Goal: Task Accomplishment & Management: Manage account settings

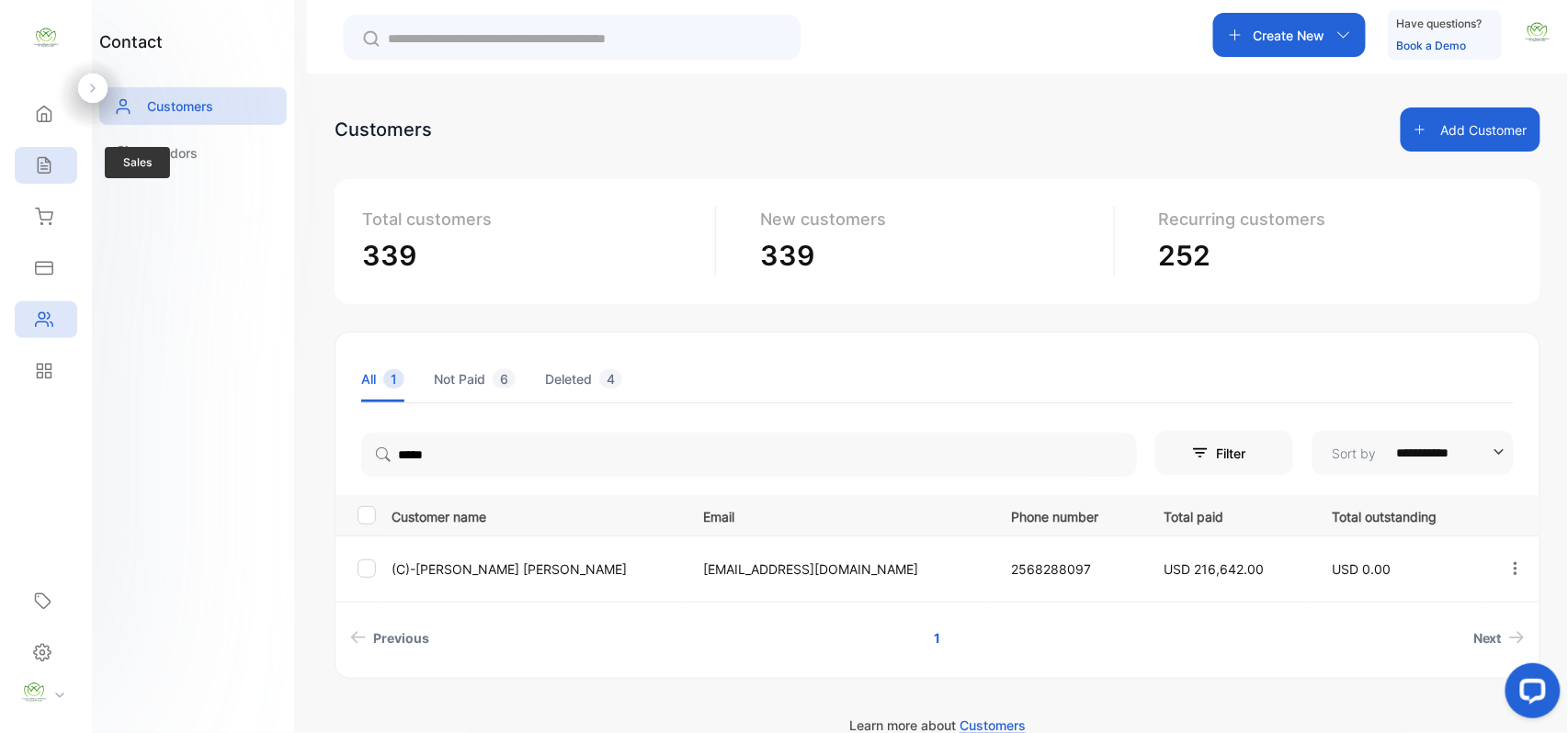
drag, startPoint x: 62, startPoint y: 129, endPoint x: 49, endPoint y: 151, distance: 25.6
click at [49, 151] on div "Home Home Sales Sales Inventory Inventory Expenses Expenses Contacts Contacts R…" at bounding box center [46, 242] width 92 height 309
click at [48, 152] on div "Sales" at bounding box center [45, 165] width 62 height 36
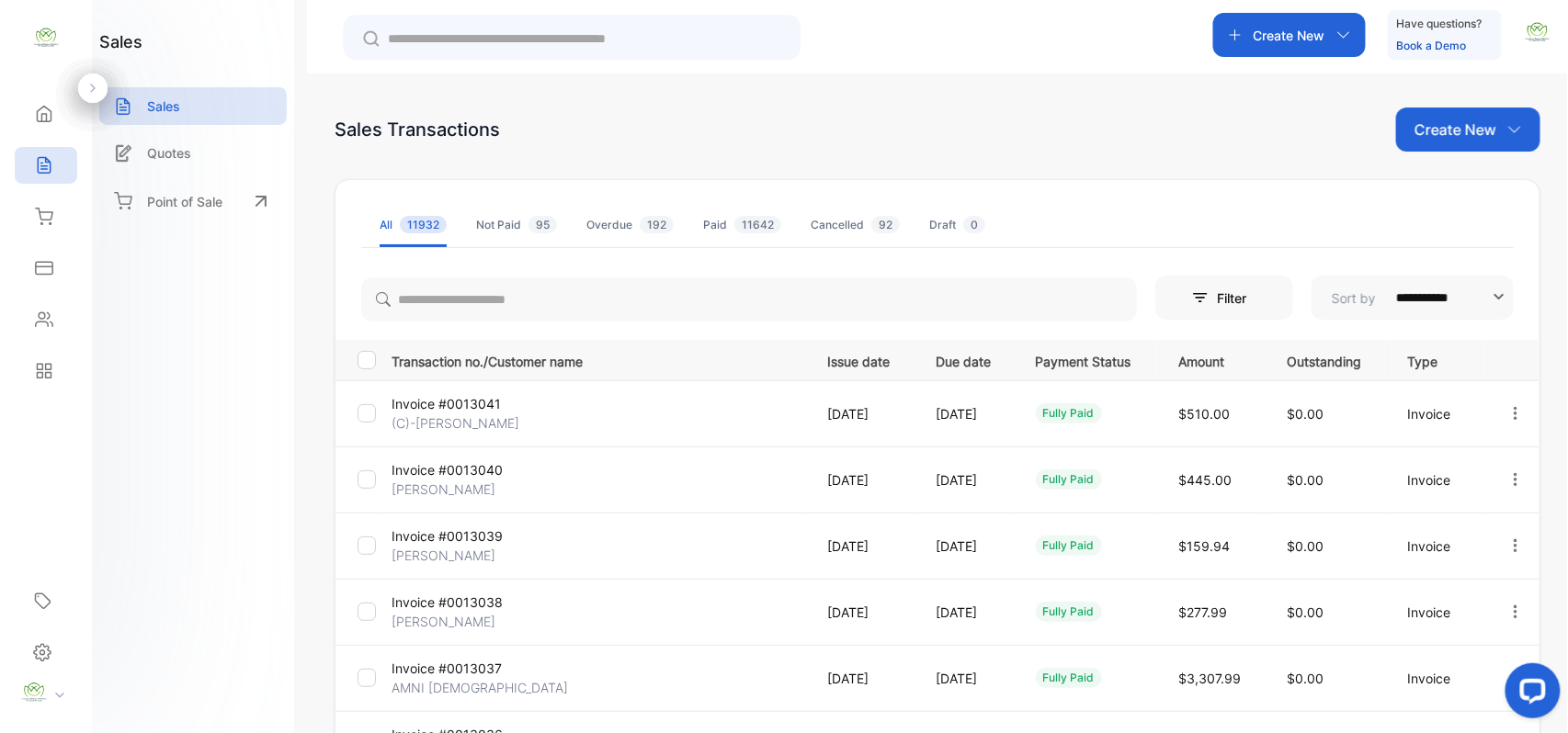
click at [1431, 132] on p "Create New" at bounding box center [1455, 129] width 82 height 22
click at [1424, 181] on div "Invoice" at bounding box center [1474, 190] width 129 height 36
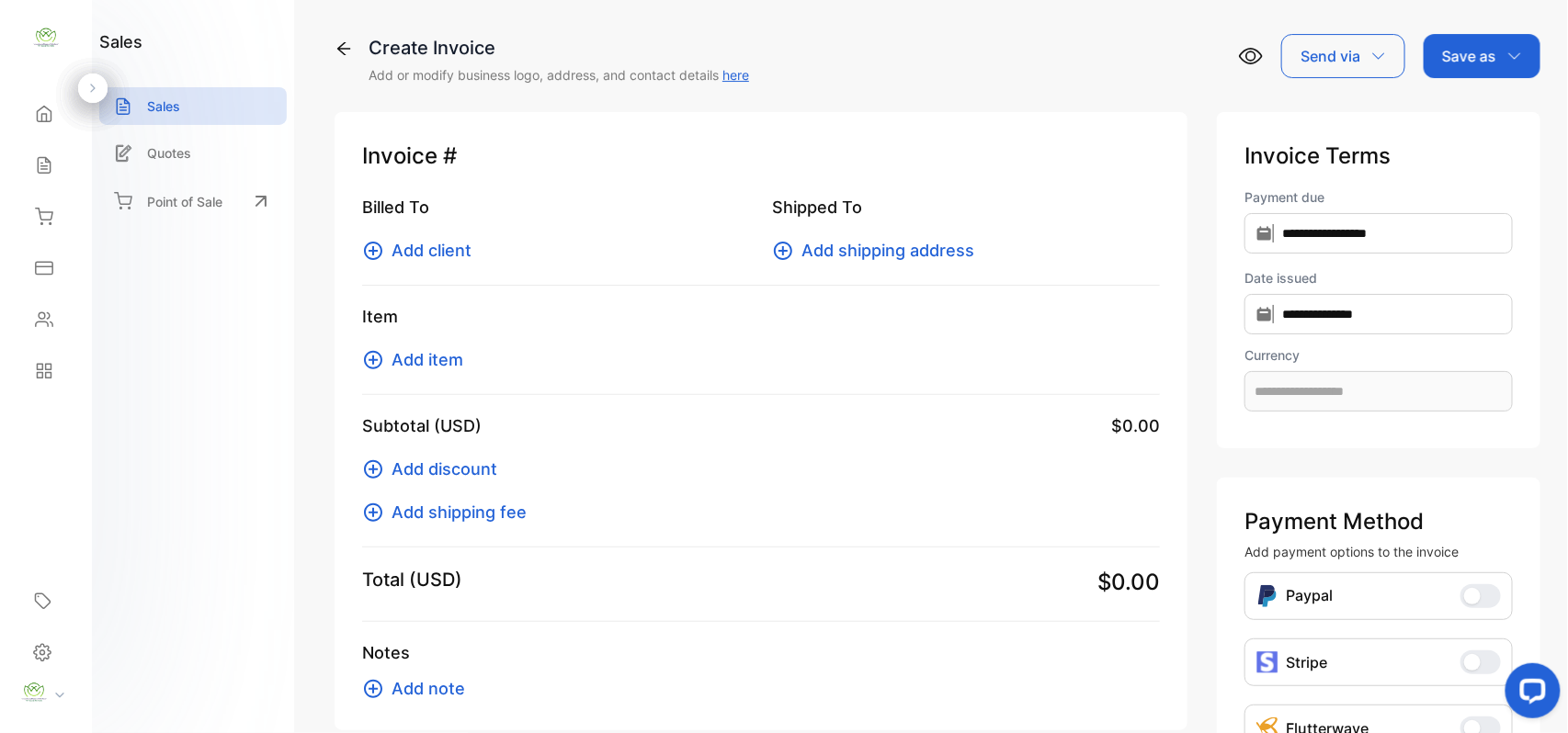
type input "**********"
click at [426, 251] on span "Add client" at bounding box center [432, 250] width 80 height 25
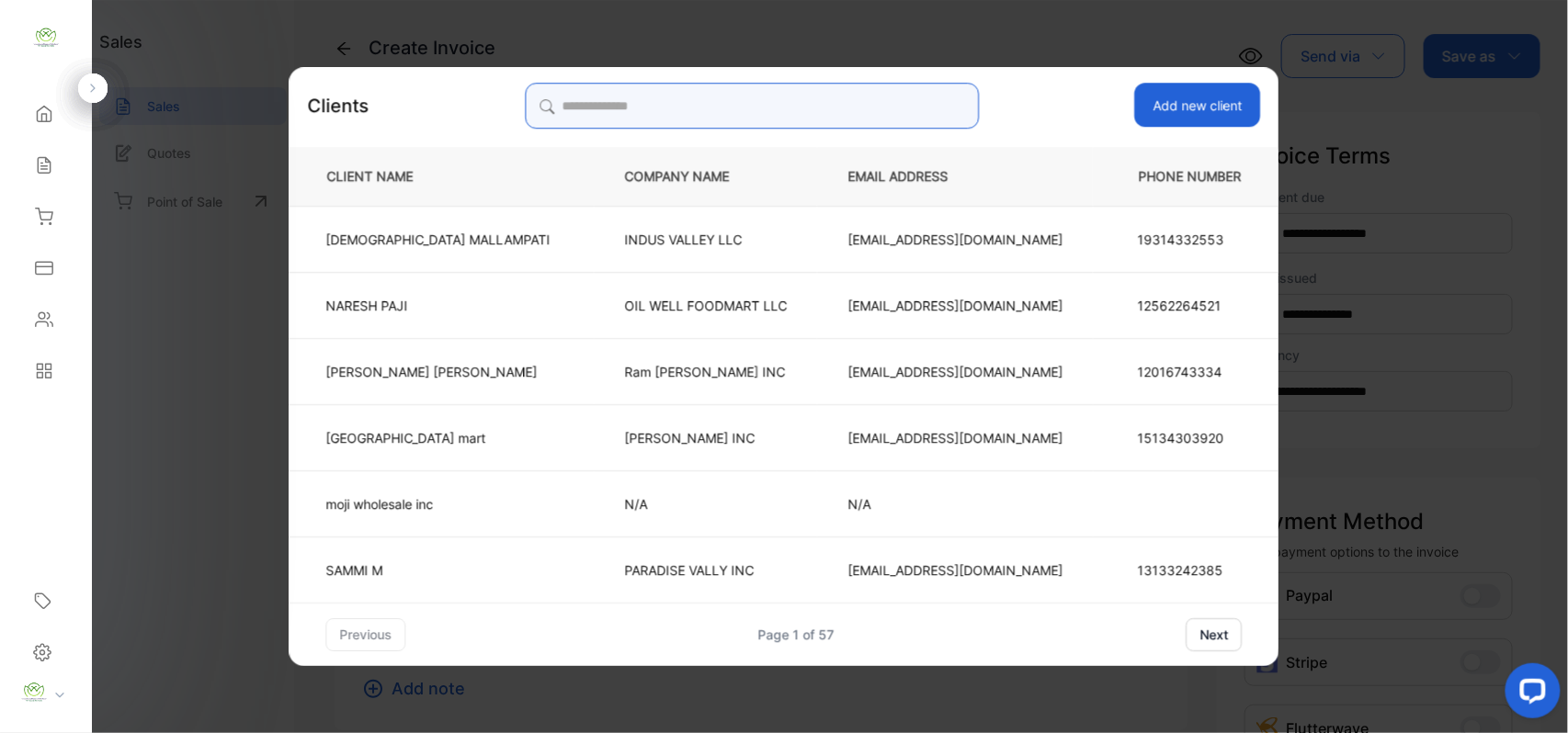
click at [795, 89] on input "search" at bounding box center [751, 106] width 454 height 46
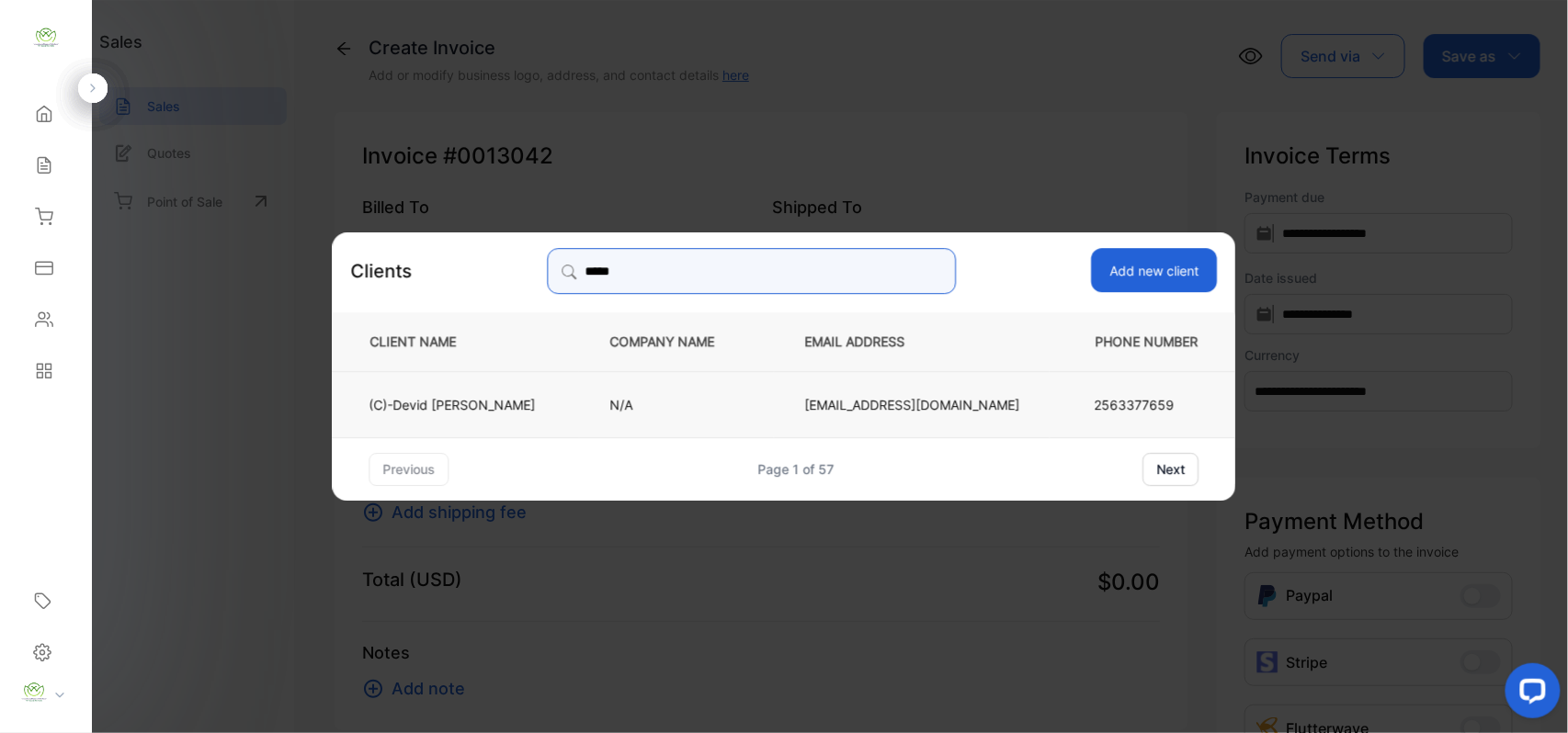
type input "*****"
click at [546, 406] on td "(C)-Devid Mohsin" at bounding box center [456, 403] width 247 height 66
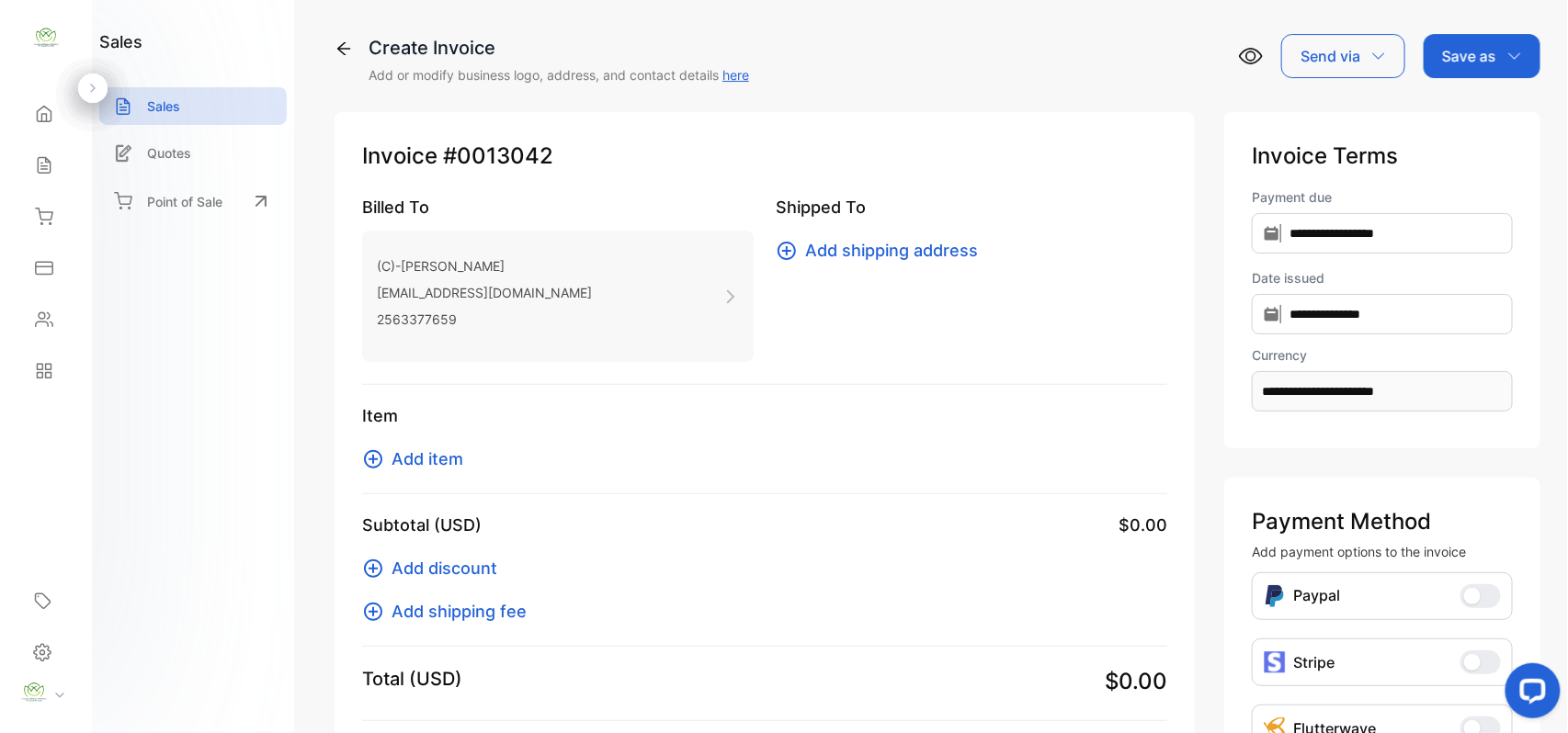
click at [431, 454] on span "Add item" at bounding box center [427, 459] width 72 height 25
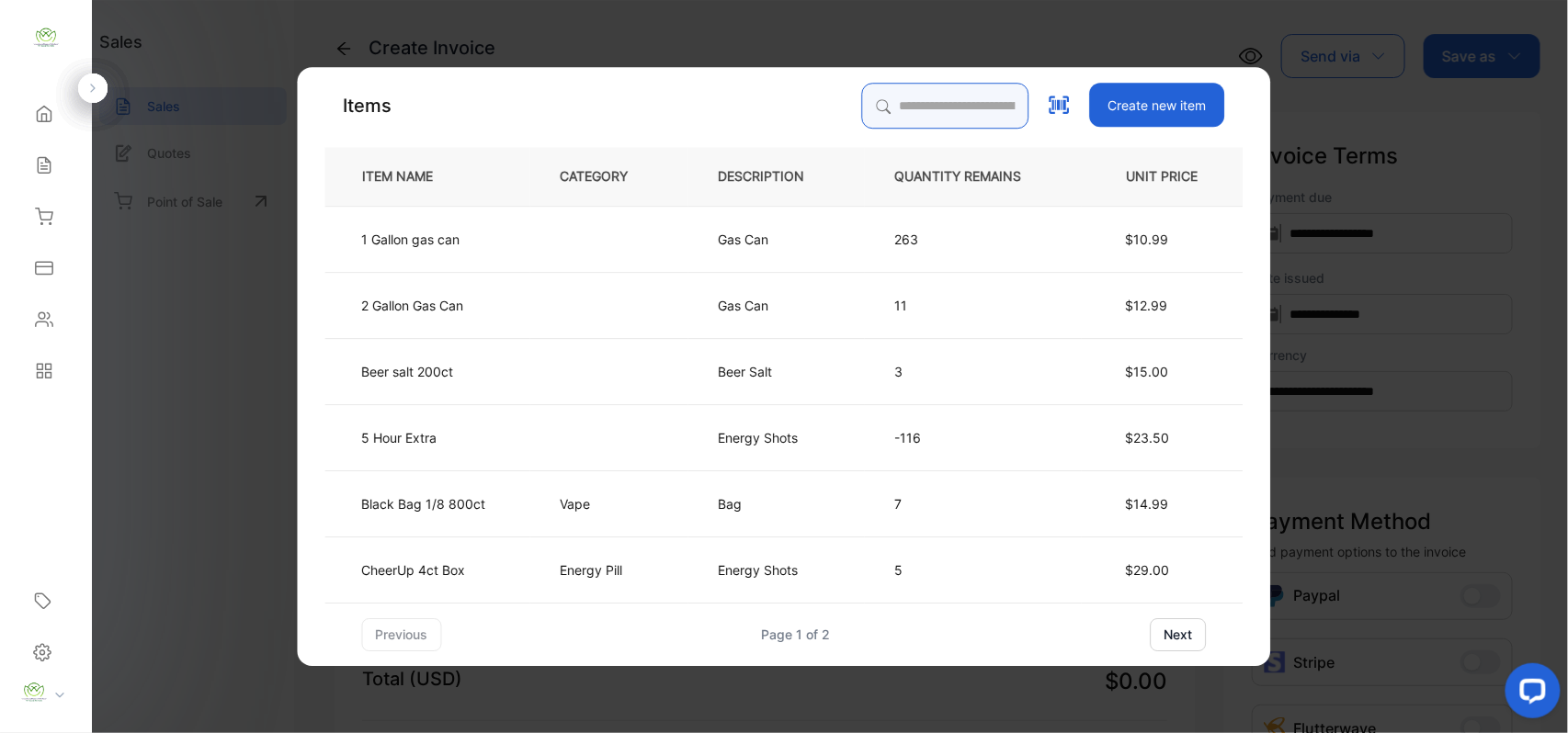
click at [969, 96] on input "search" at bounding box center [945, 106] width 167 height 46
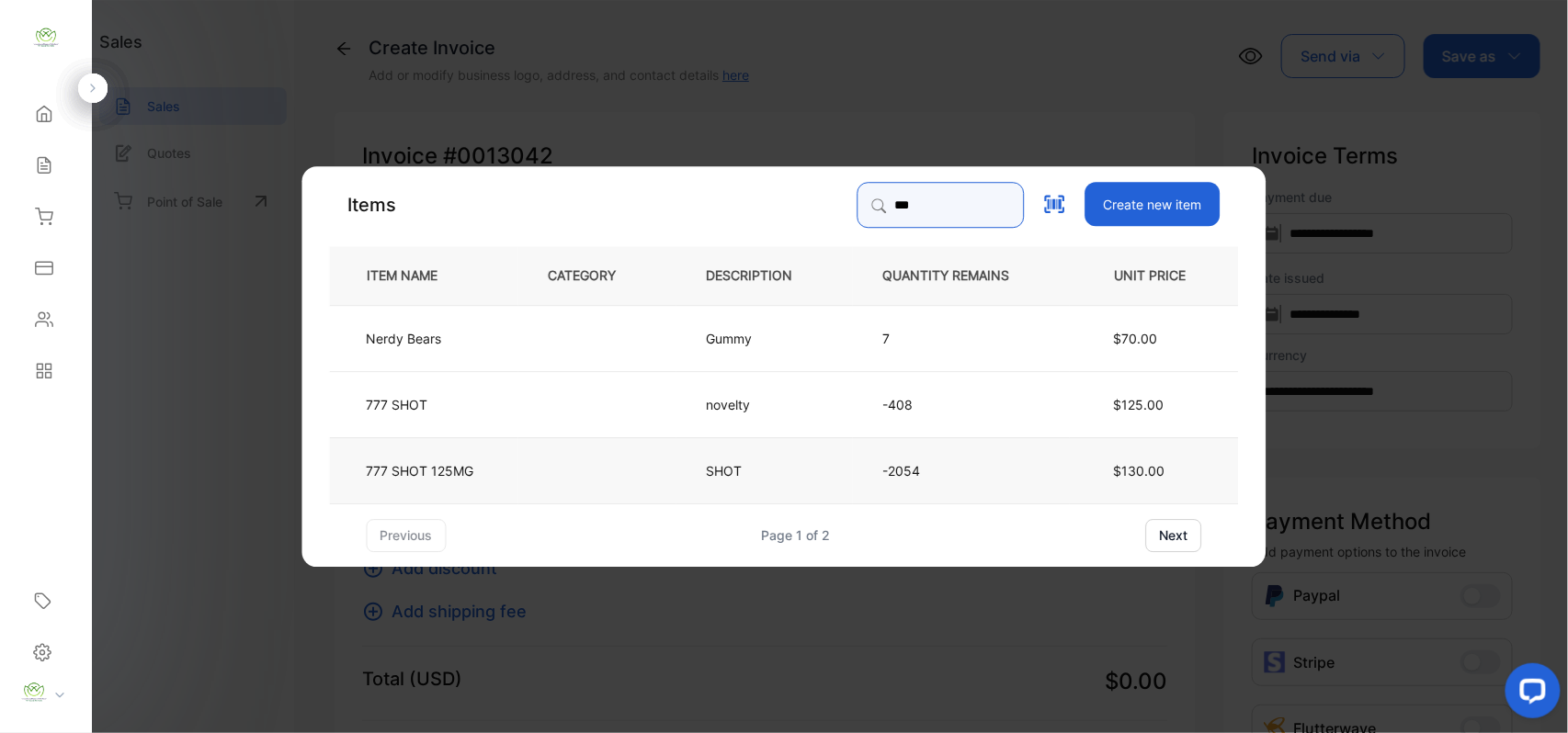
type input "***"
click at [509, 468] on td "777 SHOT 125MG" at bounding box center [423, 469] width 188 height 66
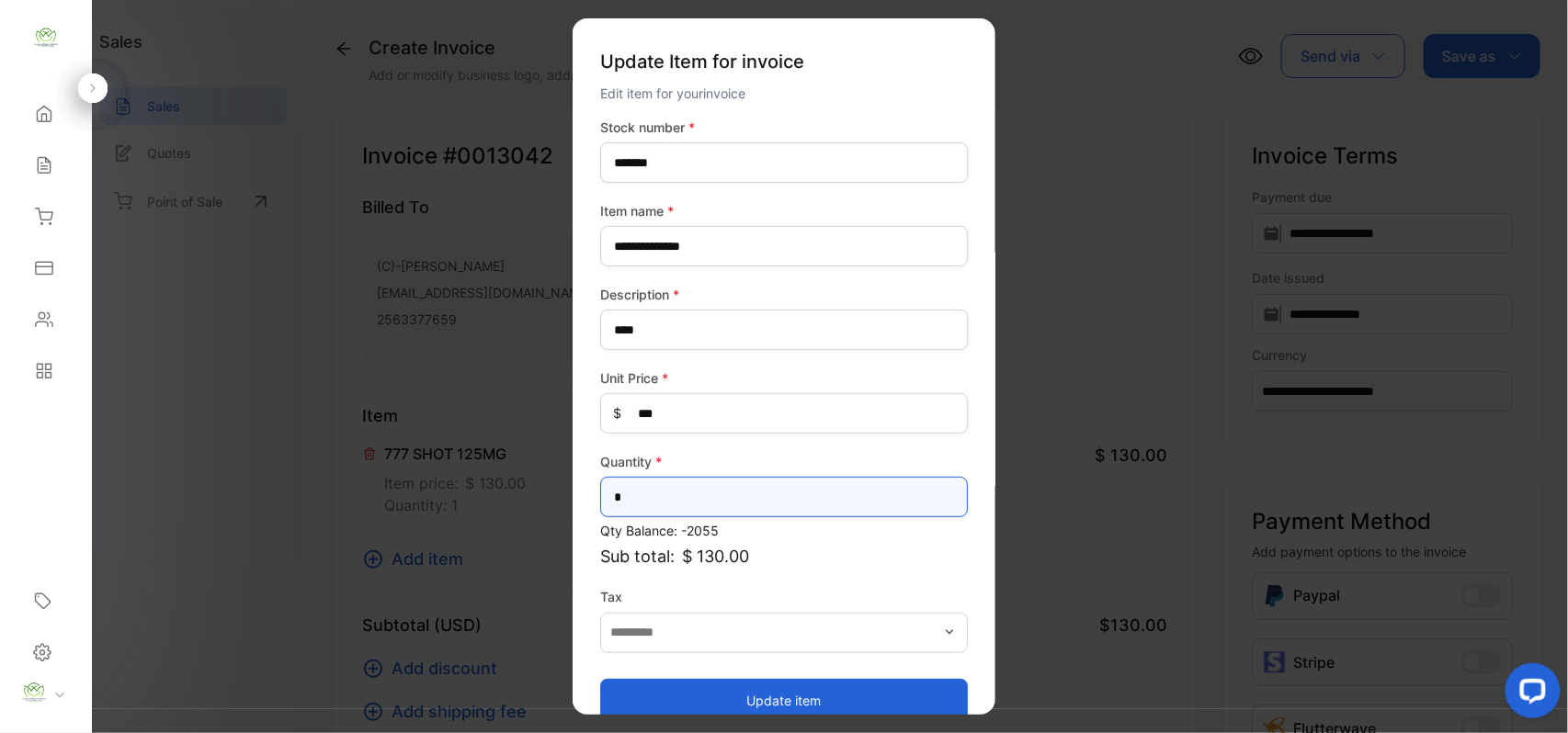
click at [677, 504] on input "*" at bounding box center [784, 497] width 368 height 40
type input "*"
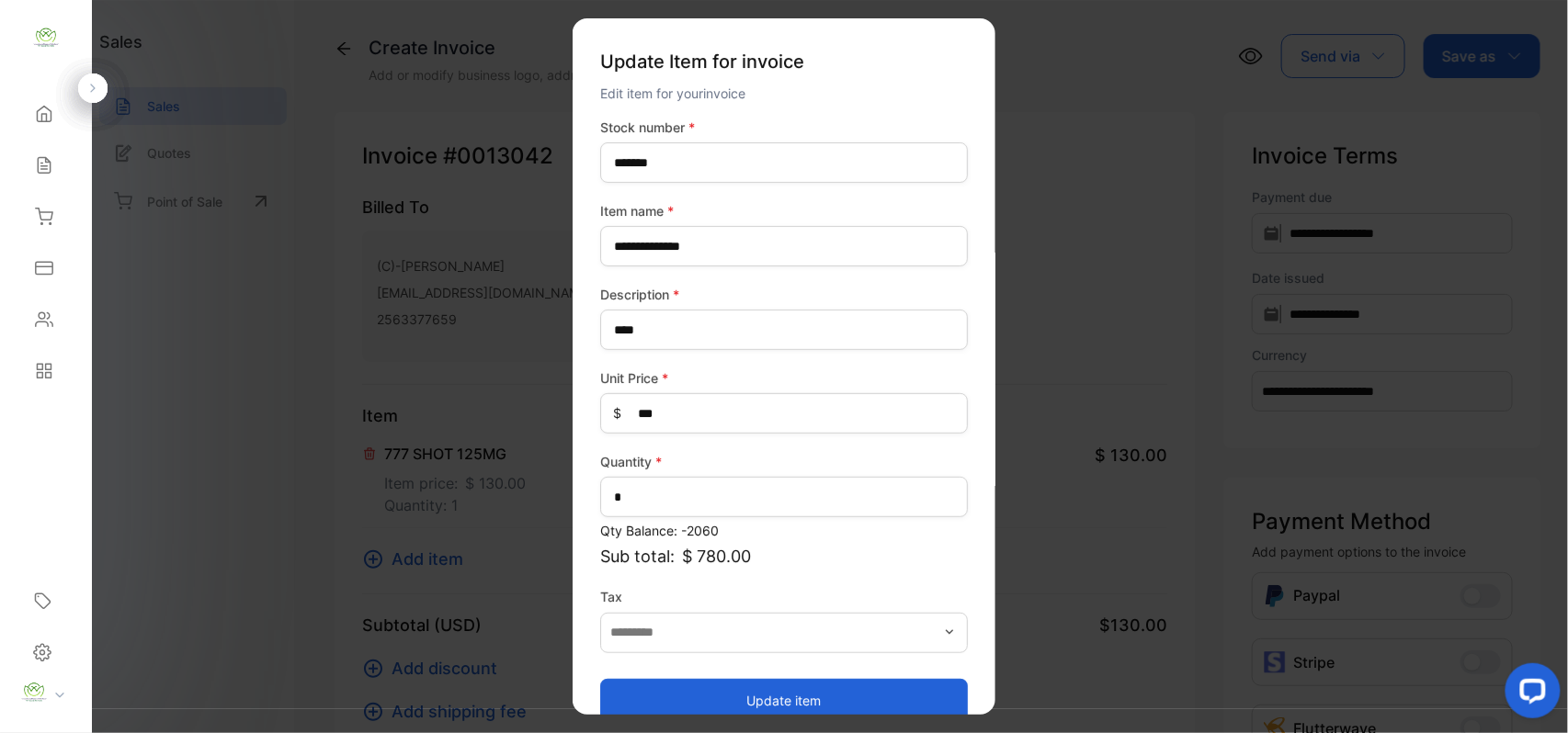
click at [722, 702] on button "Update item" at bounding box center [784, 701] width 368 height 44
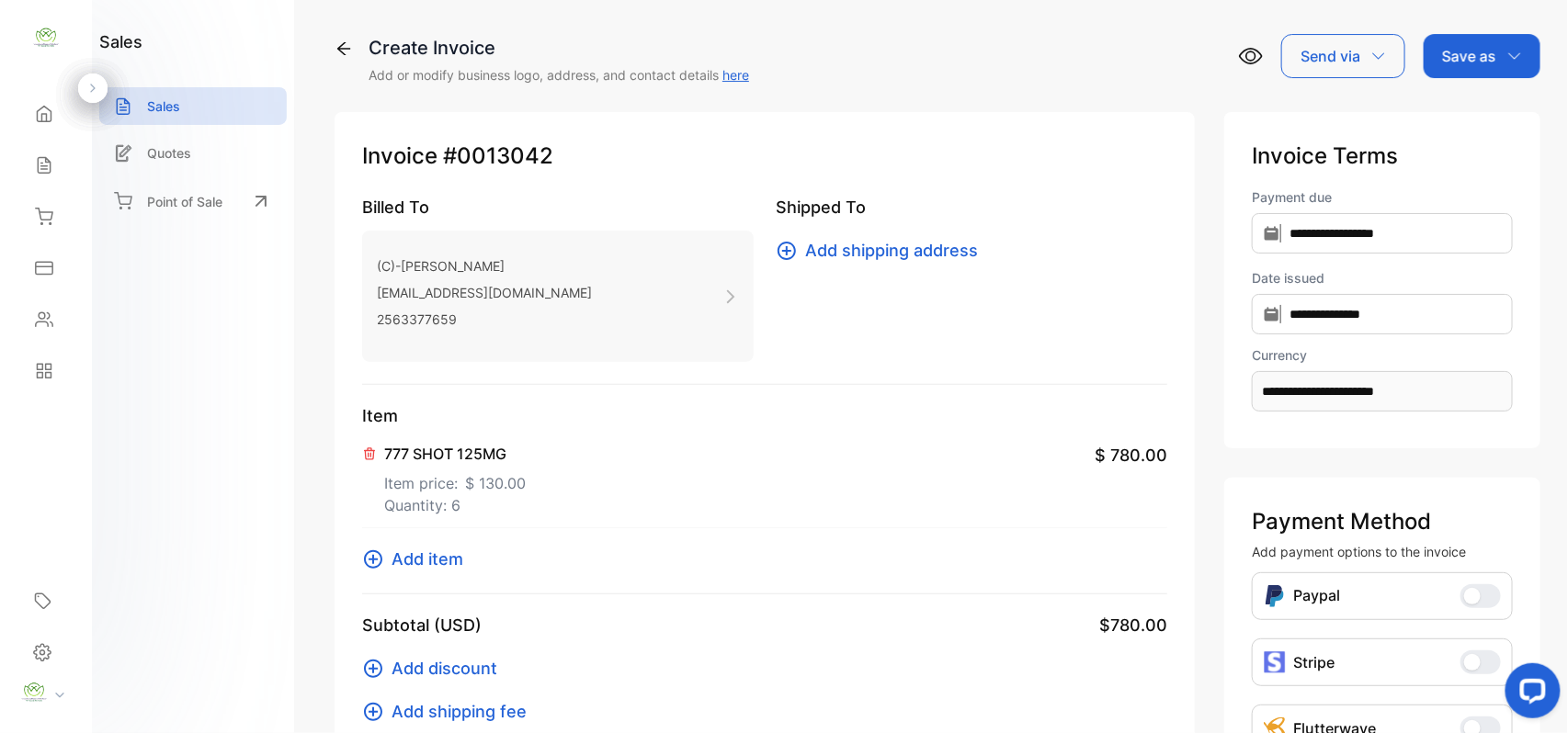
click at [454, 555] on span "Add item" at bounding box center [427, 559] width 72 height 25
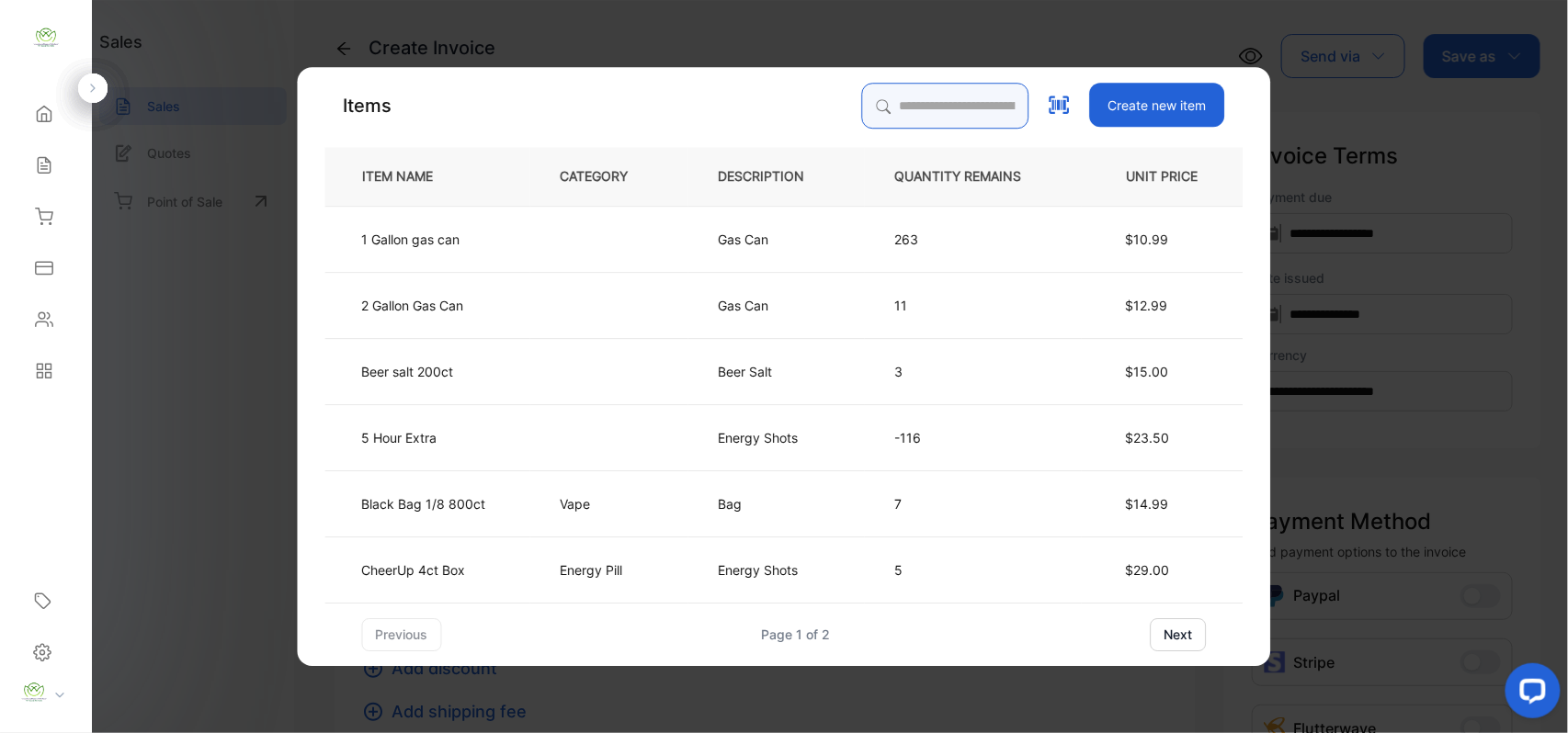
click at [1025, 108] on input "search" at bounding box center [945, 106] width 167 height 46
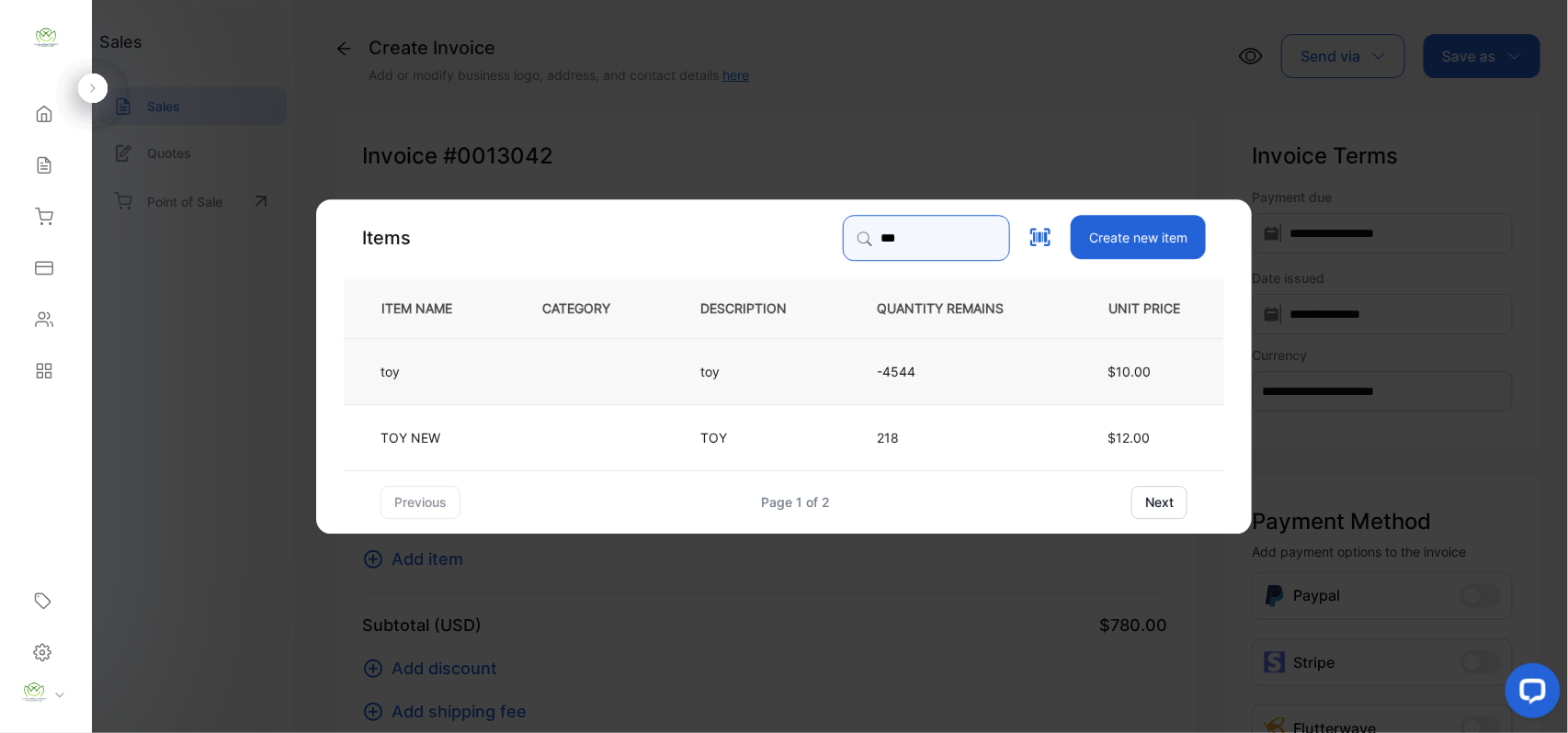
type input "***"
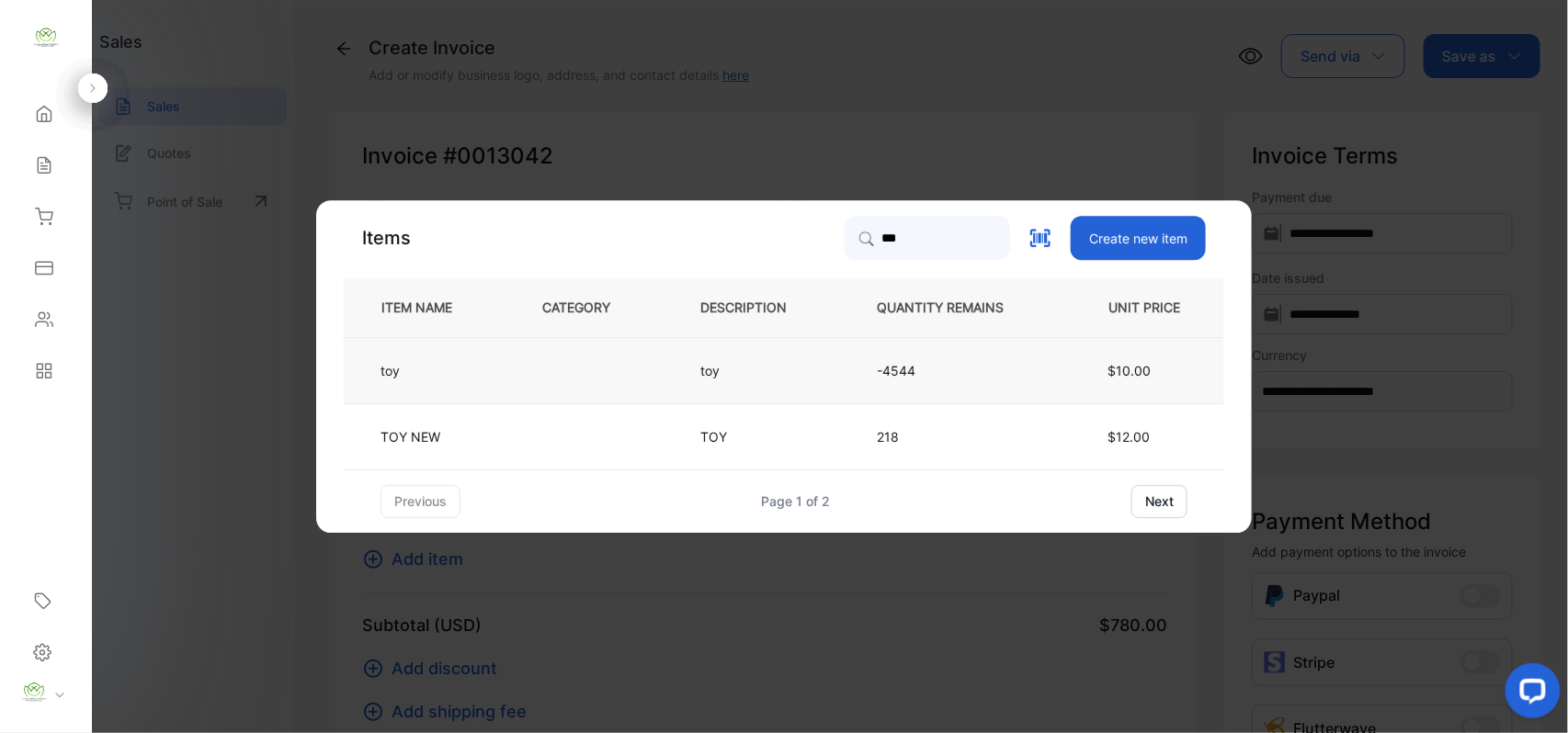
click at [639, 379] on td at bounding box center [591, 370] width 158 height 66
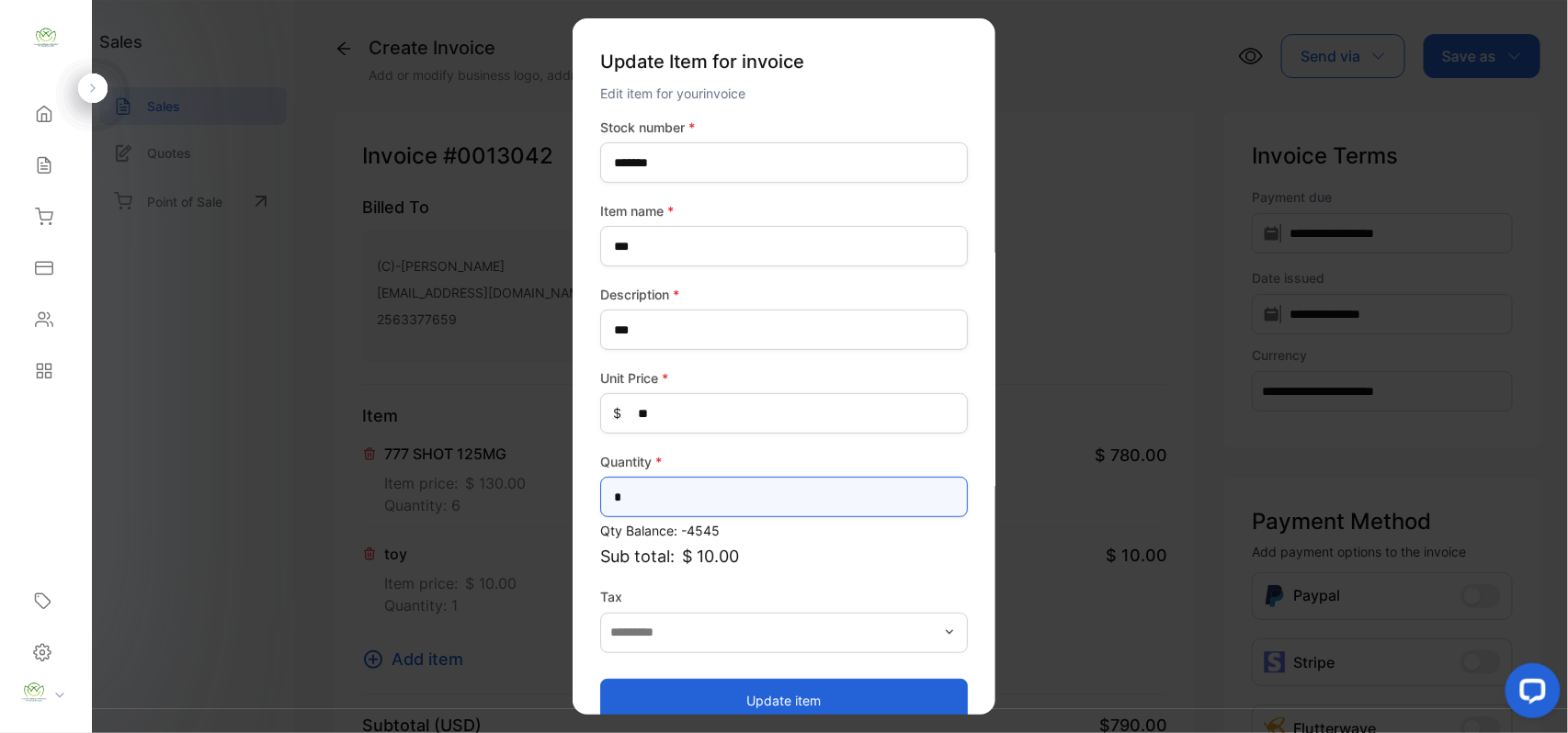
click at [681, 496] on input "*" at bounding box center [784, 497] width 368 height 40
type input "*"
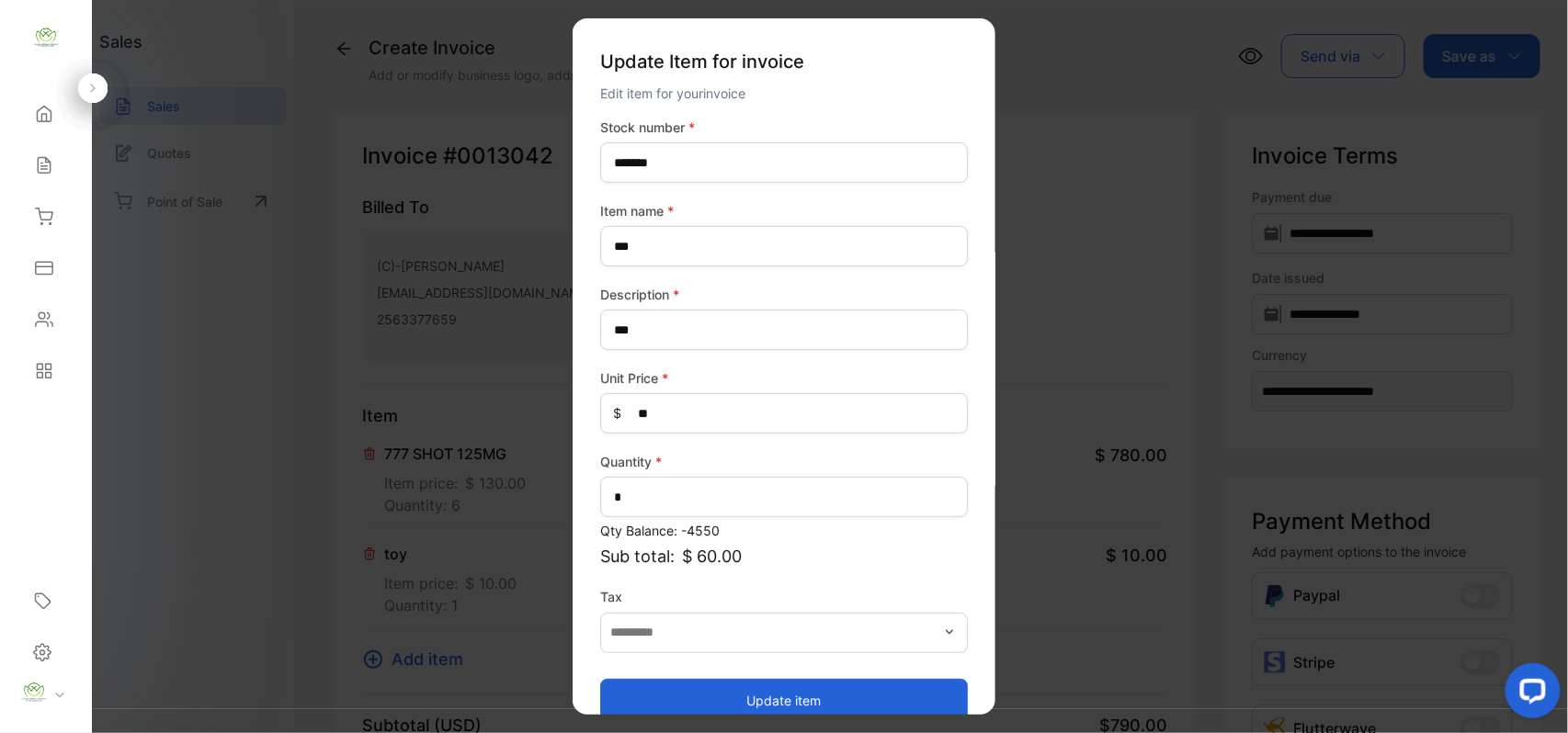
click at [744, 701] on button "Update item" at bounding box center [784, 701] width 368 height 44
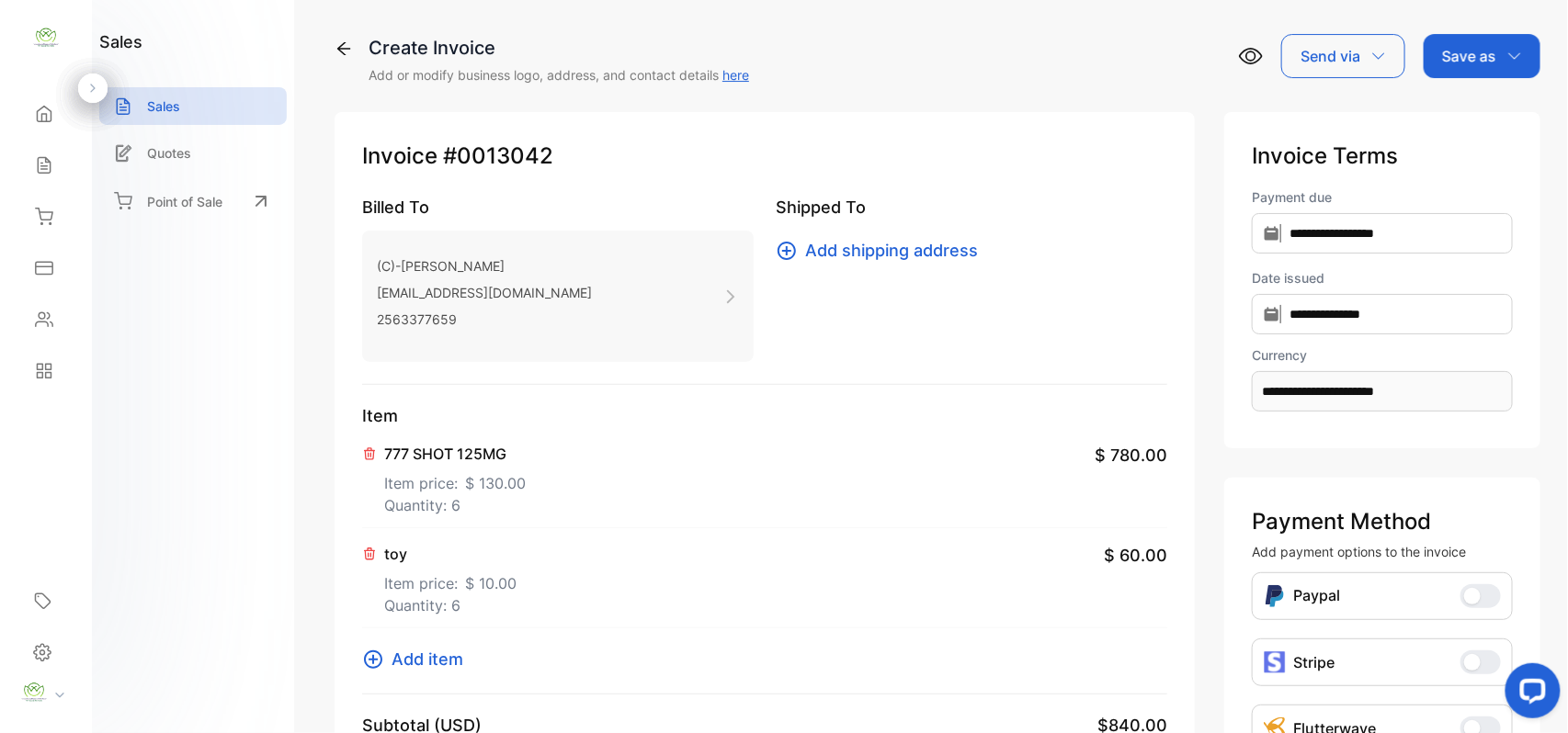
drag, startPoint x: 1502, startPoint y: 52, endPoint x: 1500, endPoint y: 64, distance: 12.2
click at [1501, 55] on div "Save as" at bounding box center [1482, 56] width 117 height 44
click at [1472, 121] on div "Invoice" at bounding box center [1477, 117] width 106 height 36
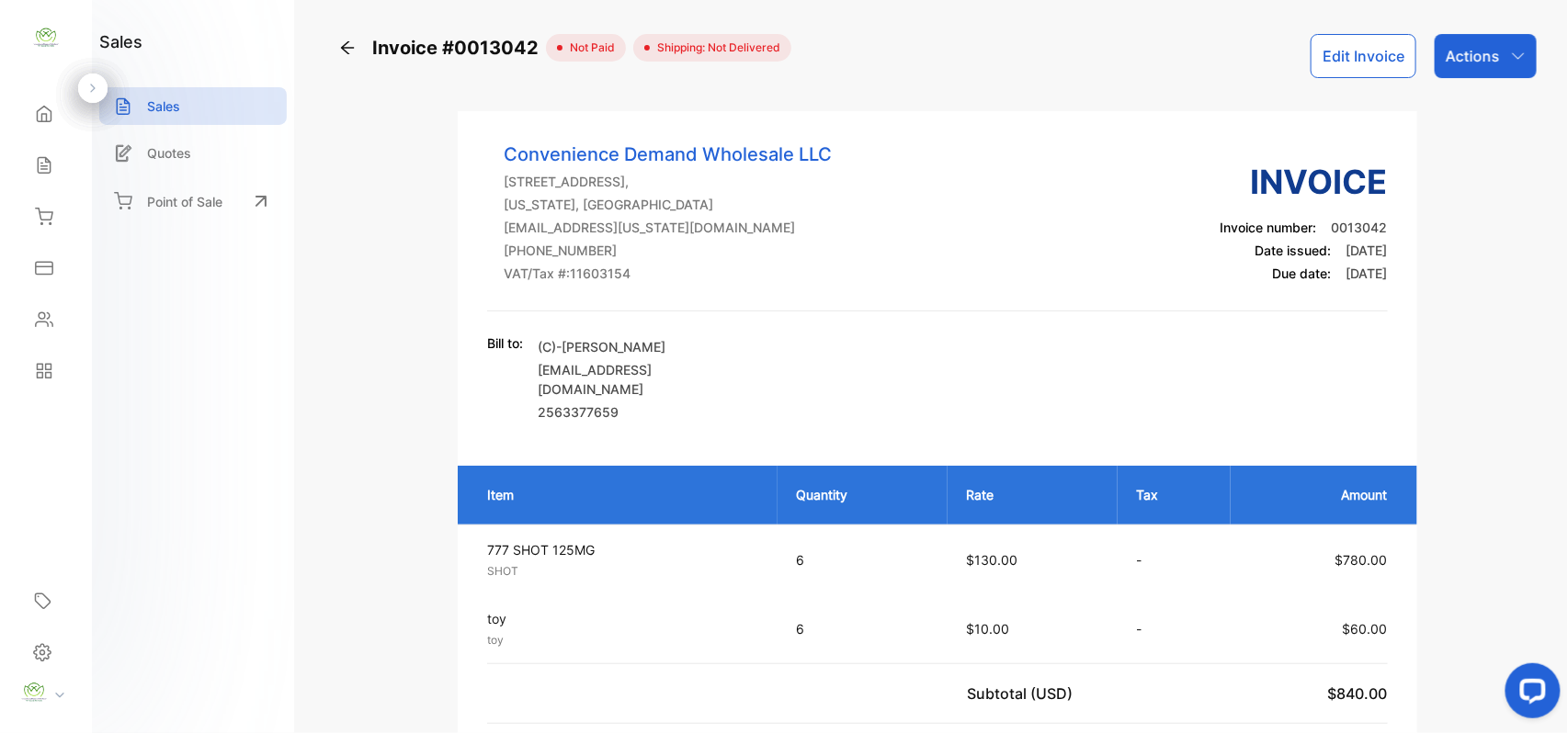
click at [1493, 48] on p "Actions" at bounding box center [1472, 55] width 54 height 22
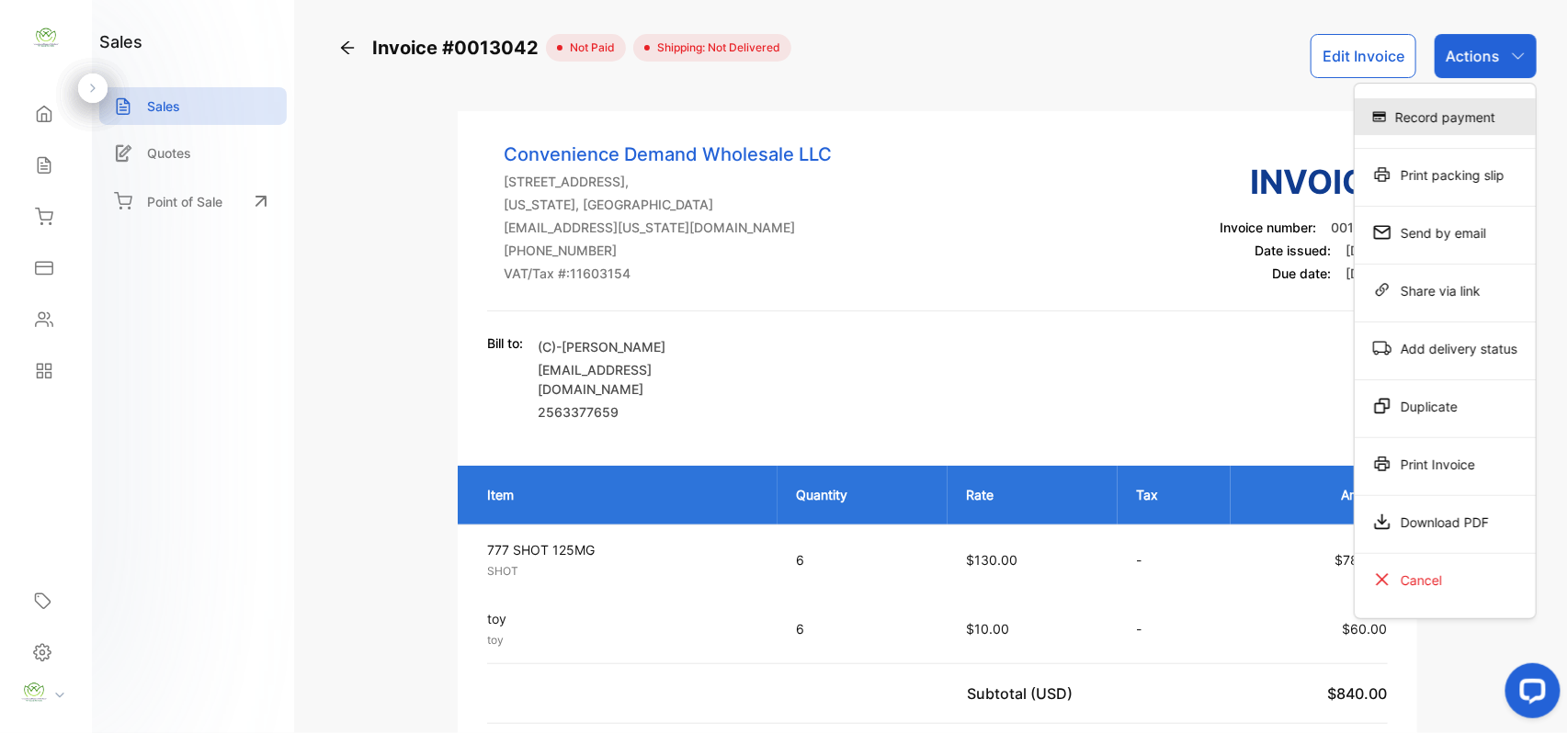
click at [1476, 116] on div "Record payment" at bounding box center [1445, 117] width 181 height 36
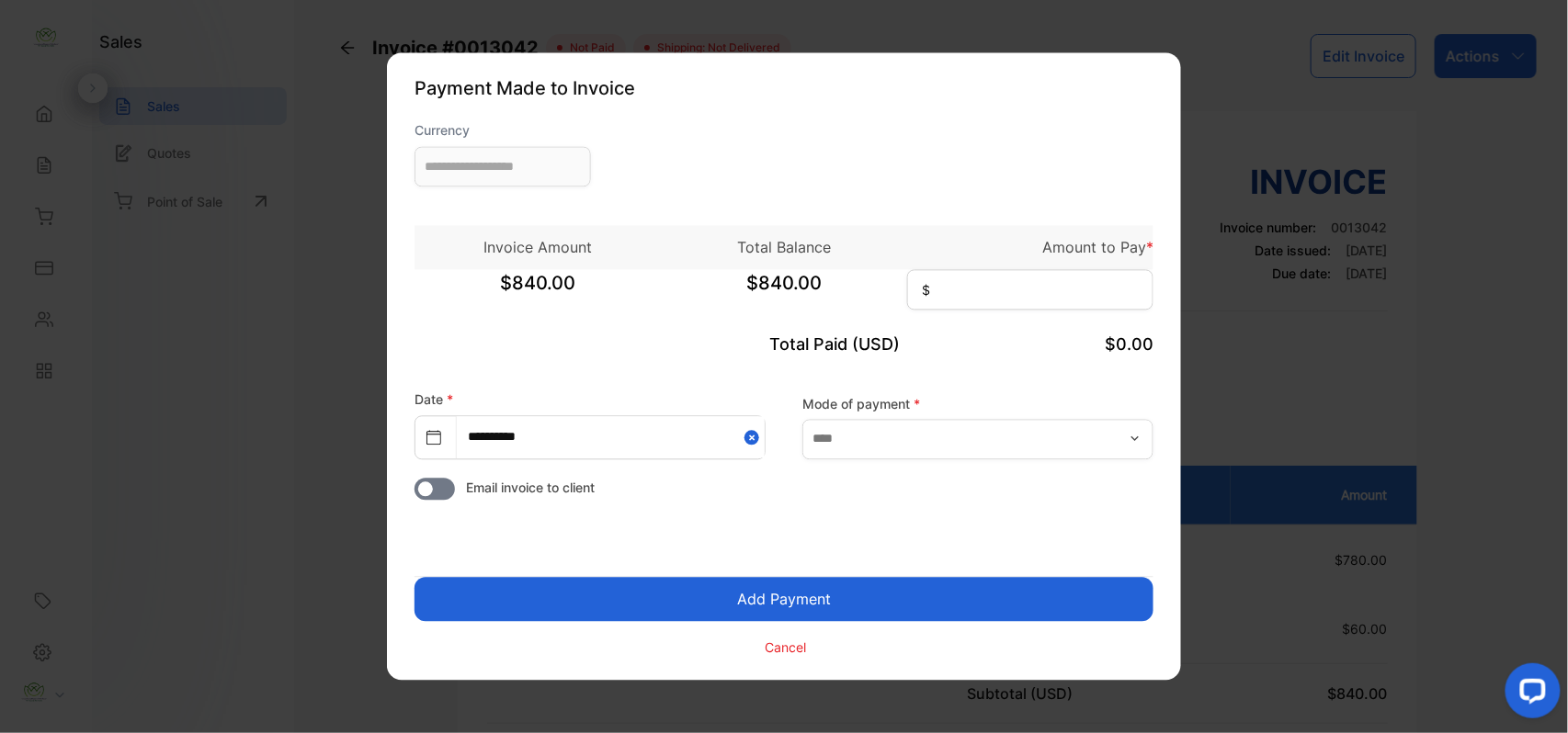
type input "**********"
click at [972, 281] on input at bounding box center [1030, 291] width 247 height 40
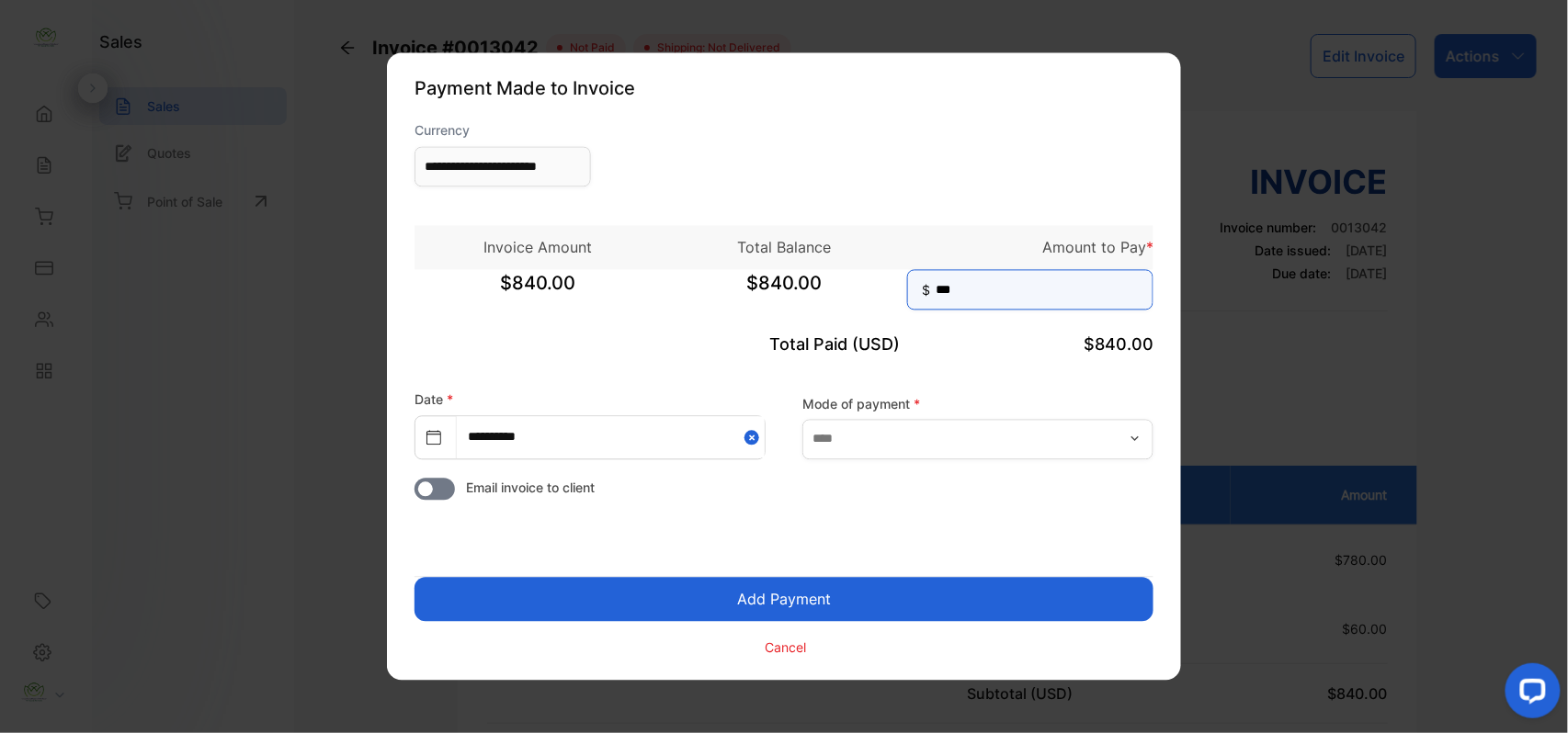
type input "***"
click at [853, 595] on button "Add Payment" at bounding box center [784, 600] width 739 height 44
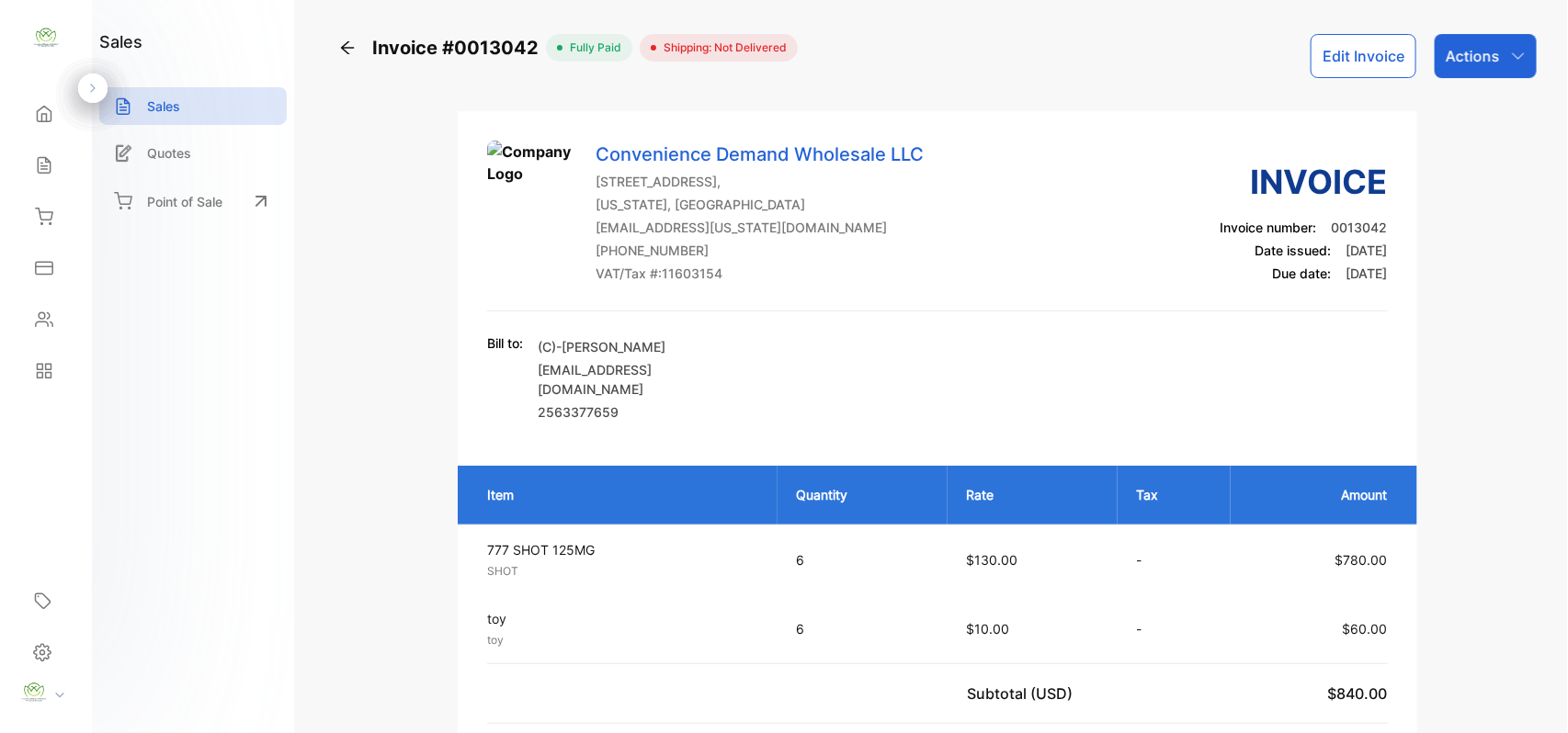
click at [1471, 57] on p "Actions" at bounding box center [1472, 55] width 54 height 22
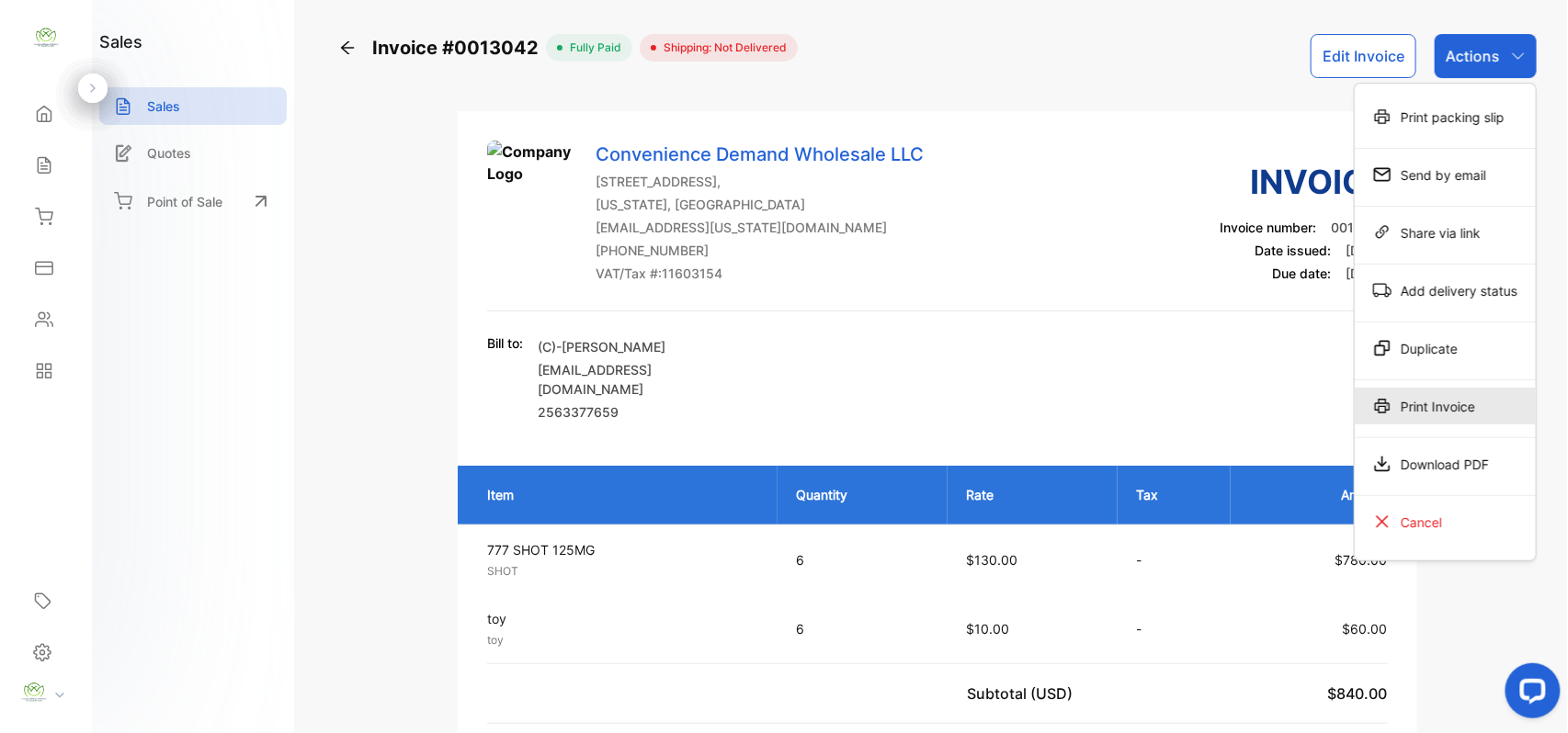
click at [1441, 400] on div "Print Invoice" at bounding box center [1445, 406] width 181 height 36
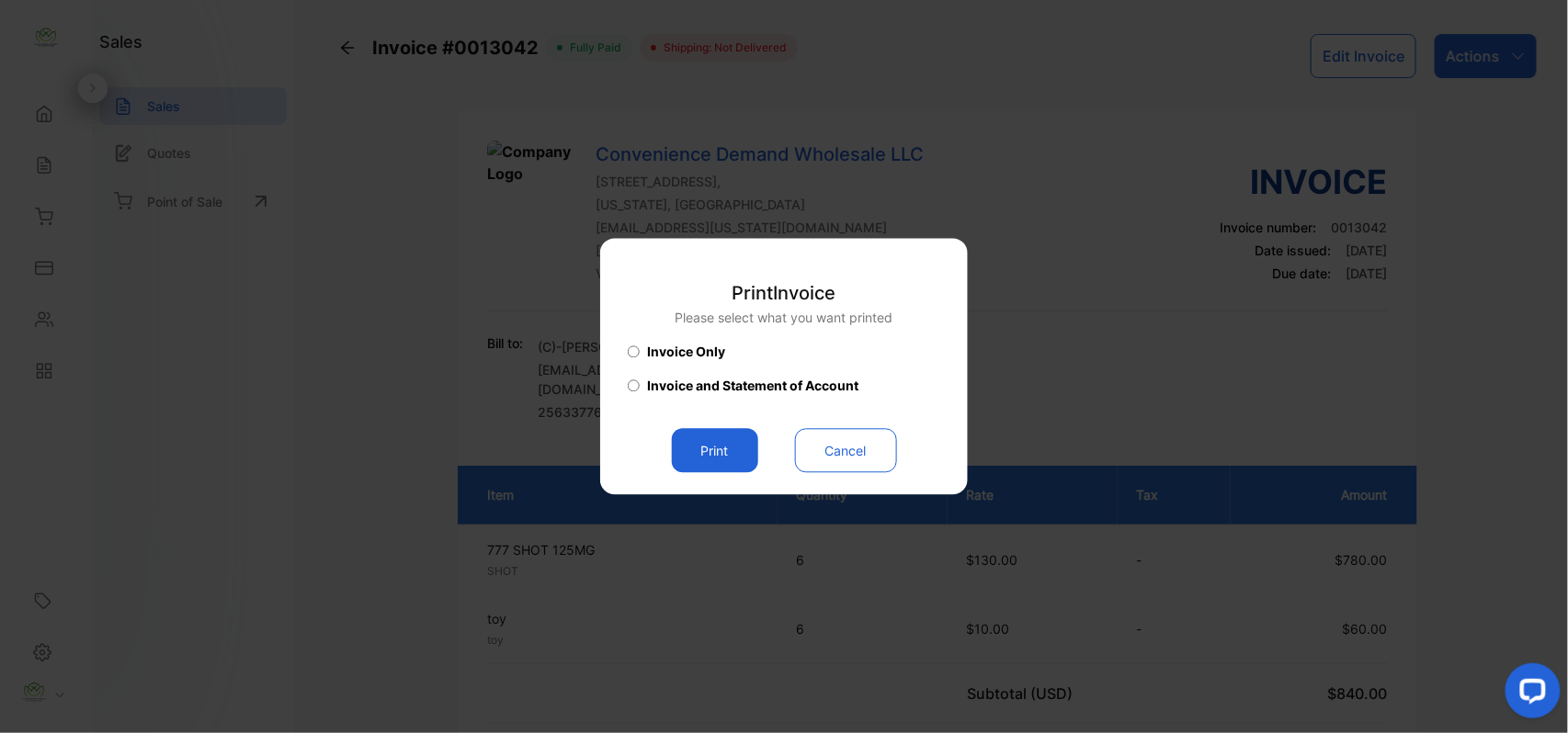
click at [700, 445] on button "Print" at bounding box center [715, 451] width 86 height 44
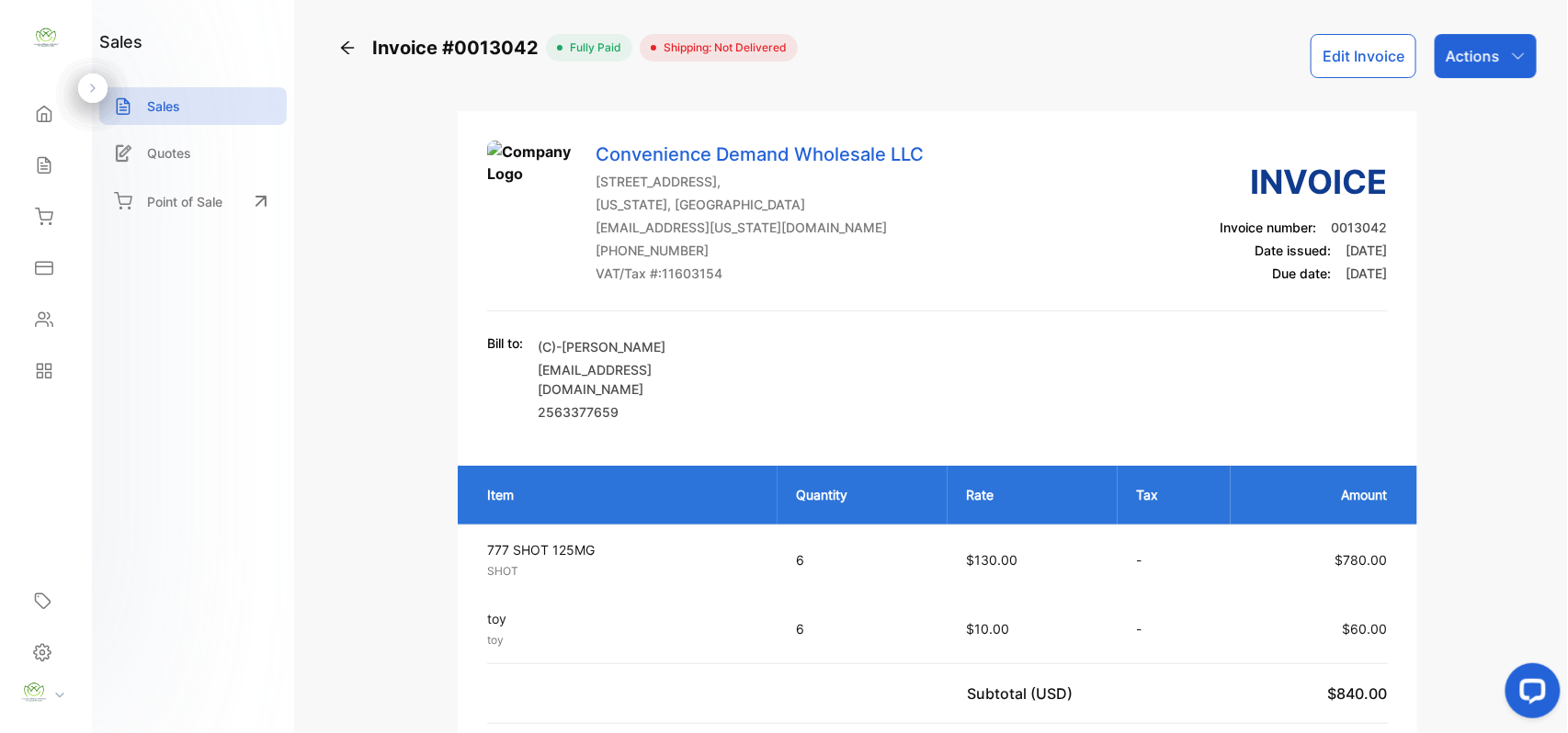
drag, startPoint x: 1496, startPoint y: 45, endPoint x: 1500, endPoint y: 77, distance: 32.2
click at [1502, 50] on div "Actions" at bounding box center [1485, 56] width 102 height 44
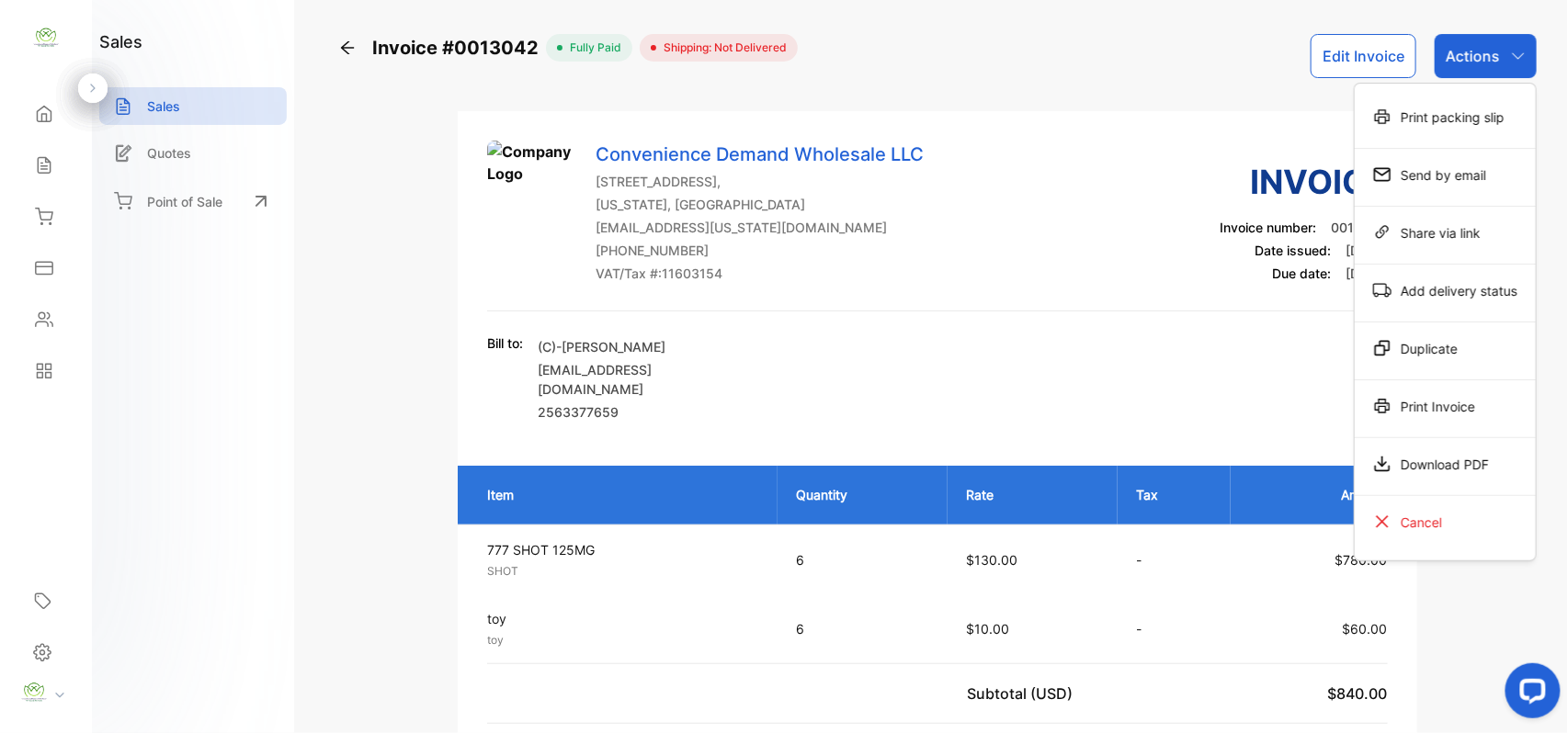
click at [1471, 405] on div "Print Invoice" at bounding box center [1445, 406] width 181 height 36
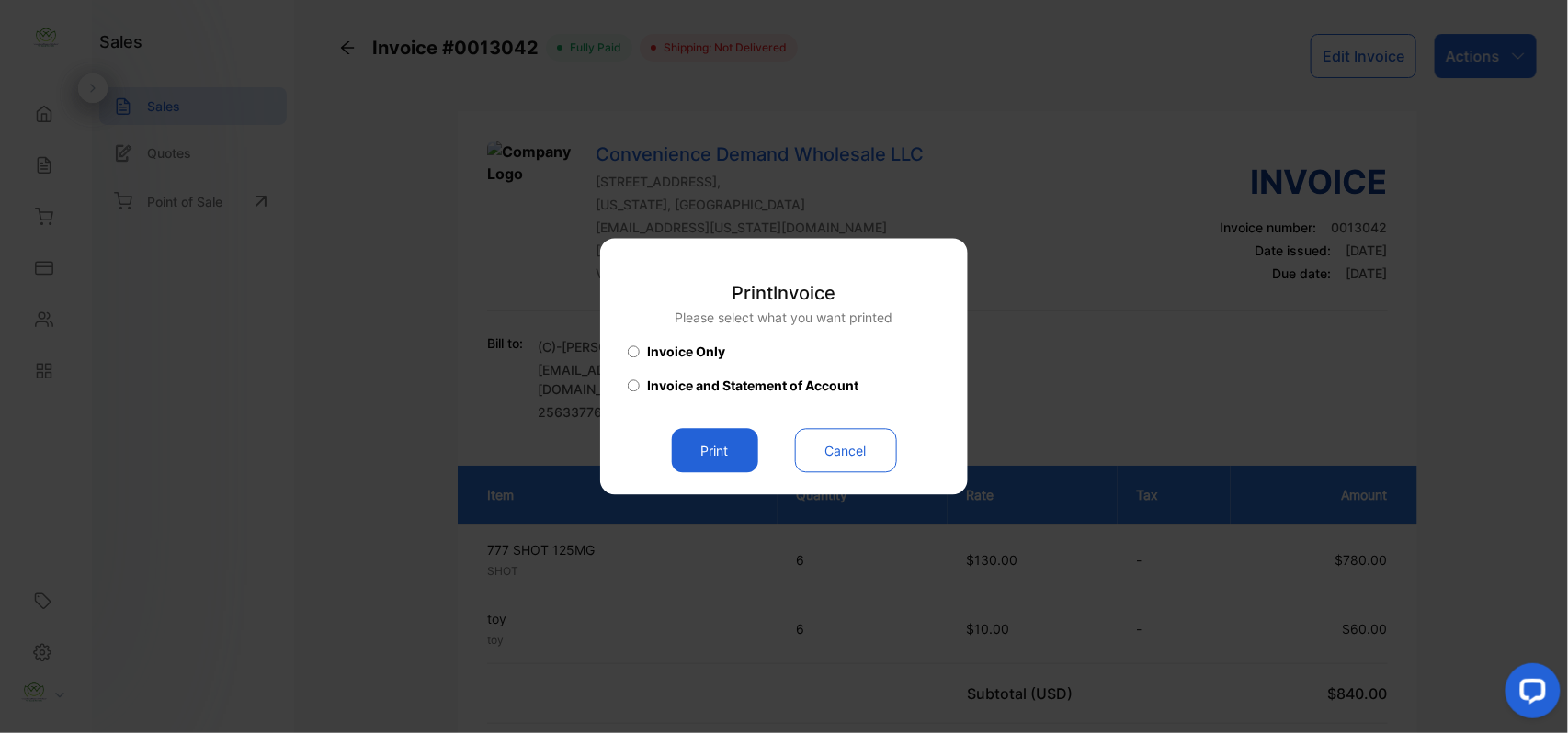
drag, startPoint x: 750, startPoint y: 450, endPoint x: 961, endPoint y: 522, distance: 222.9
click at [748, 450] on button "Print" at bounding box center [715, 451] width 86 height 44
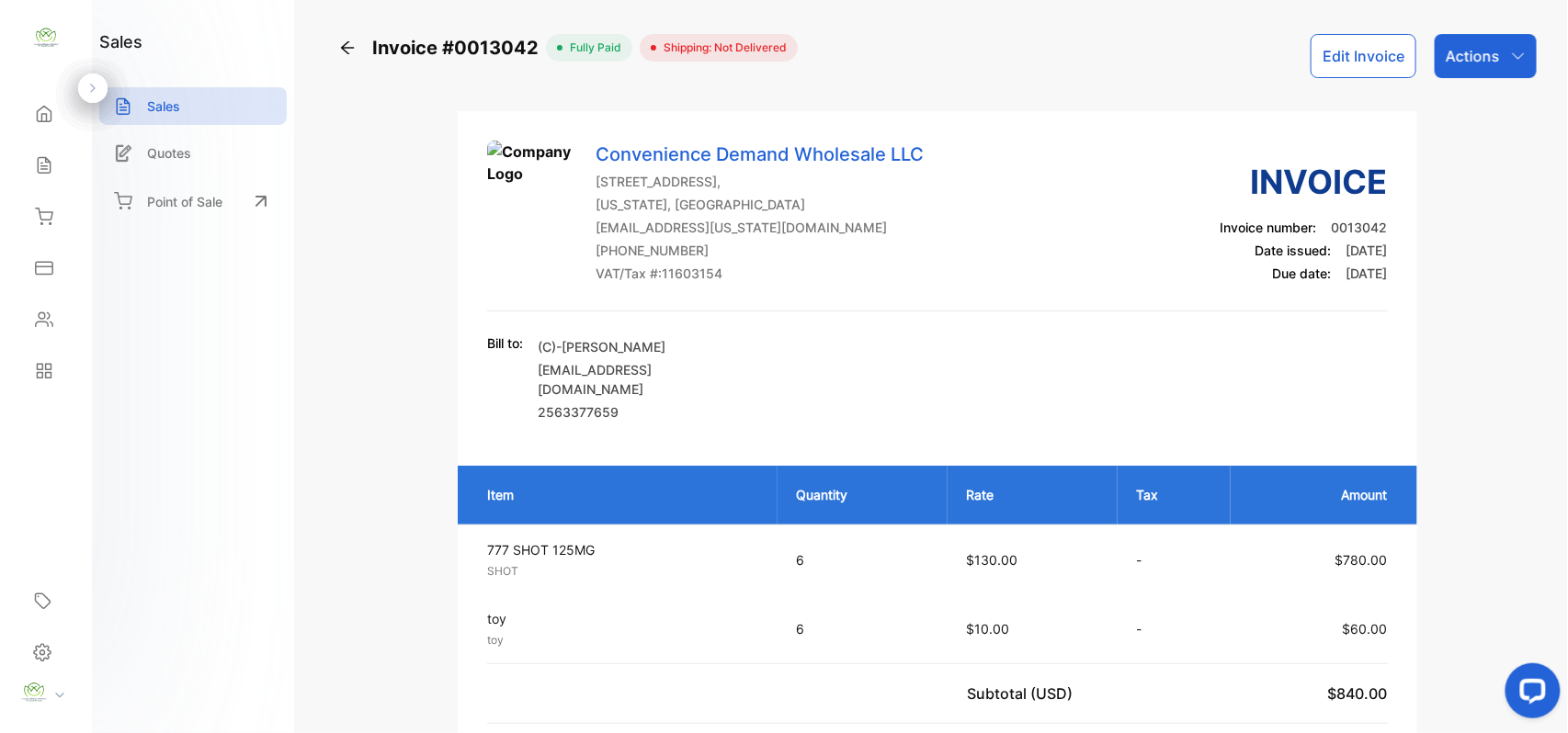
drag, startPoint x: 0, startPoint y: 593, endPoint x: 240, endPoint y: 432, distance: 289.0
click at [241, 440] on div "sales Sales Quotes Point of Sale" at bounding box center [193, 366] width 203 height 733
click at [56, 156] on div "Sales" at bounding box center [45, 165] width 62 height 36
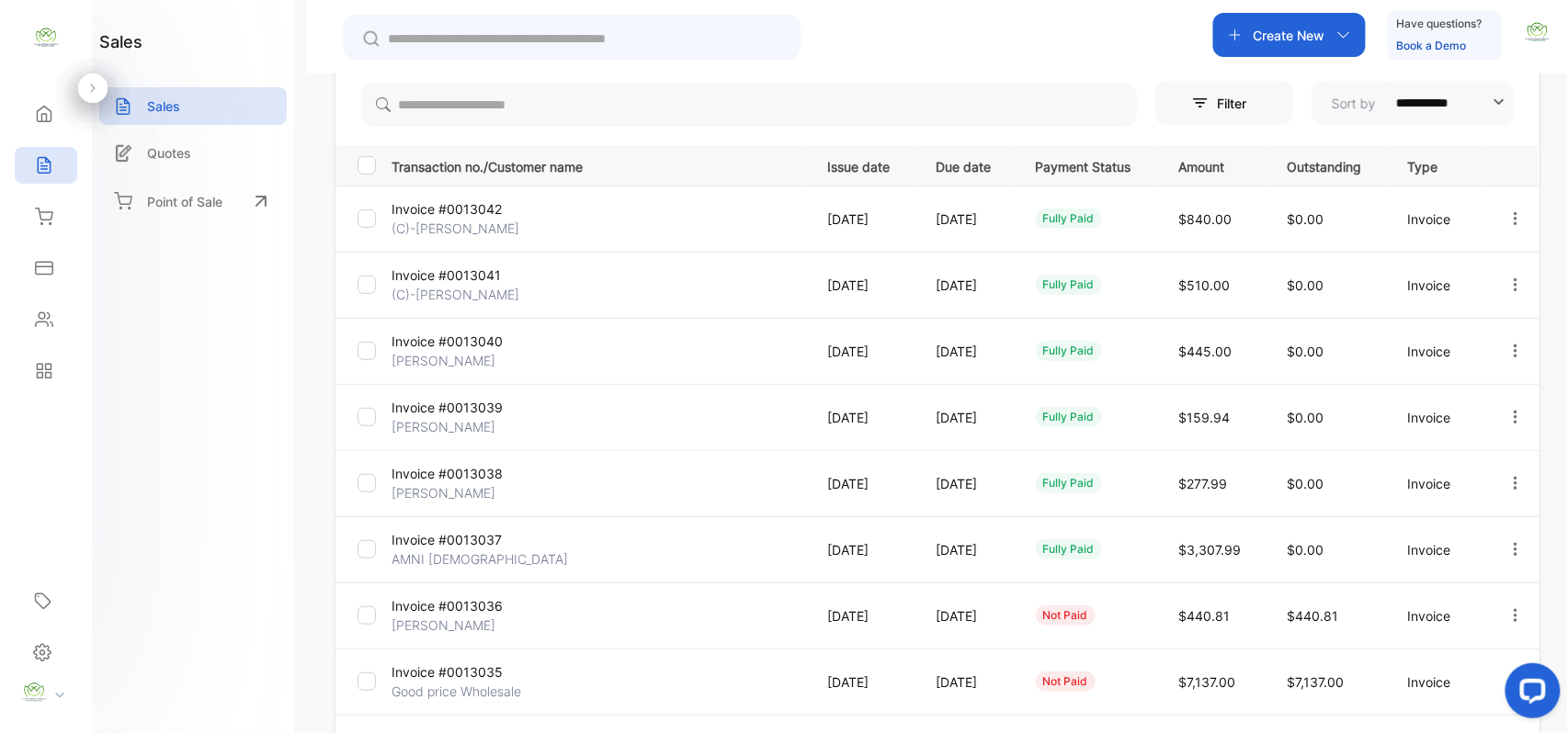
scroll to position [285, 0]
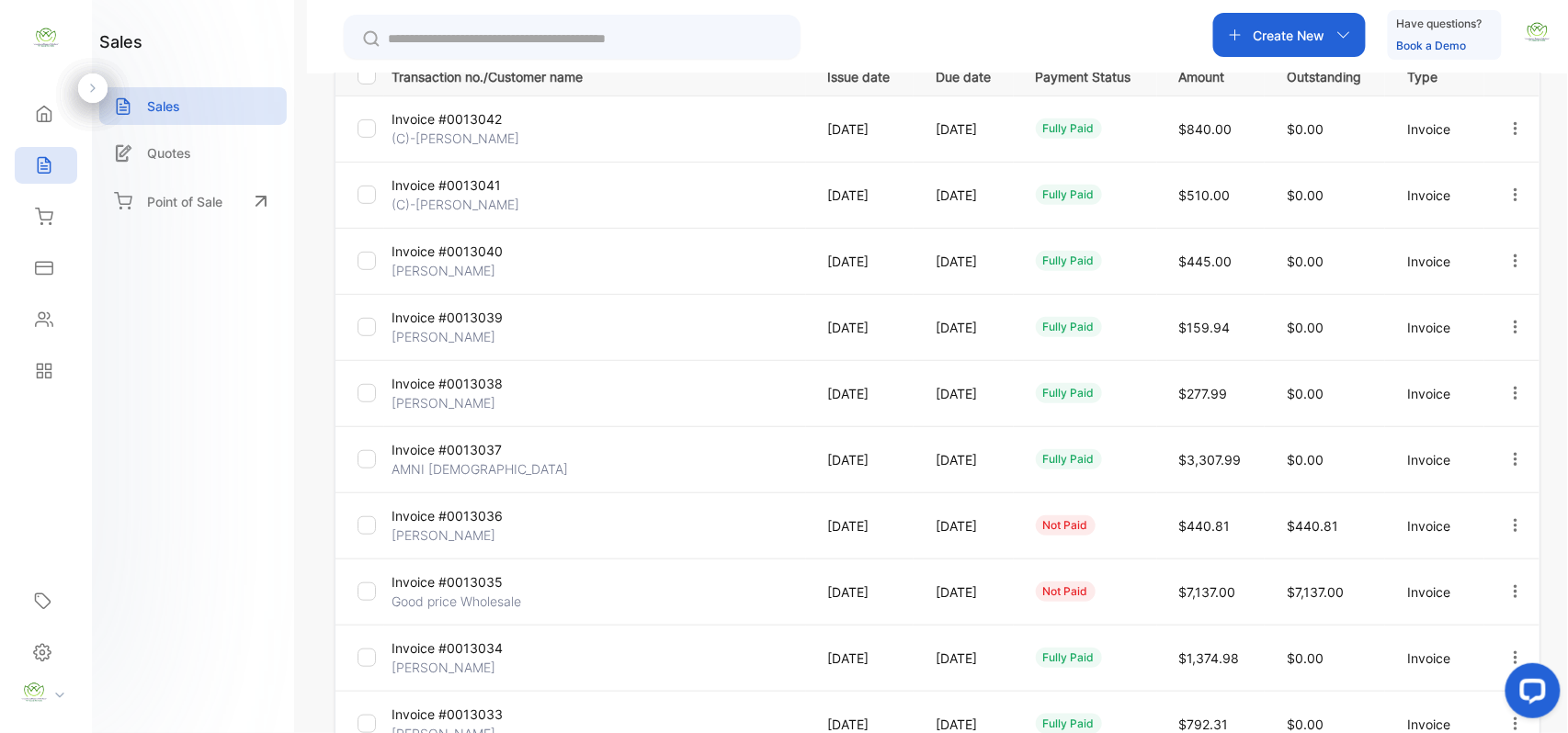
click at [56, 325] on div "Contacts" at bounding box center [45, 319] width 62 height 36
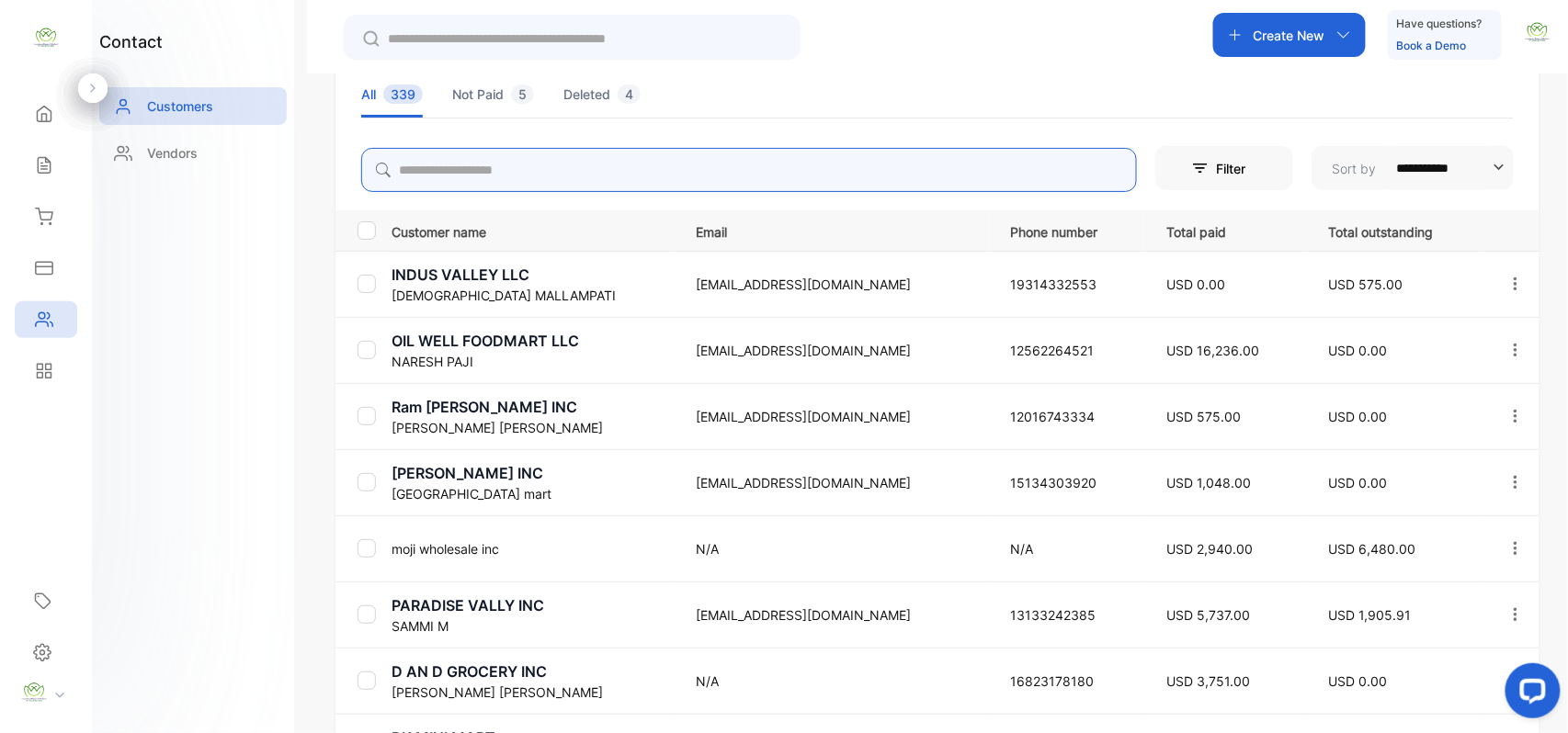
click at [732, 173] on input "search" at bounding box center [749, 170] width 776 height 44
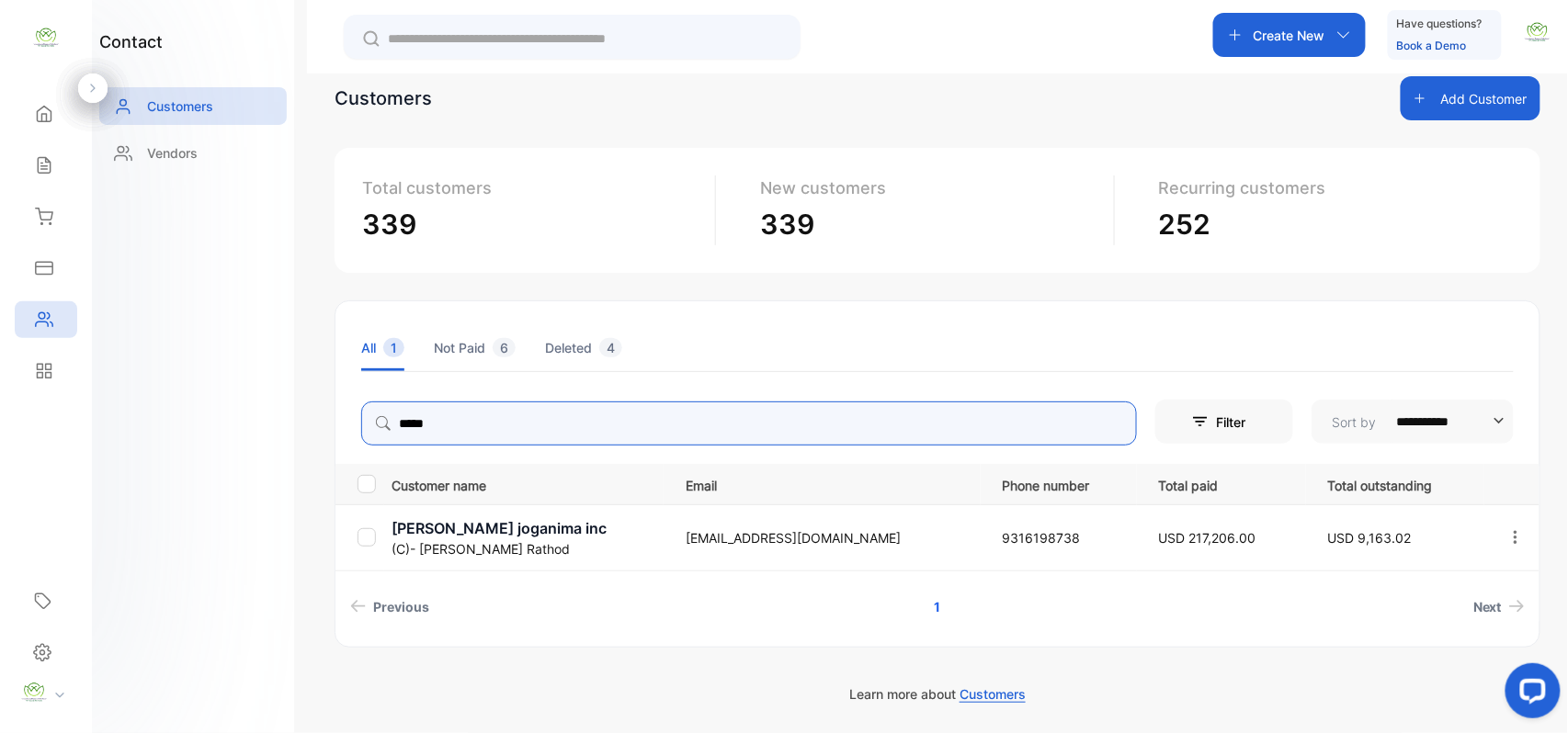
type input "*****"
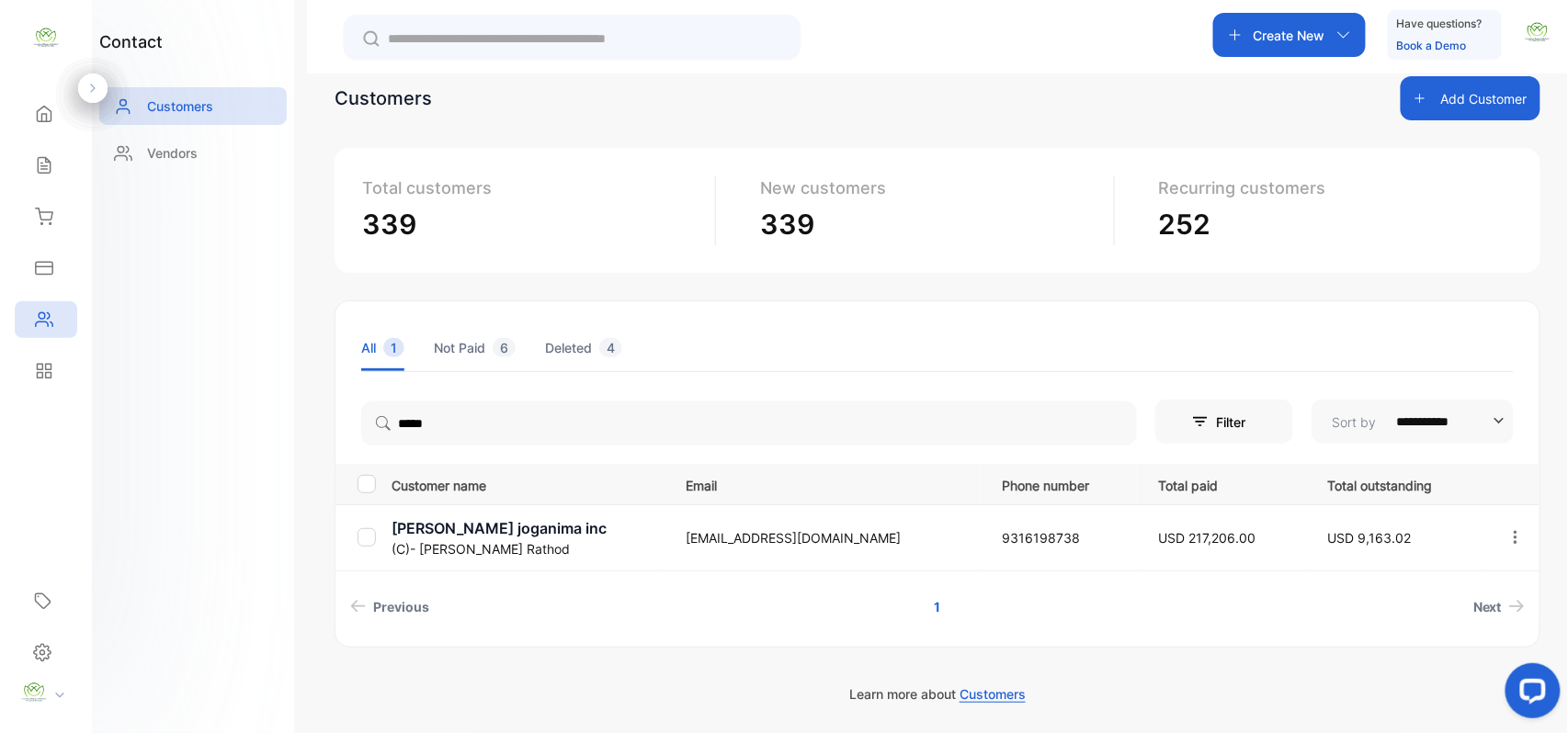
click at [23, 162] on div "Sales" at bounding box center [45, 165] width 62 height 36
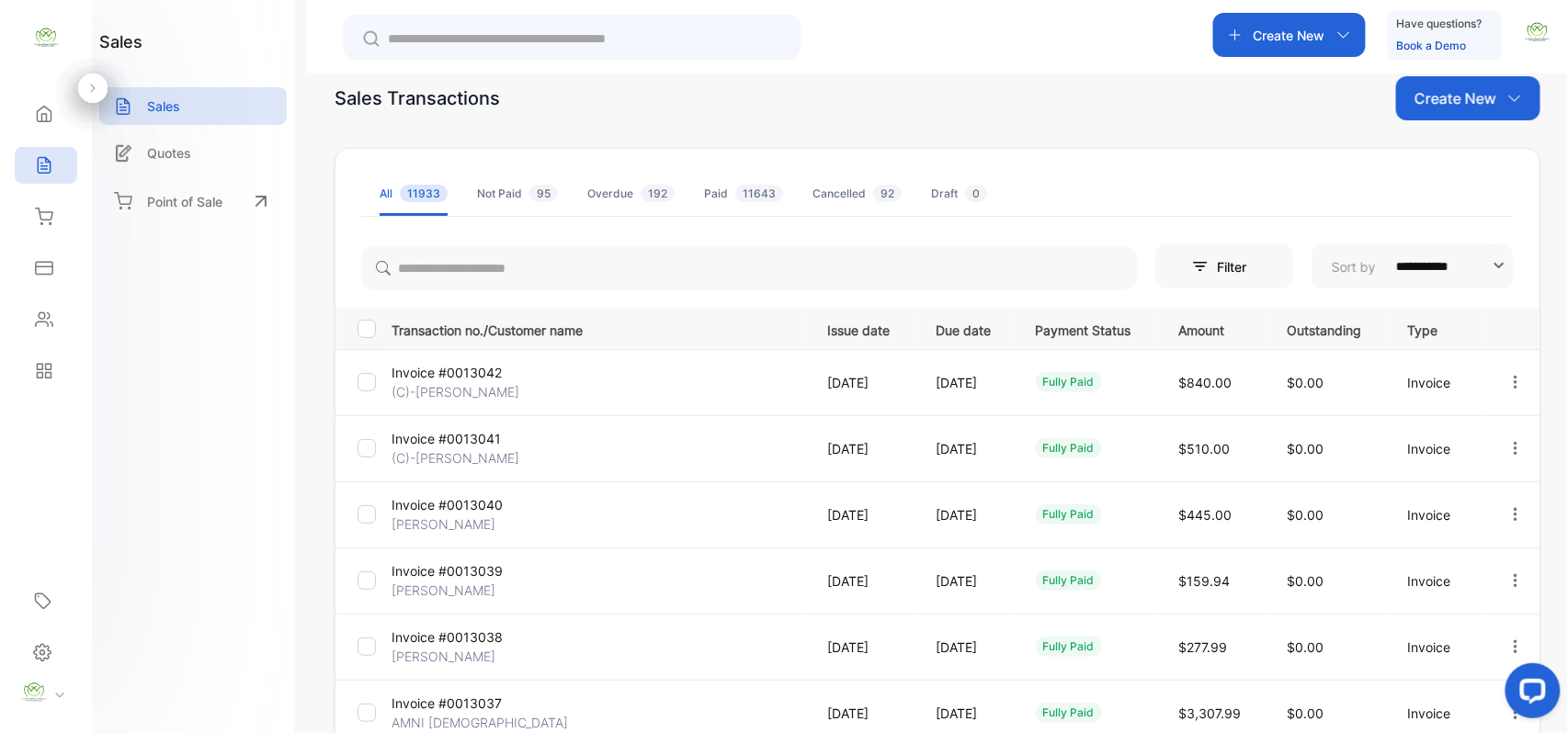
click at [1496, 100] on div "Create New" at bounding box center [1468, 98] width 144 height 44
click at [1489, 151] on div "Invoice" at bounding box center [1474, 159] width 129 height 36
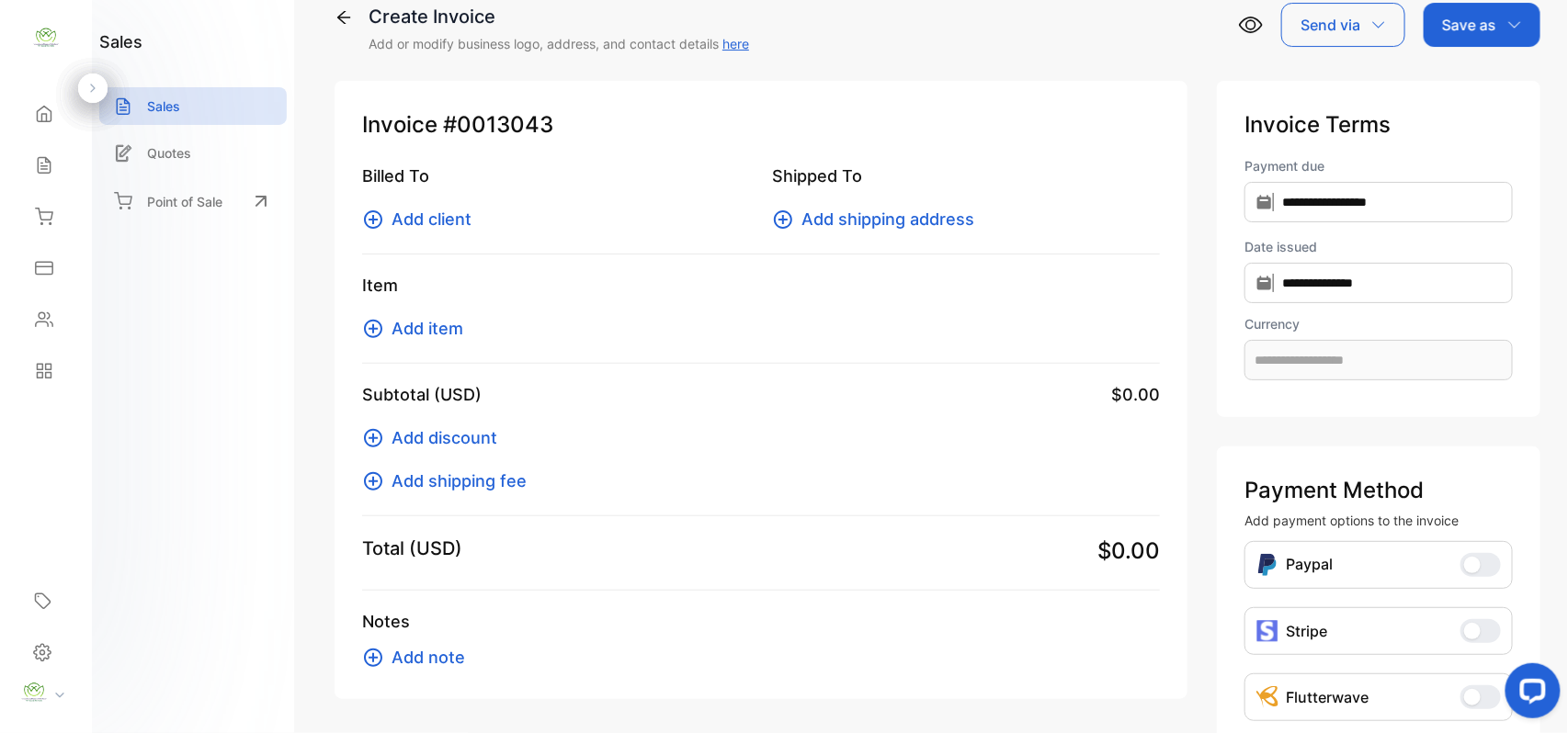
type input "**********"
click at [428, 231] on div "Billed To Add client Shipped To Add shipping address" at bounding box center [761, 208] width 798 height 91
drag, startPoint x: 439, startPoint y: 218, endPoint x: 434, endPoint y: 245, distance: 27.5
click at [434, 245] on div "Billed To Add client Shipped To Add shipping address" at bounding box center [761, 208] width 798 height 91
click at [465, 222] on span "Add client" at bounding box center [432, 219] width 80 height 25
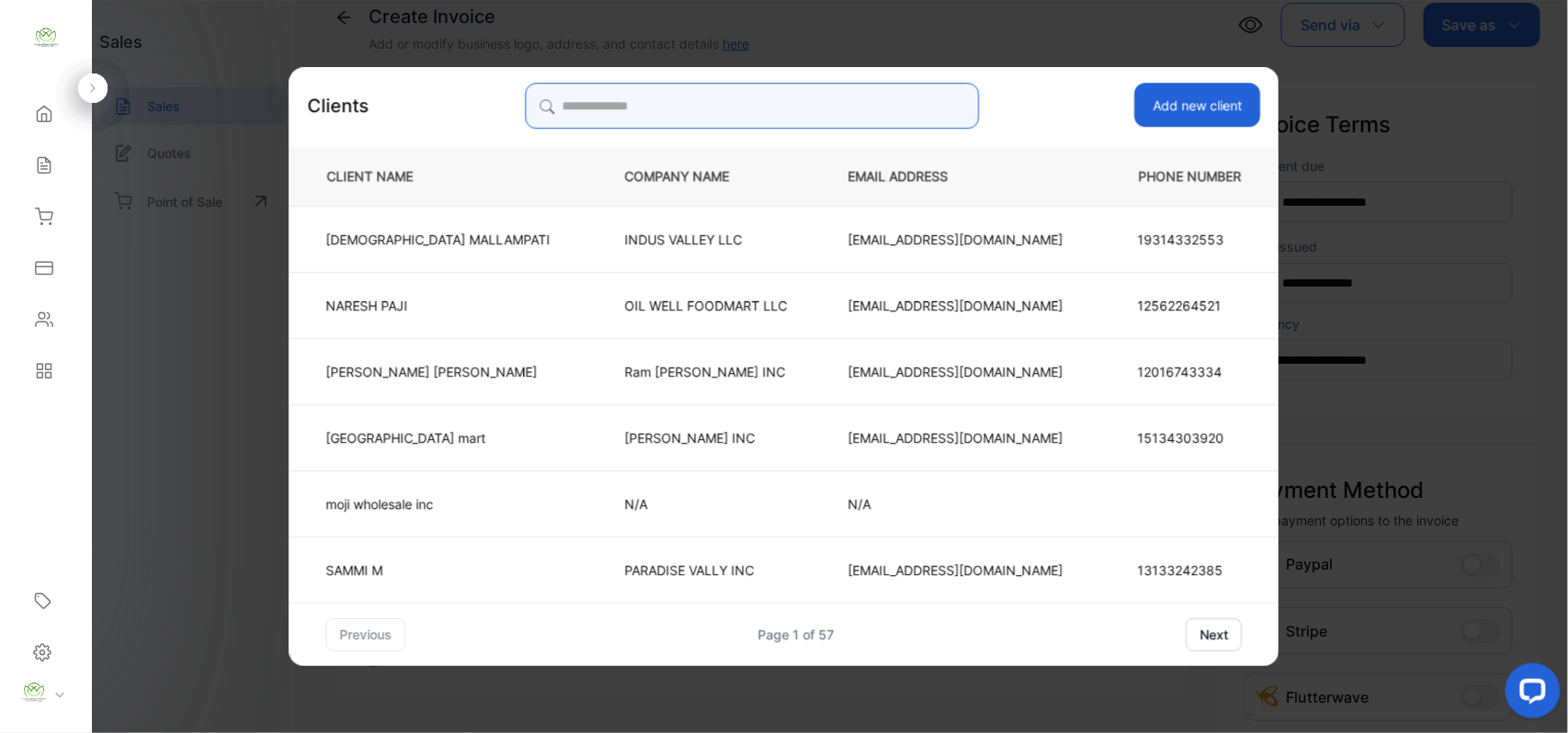
click at [909, 108] on input "search" at bounding box center [751, 106] width 454 height 46
click at [788, 97] on input "search" at bounding box center [751, 106] width 454 height 46
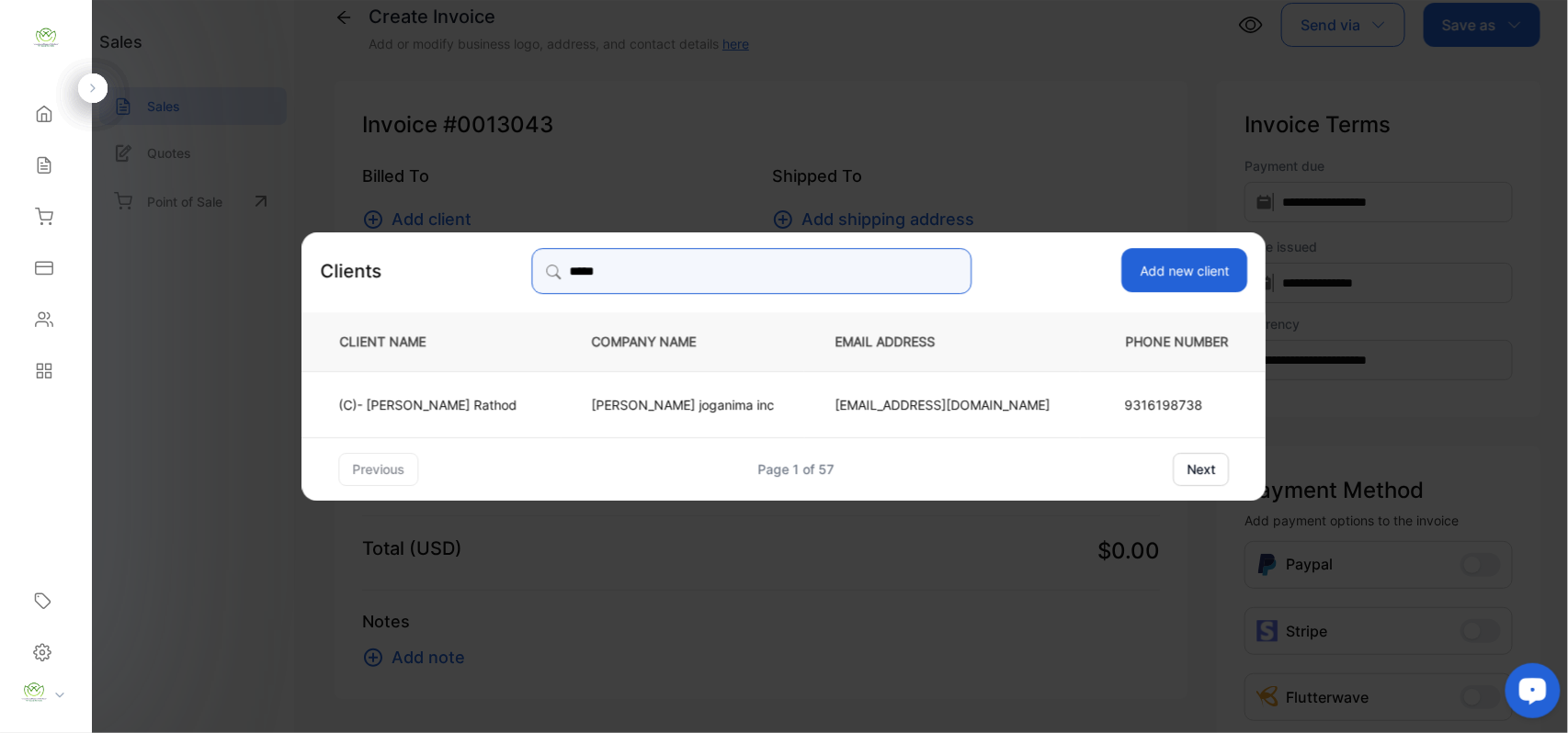
type input "*****"
click at [853, 392] on td "dishantrathod5219@gmail.com" at bounding box center [943, 403] width 276 height 66
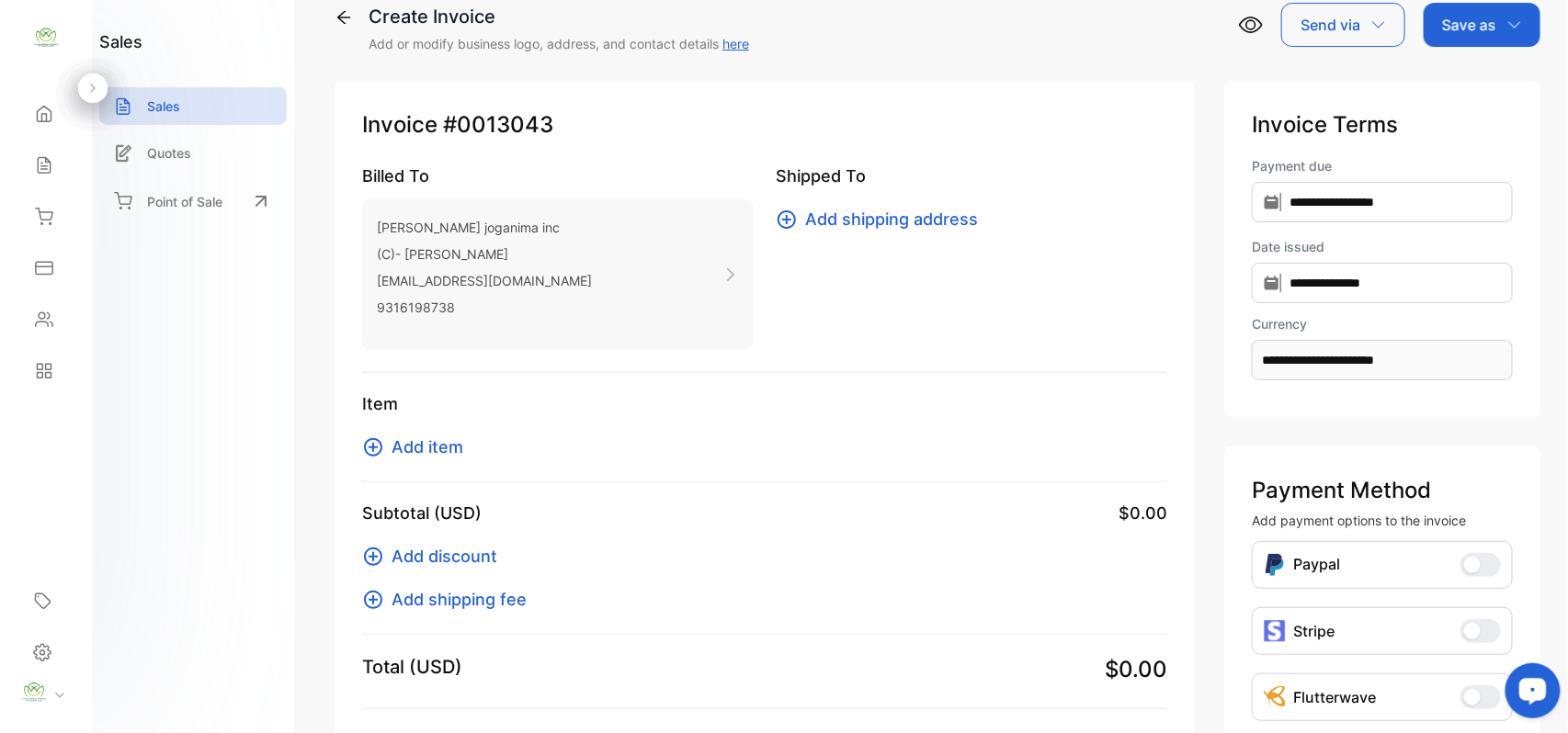
click at [422, 436] on span "Add item" at bounding box center [427, 447] width 72 height 25
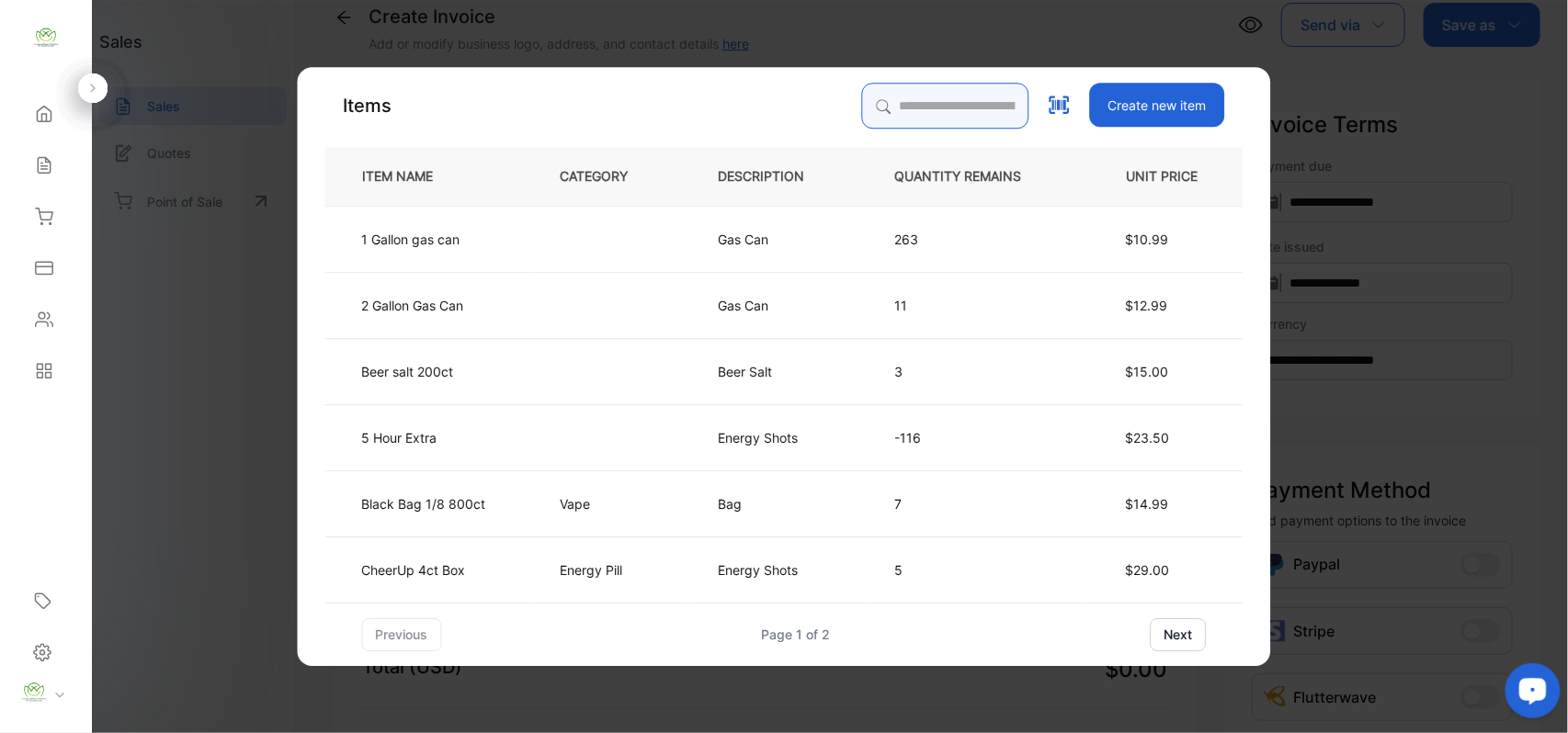
click at [1000, 105] on input "search" at bounding box center [945, 106] width 167 height 46
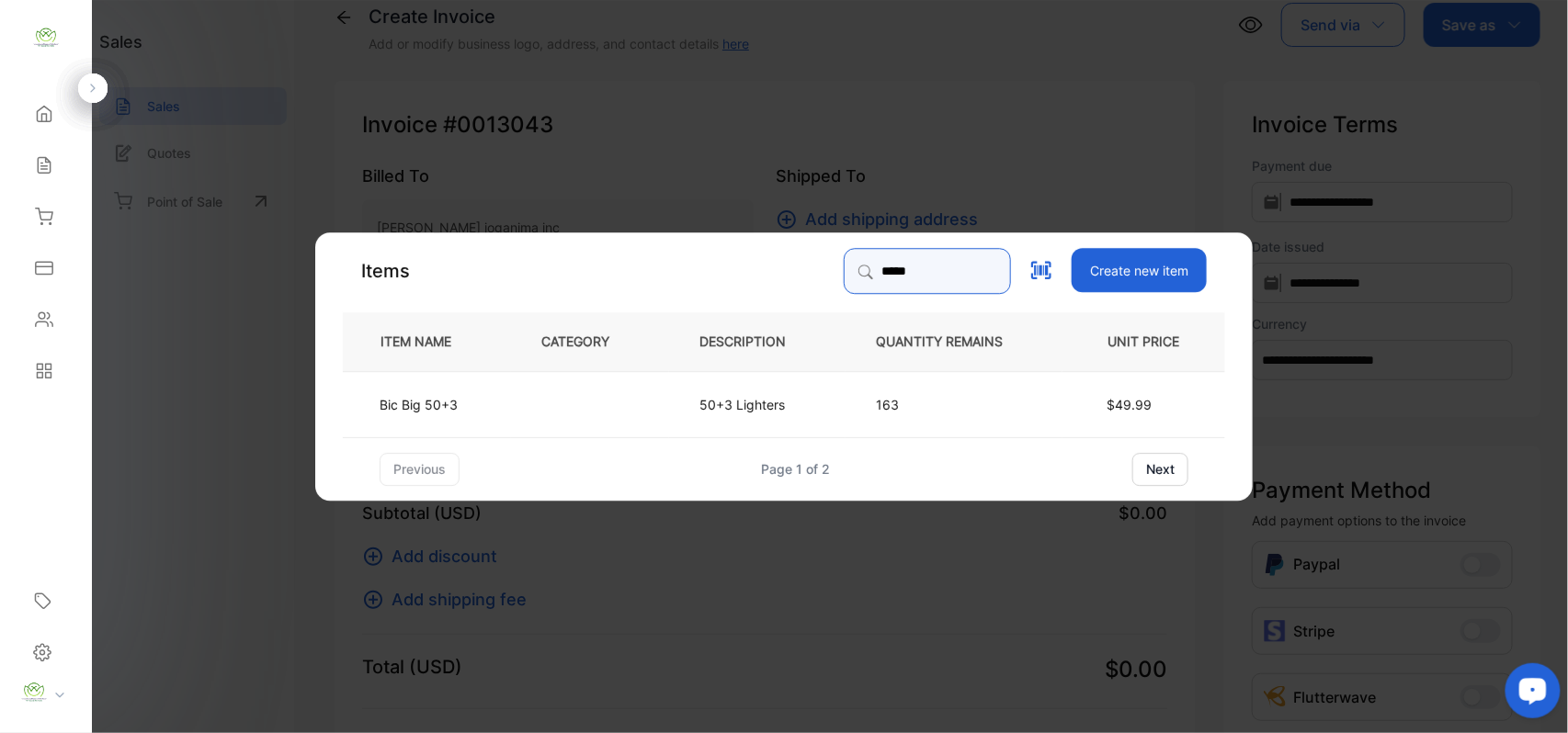
type input "*****"
drag, startPoint x: 457, startPoint y: 416, endPoint x: 470, endPoint y: 417, distance: 13.0
click at [470, 417] on td "Bic Big 50+3" at bounding box center [427, 403] width 168 height 66
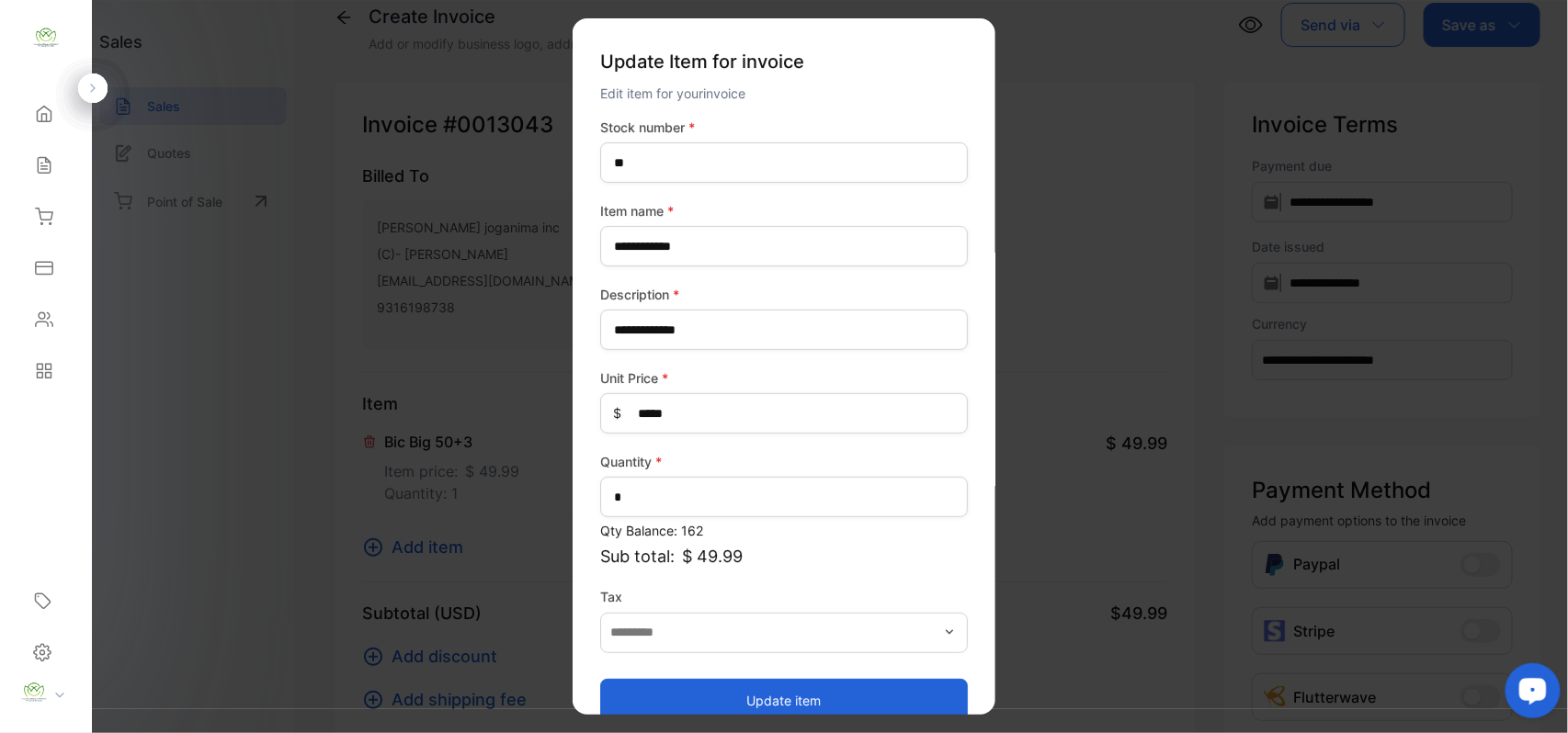
click at [742, 519] on div "**********" at bounding box center [784, 420] width 368 height 606
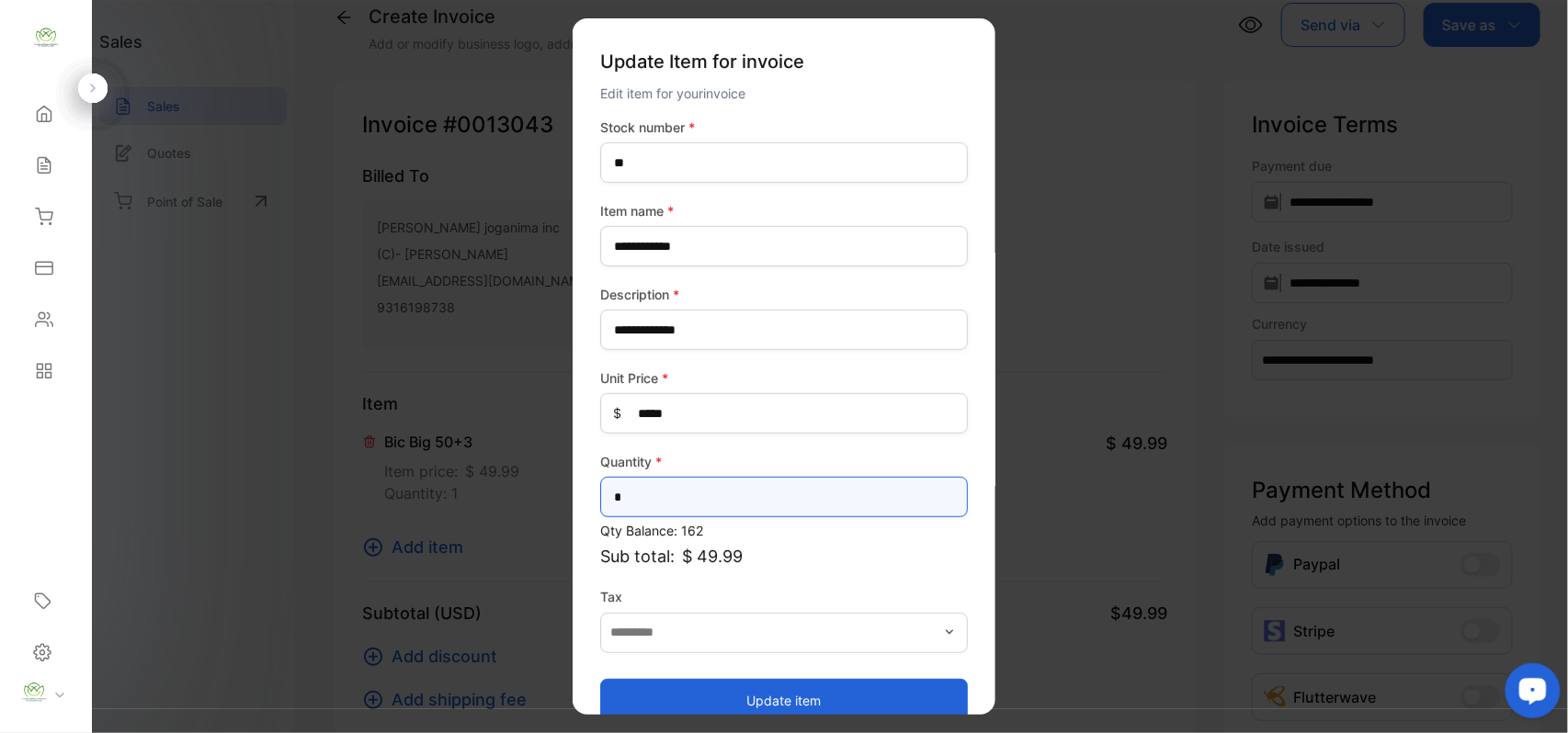
click at [820, 498] on input "*" at bounding box center [784, 497] width 368 height 40
type input "*"
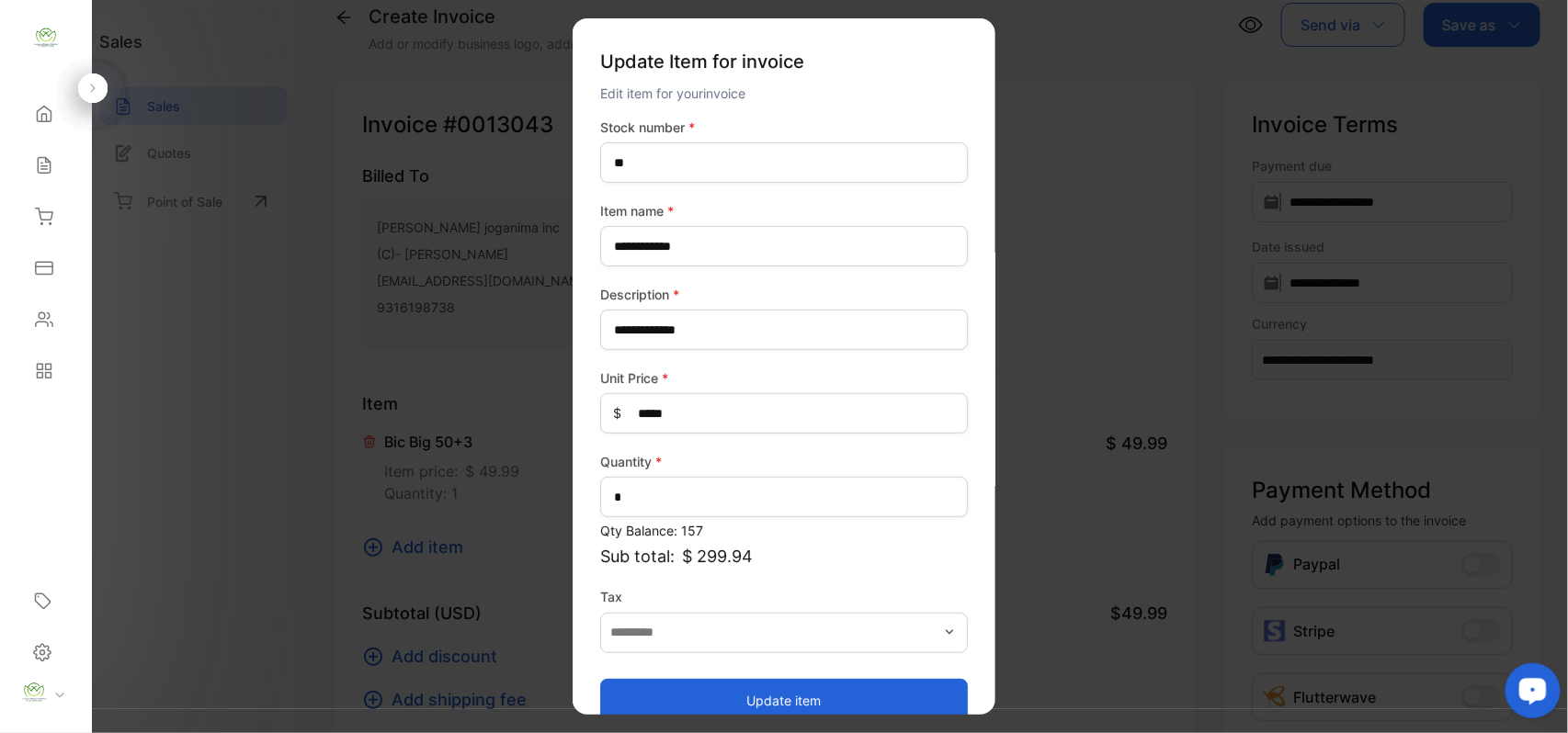
drag, startPoint x: 786, startPoint y: 700, endPoint x: 465, endPoint y: 519, distance: 368.5
click at [786, 697] on button "Update item" at bounding box center [784, 701] width 368 height 44
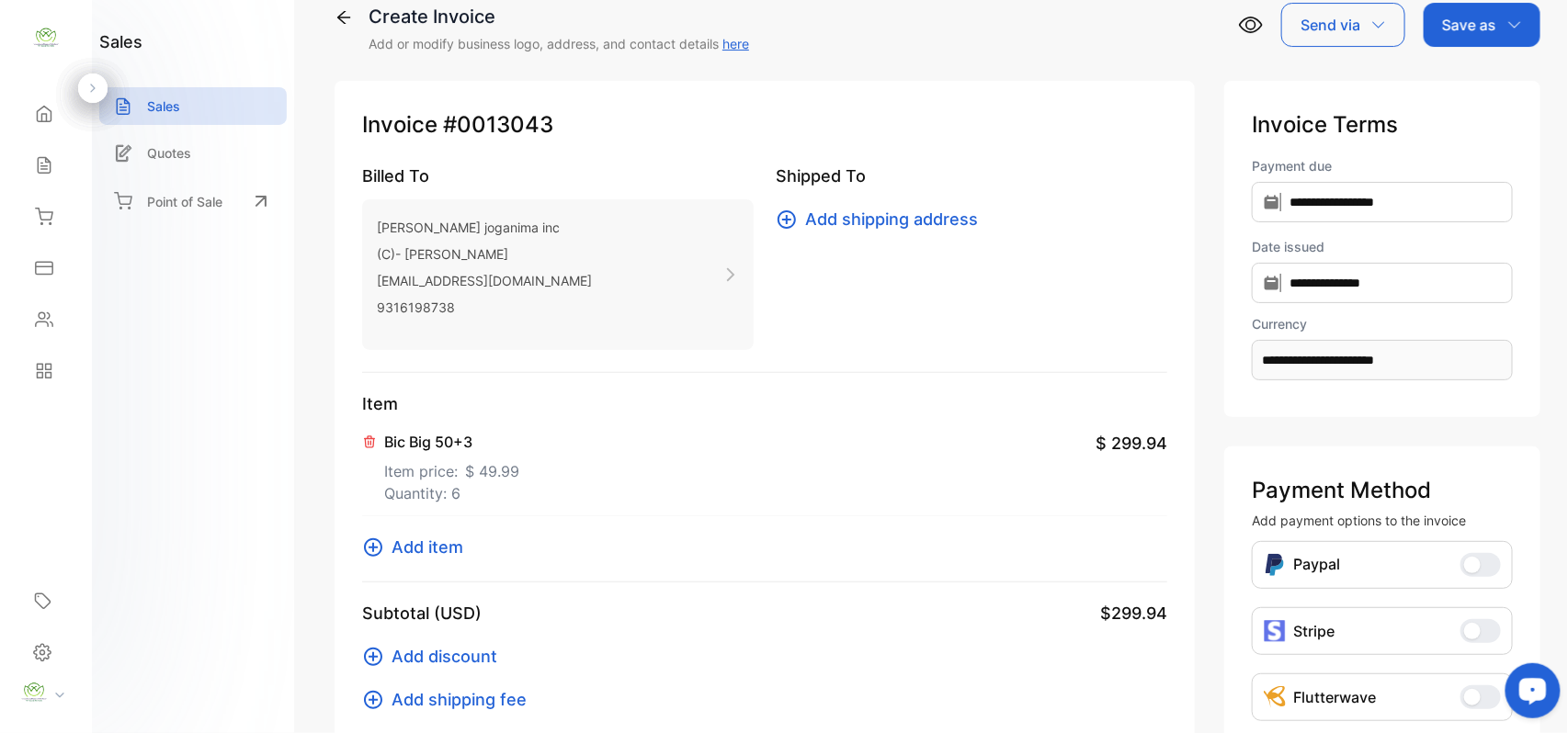
click at [424, 545] on span "Add item" at bounding box center [427, 548] width 72 height 25
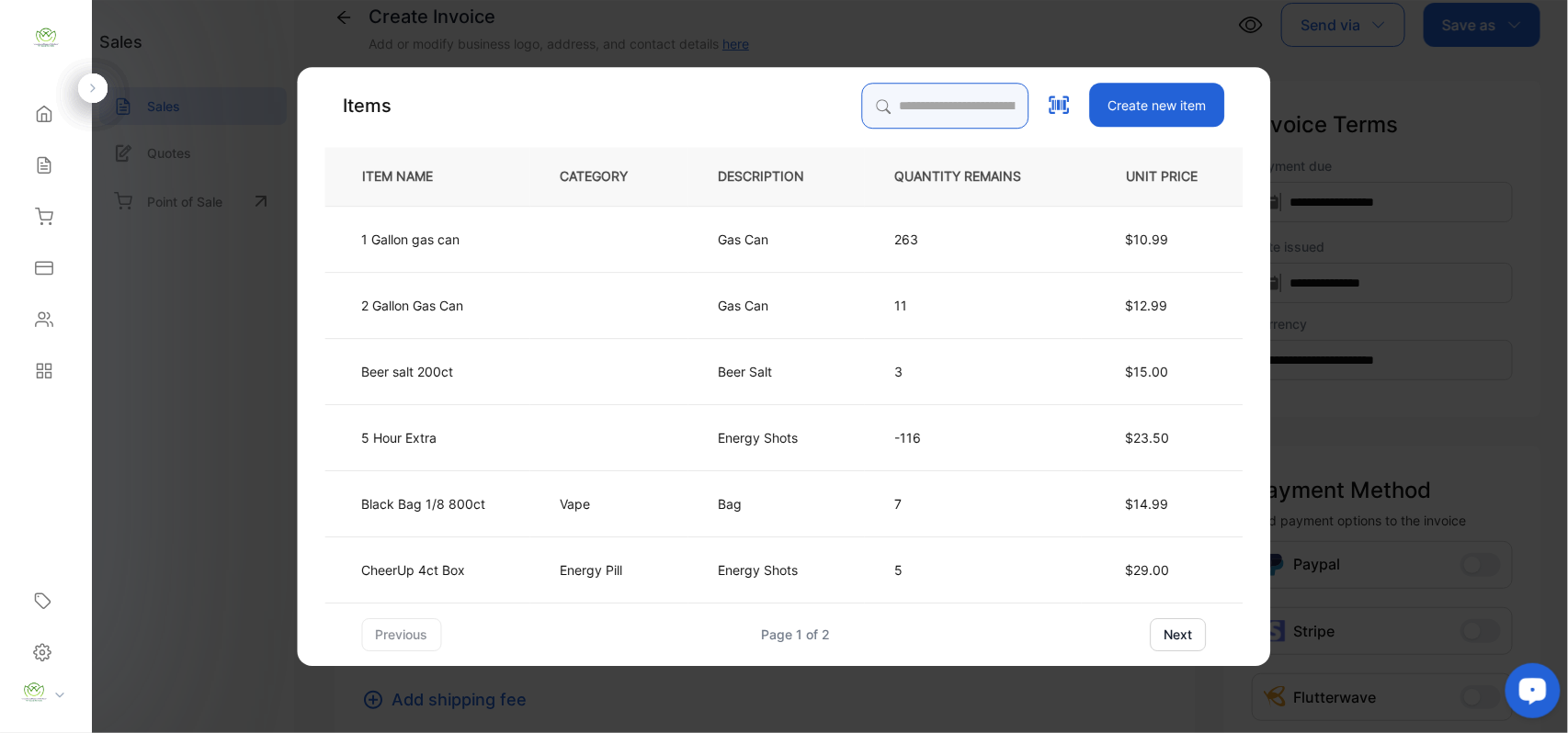
click at [974, 100] on input "search" at bounding box center [945, 106] width 167 height 46
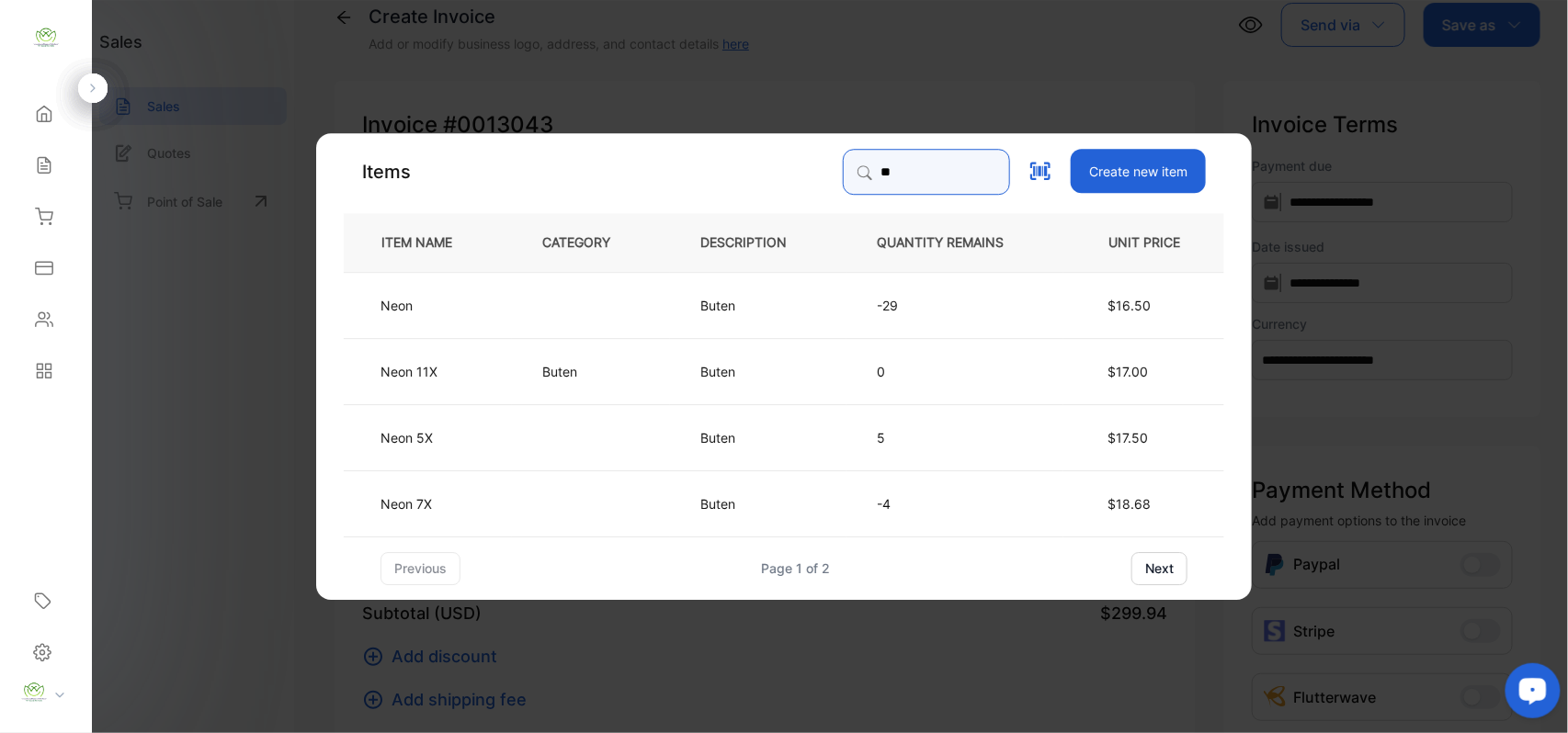
type input "*"
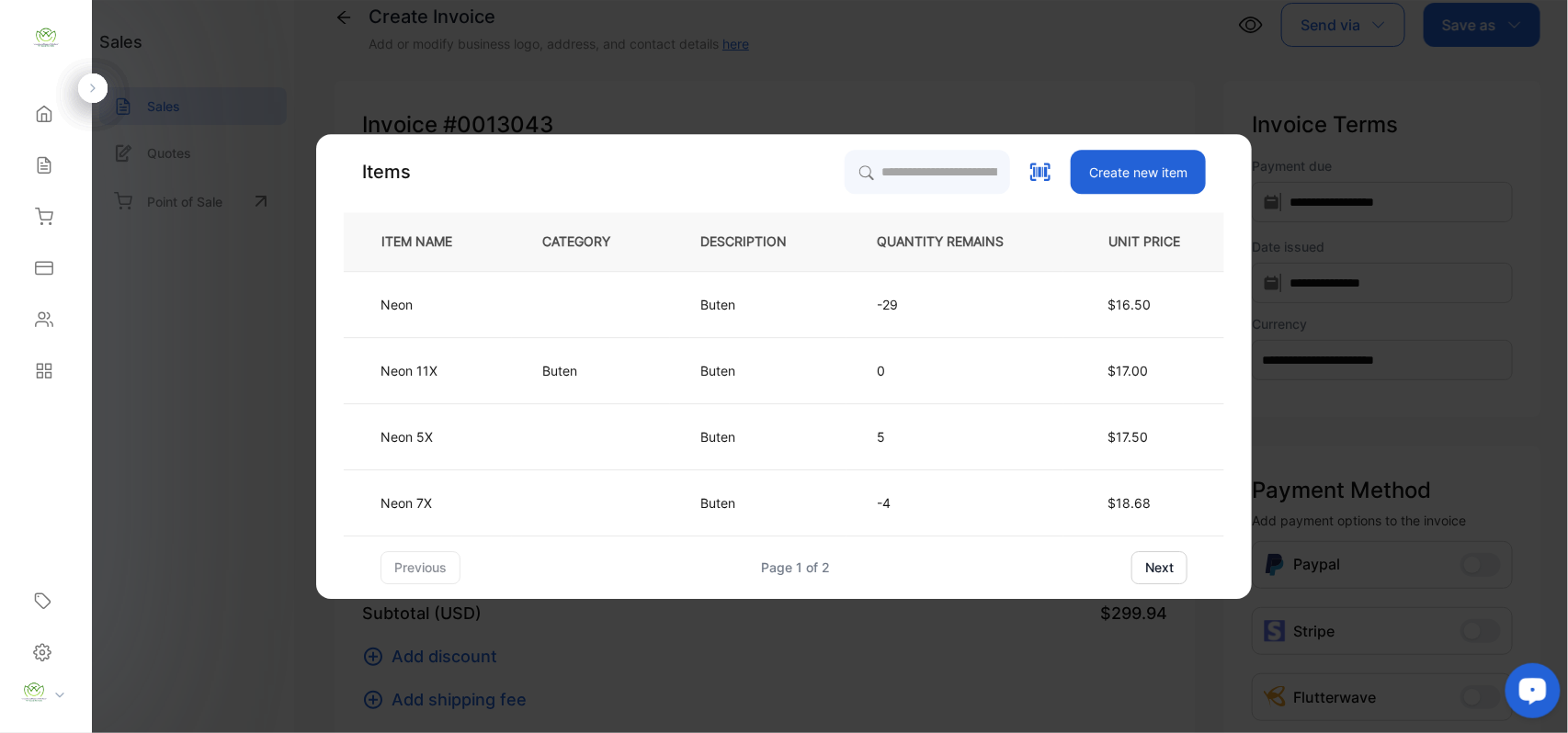
click at [1106, 160] on button "Create new item" at bounding box center [1137, 172] width 135 height 44
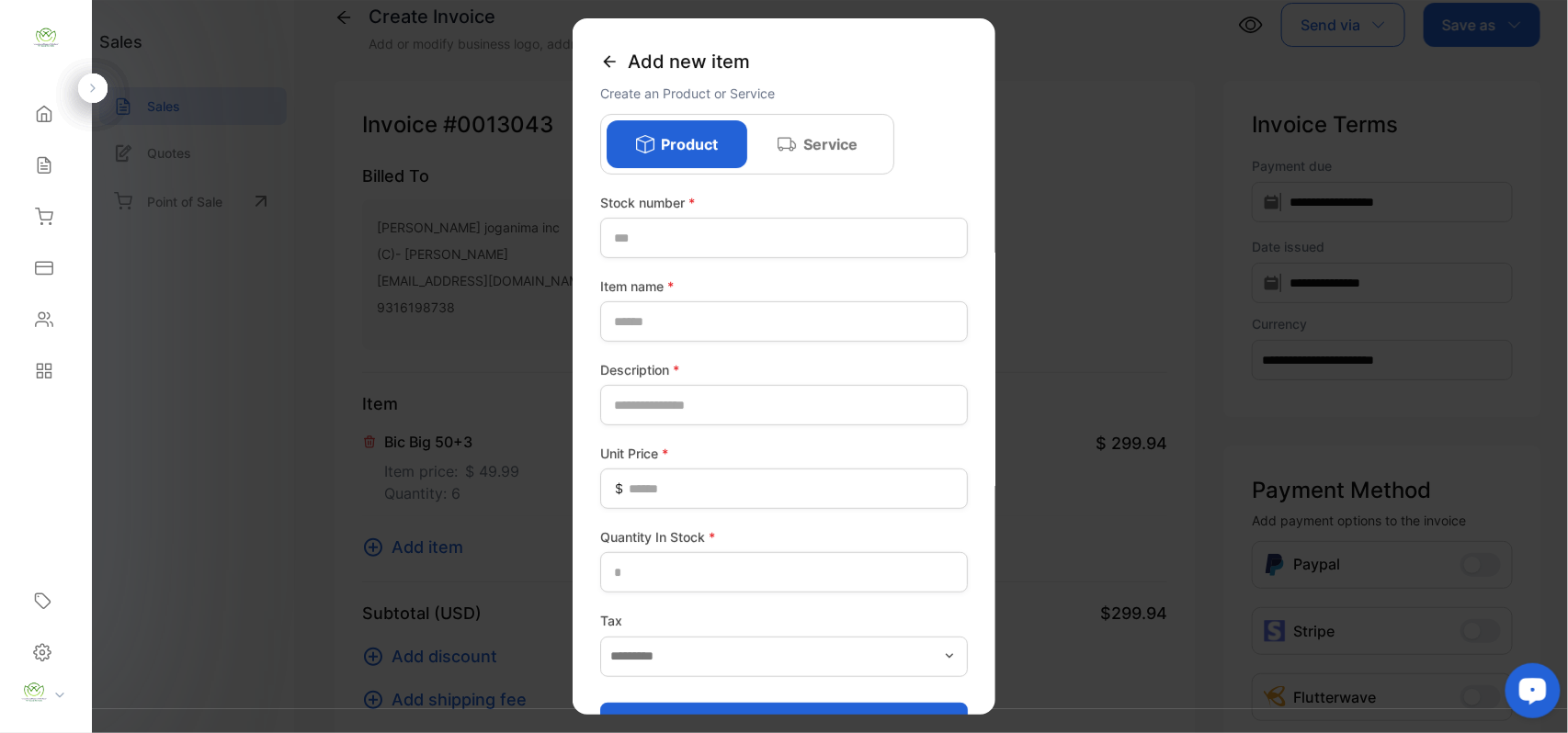
click at [665, 215] on div "Stock number *" at bounding box center [784, 226] width 368 height 65
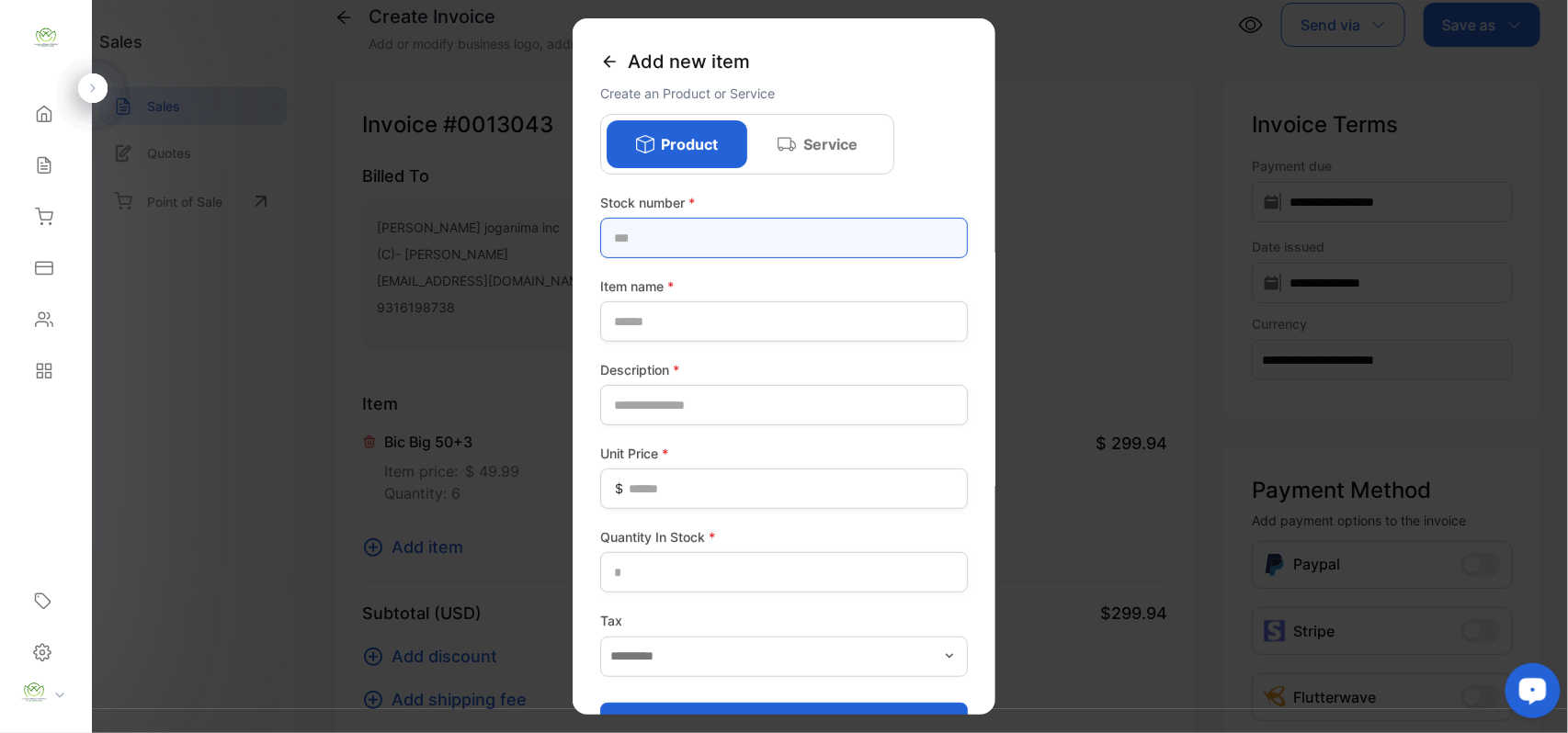
click at [660, 235] on number-inputstocknumber "text" at bounding box center [784, 238] width 368 height 40
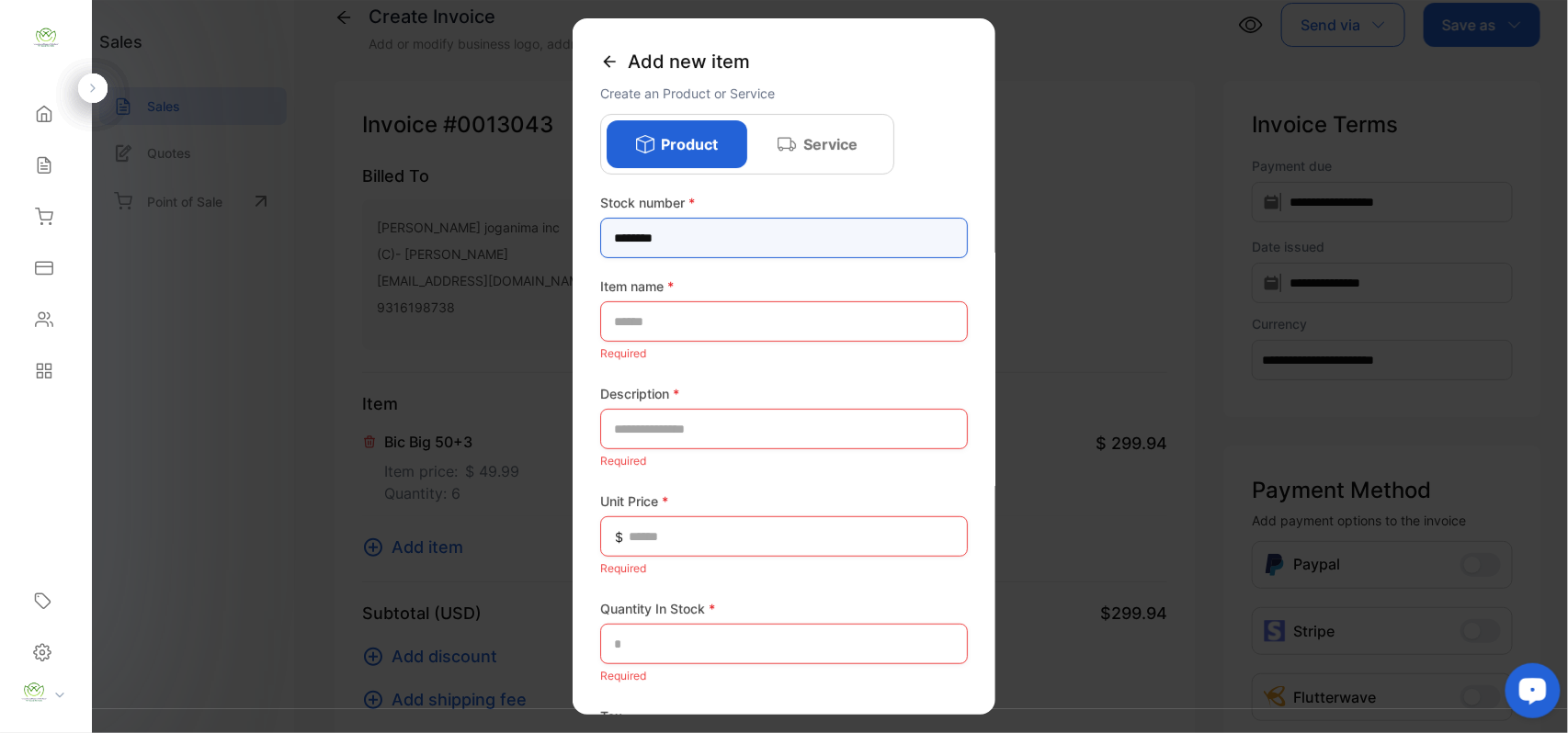
type number-inputstocknumber "********"
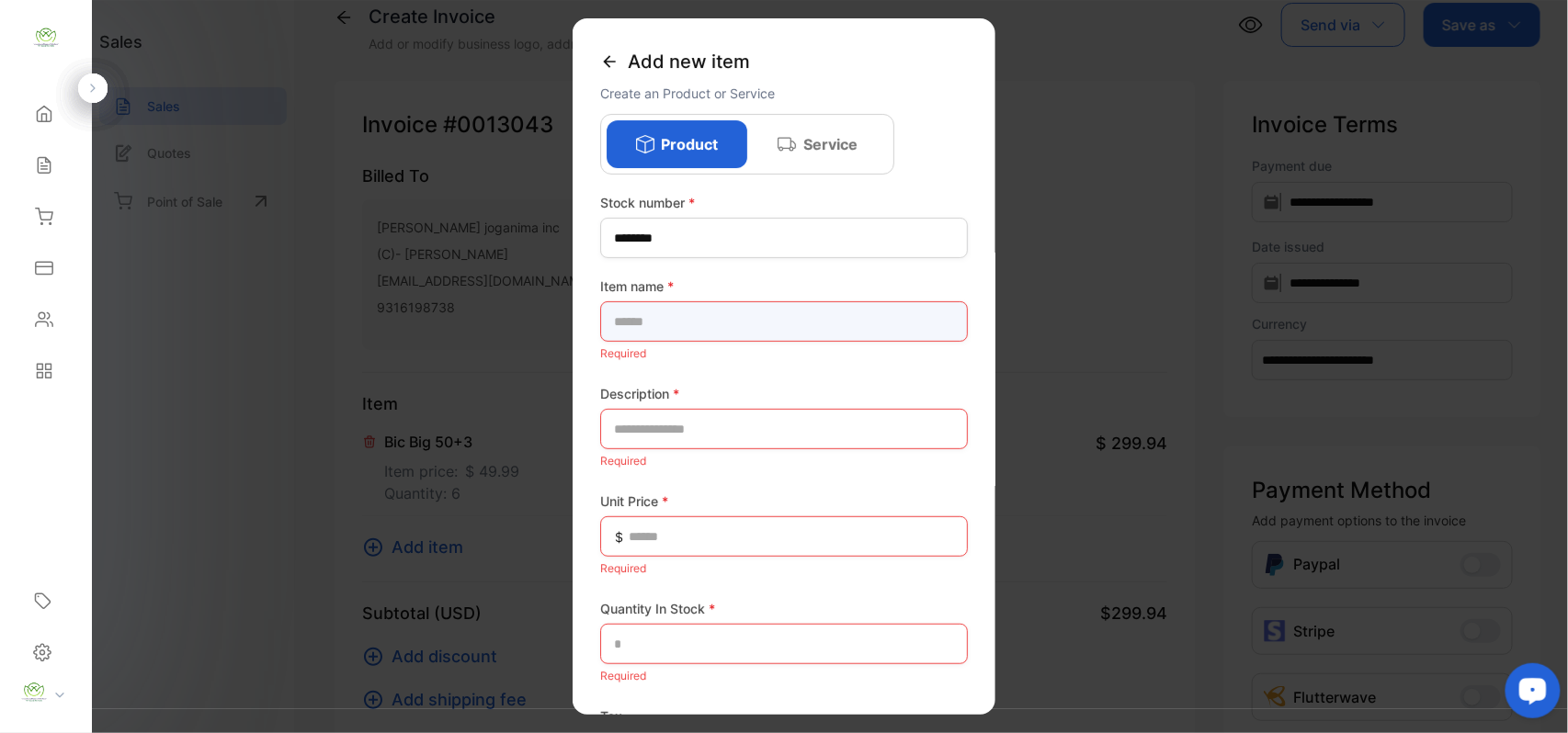
click at [653, 314] on name-inputproductname "text" at bounding box center [784, 321] width 368 height 40
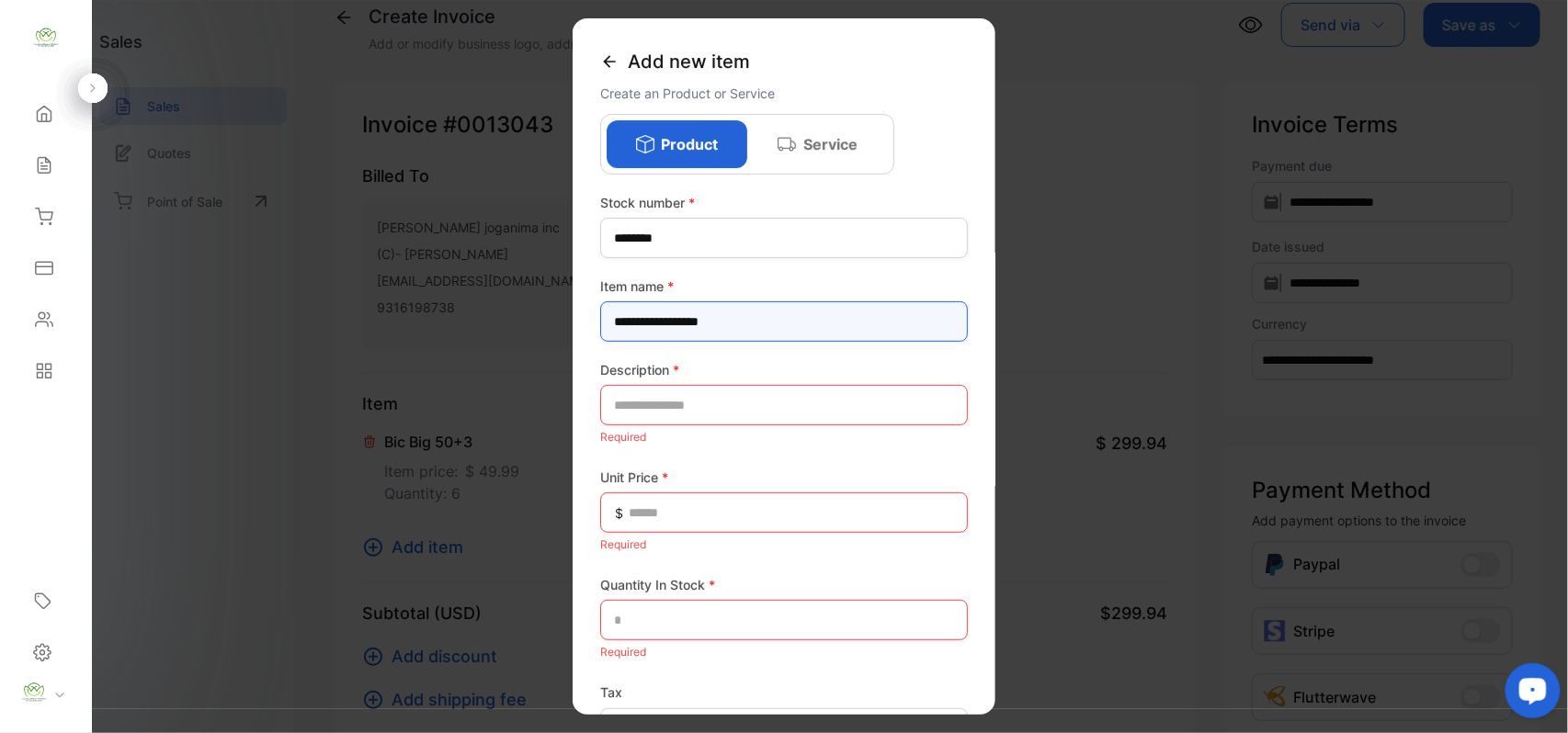
type name-inputproductname "**********"
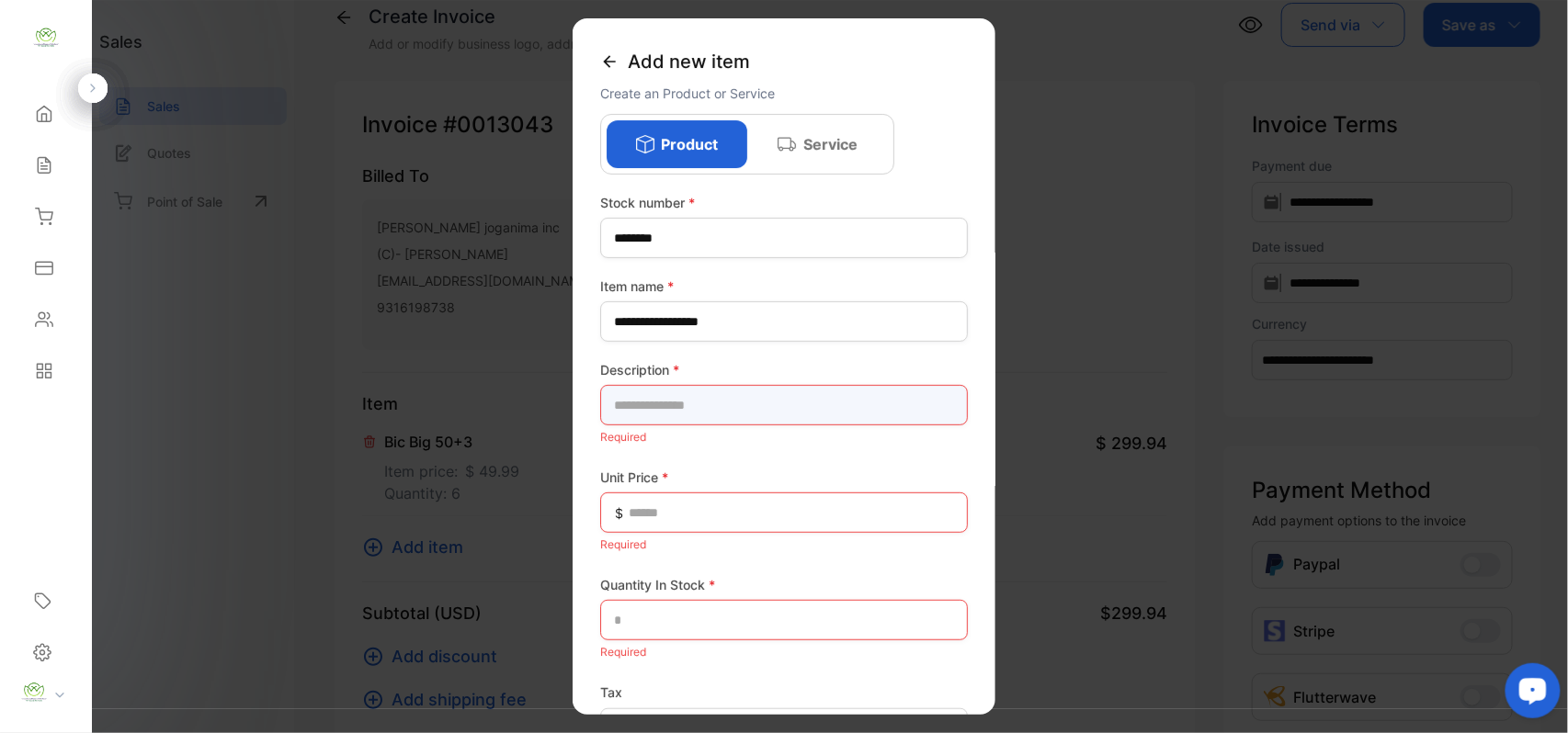
click at [666, 399] on input "text" at bounding box center [784, 405] width 368 height 40
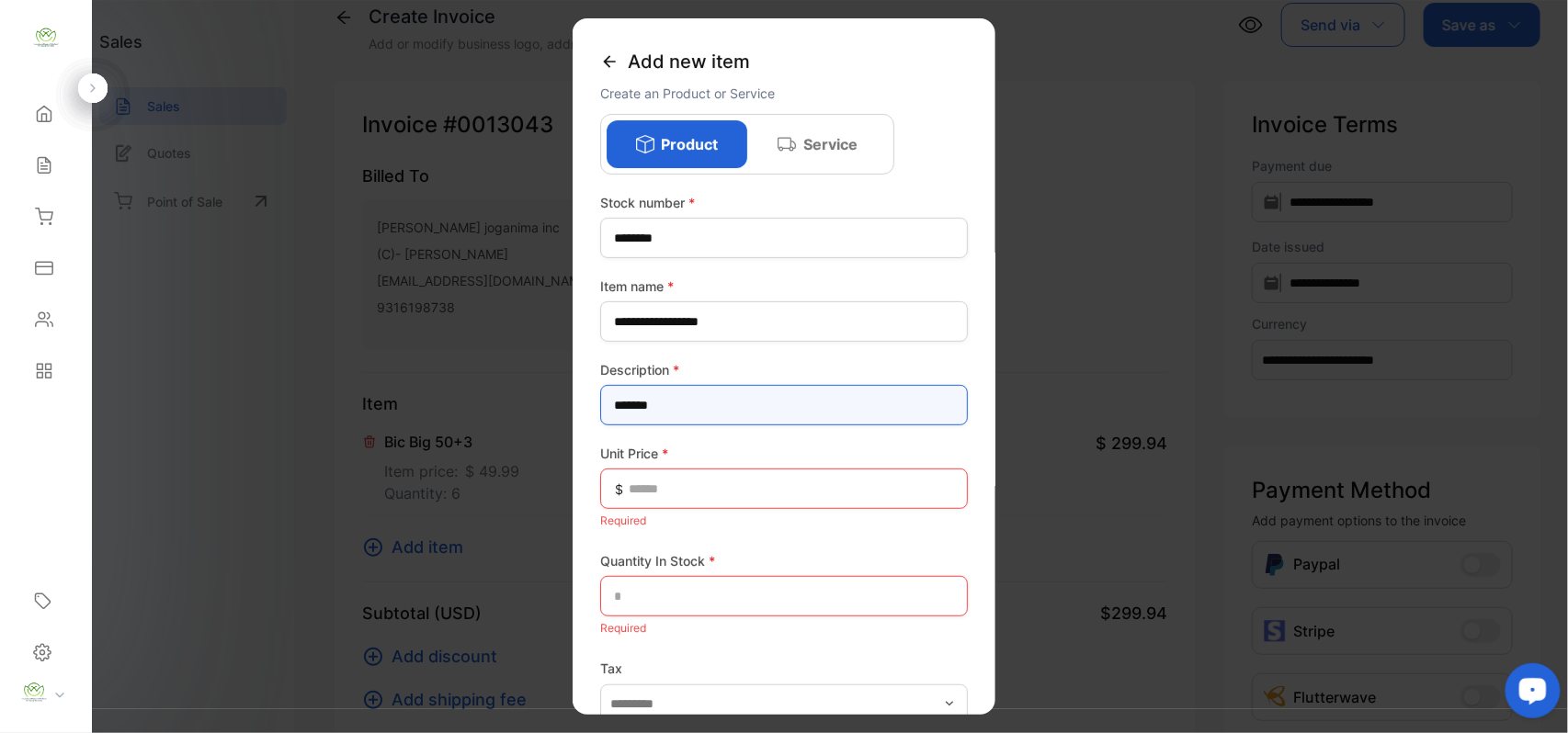
type input "*******"
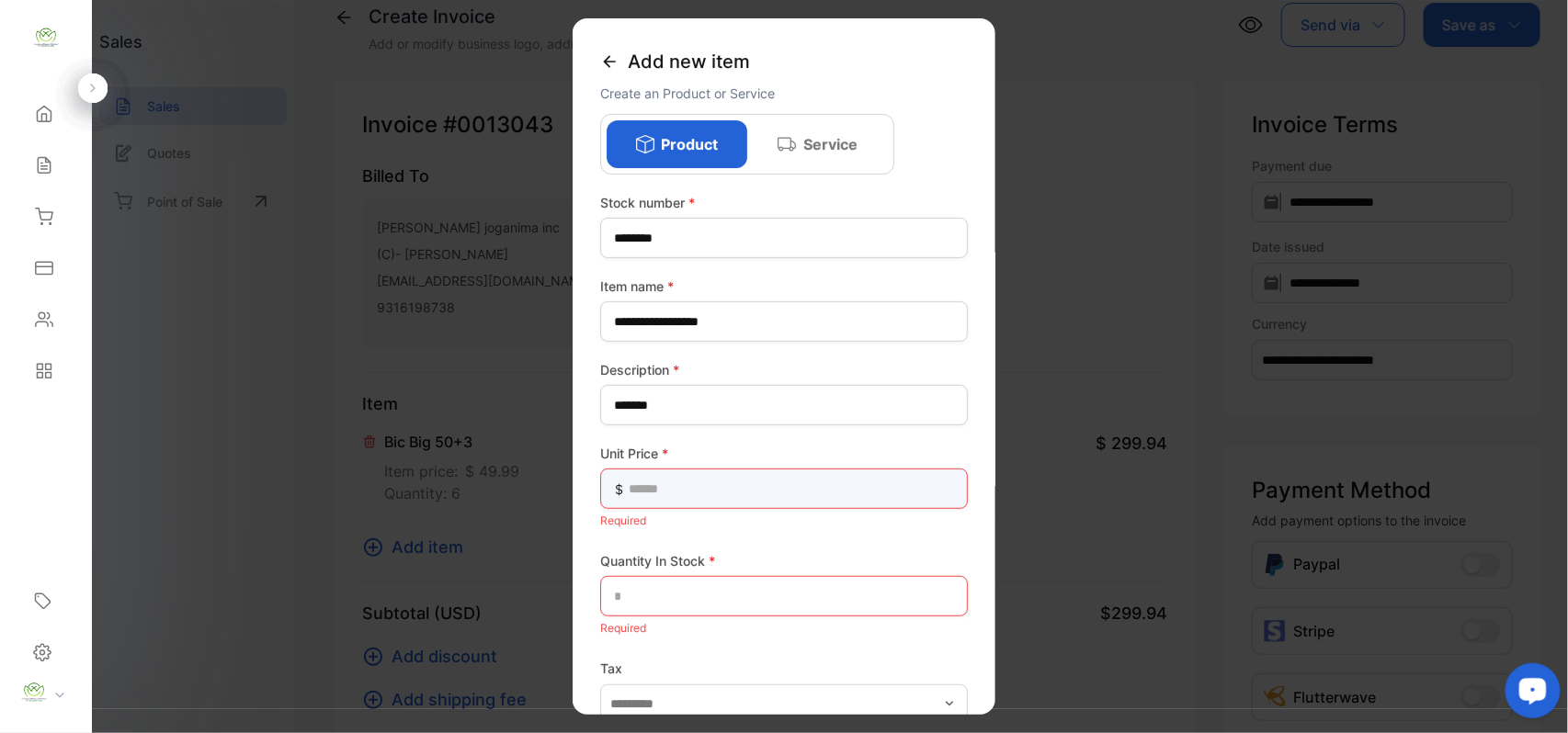
click at [651, 482] on Price-inputunitprice "text" at bounding box center [784, 488] width 368 height 40
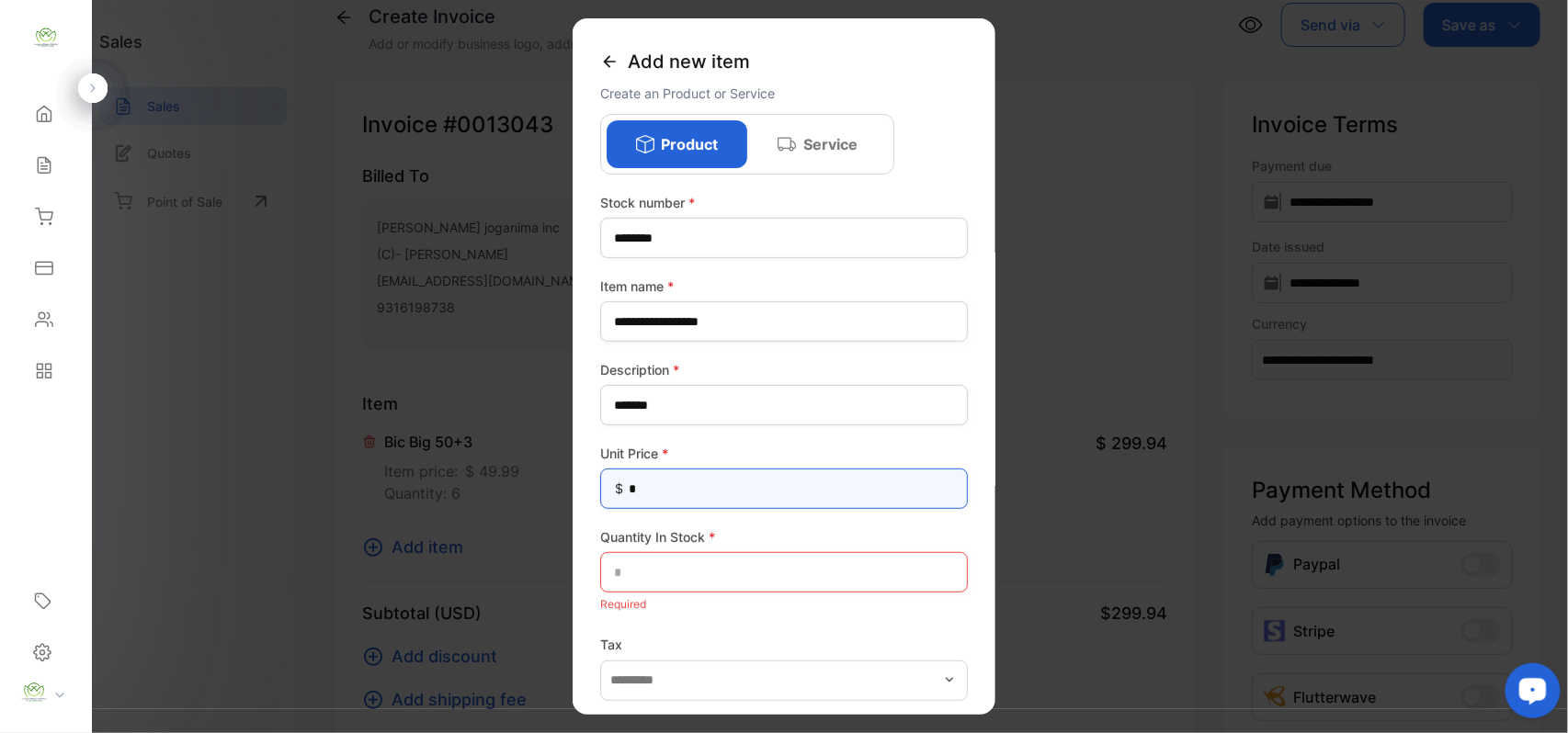
type Price-inputunitprice "*"
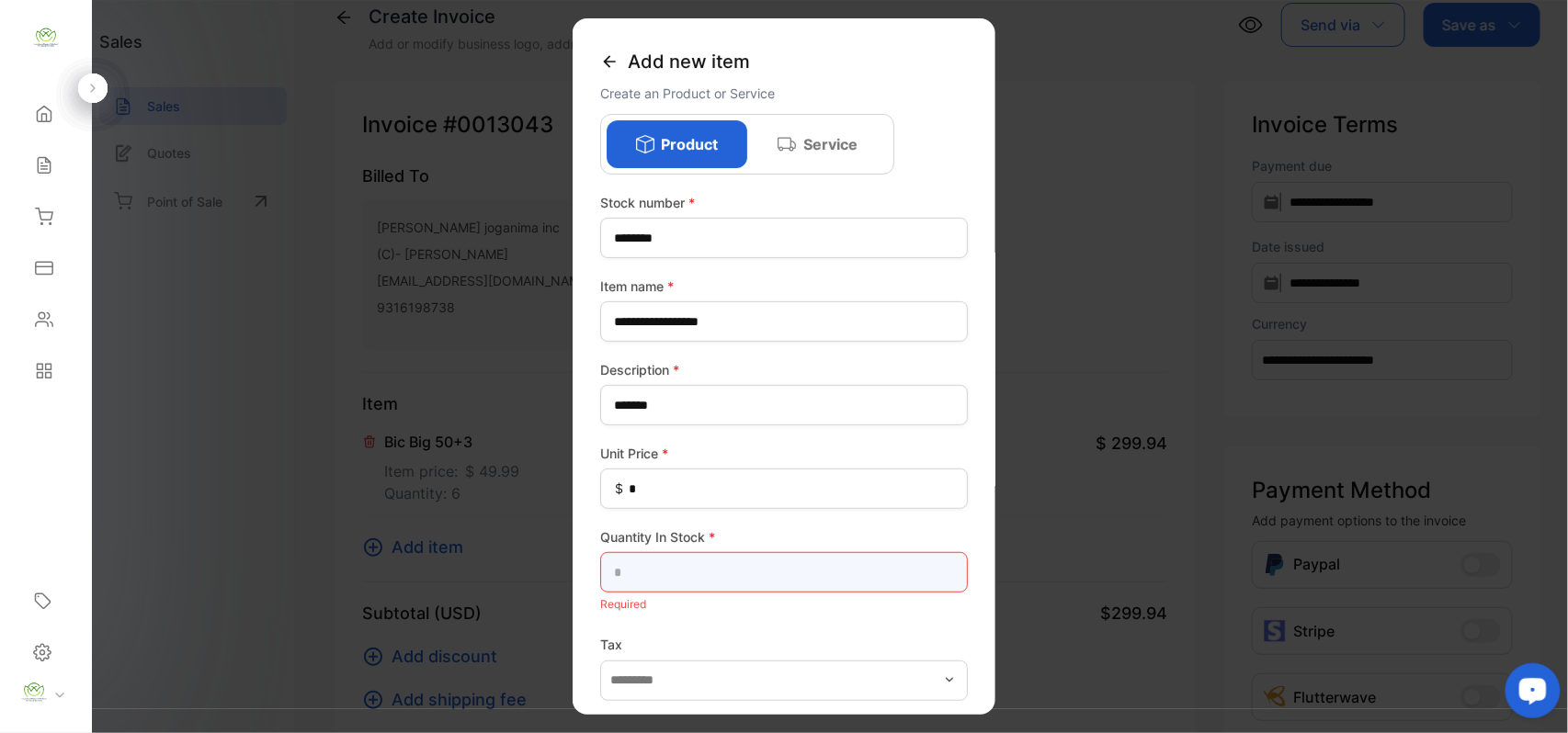
click at [643, 564] on Stock-inputQuantityInStock "text" at bounding box center [784, 572] width 368 height 40
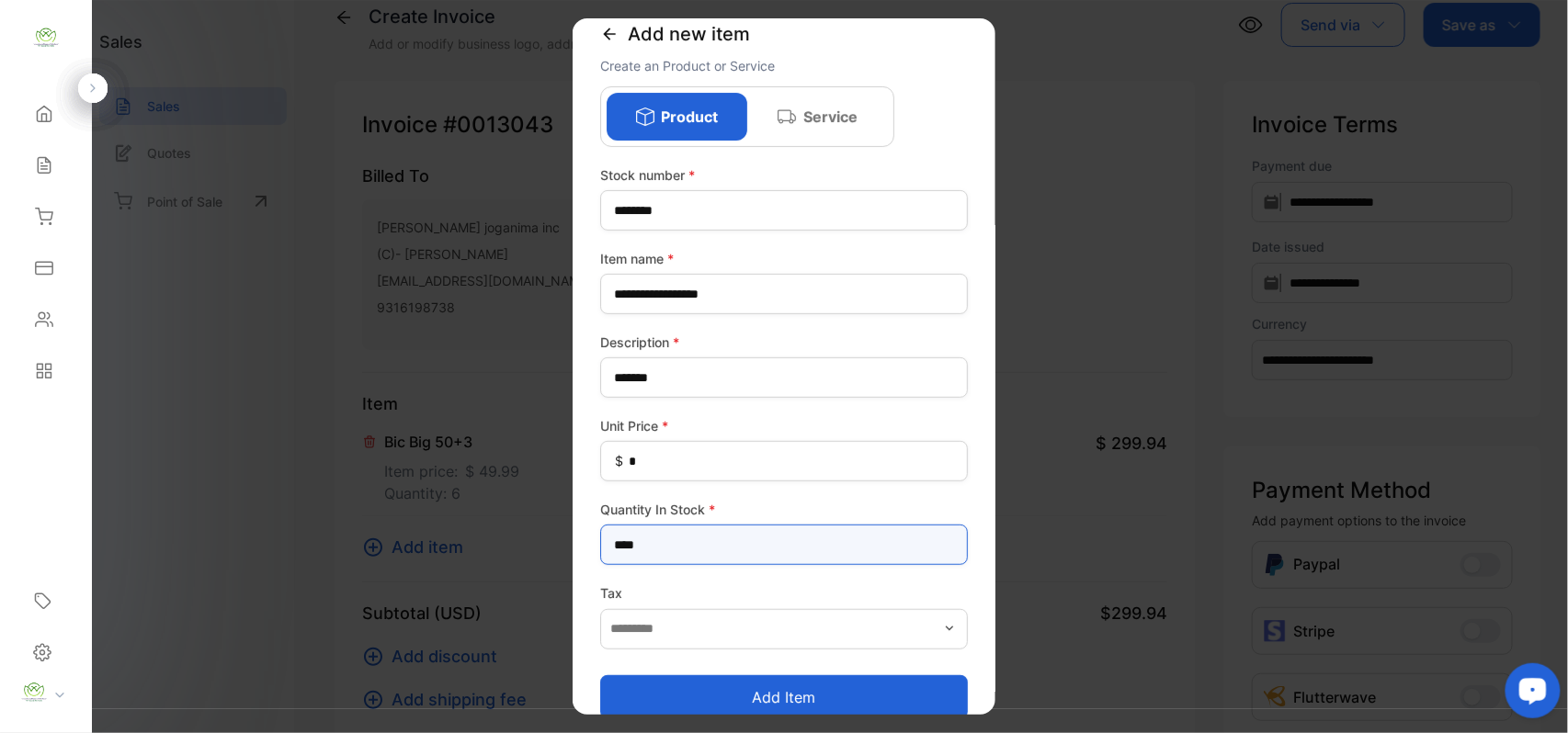
scroll to position [53, 0]
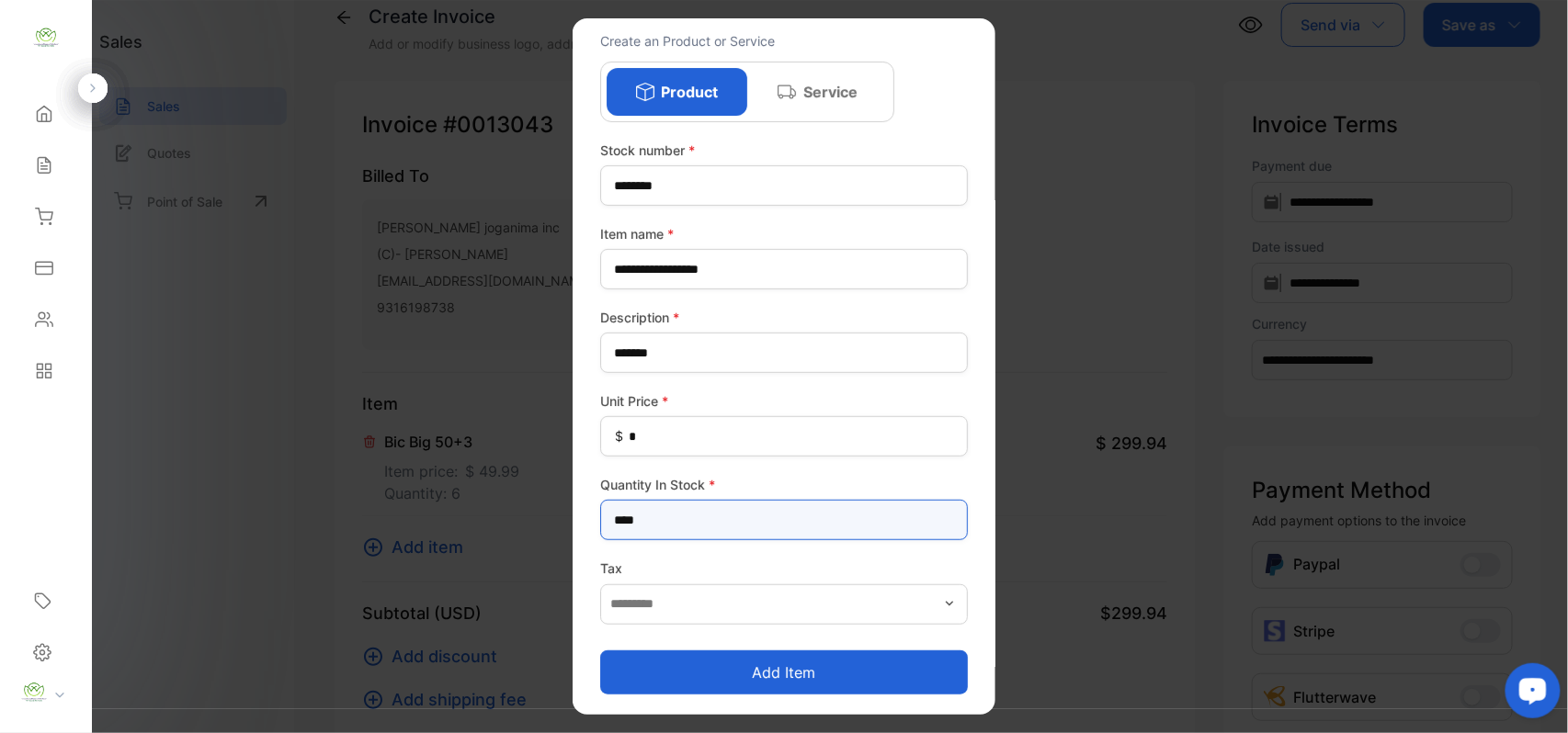
type Stock-inputQuantityInStock "****"
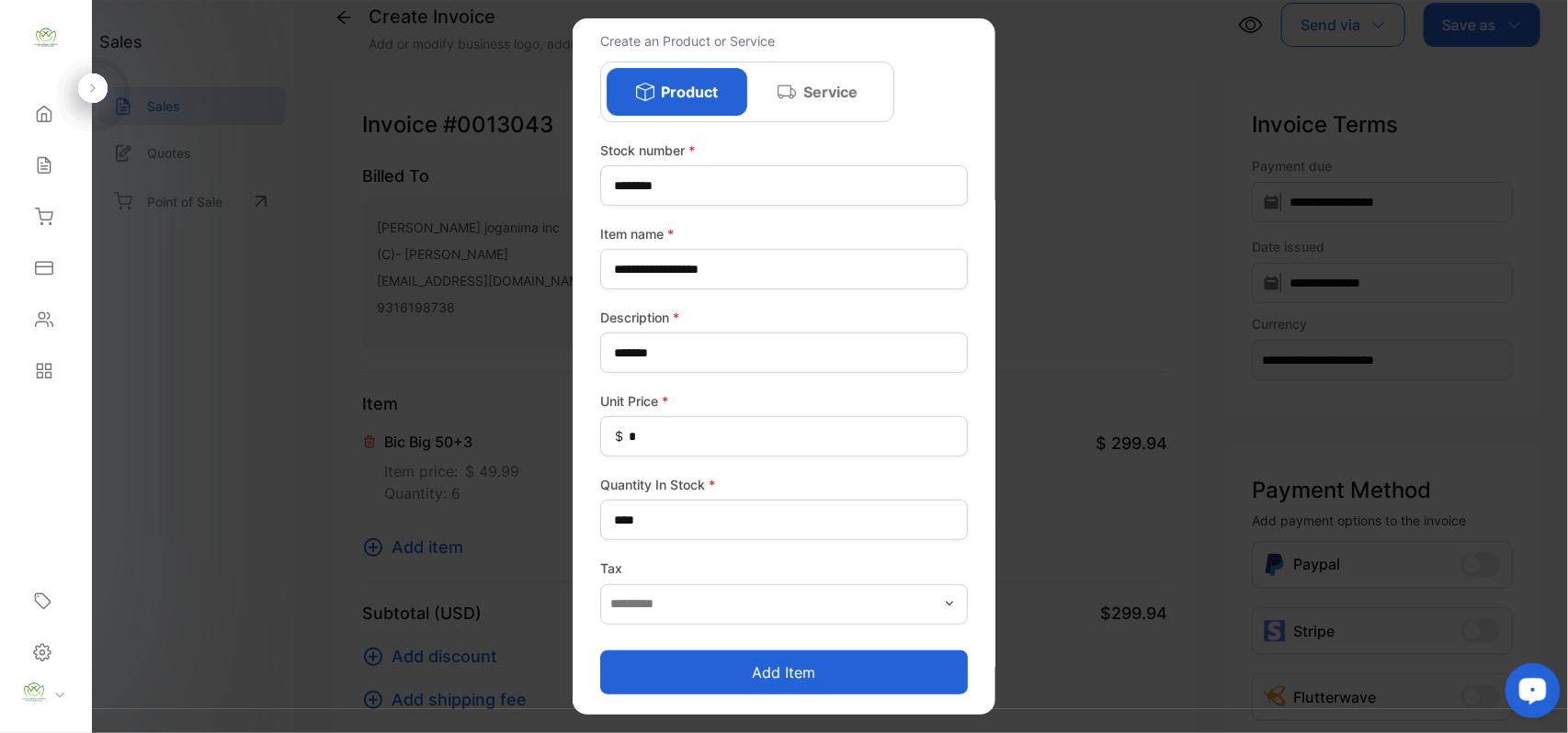
click at [804, 662] on button "Add item" at bounding box center [784, 672] width 368 height 44
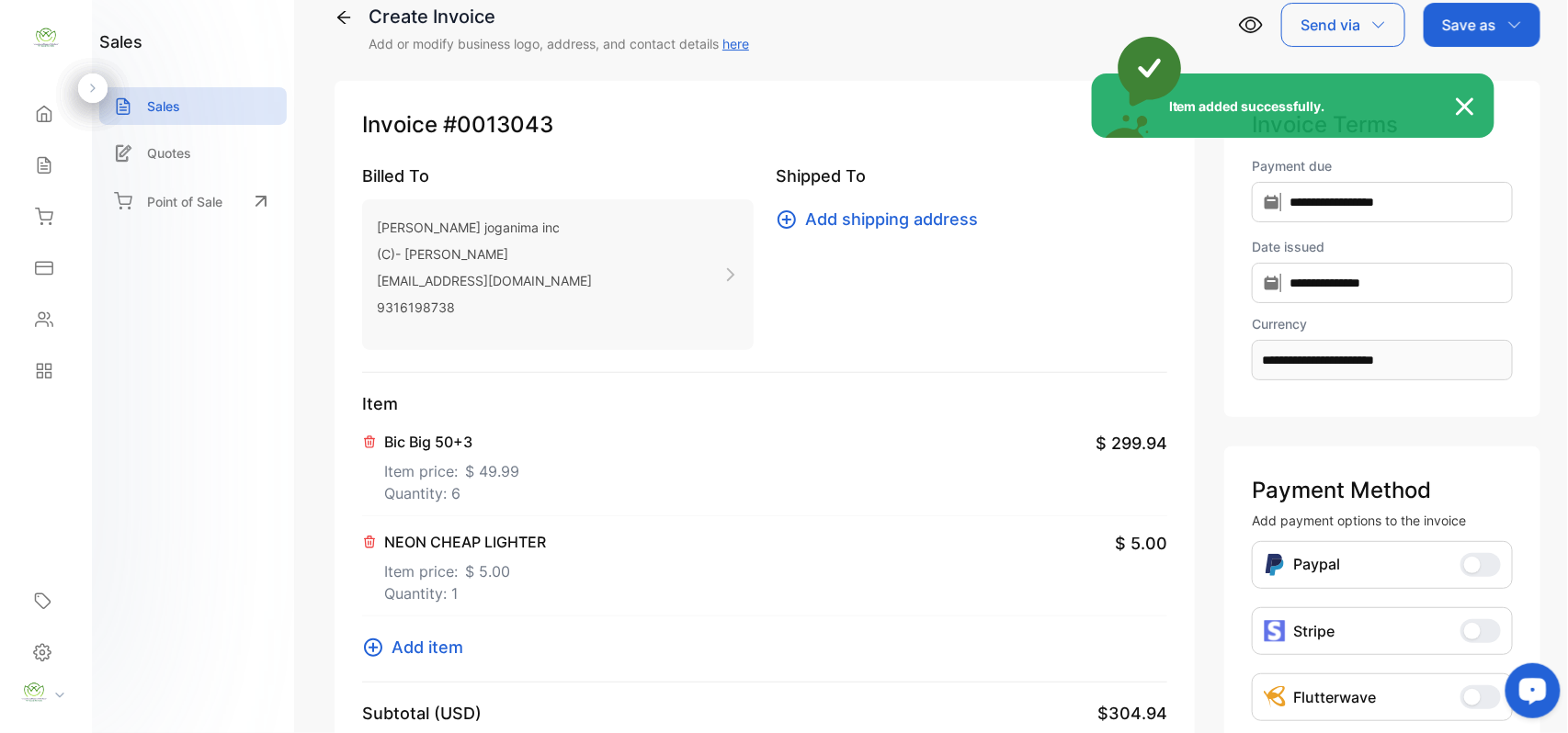
click at [678, 494] on div "Item added successfully." at bounding box center [784, 366] width 1568 height 733
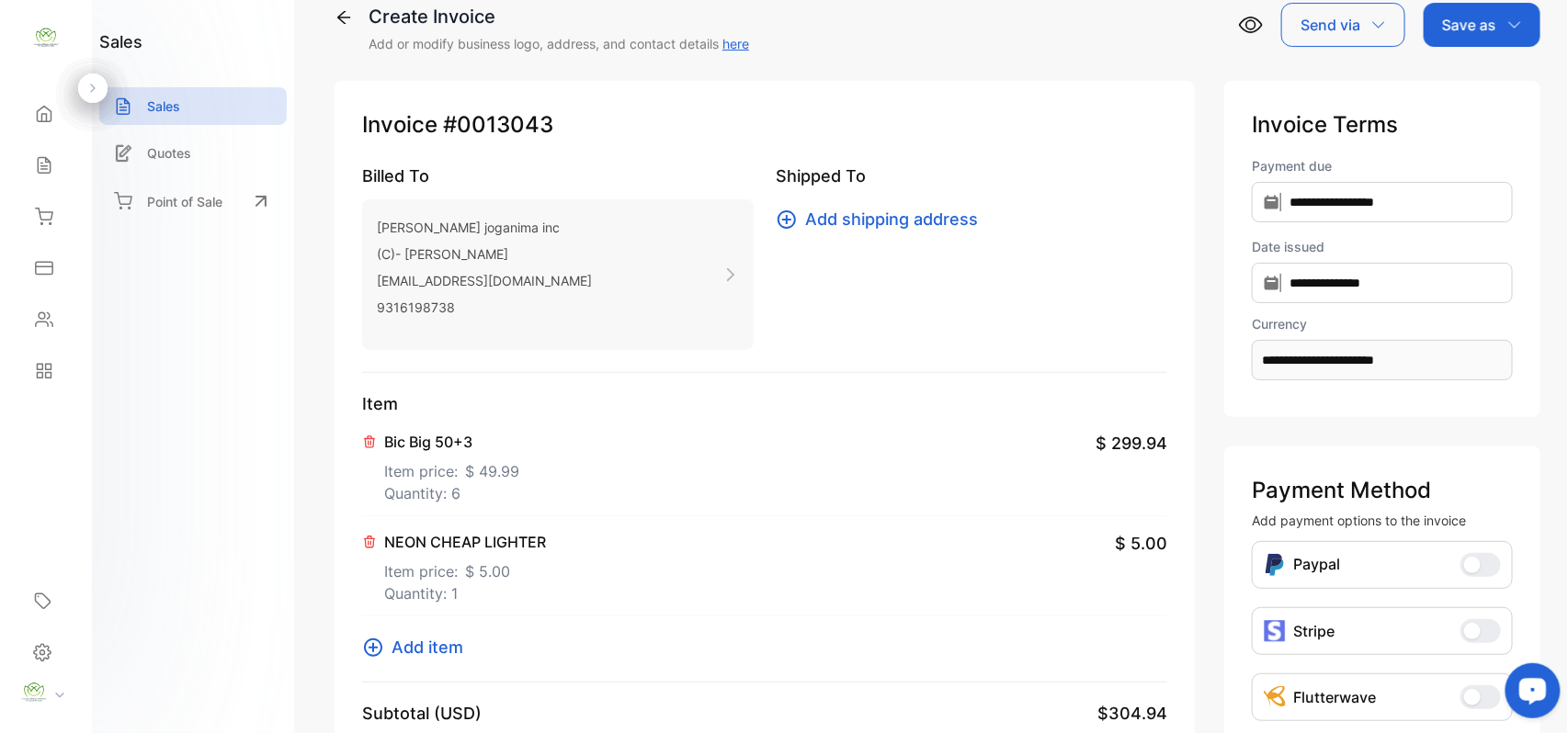
click at [457, 589] on p "Quantity: 1" at bounding box center [464, 593] width 161 height 22
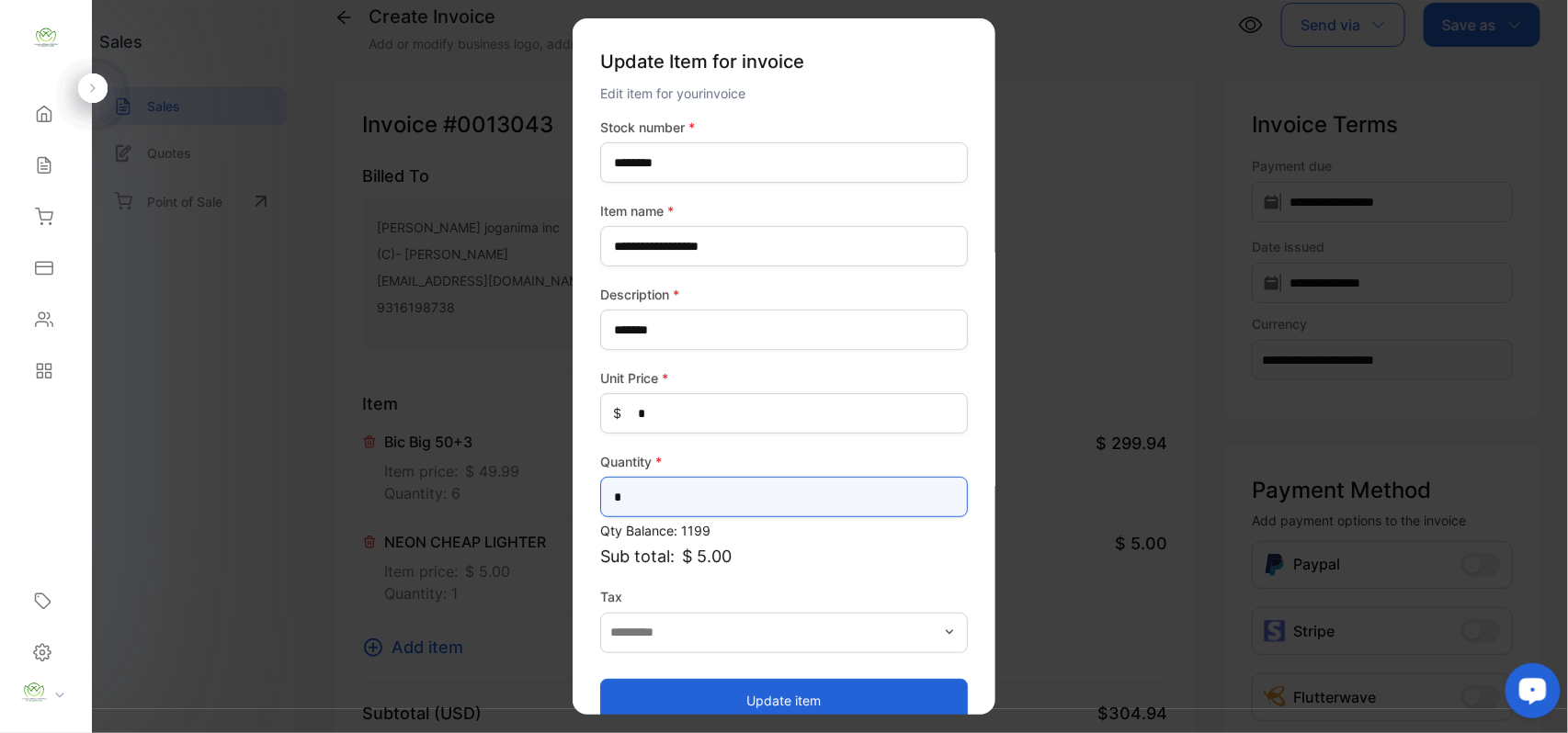
click at [660, 490] on input "*" at bounding box center [784, 497] width 368 height 40
type input "**"
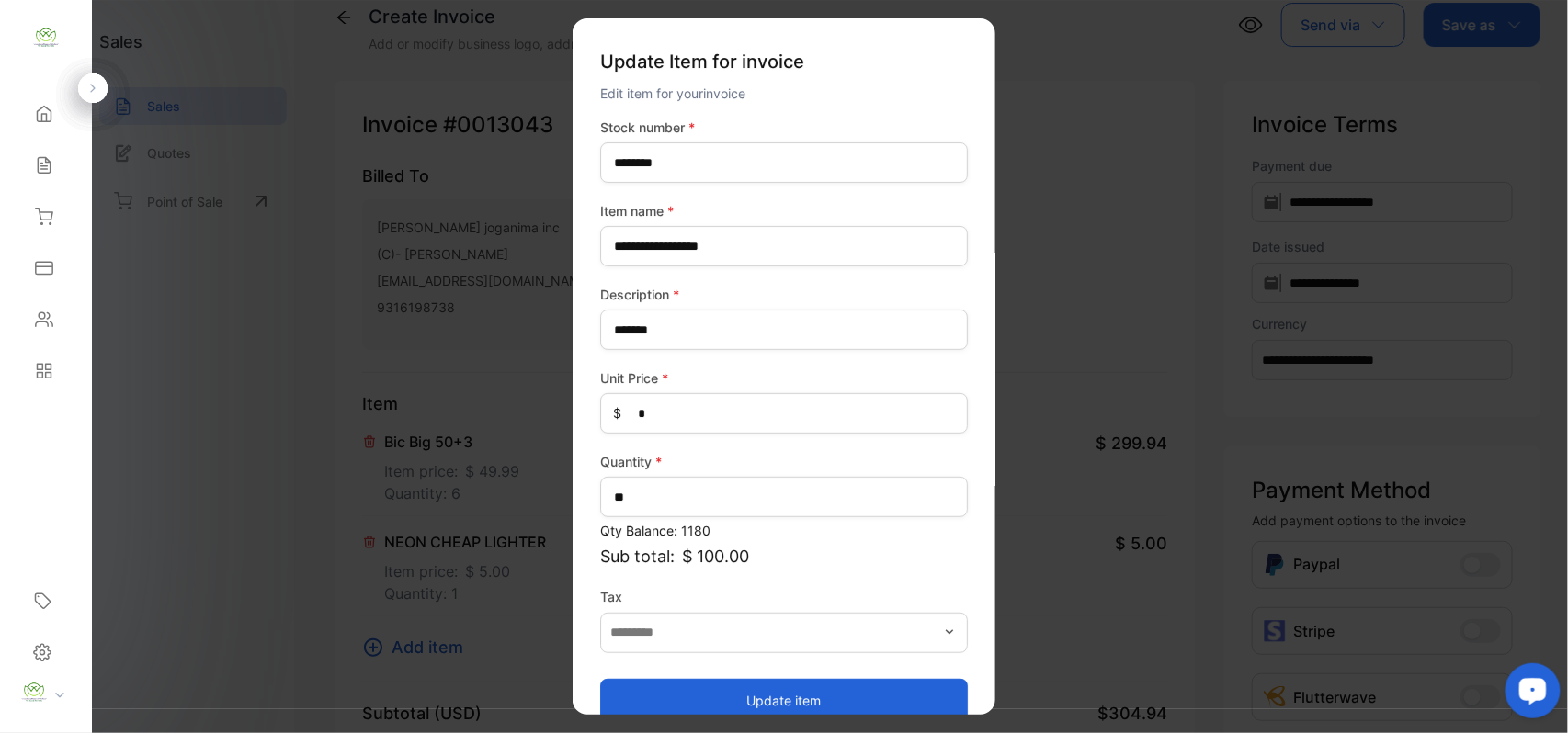
click at [698, 682] on button "Update item" at bounding box center [784, 701] width 368 height 44
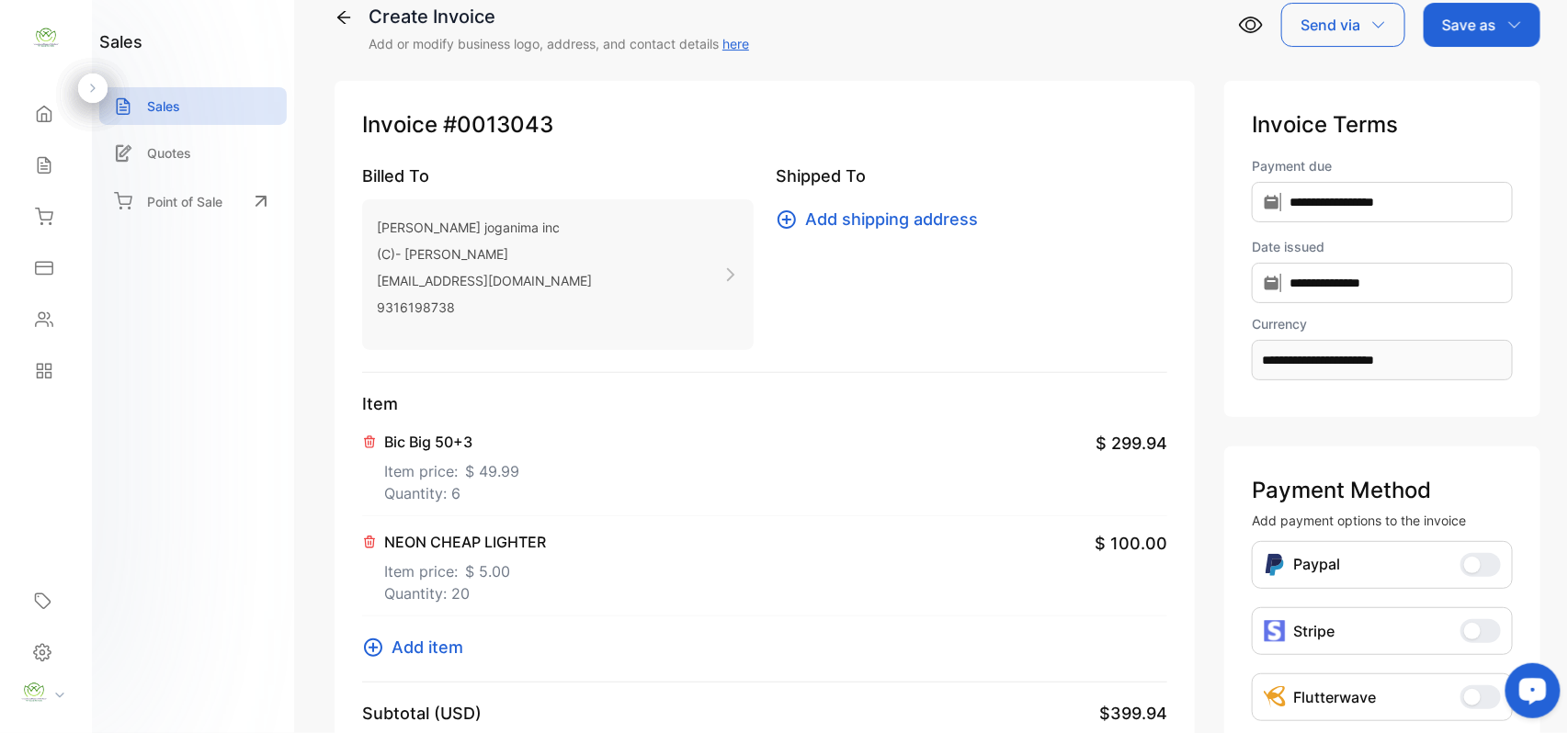
click at [410, 651] on span "Add item" at bounding box center [427, 648] width 72 height 25
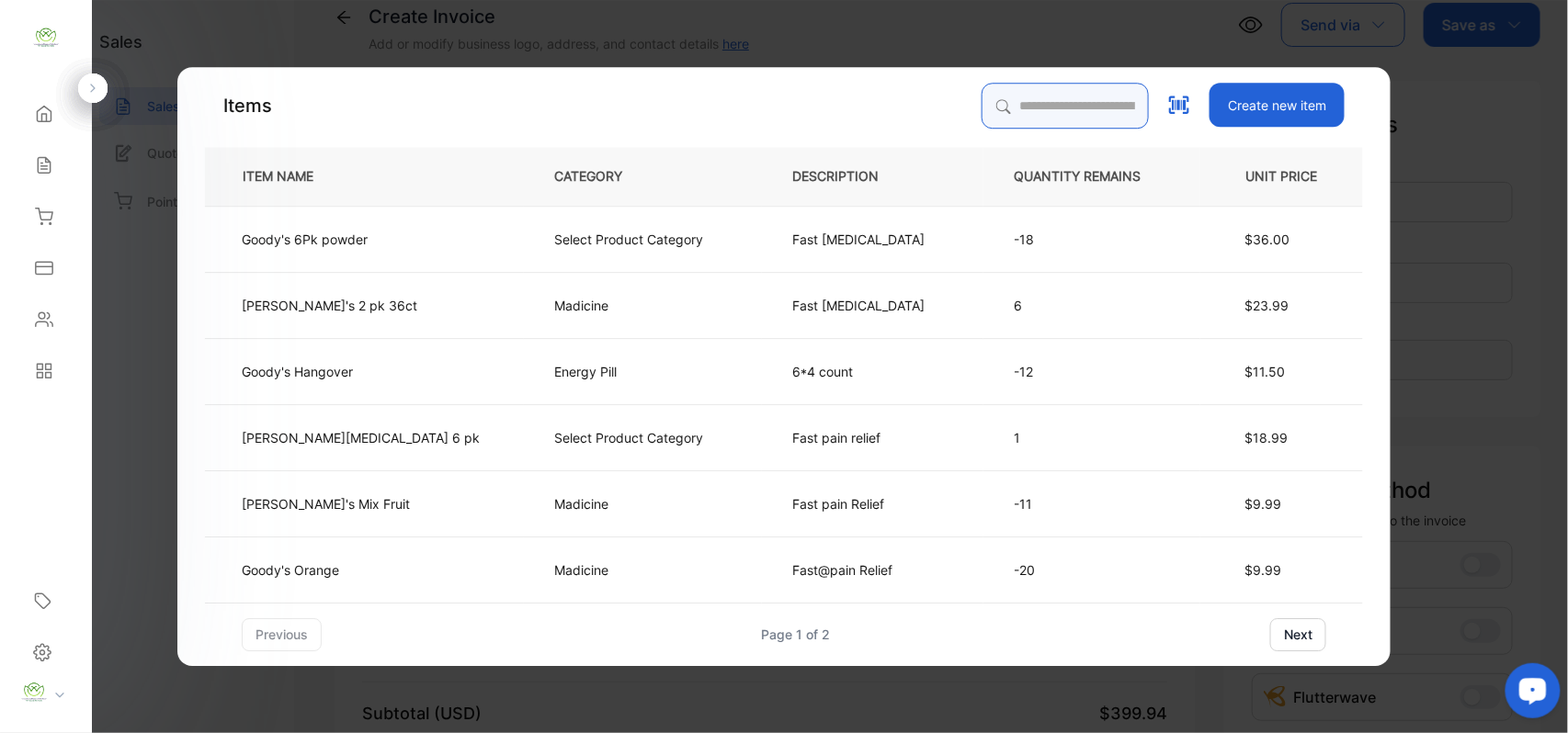
click at [1003, 104] on input "search" at bounding box center [1064, 106] width 167 height 46
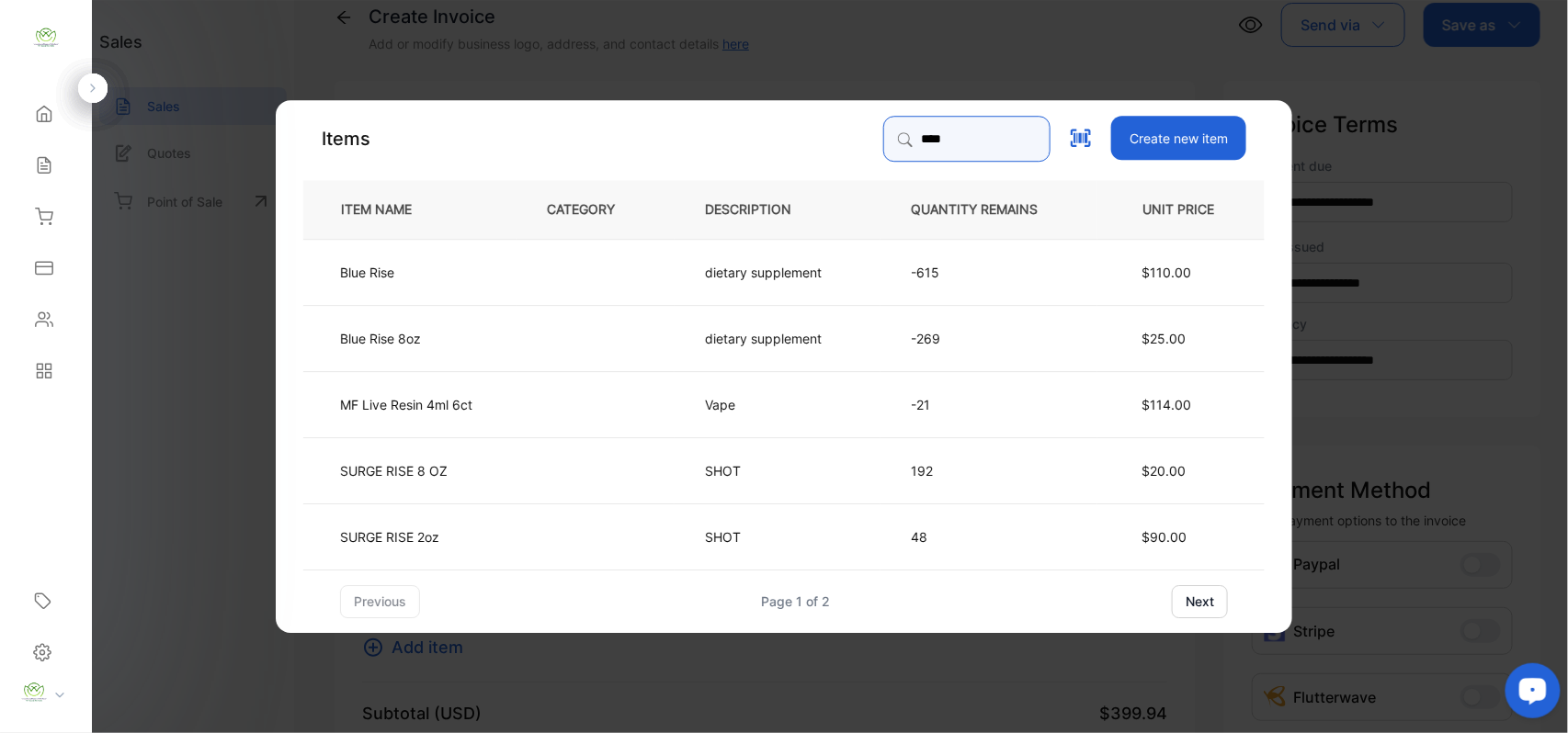
type input "****"
click at [527, 258] on td at bounding box center [595, 270] width 158 height 66
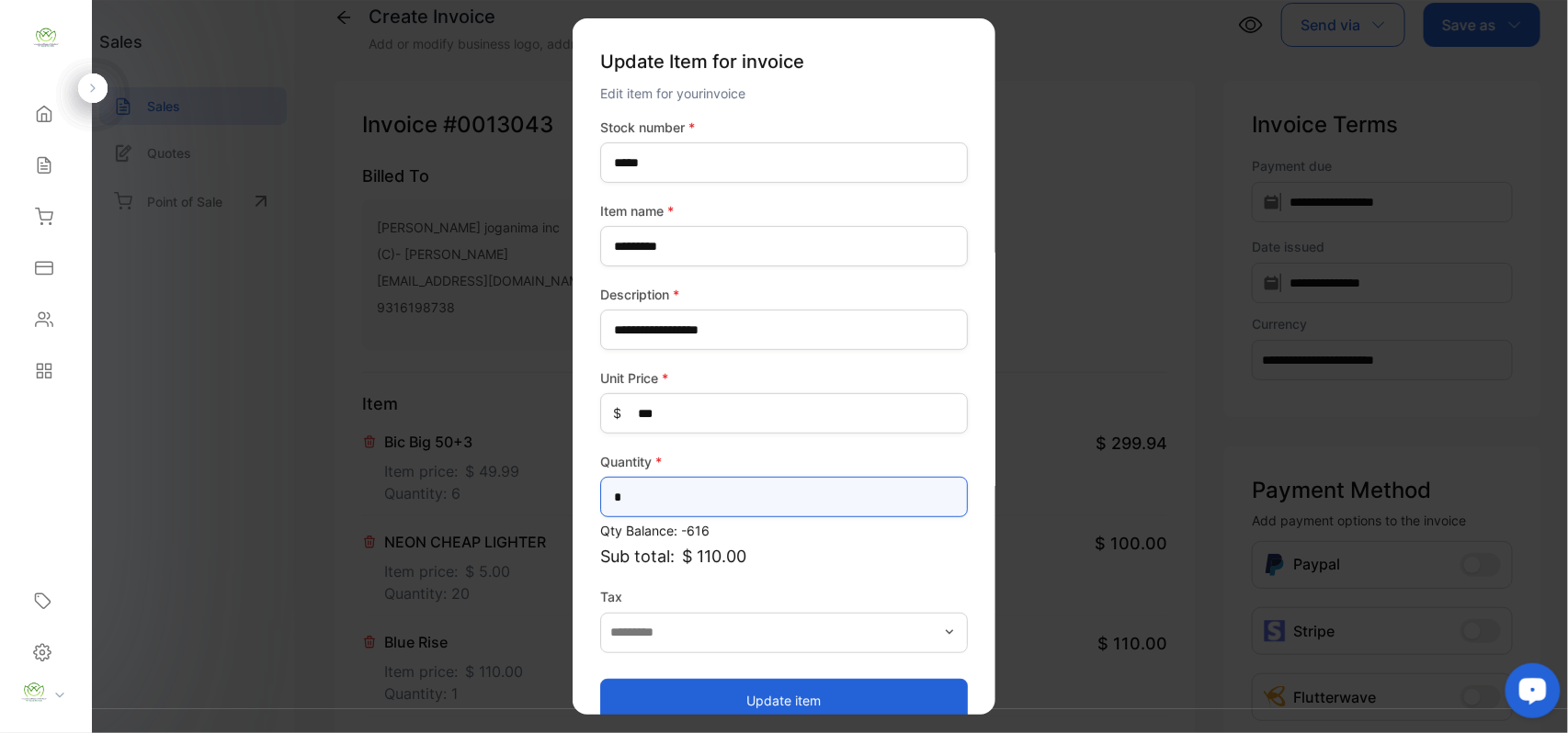
click at [674, 496] on input "*" at bounding box center [784, 497] width 368 height 40
type input "*"
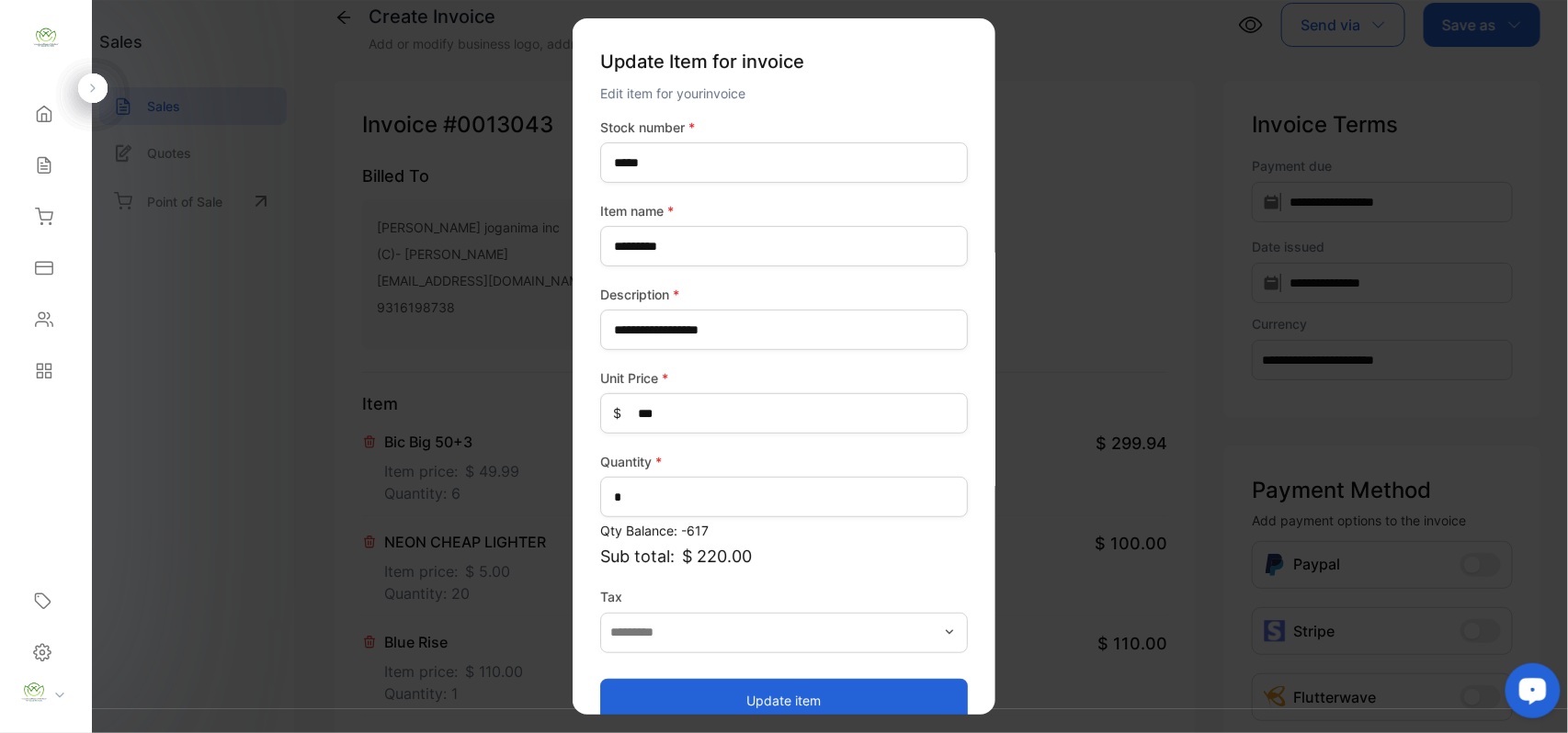
click at [685, 681] on button "Update item" at bounding box center [784, 701] width 368 height 44
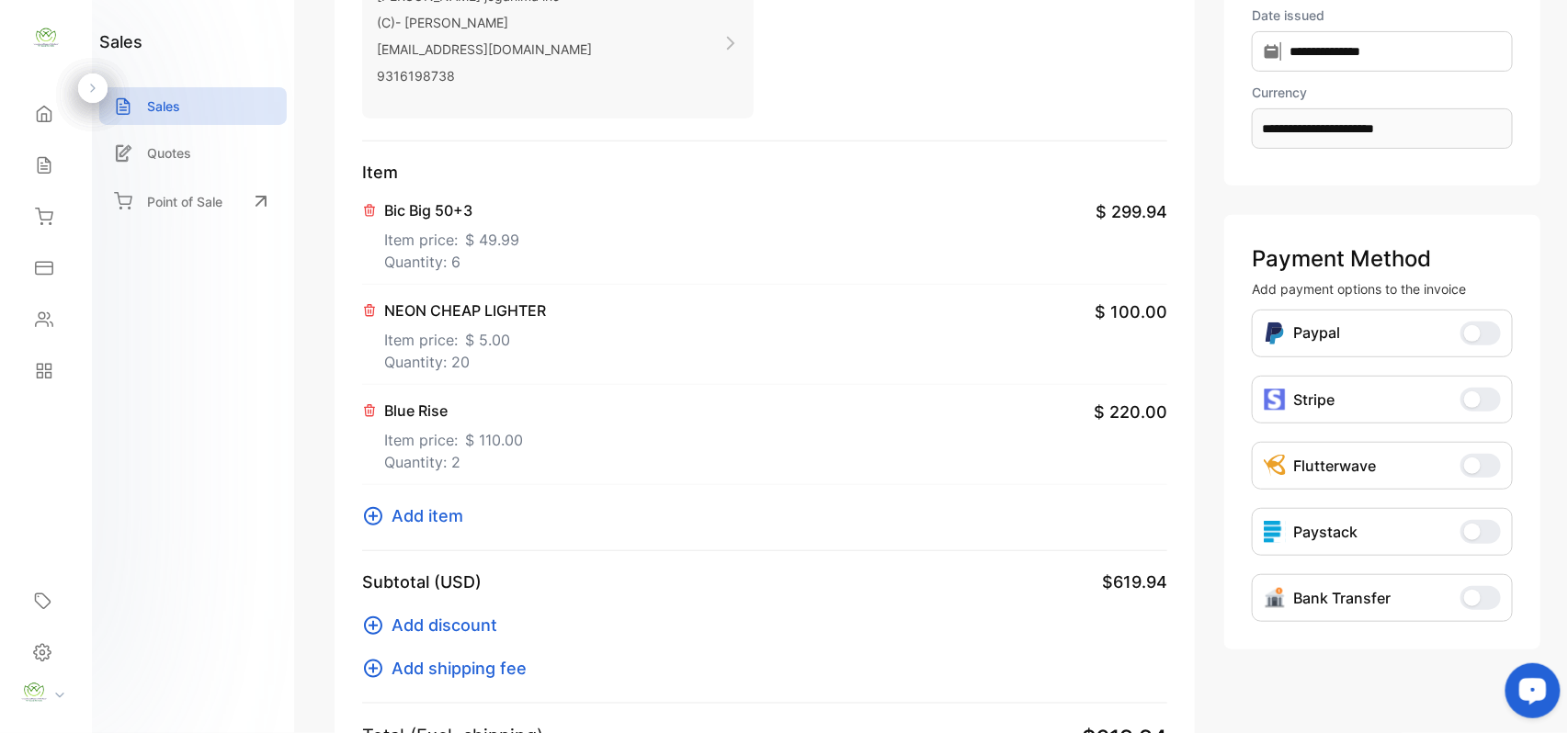
scroll to position [318, 0]
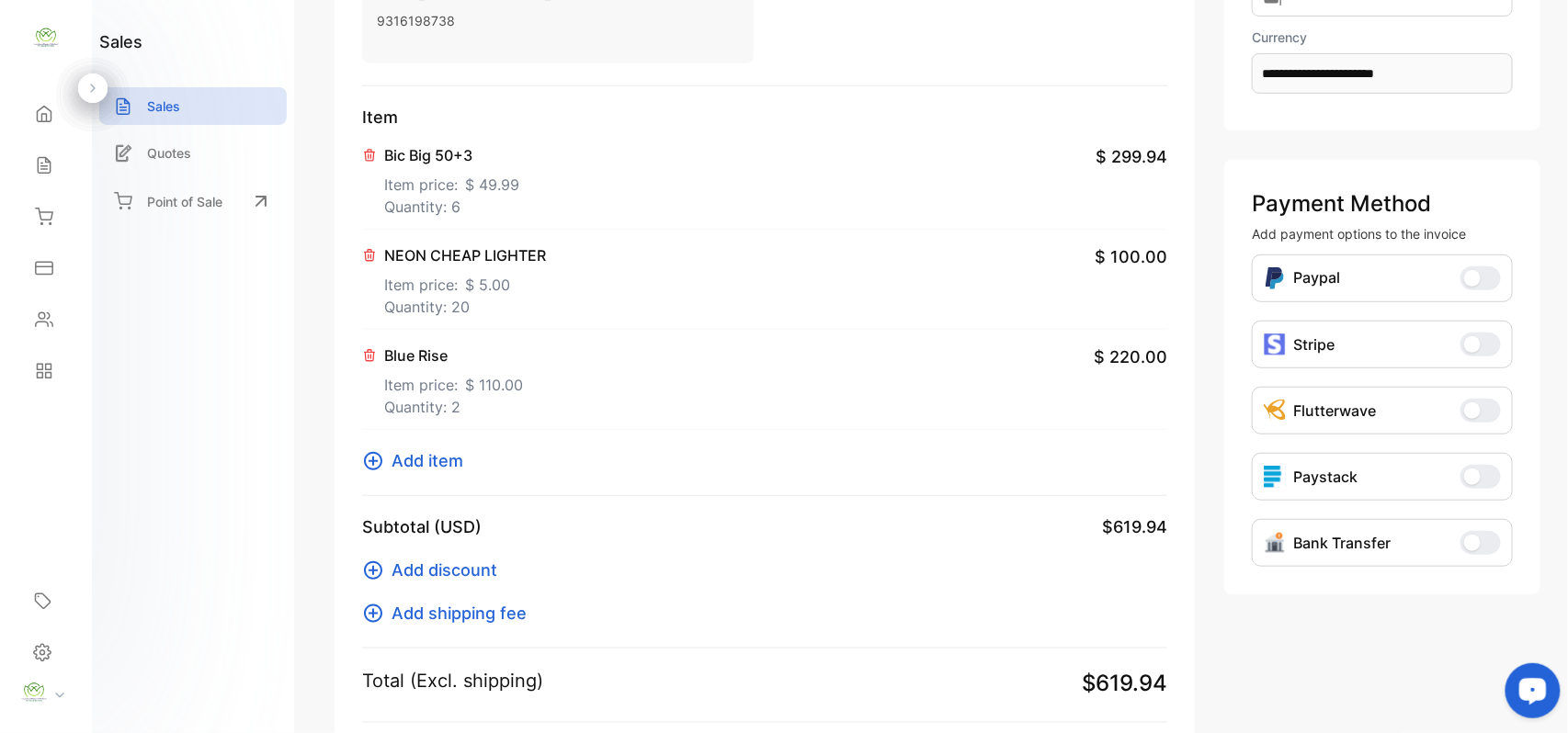
click at [430, 456] on span "Add item" at bounding box center [427, 461] width 72 height 25
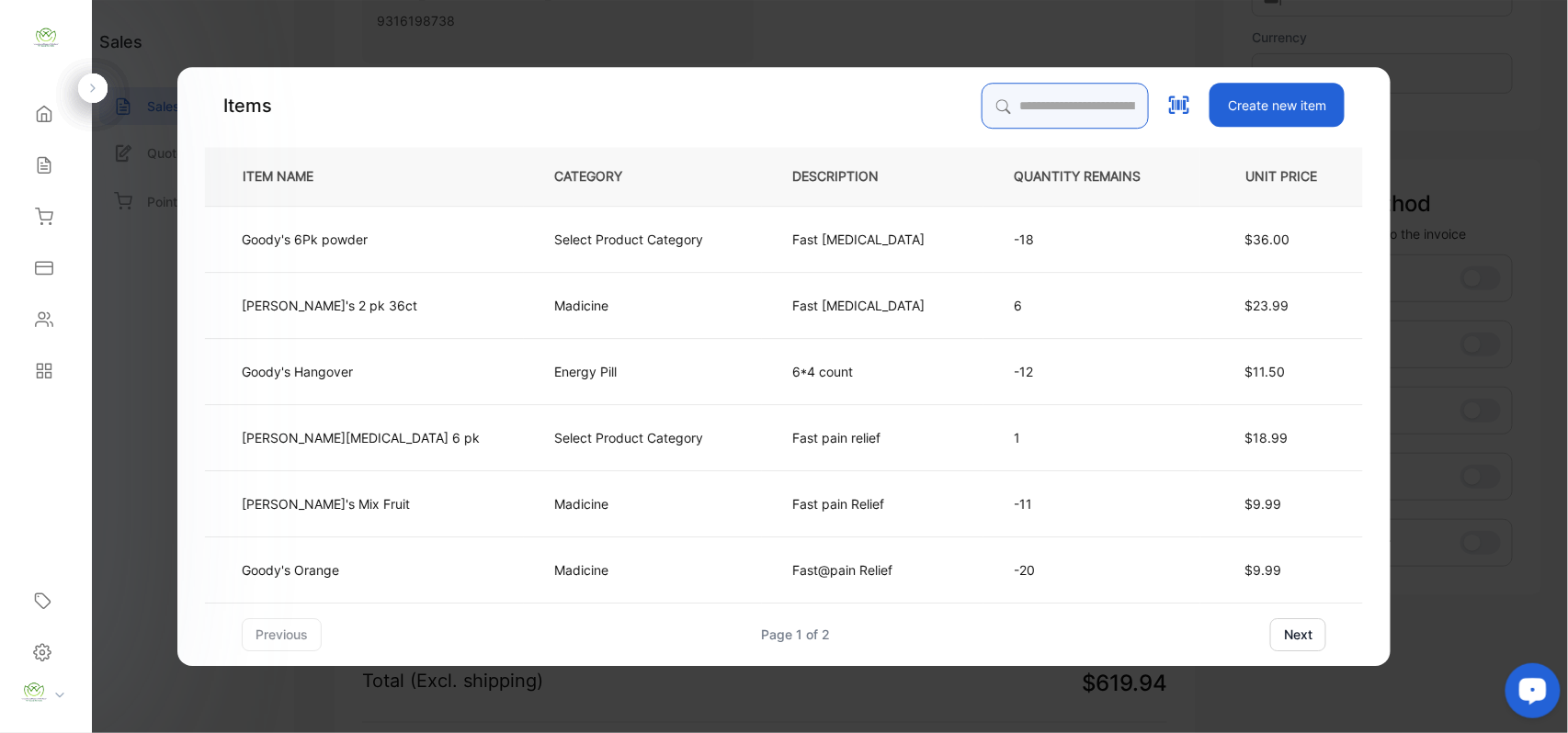
click at [1007, 108] on input "search" at bounding box center [1064, 106] width 167 height 46
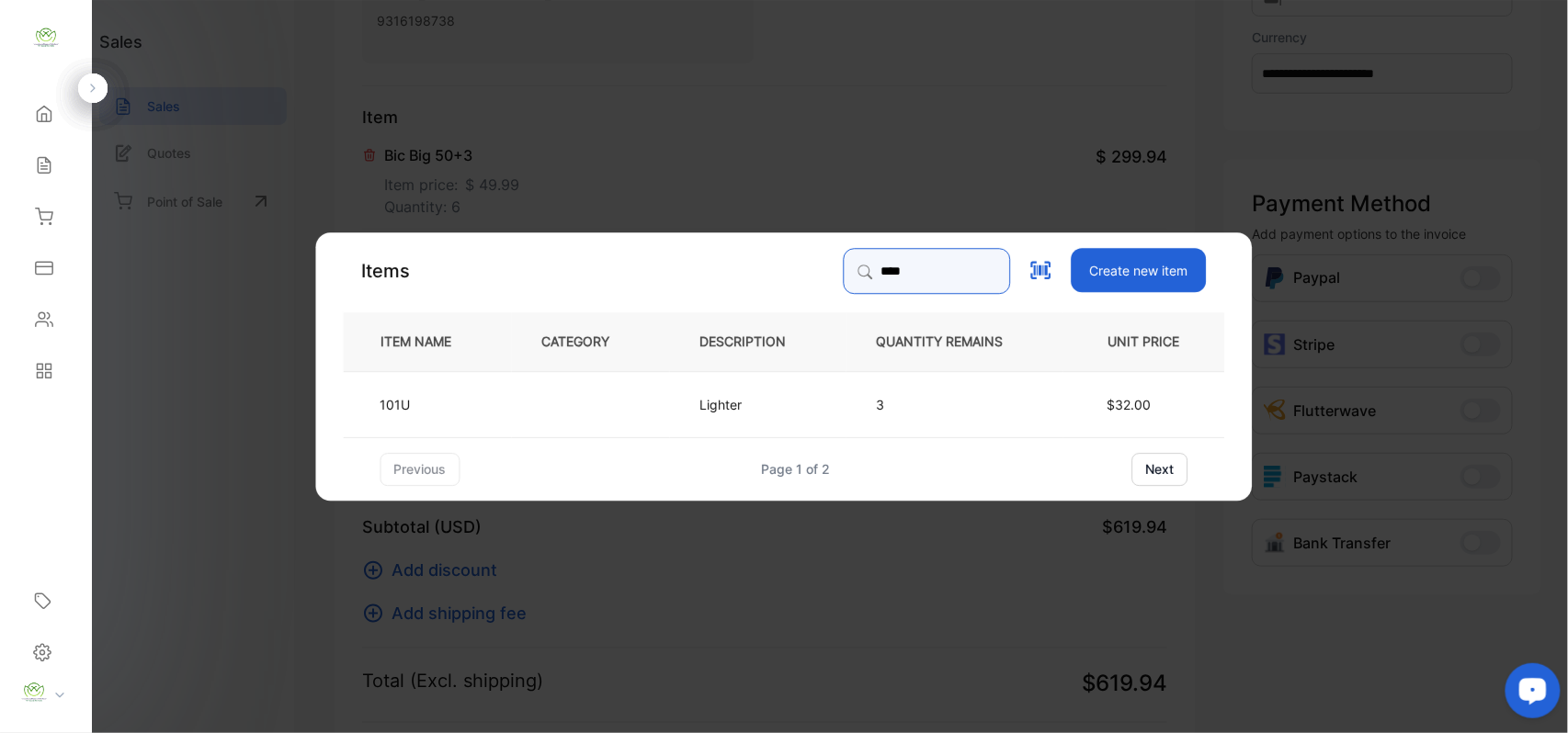
type input "****"
click at [541, 406] on td at bounding box center [591, 403] width 158 height 66
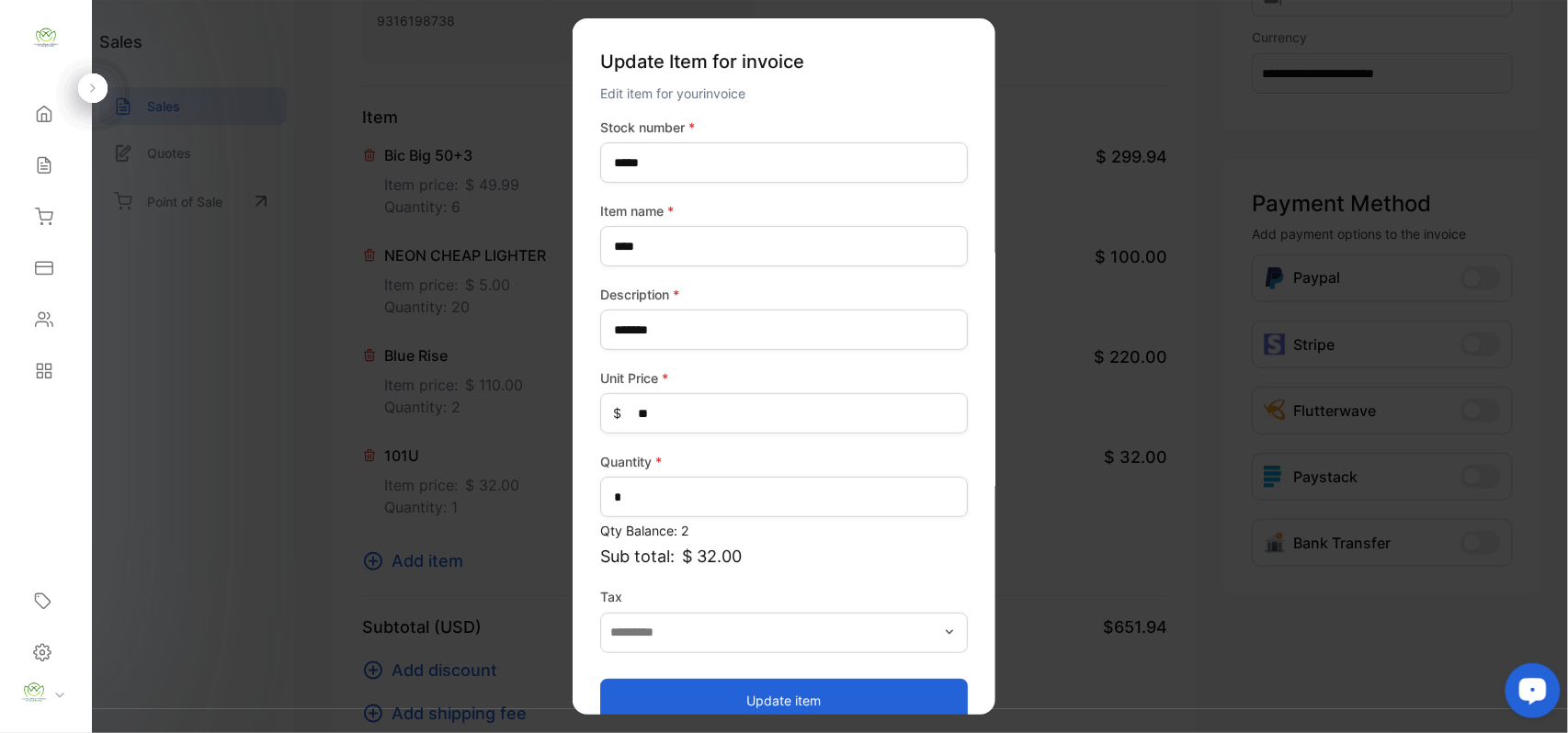
click at [677, 692] on button "Update item" at bounding box center [784, 701] width 368 height 44
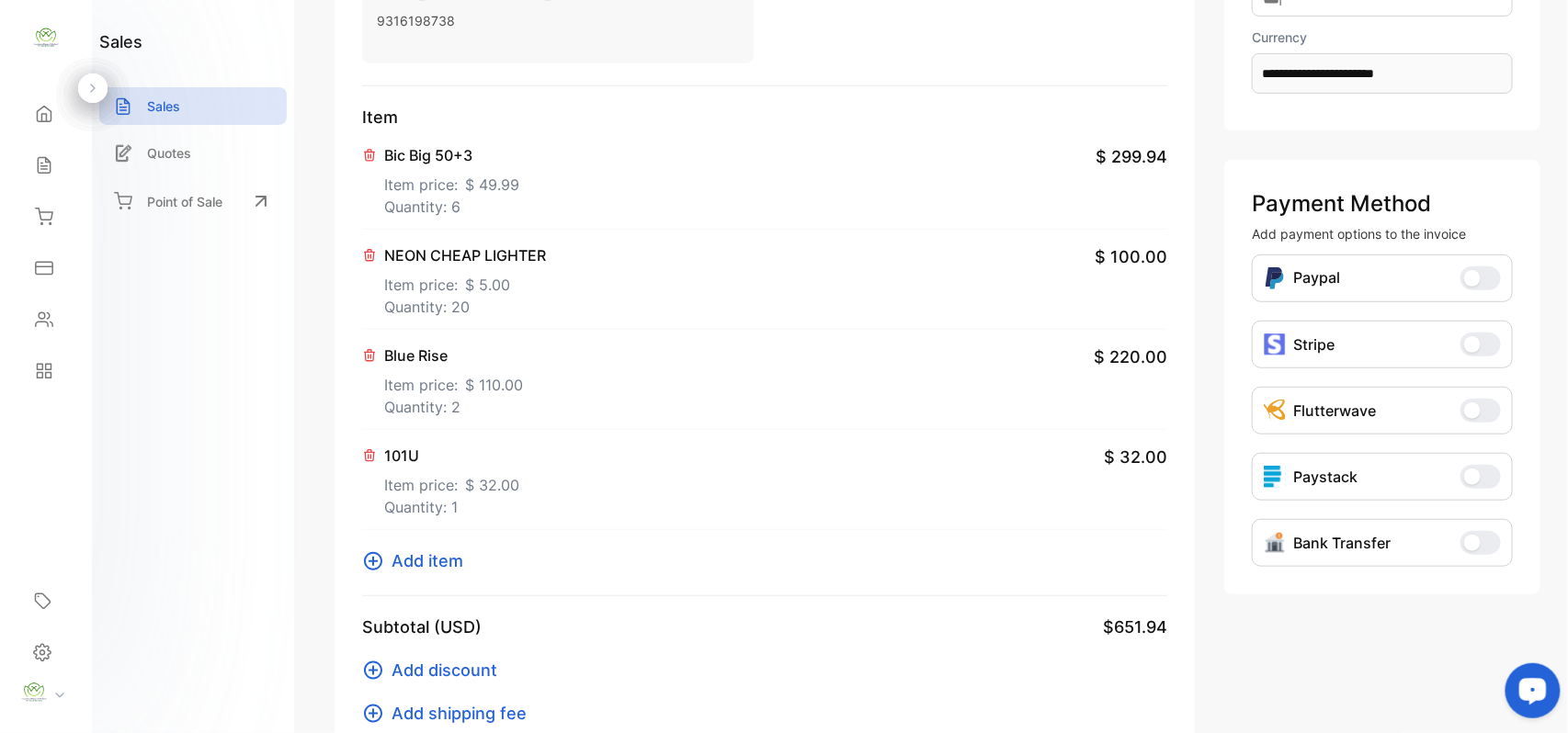
click at [430, 556] on span "Add item" at bounding box center [427, 561] width 72 height 25
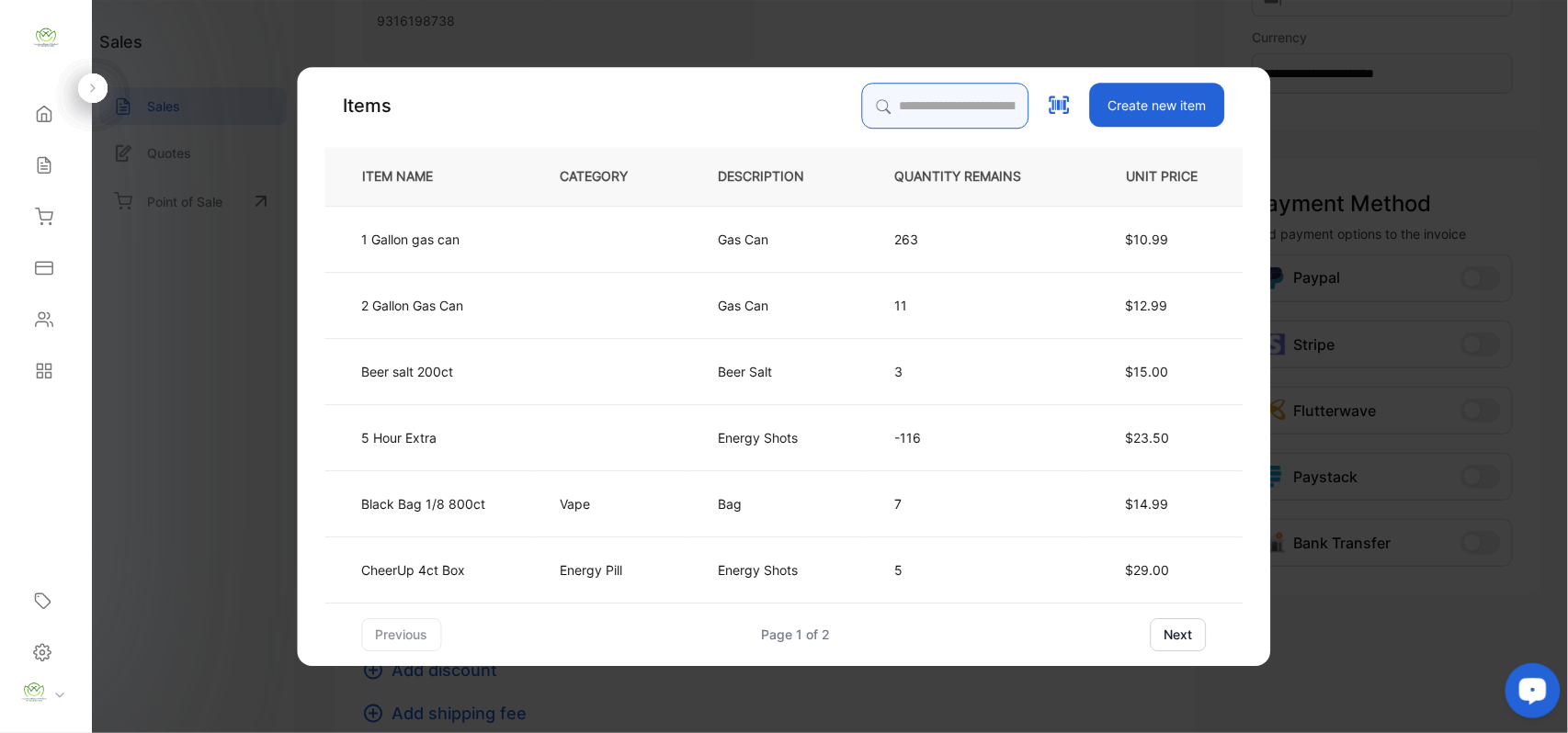
click at [972, 101] on input "search" at bounding box center [945, 106] width 167 height 46
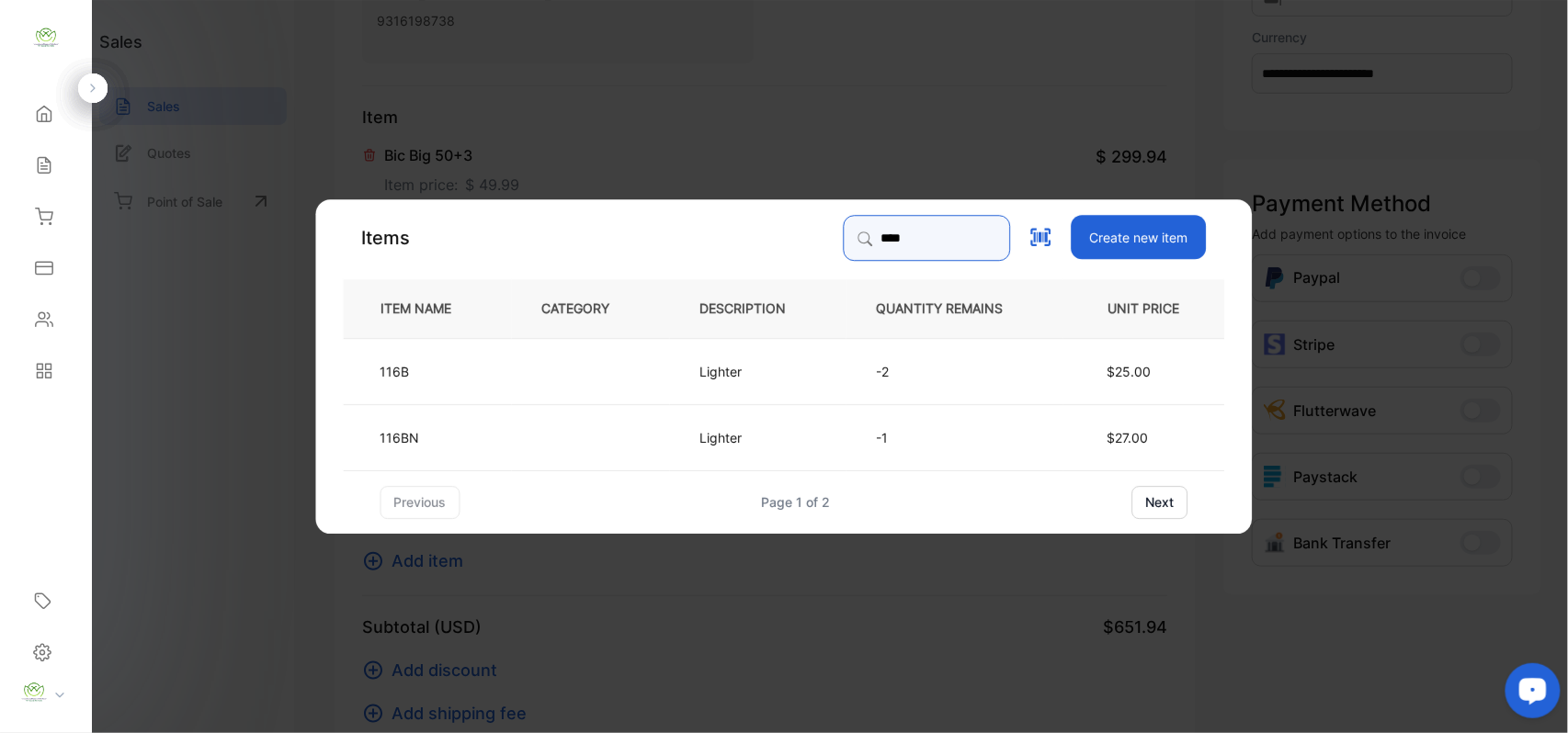
type input "****"
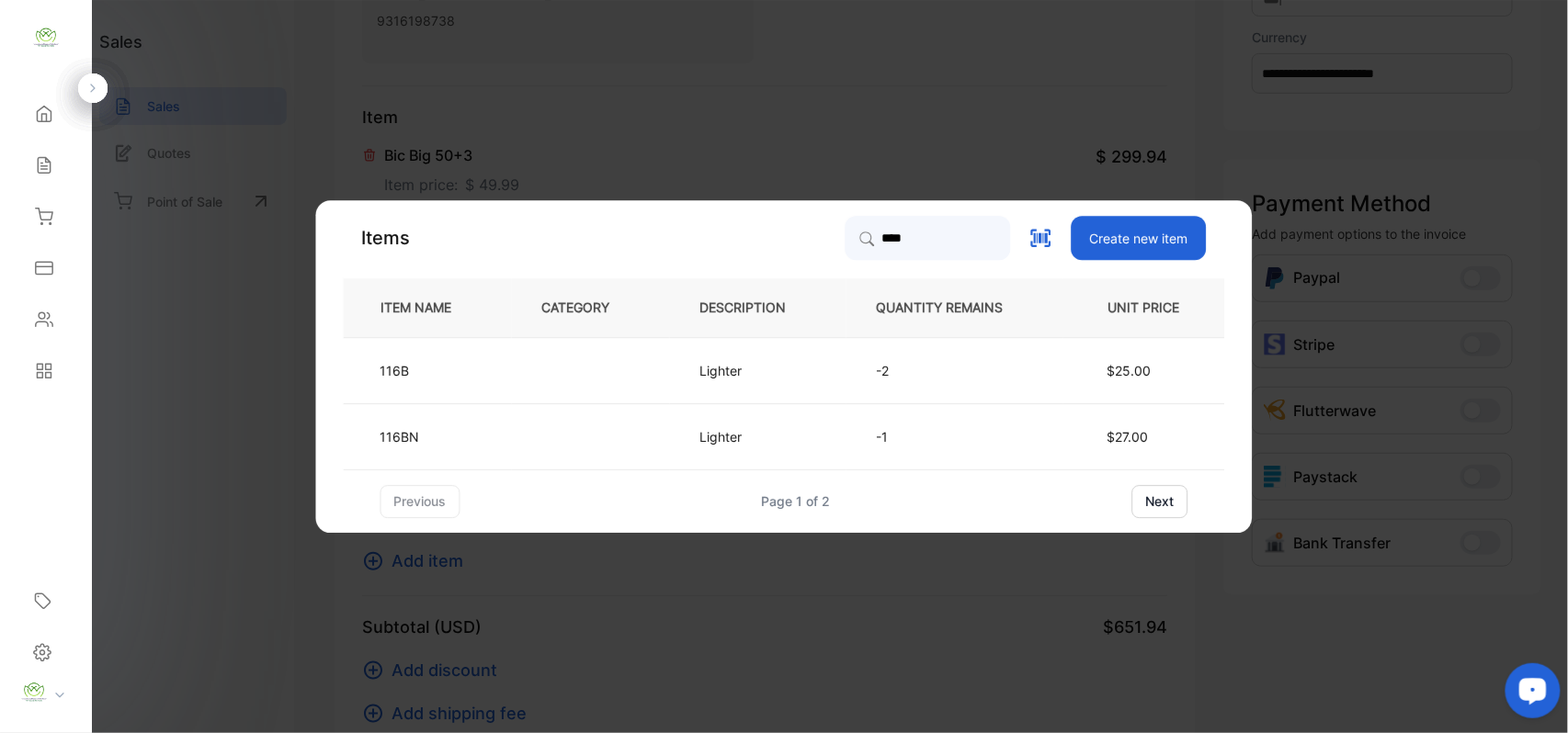
click at [432, 362] on td "116B" at bounding box center [428, 370] width 168 height 66
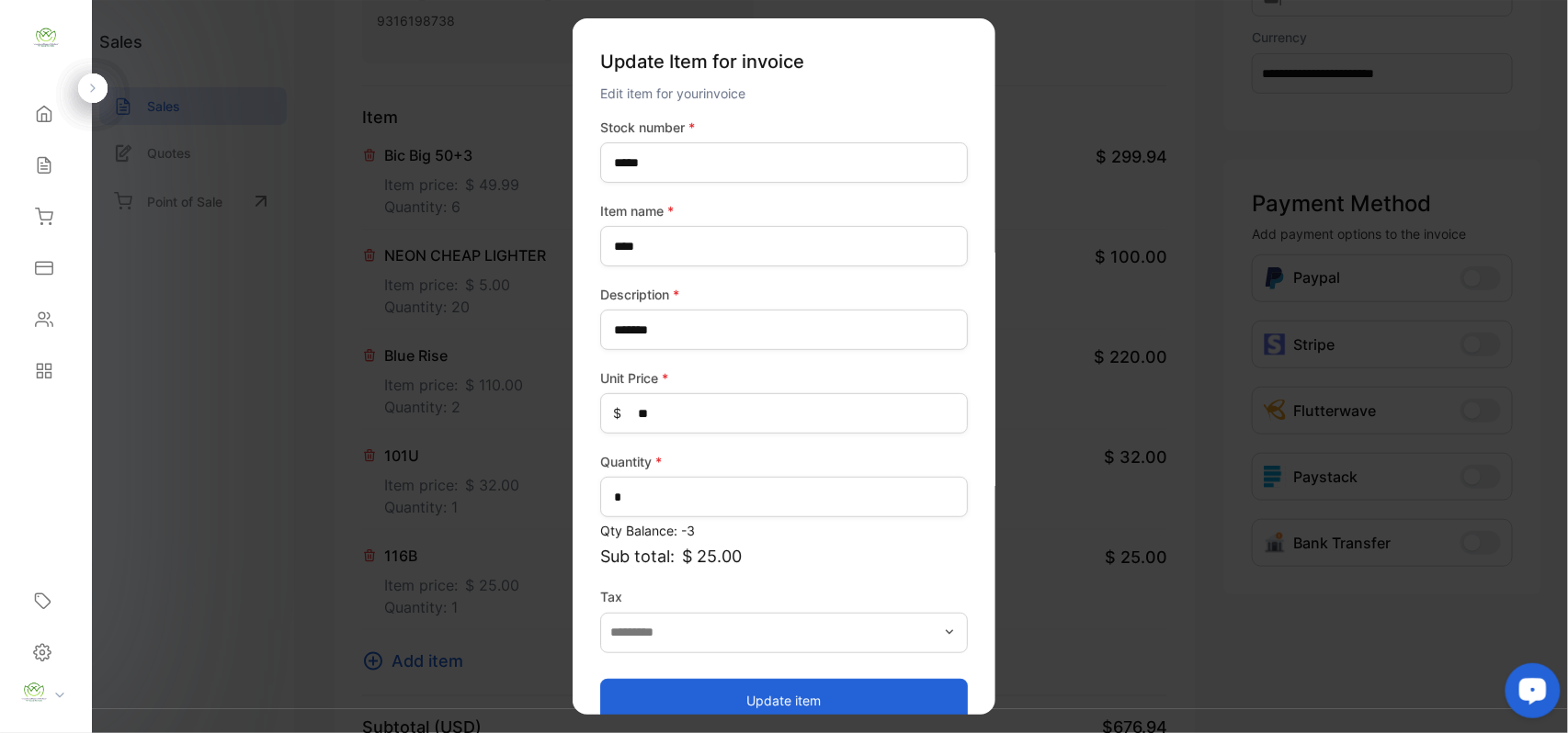
click at [774, 701] on button "Update item" at bounding box center [784, 701] width 368 height 44
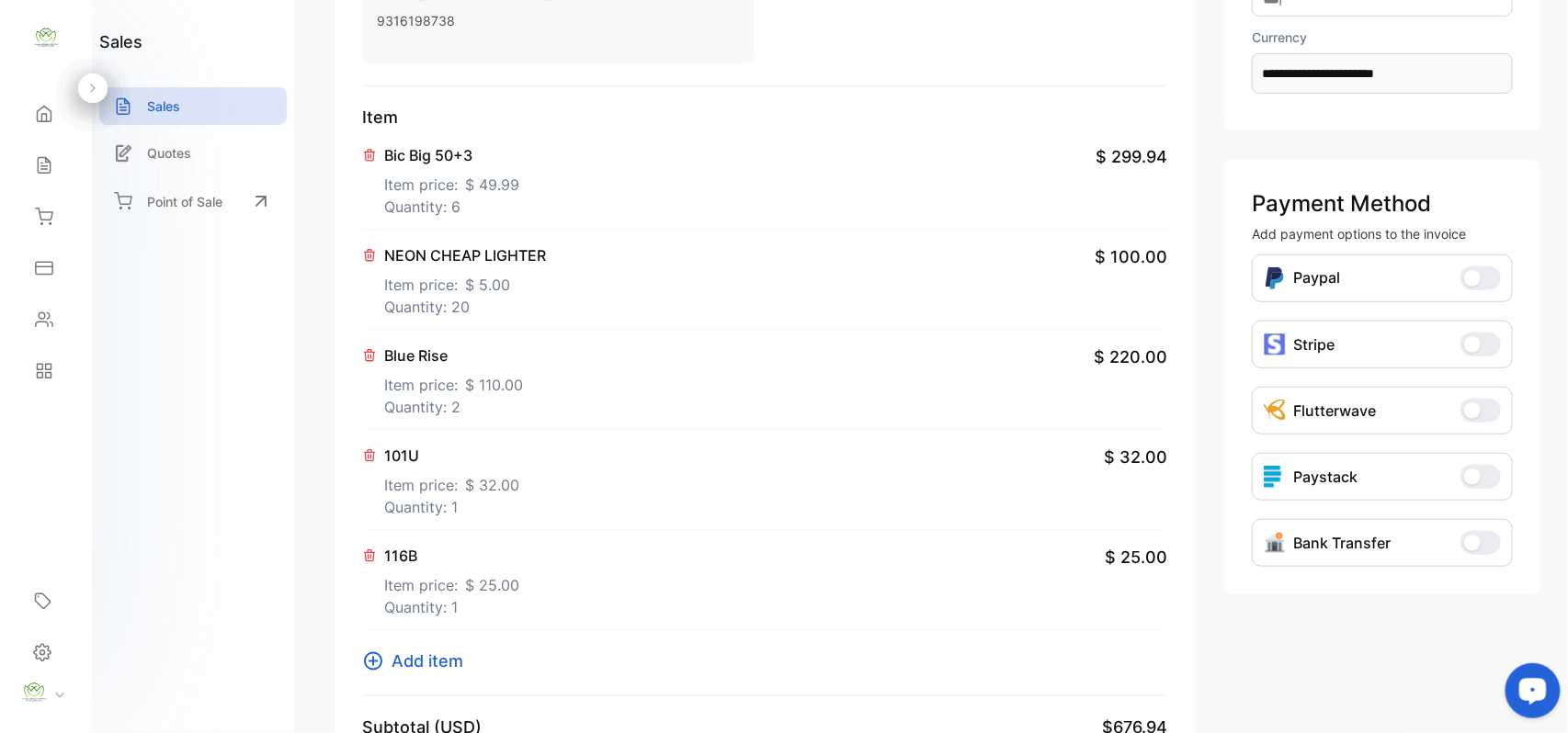
click at [436, 655] on span "Add item" at bounding box center [427, 661] width 72 height 25
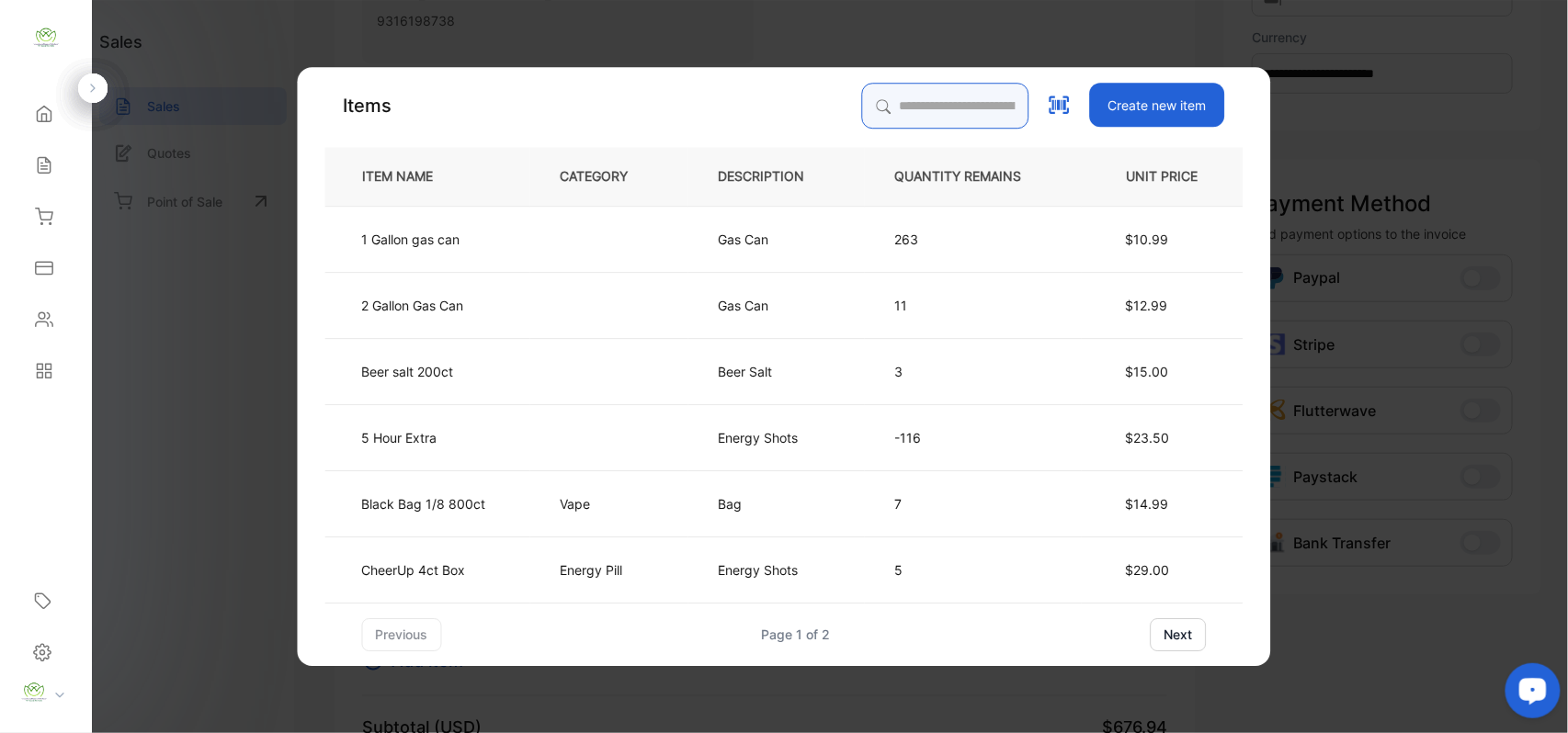
click at [930, 96] on input "search" at bounding box center [945, 106] width 167 height 46
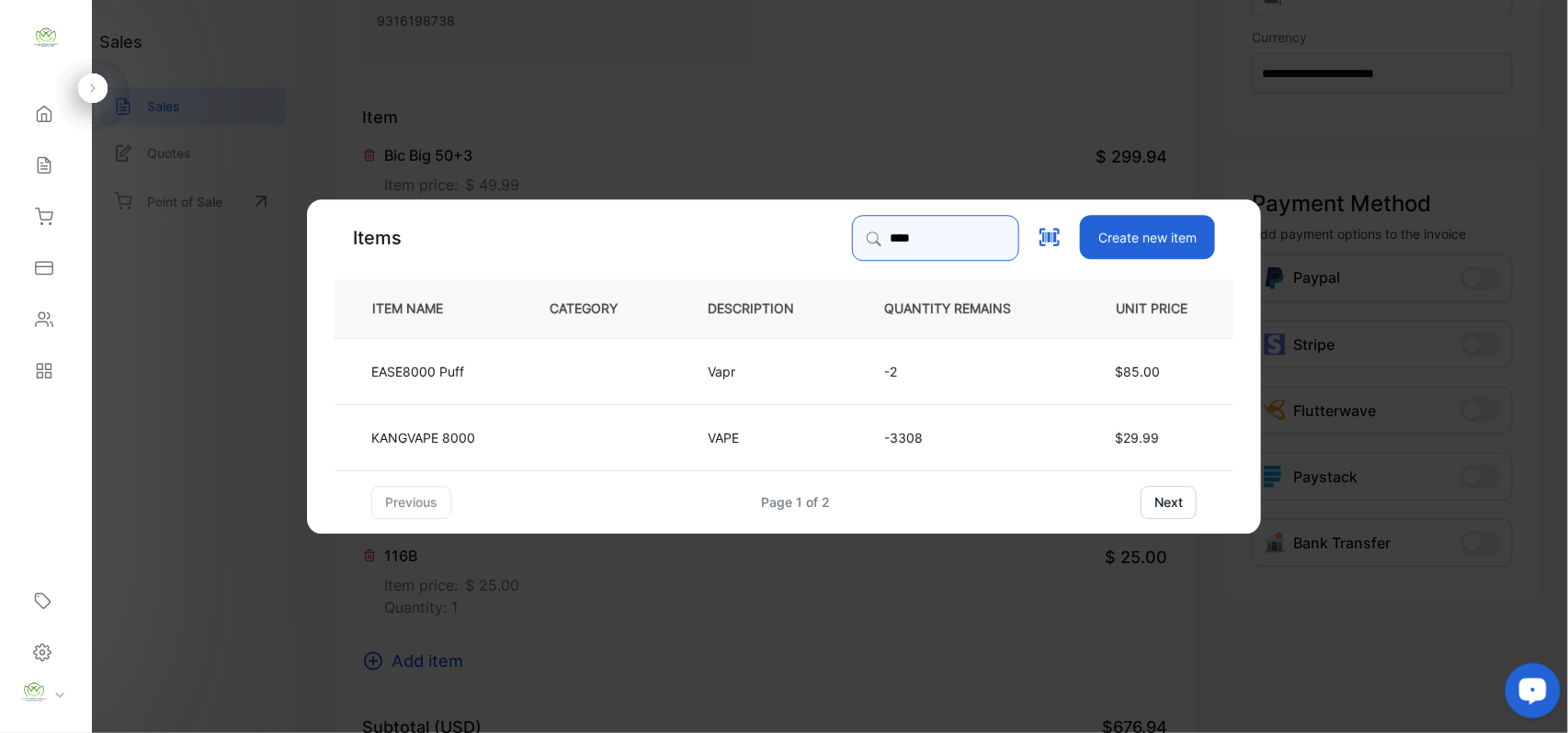
type input "****"
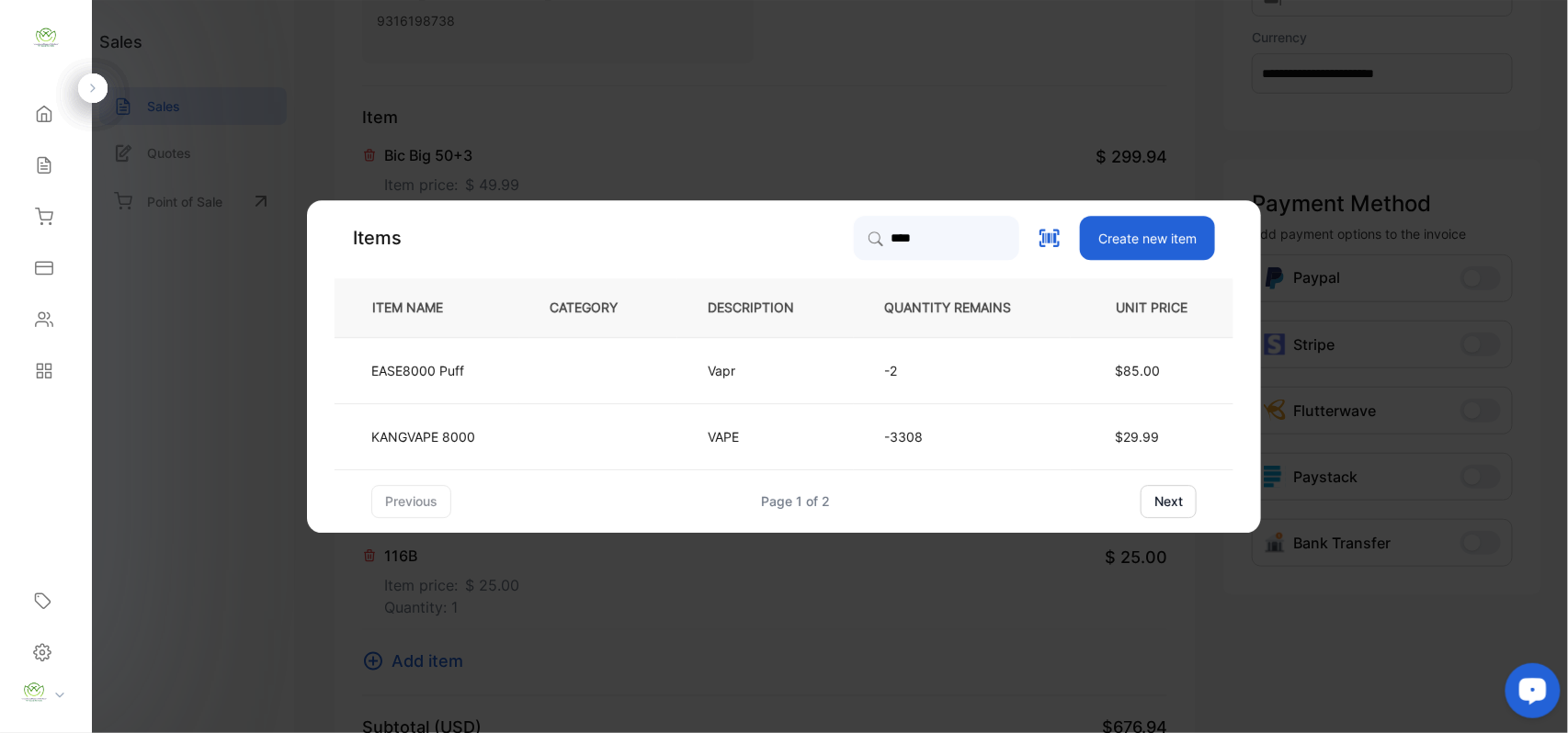
click at [651, 442] on td at bounding box center [597, 436] width 158 height 66
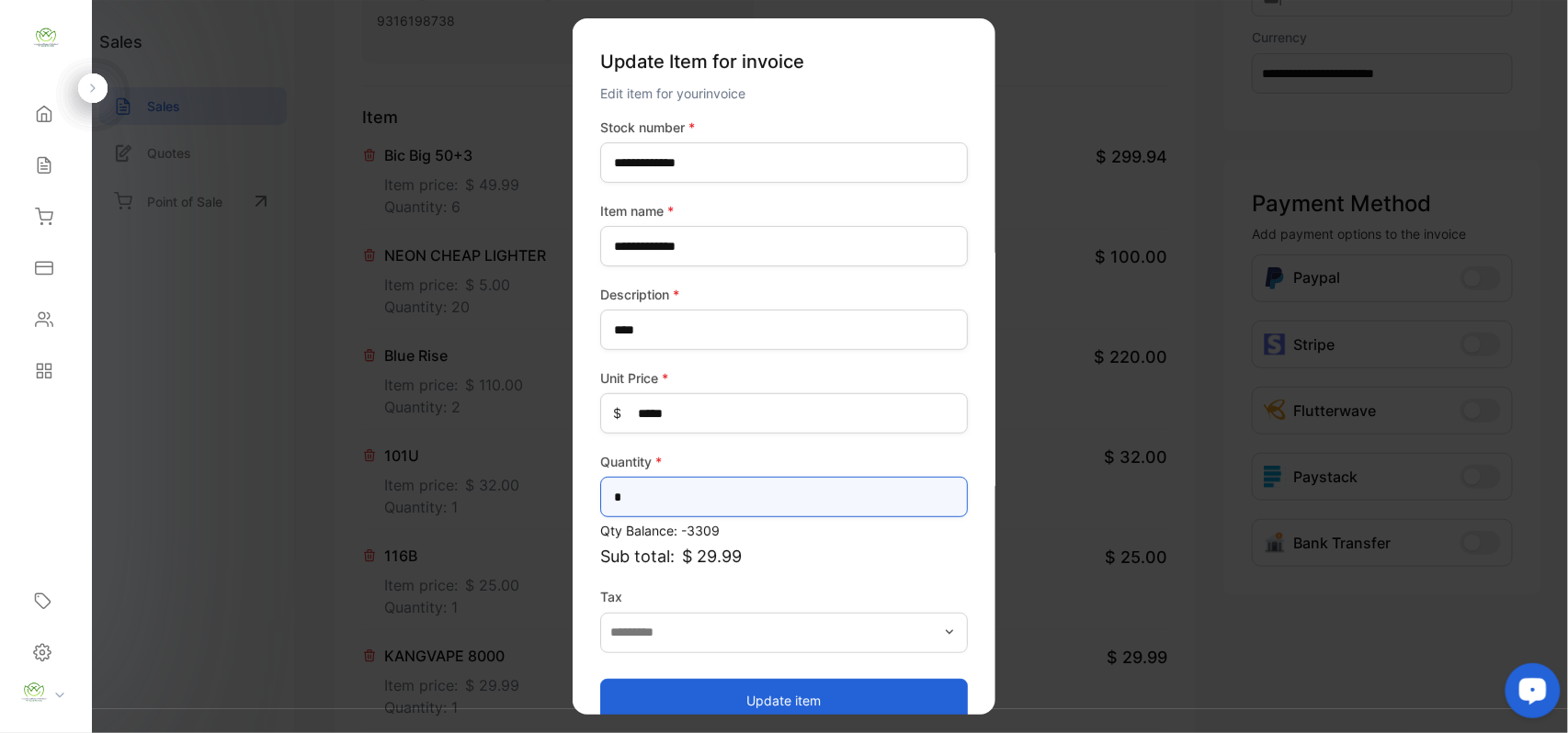
click at [702, 501] on input "*" at bounding box center [784, 497] width 368 height 40
type input "*"
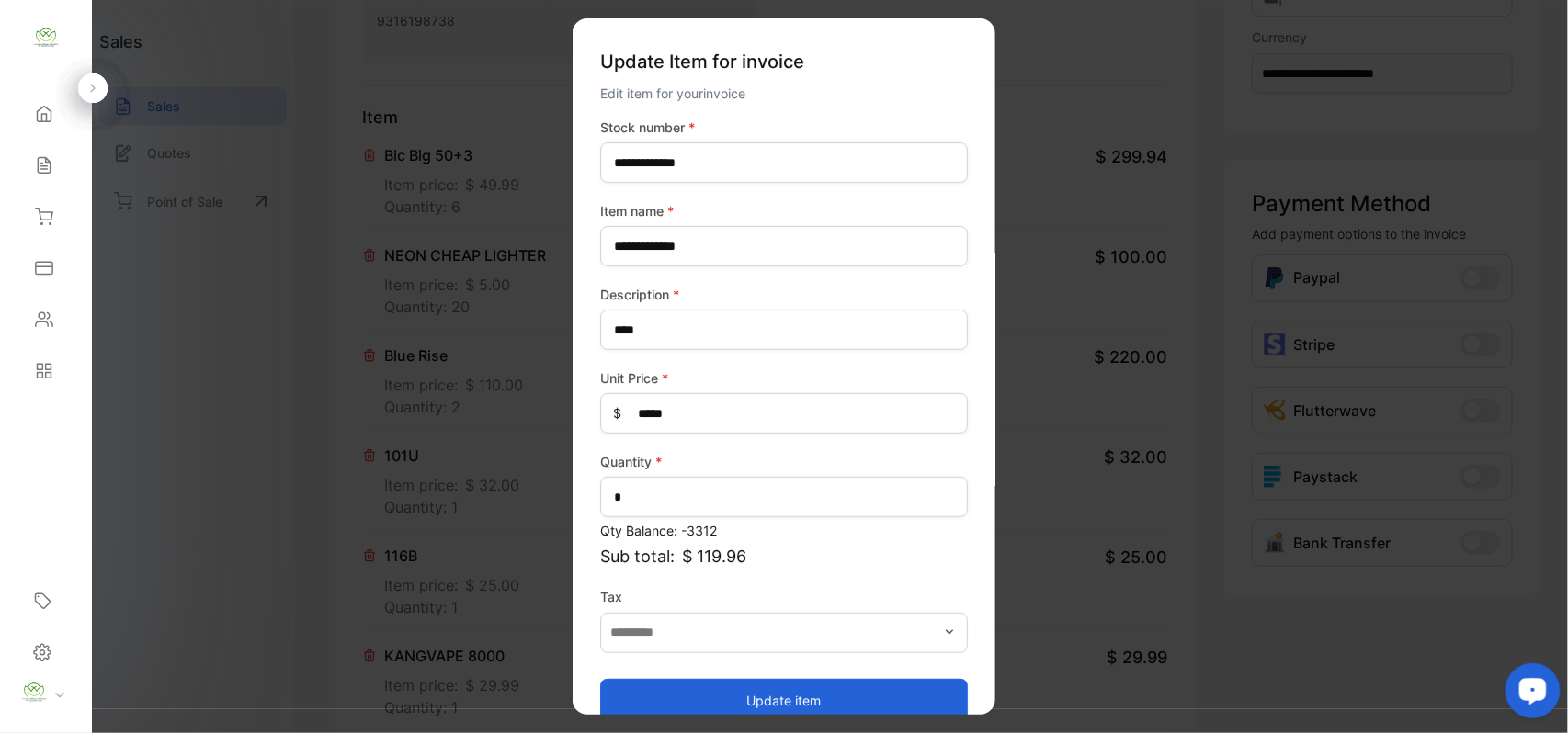
click at [784, 682] on button "Update item" at bounding box center [784, 701] width 368 height 44
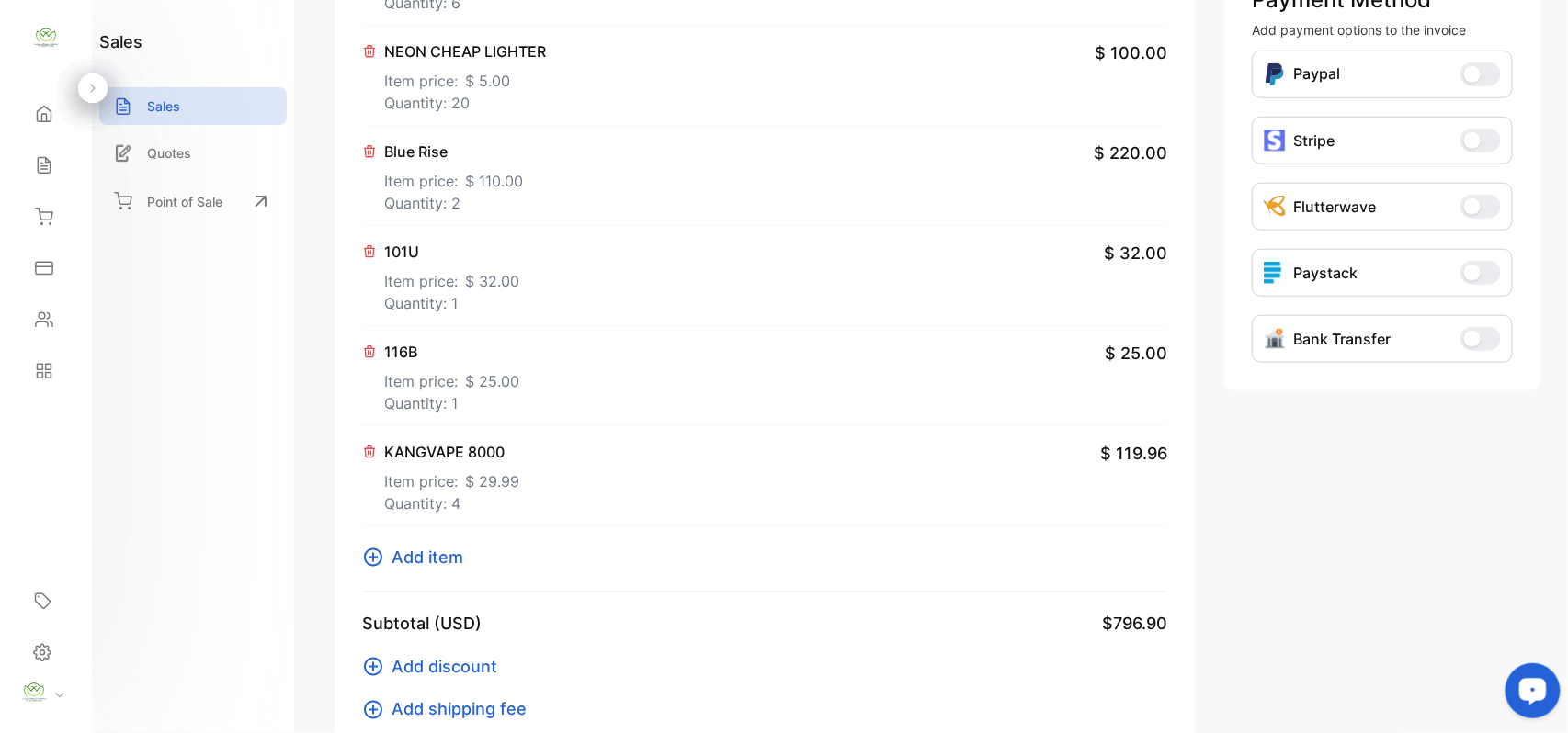
scroll to position [604, 0]
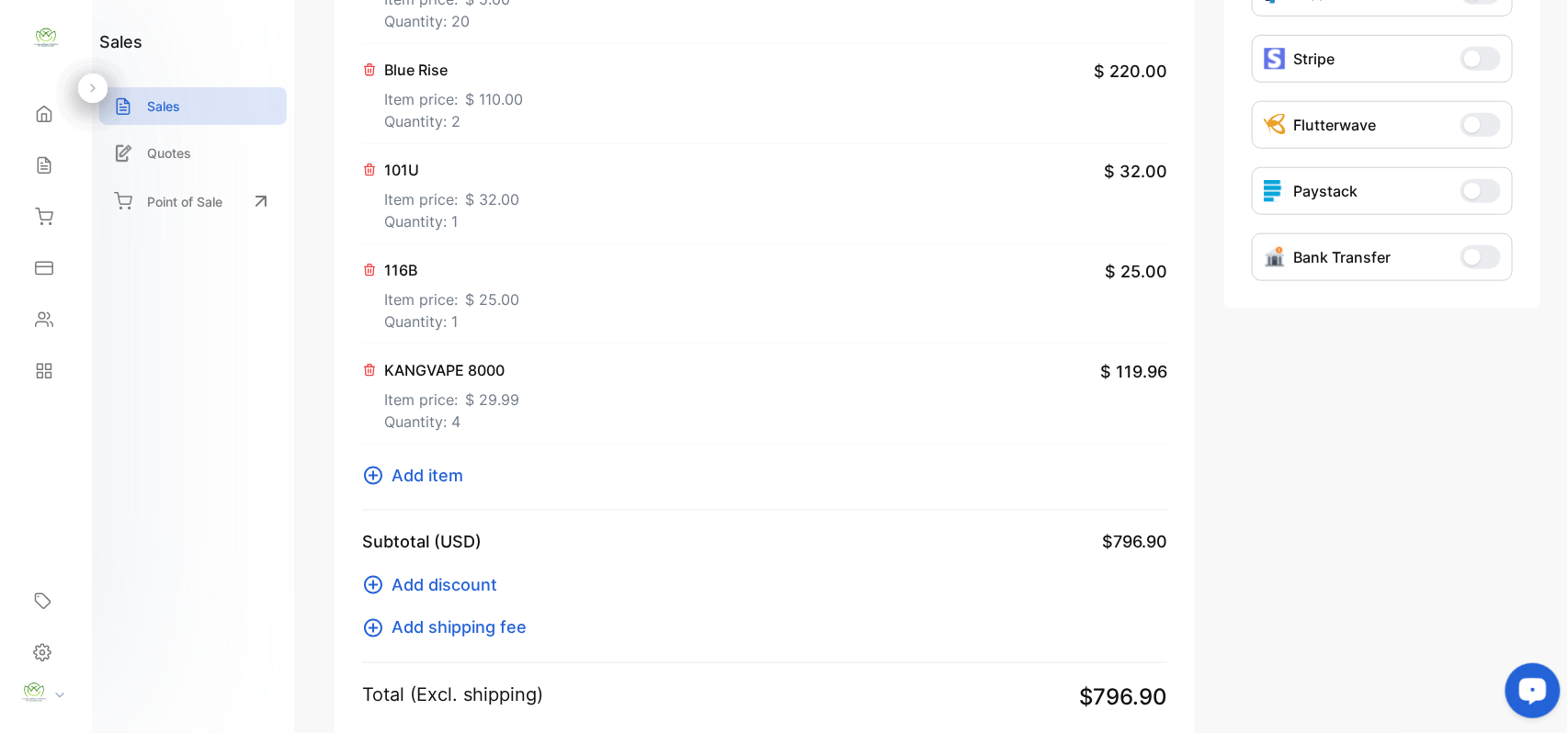
click at [438, 474] on span "Add item" at bounding box center [427, 476] width 72 height 25
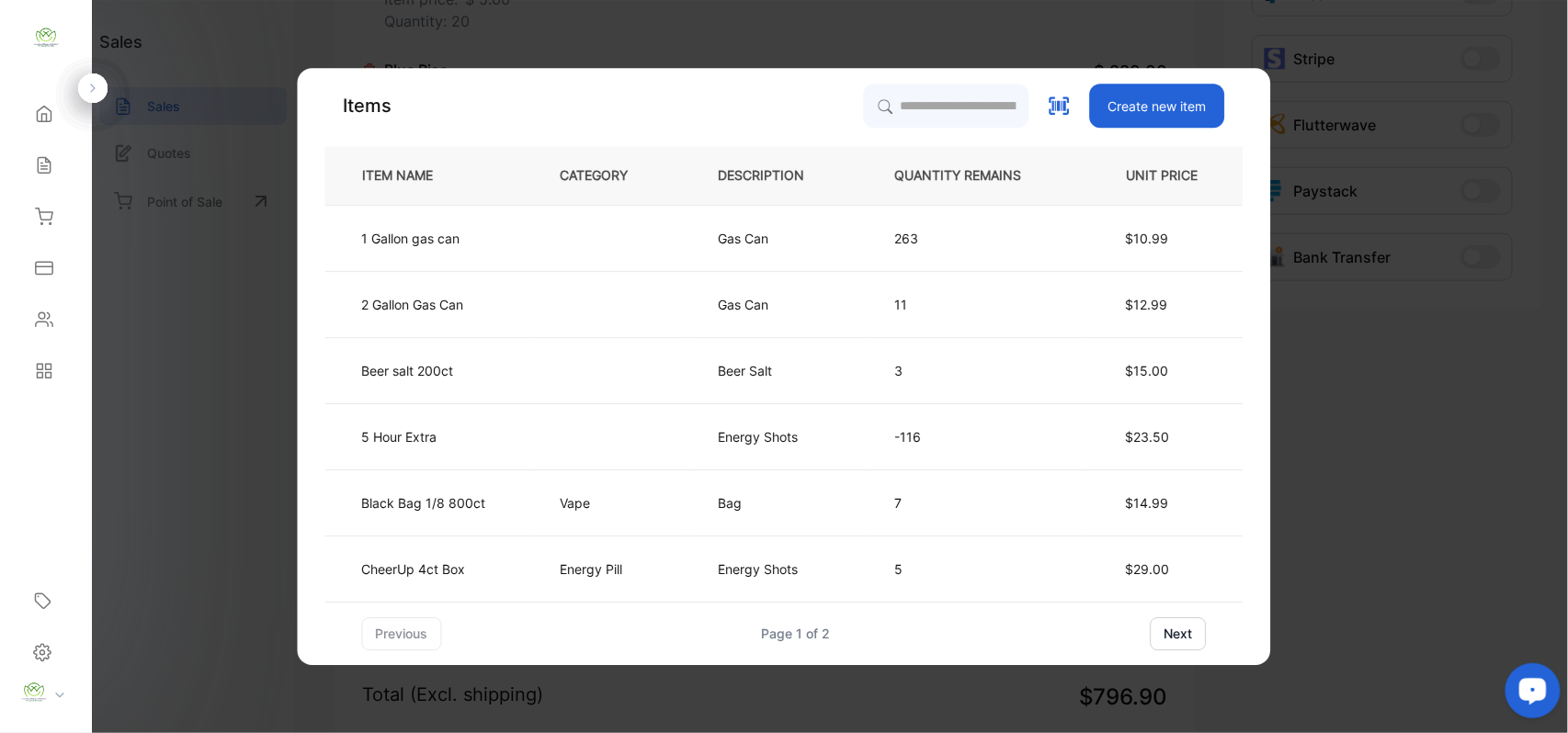
click at [1041, 97] on div "Create new item" at bounding box center [1044, 106] width 361 height 44
click at [982, 97] on input "search" at bounding box center [945, 106] width 167 height 46
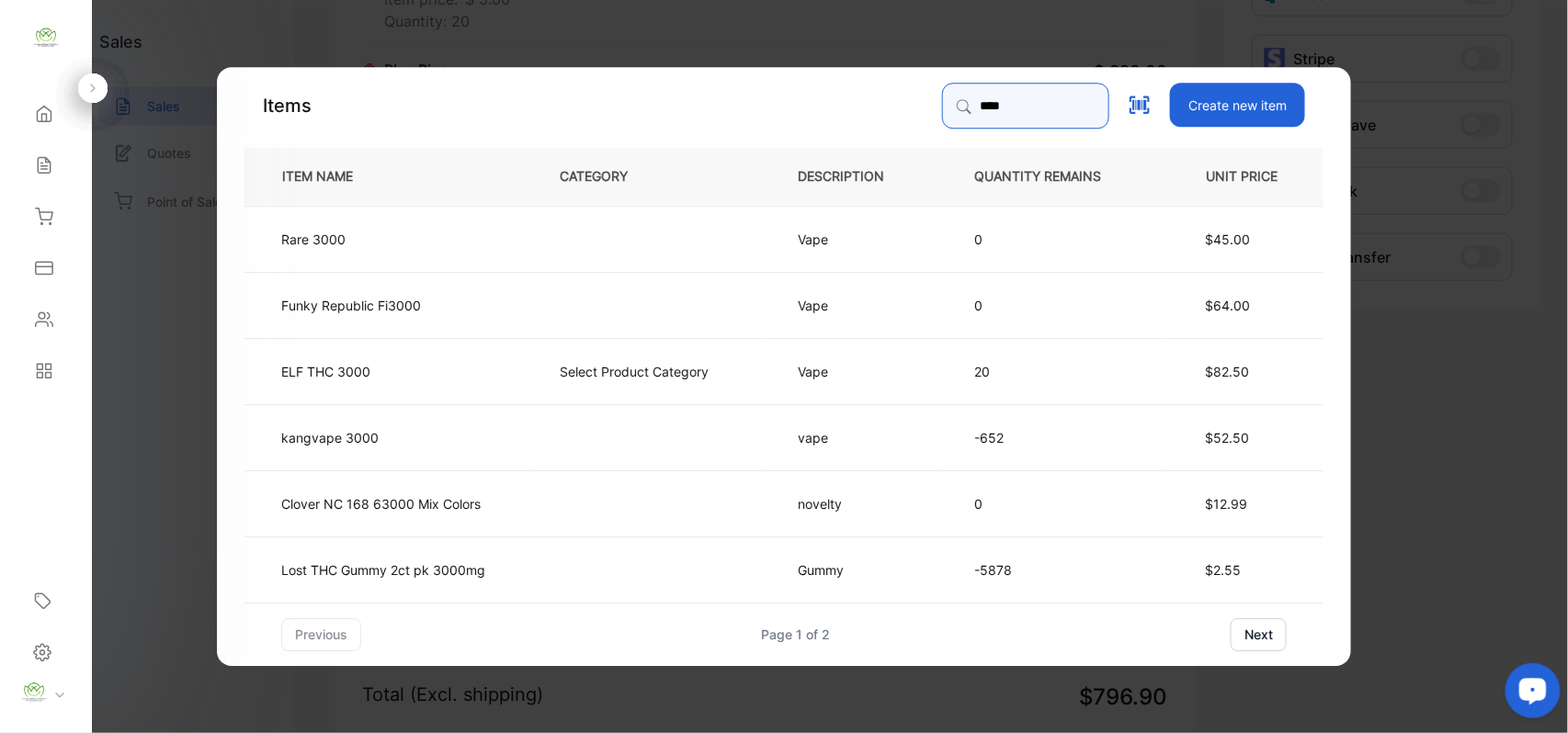
type input "****"
click at [436, 440] on td "kangvape 3000" at bounding box center [387, 436] width 285 height 66
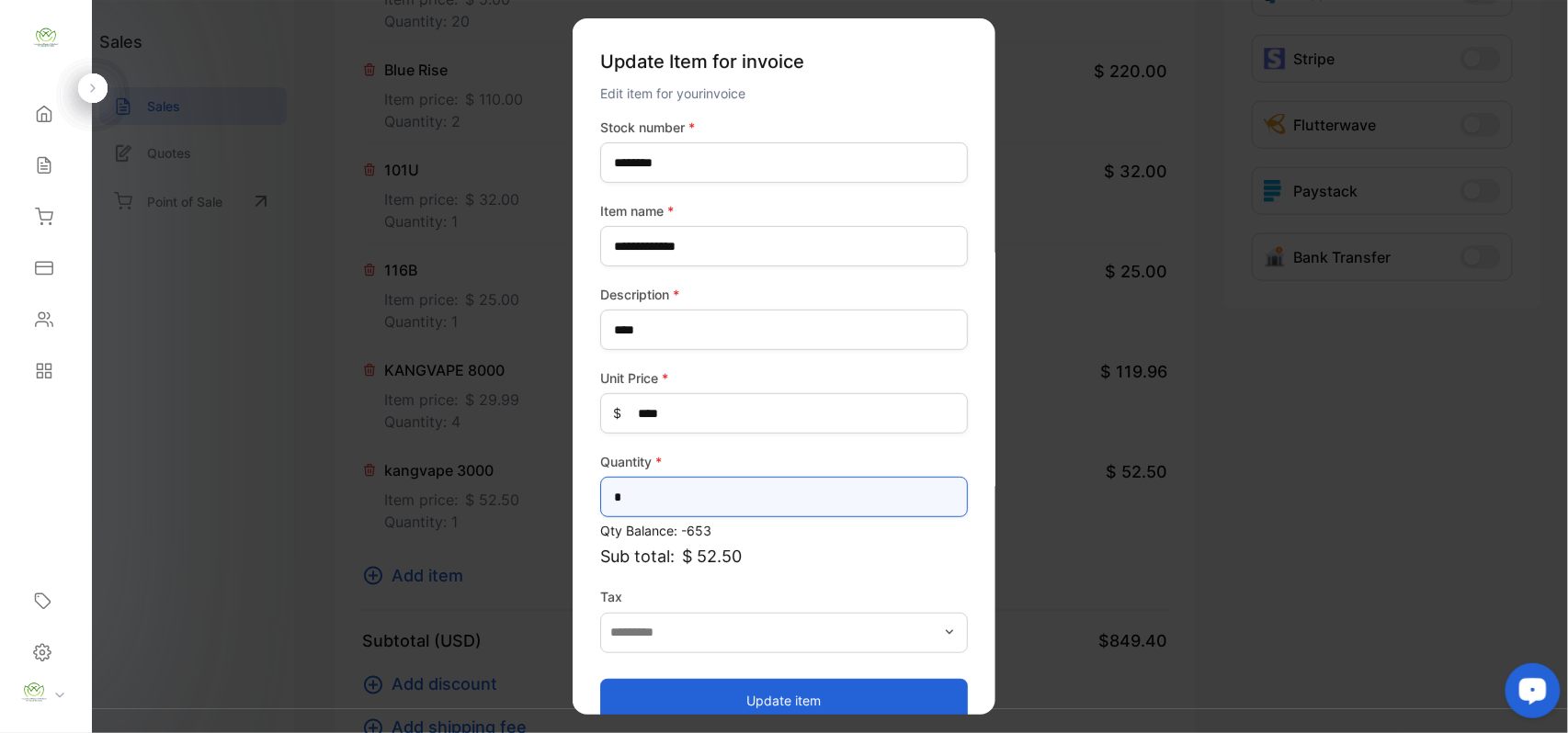
click at [703, 515] on input "*" at bounding box center [784, 497] width 368 height 40
type input "*"
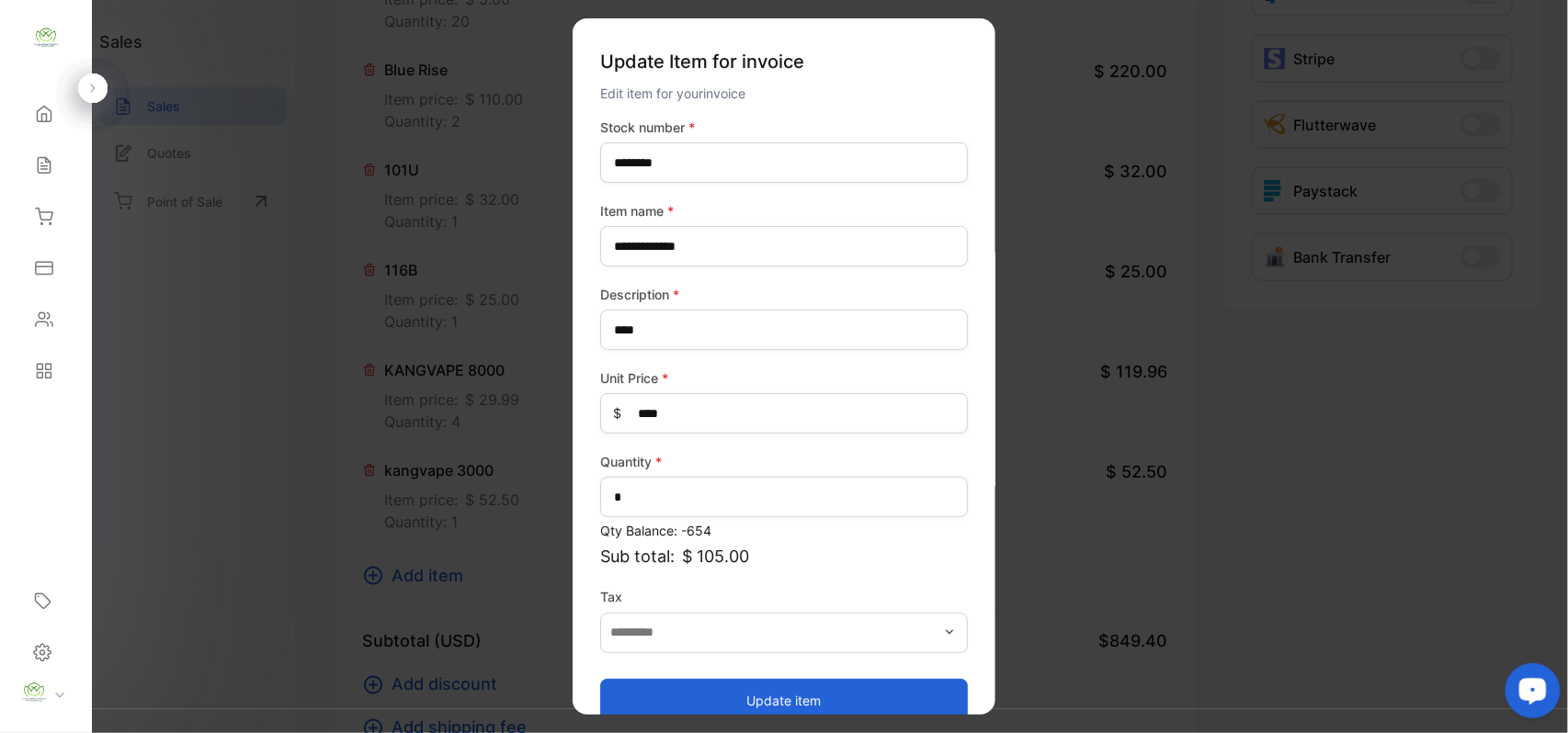
click at [700, 682] on button "Update item" at bounding box center [784, 701] width 368 height 44
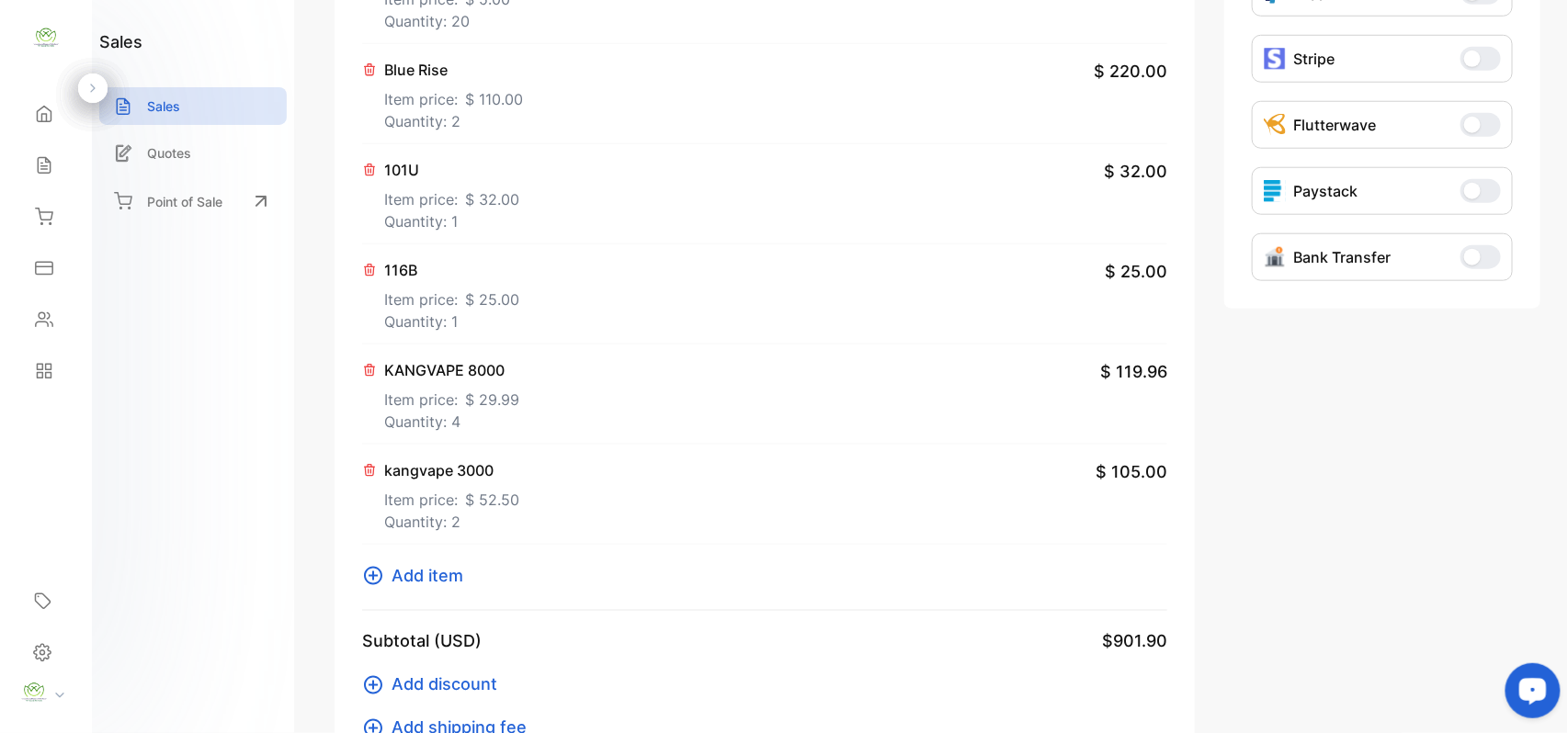
click at [452, 577] on span "Add item" at bounding box center [427, 576] width 72 height 25
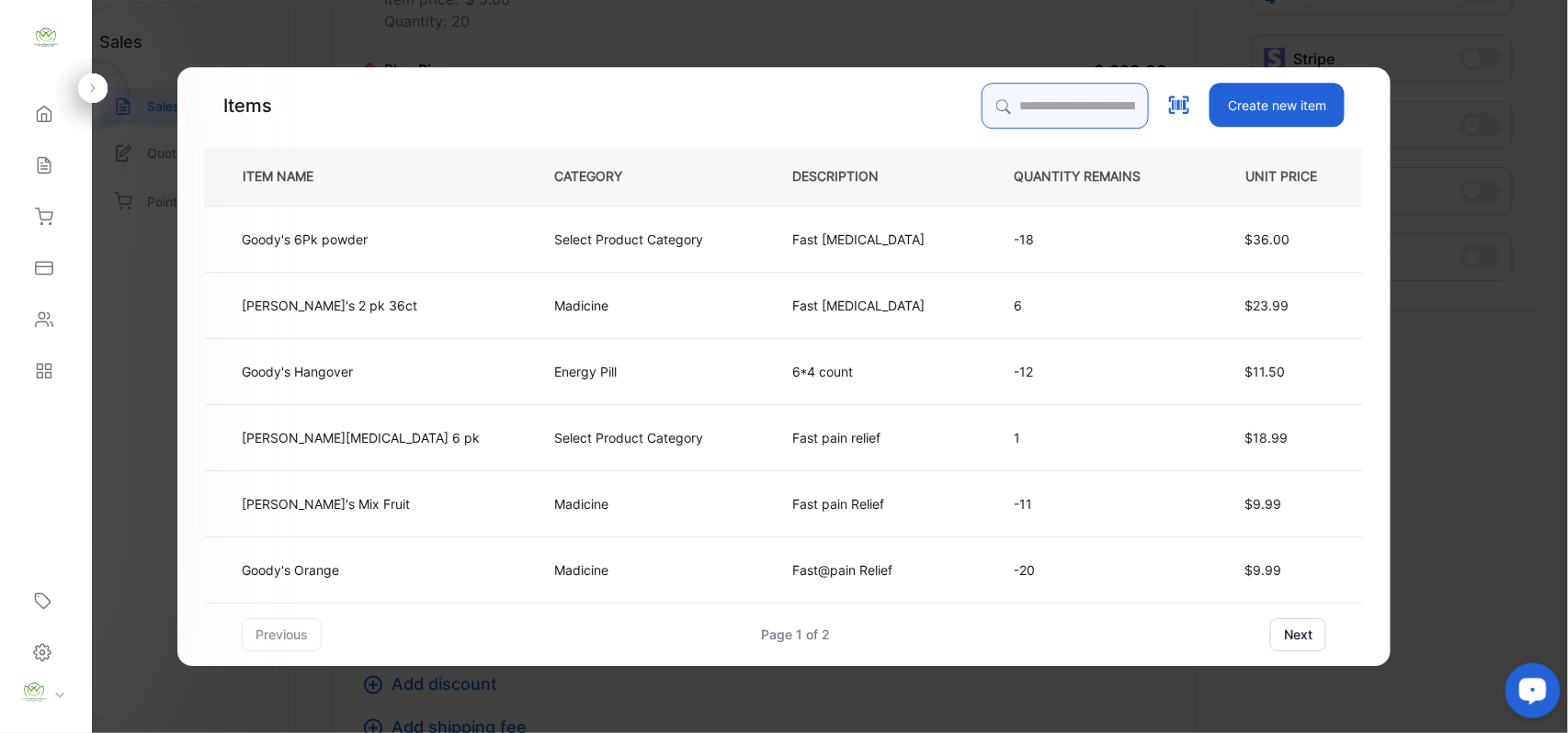
click at [1034, 94] on input "search" at bounding box center [1064, 106] width 167 height 46
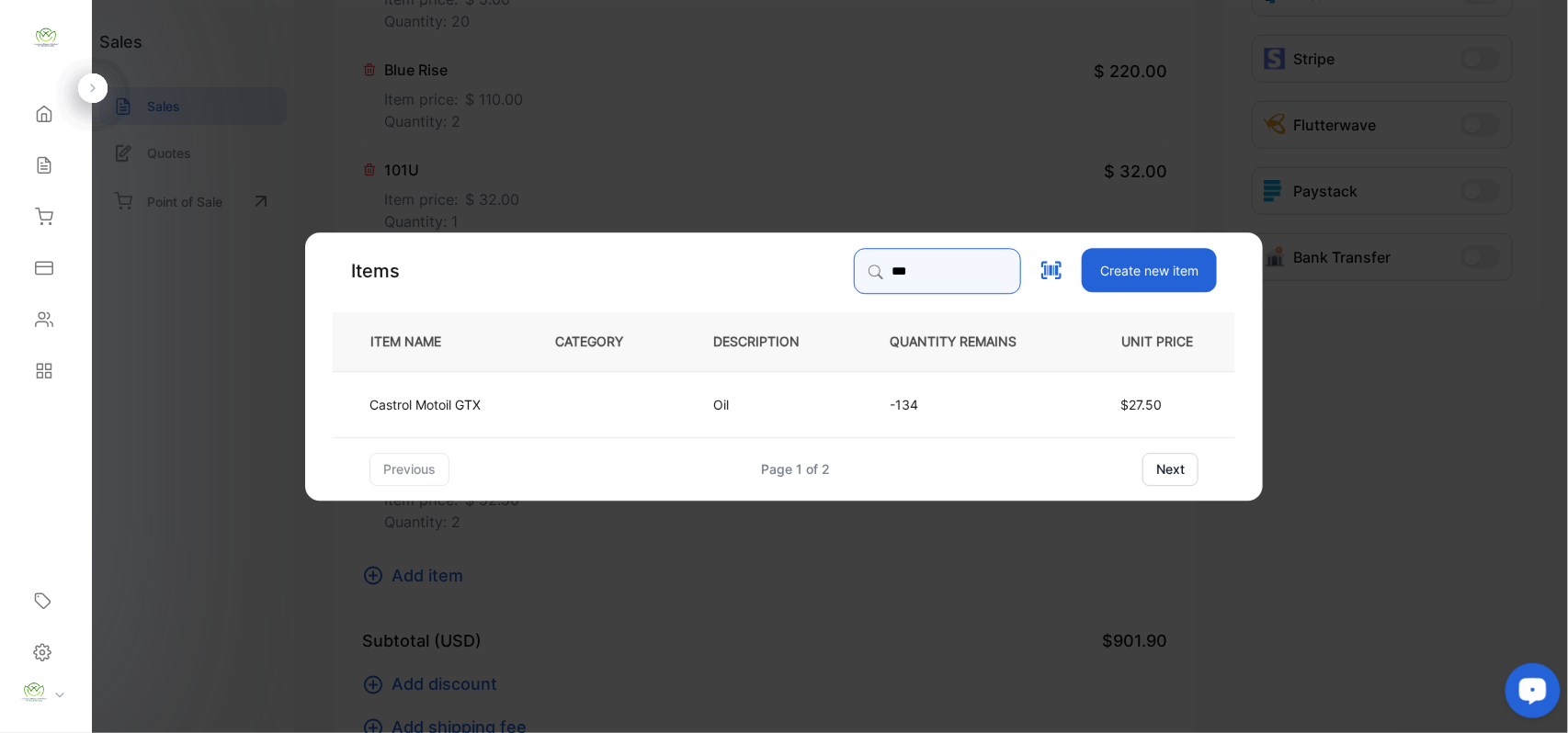
type input "***"
click at [577, 422] on td at bounding box center [603, 403] width 158 height 66
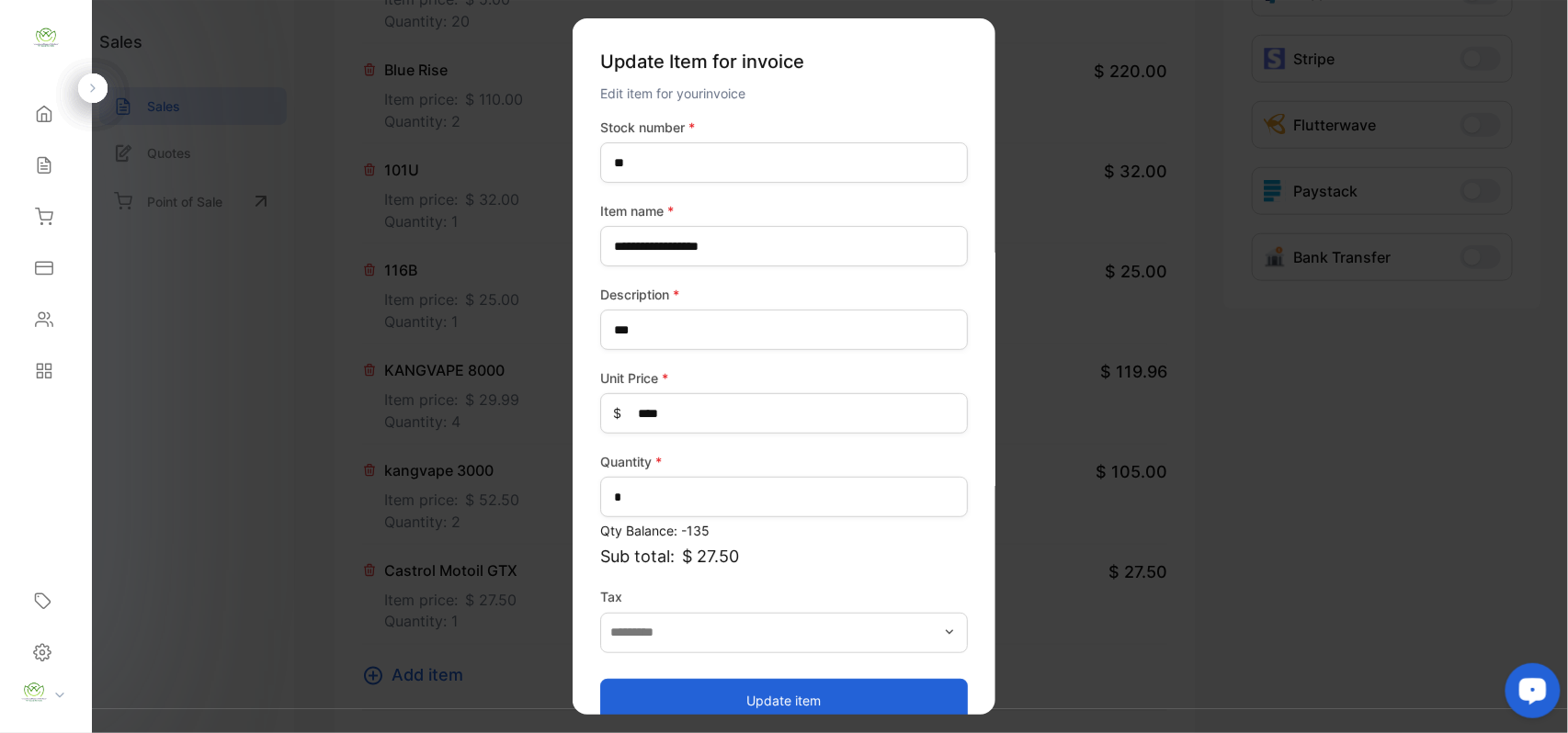
drag, startPoint x: 786, startPoint y: 702, endPoint x: 548, endPoint y: 574, distance: 270.2
click at [783, 699] on button "Update item" at bounding box center [784, 701] width 368 height 44
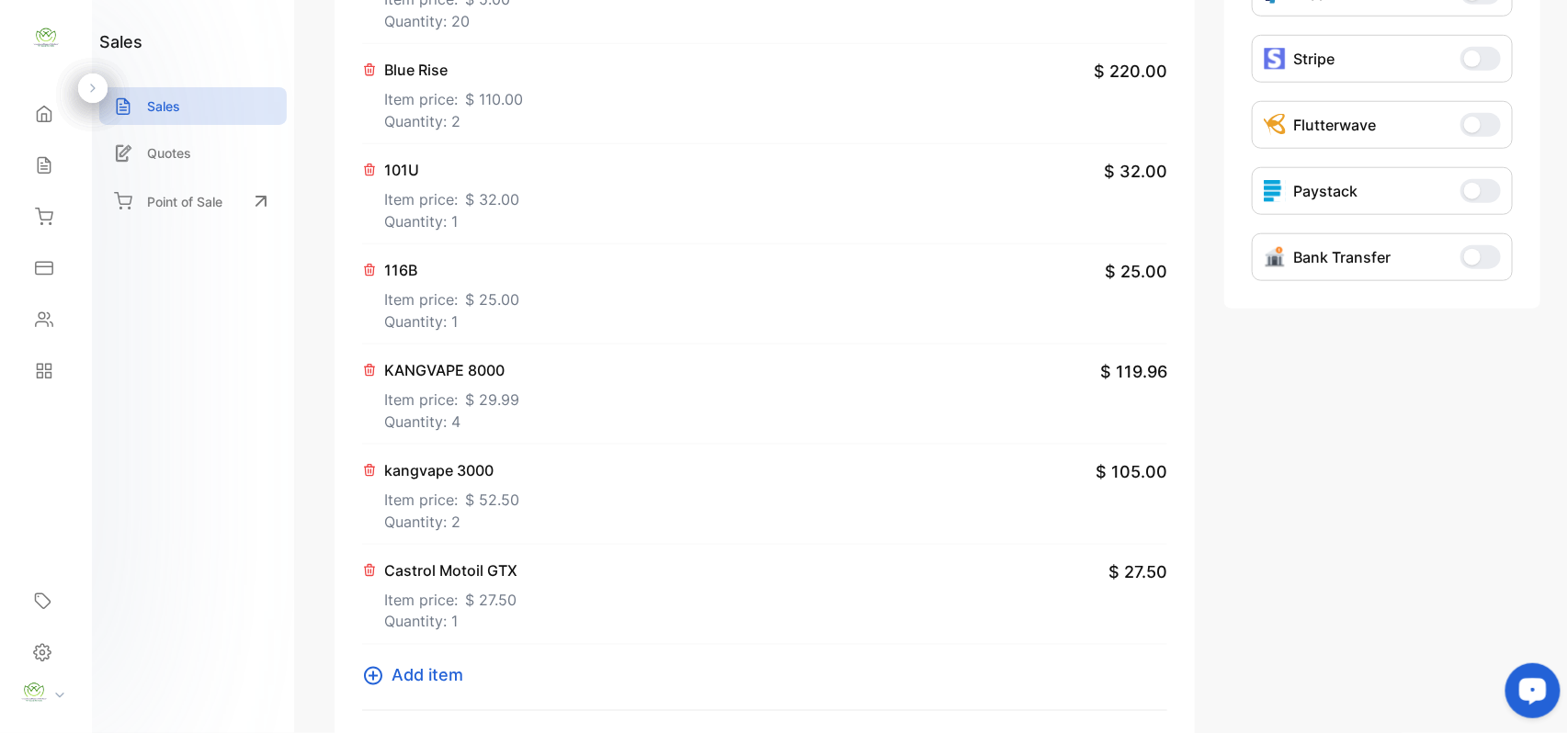
scroll to position [890, 0]
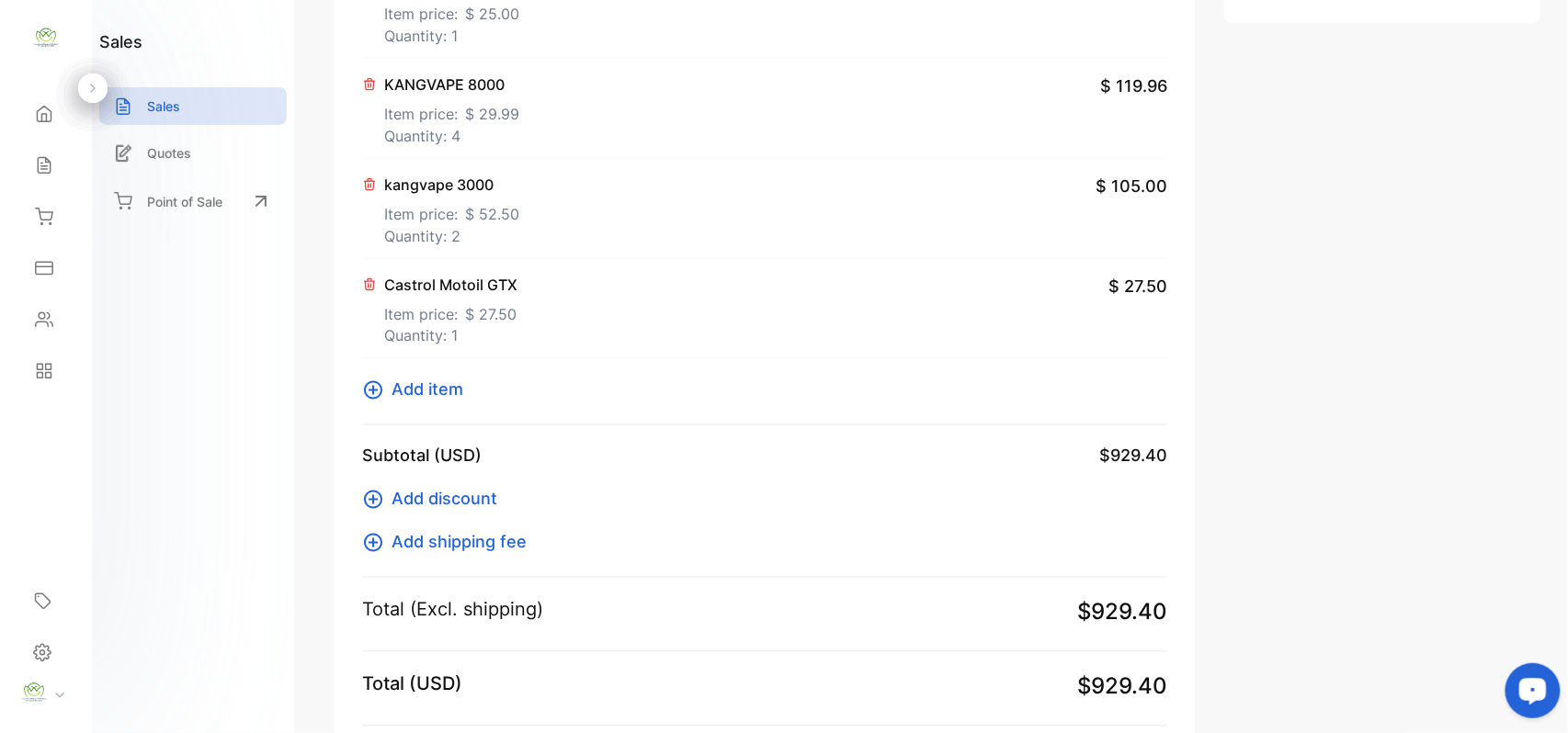
click at [438, 397] on span "Add item" at bounding box center [427, 390] width 72 height 25
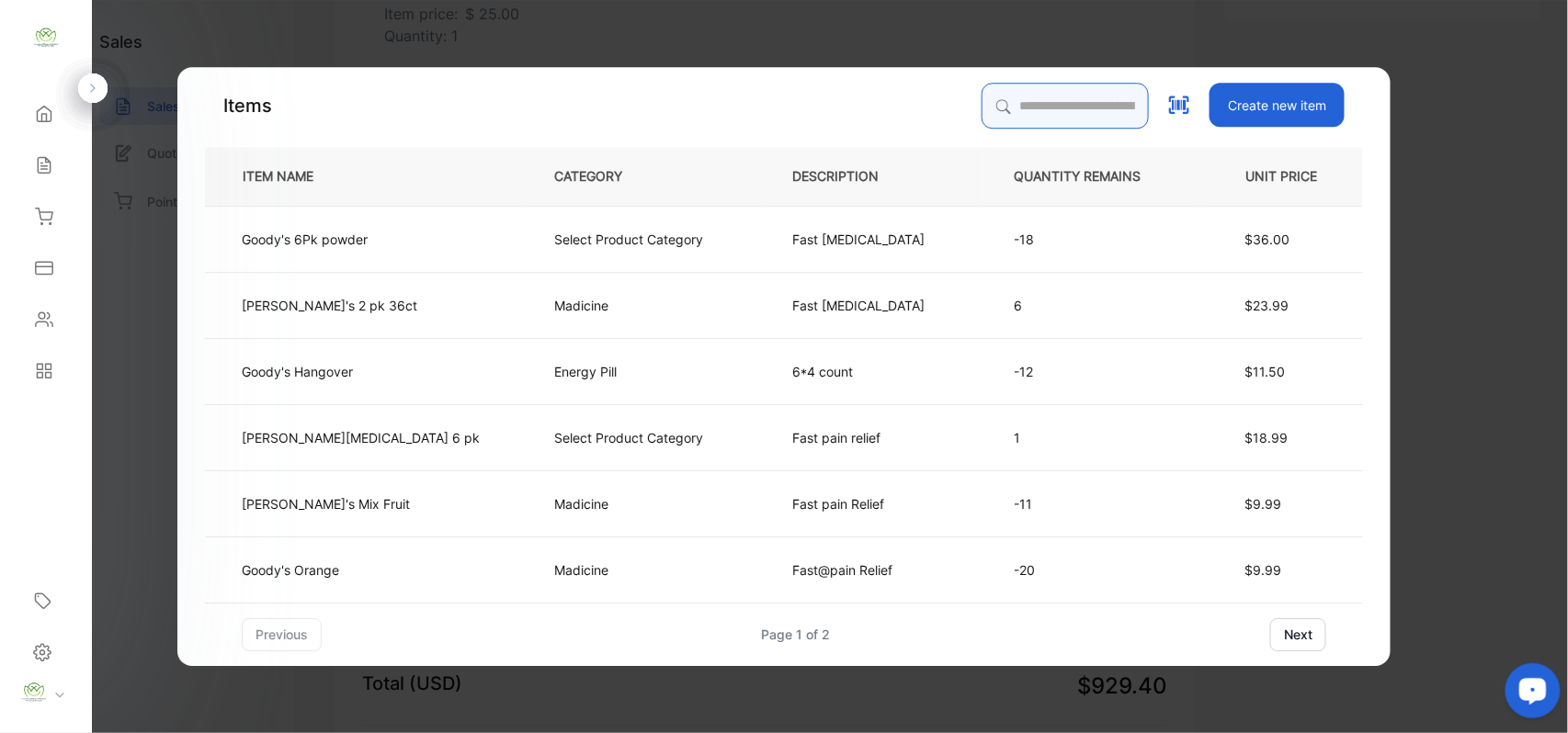
click at [1004, 116] on input "search" at bounding box center [1064, 106] width 167 height 46
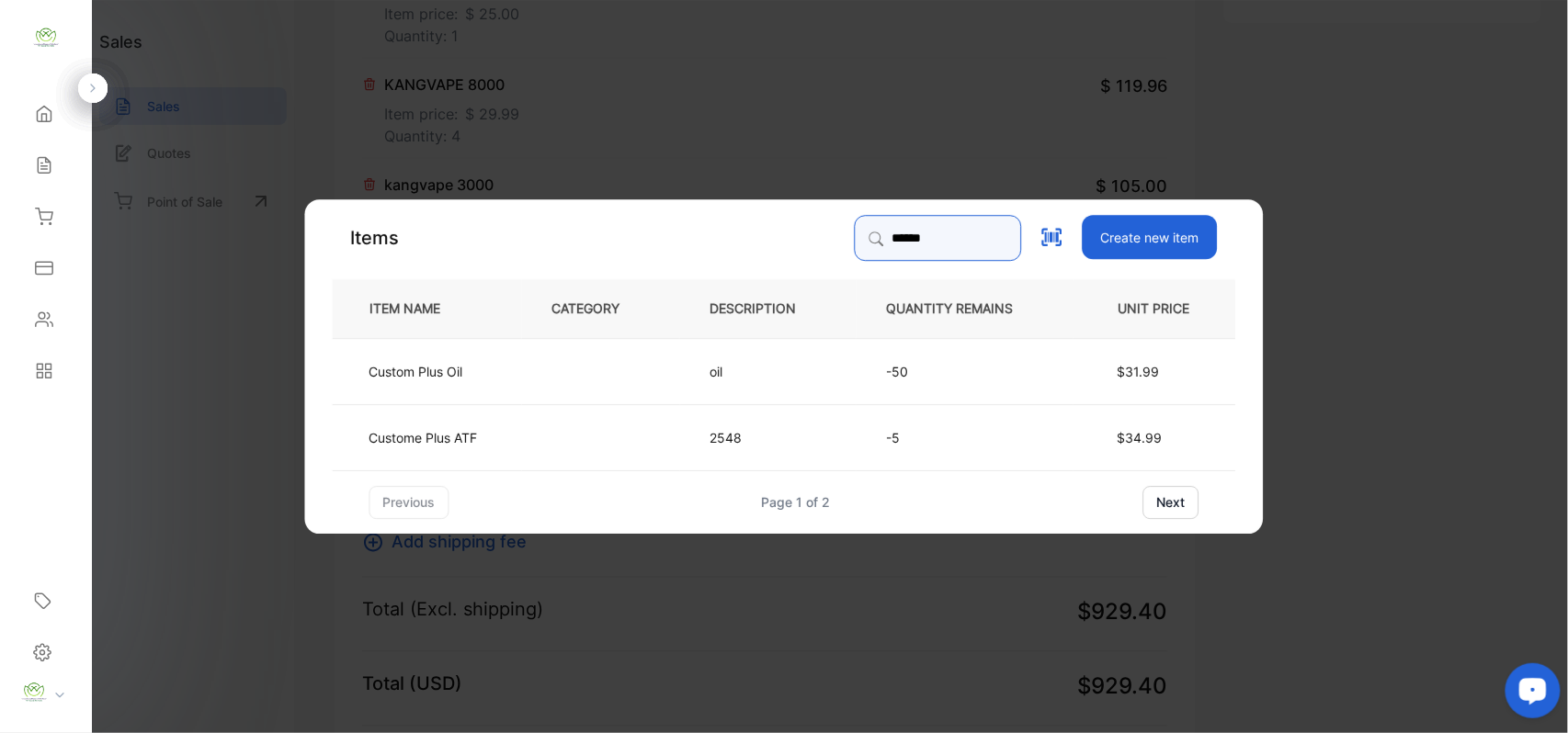
type input "******"
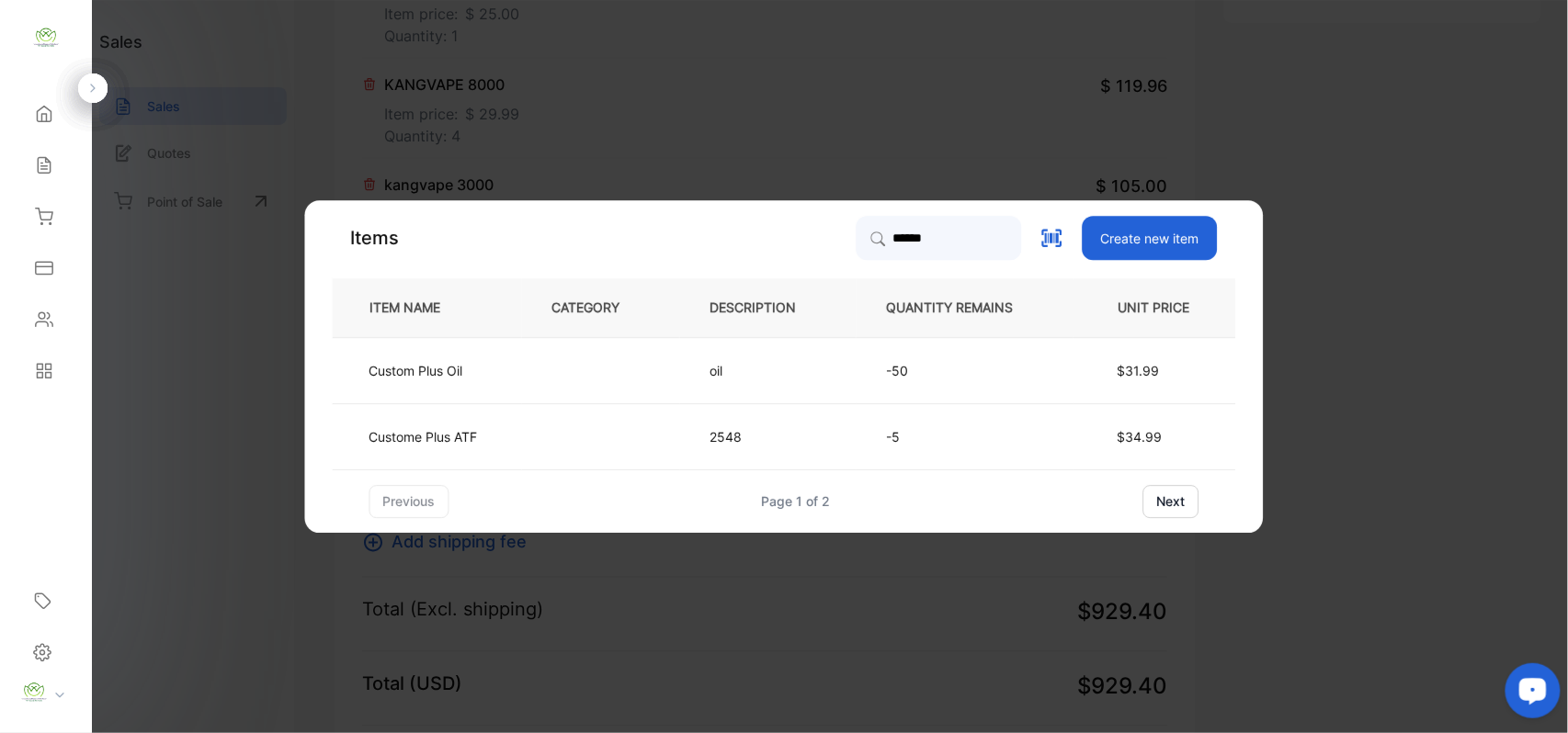
click at [494, 373] on td "Custom Plus Oil" at bounding box center [427, 370] width 189 height 66
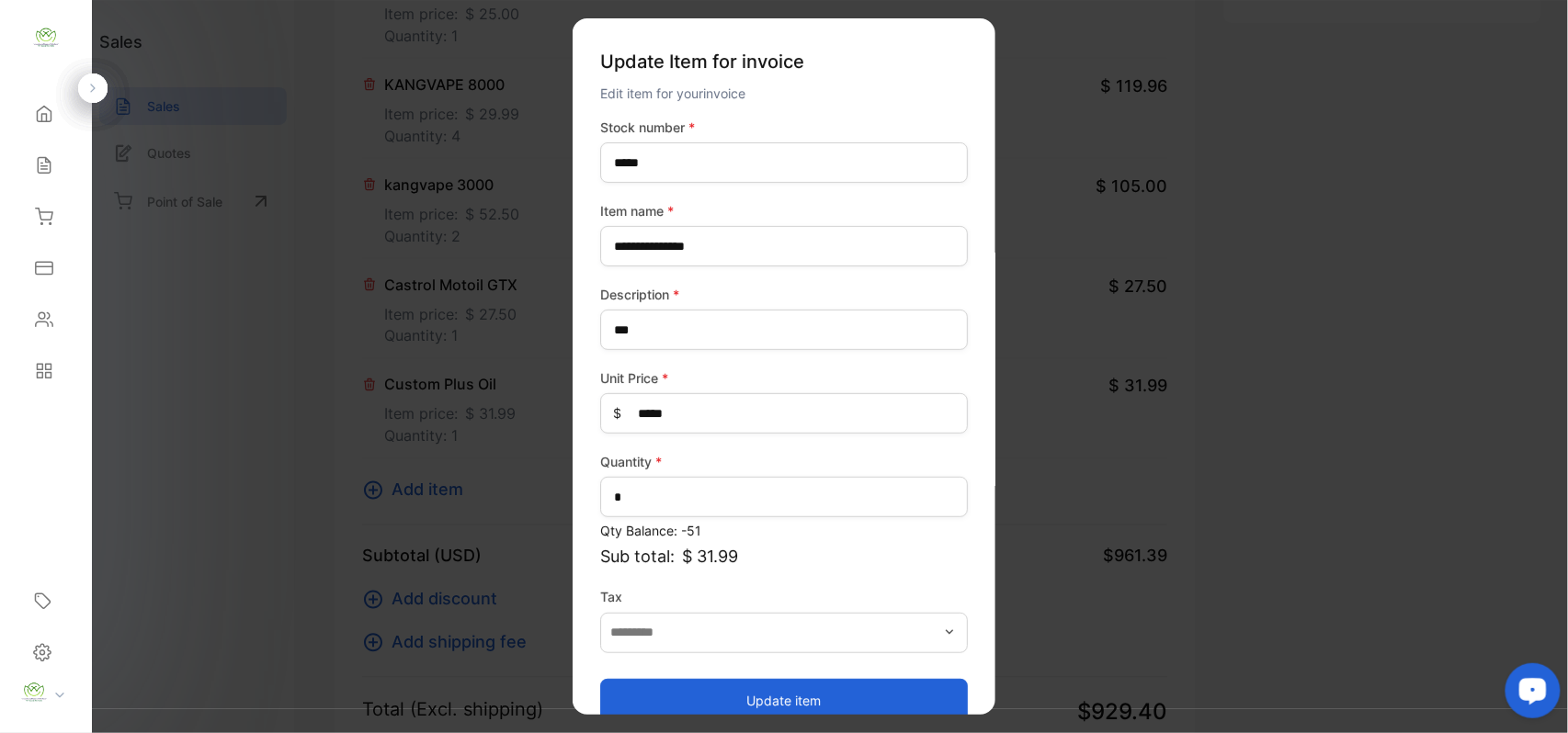
drag, startPoint x: 757, startPoint y: 685, endPoint x: 715, endPoint y: 677, distance: 42.8
click at [757, 680] on button "Update item" at bounding box center [784, 701] width 368 height 44
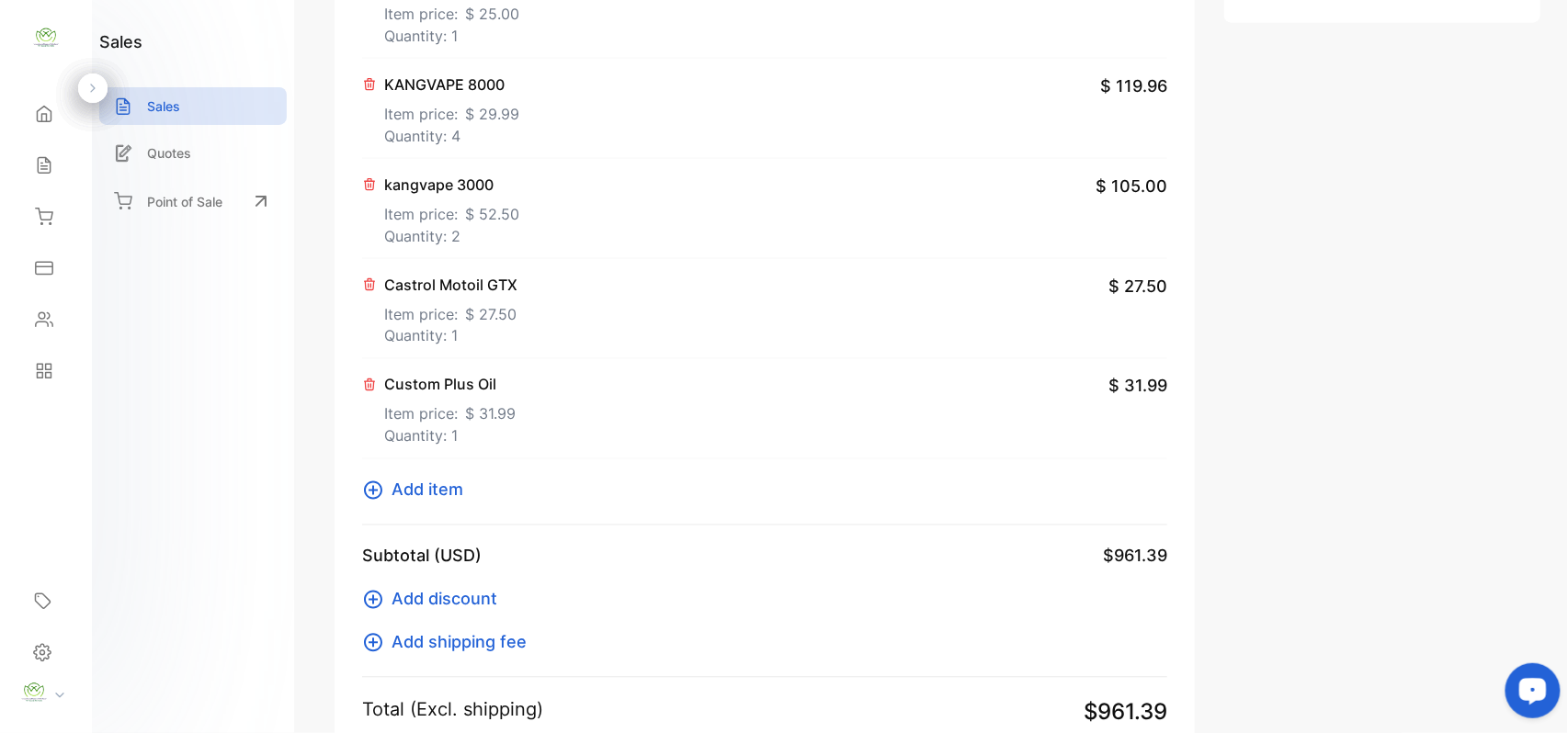
click at [401, 494] on span "Add item" at bounding box center [427, 490] width 72 height 25
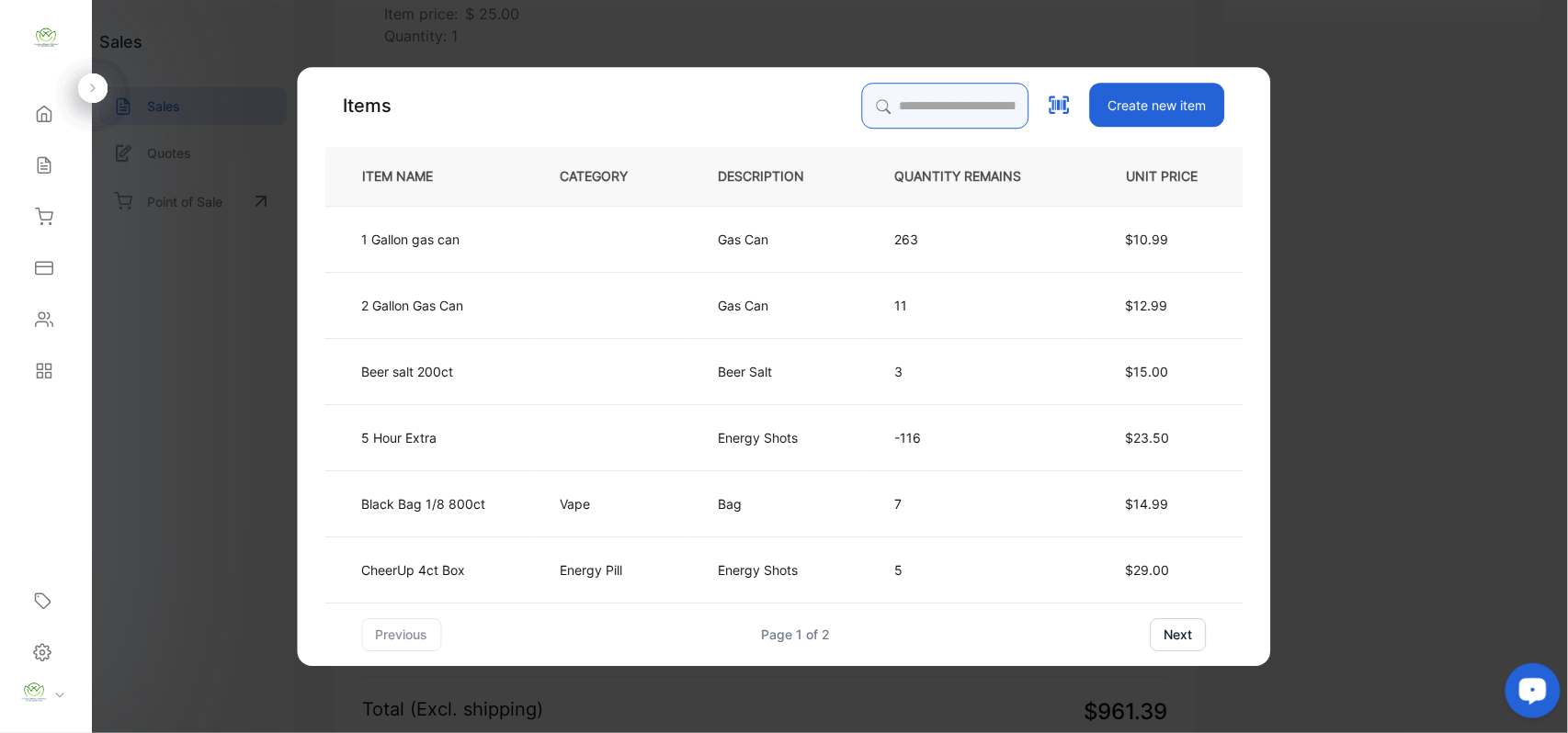
click at [961, 99] on input "search" at bounding box center [945, 106] width 167 height 46
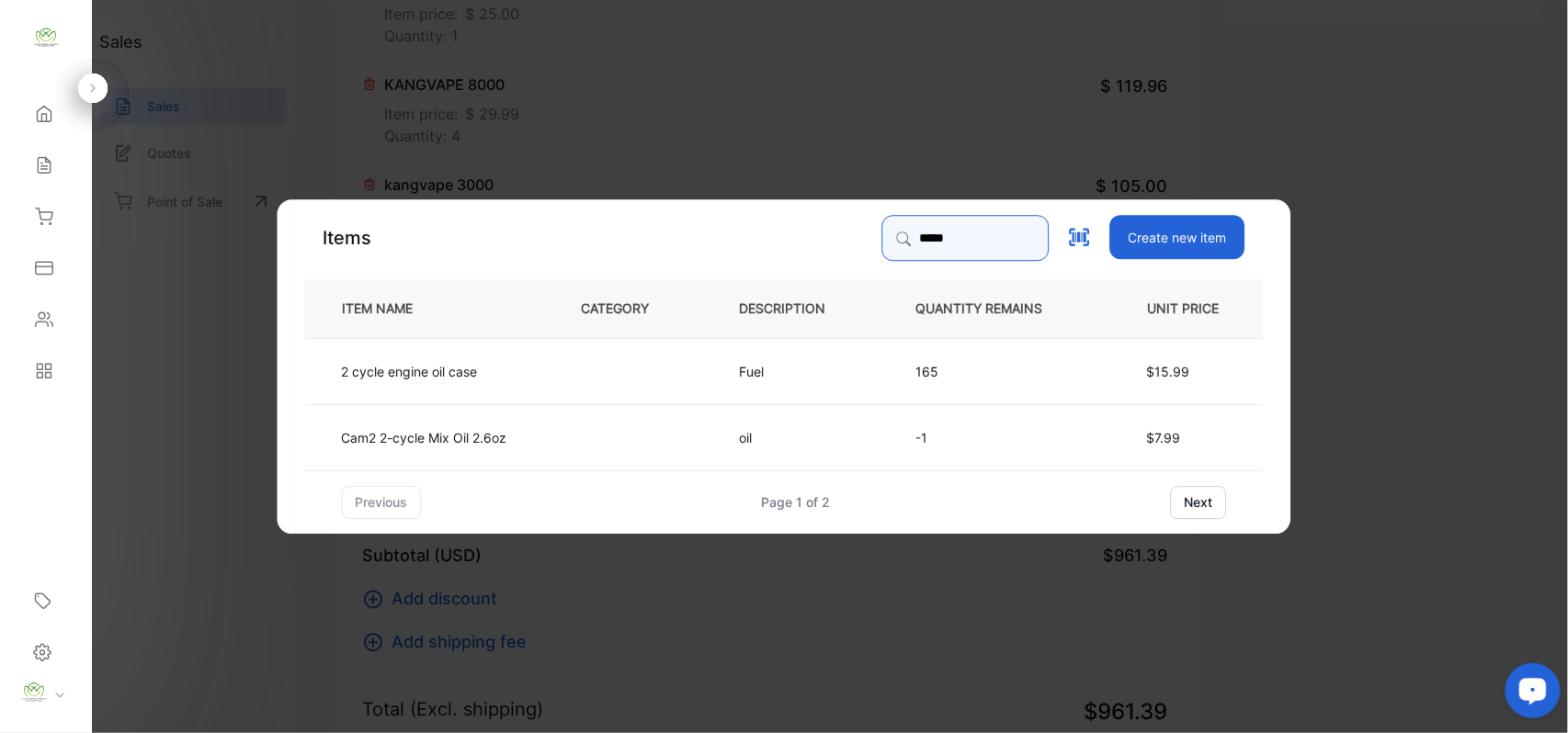
type input "*****"
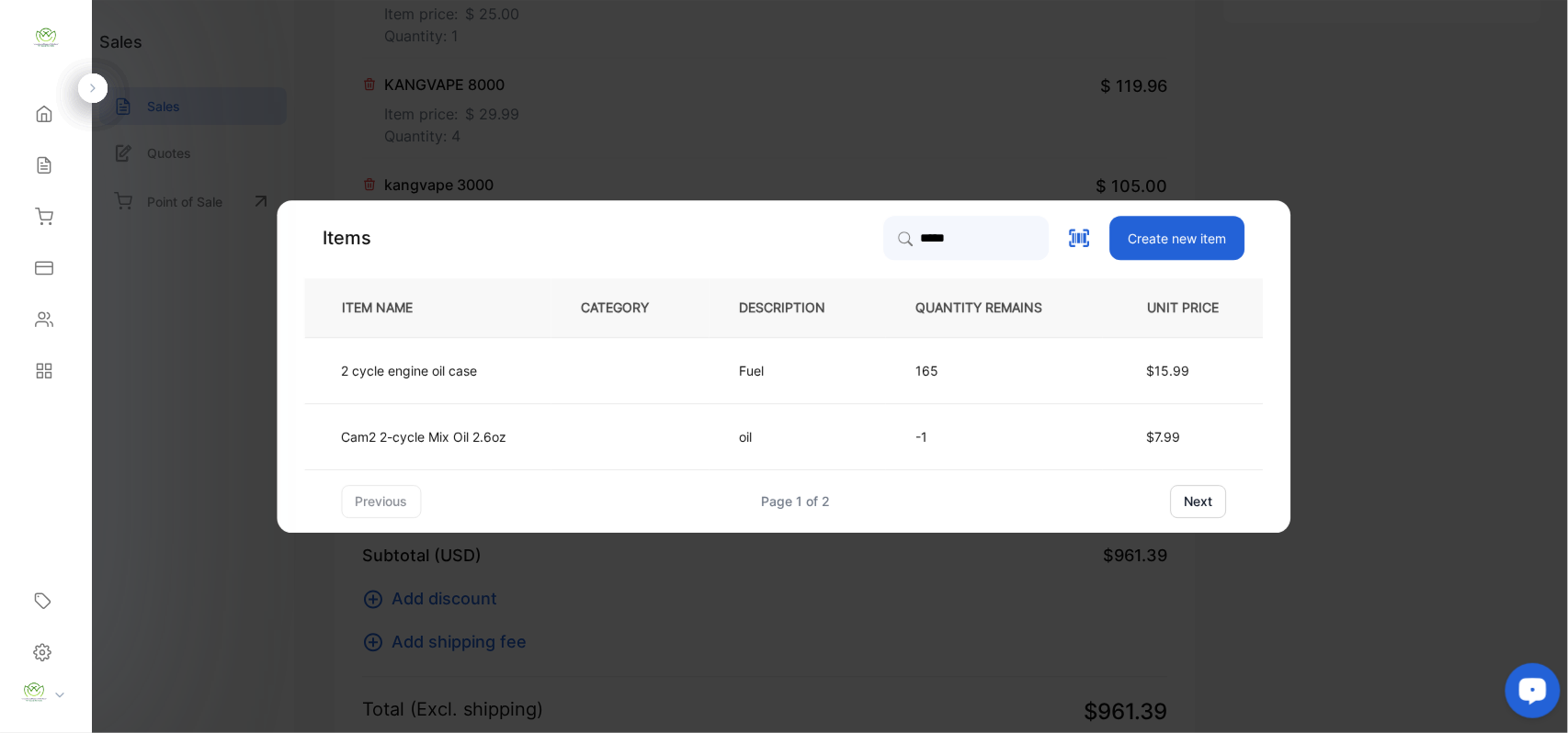
click at [599, 369] on td at bounding box center [630, 370] width 158 height 66
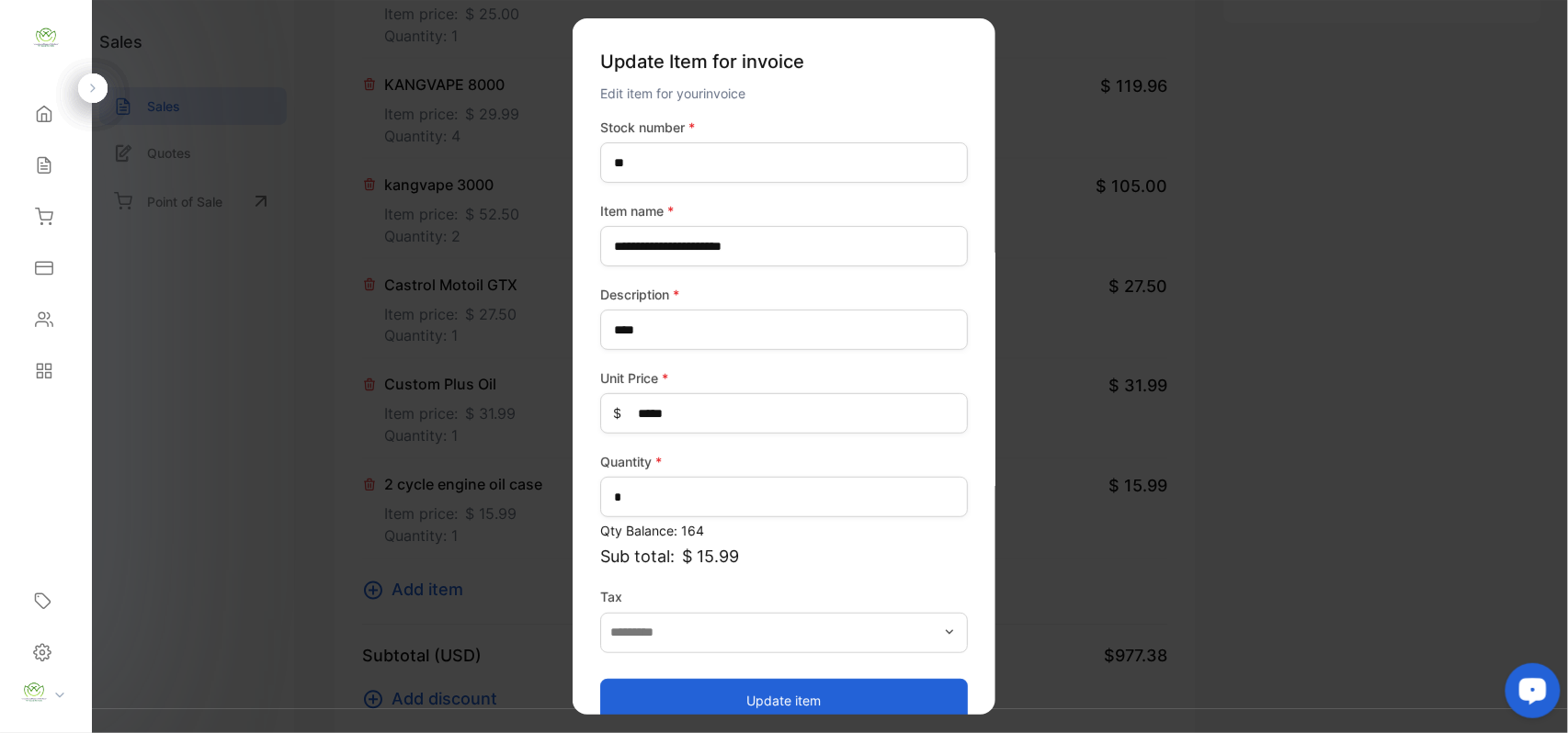
click at [744, 703] on button "Update item" at bounding box center [784, 701] width 368 height 44
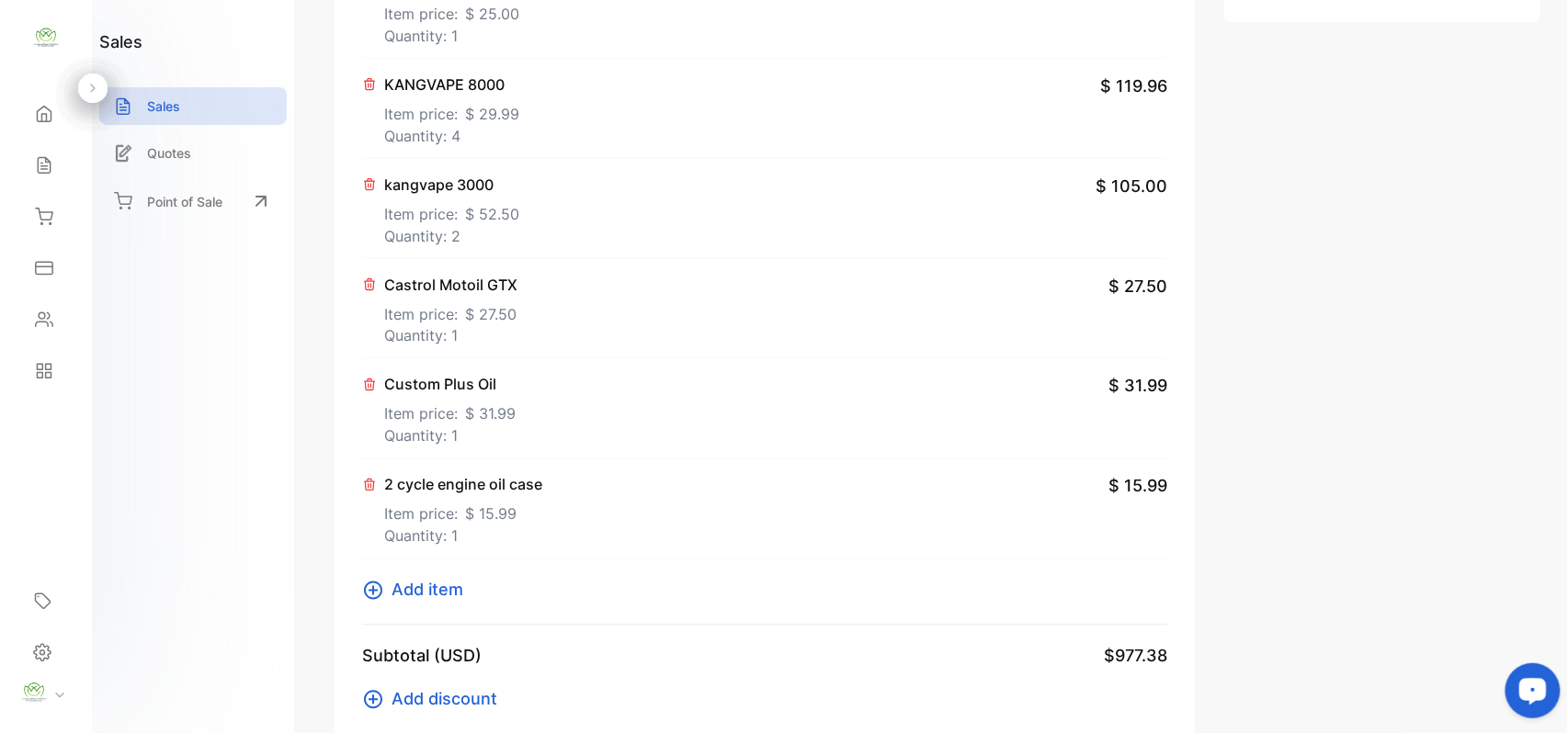
click at [445, 592] on span "Add item" at bounding box center [427, 591] width 72 height 25
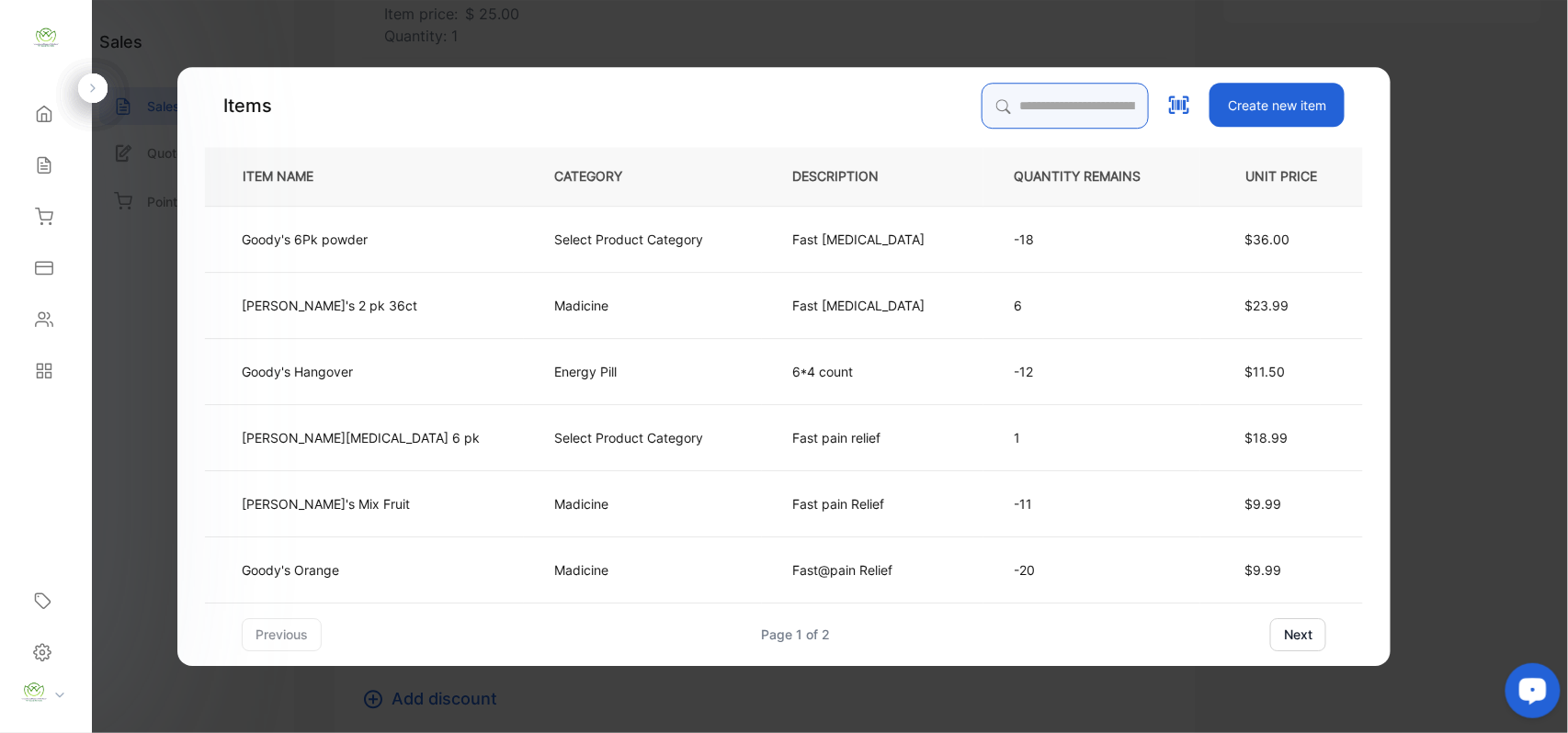
click at [981, 105] on input "search" at bounding box center [1064, 106] width 167 height 46
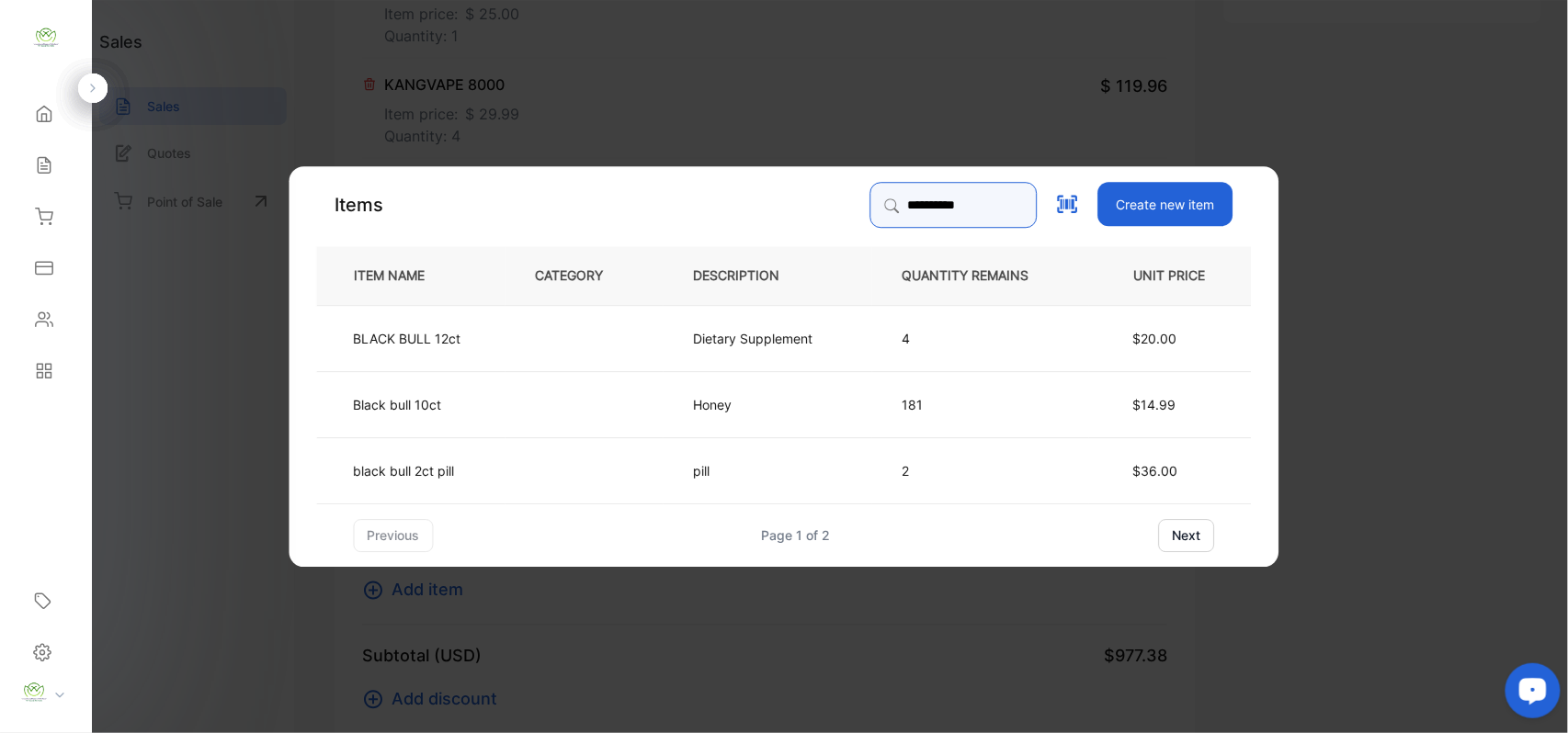
type input "**********"
click at [497, 417] on td "Black bull 10ct" at bounding box center [411, 403] width 188 height 66
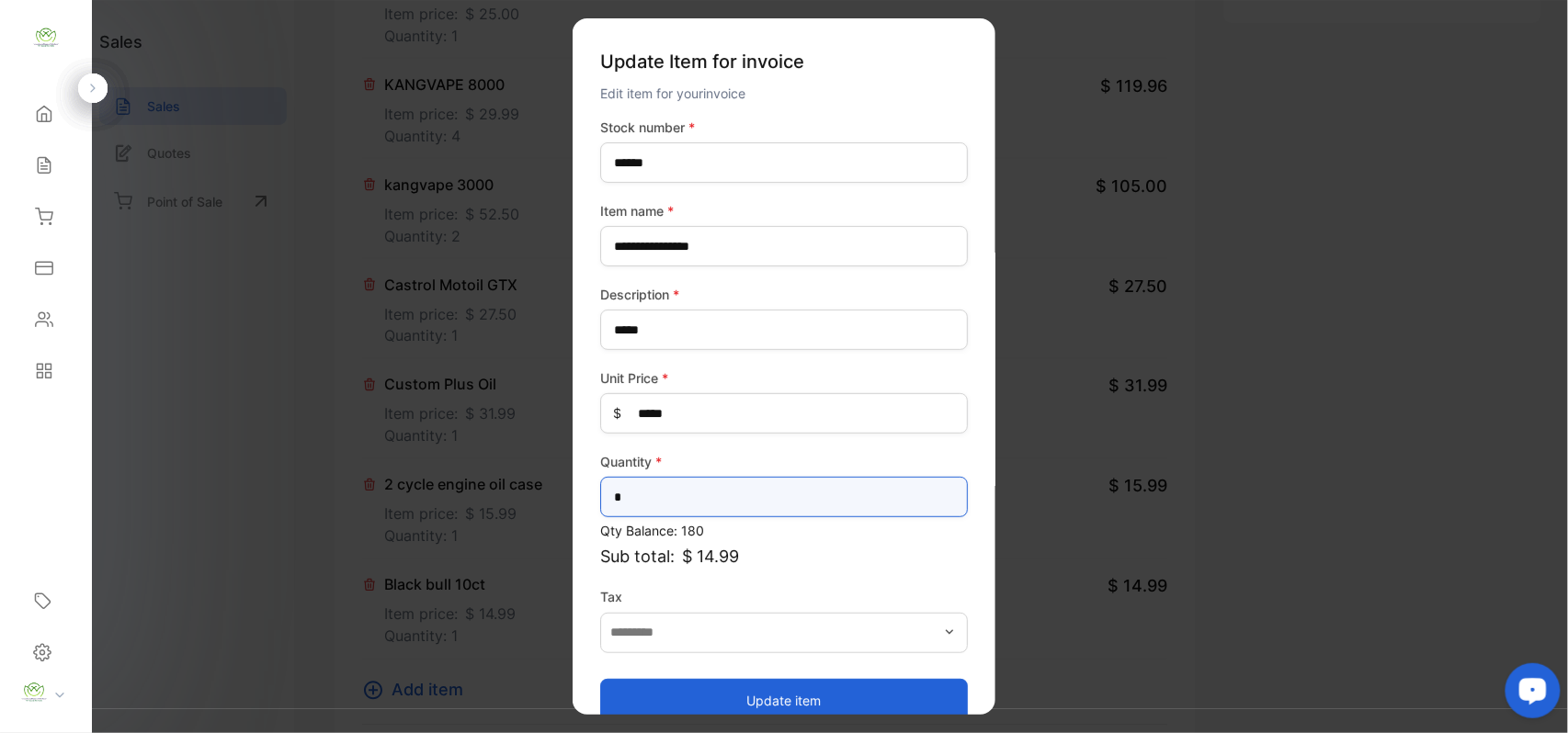
click at [722, 491] on input "*" at bounding box center [784, 497] width 368 height 40
type input "*"
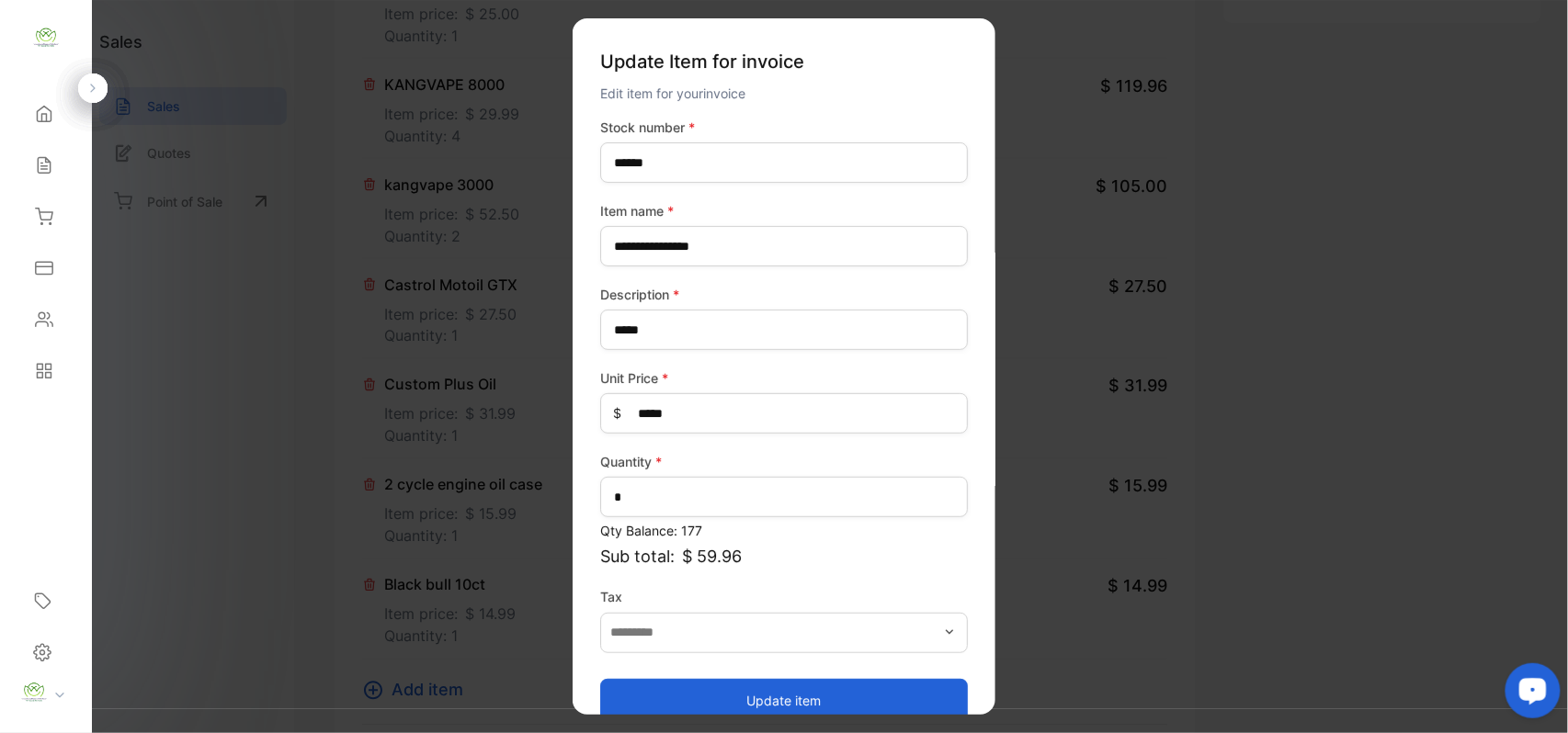
click at [739, 685] on button "Update item" at bounding box center [784, 701] width 368 height 44
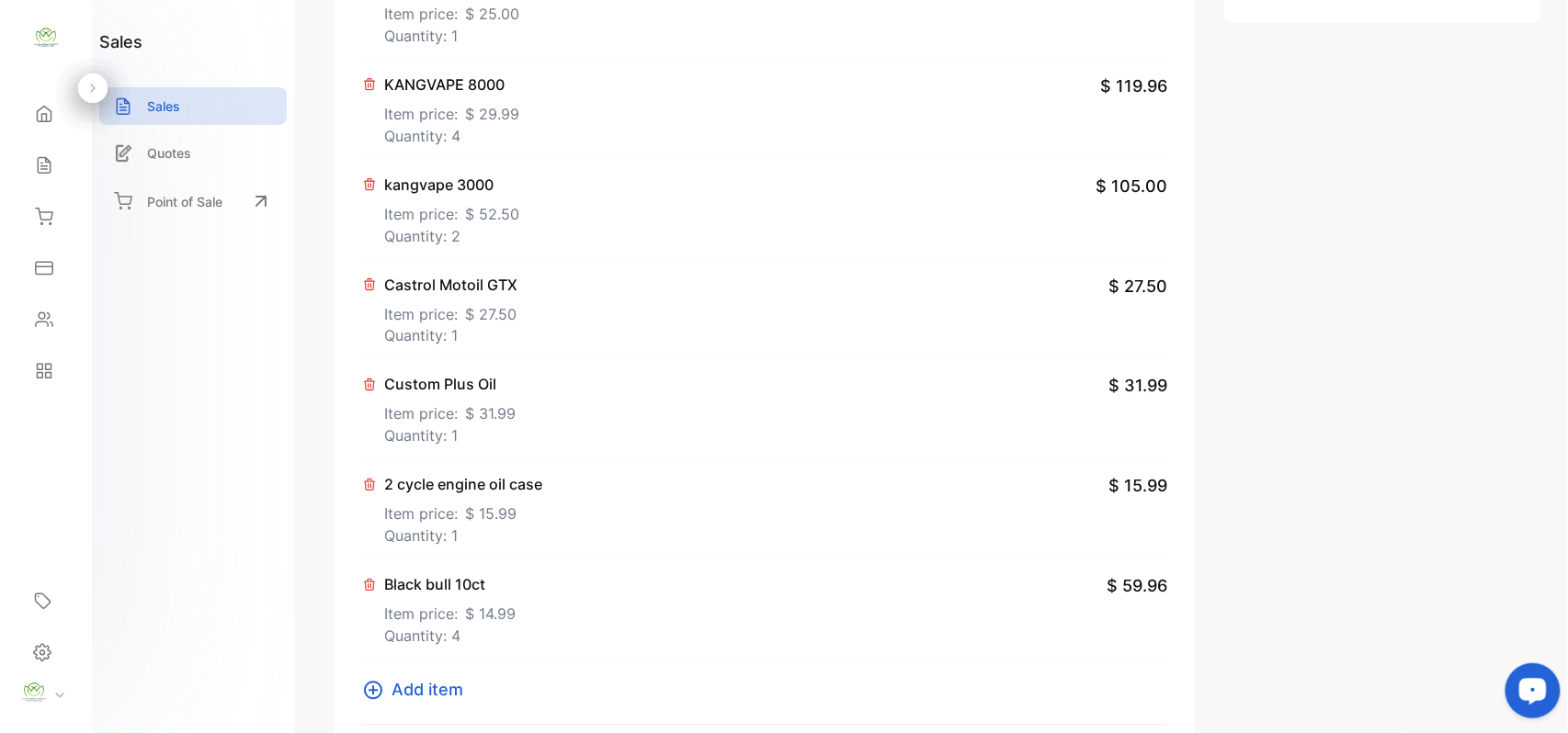
scroll to position [1176, 0]
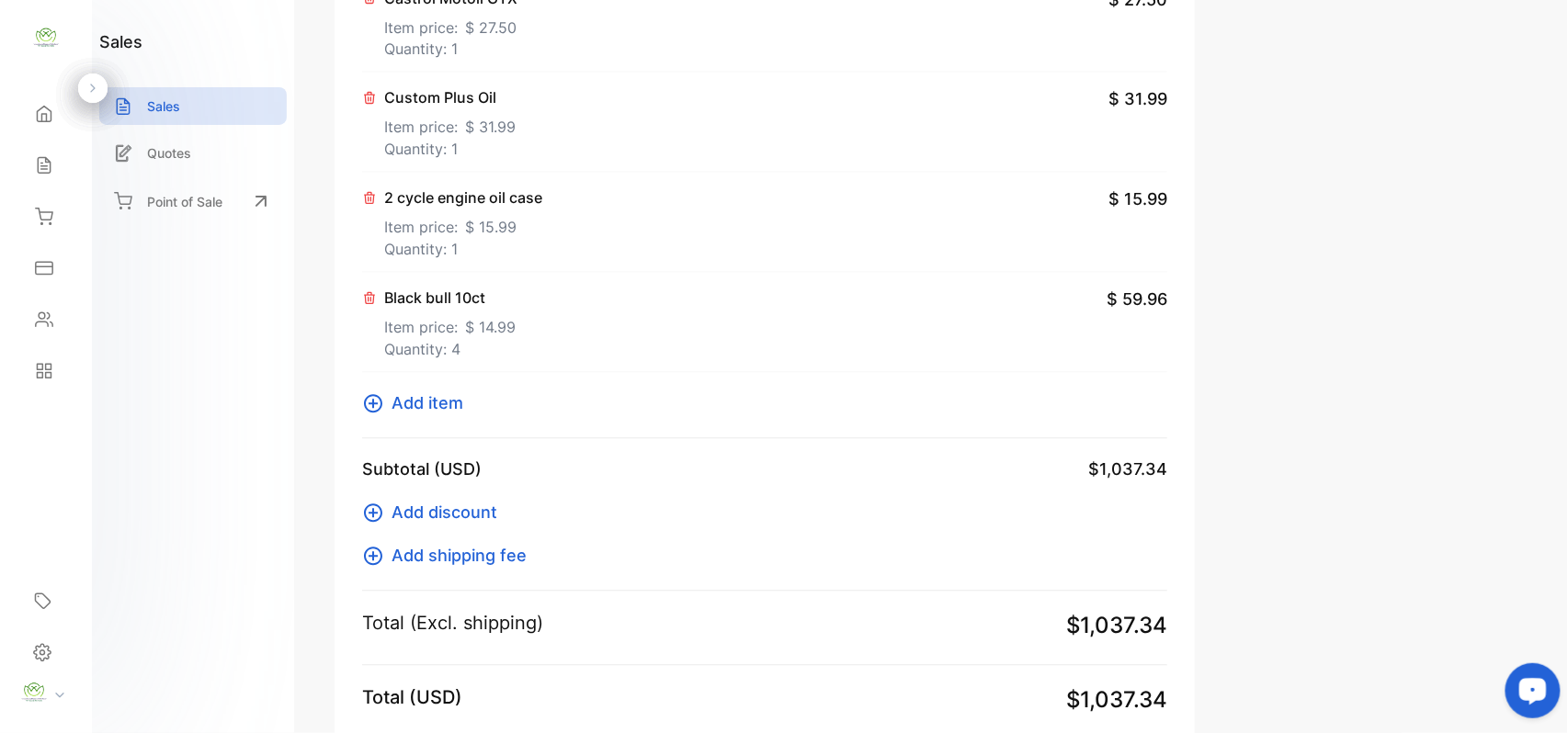
click at [436, 400] on span "Add item" at bounding box center [427, 404] width 72 height 25
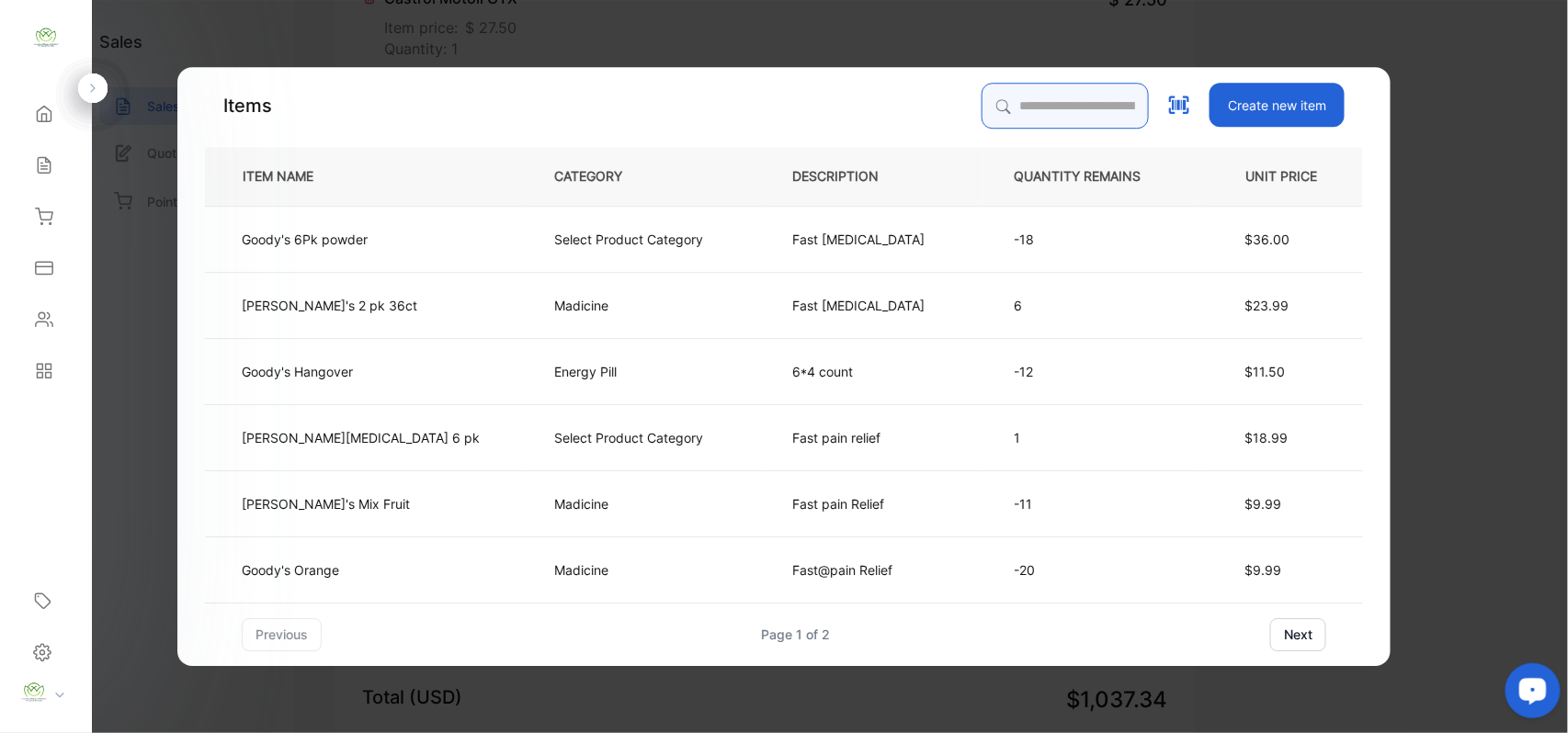
click at [981, 100] on input "search" at bounding box center [1064, 106] width 167 height 46
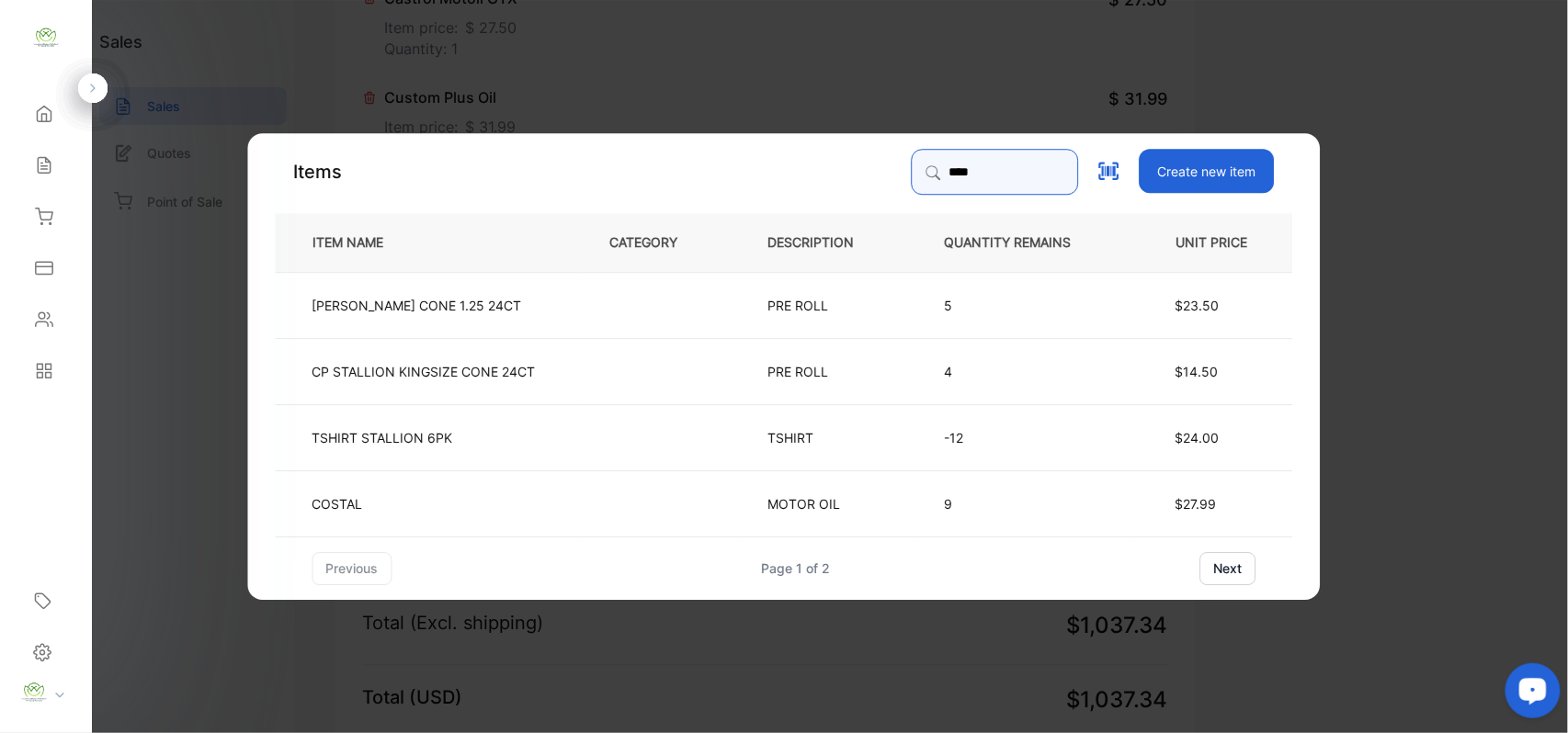
type input "****"
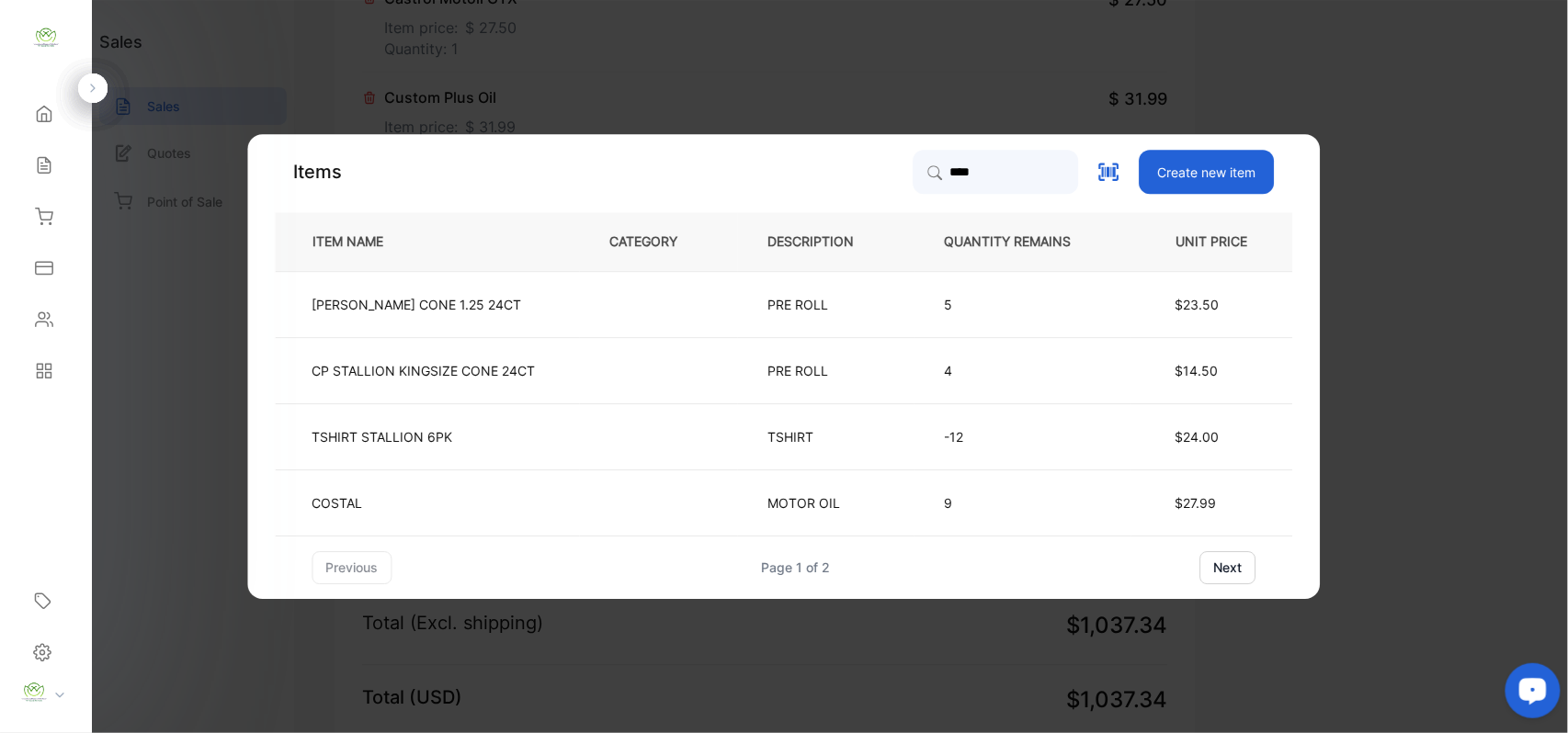
click at [508, 428] on td "TSHIRT STALLION 6PK" at bounding box center [428, 436] width 304 height 66
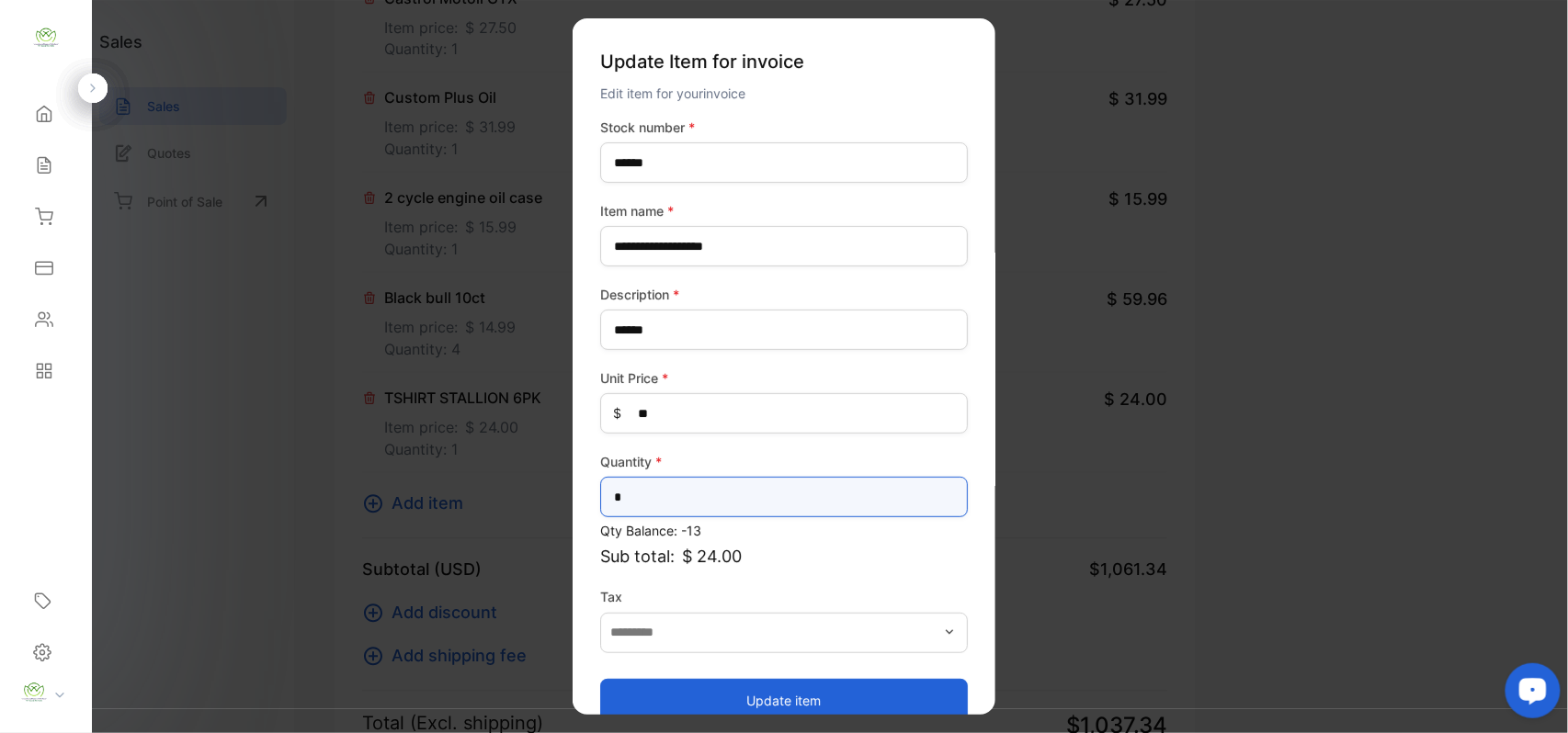
click at [755, 504] on input "*" at bounding box center [784, 497] width 368 height 40
type input "*"
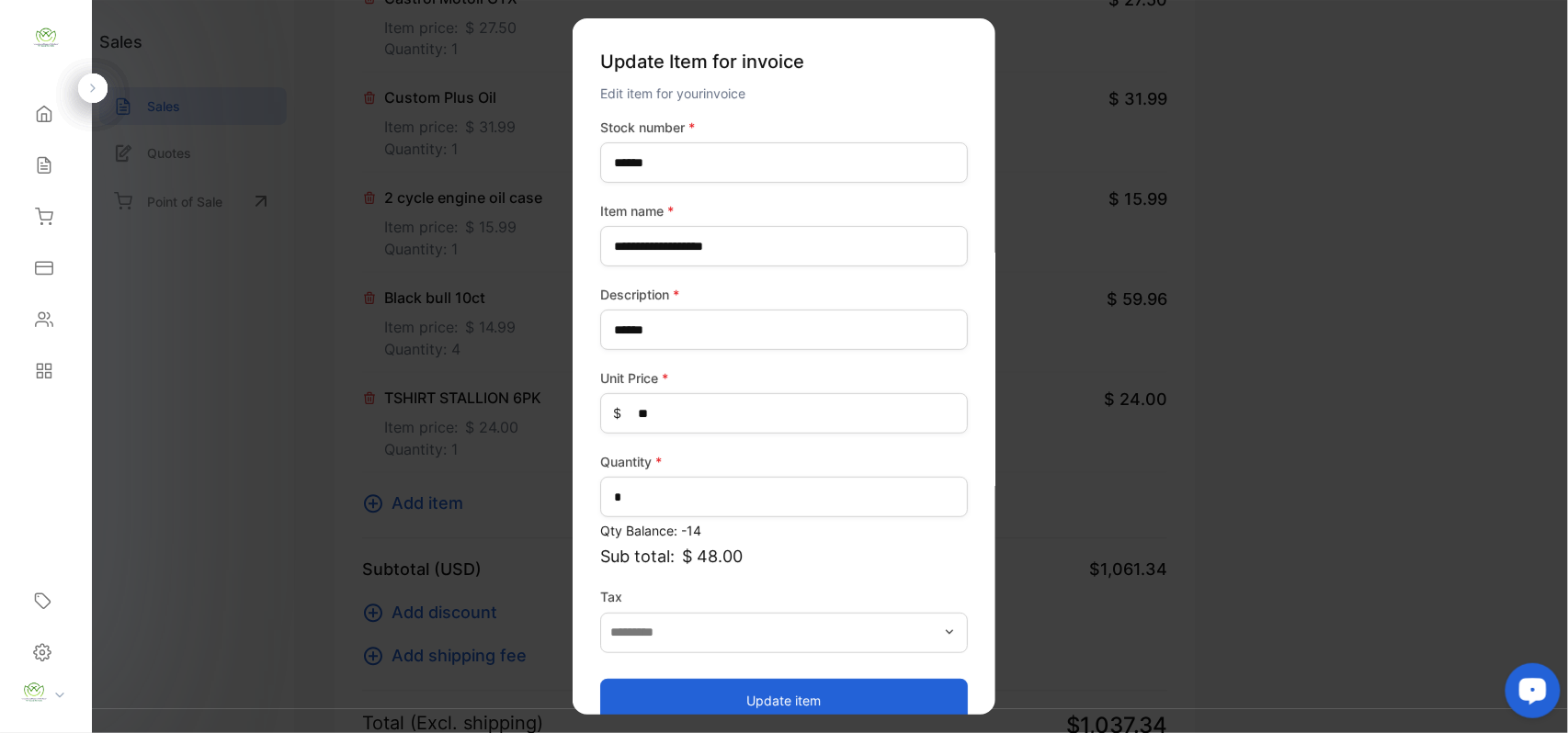
click at [772, 684] on button "Update item" at bounding box center [784, 701] width 368 height 44
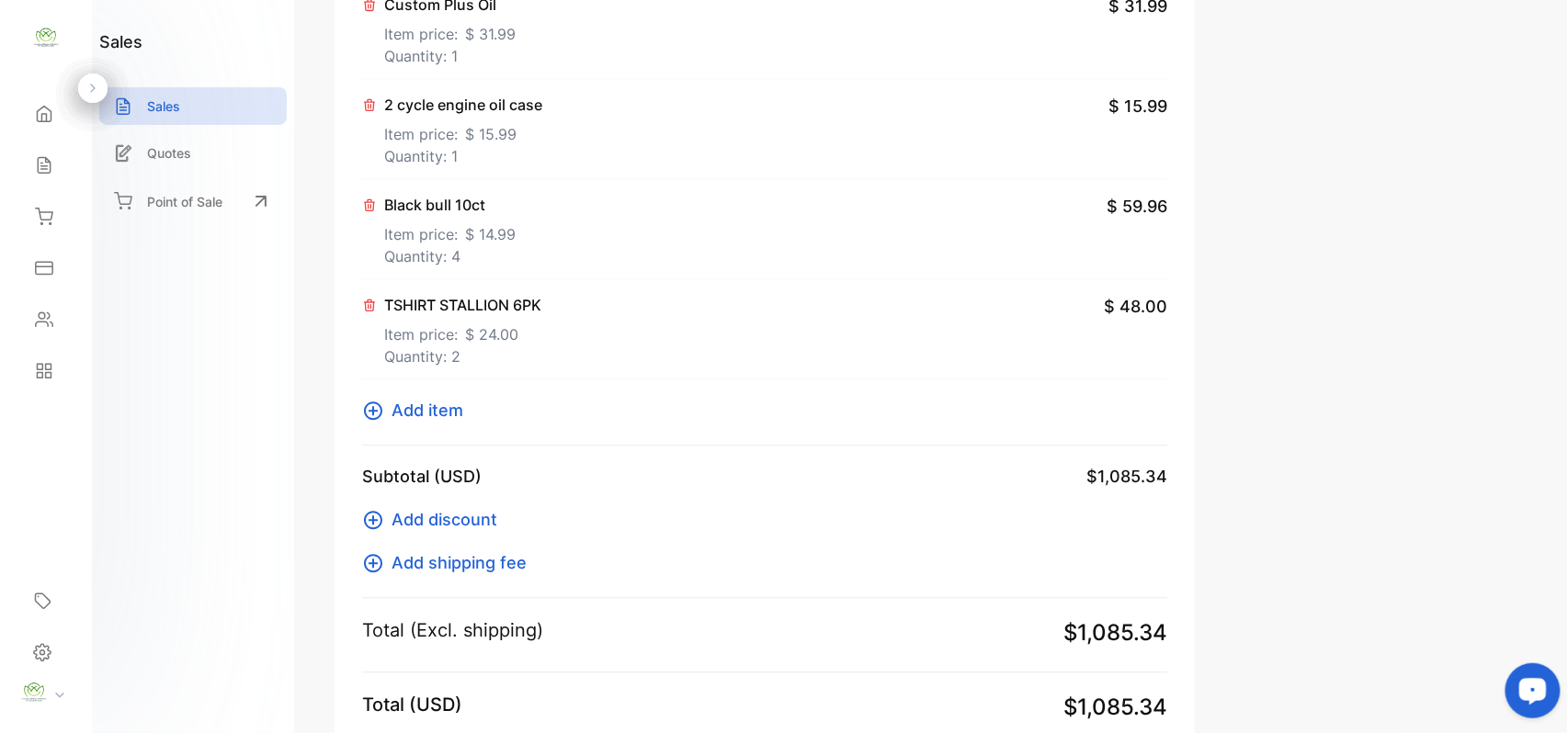
scroll to position [1461, 0]
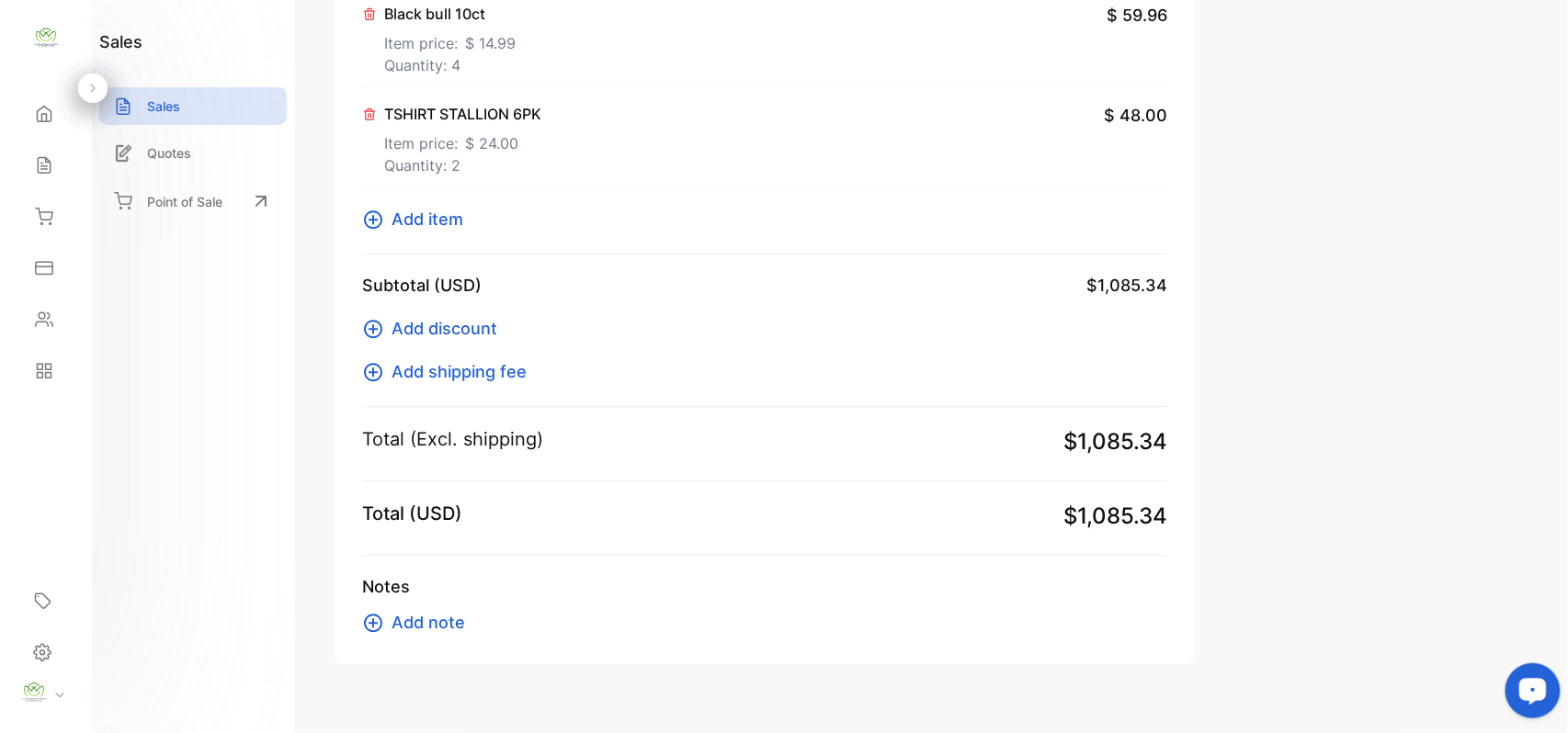
click at [457, 225] on span "Add item" at bounding box center [427, 219] width 72 height 25
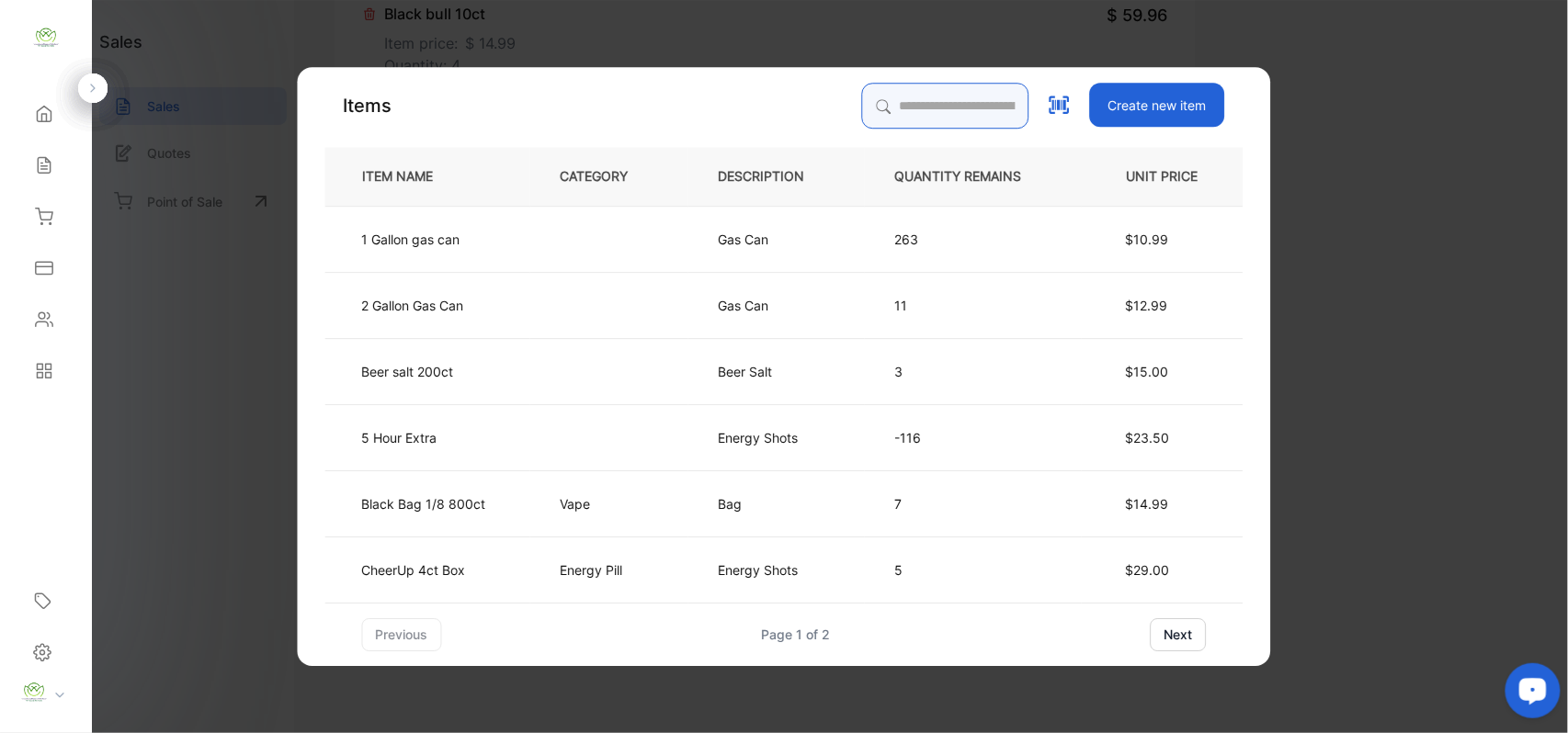
click at [985, 97] on input "search" at bounding box center [945, 106] width 167 height 46
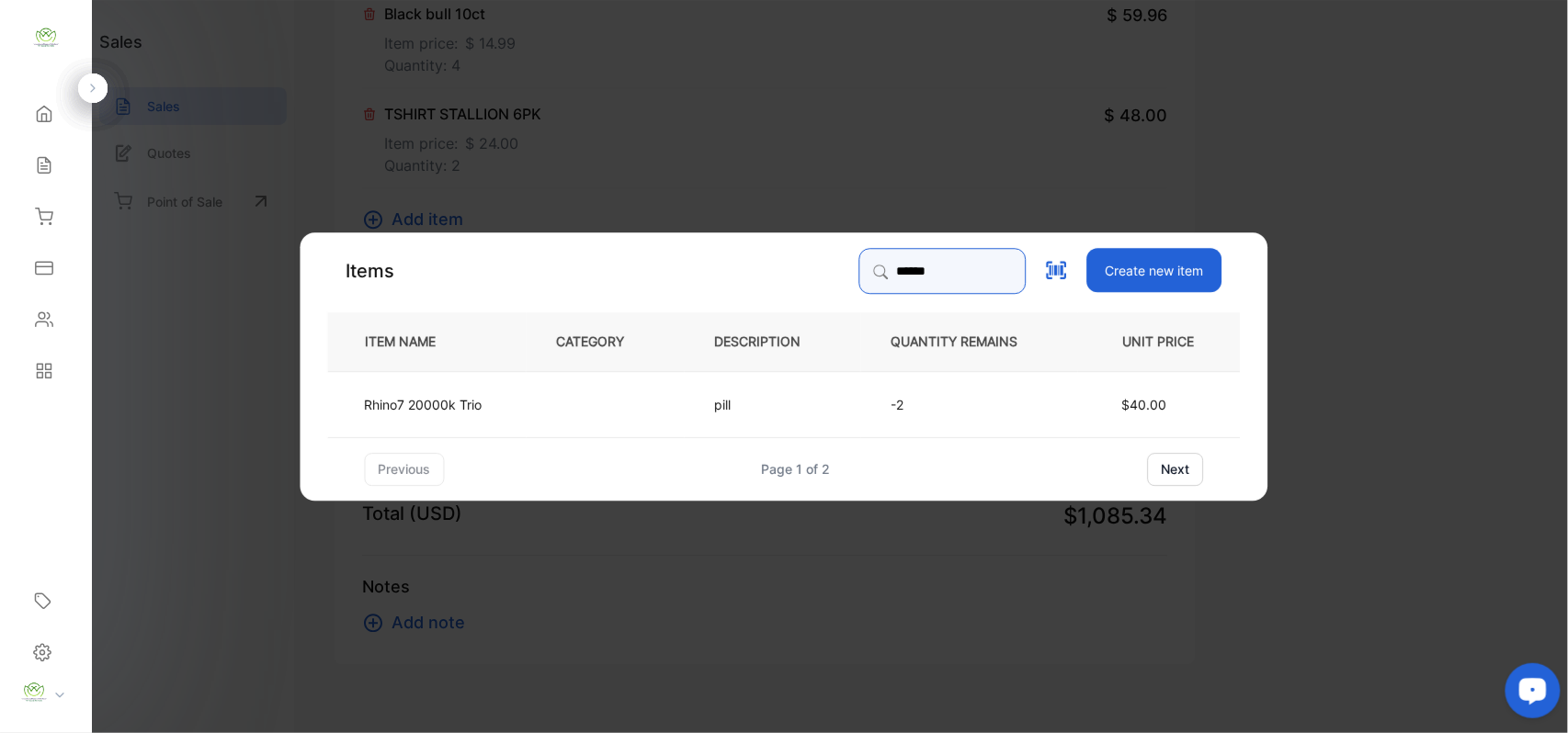
type input "******"
click at [649, 399] on td at bounding box center [605, 403] width 158 height 66
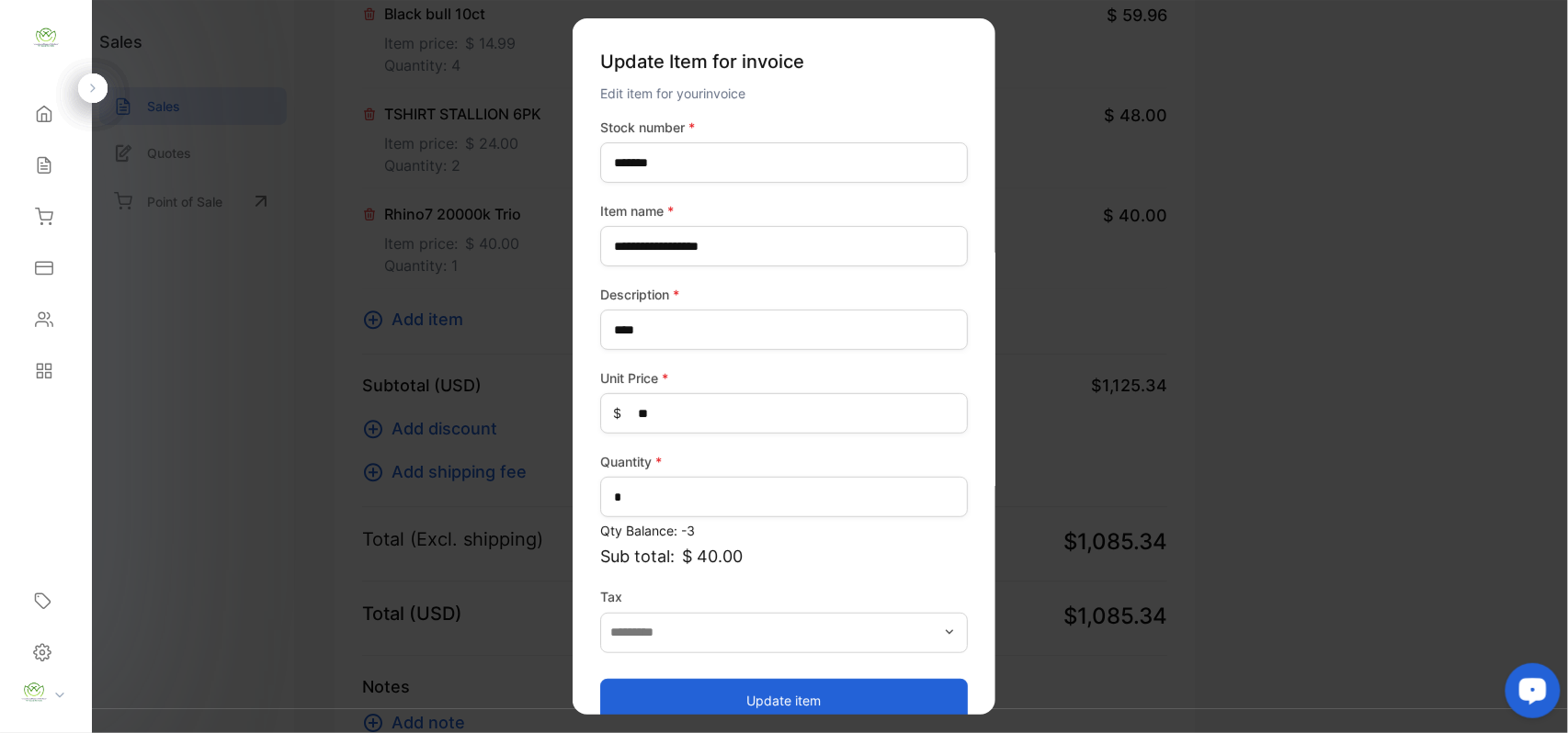
click at [740, 696] on button "Update item" at bounding box center [784, 701] width 368 height 44
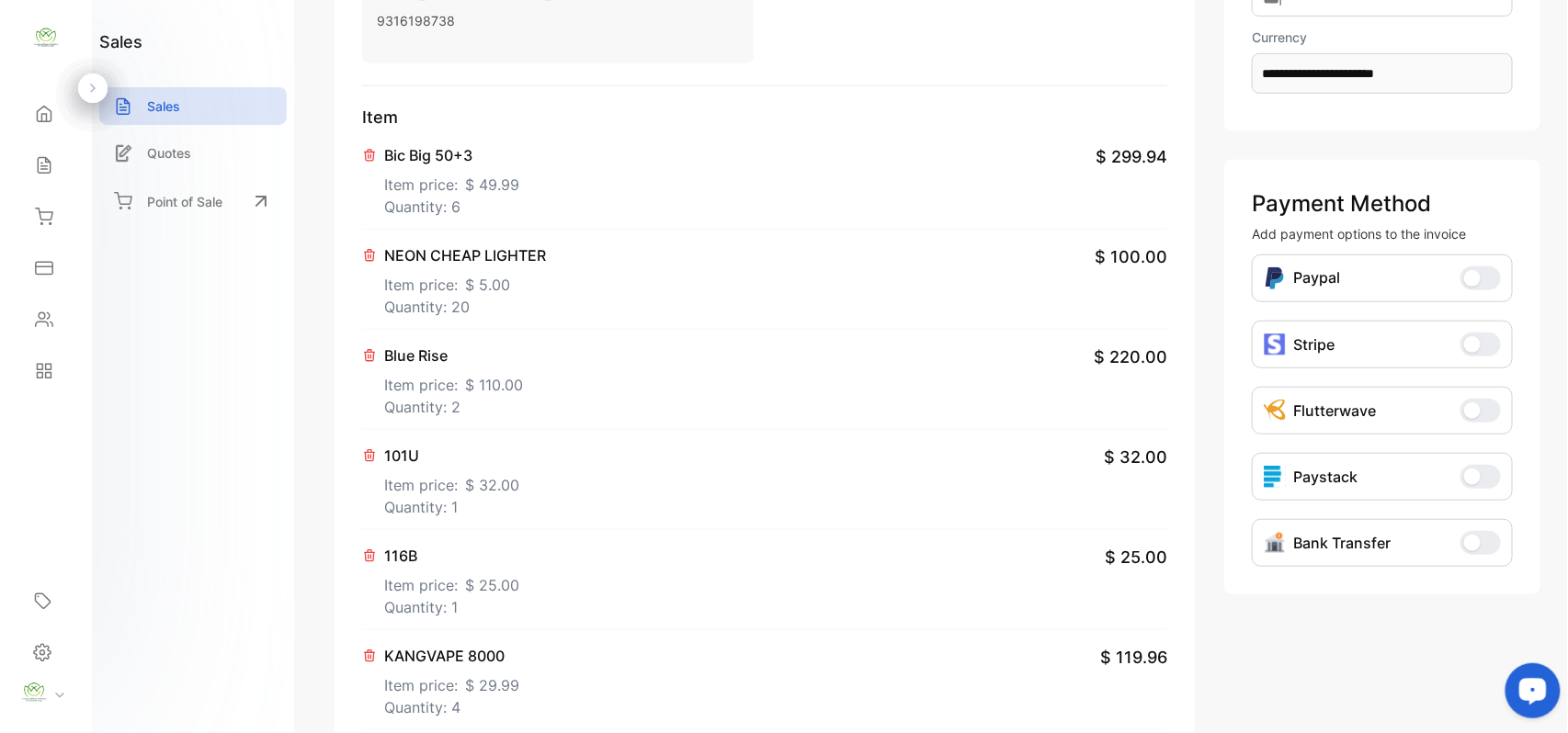
scroll to position [0, 0]
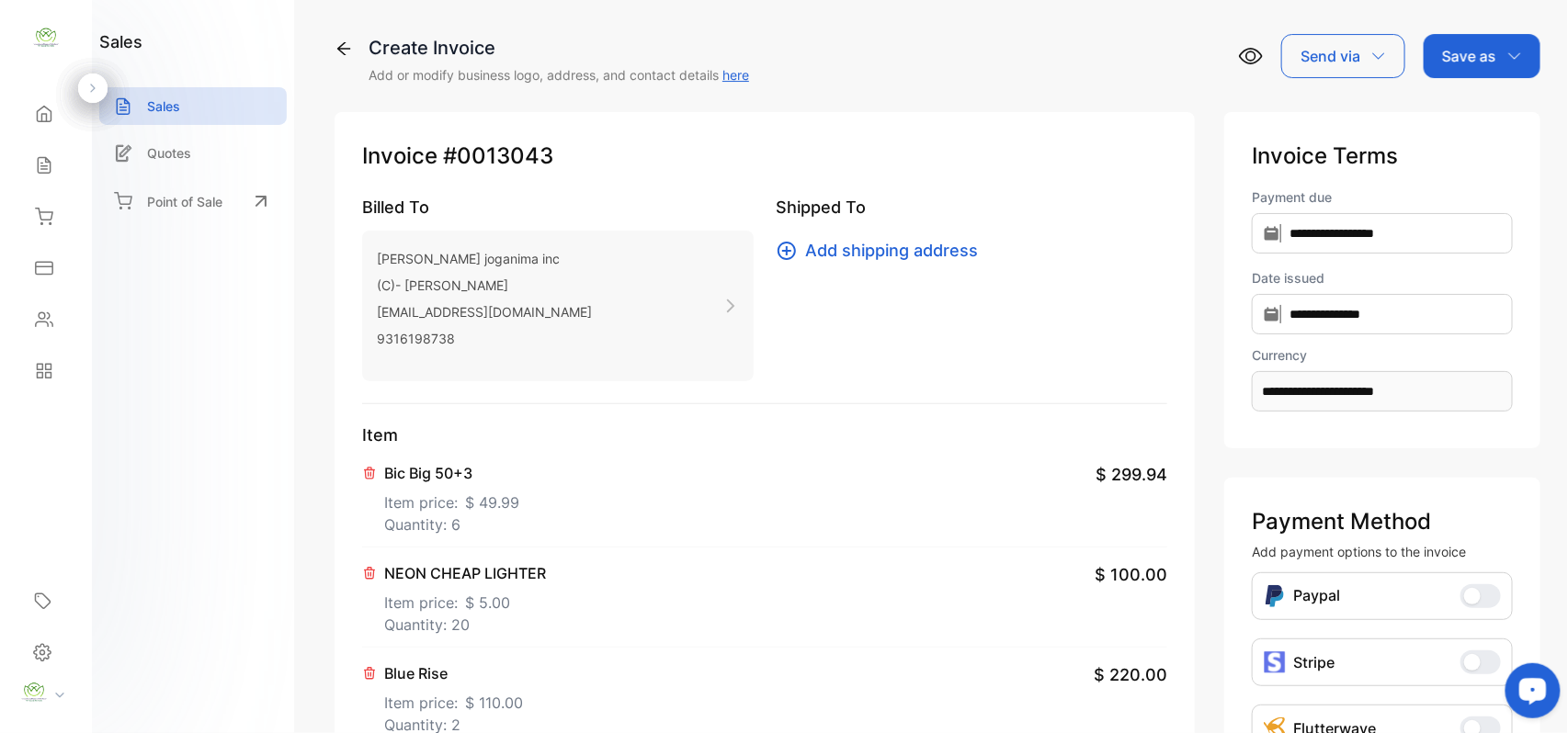
click at [1463, 63] on p "Save as" at bounding box center [1469, 55] width 54 height 22
click at [1457, 105] on div "Invoice" at bounding box center [1477, 117] width 106 height 36
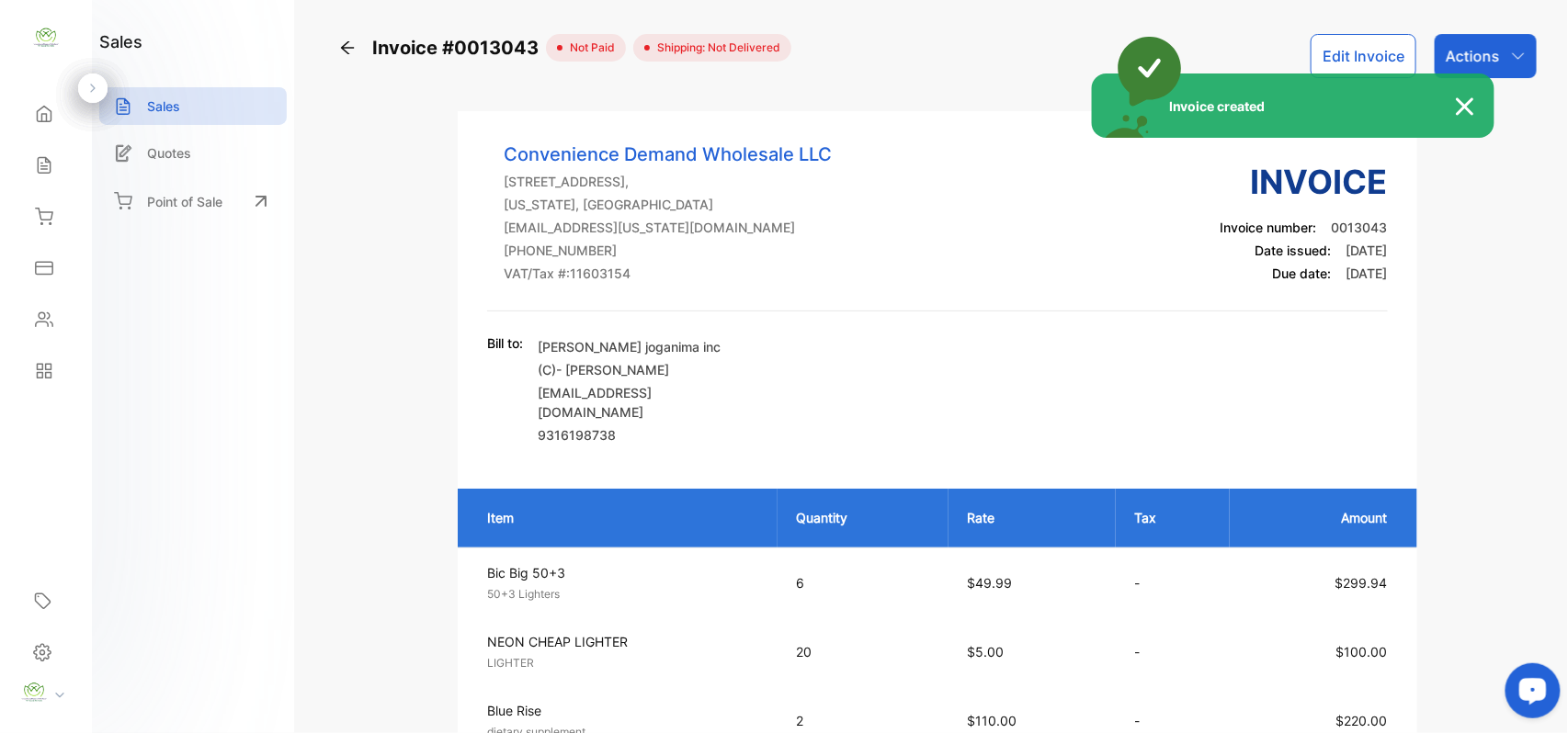
click at [1493, 67] on div "Invoice created" at bounding box center [784, 366] width 1568 height 733
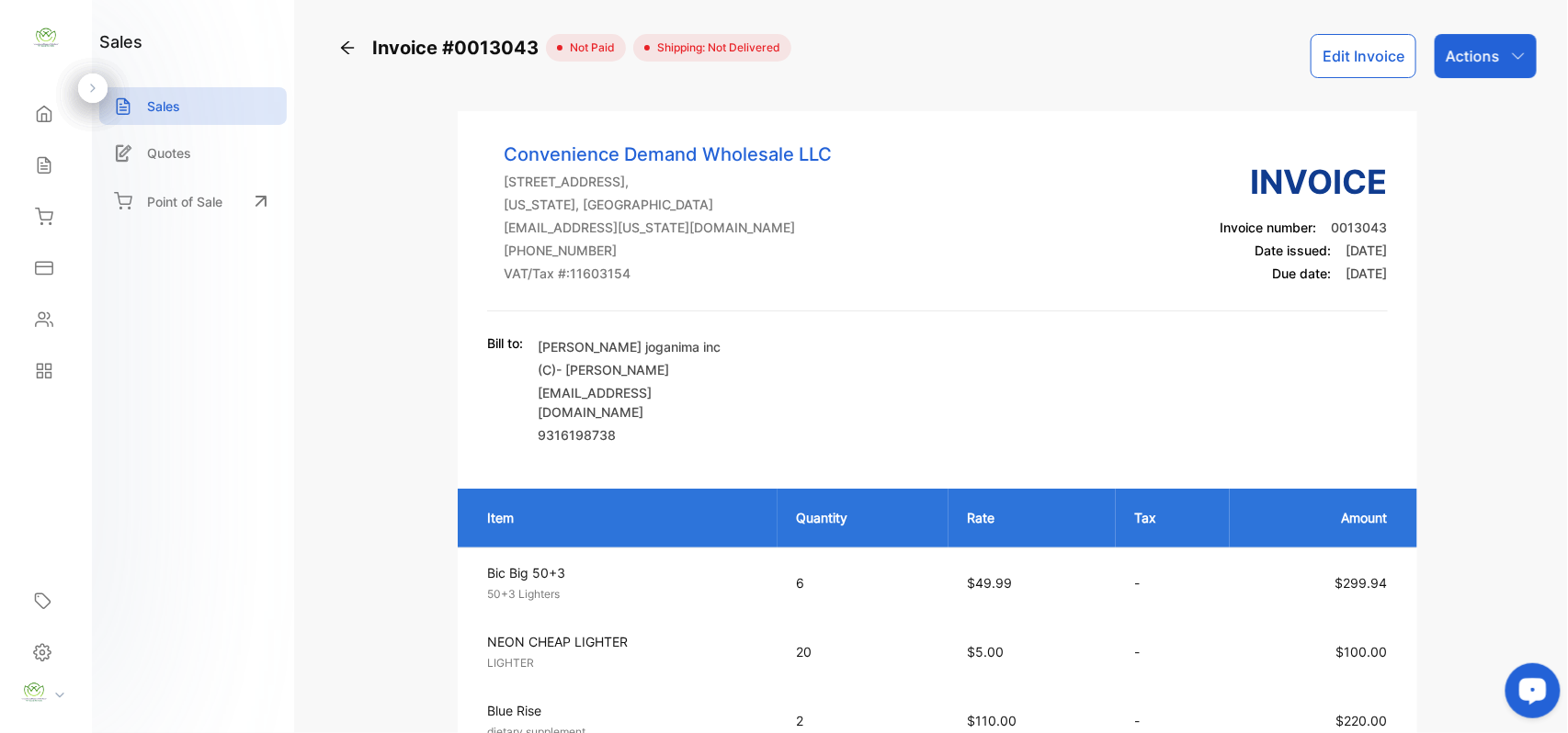
click at [1493, 67] on div "Actions" at bounding box center [1485, 56] width 102 height 44
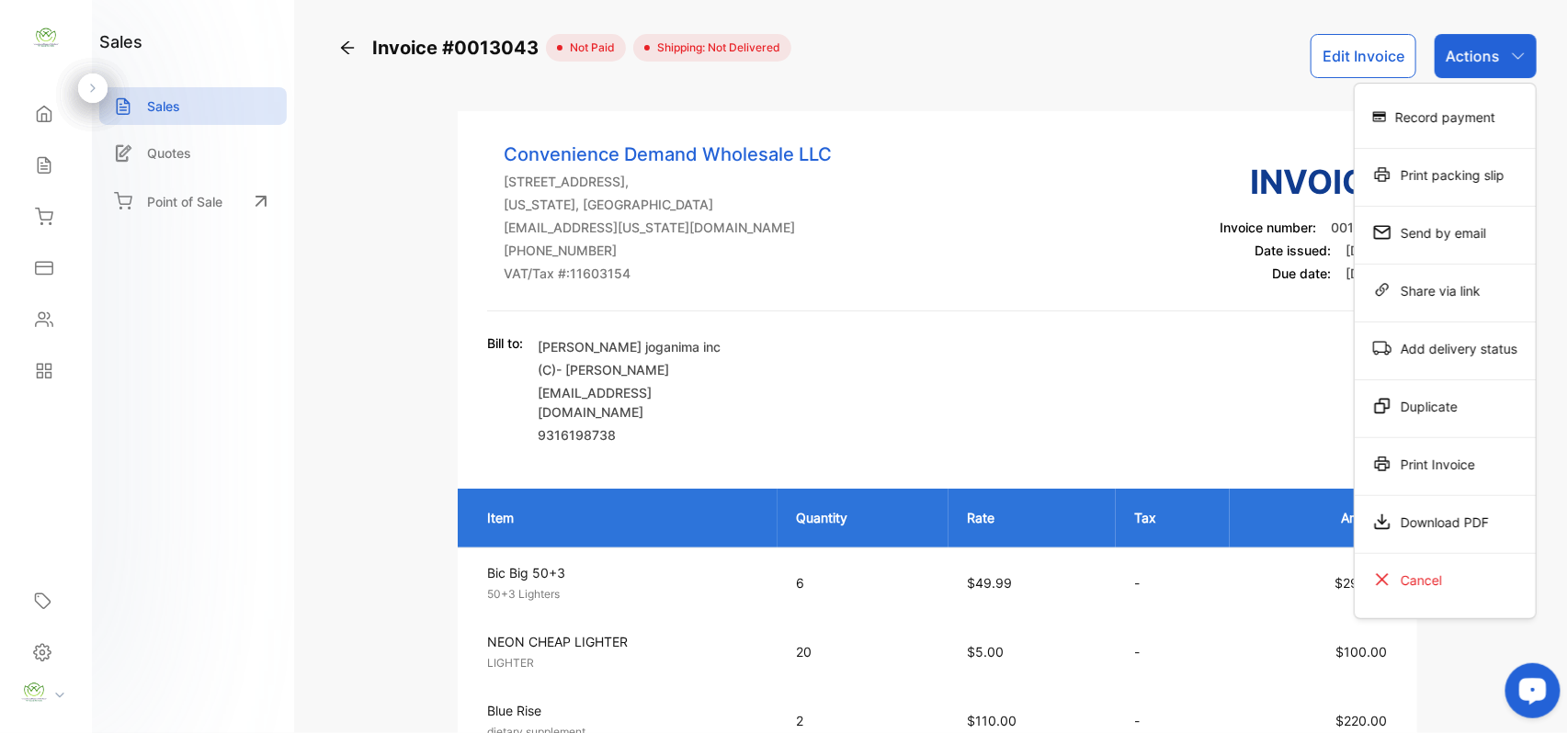
click at [1450, 471] on div "Print Invoice" at bounding box center [1445, 464] width 181 height 36
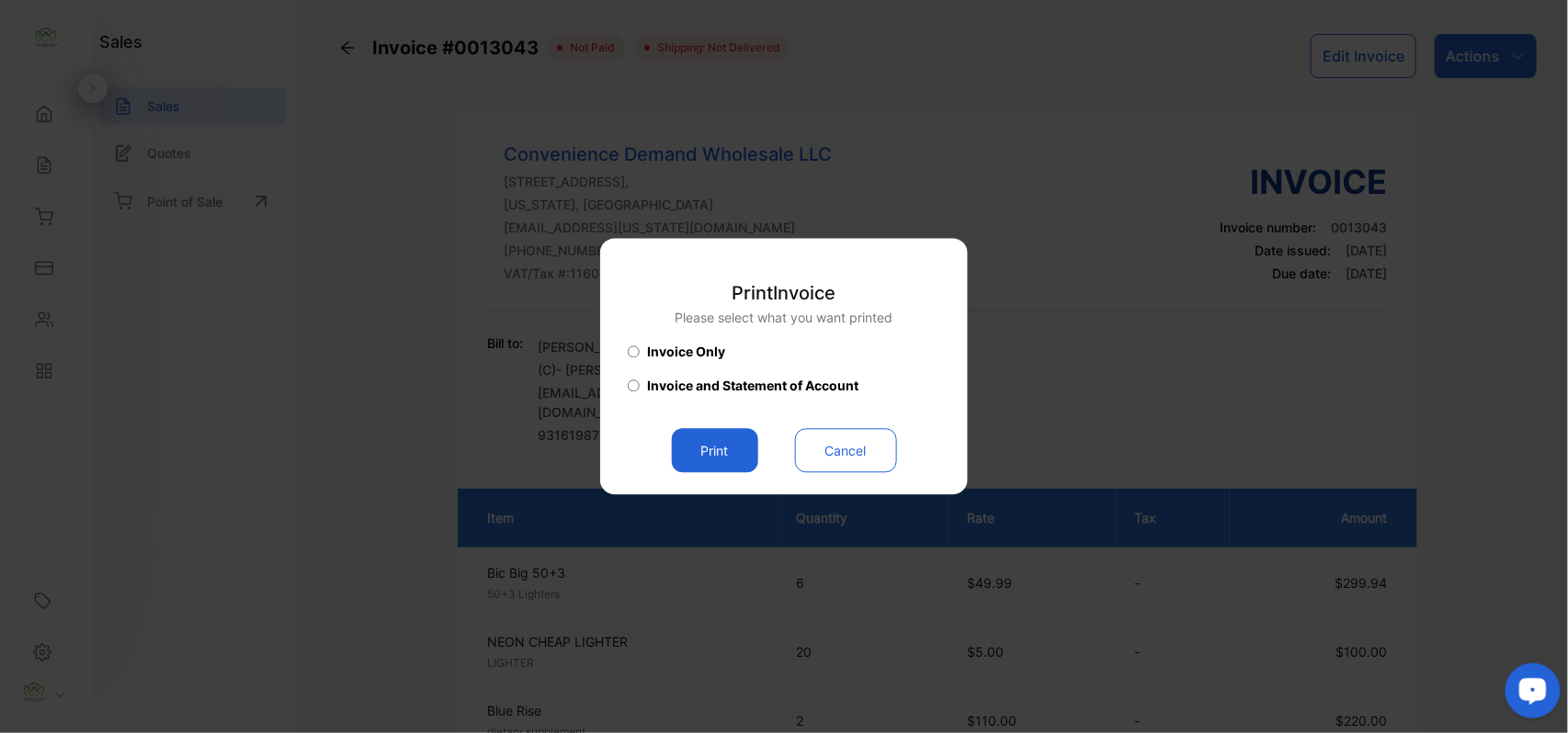
drag, startPoint x: 725, startPoint y: 448, endPoint x: 746, endPoint y: 442, distance: 21.8
click at [728, 452] on button "Print" at bounding box center [715, 451] width 86 height 44
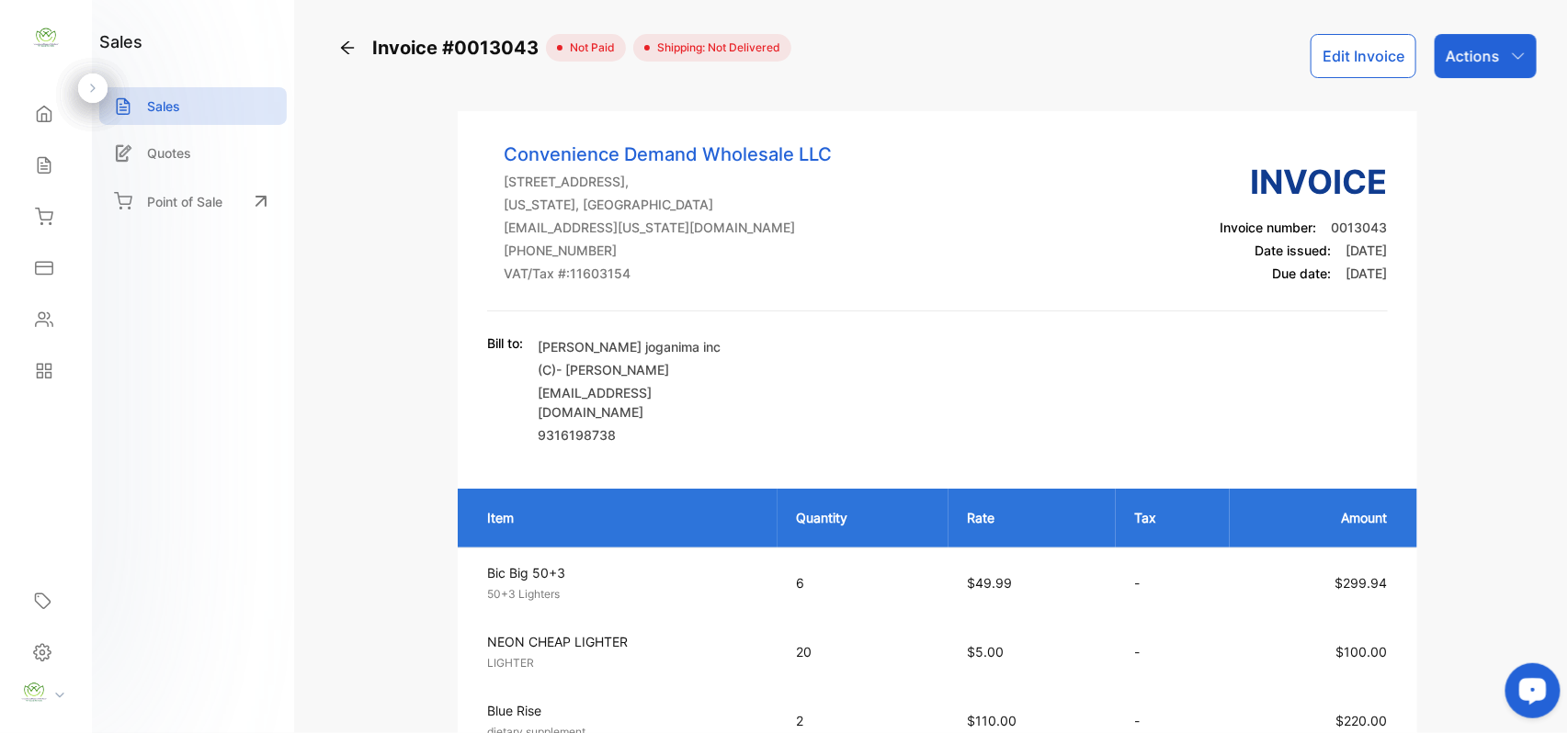
click at [48, 174] on icon at bounding box center [43, 165] width 12 height 15
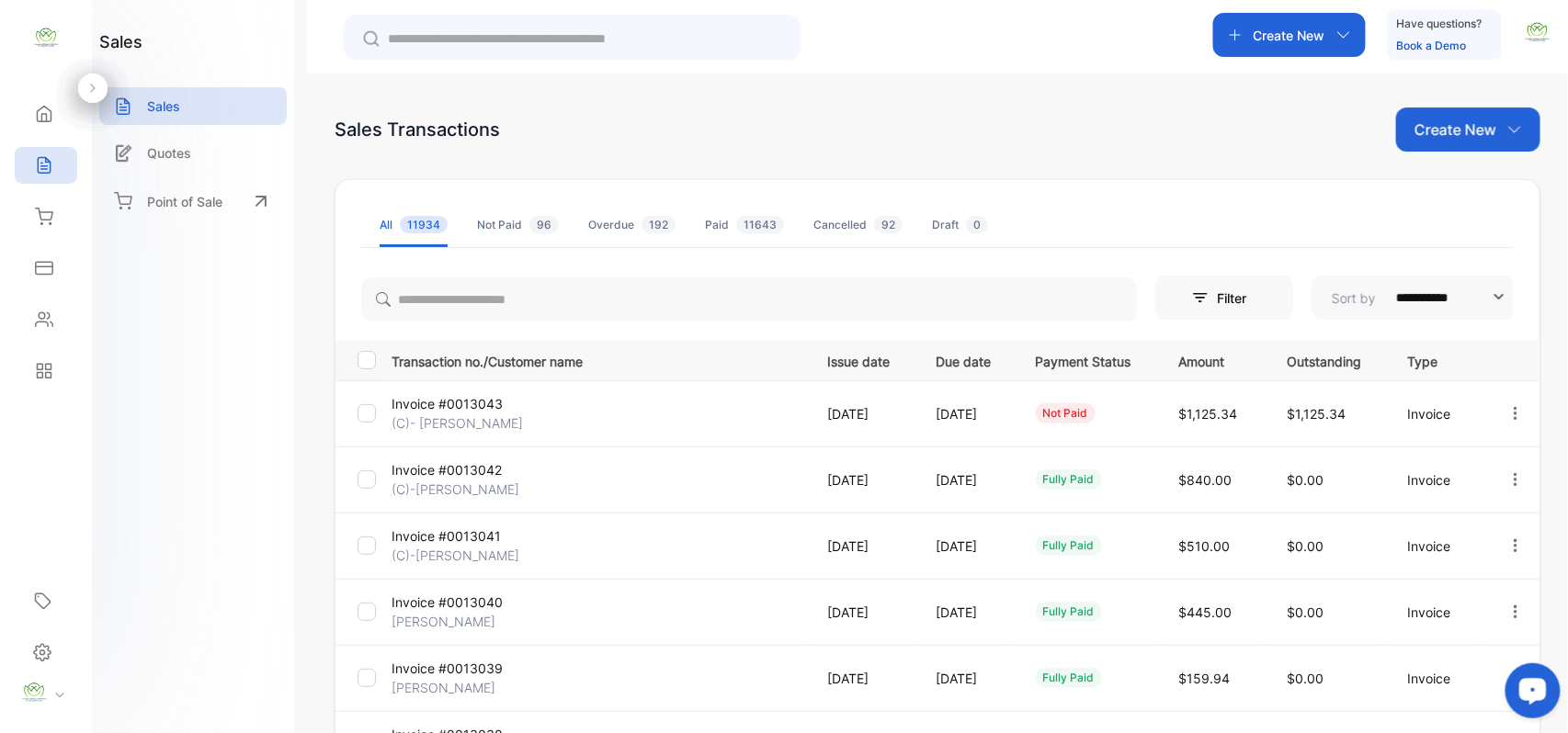
click at [56, 307] on div "Contacts" at bounding box center [45, 319] width 62 height 36
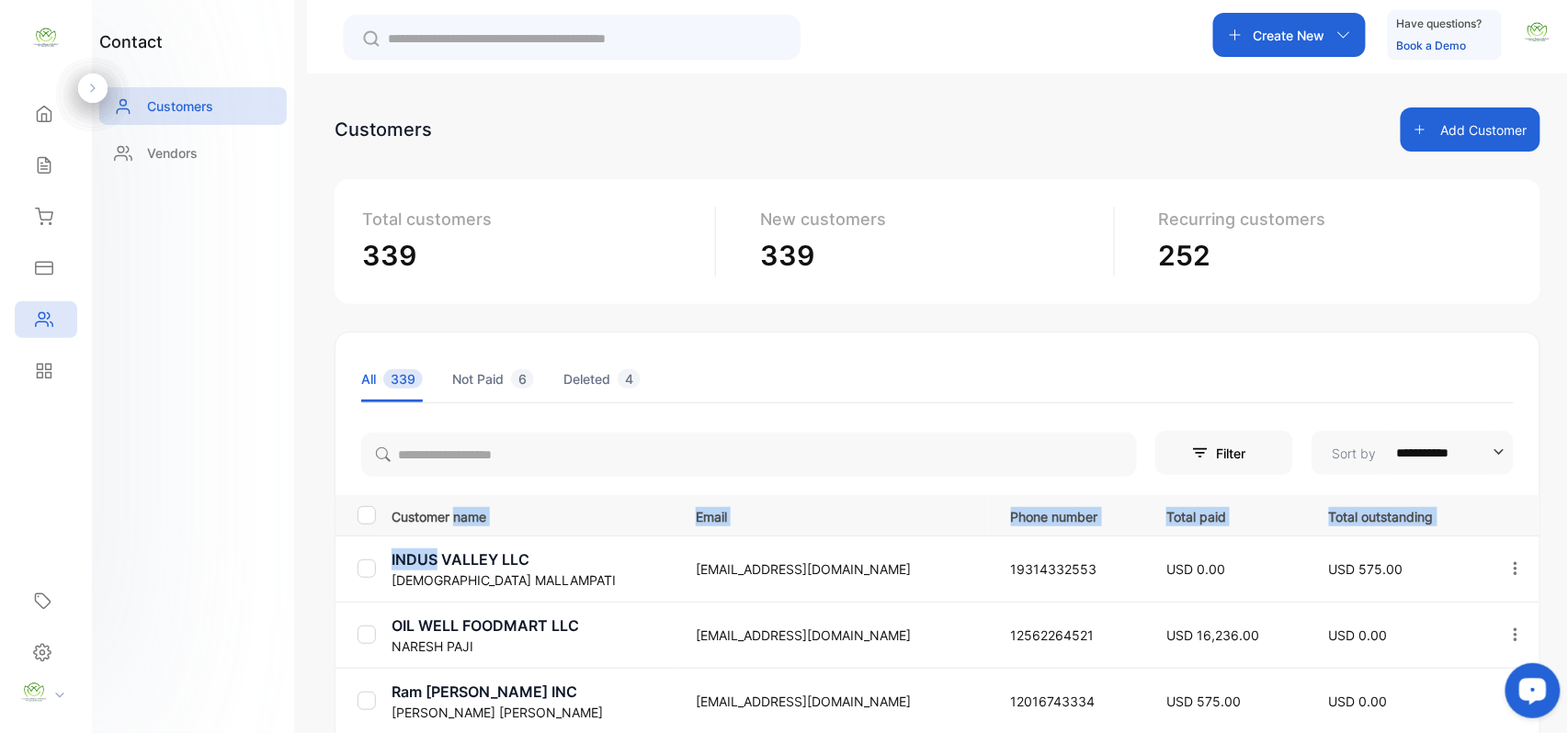
drag, startPoint x: 438, startPoint y: 553, endPoint x: 462, endPoint y: 502, distance: 56.4
click at [462, 502] on table "Customer name Email Phone number Total paid Total outstanding INDUS VALLEY LLC …" at bounding box center [937, 714] width 1204 height 439
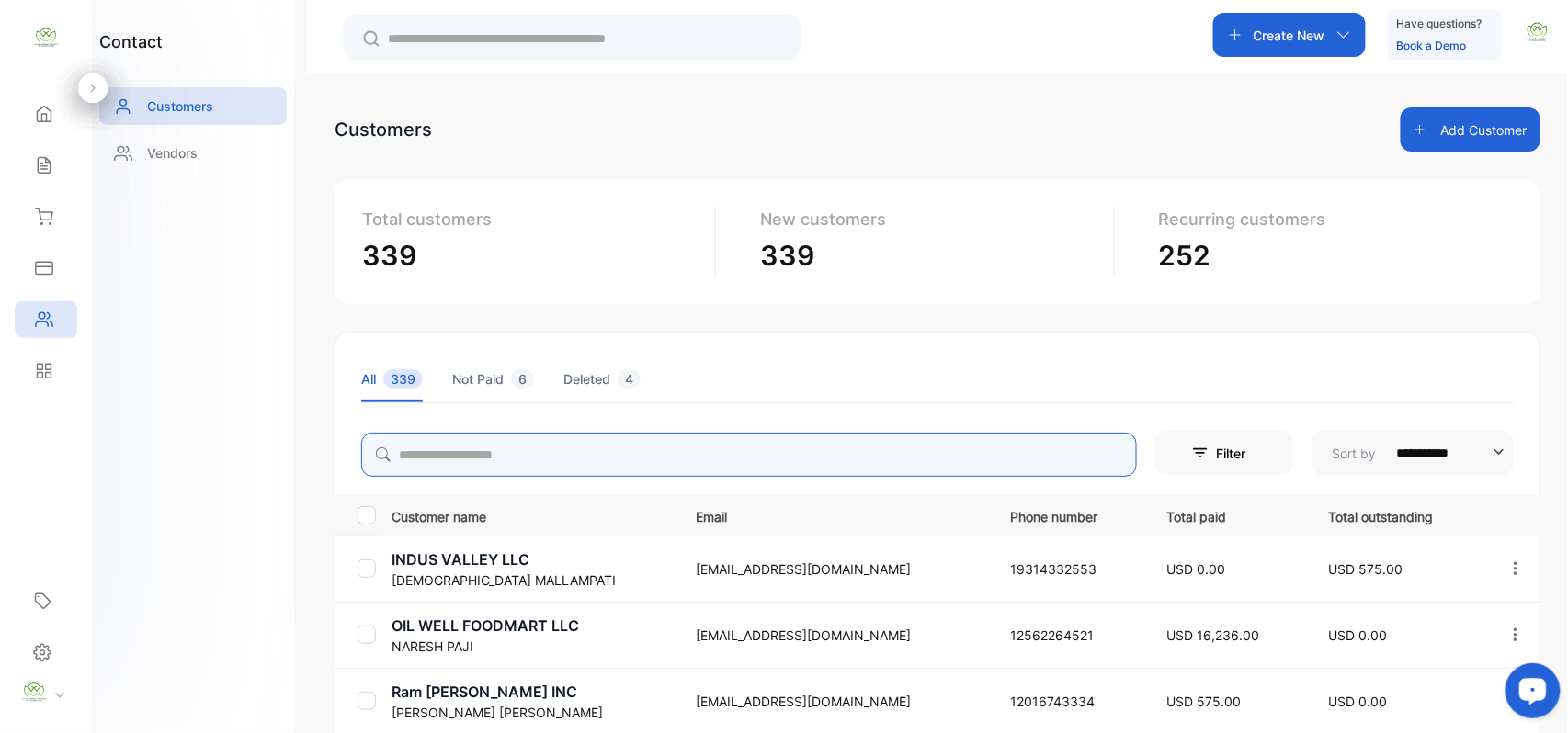
click at [471, 449] on input "search" at bounding box center [749, 455] width 776 height 44
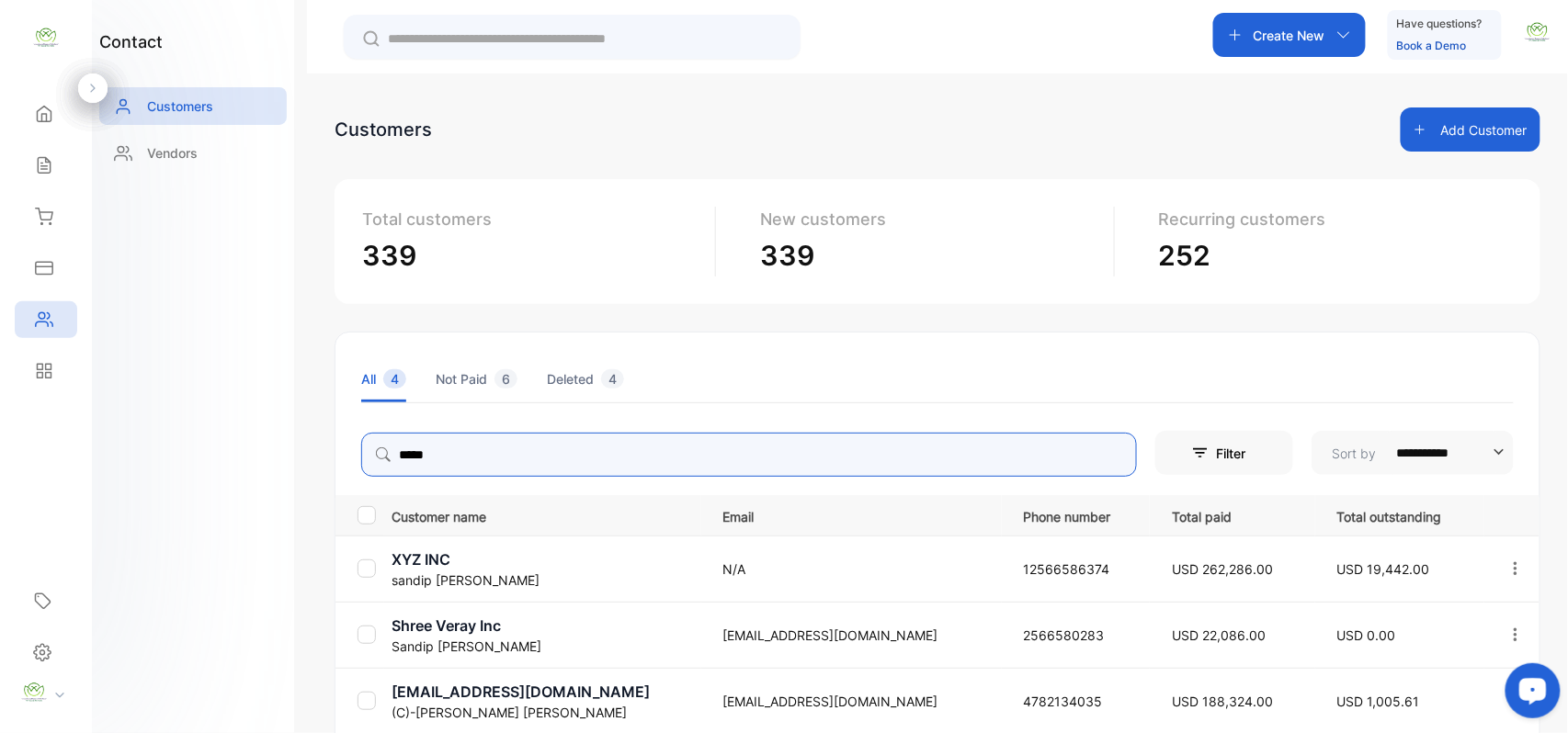
type input "*****"
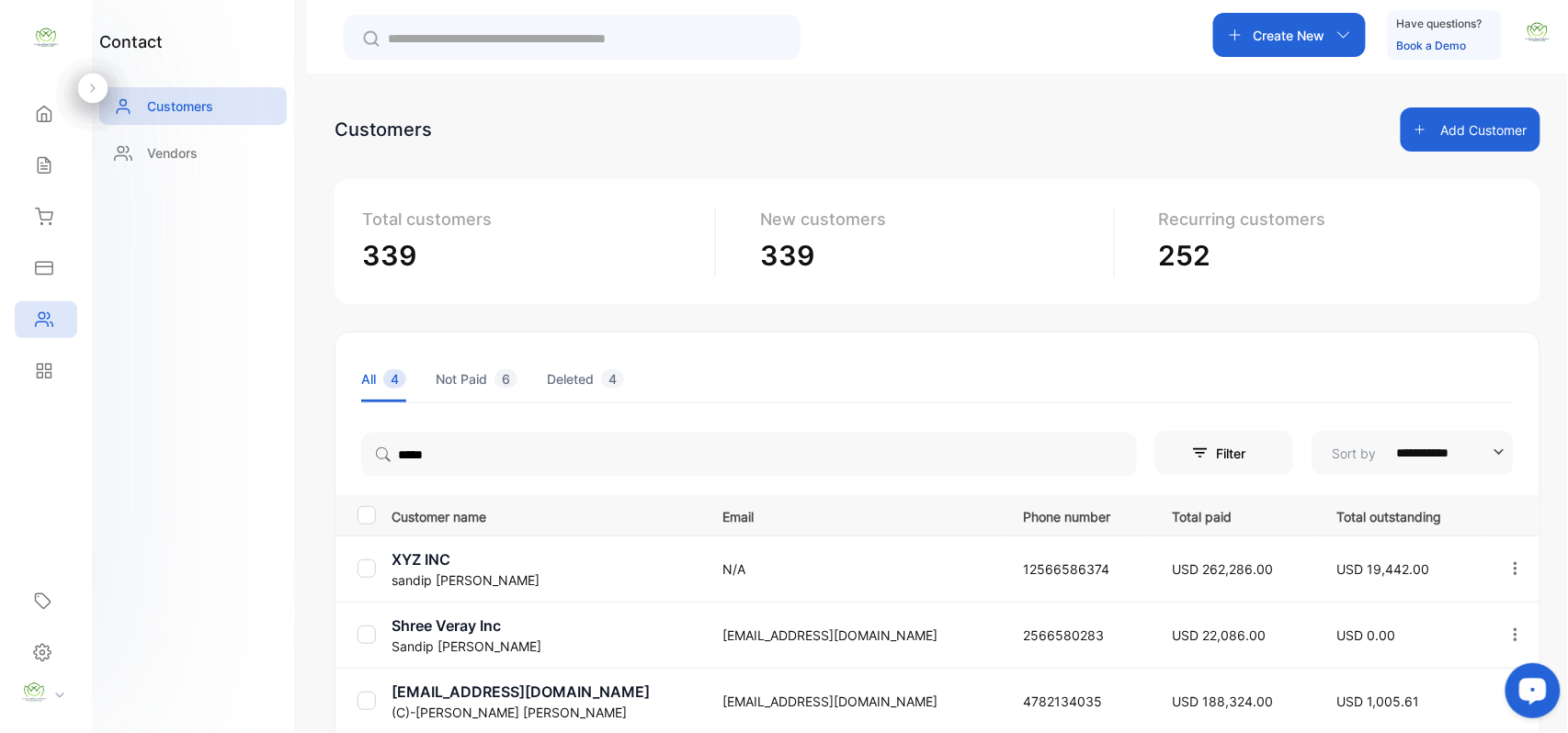
click at [145, 423] on div "contact Customers Vendors" at bounding box center [193, 366] width 203 height 733
click at [452, 568] on p "XYZ INC" at bounding box center [546, 559] width 309 height 22
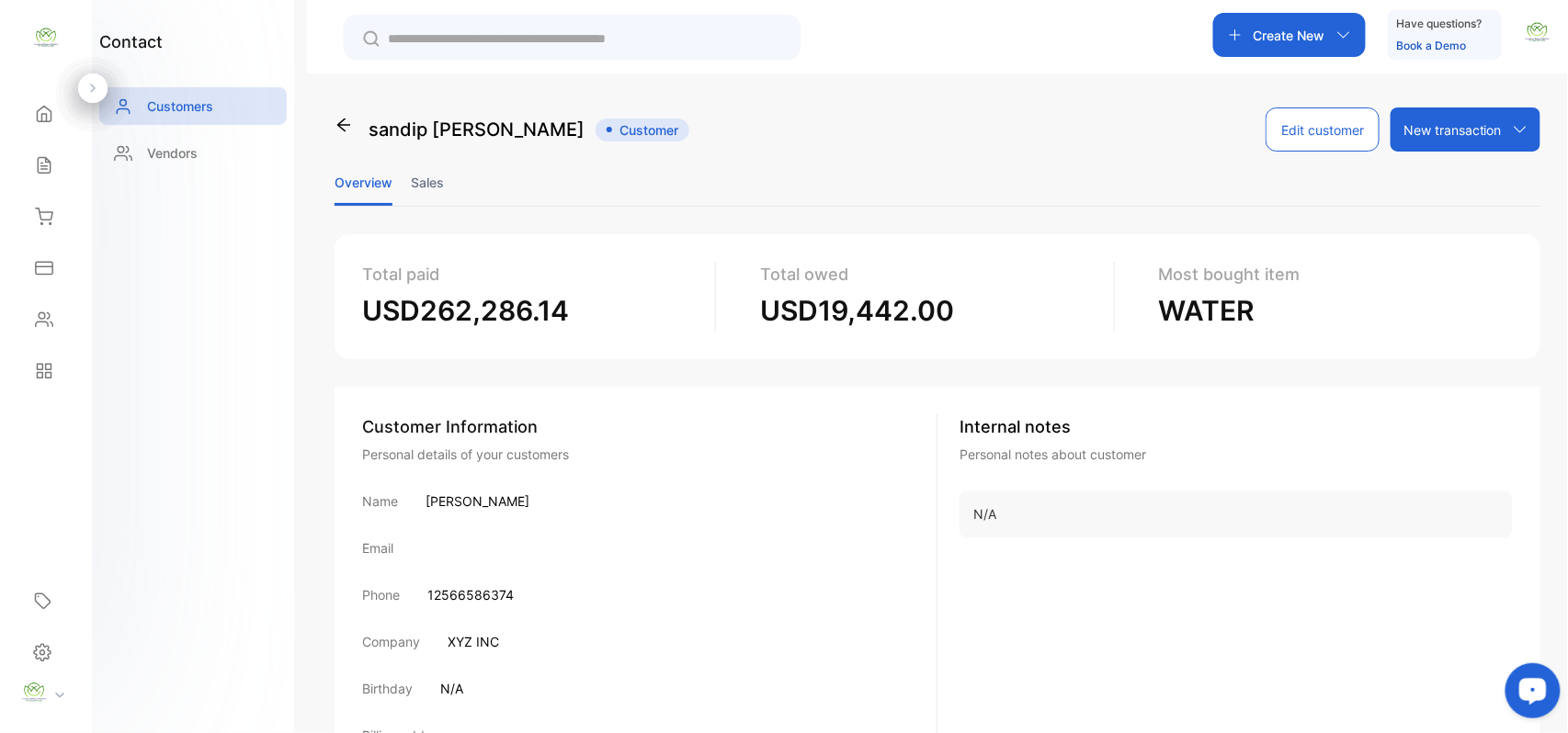
click at [432, 170] on li "Sales" at bounding box center [427, 182] width 33 height 47
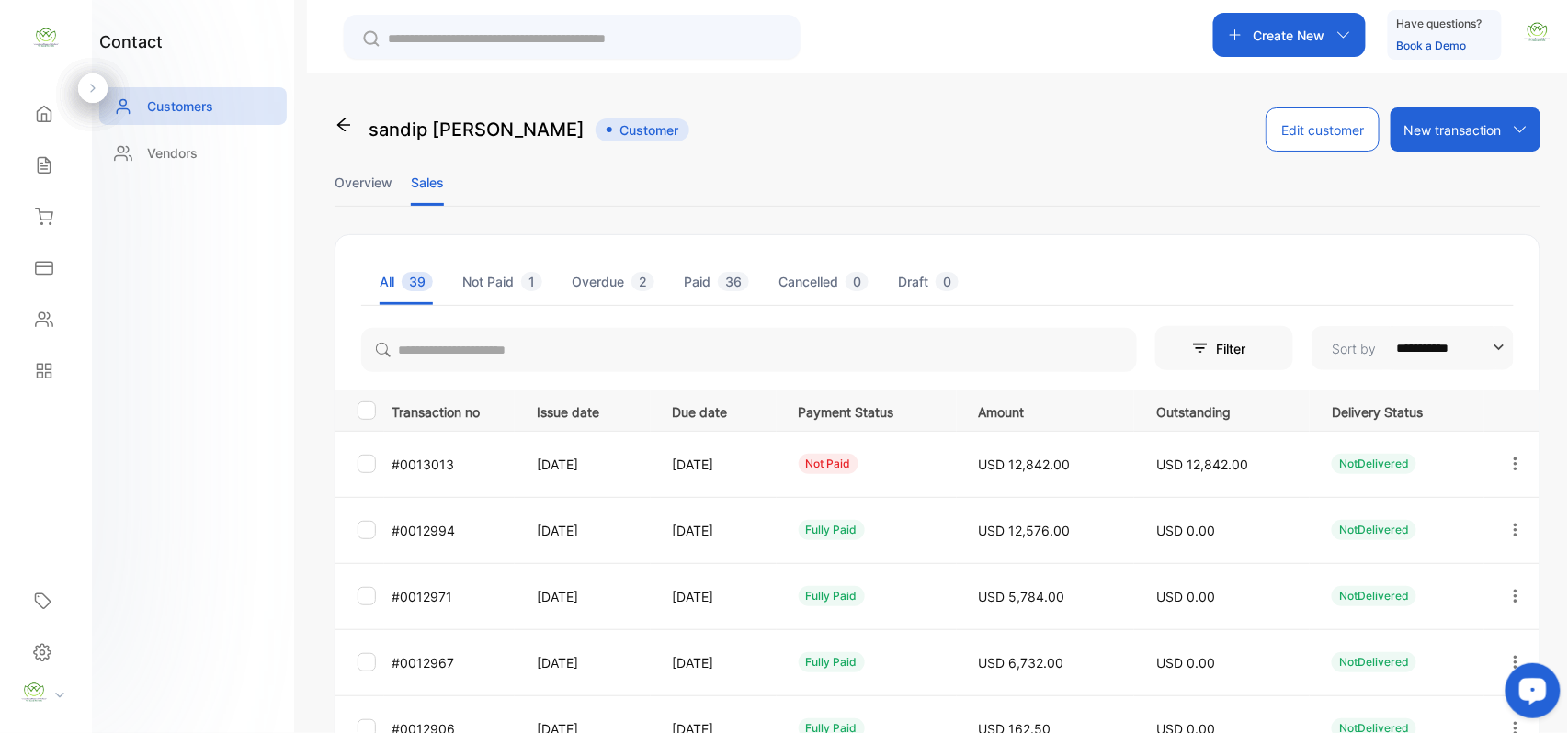
click at [1508, 467] on icon "button" at bounding box center [1514, 464] width 16 height 16
click at [1471, 511] on div "View" at bounding box center [1432, 520] width 206 height 36
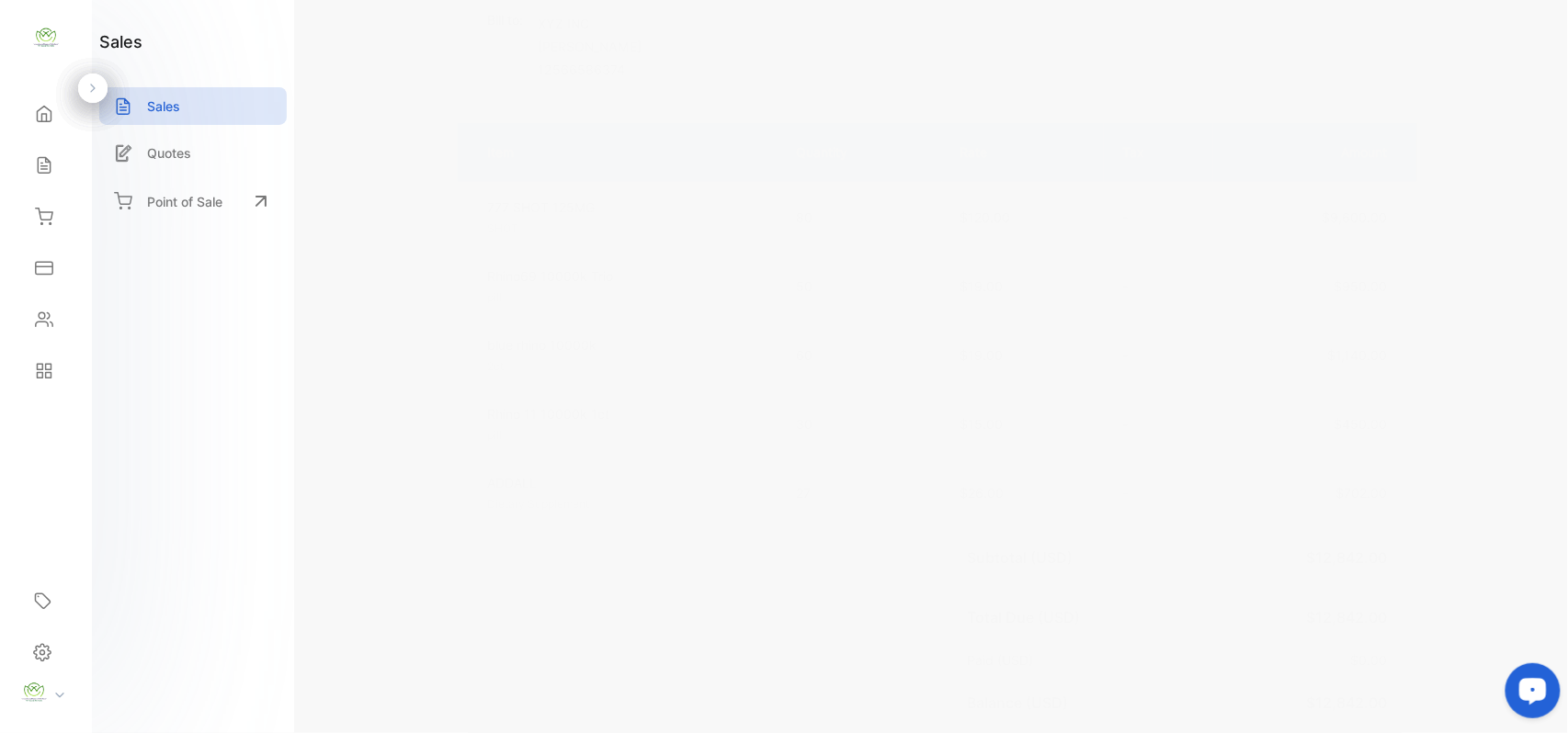
scroll to position [285, 0]
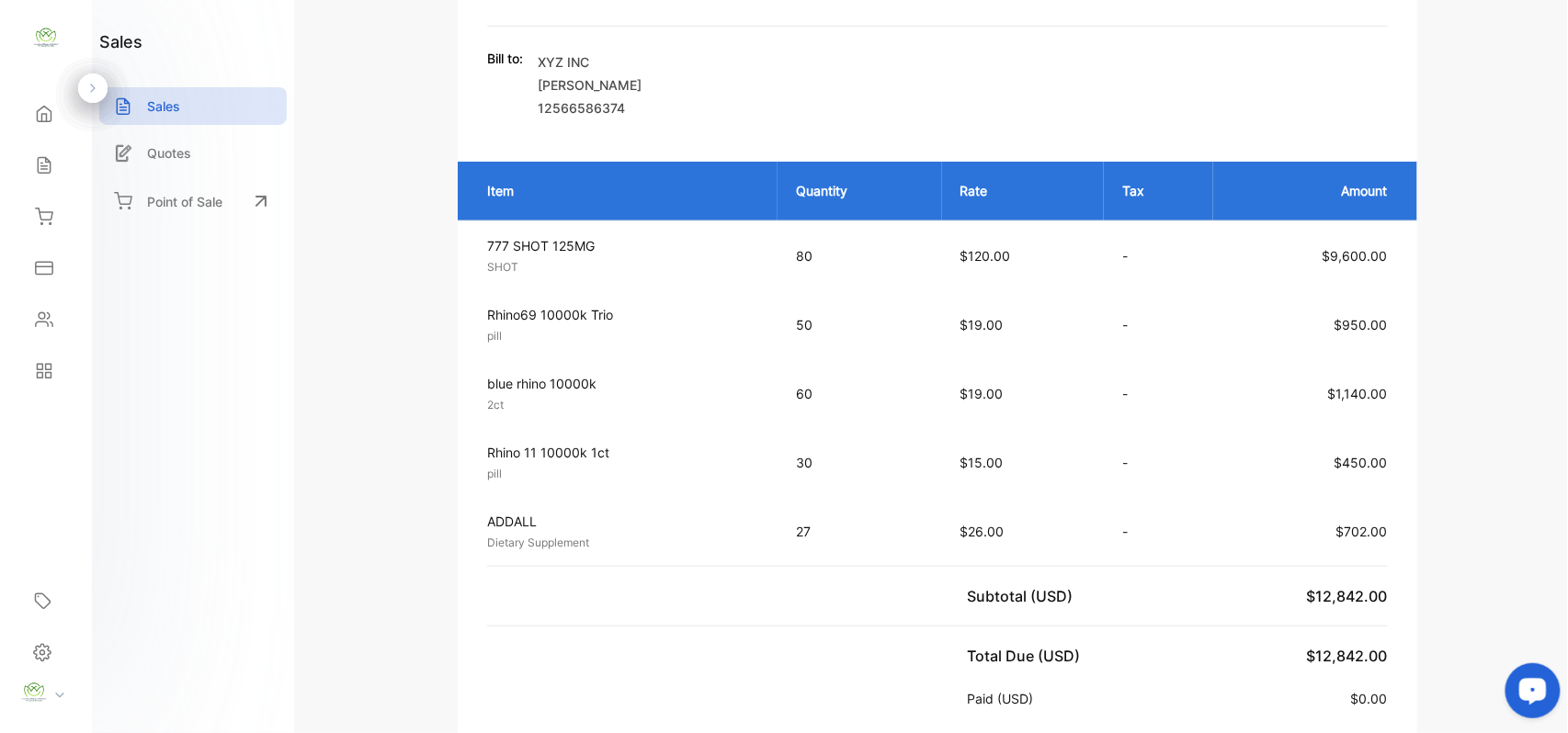
click at [64, 160] on div "Sales" at bounding box center [45, 165] width 62 height 36
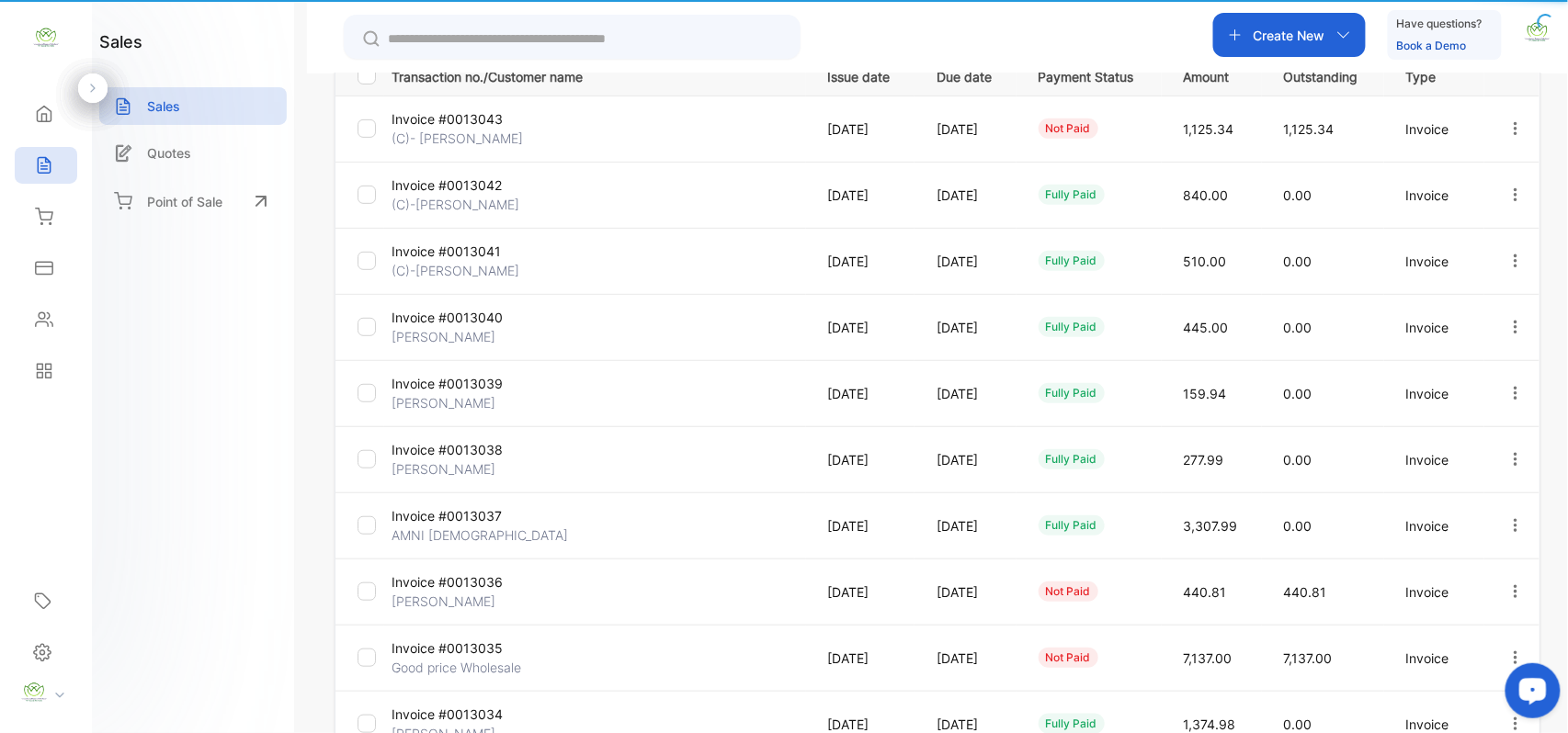
type input "**********"
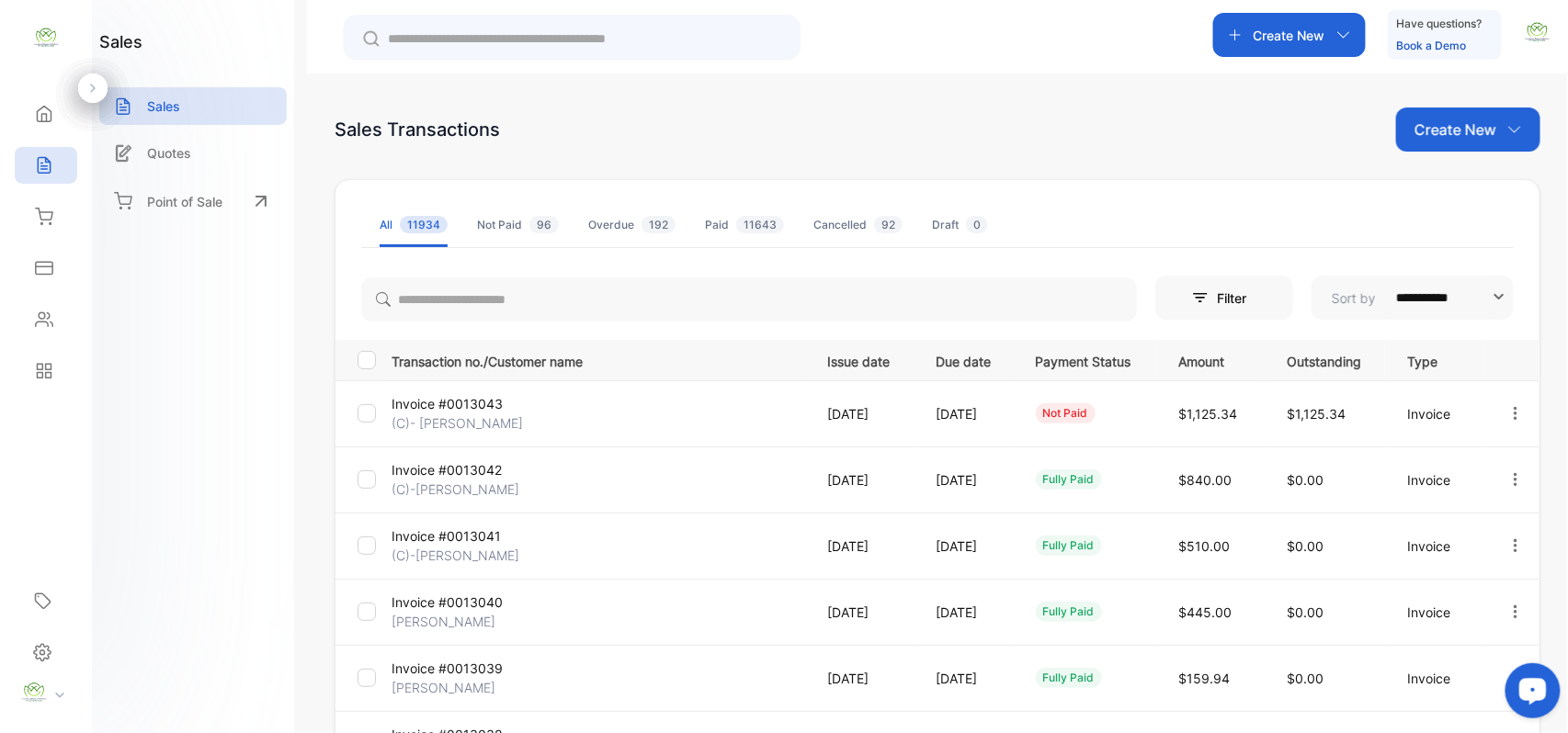
click at [1463, 121] on p "Create New" at bounding box center [1455, 129] width 82 height 22
click at [1459, 195] on span "Invoice" at bounding box center [1471, 190] width 43 height 19
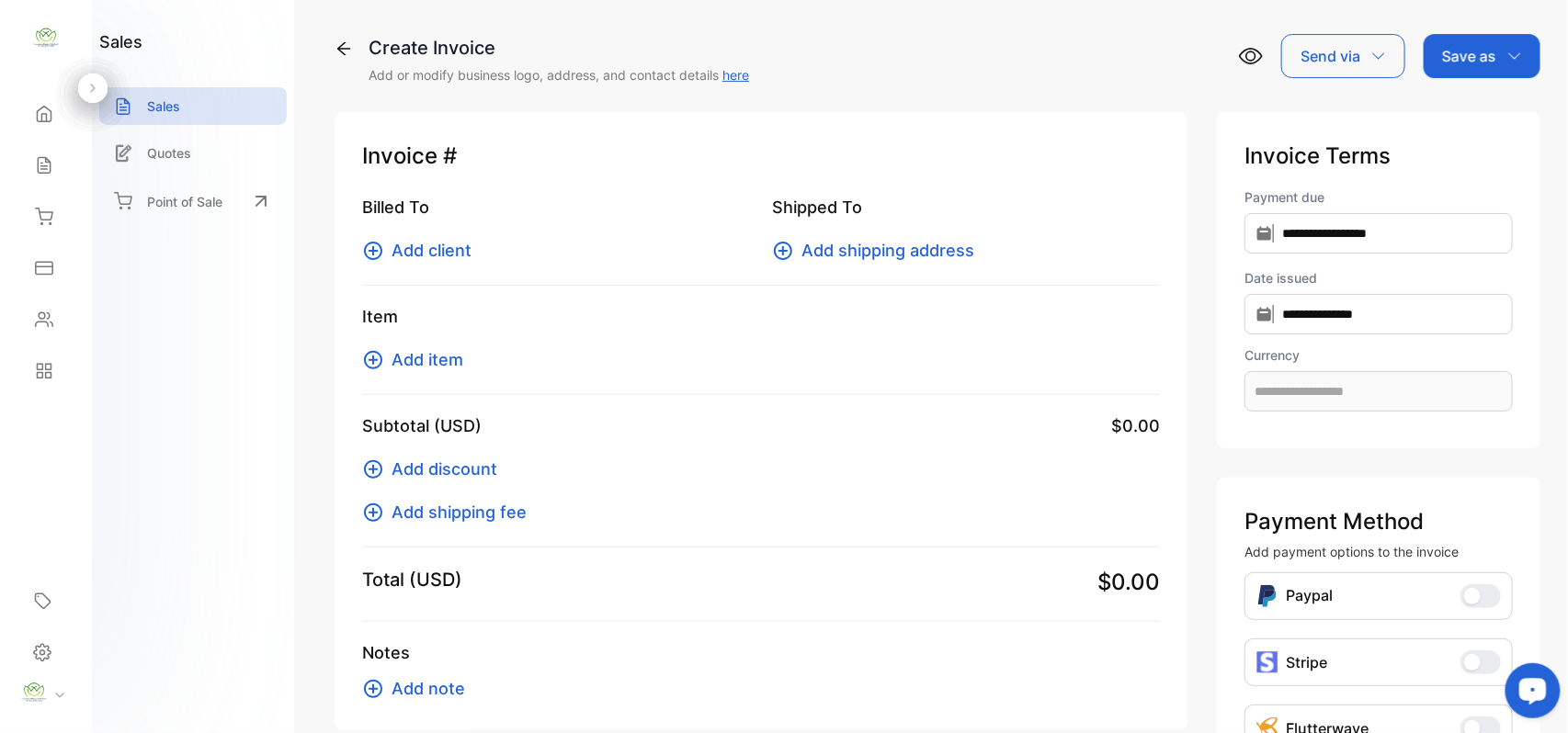
type input "**********"
click at [405, 243] on span "Add client" at bounding box center [432, 250] width 80 height 25
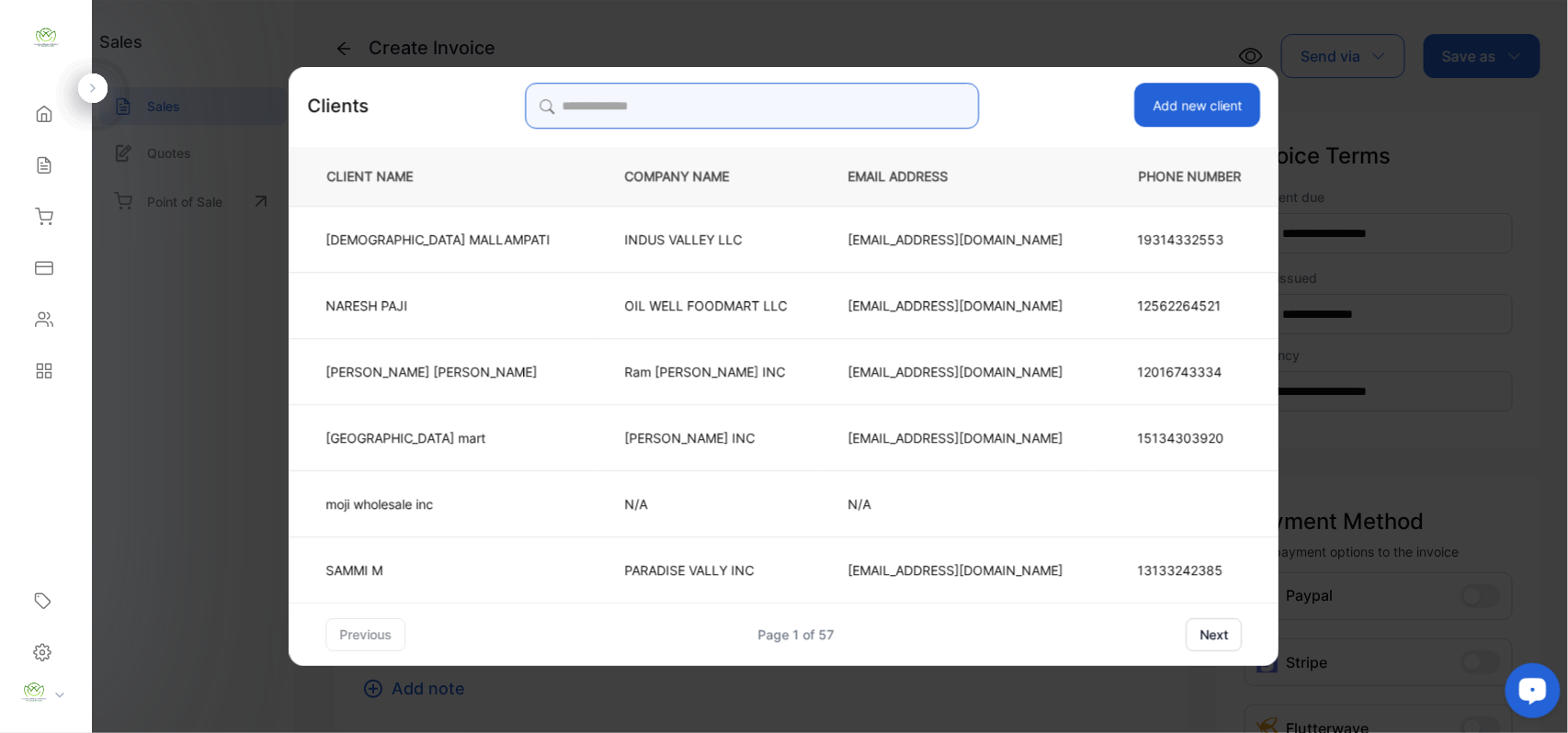
click at [717, 108] on input "search" at bounding box center [751, 106] width 454 height 46
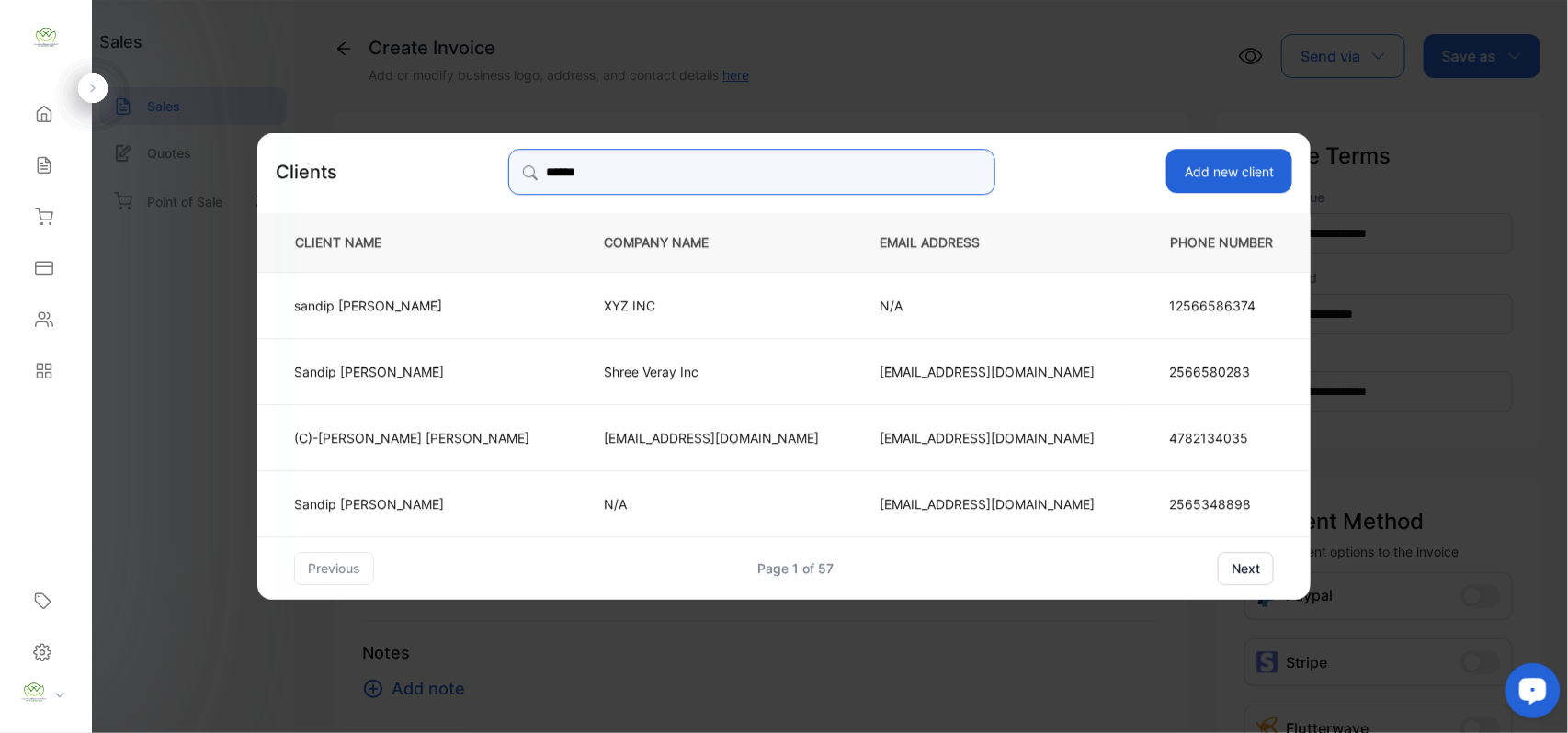
type input "******"
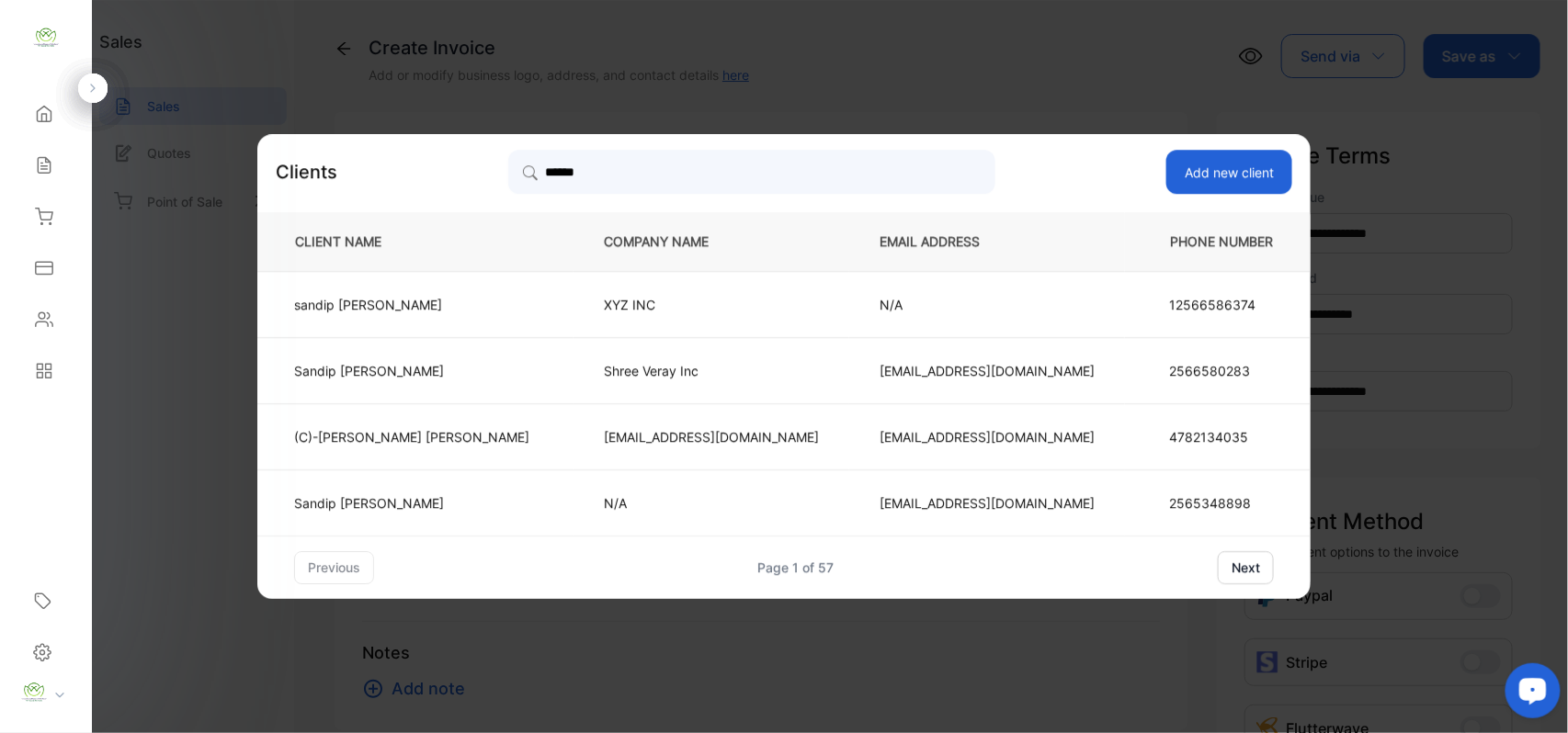
click at [512, 316] on td "sandip patel" at bounding box center [415, 304] width 316 height 66
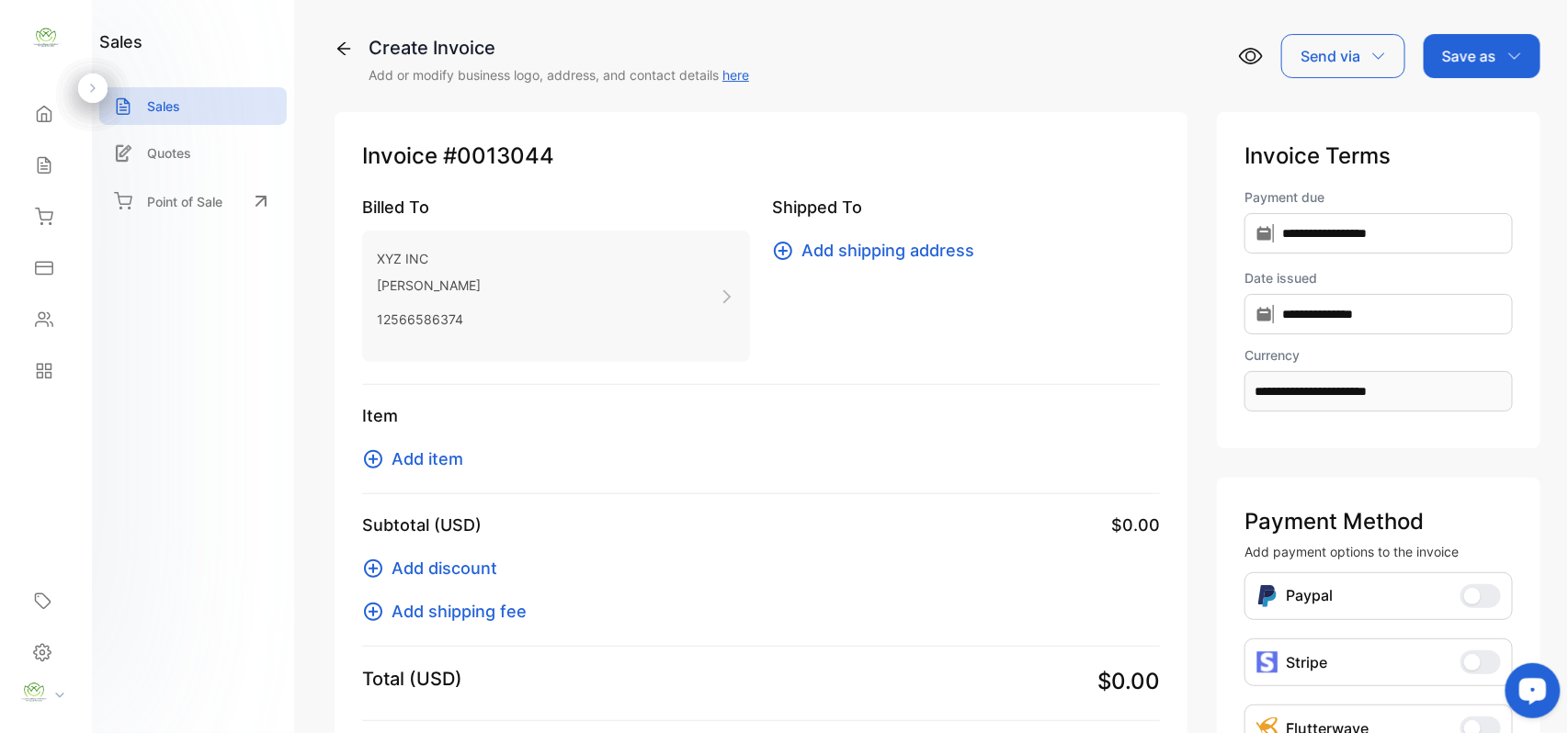
click at [439, 456] on span "Add item" at bounding box center [427, 459] width 72 height 25
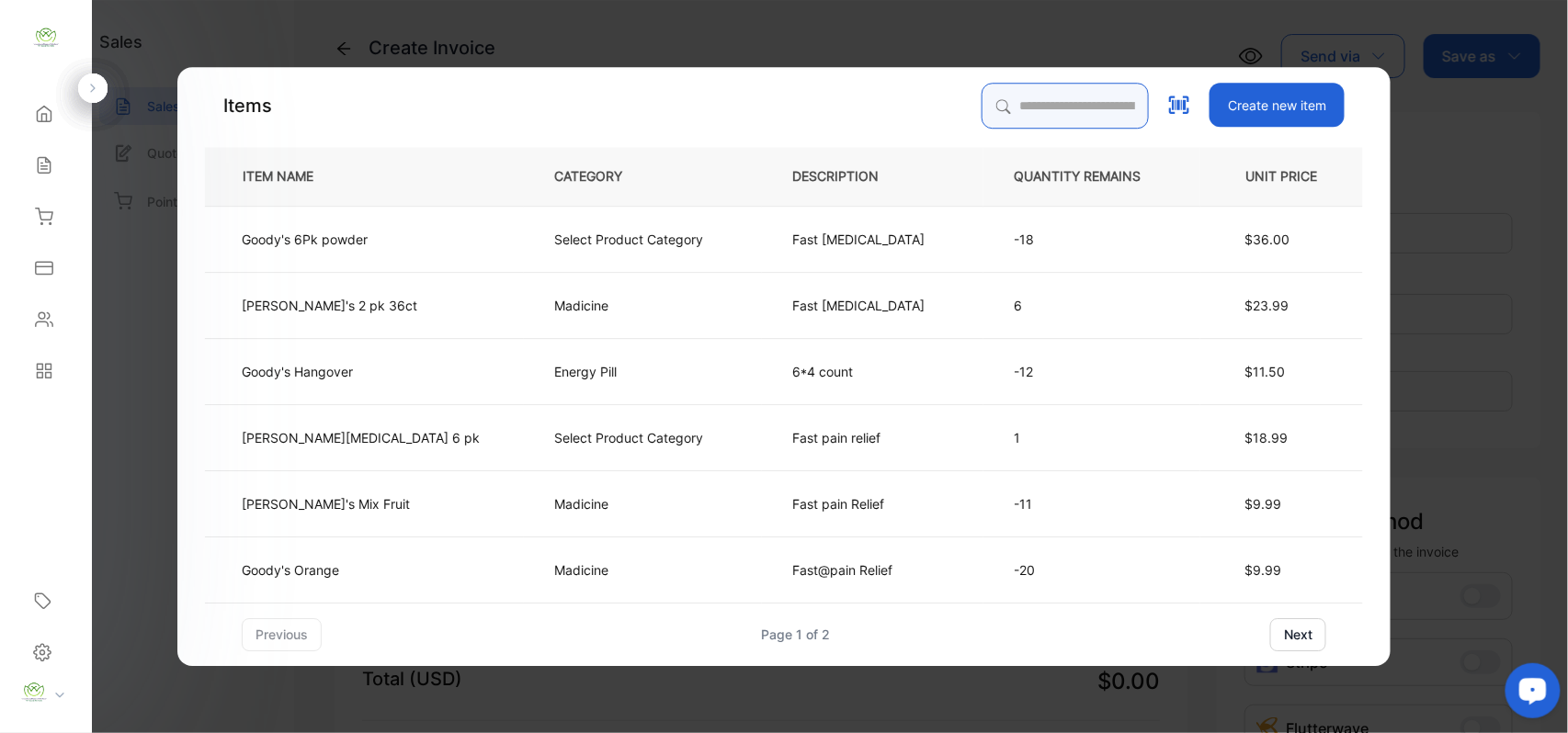
click at [1041, 107] on input "search" at bounding box center [1064, 106] width 167 height 46
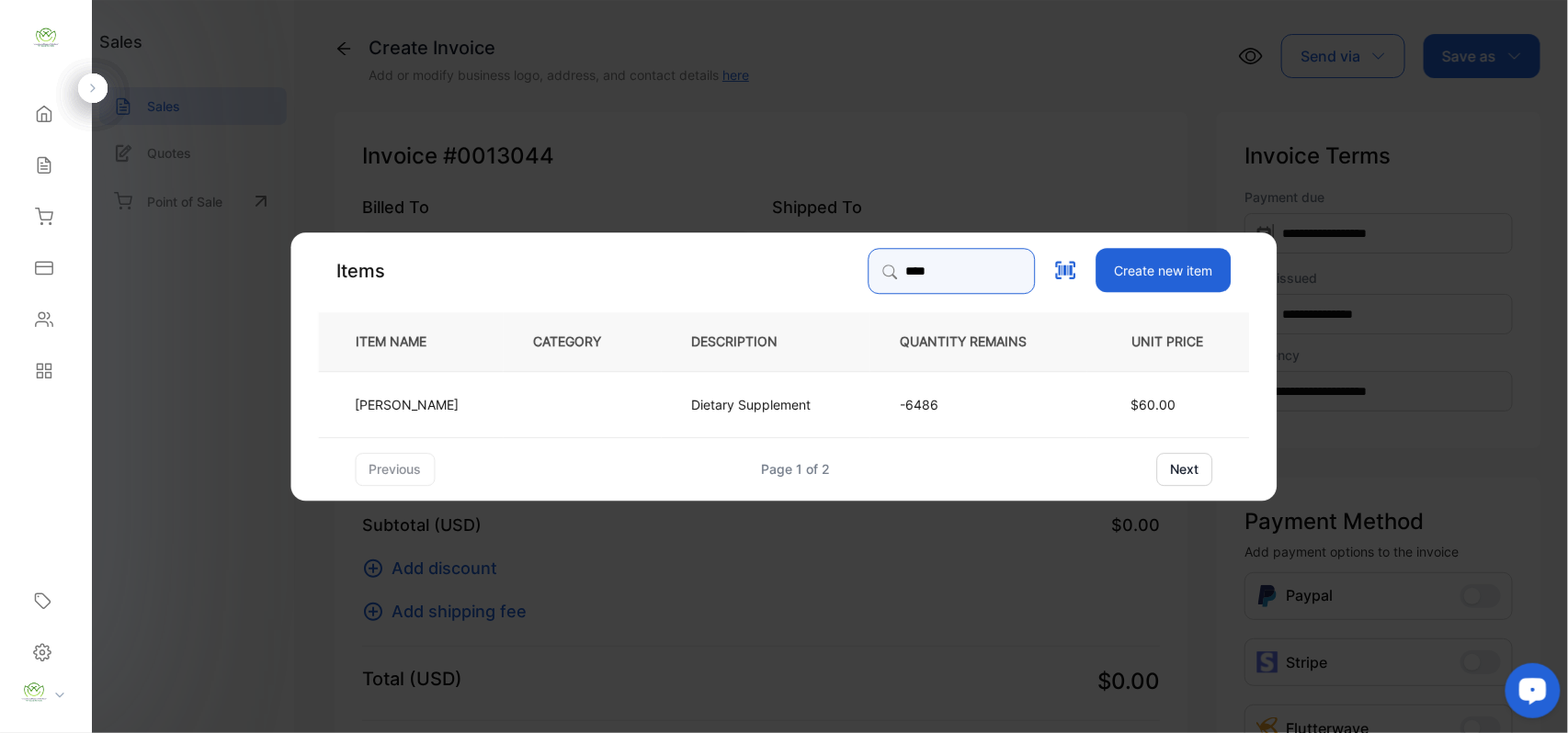
type input "****"
click at [527, 396] on td at bounding box center [582, 403] width 158 height 66
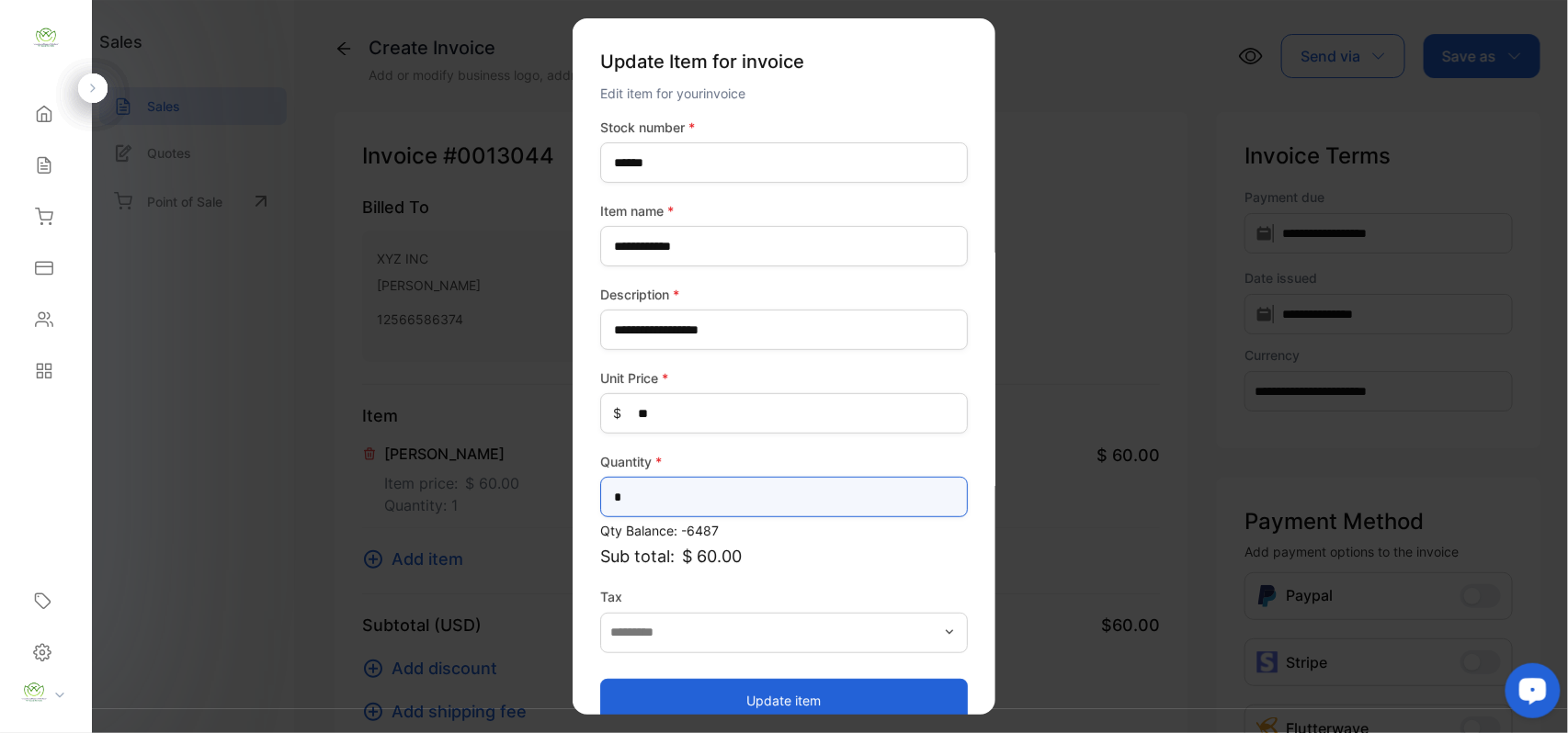
click at [688, 513] on input "*" at bounding box center [784, 497] width 368 height 40
type input "***"
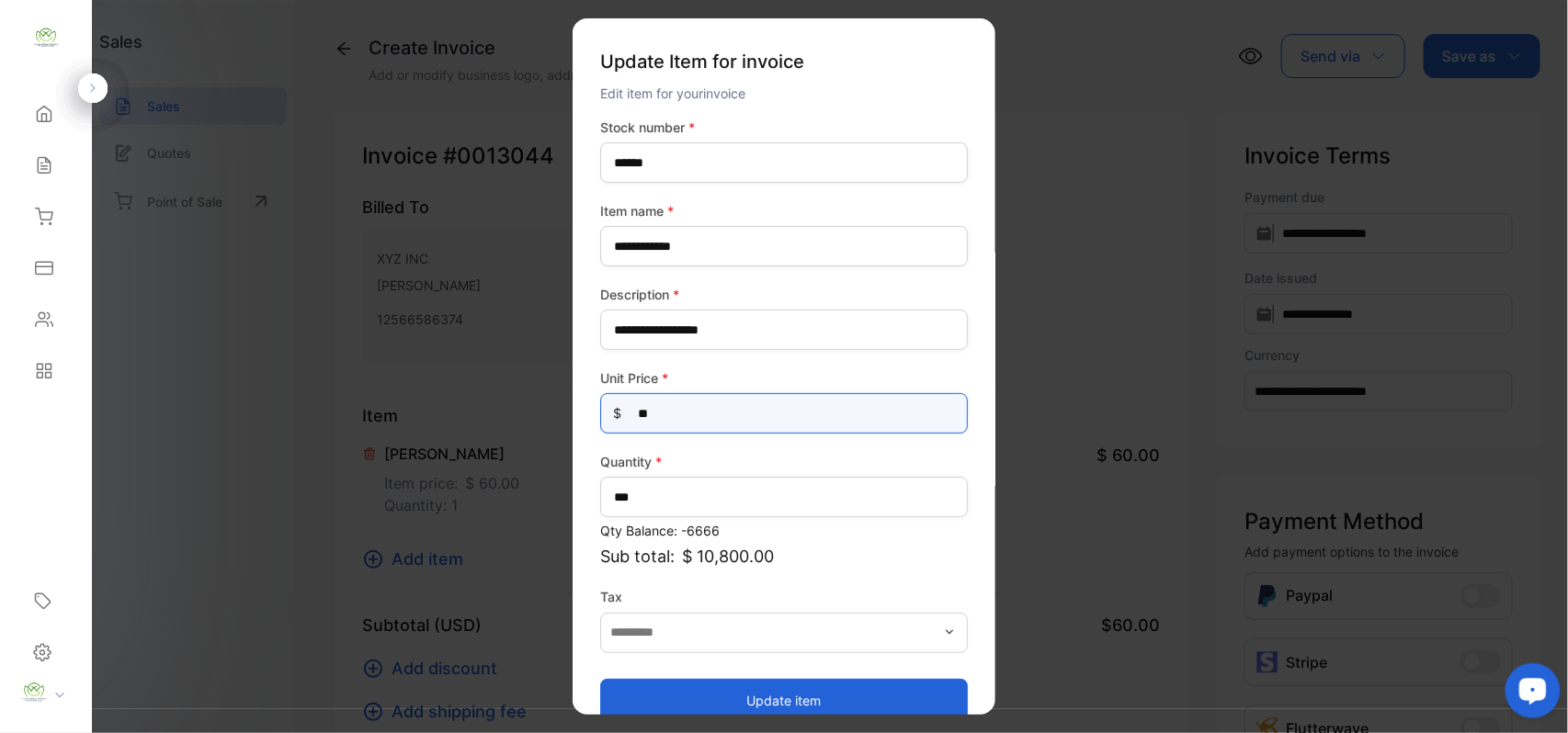
click at [720, 418] on Price-inputprice "**" at bounding box center [784, 414] width 368 height 40
type Price-inputprice "*"
type Price-inputprice "**"
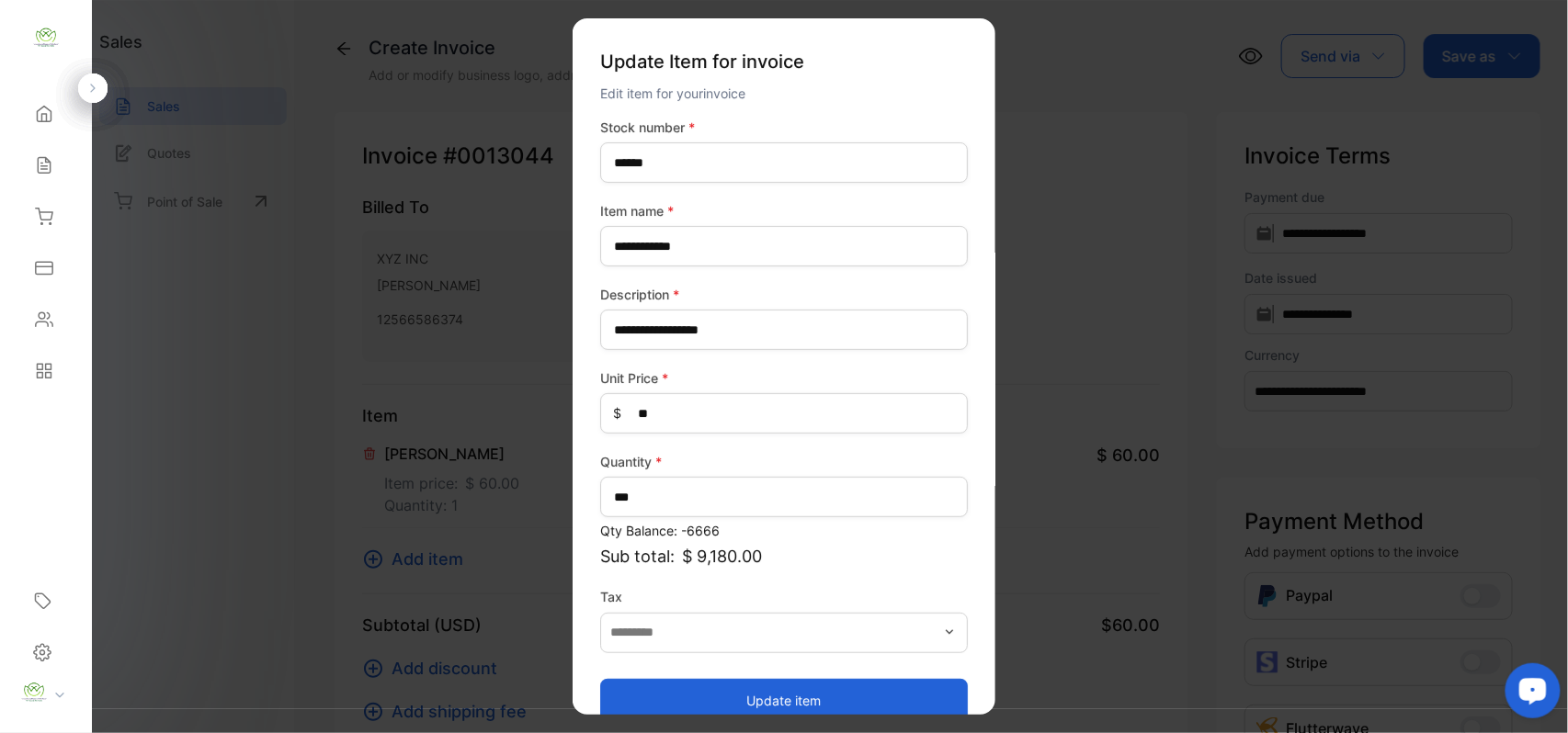
click at [737, 689] on button "Update item" at bounding box center [784, 701] width 368 height 44
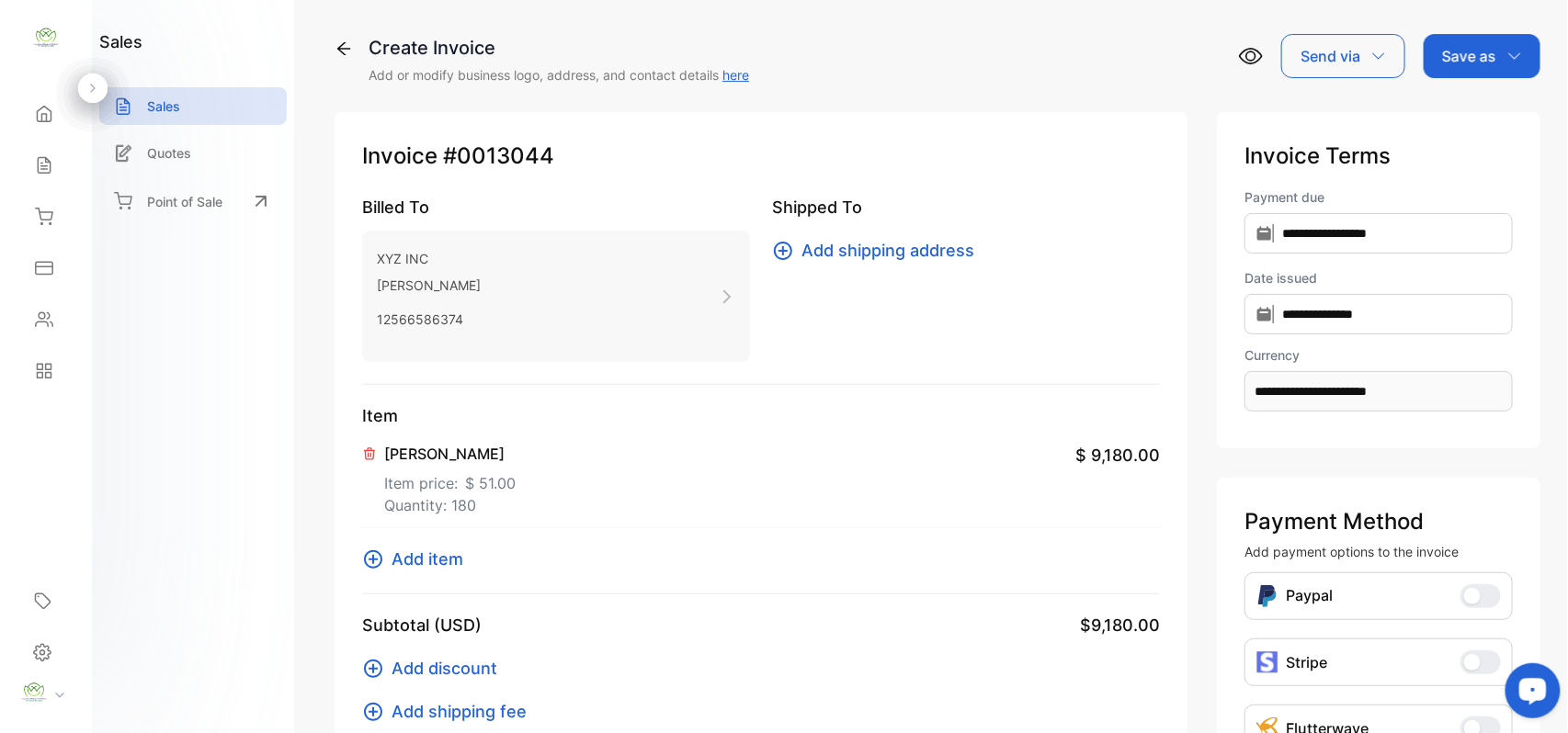
click at [1463, 56] on p "Save as" at bounding box center [1469, 55] width 54 height 22
click at [1471, 108] on div "Invoice" at bounding box center [1477, 117] width 106 height 36
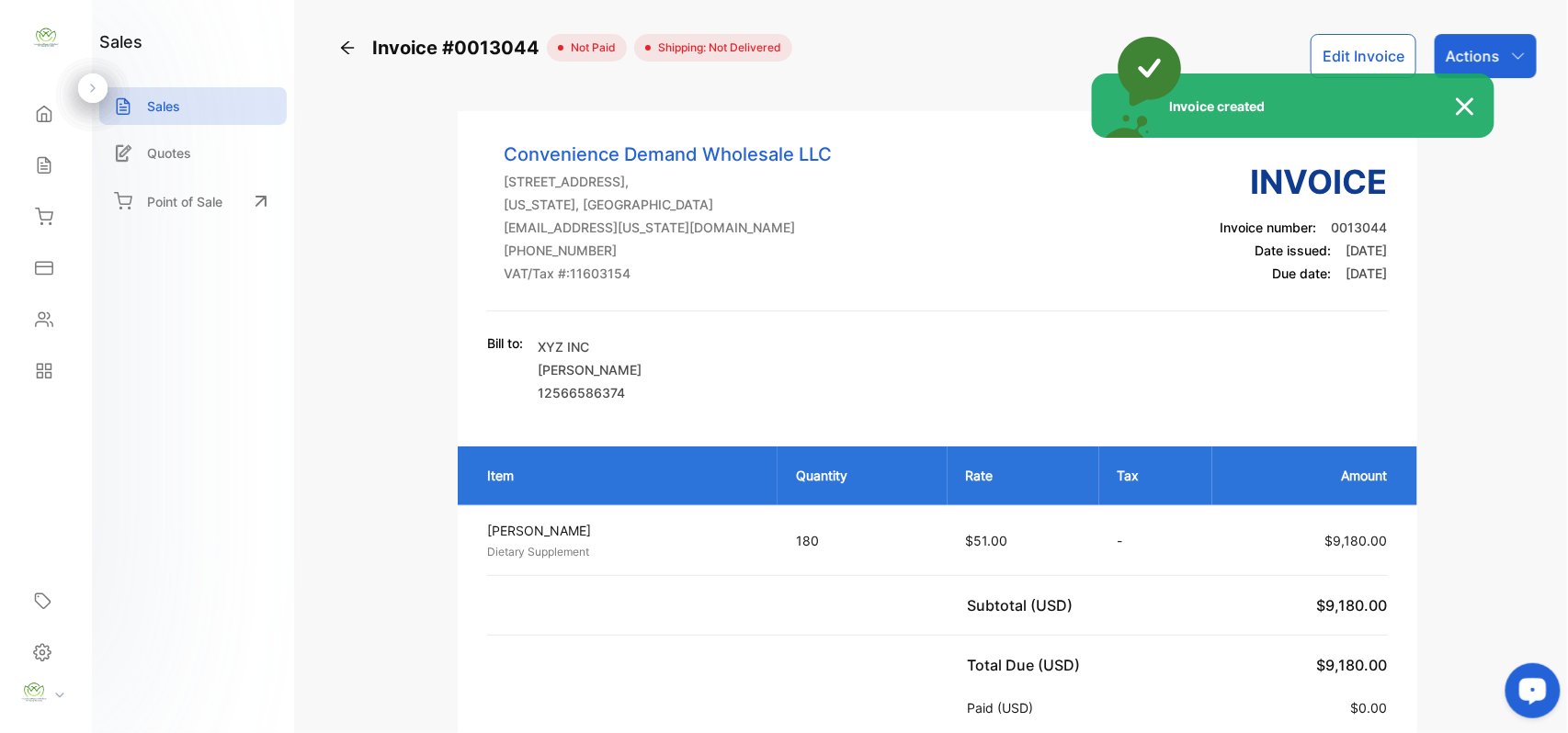
click at [1505, 64] on div "Invoice created" at bounding box center [784, 366] width 1568 height 733
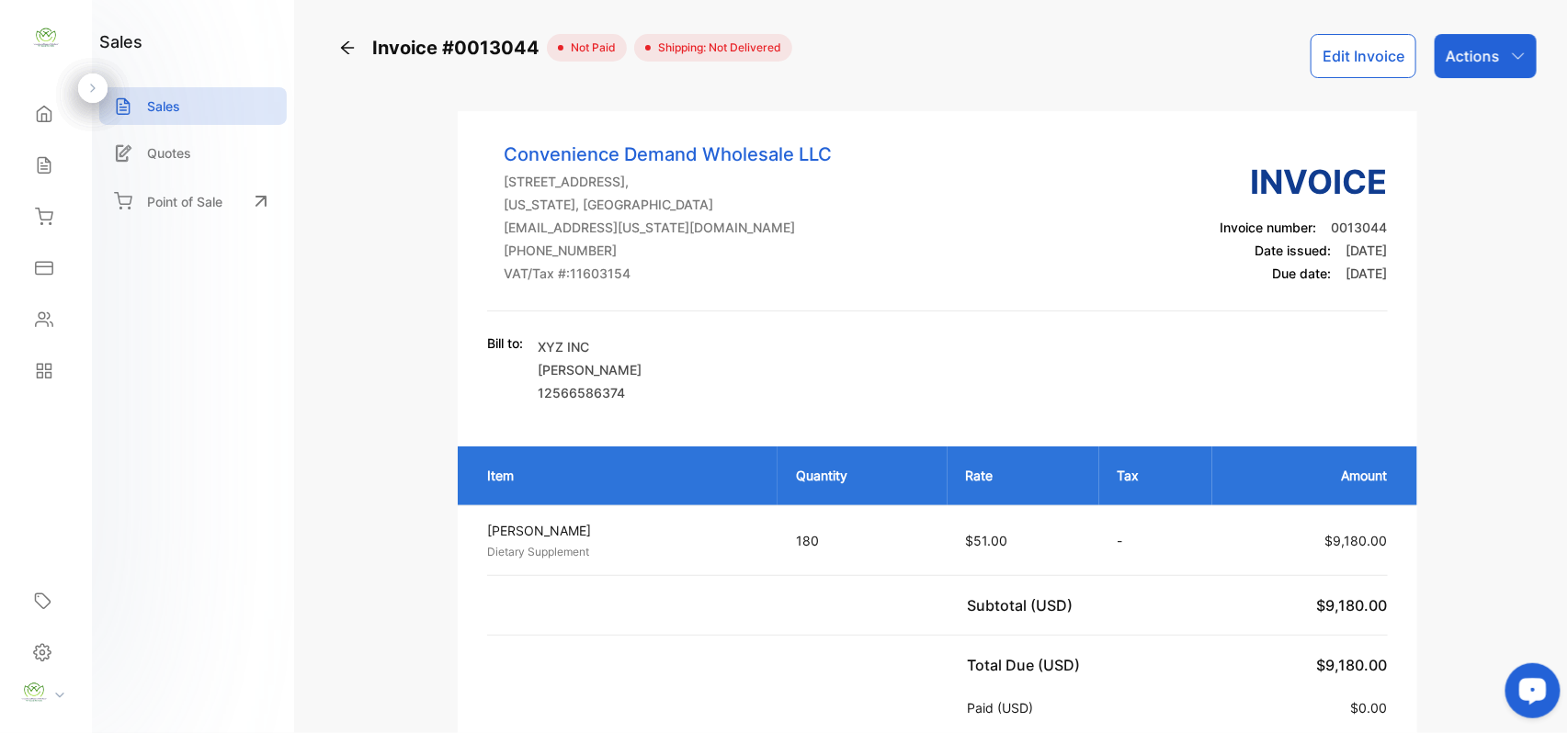
click at [1505, 64] on div "Actions" at bounding box center [1485, 56] width 102 height 44
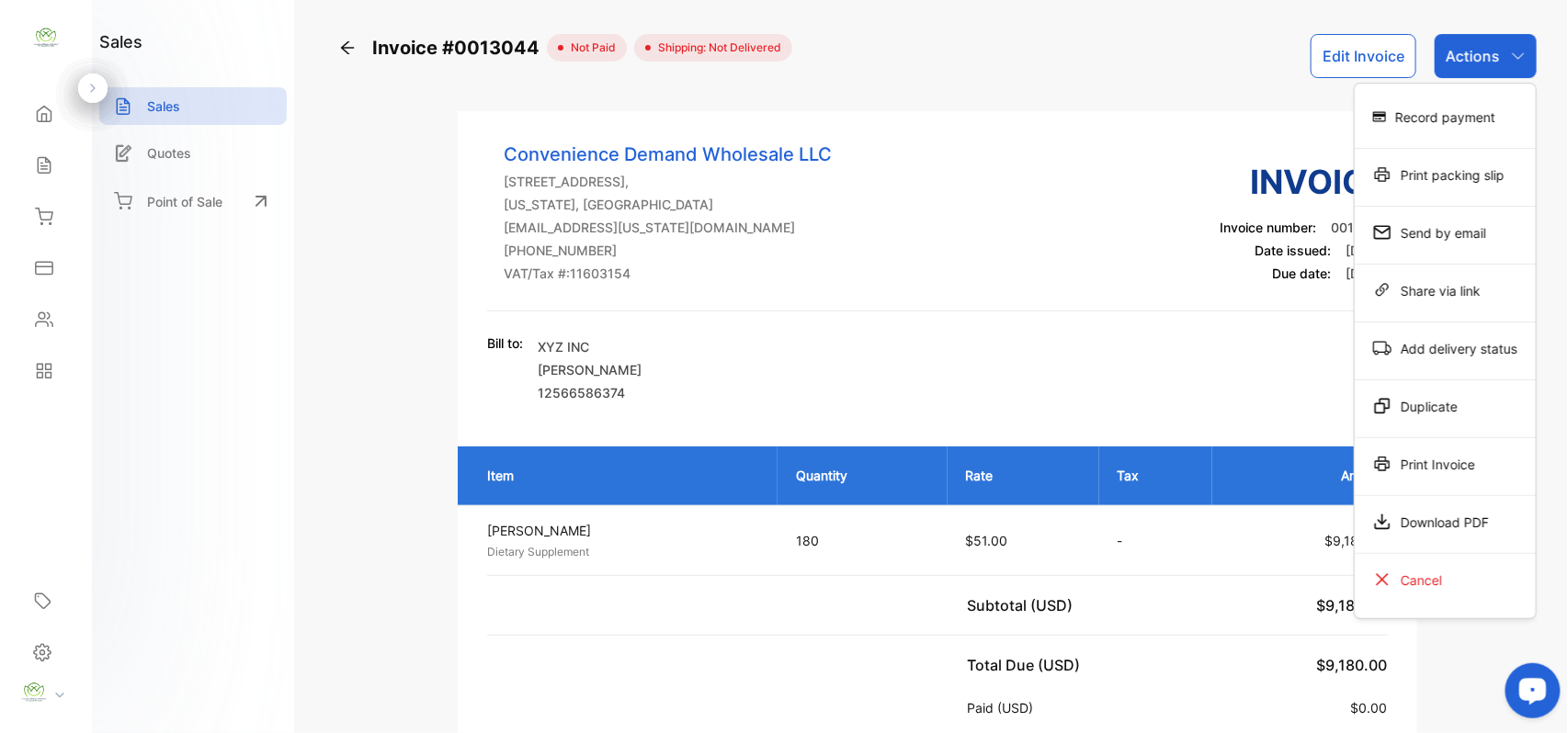
click at [1452, 460] on div "Print Invoice" at bounding box center [1445, 464] width 181 height 36
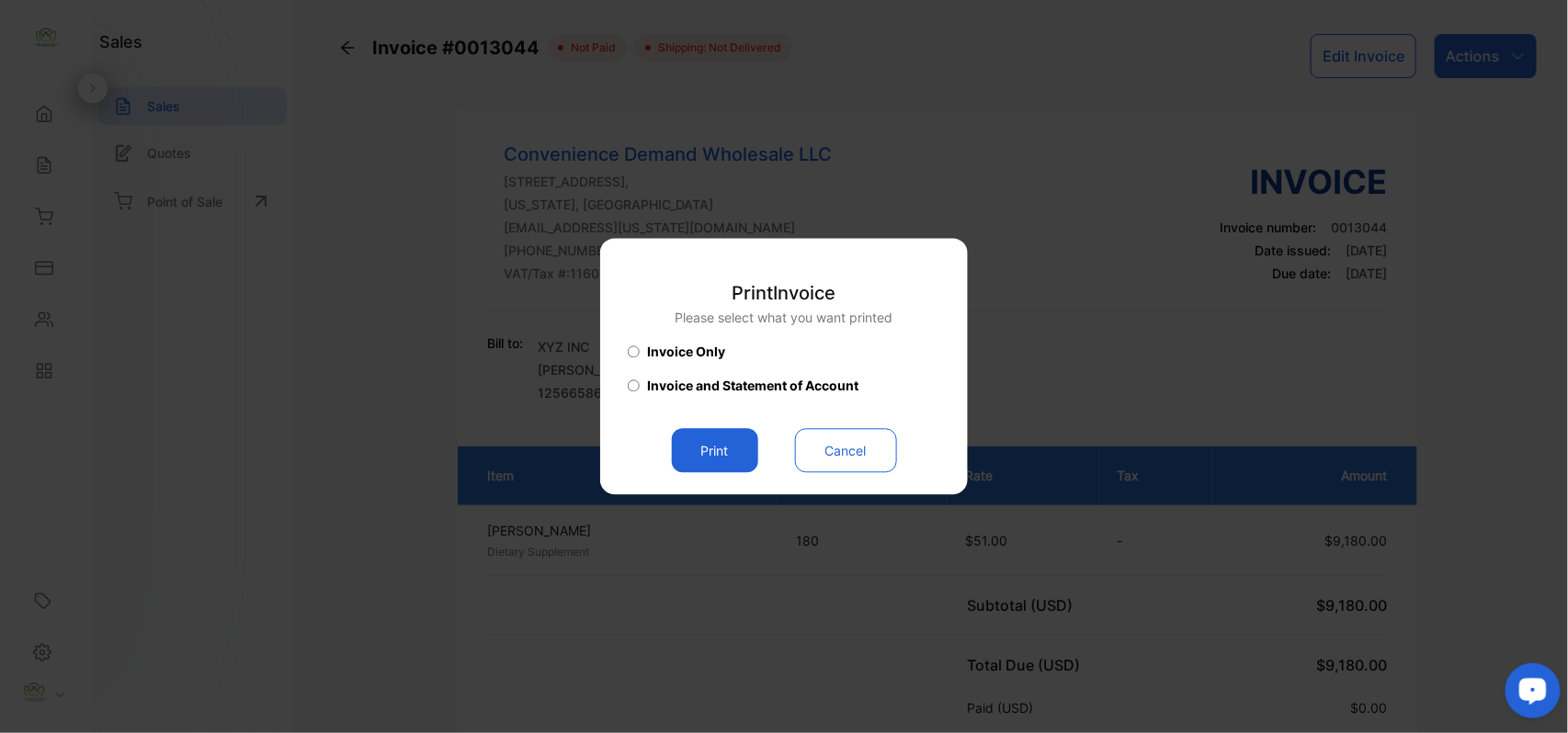
drag, startPoint x: 736, startPoint y: 445, endPoint x: 791, endPoint y: 486, distance: 68.6
click at [736, 446] on button "Print" at bounding box center [715, 451] width 86 height 44
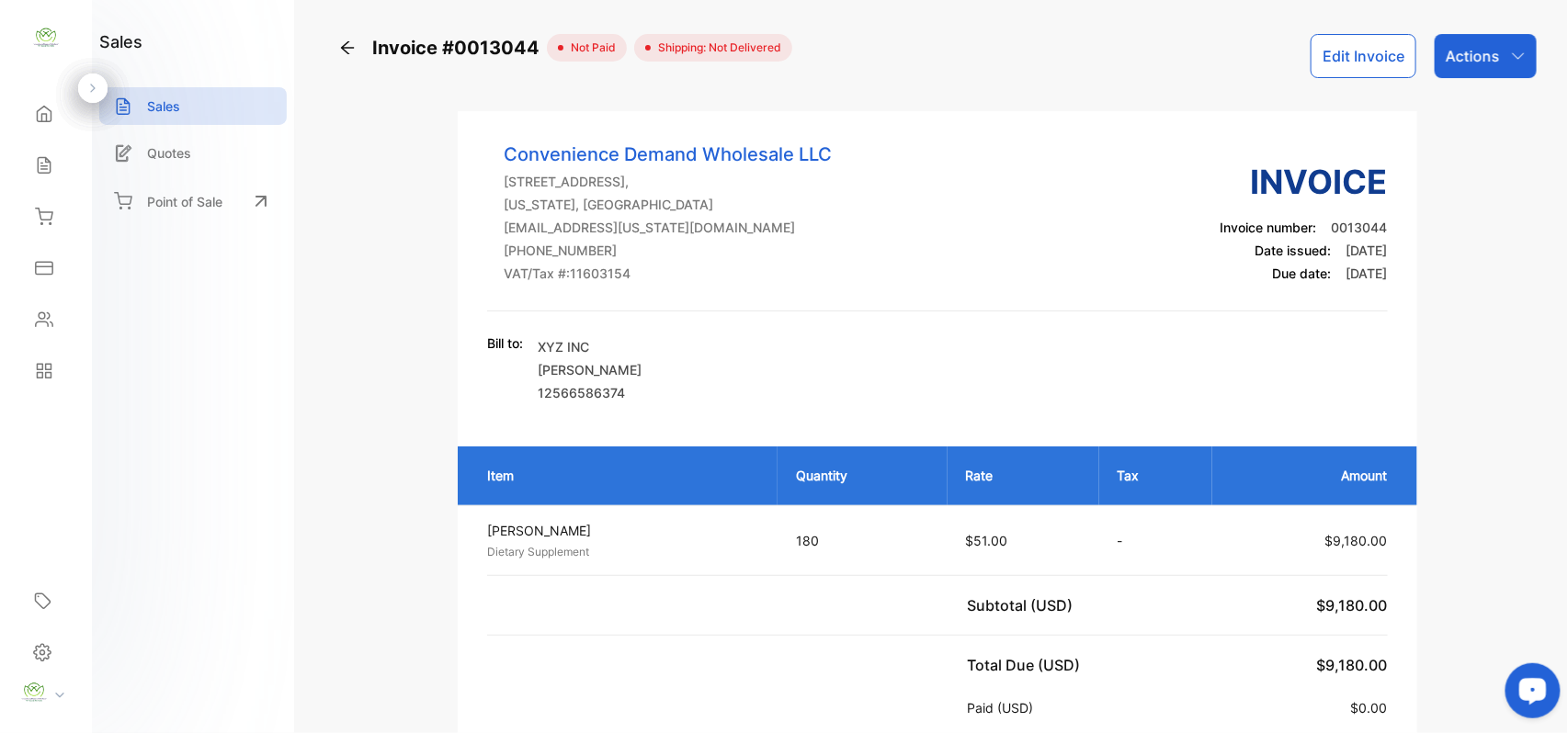
click at [31, 320] on div "Contacts" at bounding box center [41, 319] width 24 height 18
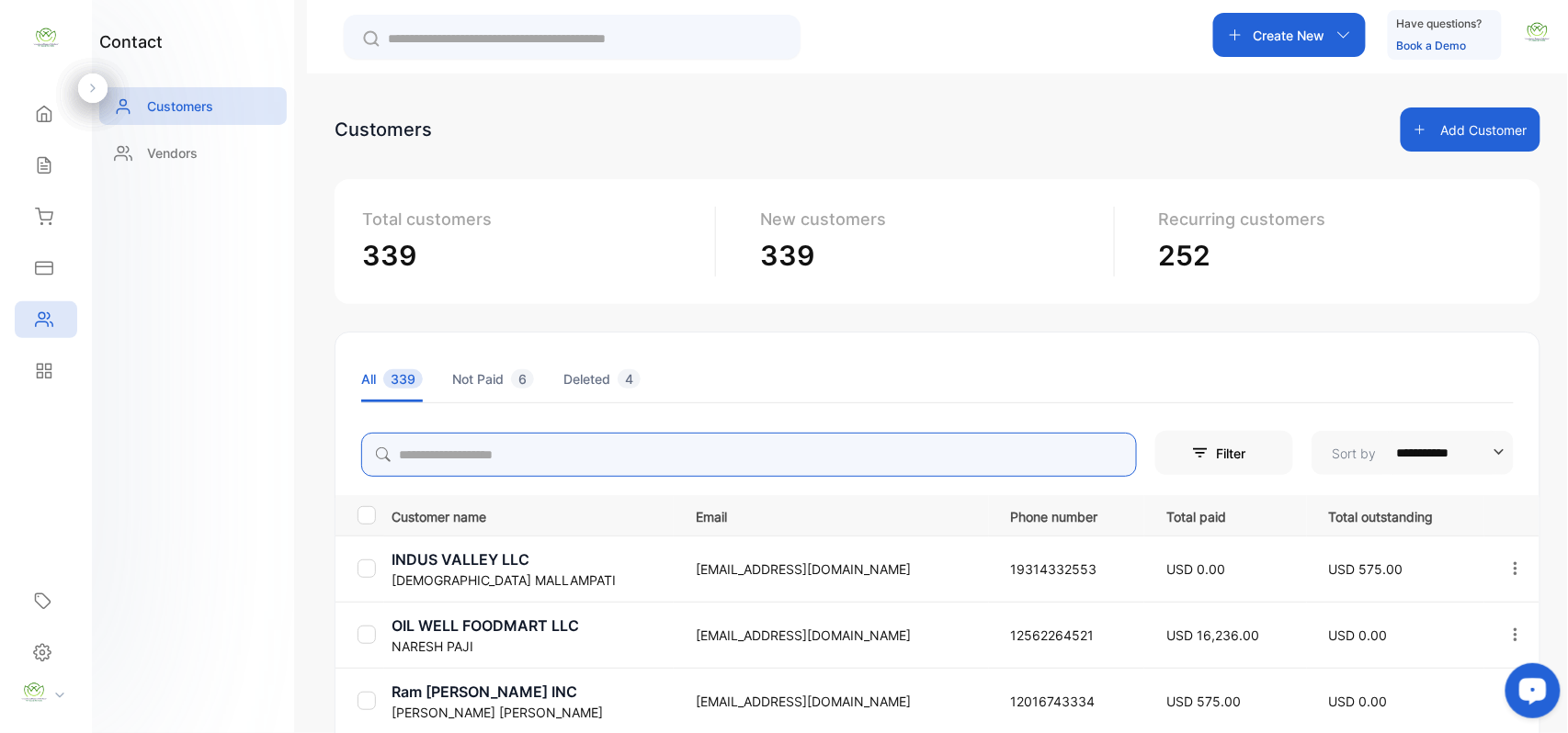
click at [526, 453] on input "search" at bounding box center [749, 455] width 776 height 44
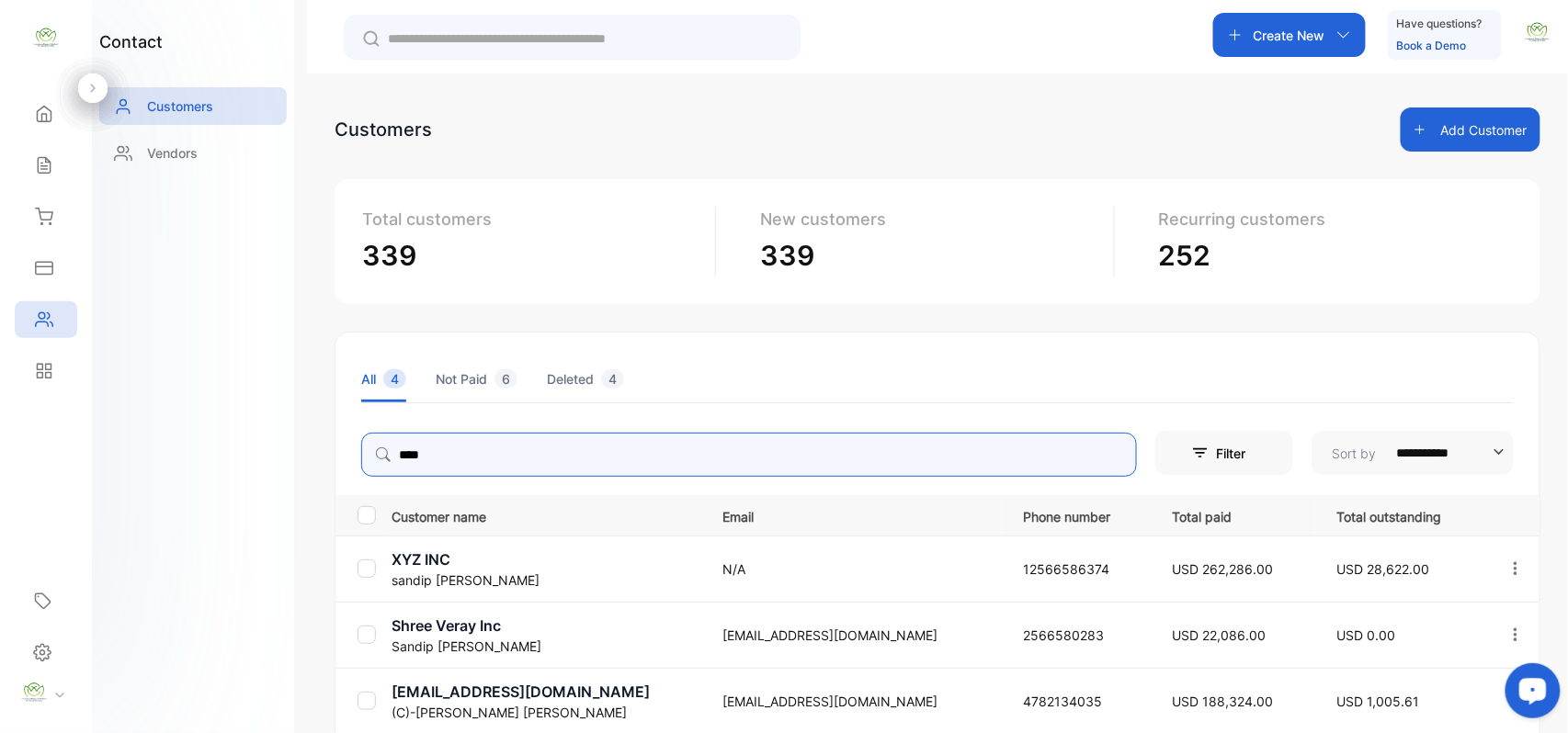
type input "****"
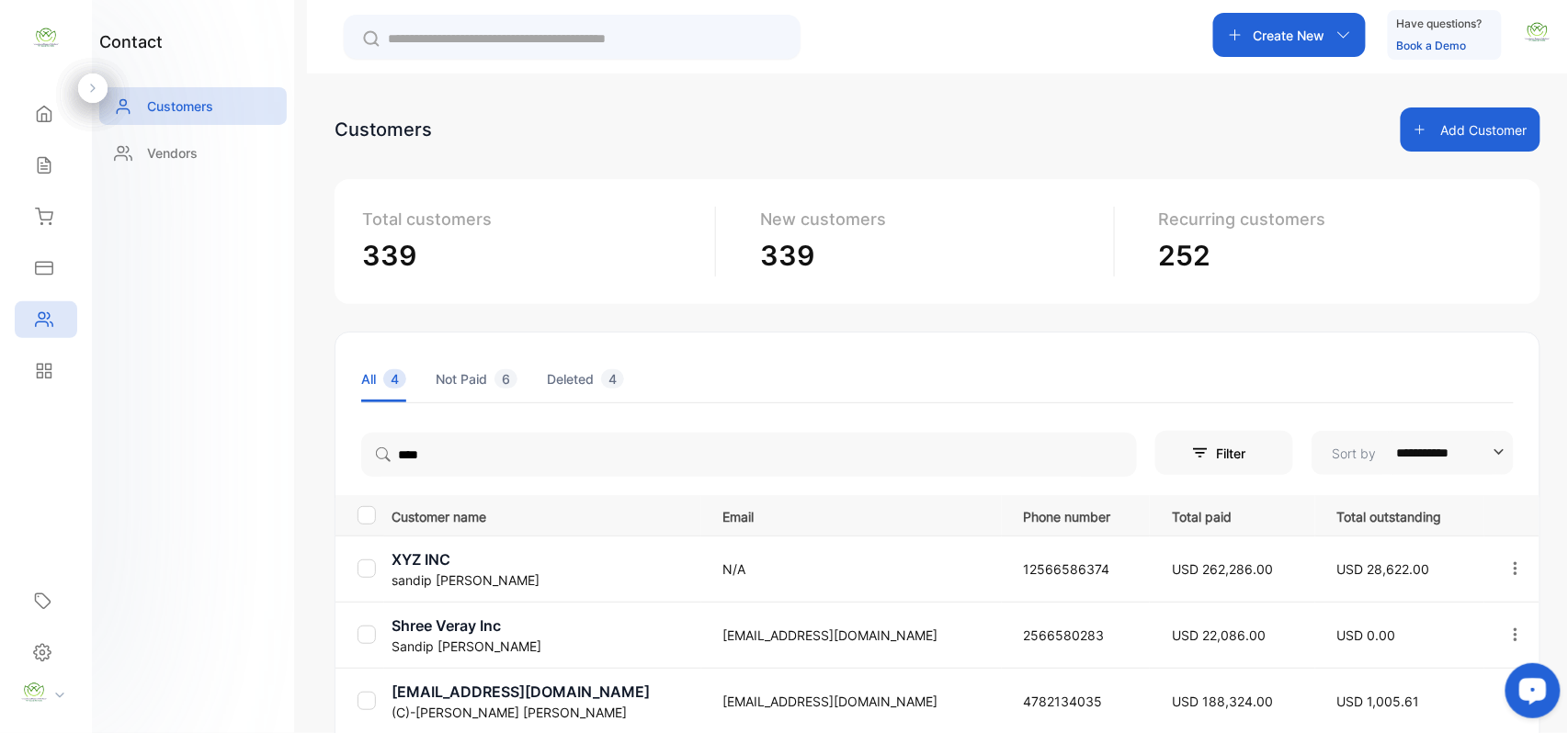
click at [542, 573] on p "sandip patel" at bounding box center [546, 580] width 309 height 19
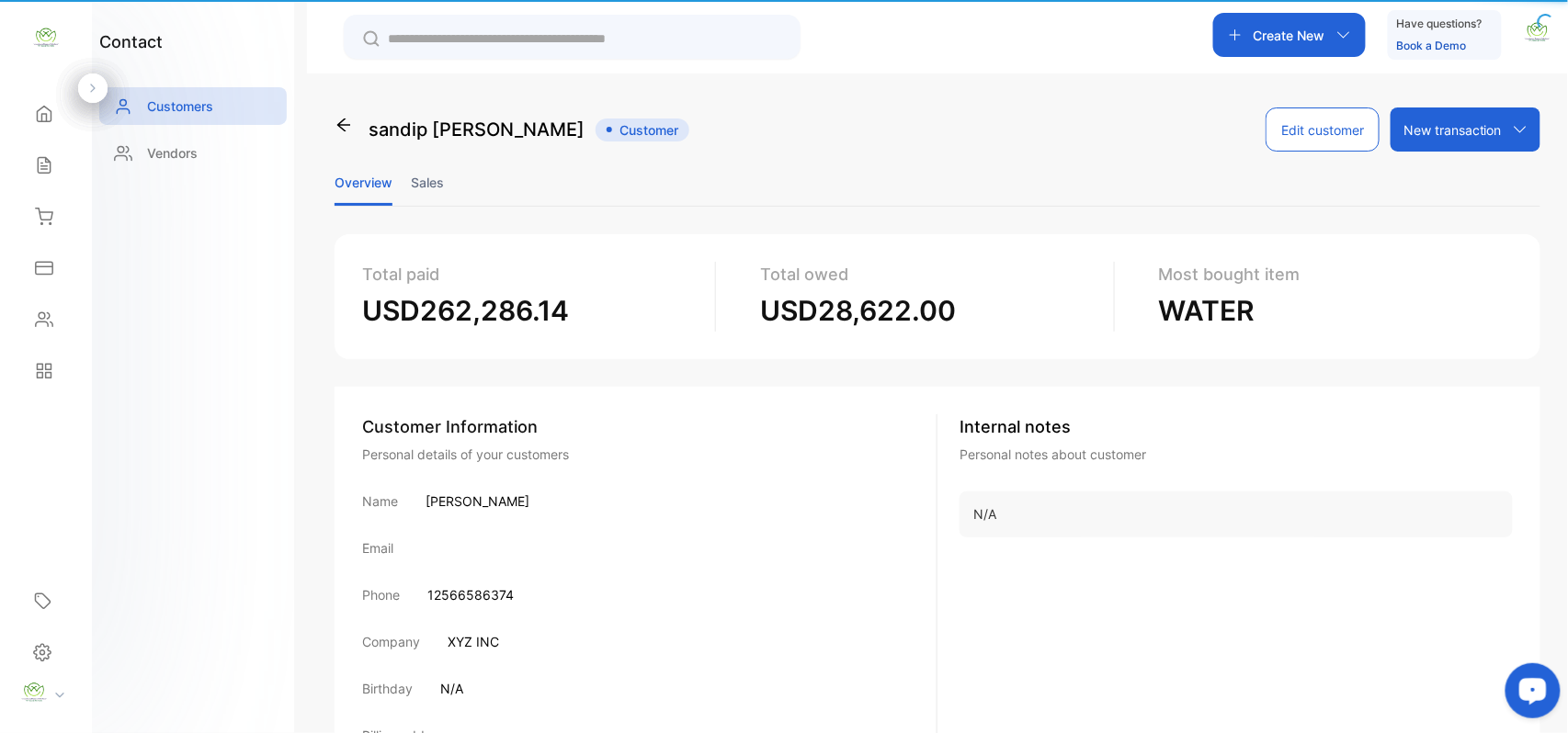
click at [444, 573] on div "Customer Information Personal details of your customers Name sandip patel Email…" at bounding box center [650, 622] width 575 height 415
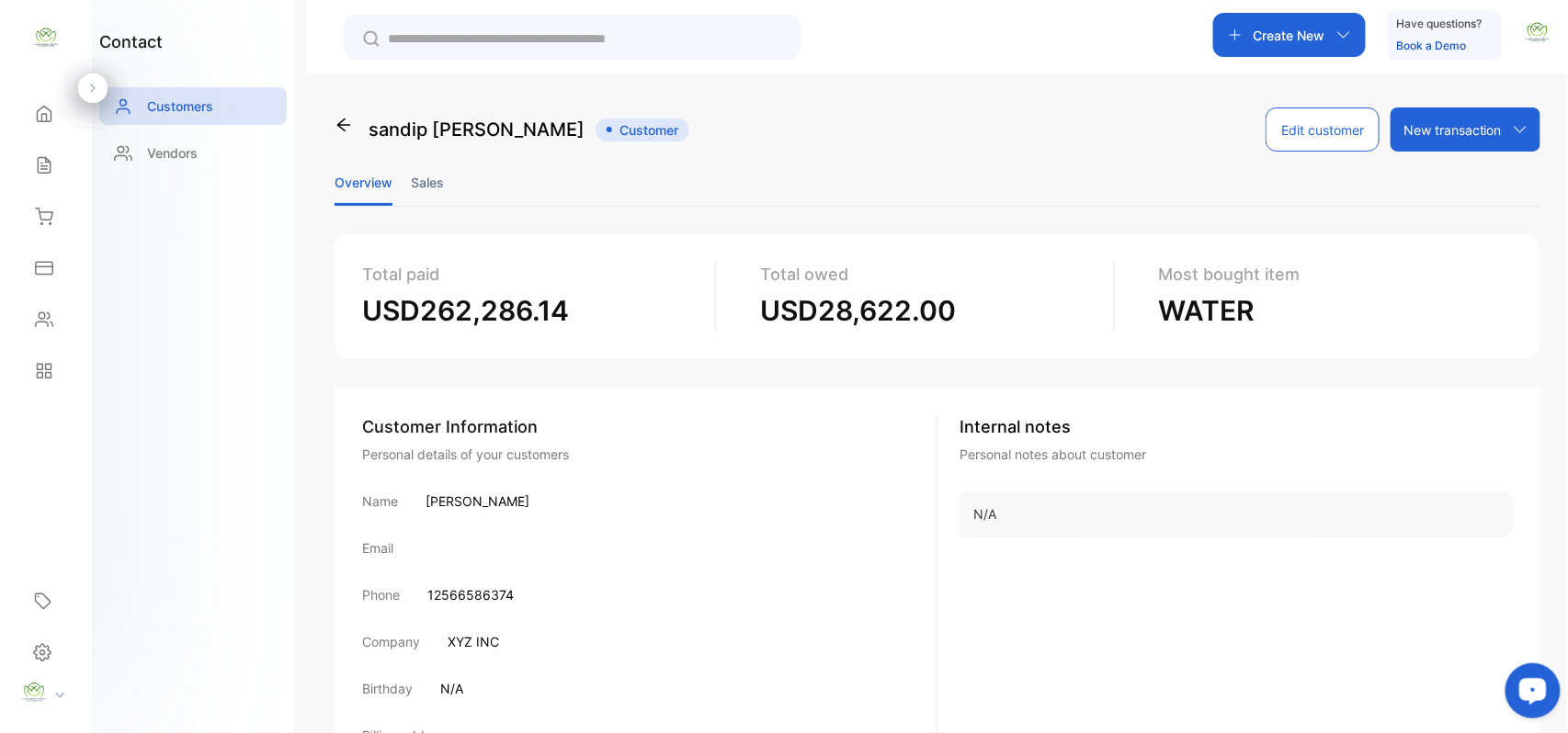
click at [435, 181] on li "Sales" at bounding box center [427, 182] width 33 height 47
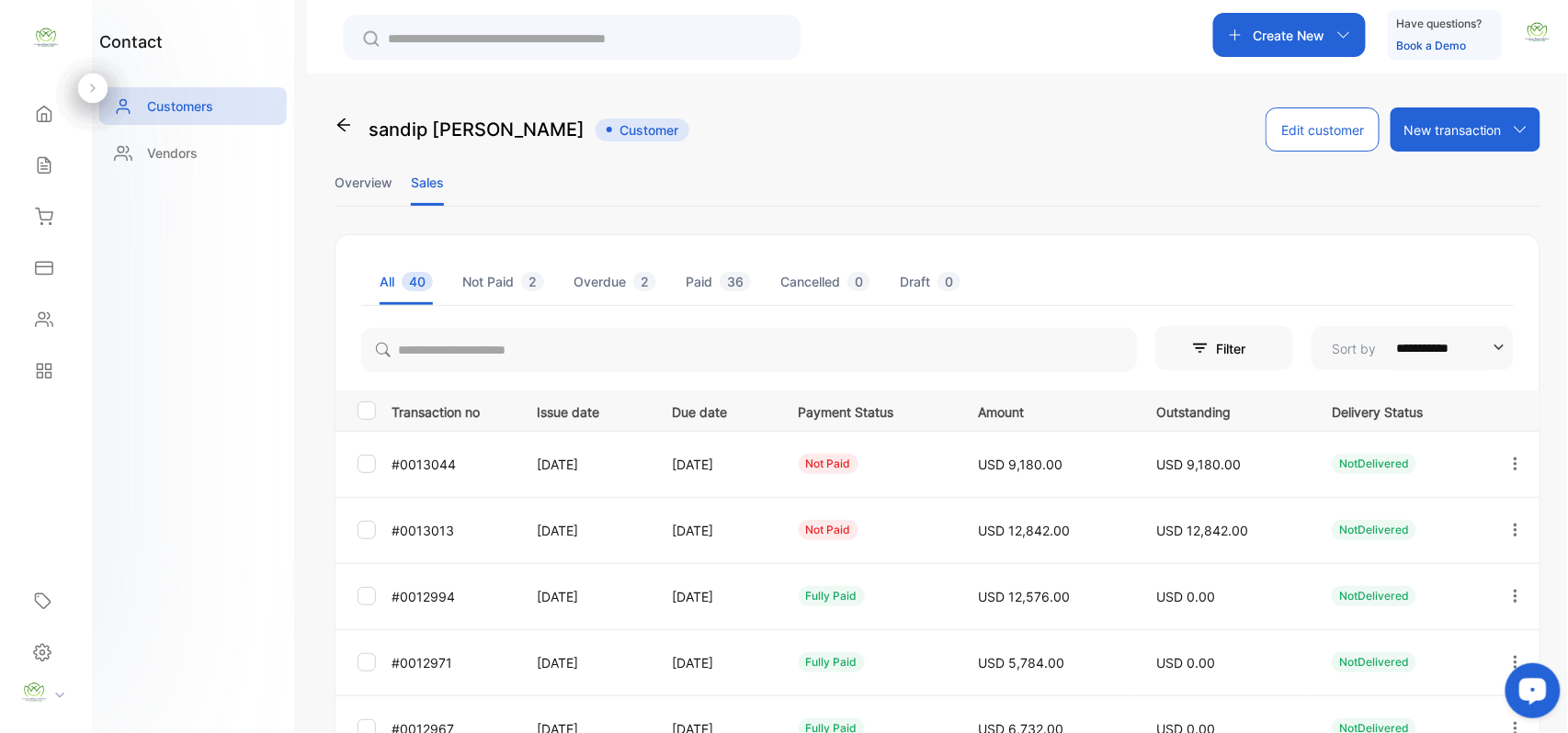
click at [1515, 524] on icon "button" at bounding box center [1514, 529] width 16 height 16
click at [1406, 585] on div "View" at bounding box center [1432, 586] width 206 height 36
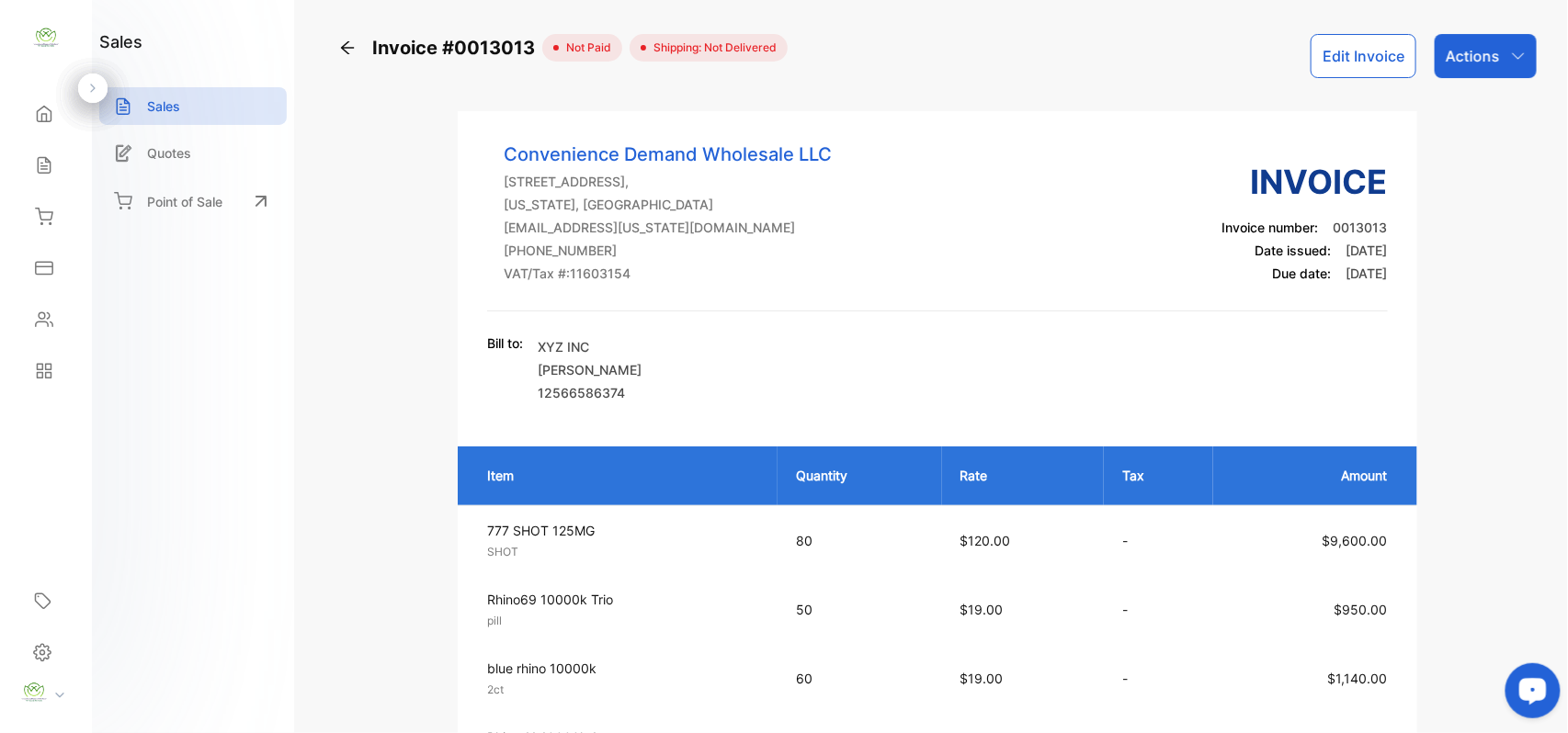
click at [1457, 52] on p "Actions" at bounding box center [1472, 55] width 54 height 22
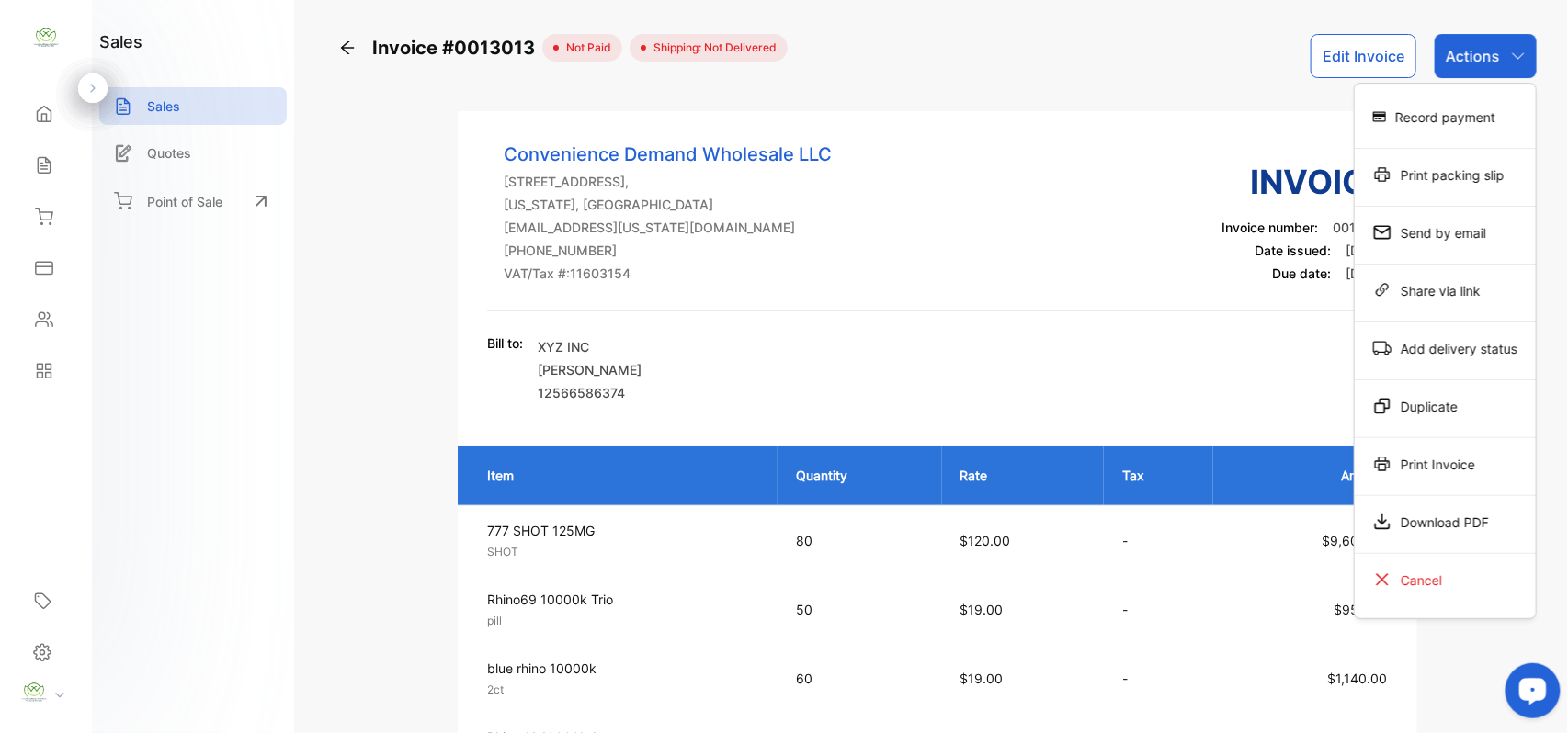
click at [1437, 474] on div "Print Invoice" at bounding box center [1445, 464] width 181 height 36
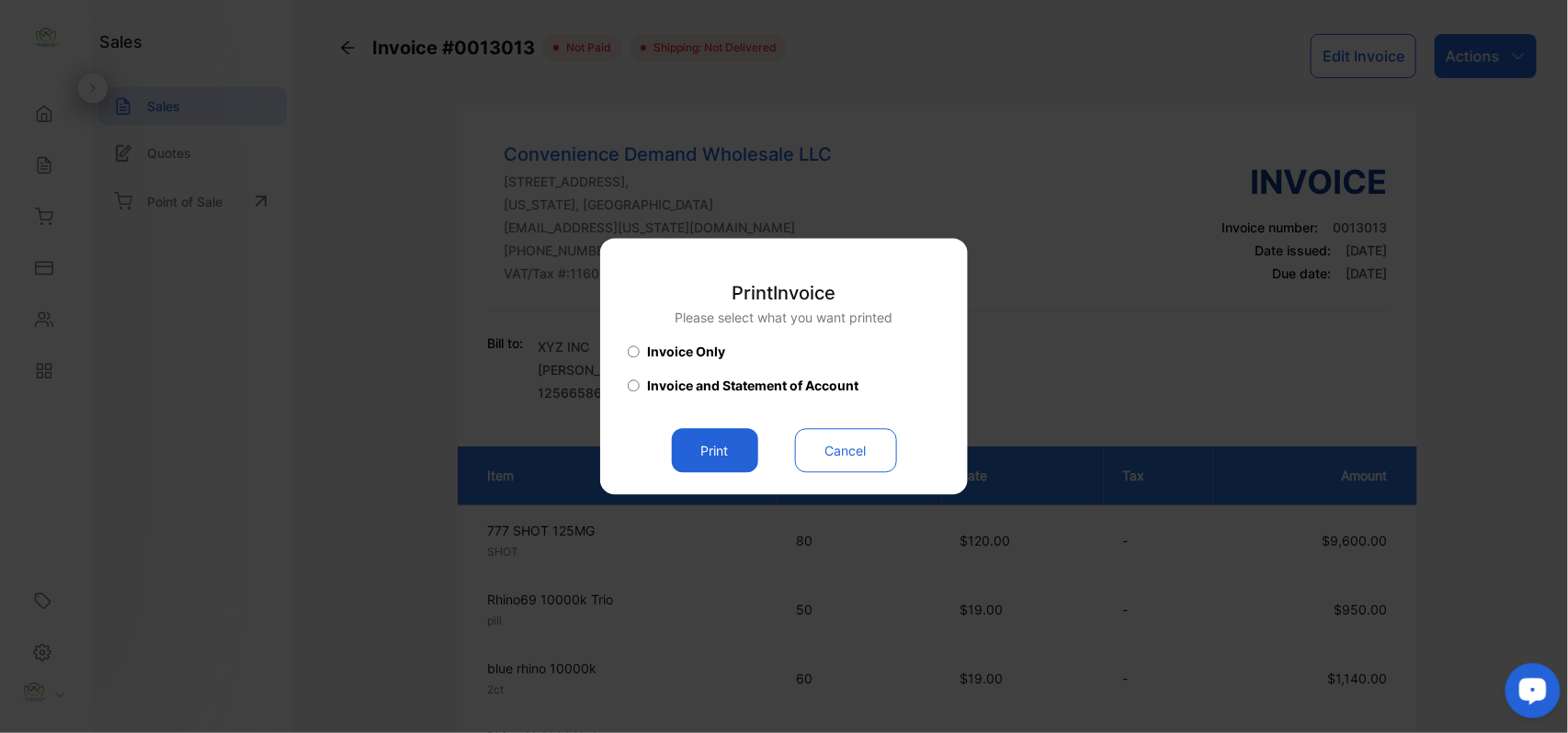
click at [721, 464] on button "Print" at bounding box center [715, 451] width 86 height 44
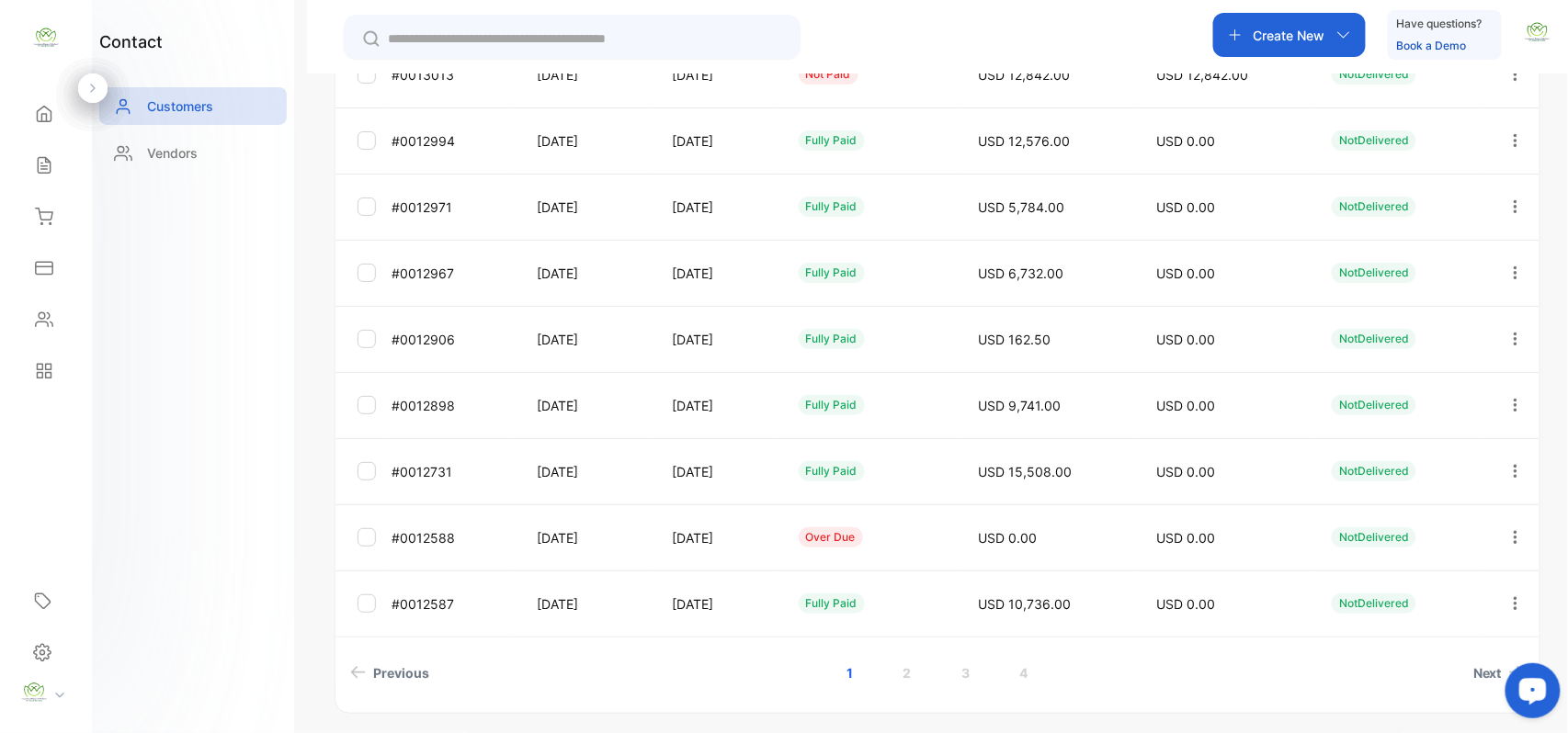
scroll to position [489, 0]
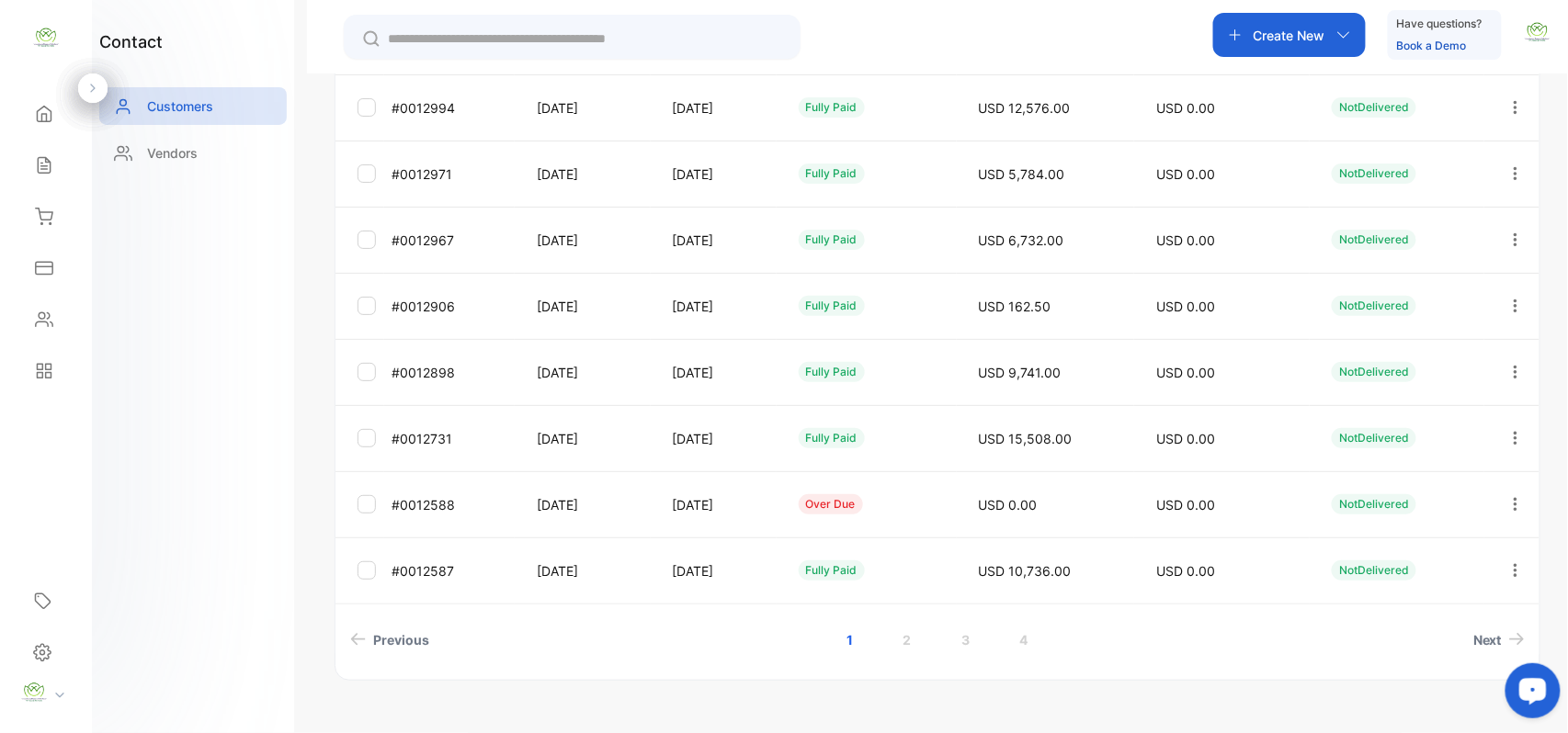
click at [913, 635] on link "2" at bounding box center [907, 640] width 53 height 34
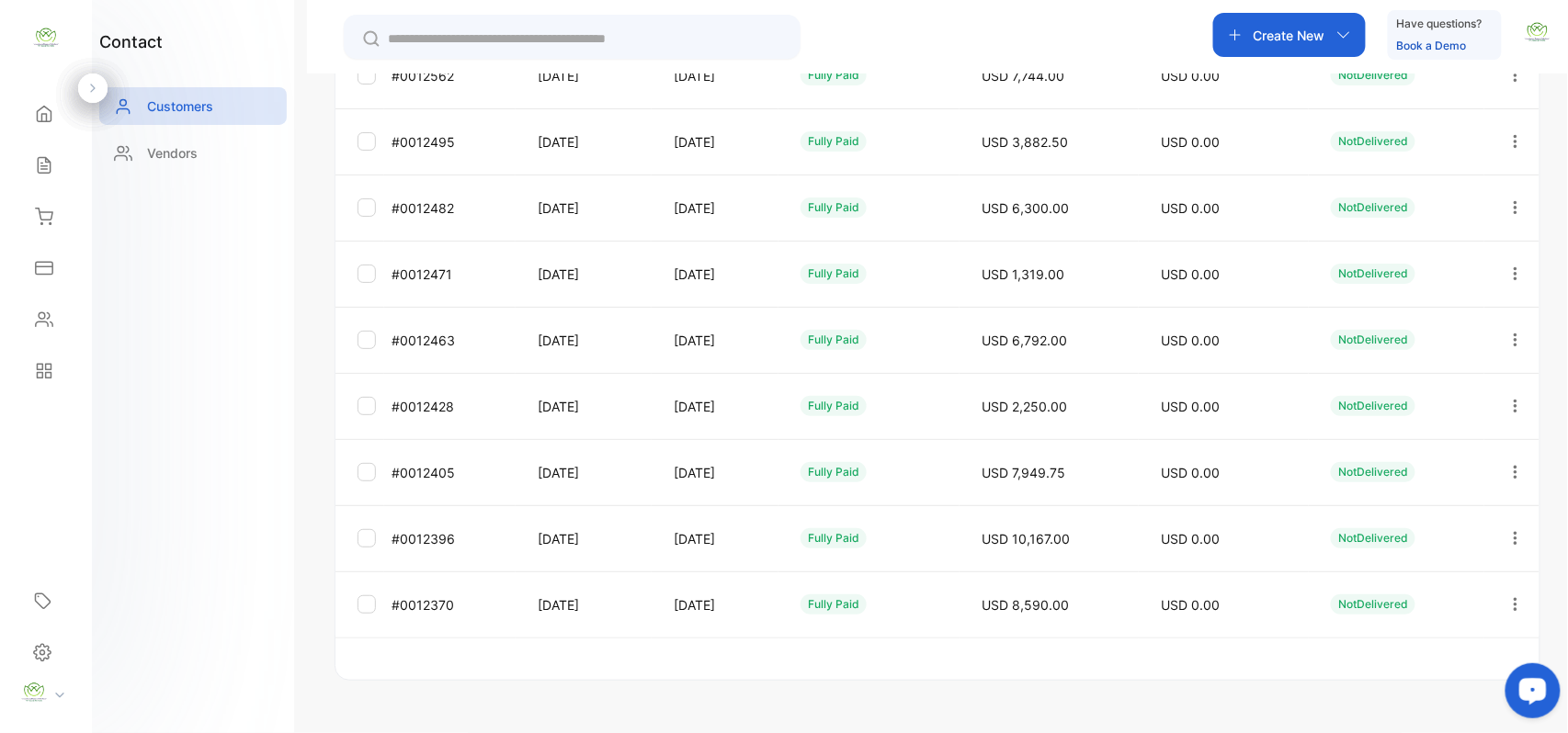
scroll to position [170, 0]
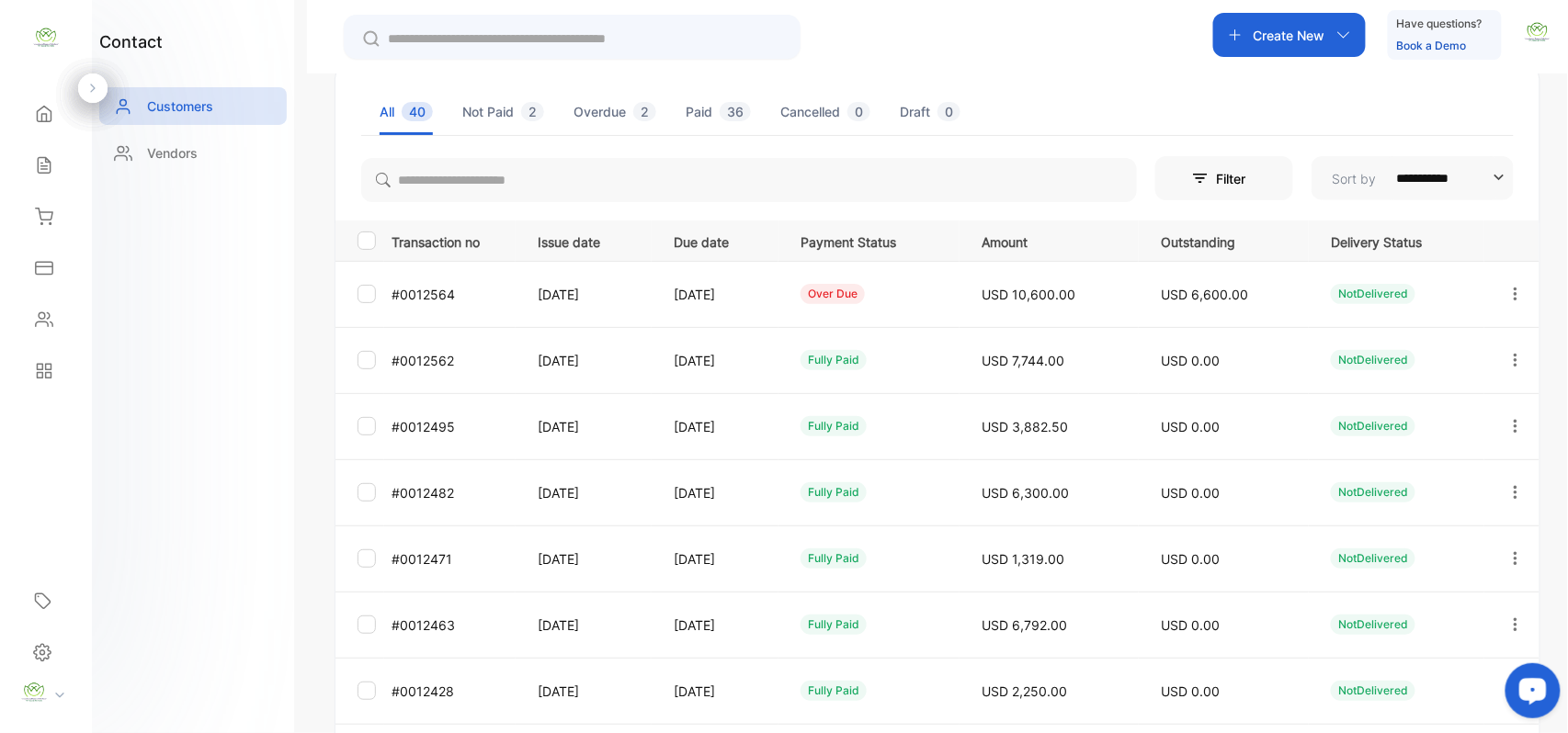
click at [57, 170] on div "Sales" at bounding box center [45, 165] width 62 height 36
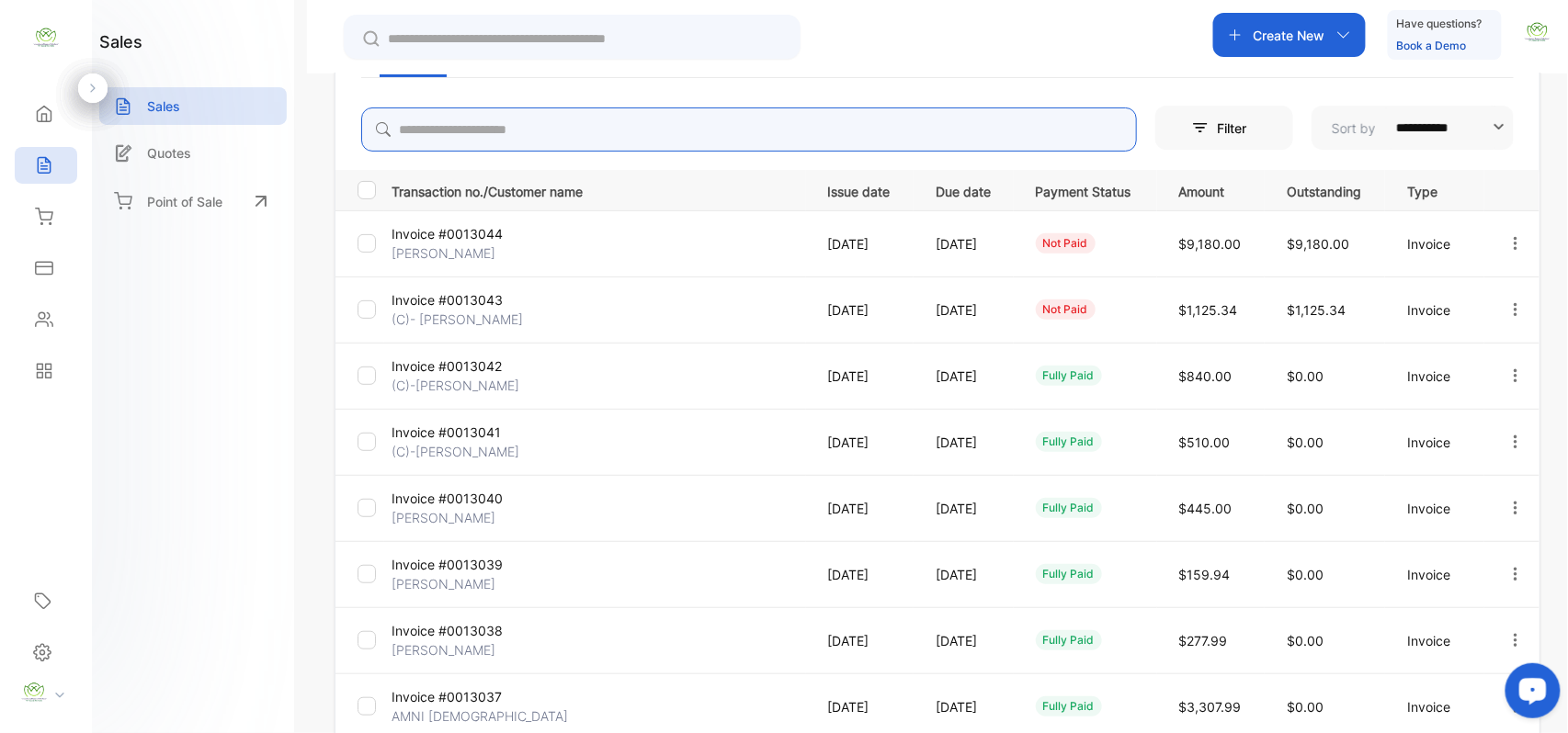
click at [496, 129] on input "search" at bounding box center [749, 130] width 776 height 44
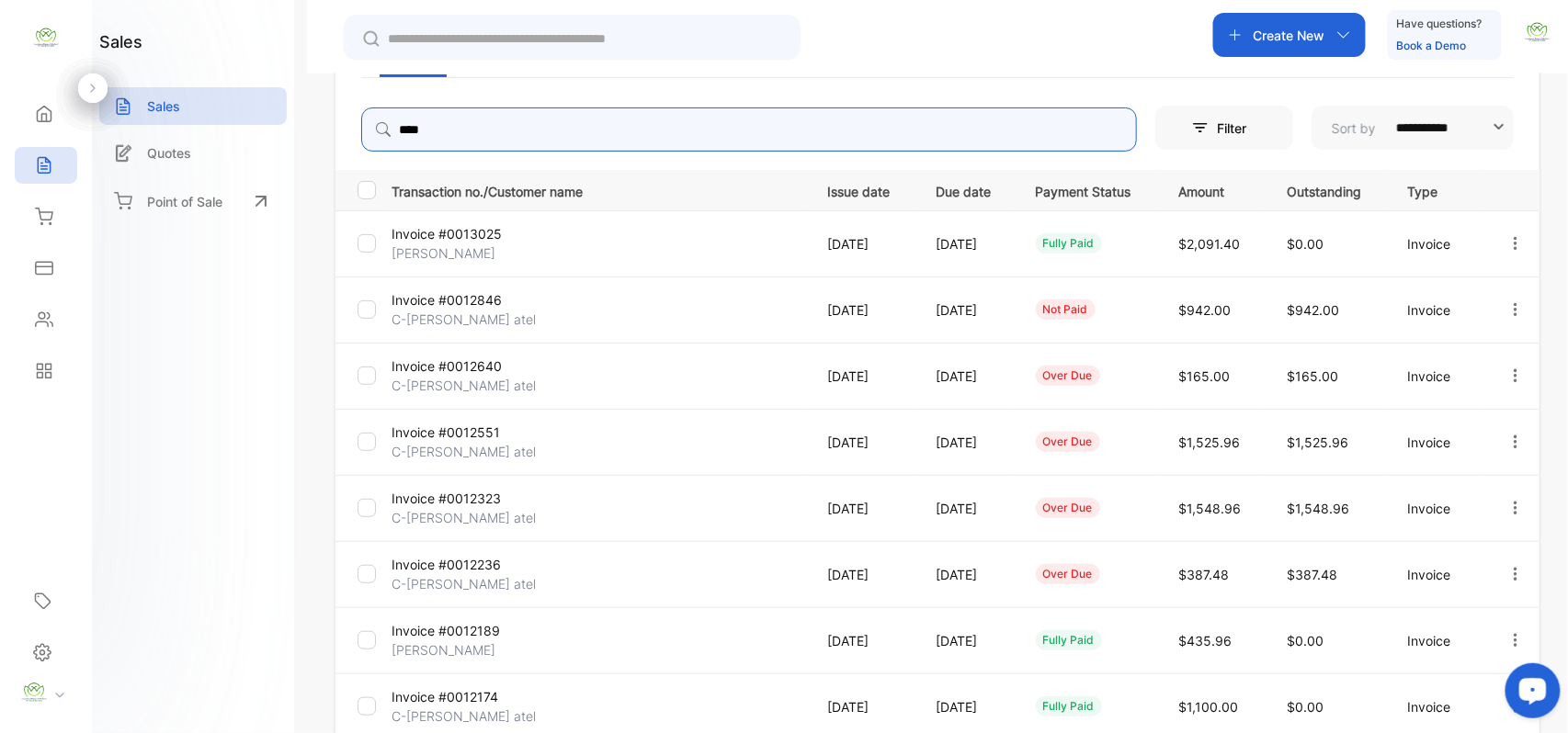
click at [1512, 568] on icon "button" at bounding box center [1514, 573] width 16 height 16
type input "****"
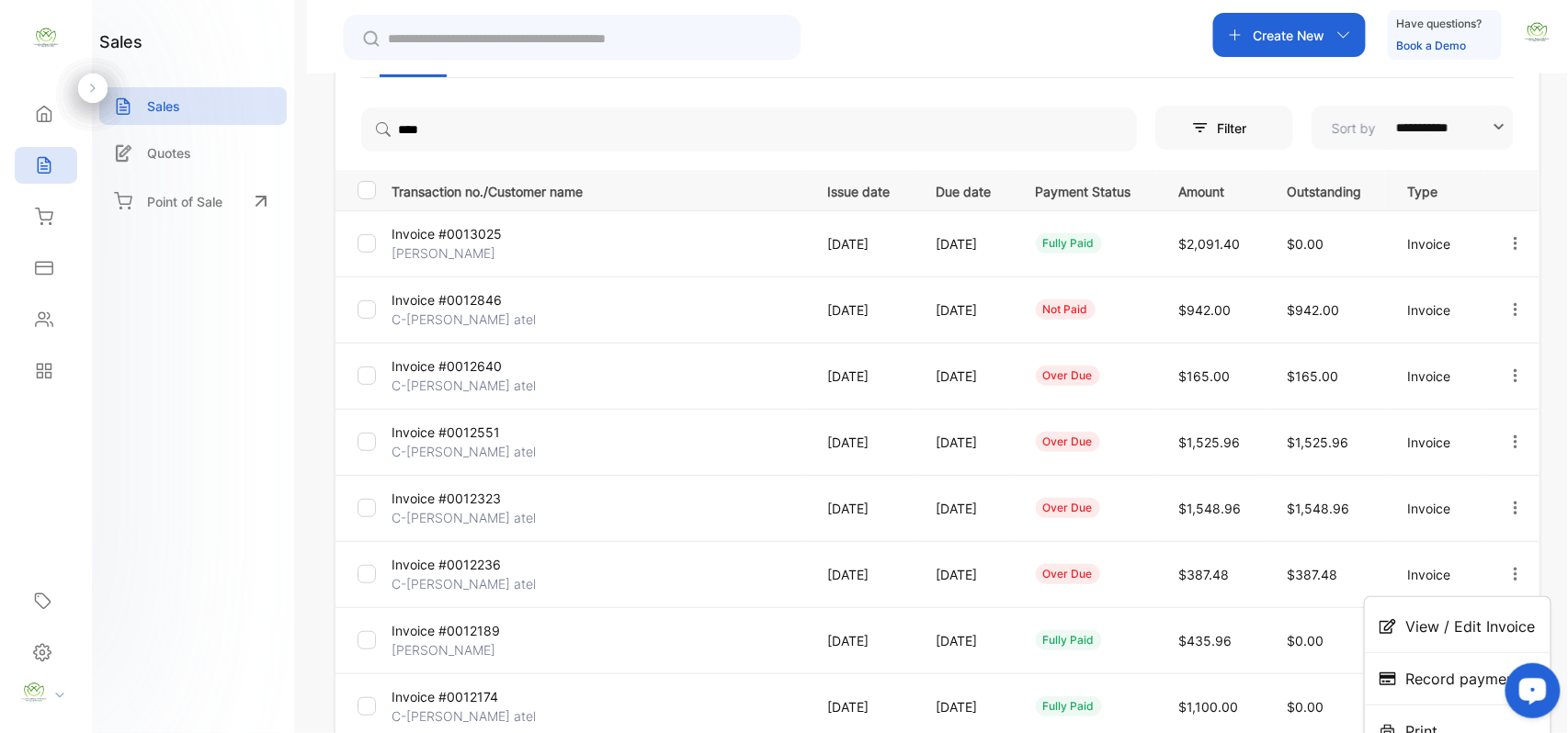
click at [1419, 633] on span "View / Edit Invoice" at bounding box center [1471, 626] width 131 height 22
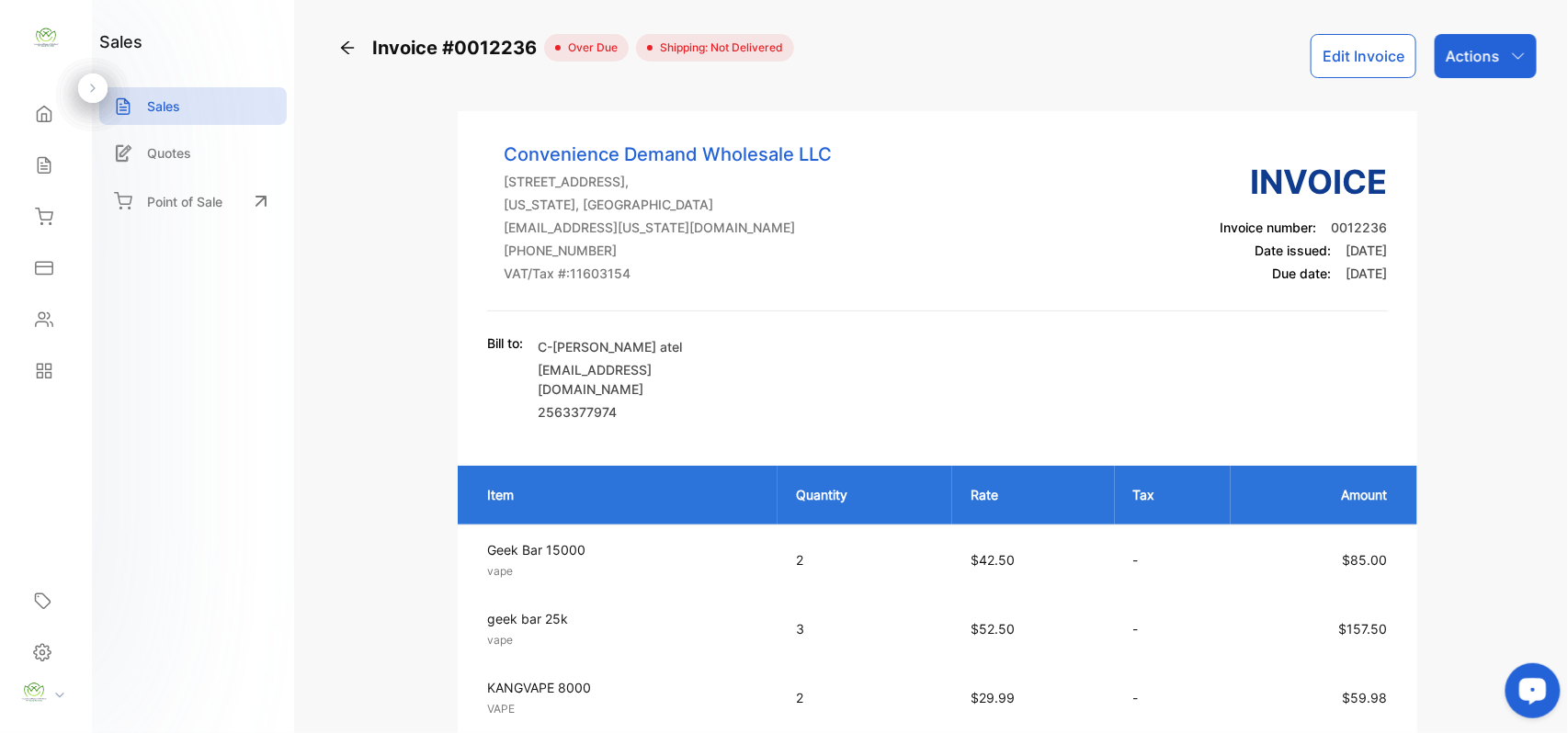
click at [1498, 45] on div "Actions" at bounding box center [1485, 56] width 102 height 44
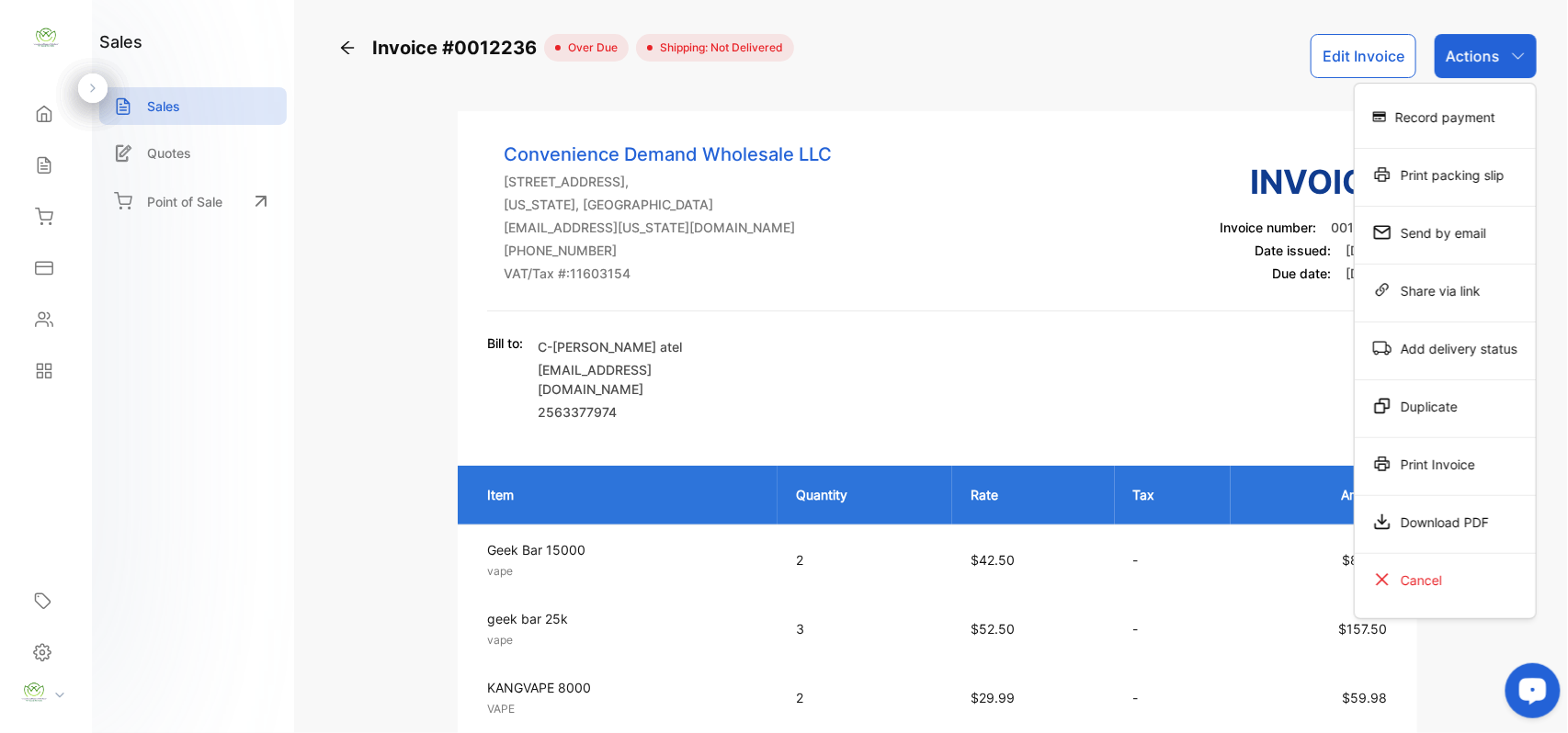
click at [1401, 471] on div "Print Invoice" at bounding box center [1445, 464] width 181 height 36
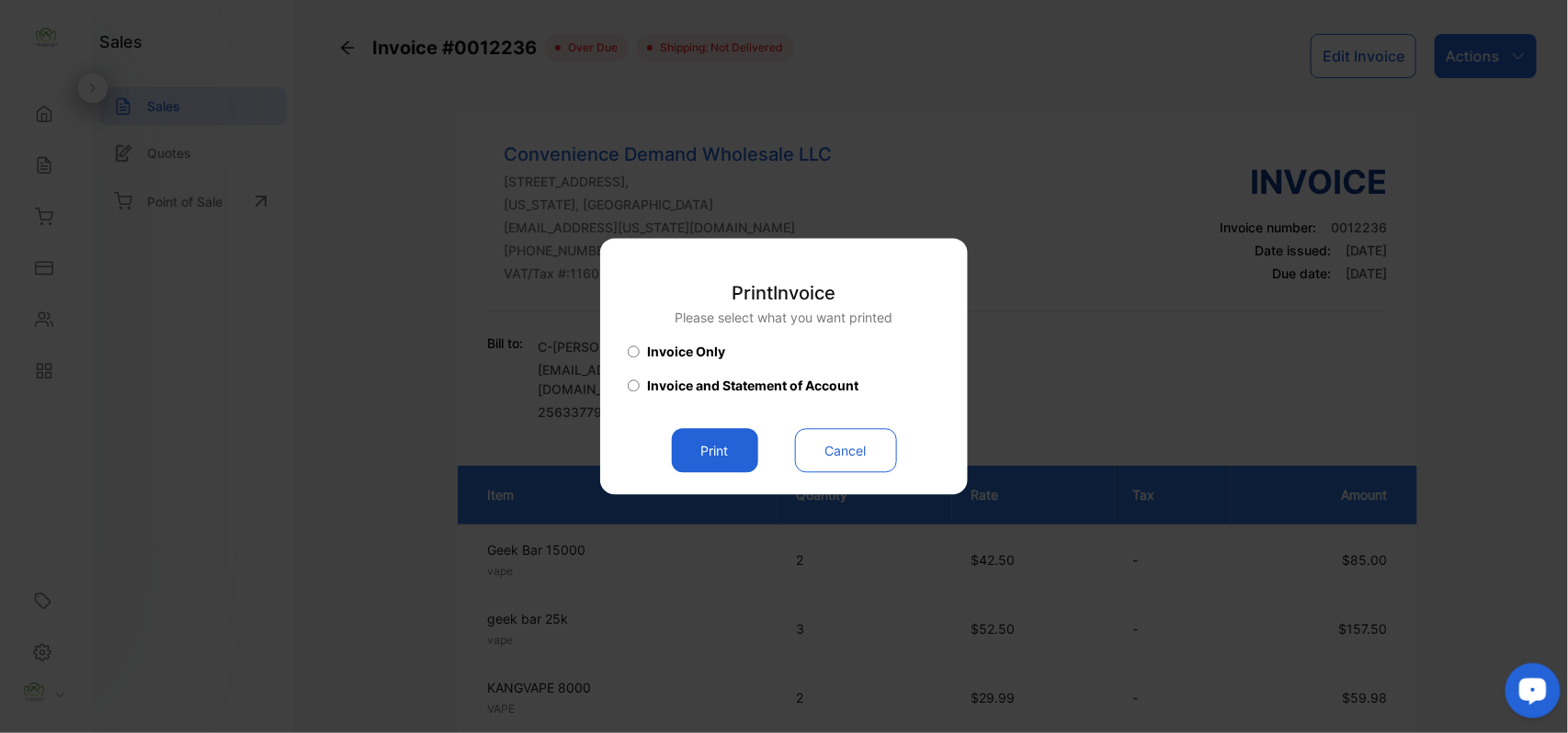
click at [713, 439] on button "Print" at bounding box center [715, 451] width 86 height 44
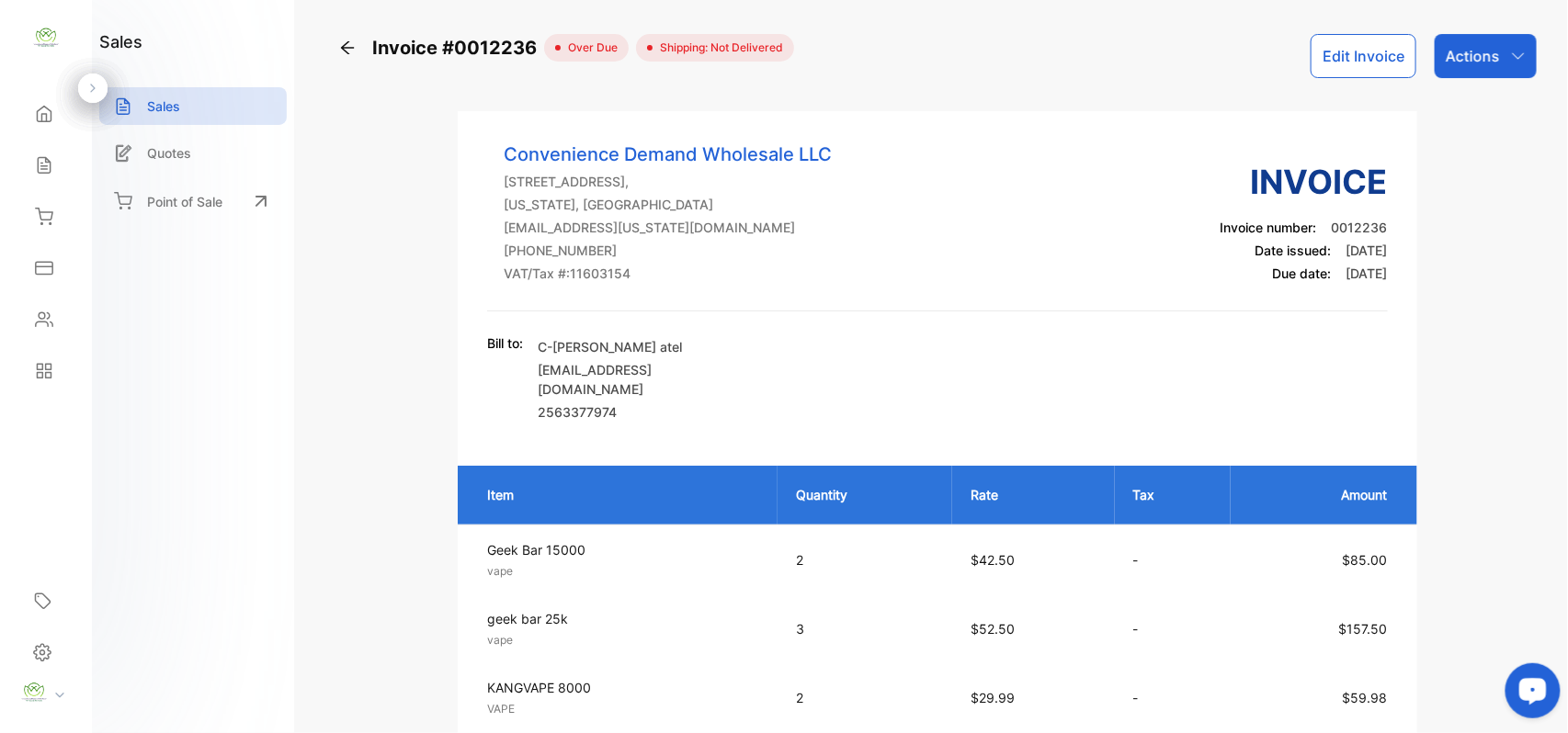
click at [351, 38] on icon at bounding box center [347, 47] width 18 height 18
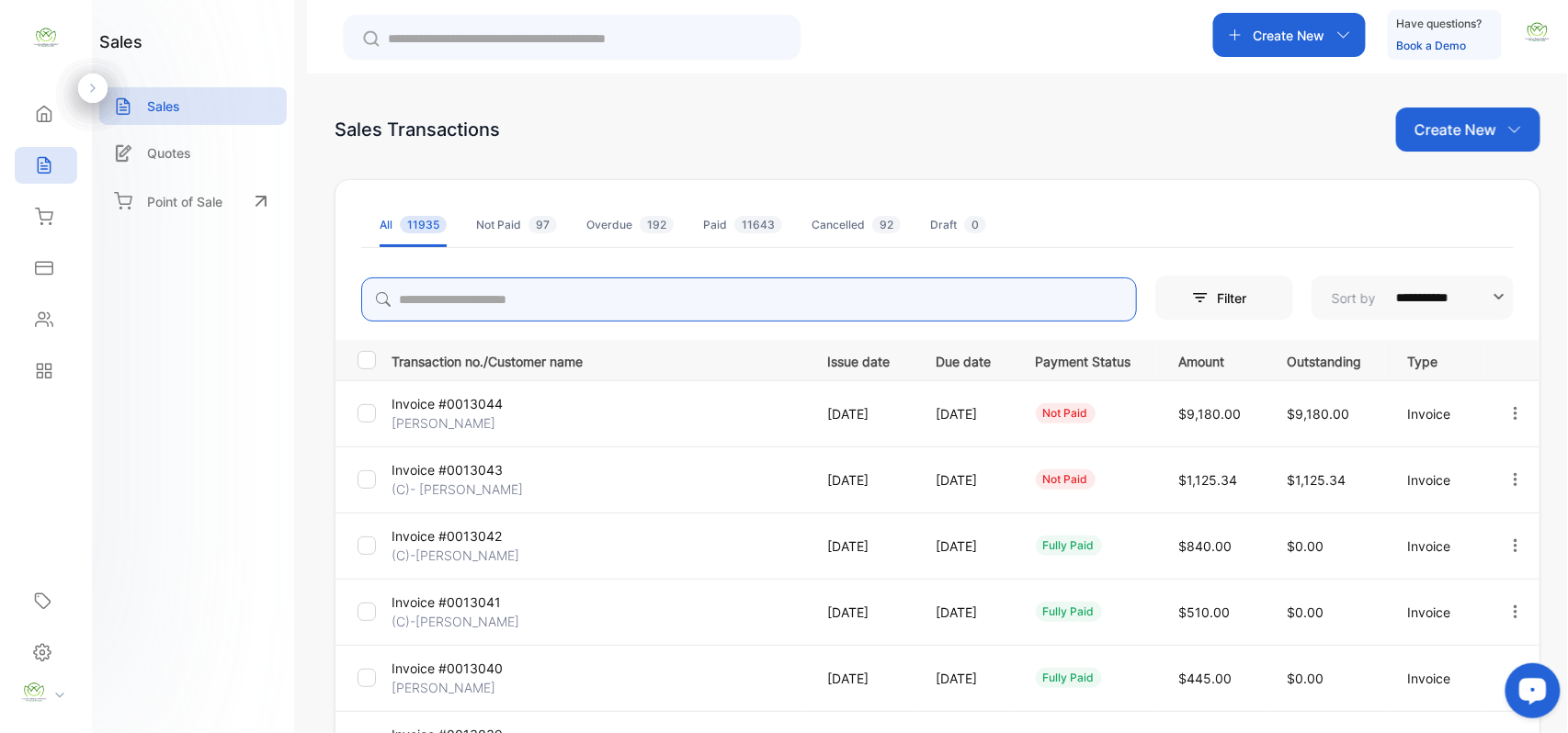
click at [436, 301] on input "search" at bounding box center [749, 299] width 776 height 44
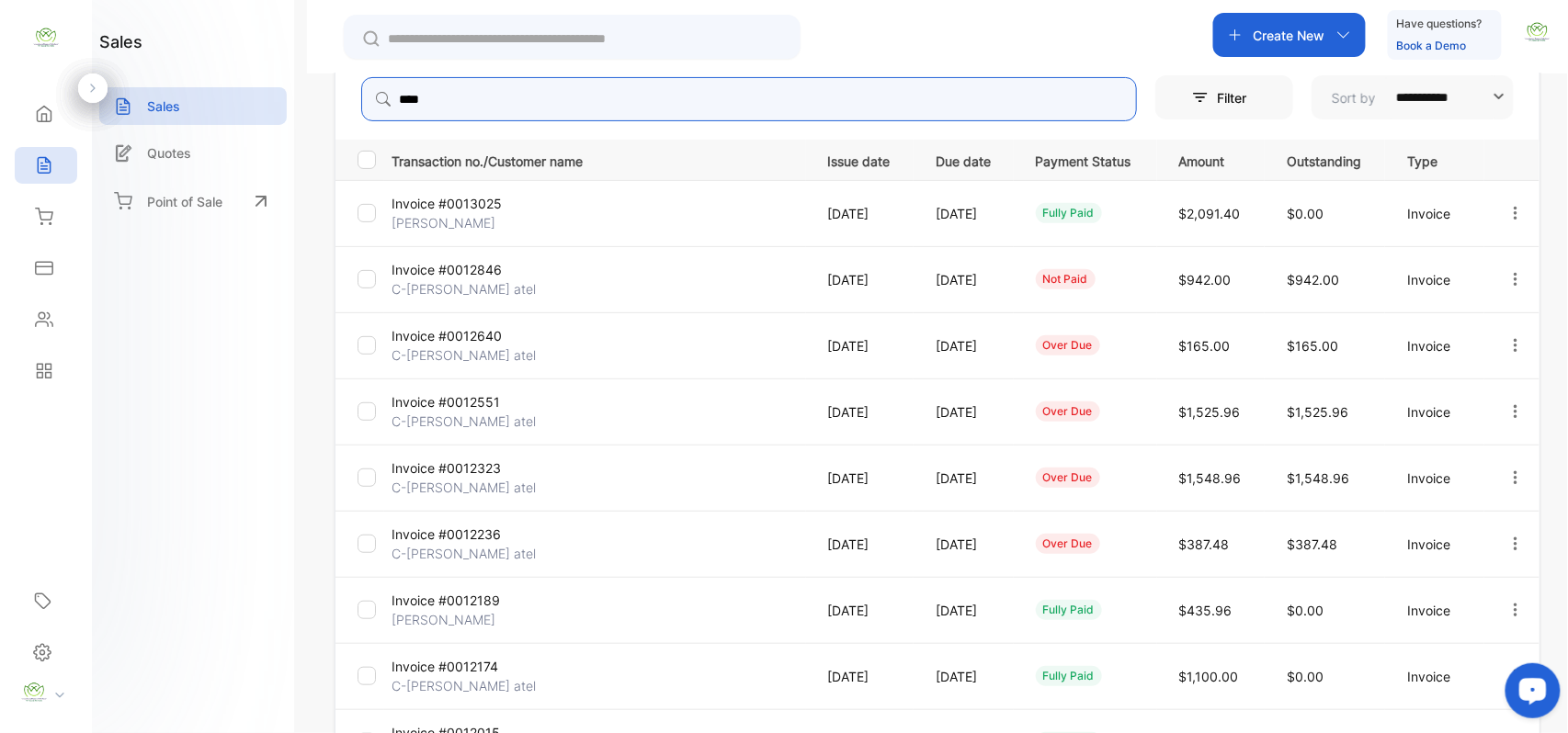
scroll to position [285, 0]
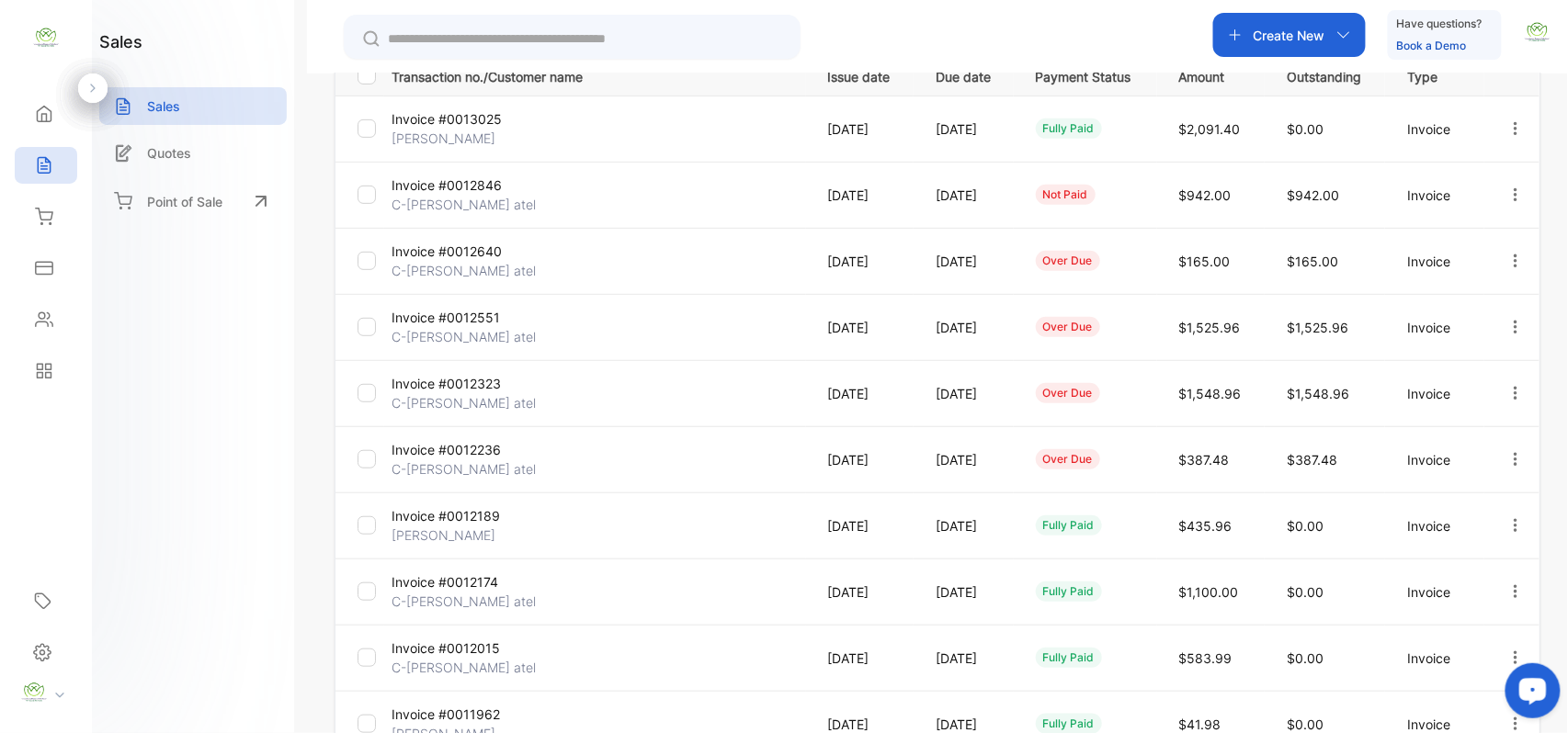
click at [1514, 387] on icon "button" at bounding box center [1515, 392] width 4 height 12
type input "****"
click at [1413, 556] on span "Print" at bounding box center [1422, 550] width 32 height 22
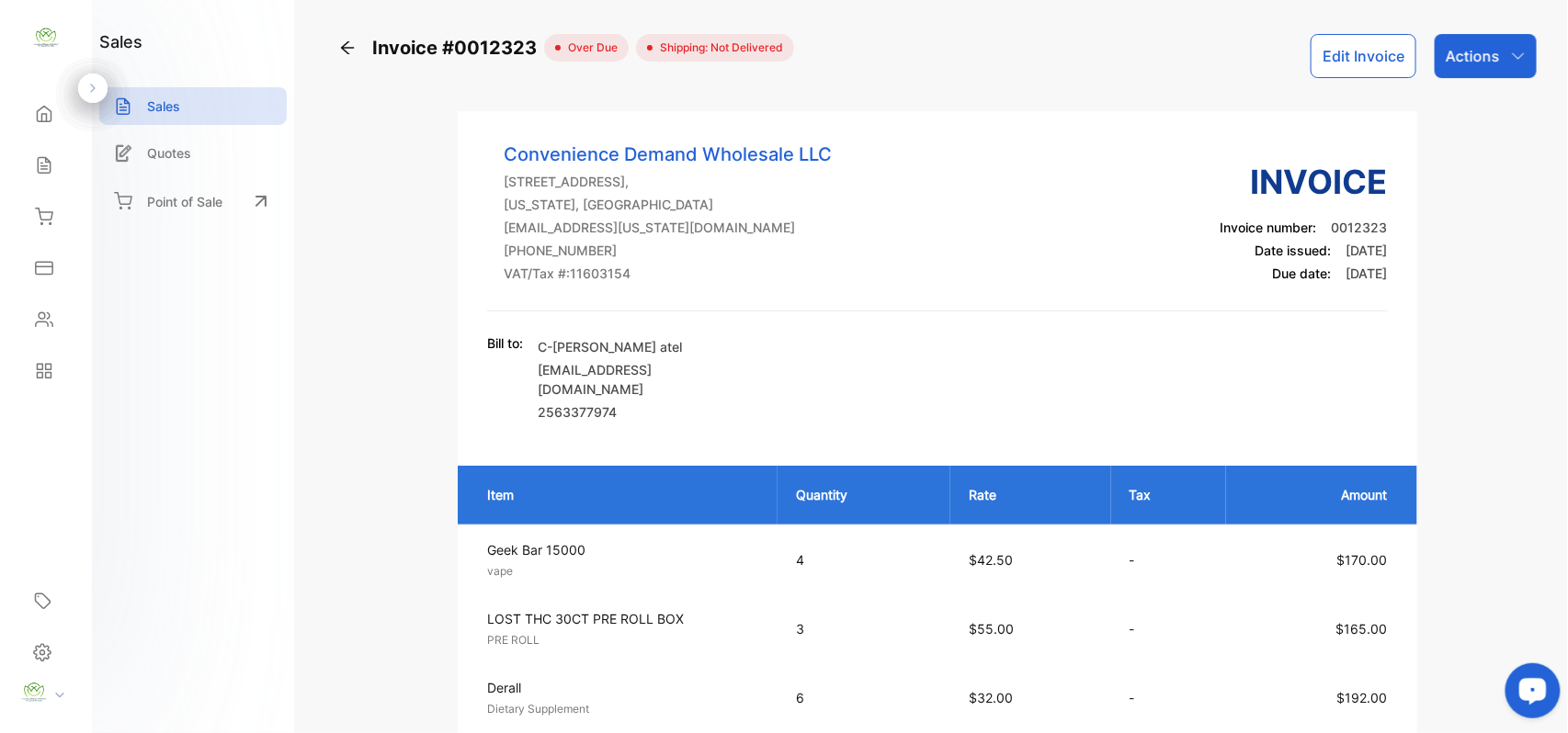
click at [346, 54] on icon at bounding box center [347, 47] width 18 height 18
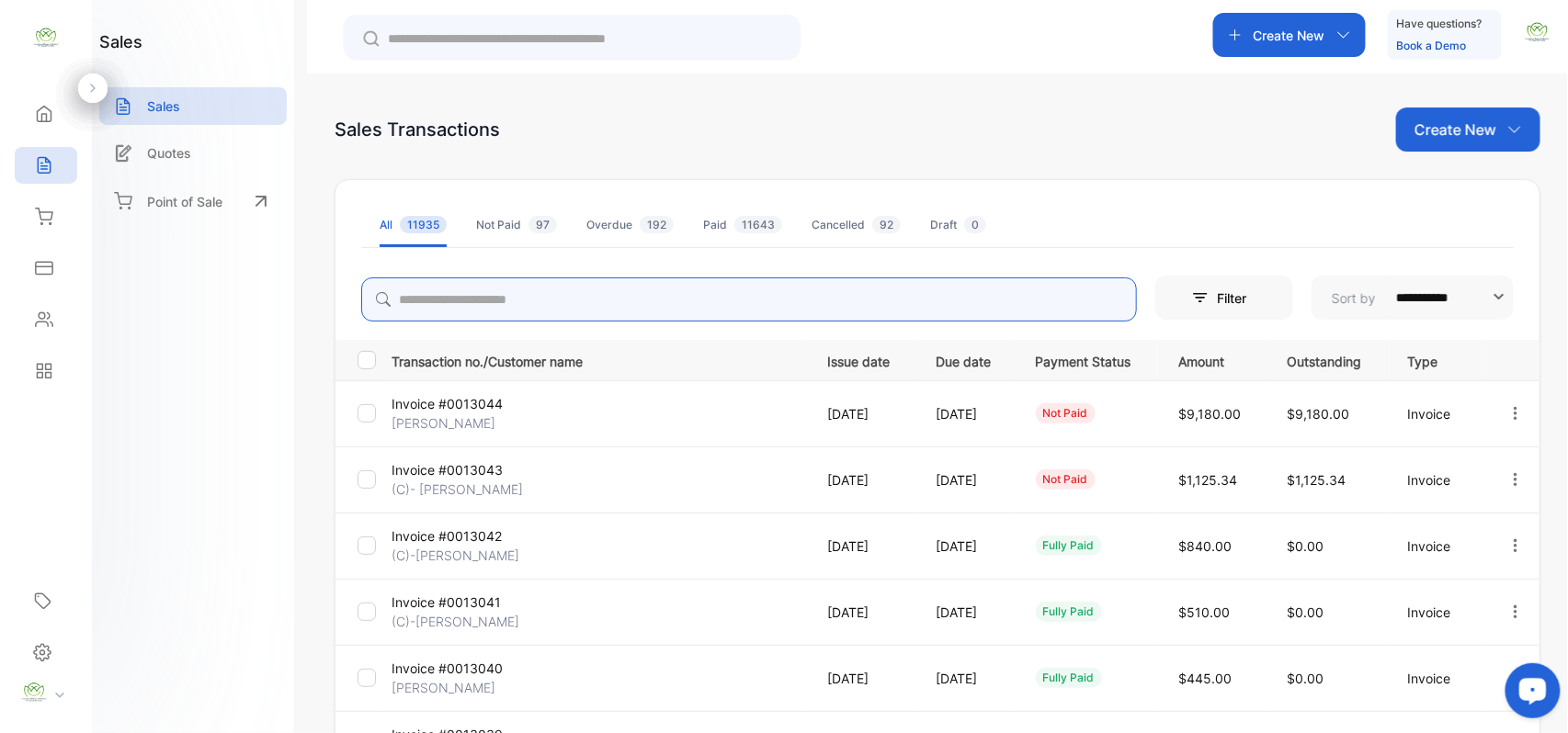
click at [420, 301] on input "search" at bounding box center [749, 299] width 776 height 44
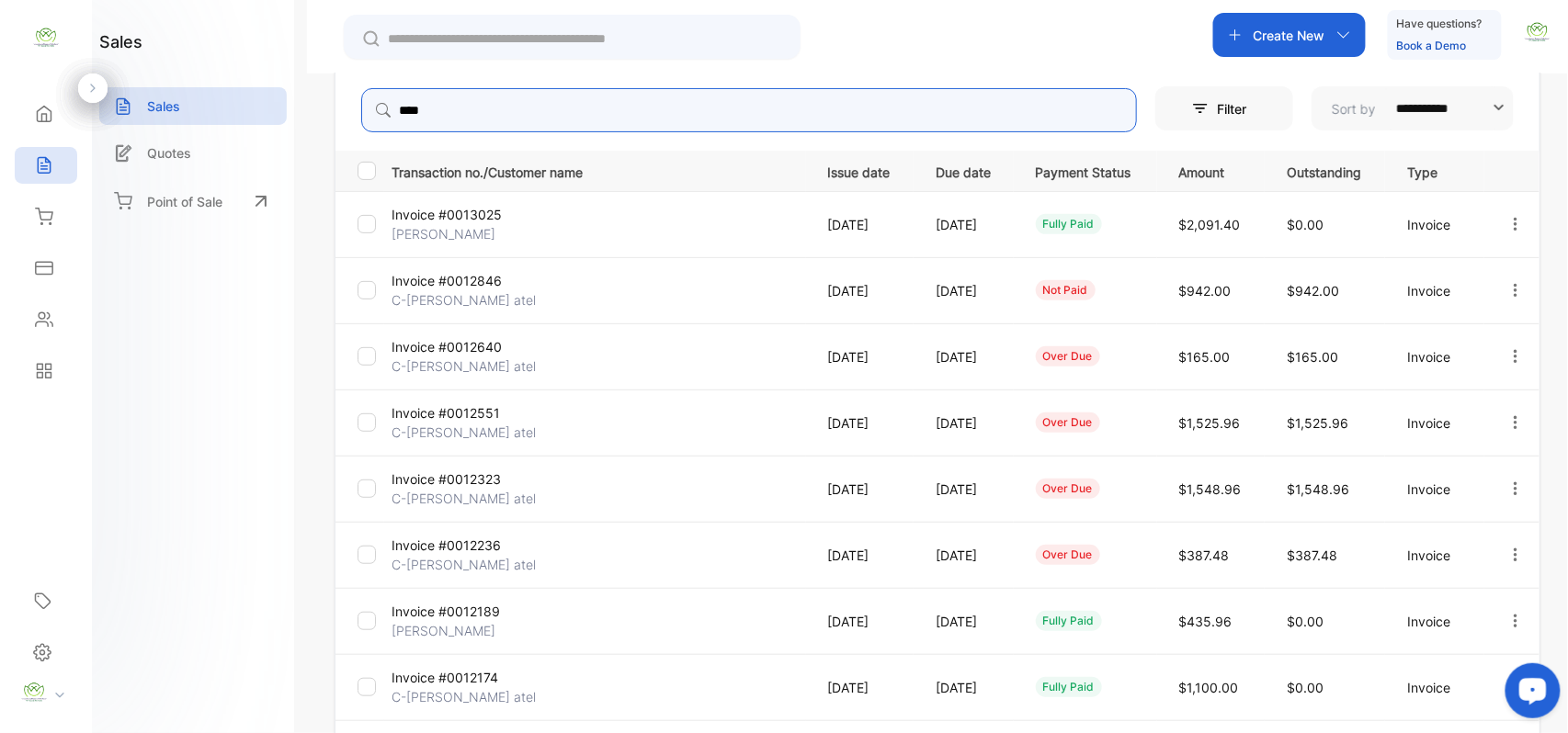
scroll to position [285, 0]
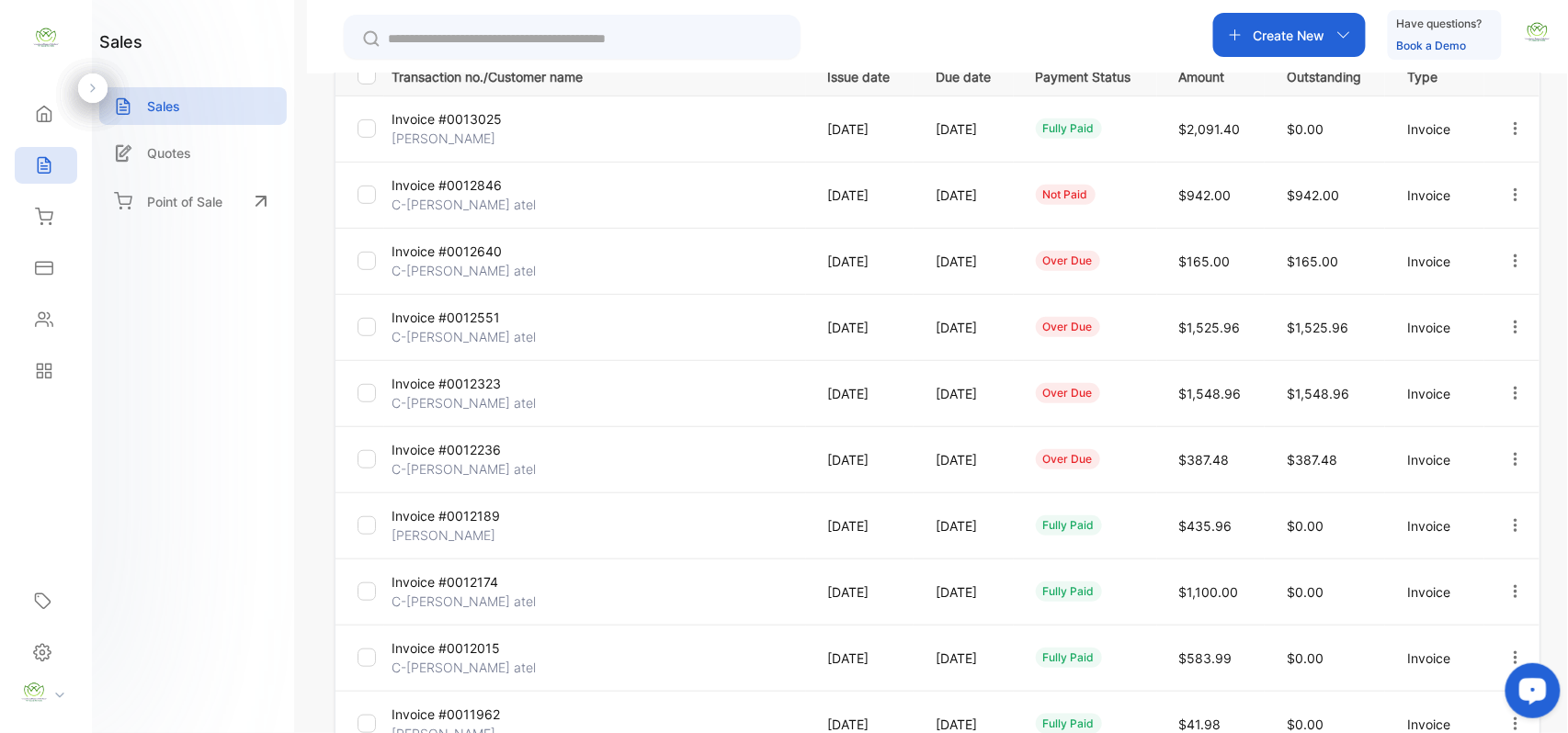
click at [1508, 331] on icon "button" at bounding box center [1514, 327] width 16 height 16
type input "****"
click at [1428, 475] on span "Print" at bounding box center [1422, 484] width 32 height 22
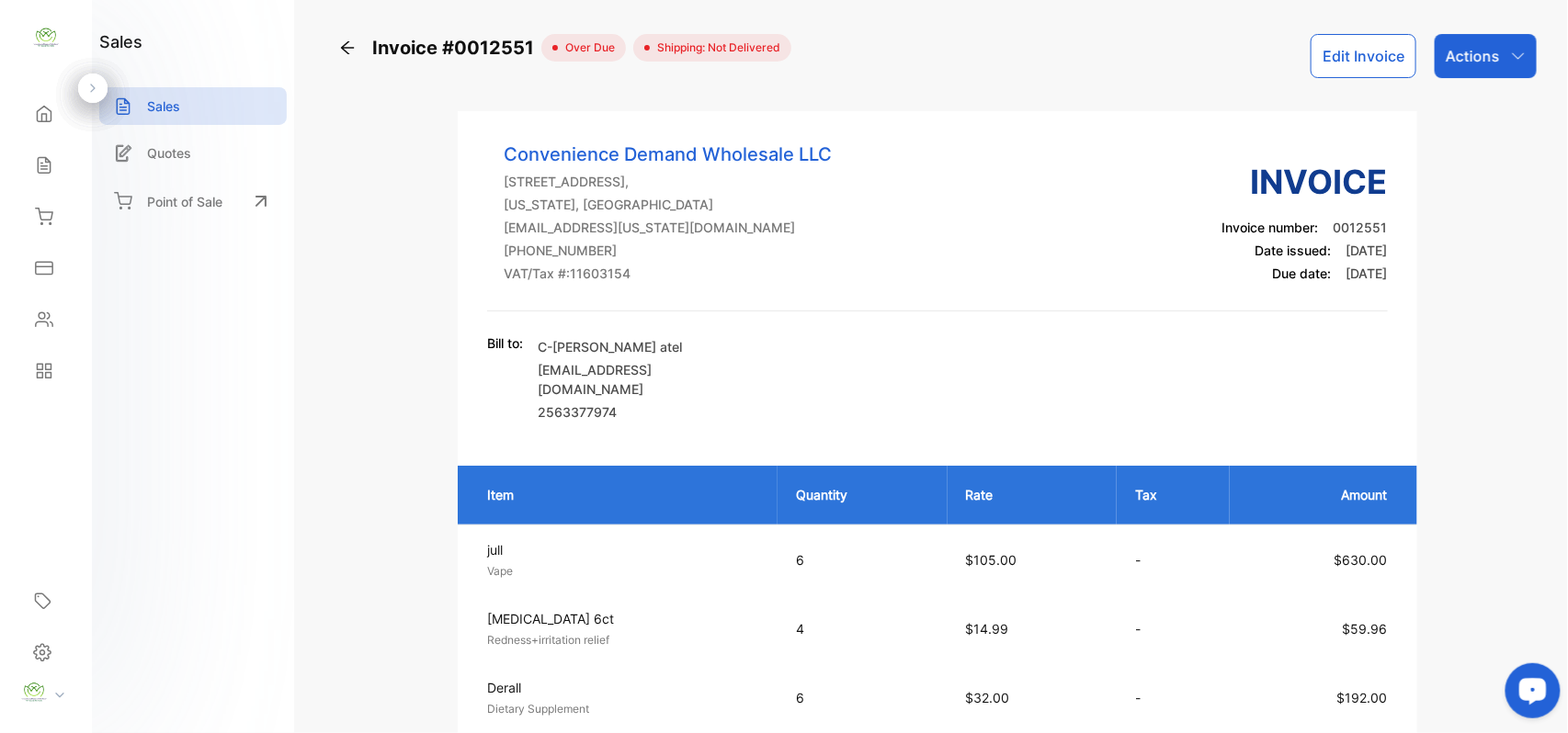
drag, startPoint x: 347, startPoint y: 46, endPoint x: 362, endPoint y: 75, distance: 32.6
click at [350, 46] on icon at bounding box center [347, 47] width 18 height 18
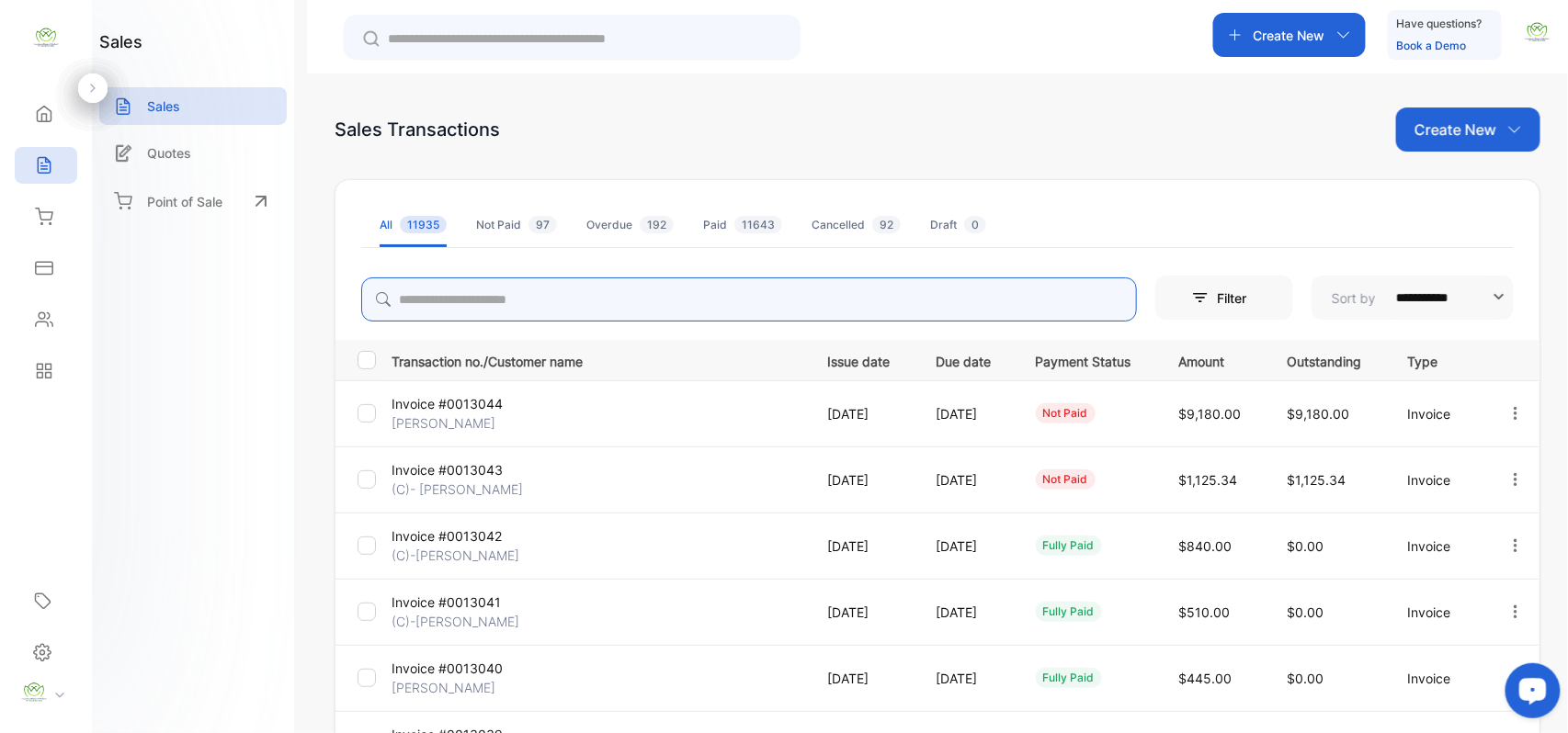
click at [438, 299] on input "search" at bounding box center [749, 299] width 776 height 44
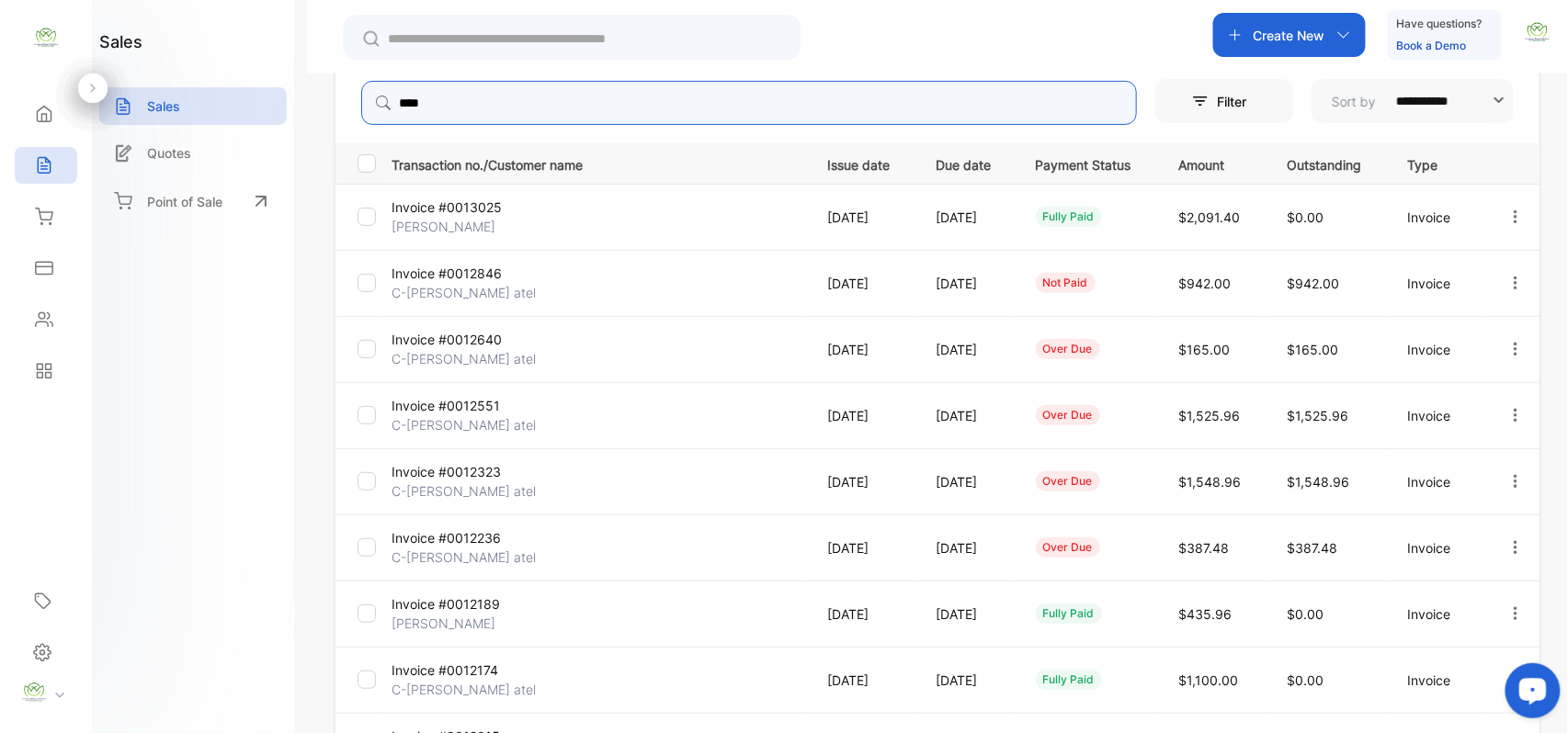
scroll to position [285, 0]
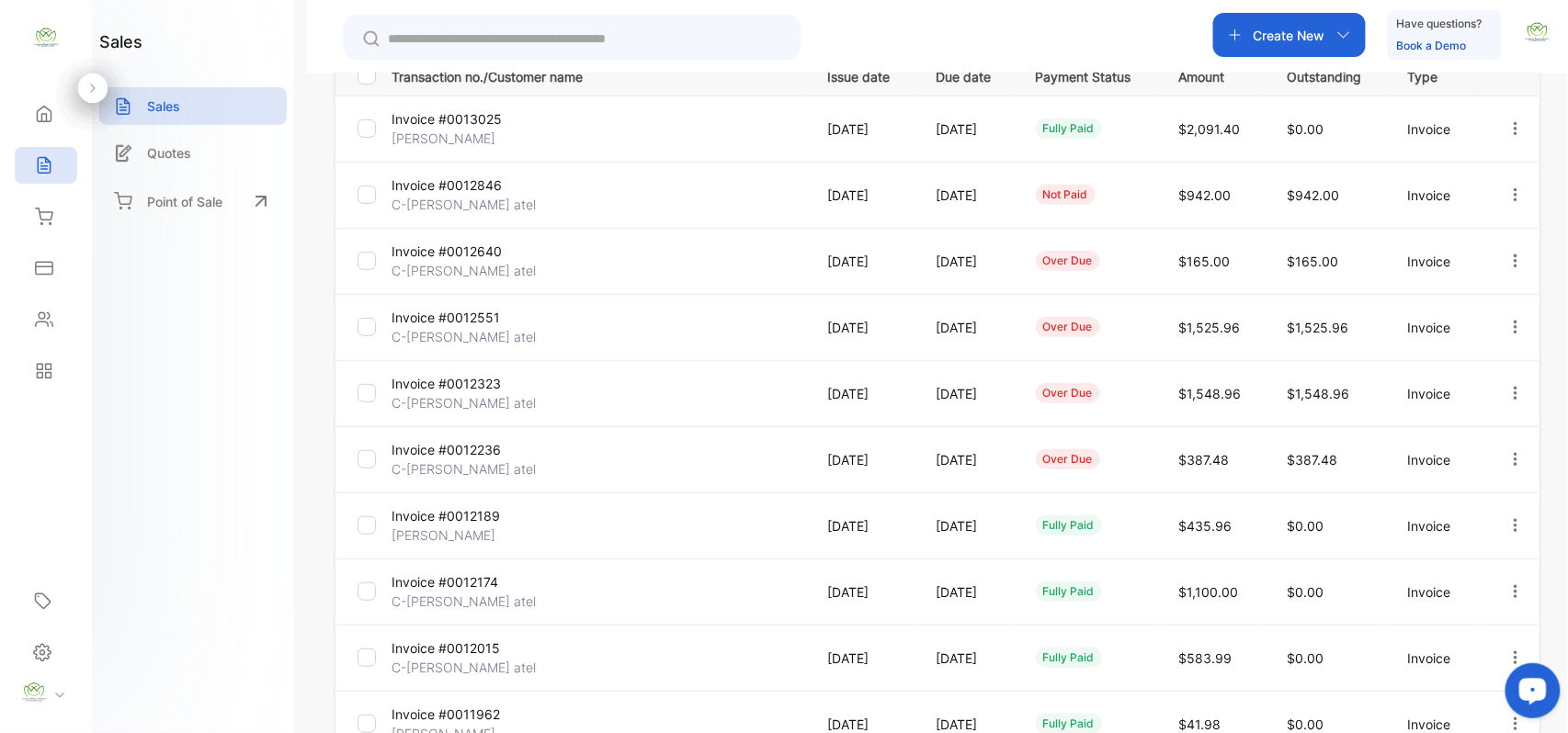
click at [1513, 265] on icon "button" at bounding box center [1514, 260] width 16 height 16
type input "****"
click at [1381, 422] on icon at bounding box center [1387, 418] width 16 height 16
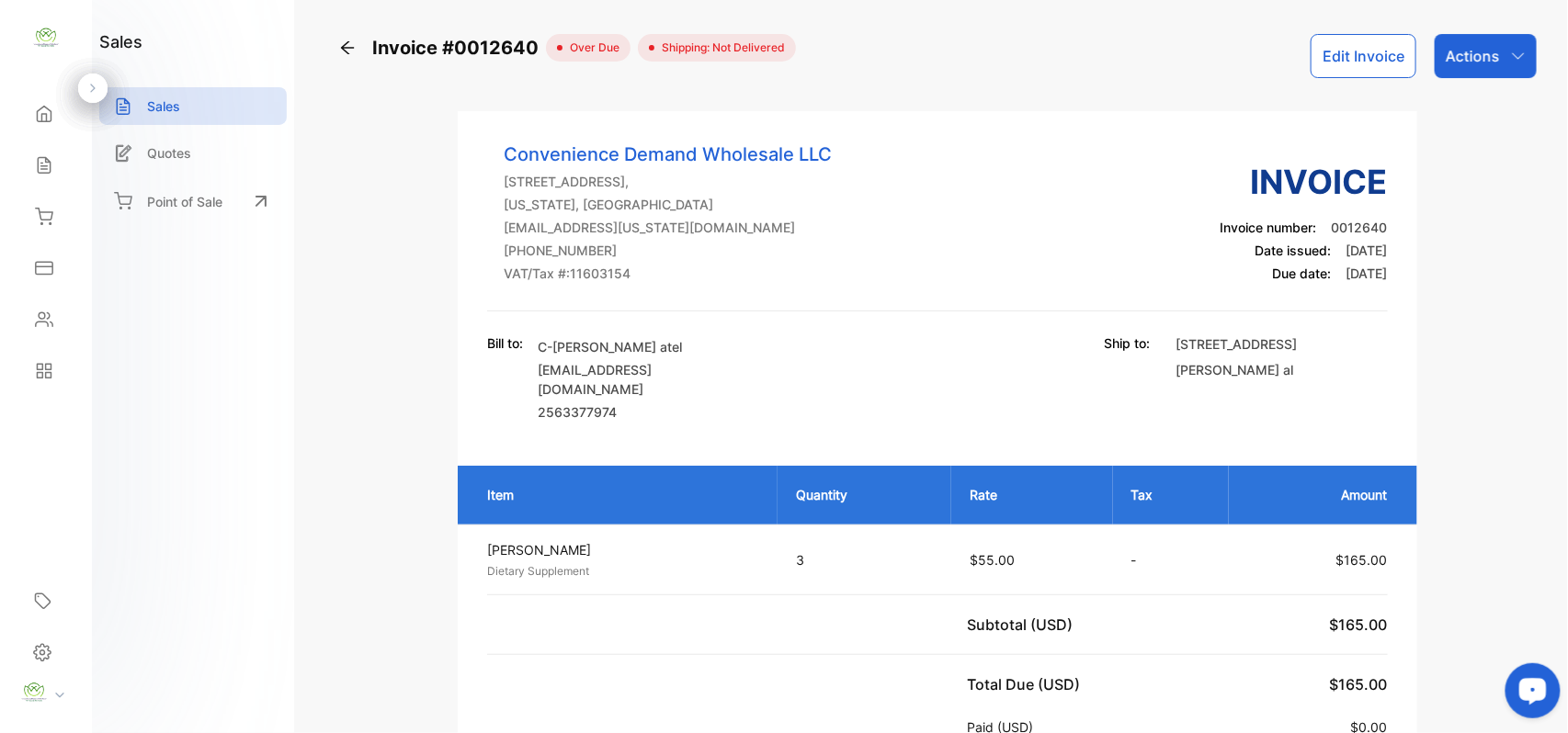
click at [347, 45] on icon at bounding box center [347, 47] width 18 height 18
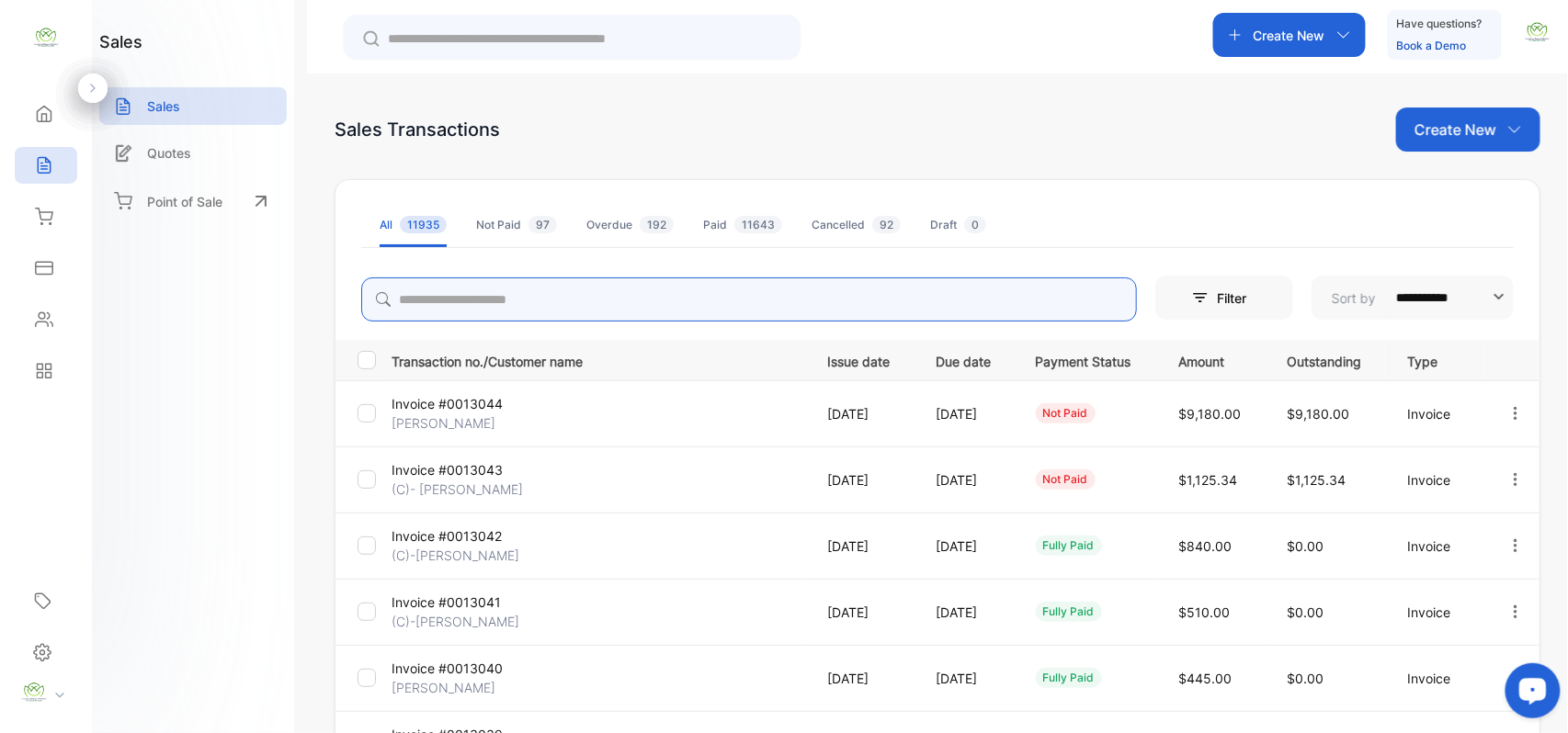
drag, startPoint x: 438, startPoint y: 333, endPoint x: 445, endPoint y: 296, distance: 37.7
click at [445, 296] on input "search" at bounding box center [749, 299] width 776 height 44
click at [1508, 478] on icon "button" at bounding box center [1514, 479] width 16 height 16
type input "****"
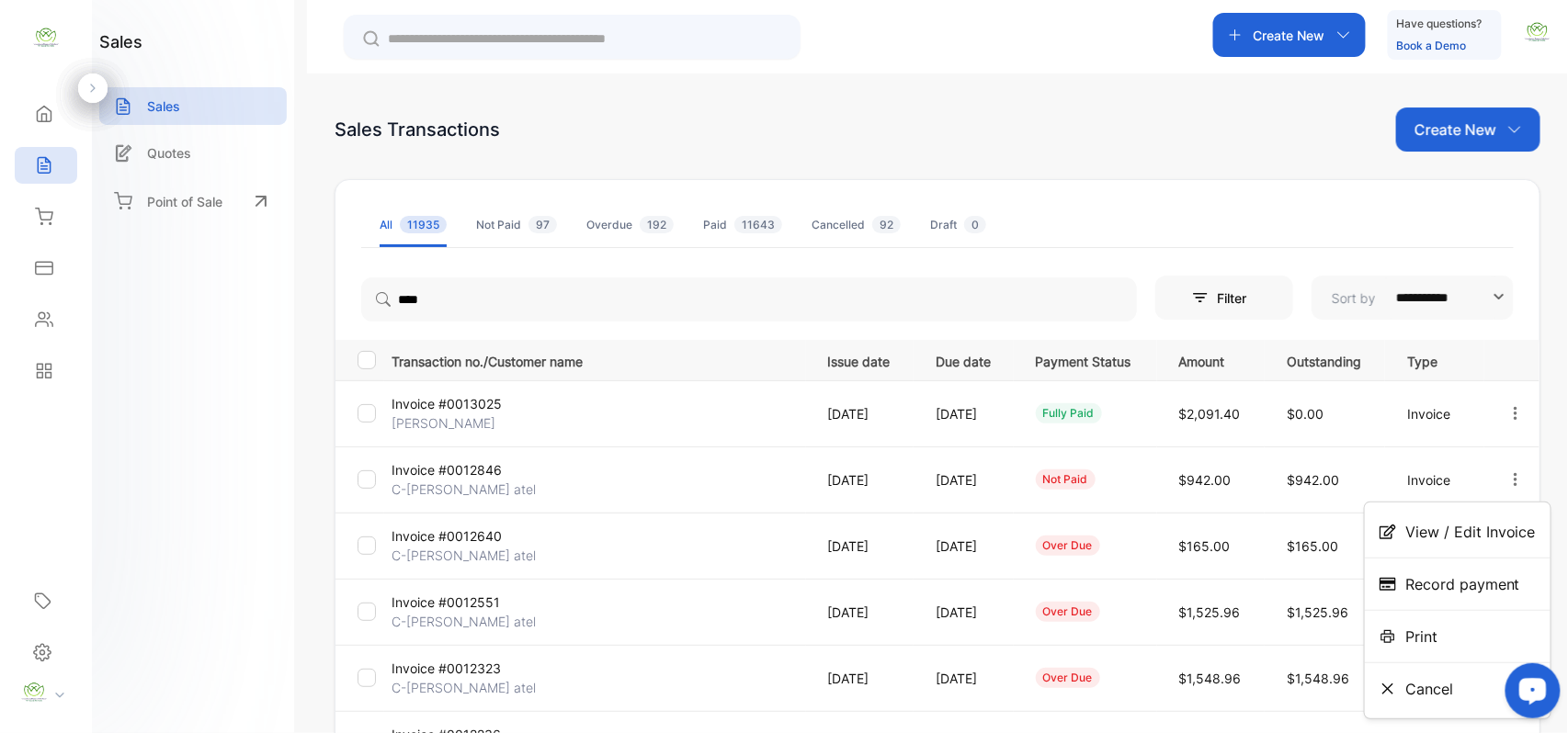
click at [1421, 636] on span "Print" at bounding box center [1422, 636] width 32 height 22
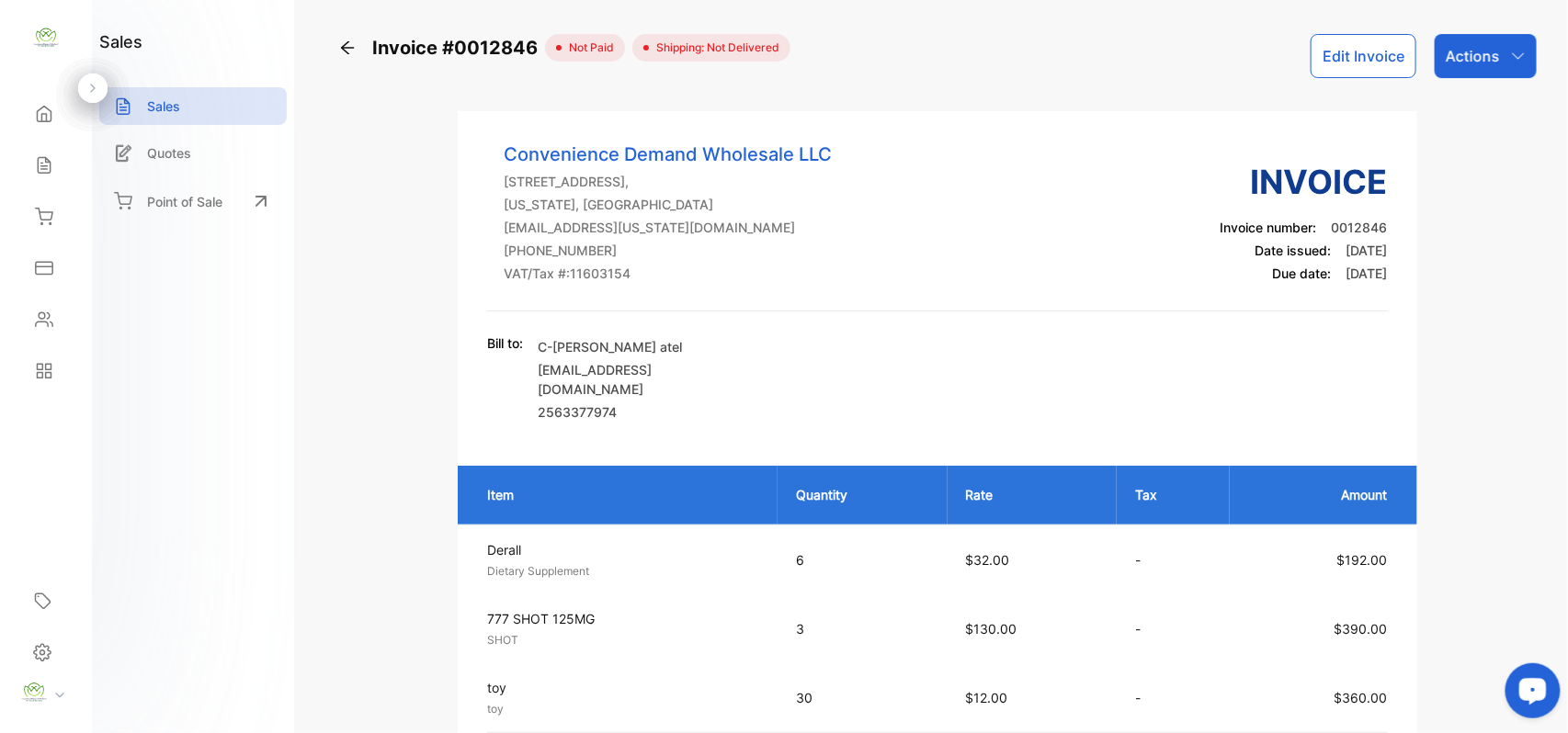
drag, startPoint x: 1514, startPoint y: 59, endPoint x: 1489, endPoint y: 72, distance: 28.2
click at [1511, 60] on icon "button" at bounding box center [1517, 55] width 14 height 14
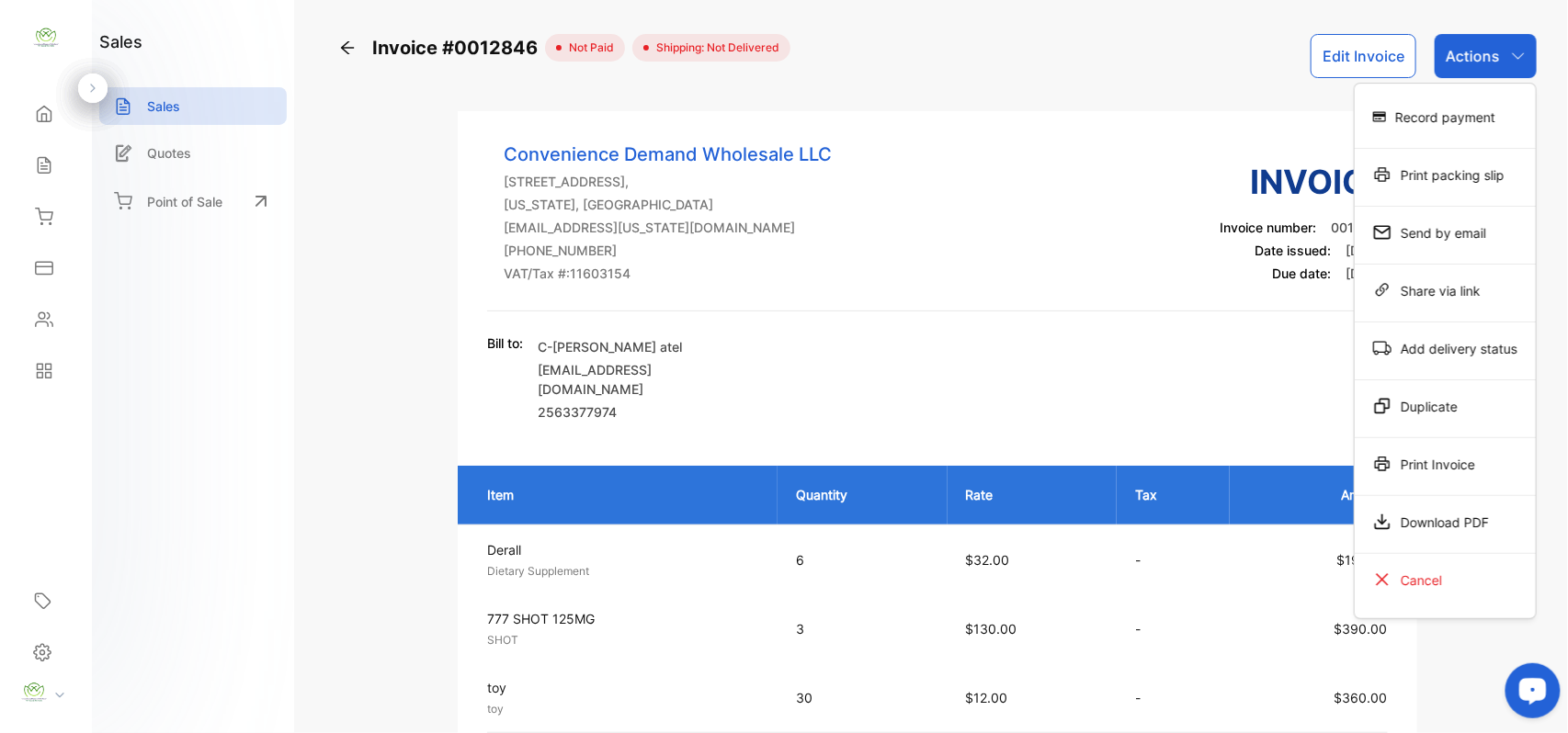
click at [1397, 464] on div "Print Invoice" at bounding box center [1445, 464] width 181 height 36
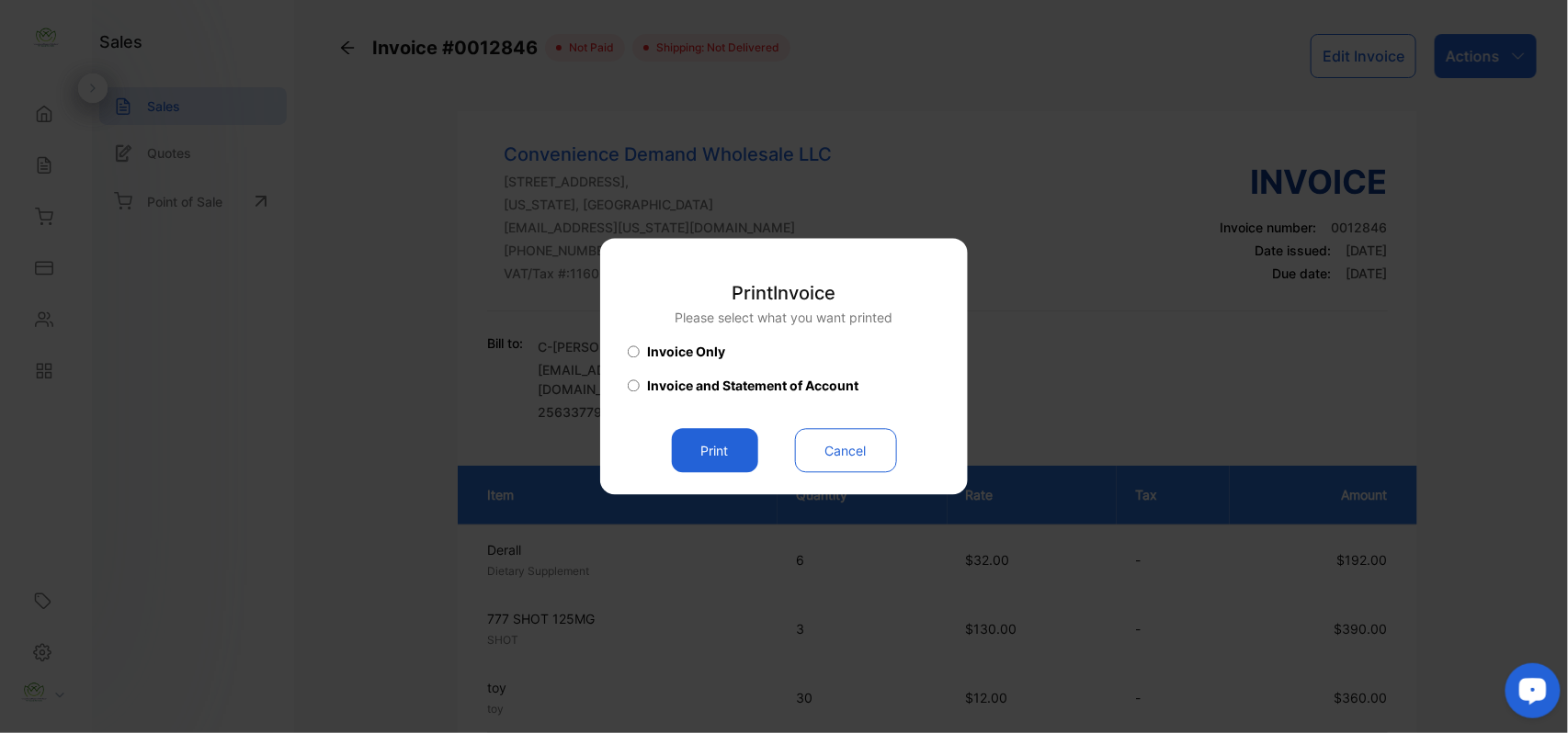
click at [718, 461] on button "Print" at bounding box center [715, 451] width 86 height 44
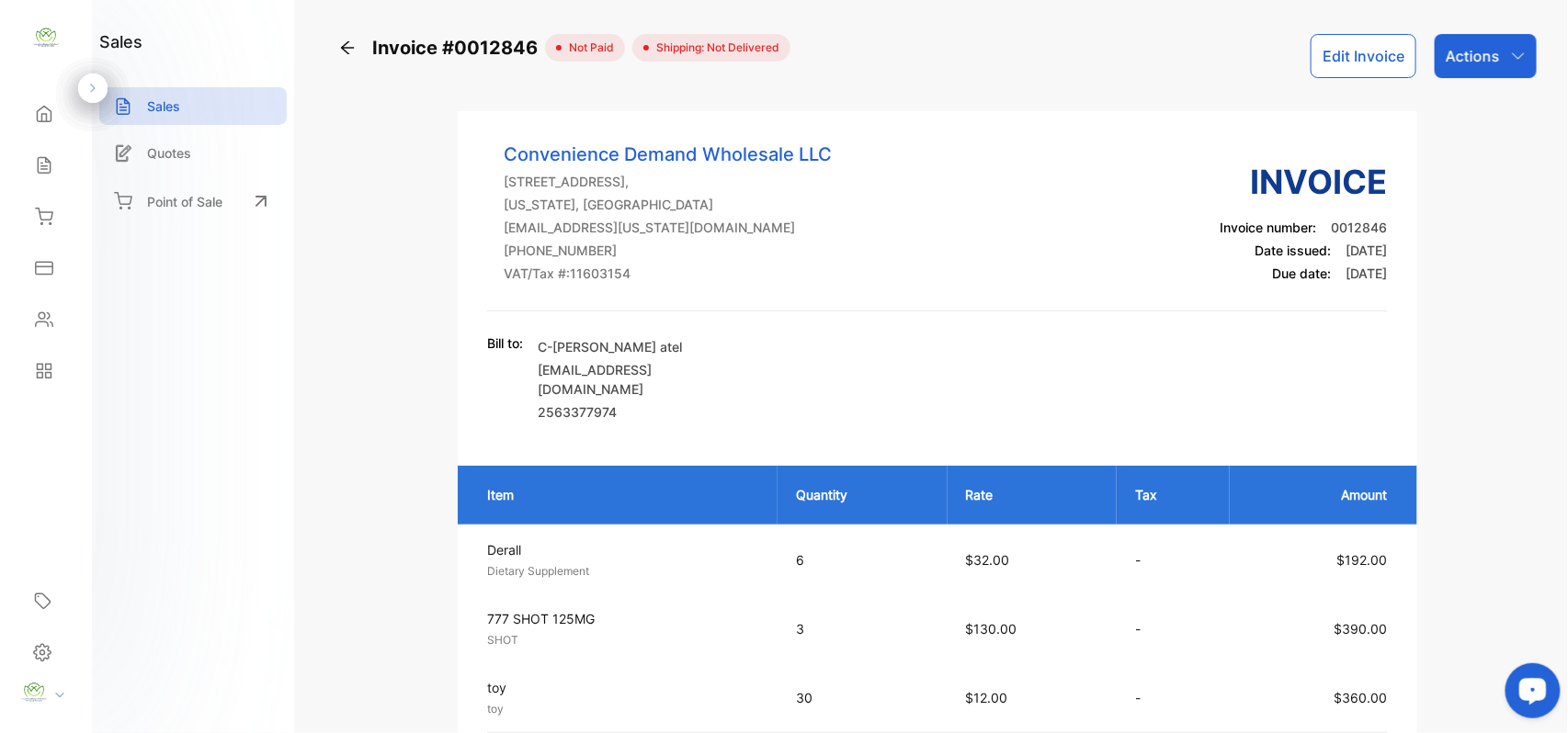
click at [353, 55] on icon at bounding box center [347, 47] width 18 height 18
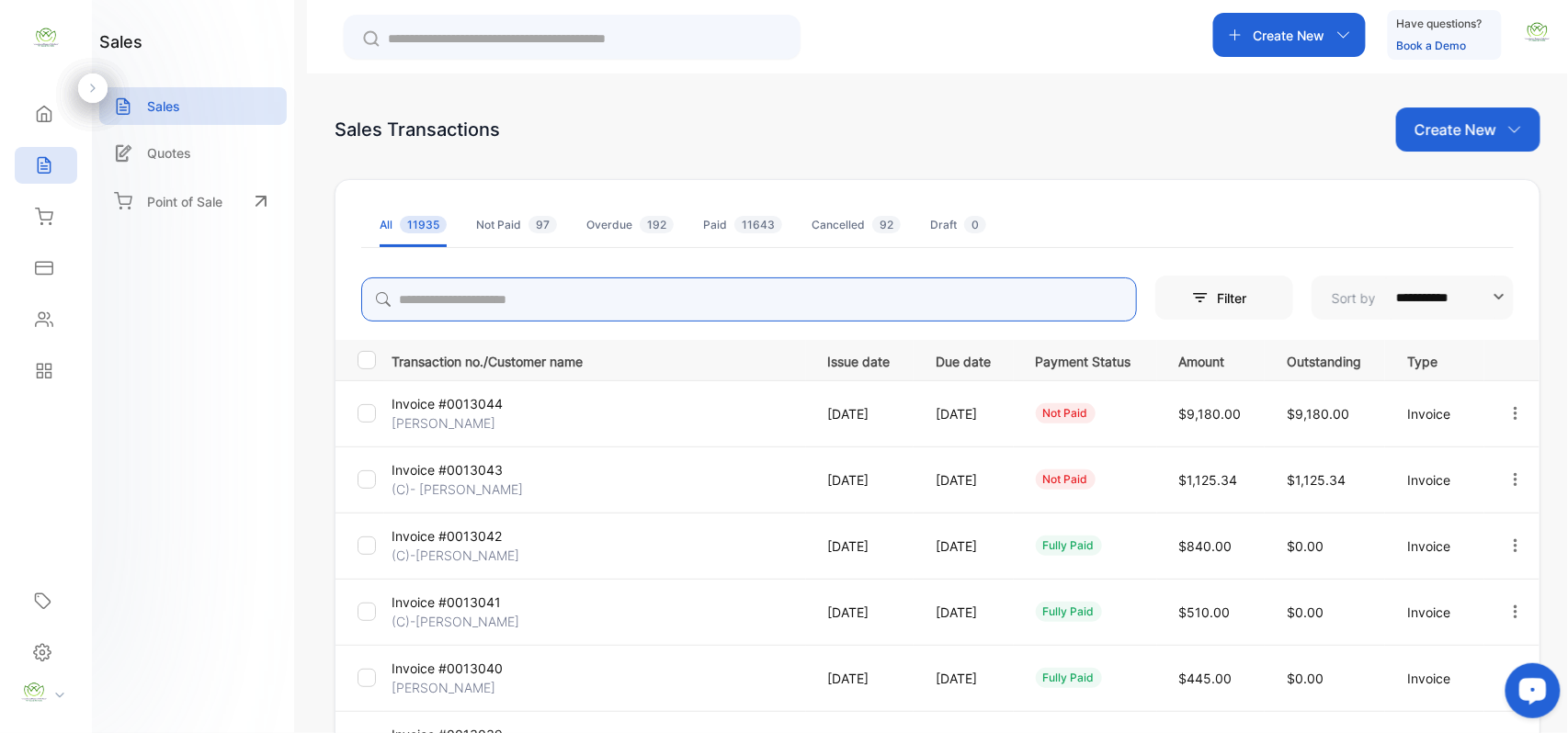
click at [427, 306] on input "search" at bounding box center [749, 299] width 776 height 44
click at [1515, 482] on icon "button" at bounding box center [1514, 479] width 16 height 16
type input "****"
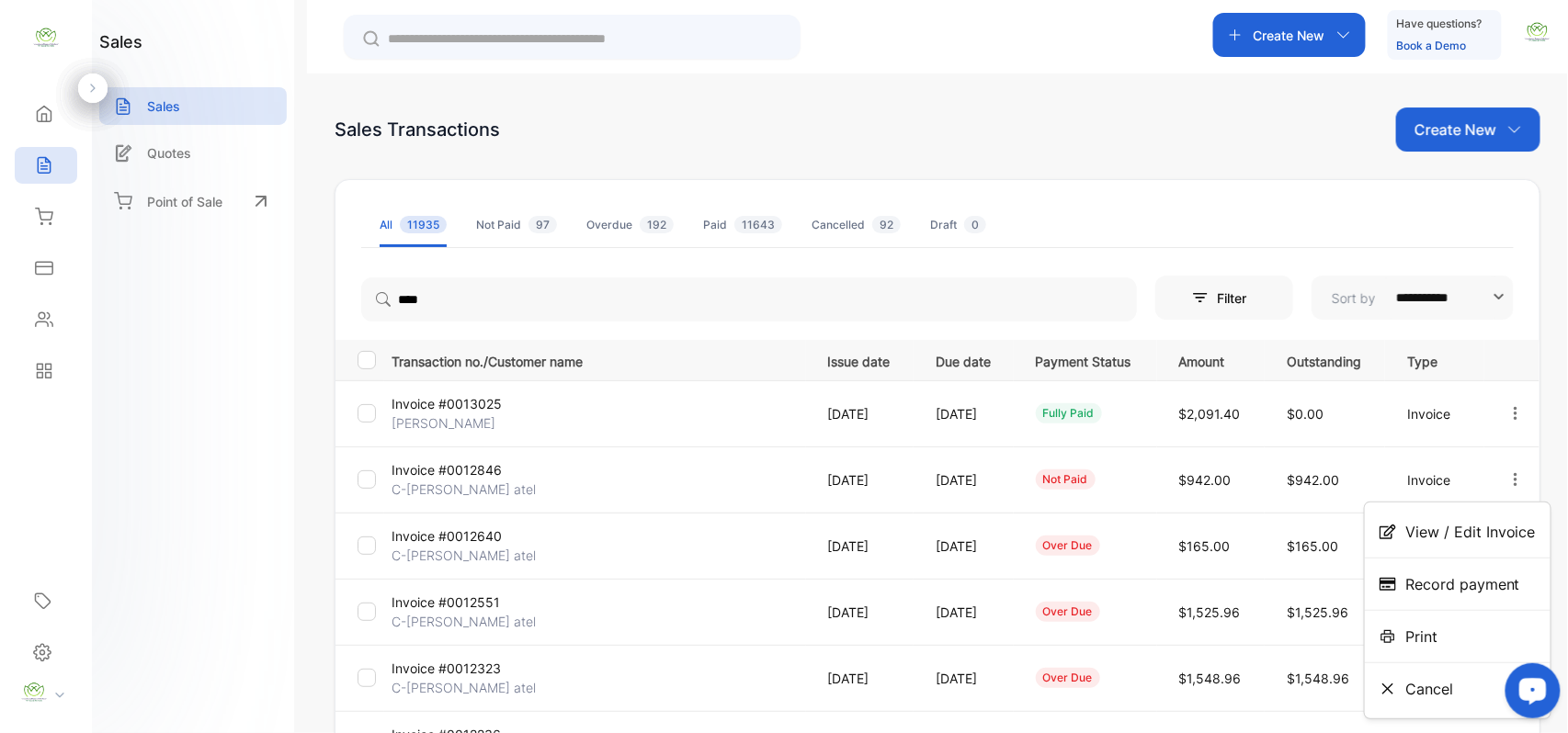
click at [1409, 636] on span "Print" at bounding box center [1422, 636] width 32 height 22
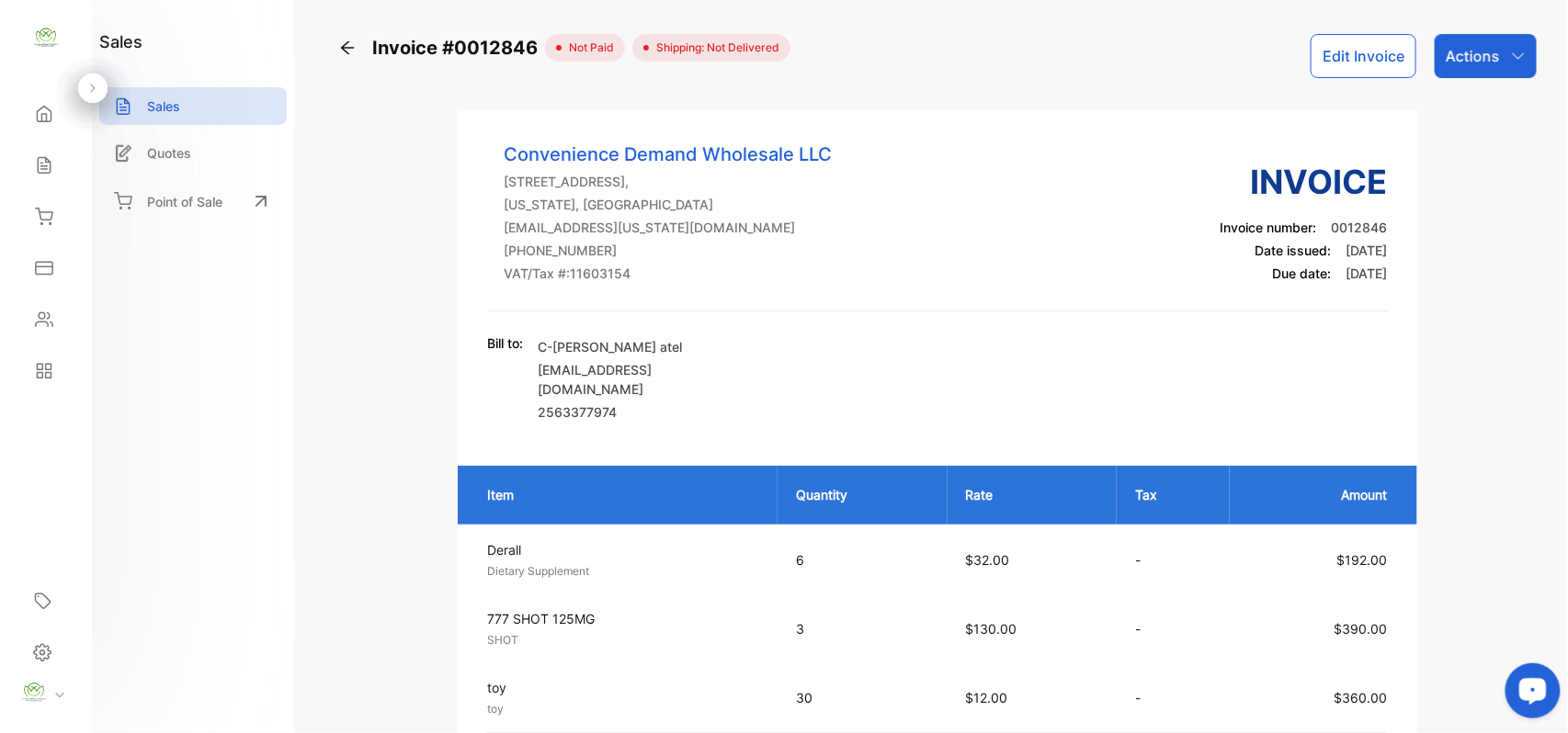
click at [343, 55] on icon at bounding box center [347, 47] width 18 height 18
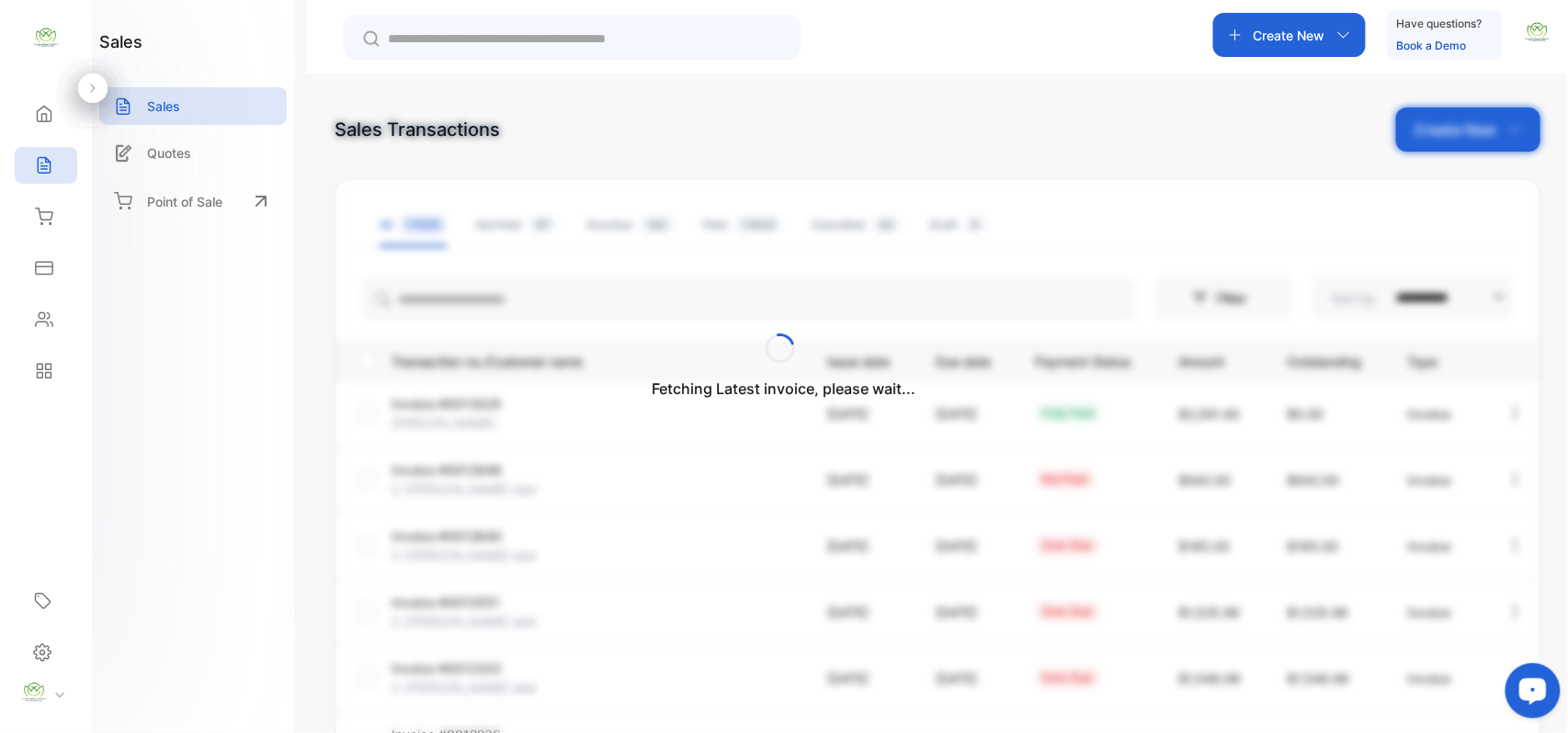
click at [435, 294] on div "Fetching Latest invoice, please wait..." at bounding box center [784, 366] width 1568 height 733
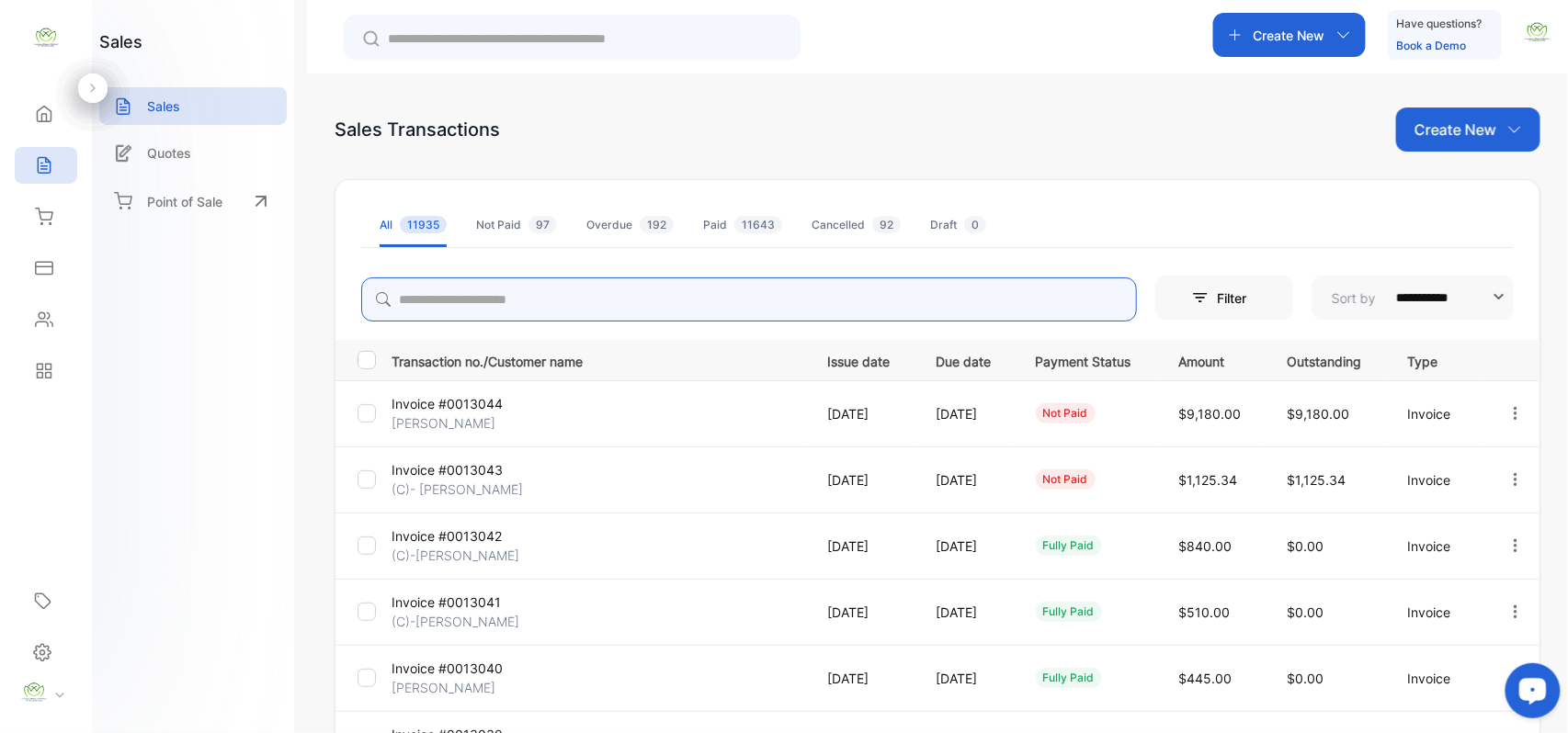
click at [435, 296] on input "search" at bounding box center [749, 299] width 776 height 44
click at [1507, 542] on icon "button" at bounding box center [1514, 546] width 16 height 16
type input "****"
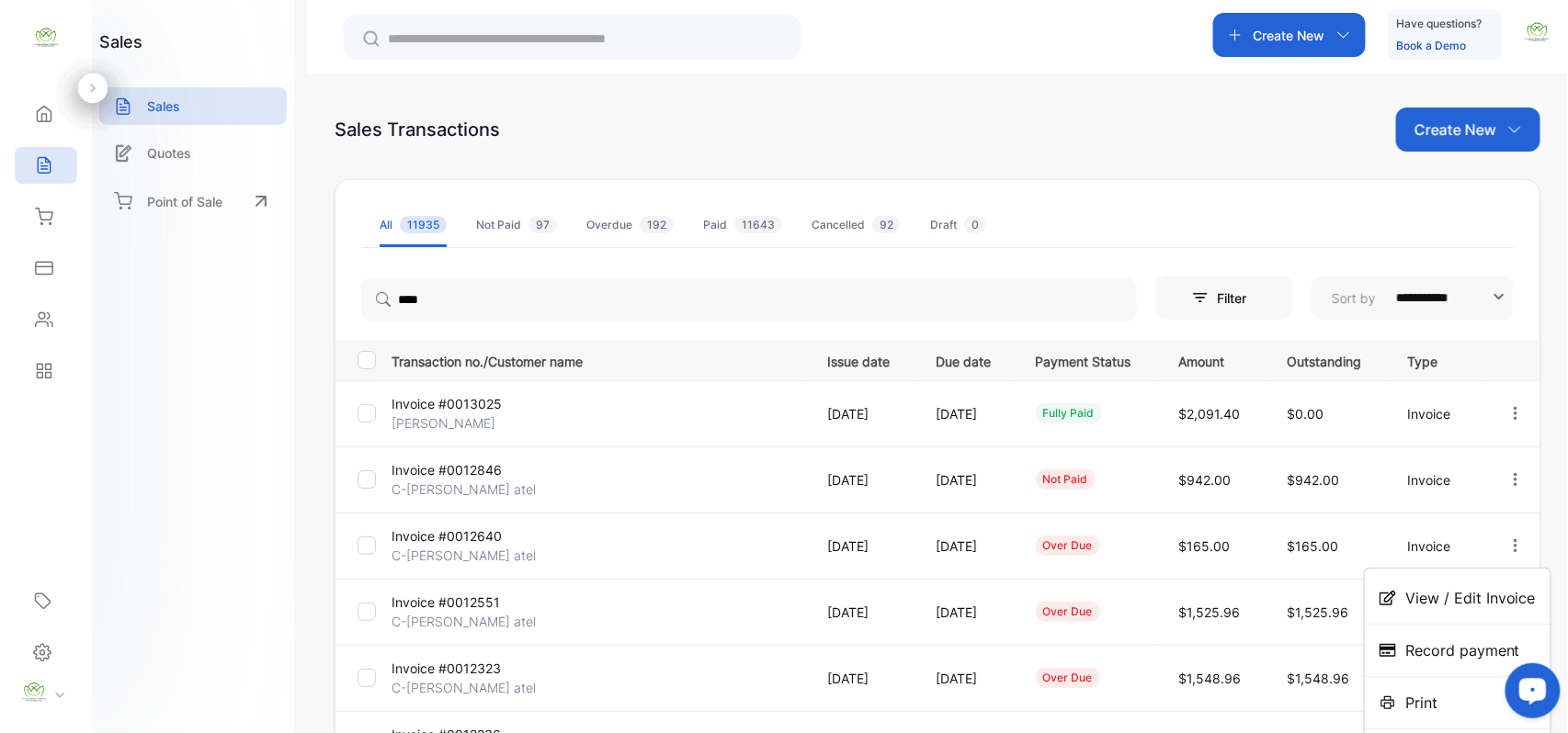
click at [1413, 697] on span "Print" at bounding box center [1422, 702] width 32 height 22
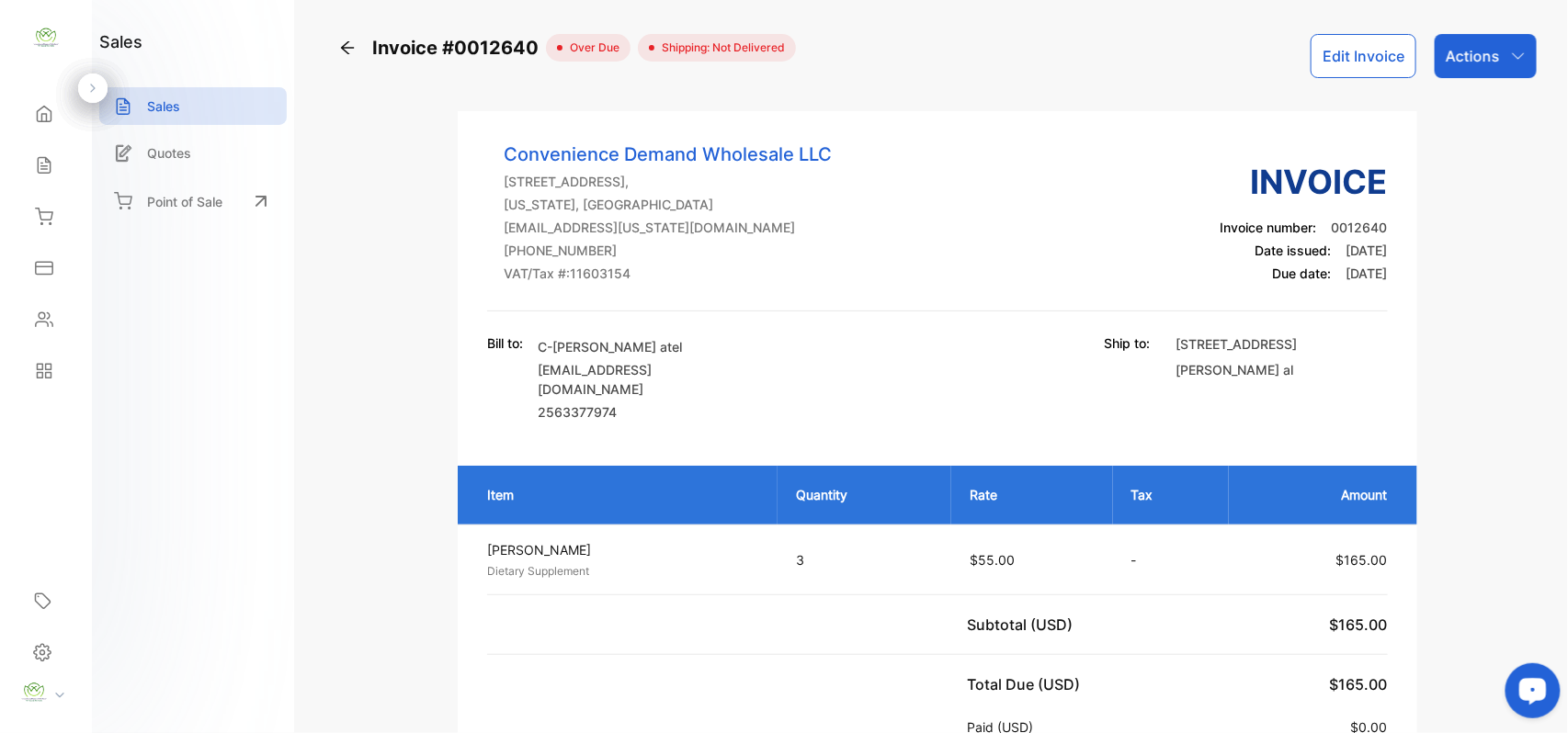
click at [340, 48] on icon at bounding box center [347, 47] width 18 height 18
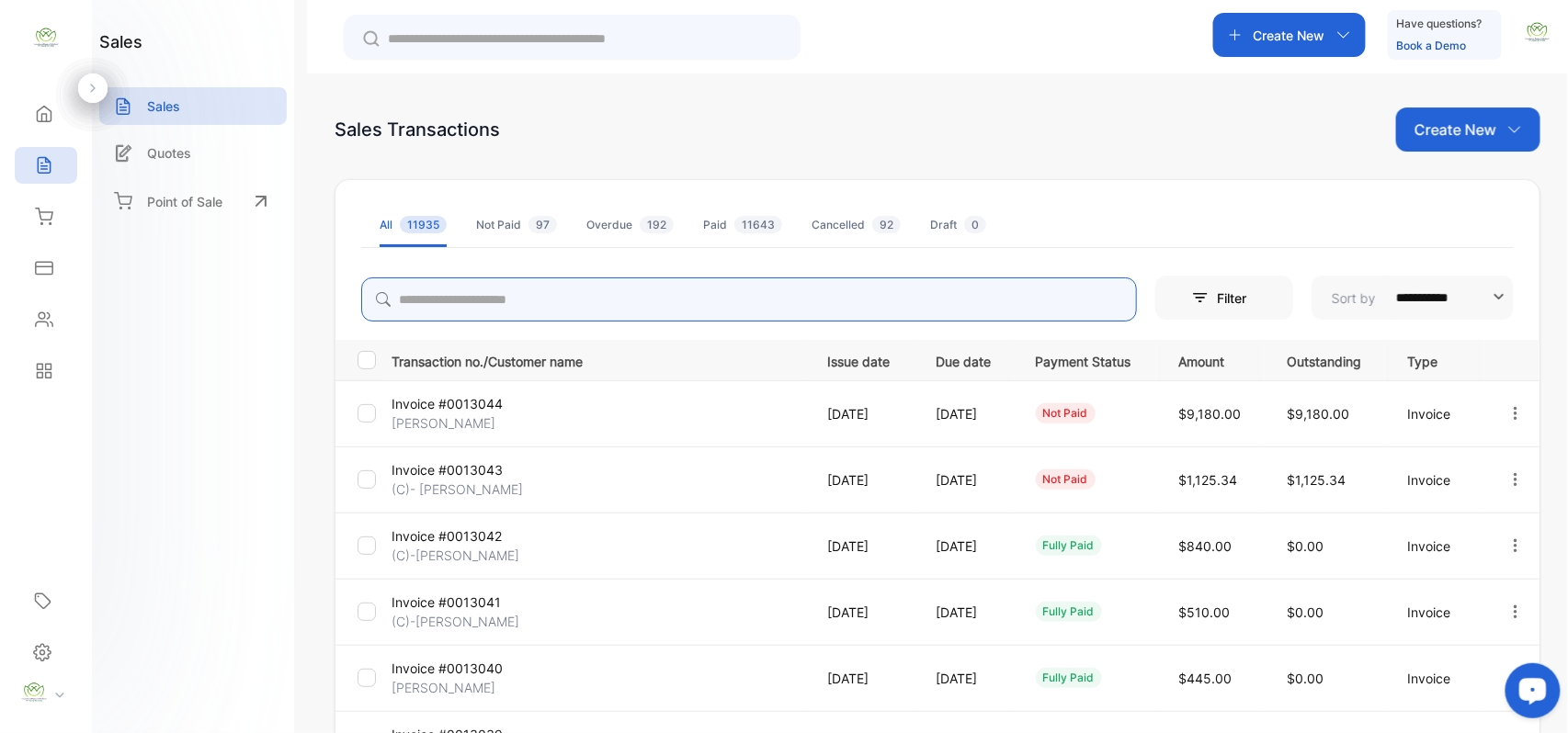
click at [419, 305] on input "search" at bounding box center [749, 299] width 776 height 44
type input "*"
click at [1509, 549] on icon "button" at bounding box center [1514, 546] width 16 height 16
type input "****"
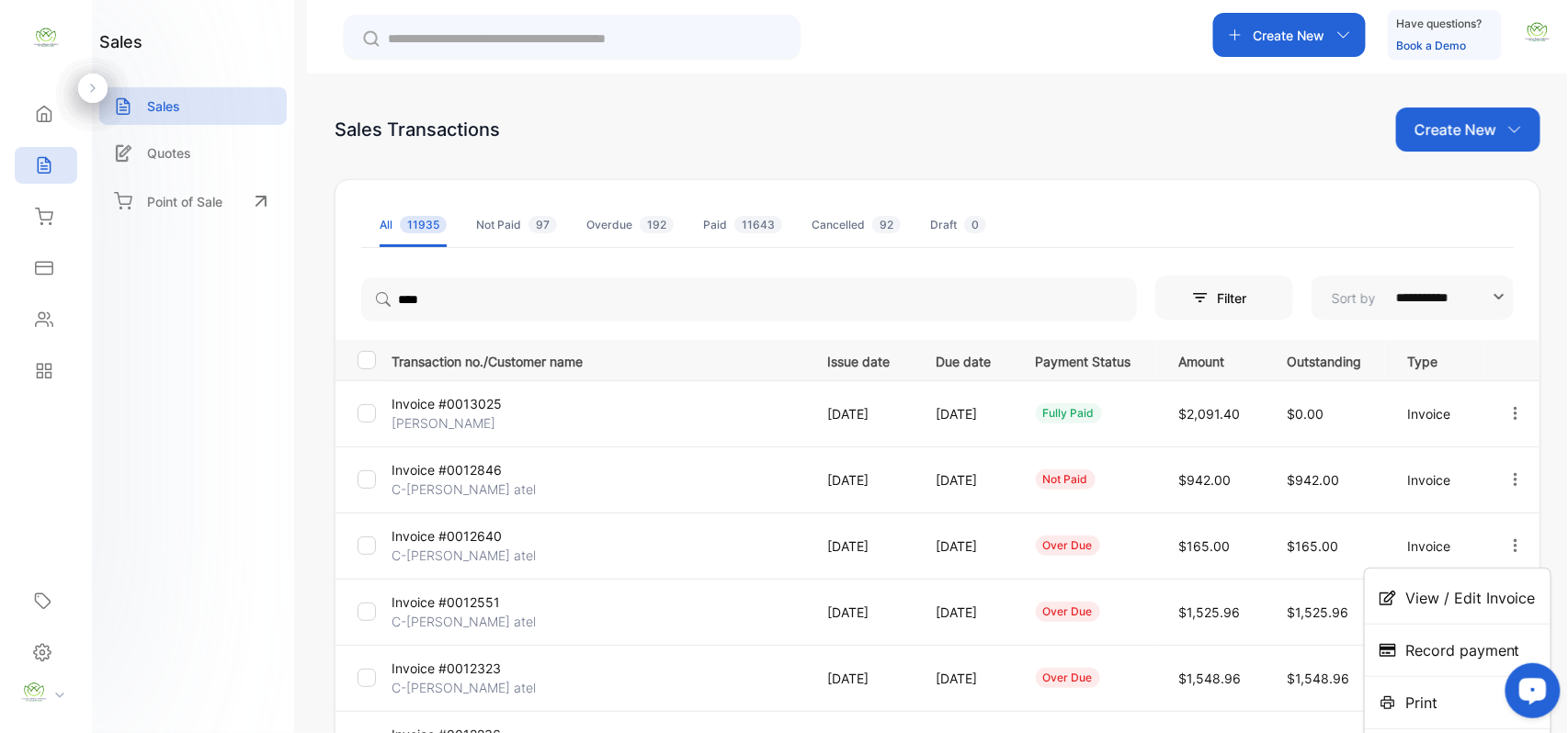
click at [1450, 600] on span "View / Edit Invoice" at bounding box center [1471, 598] width 131 height 22
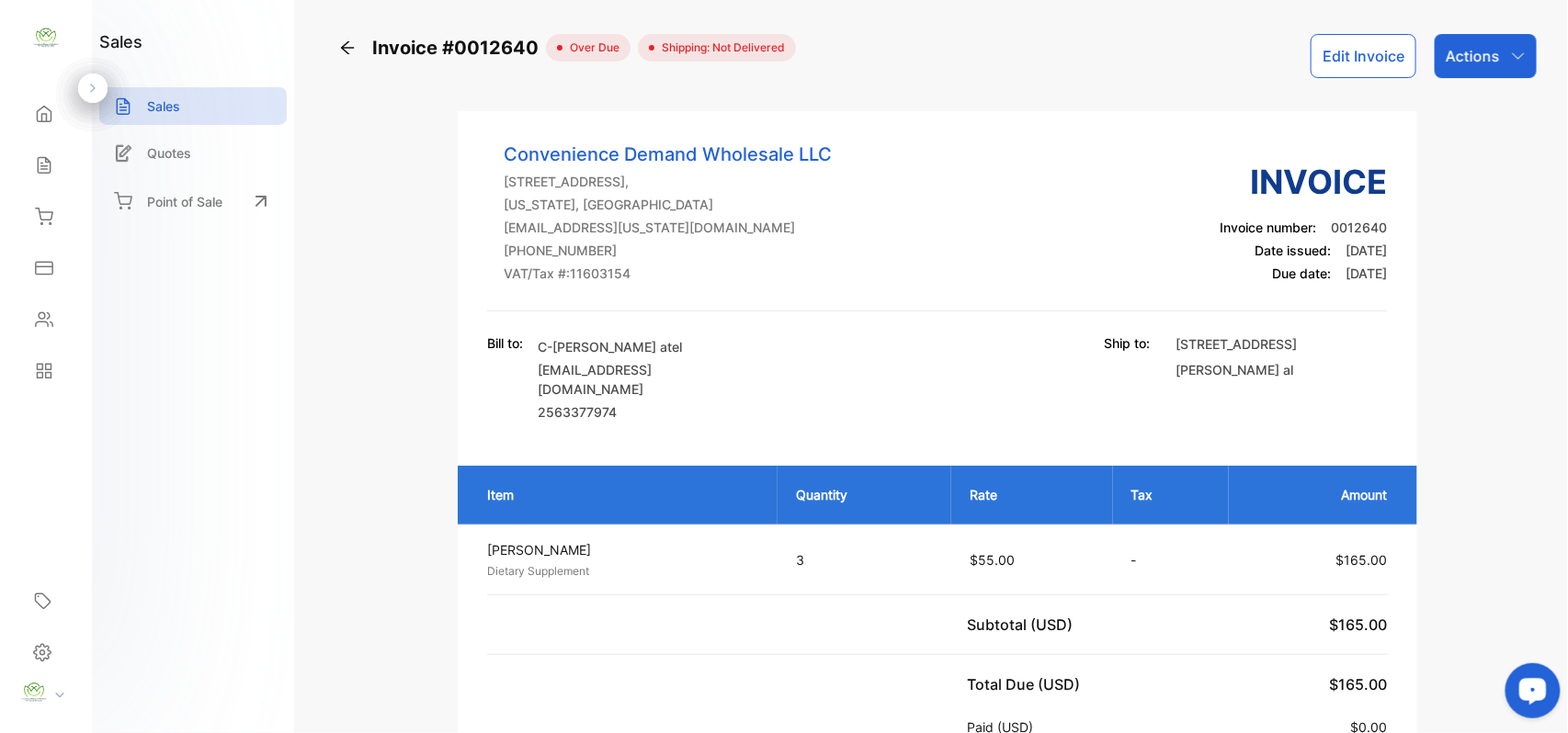
click at [338, 48] on icon at bounding box center [347, 47] width 18 height 18
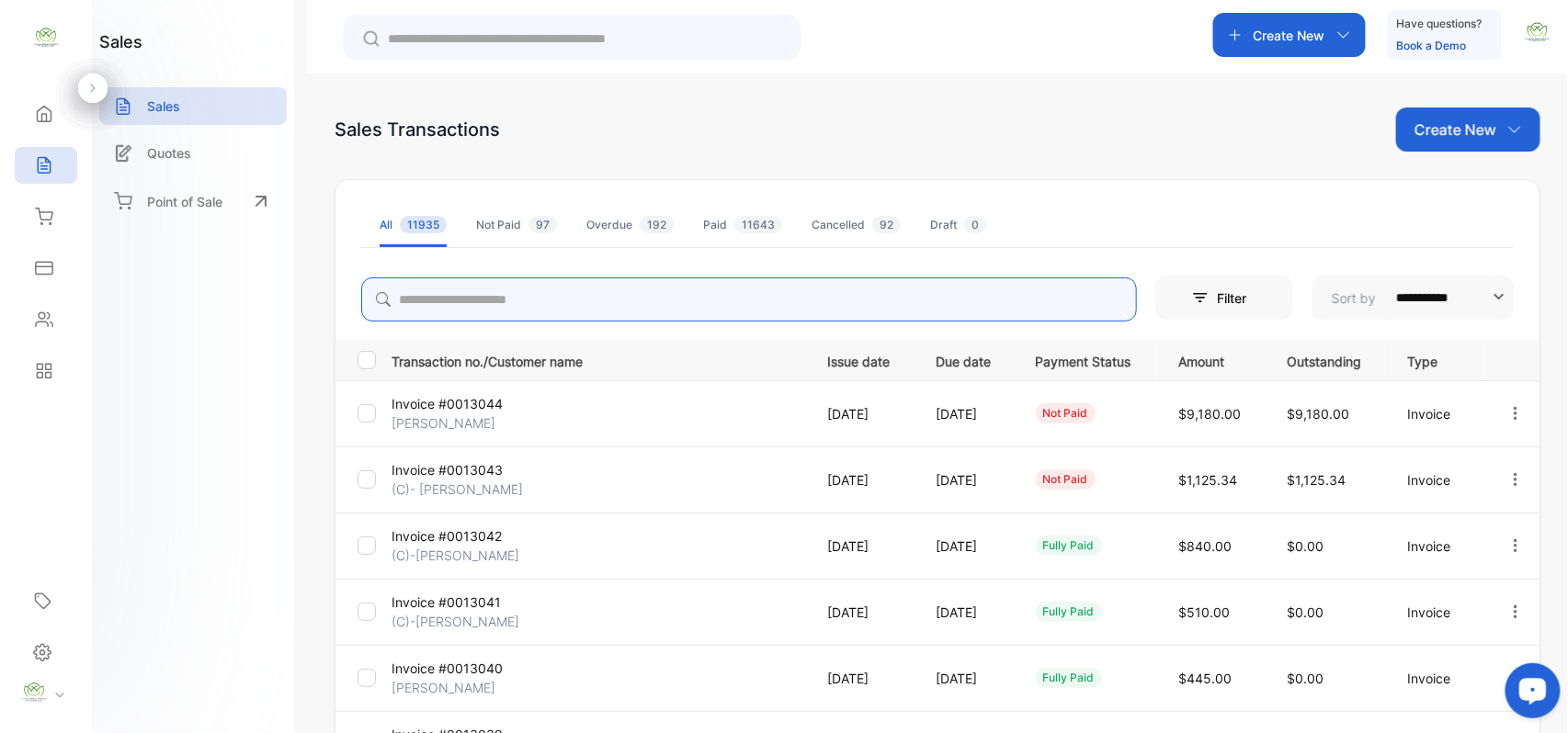
drag, startPoint x: 446, startPoint y: 325, endPoint x: 457, endPoint y: 299, distance: 28.2
click at [457, 299] on input "search" at bounding box center [749, 299] width 776 height 44
click at [1508, 478] on icon "button" at bounding box center [1514, 479] width 16 height 16
type input "****"
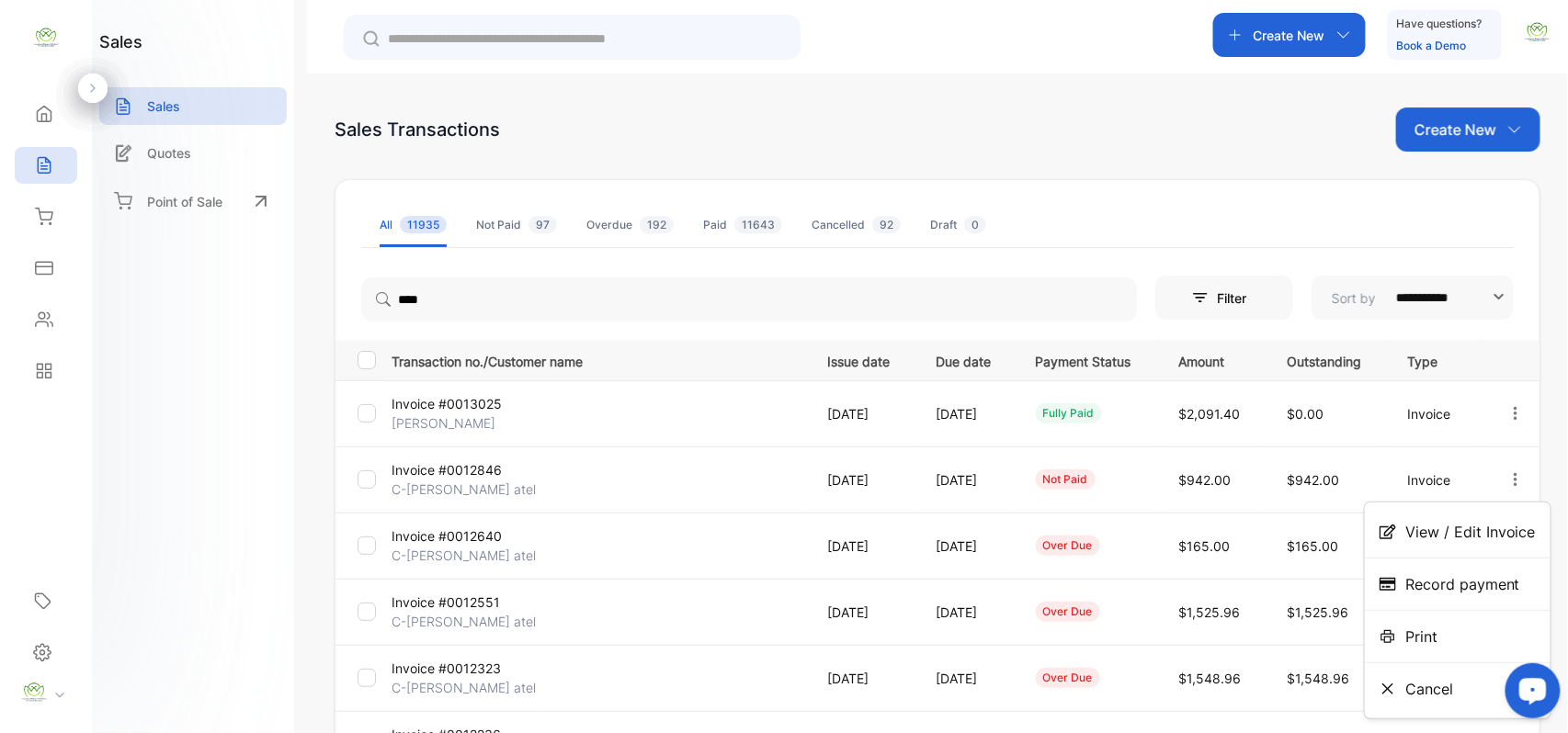
click at [1469, 526] on span "View / Edit Invoice" at bounding box center [1471, 531] width 131 height 22
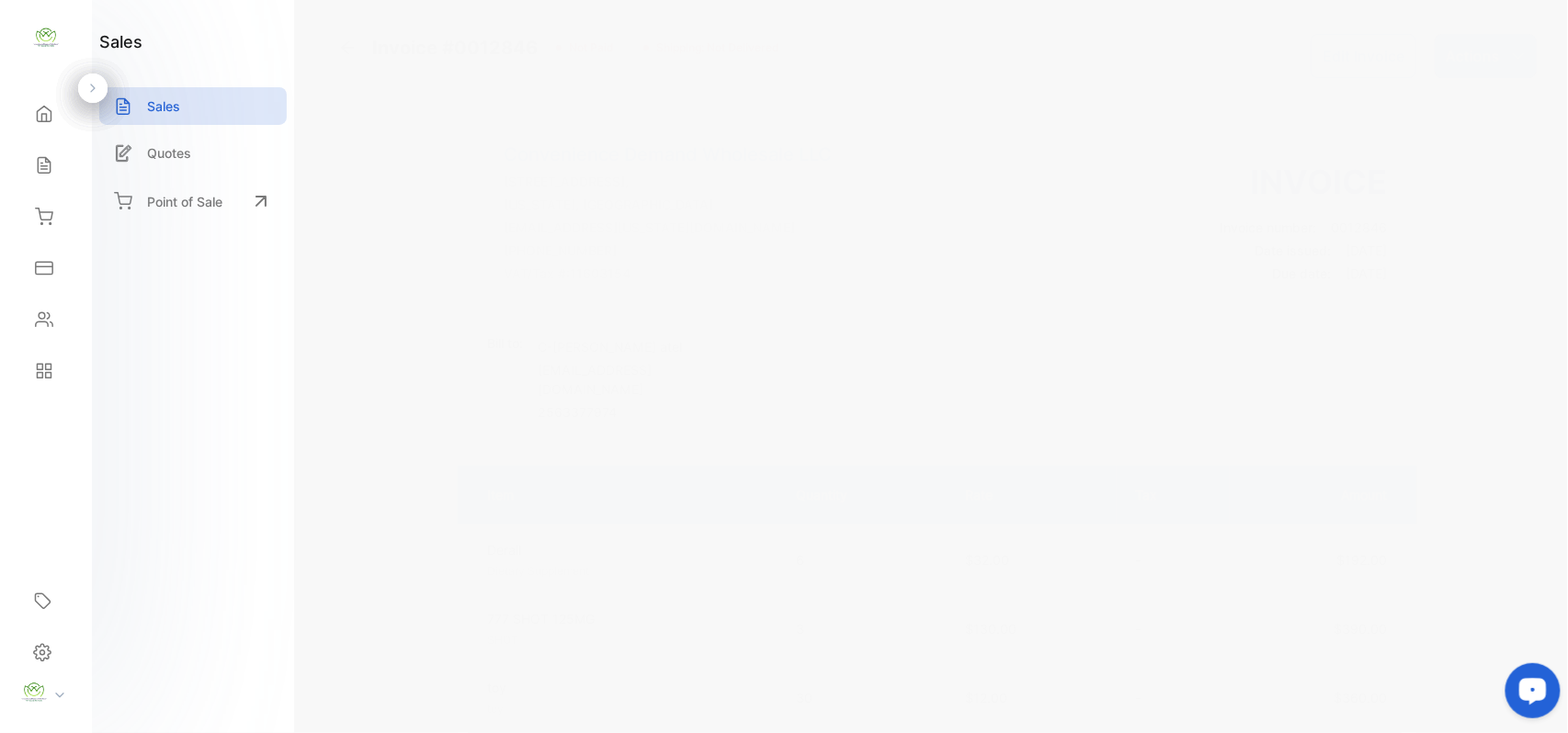
click at [1364, 53] on button "Edit Invoice" at bounding box center [1363, 56] width 106 height 44
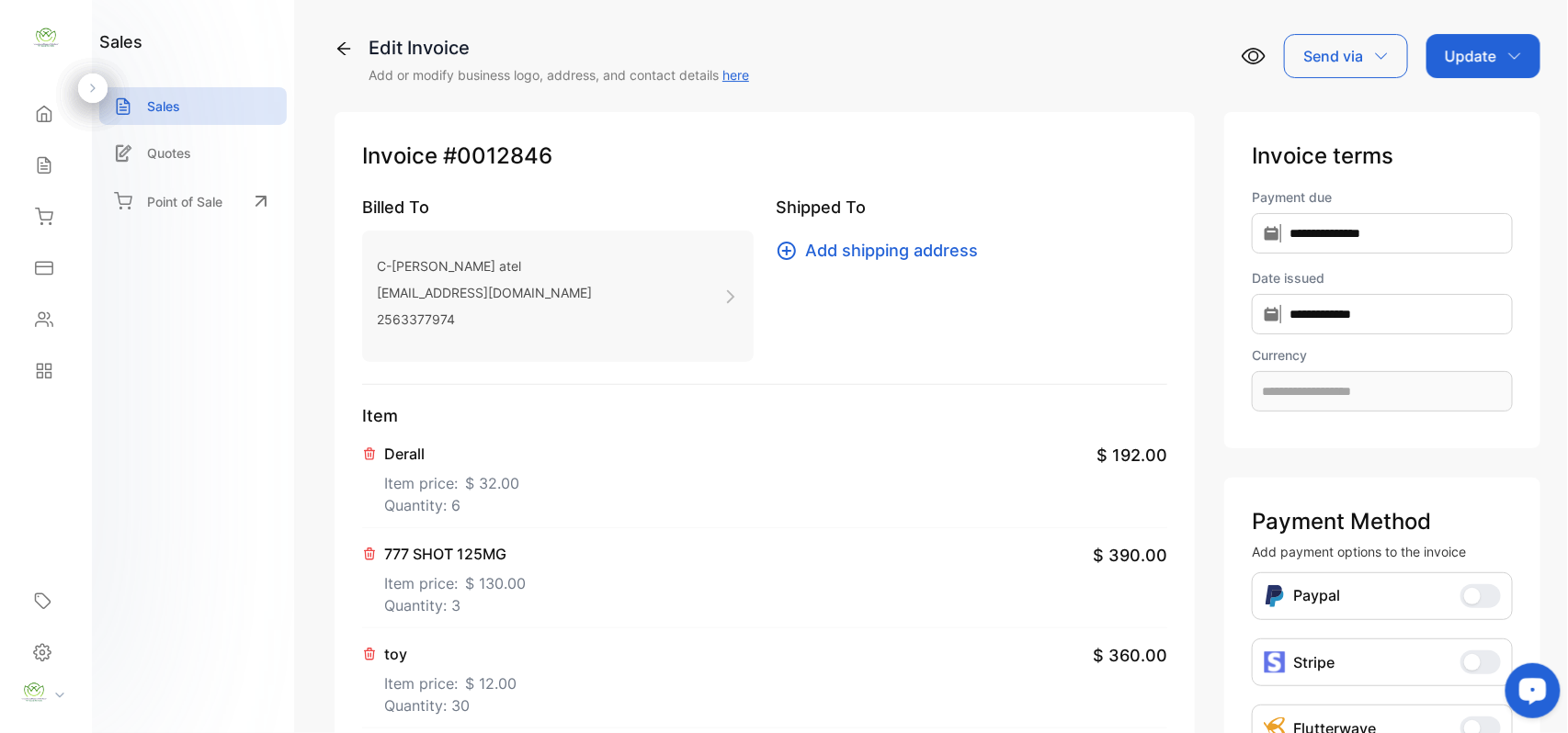
type input "**********"
click at [446, 678] on p "Item price: $ 12.00" at bounding box center [450, 679] width 132 height 30
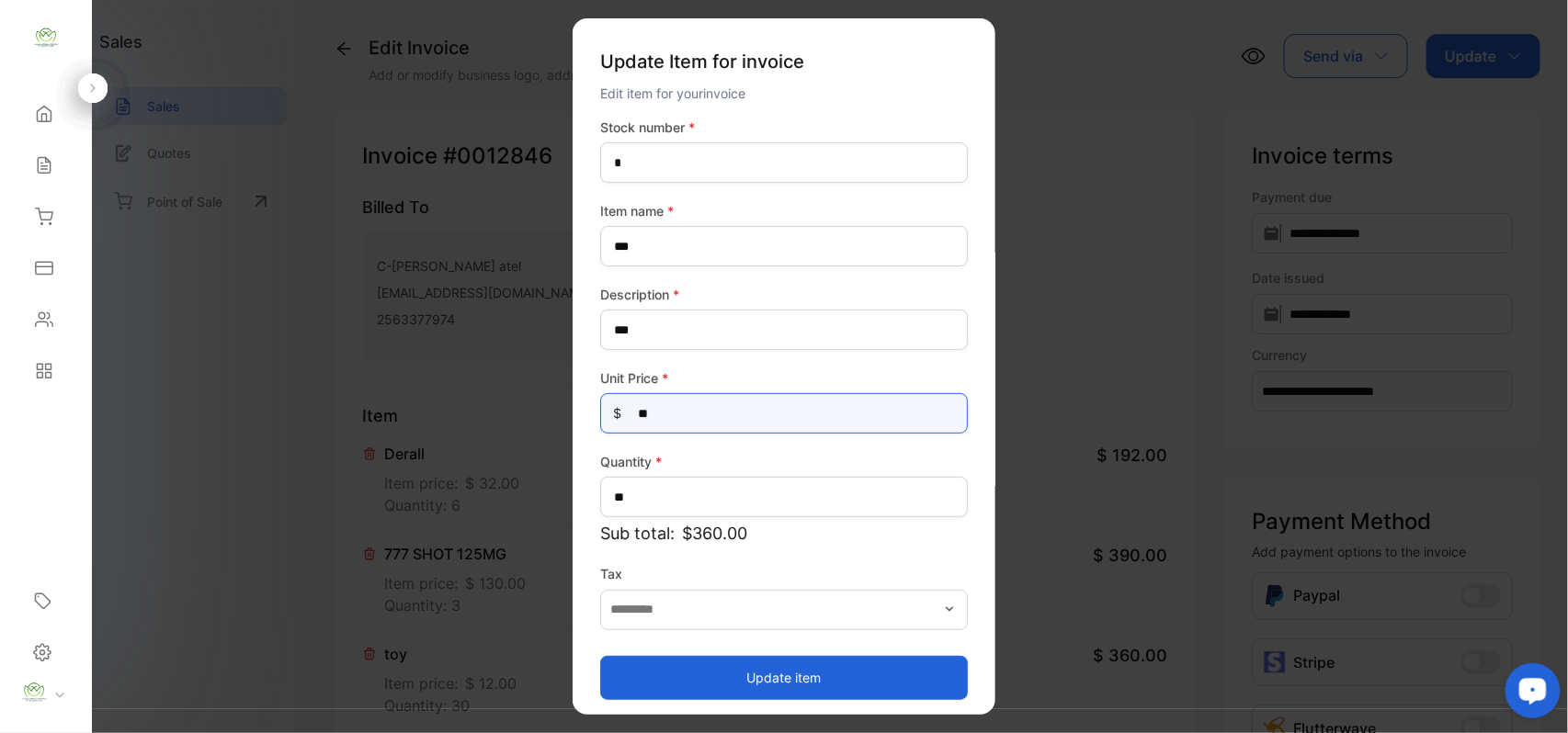
click at [736, 424] on Price-inputprice "**" at bounding box center [784, 414] width 368 height 40
type Price-inputprice "**"
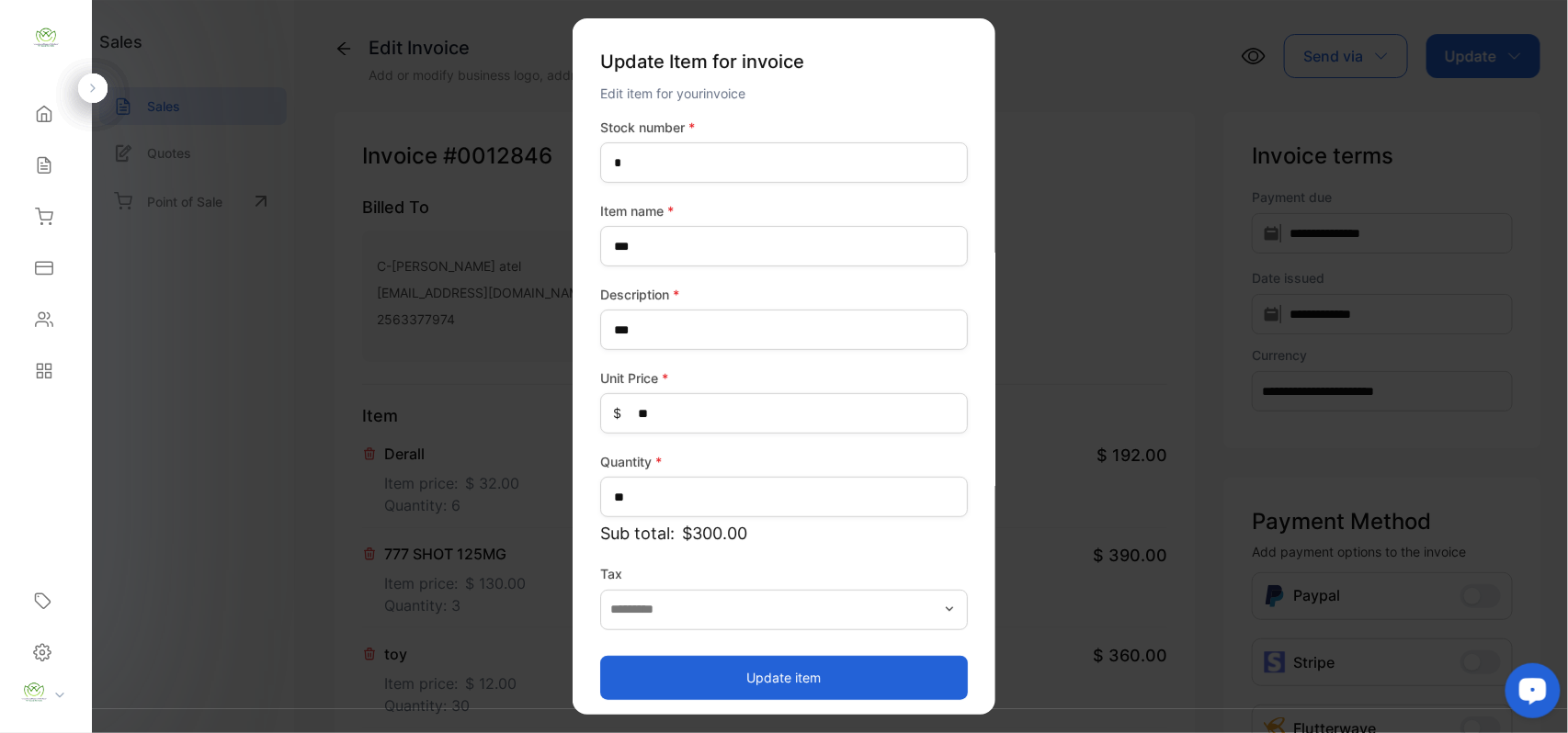
click at [697, 682] on button "Update item" at bounding box center [784, 678] width 368 height 44
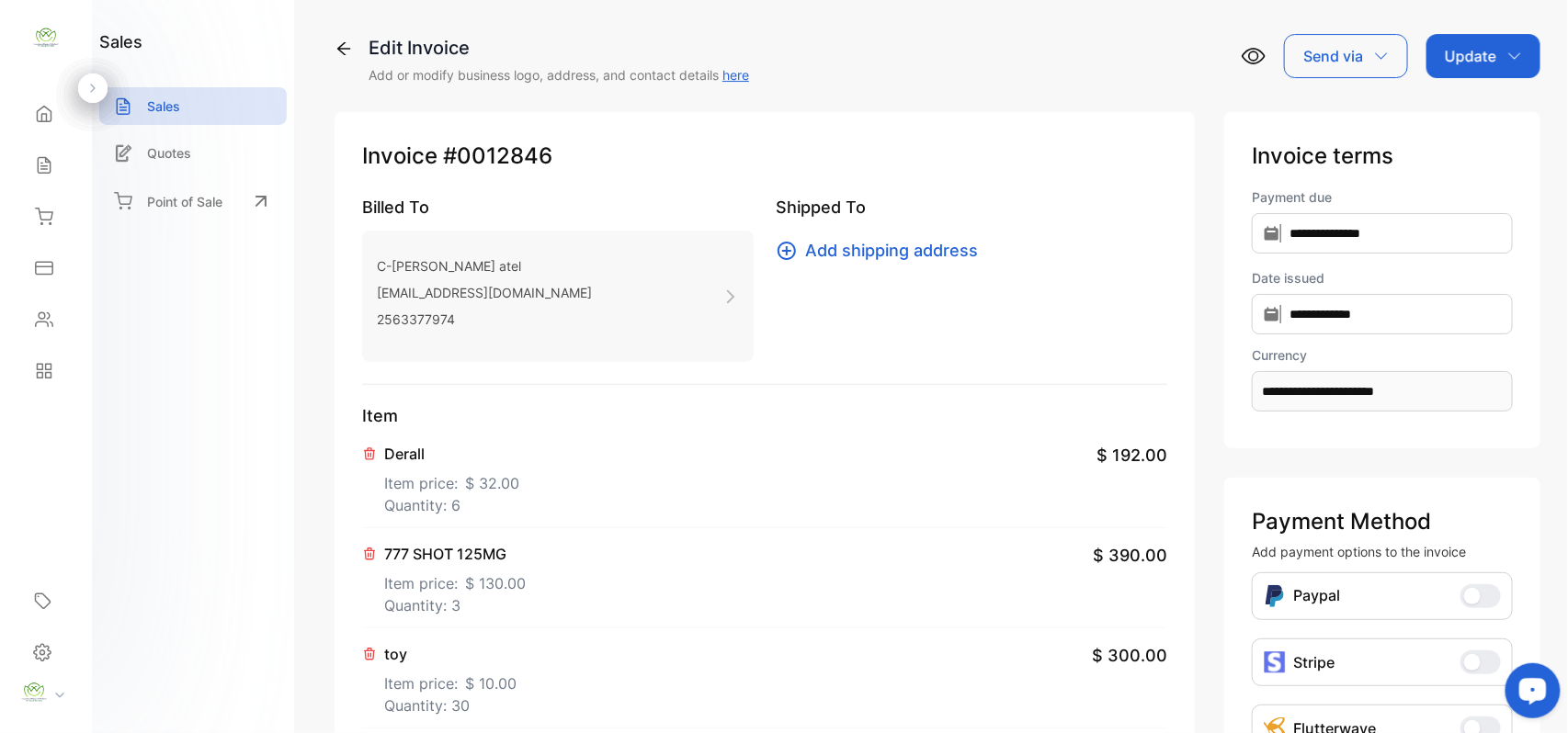
click at [1450, 54] on p "Update" at bounding box center [1471, 55] width 52 height 22
click at [1435, 108] on div "Invoice" at bounding box center [1486, 117] width 106 height 36
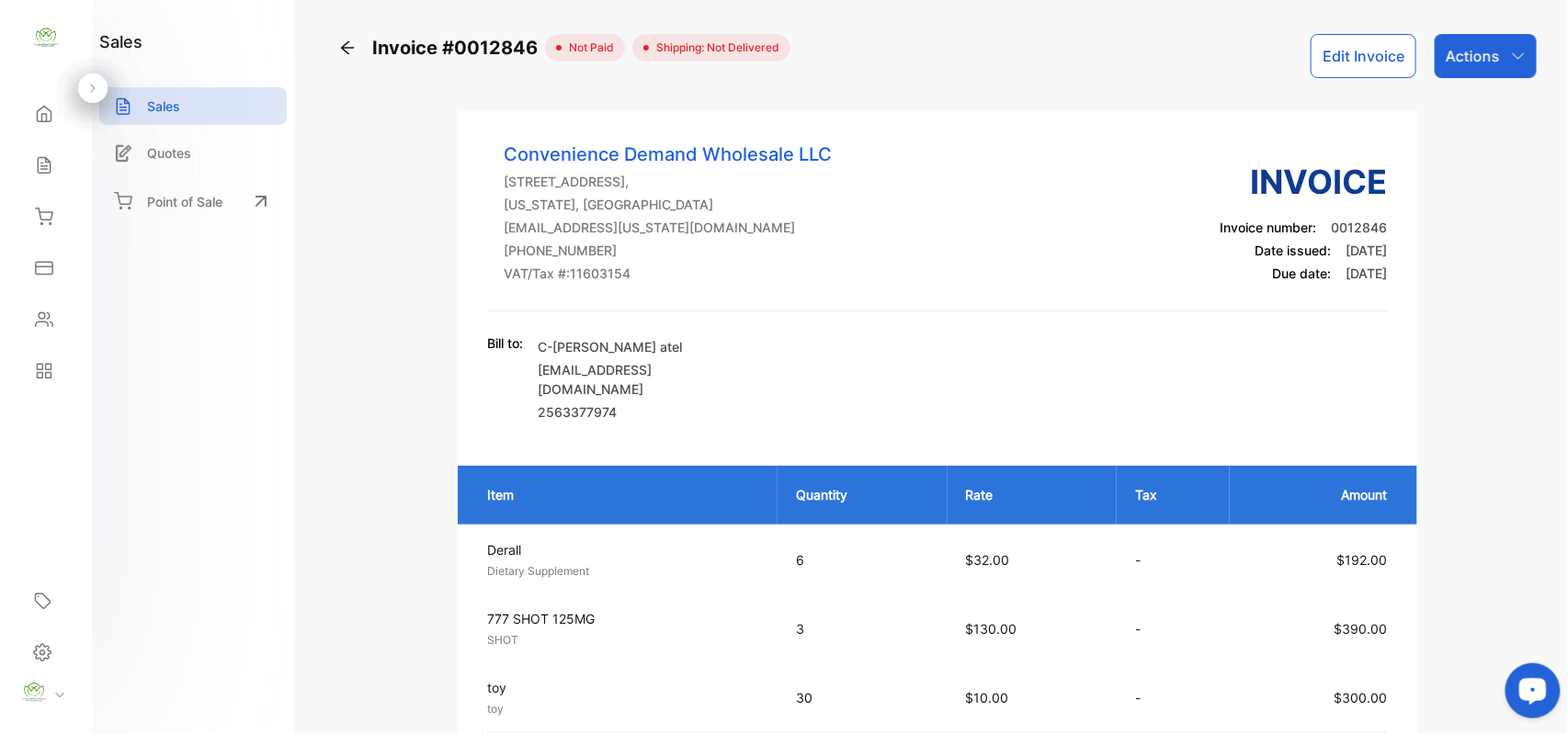
click at [353, 54] on icon at bounding box center [347, 47] width 18 height 18
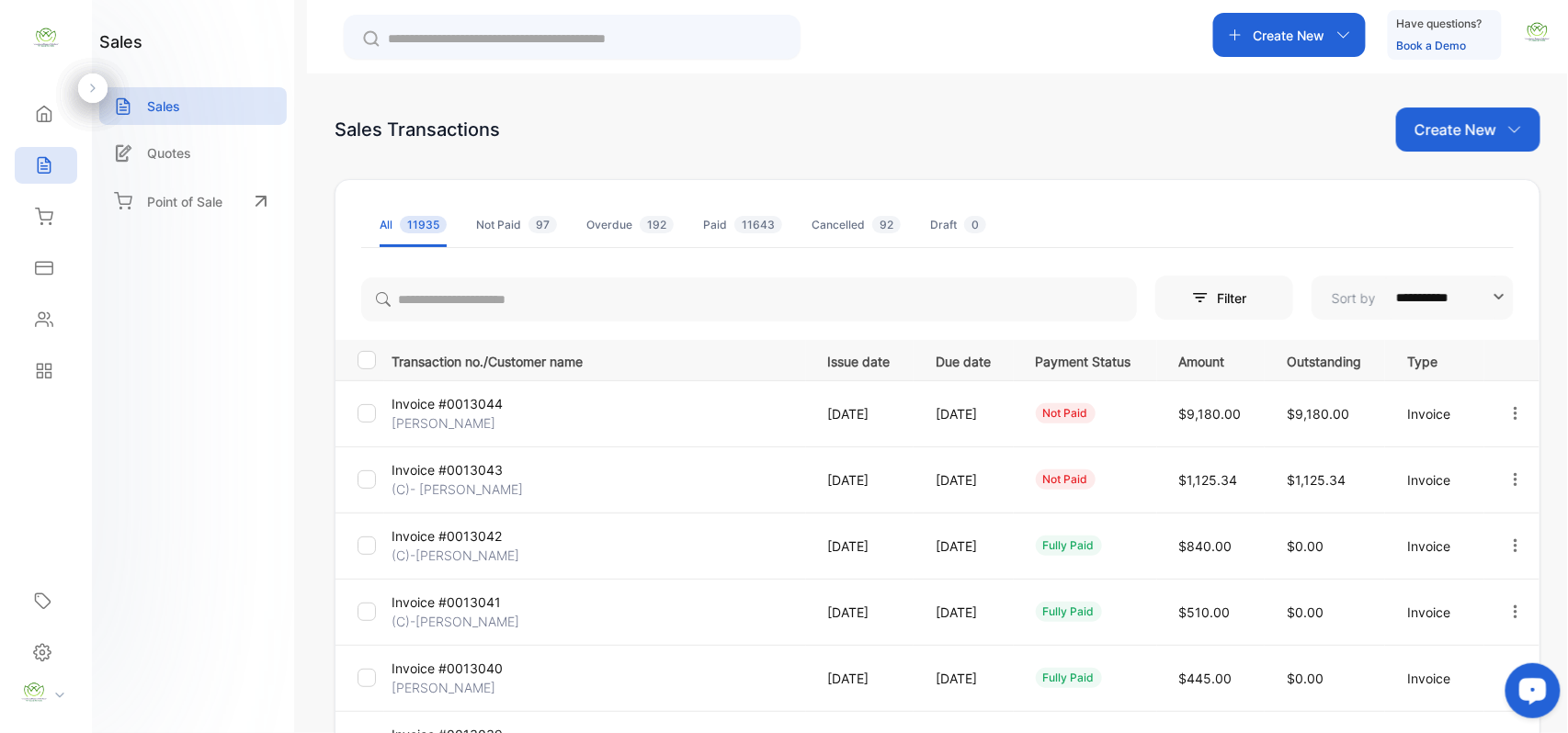
click at [63, 321] on div "Contacts" at bounding box center [45, 319] width 62 height 36
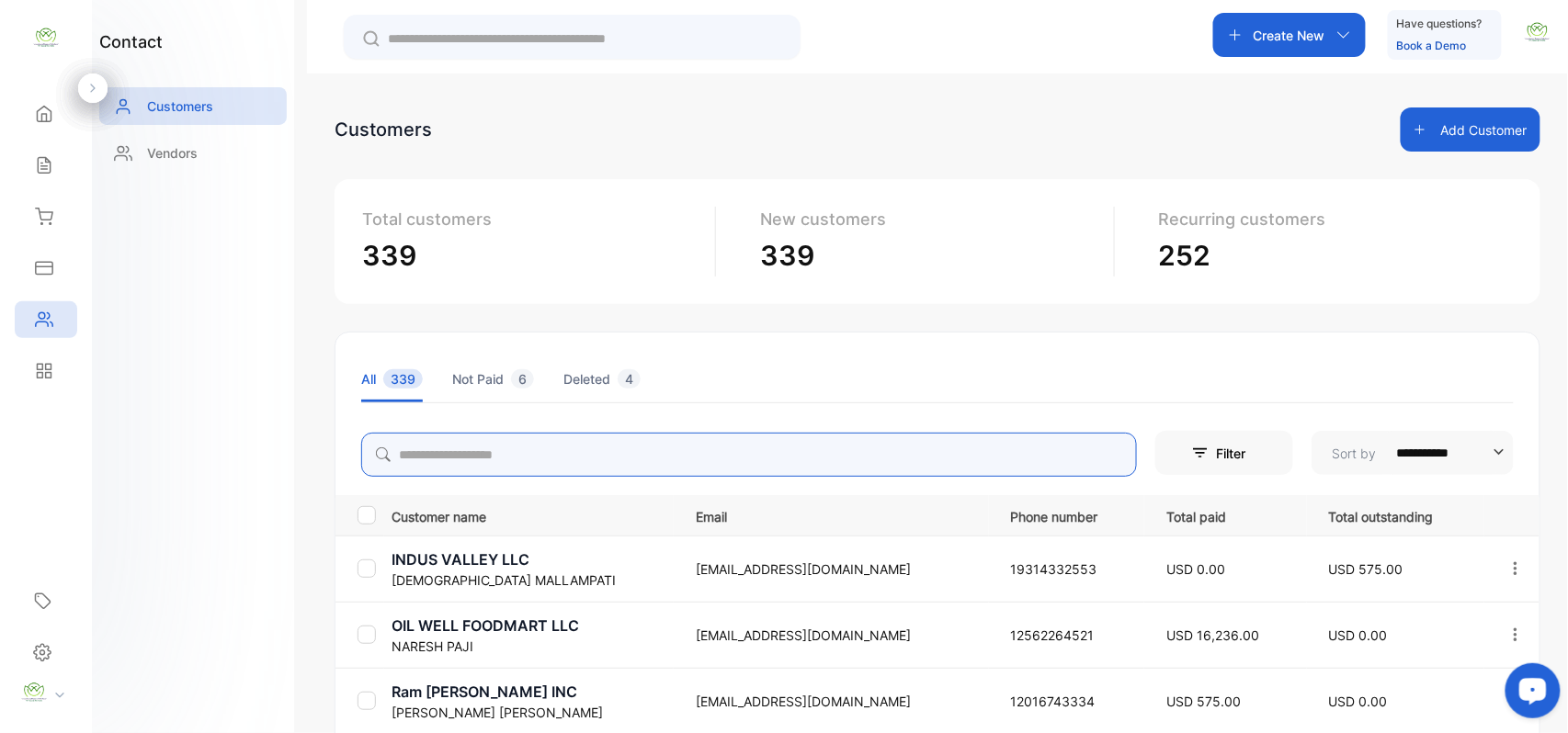
click at [524, 467] on input "search" at bounding box center [749, 455] width 776 height 44
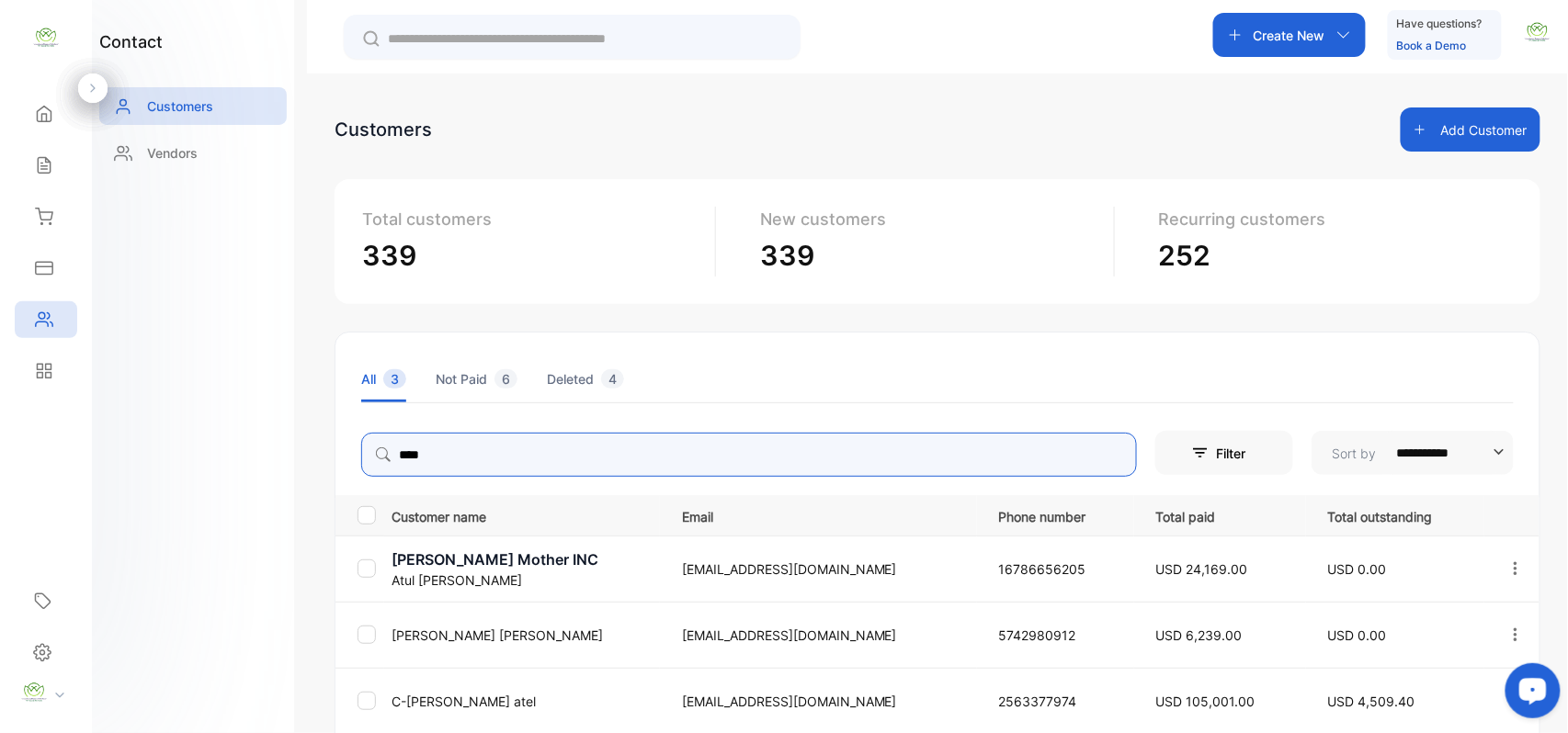
type input "****"
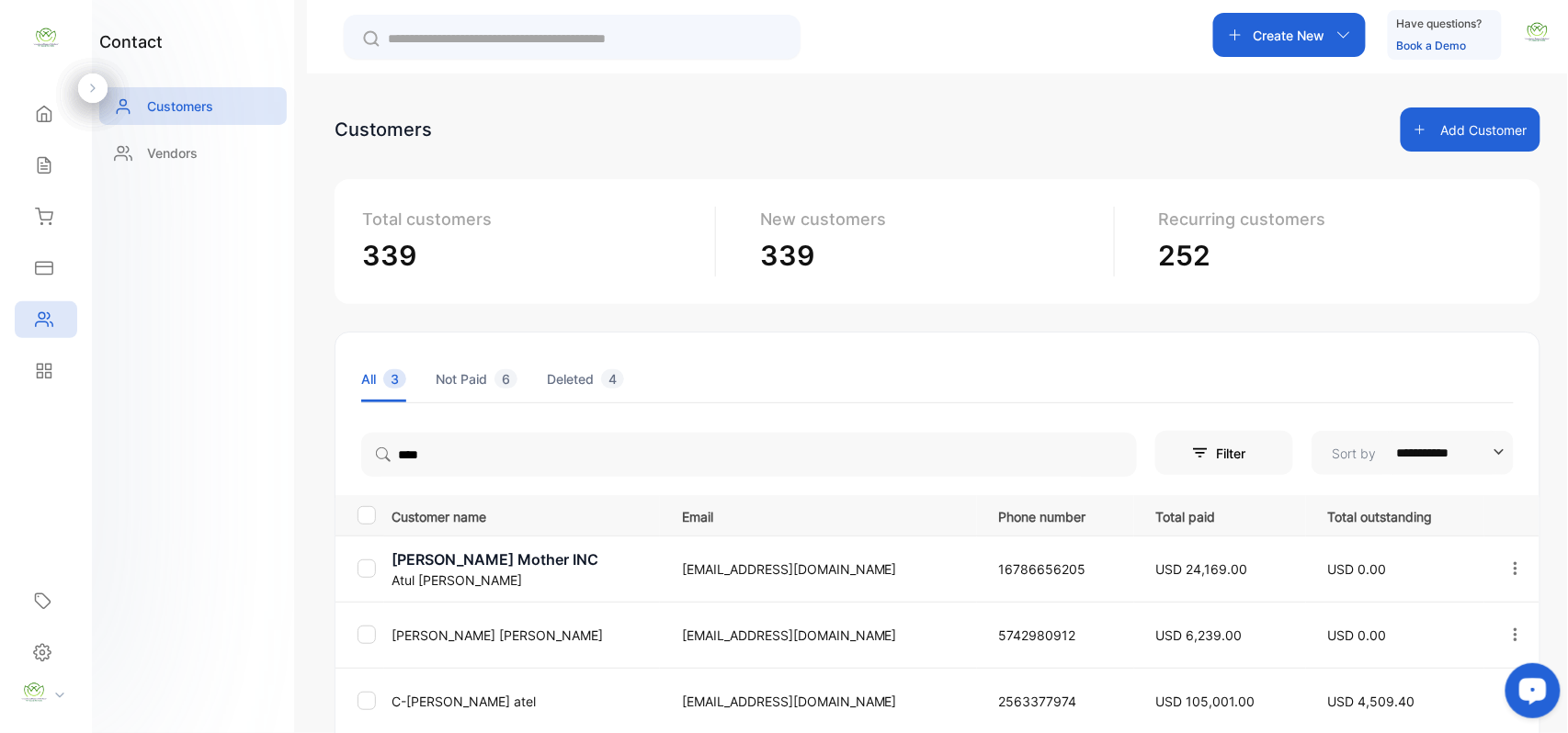
click at [1442, 133] on button "Add Customer" at bounding box center [1471, 130] width 140 height 44
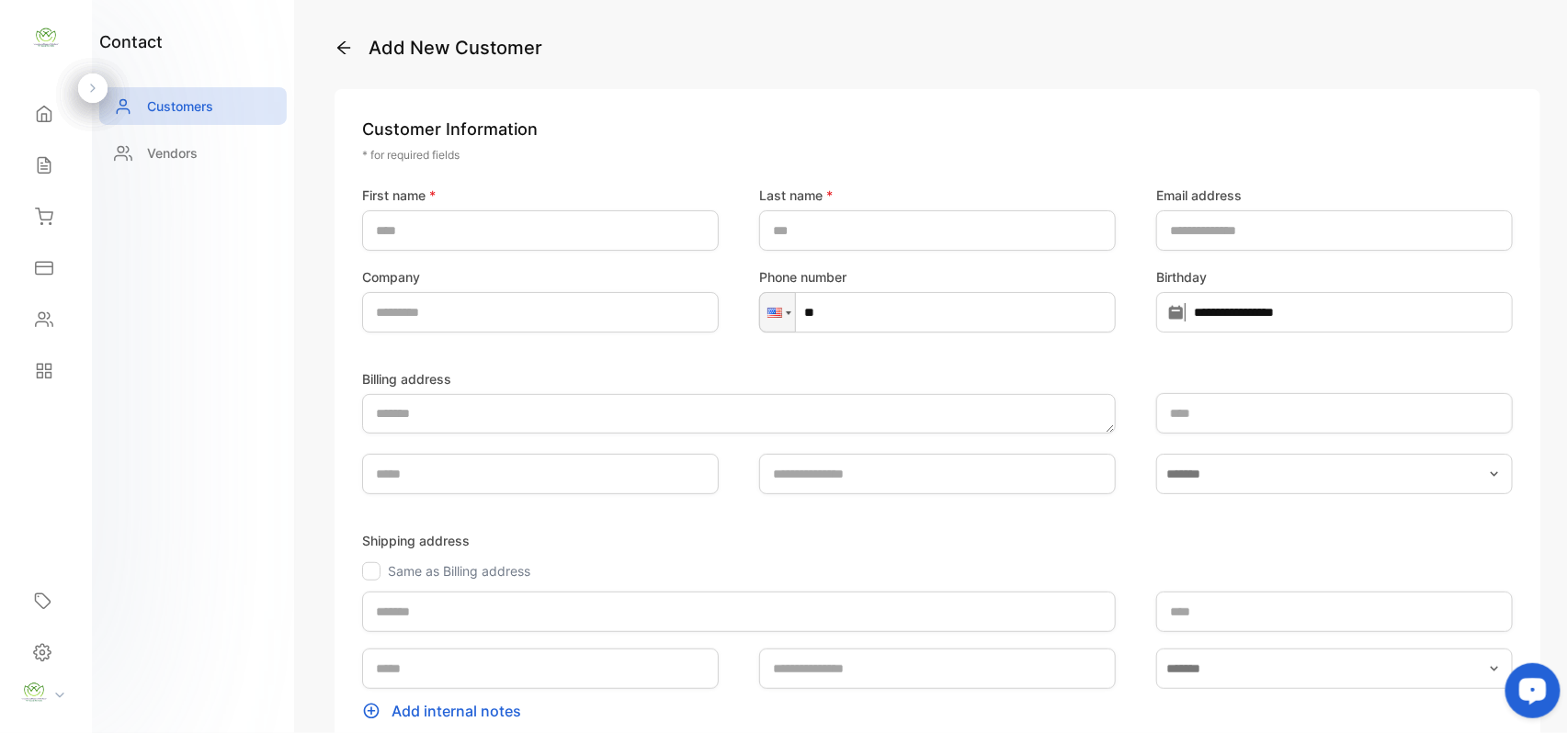
click at [342, 46] on icon at bounding box center [343, 47] width 18 height 18
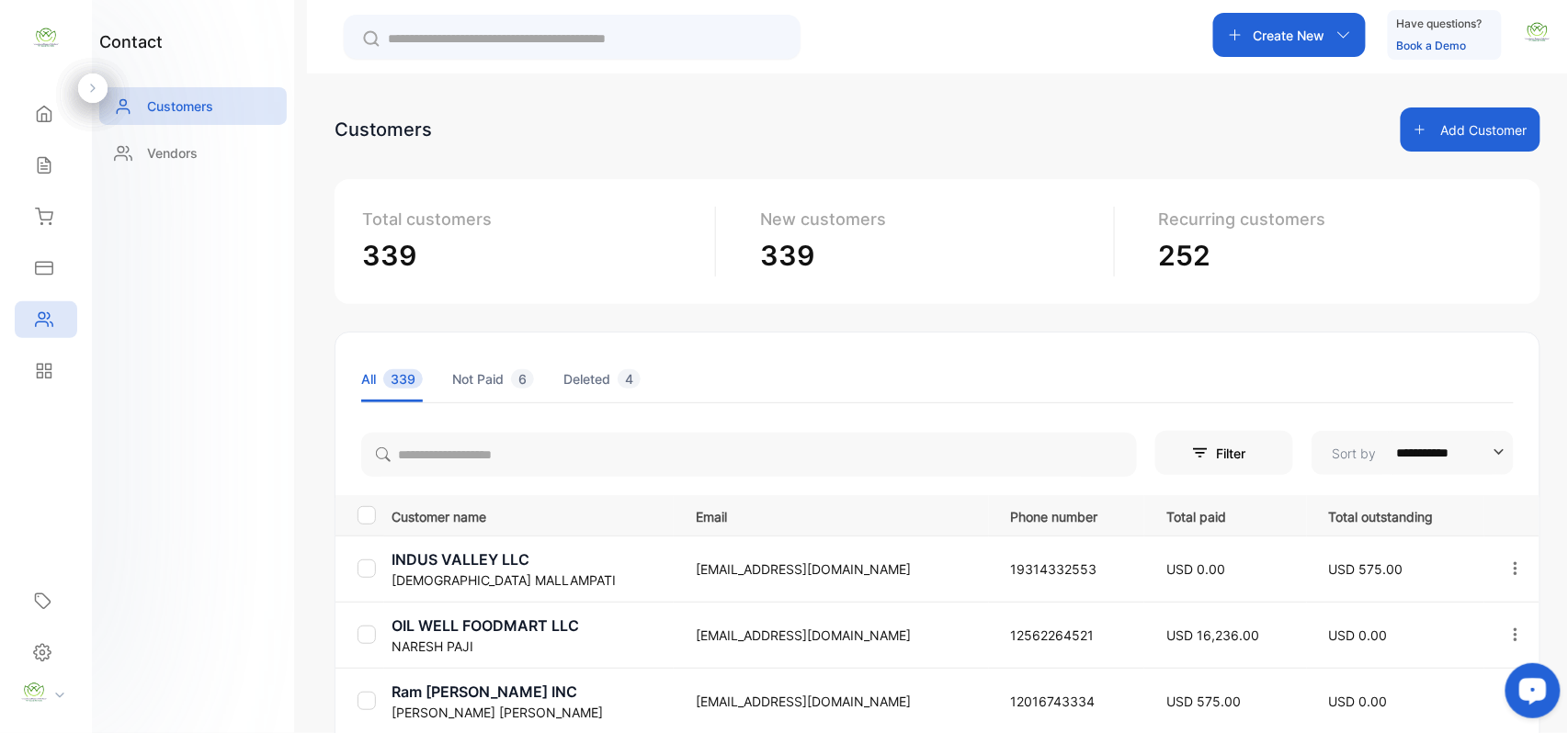
click at [45, 171] on icon at bounding box center [44, 164] width 18 height 18
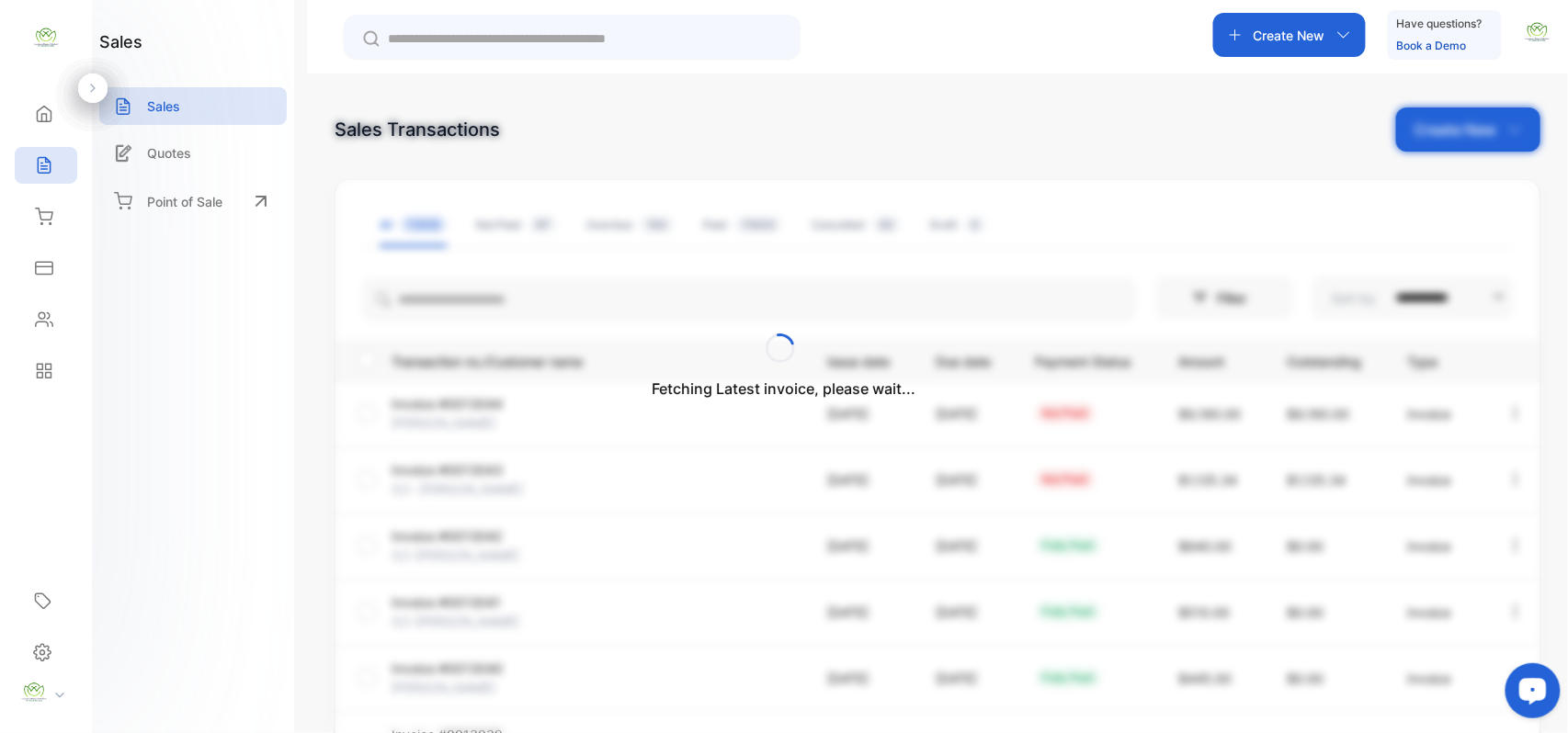
click at [1416, 134] on div "Fetching Latest invoice, please wait..." at bounding box center [784, 366] width 1568 height 733
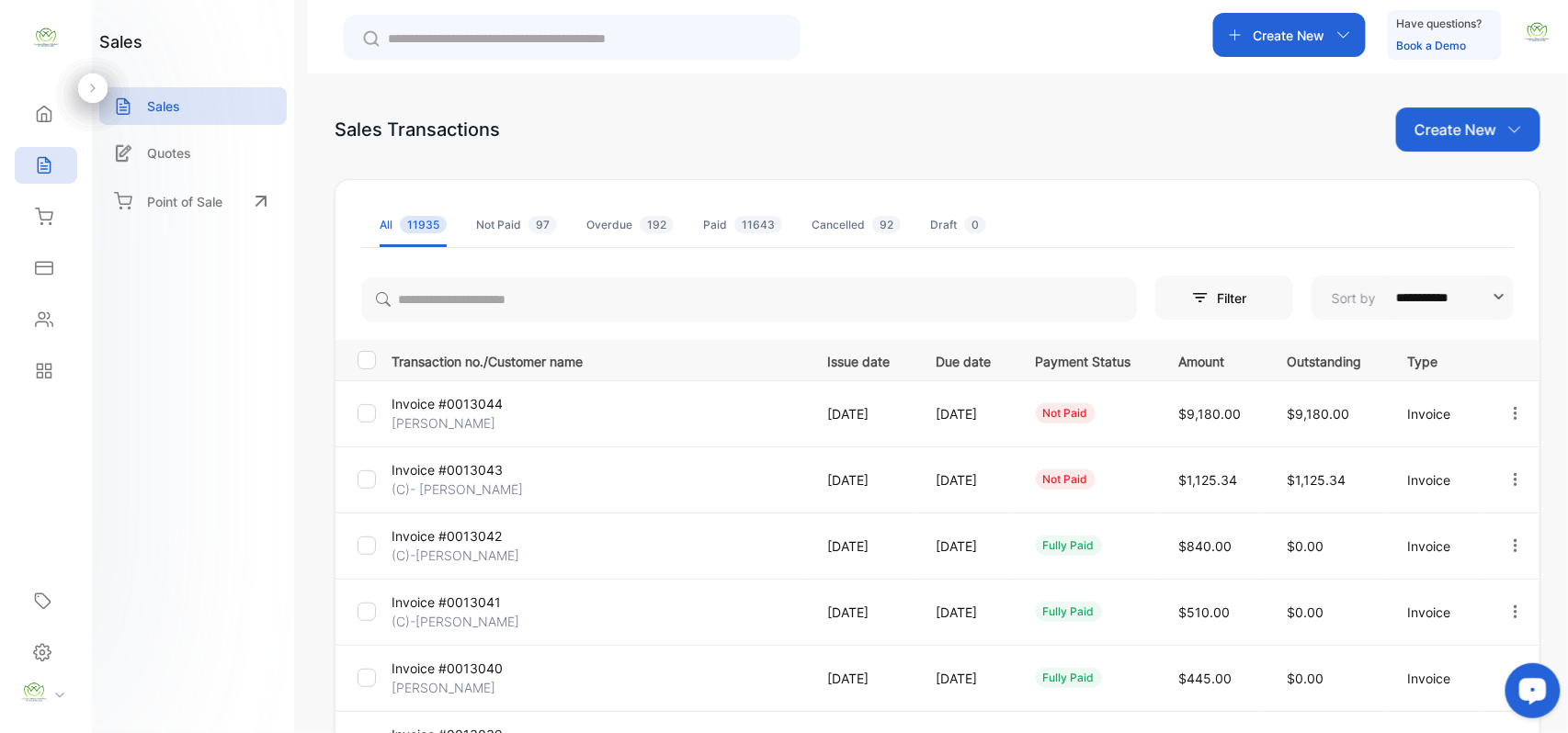
click at [1441, 137] on p "Create New" at bounding box center [1455, 129] width 82 height 22
click at [1421, 182] on div "Invoice" at bounding box center [1474, 190] width 129 height 36
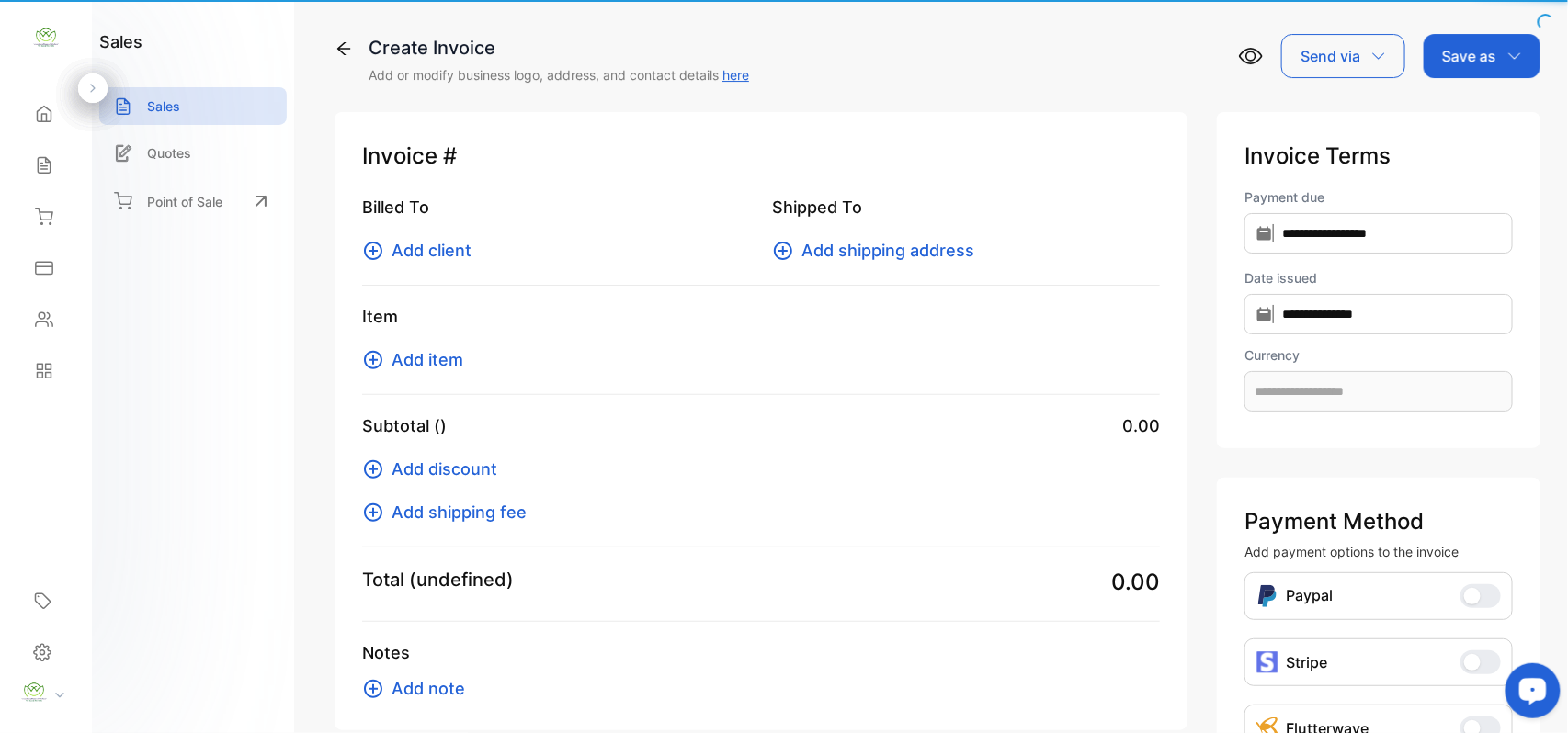
type input "**********"
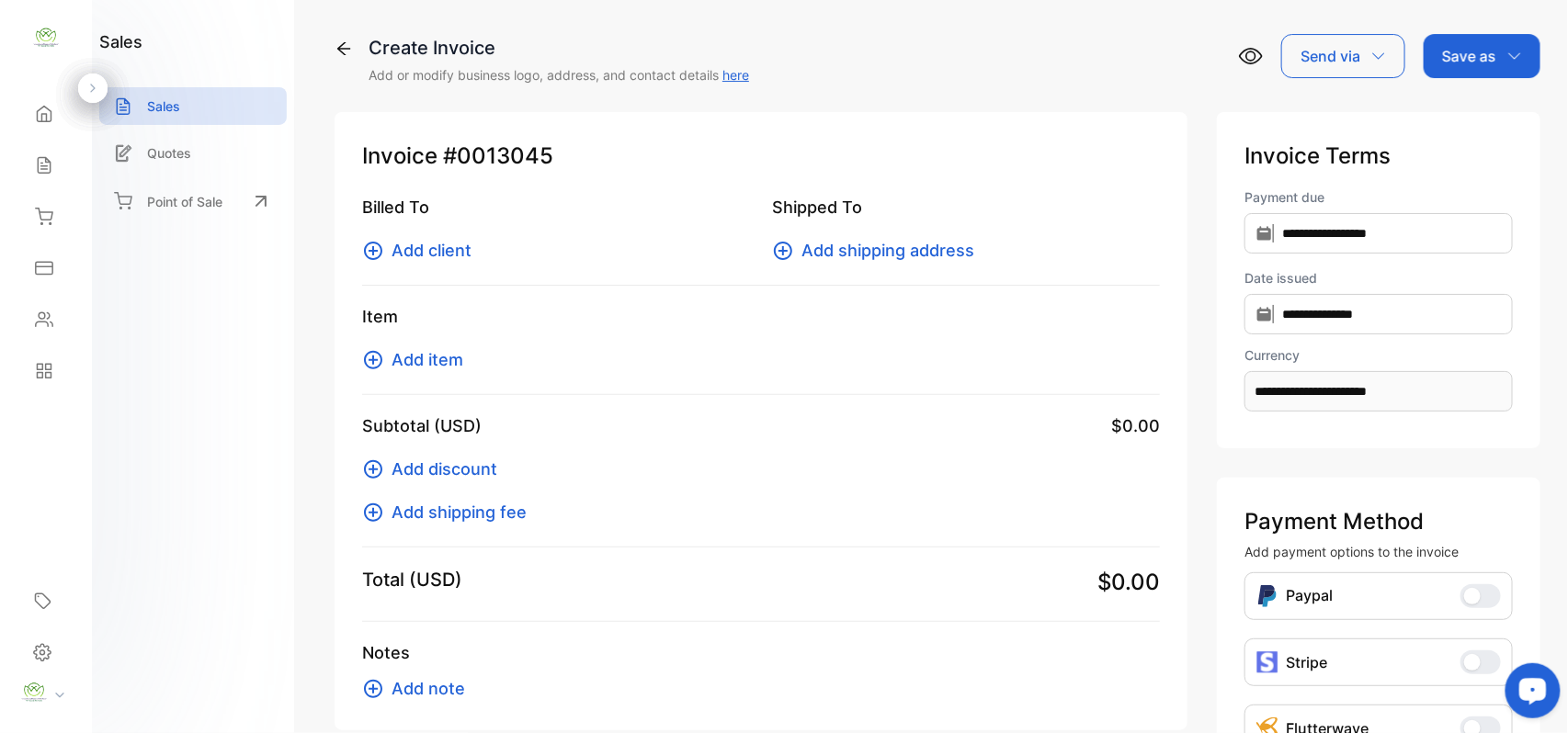
drag, startPoint x: 438, startPoint y: 362, endPoint x: 446, endPoint y: 360, distance: 8.2
click at [446, 360] on span "Add item" at bounding box center [427, 360] width 72 height 25
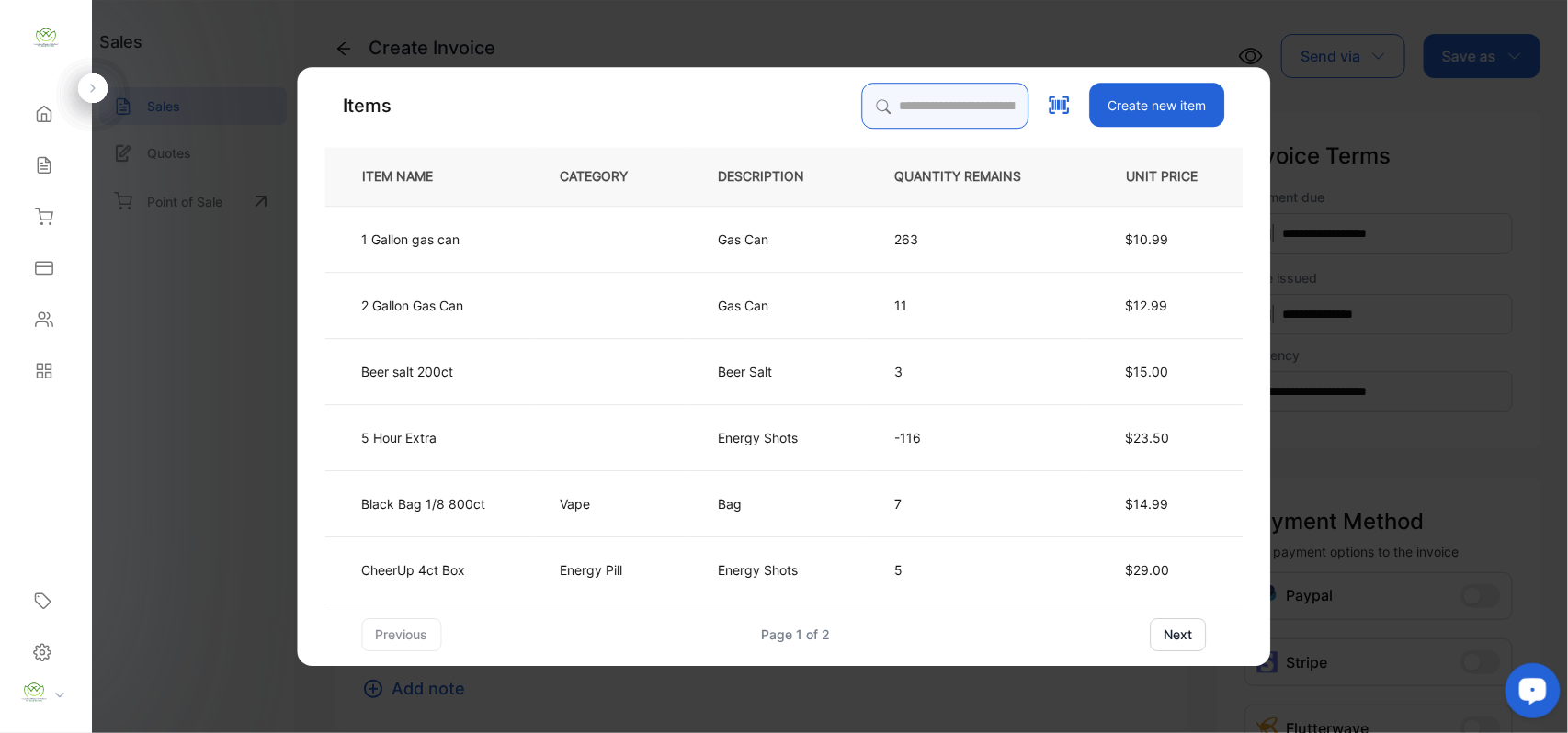
click at [949, 110] on input "search" at bounding box center [945, 106] width 167 height 46
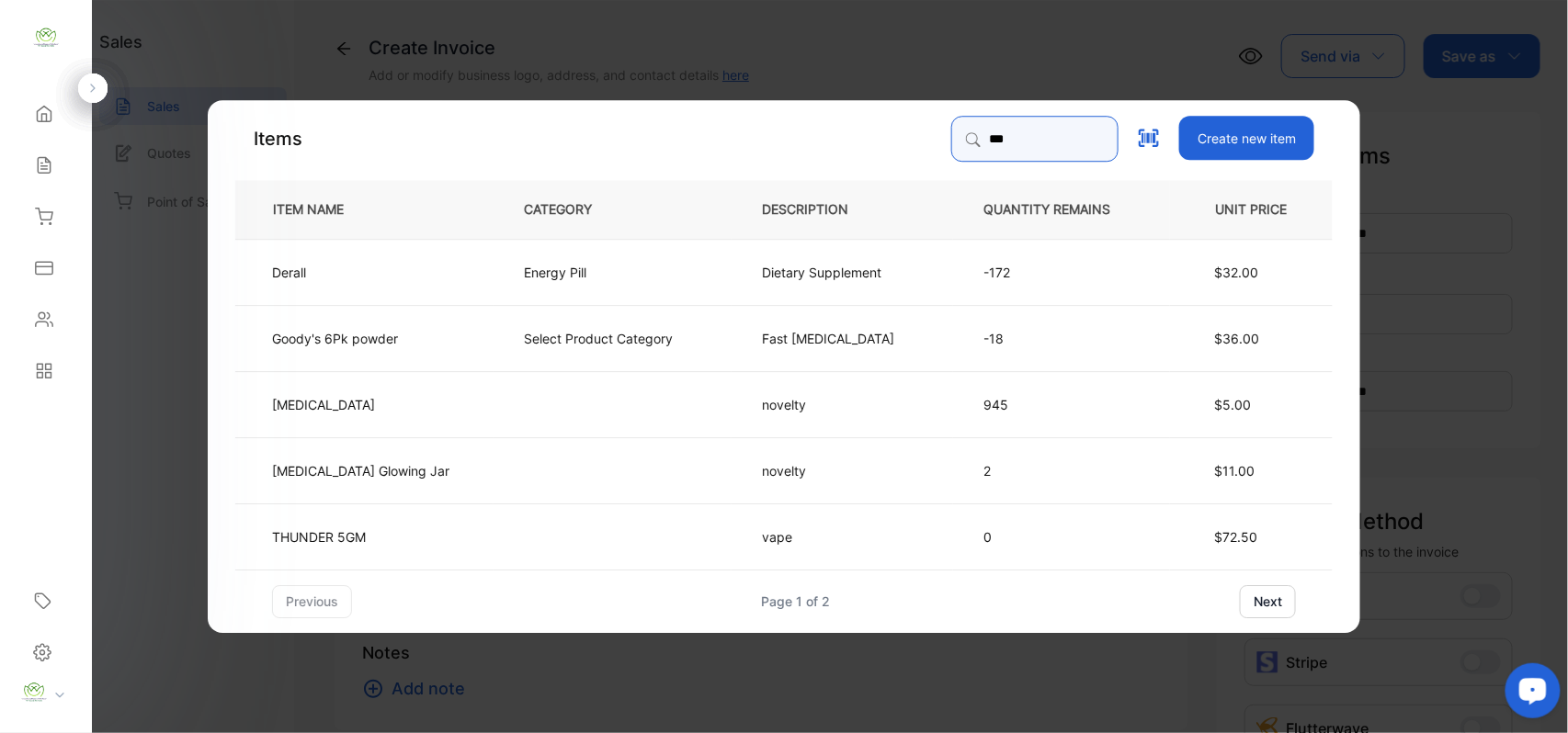
type input "******"
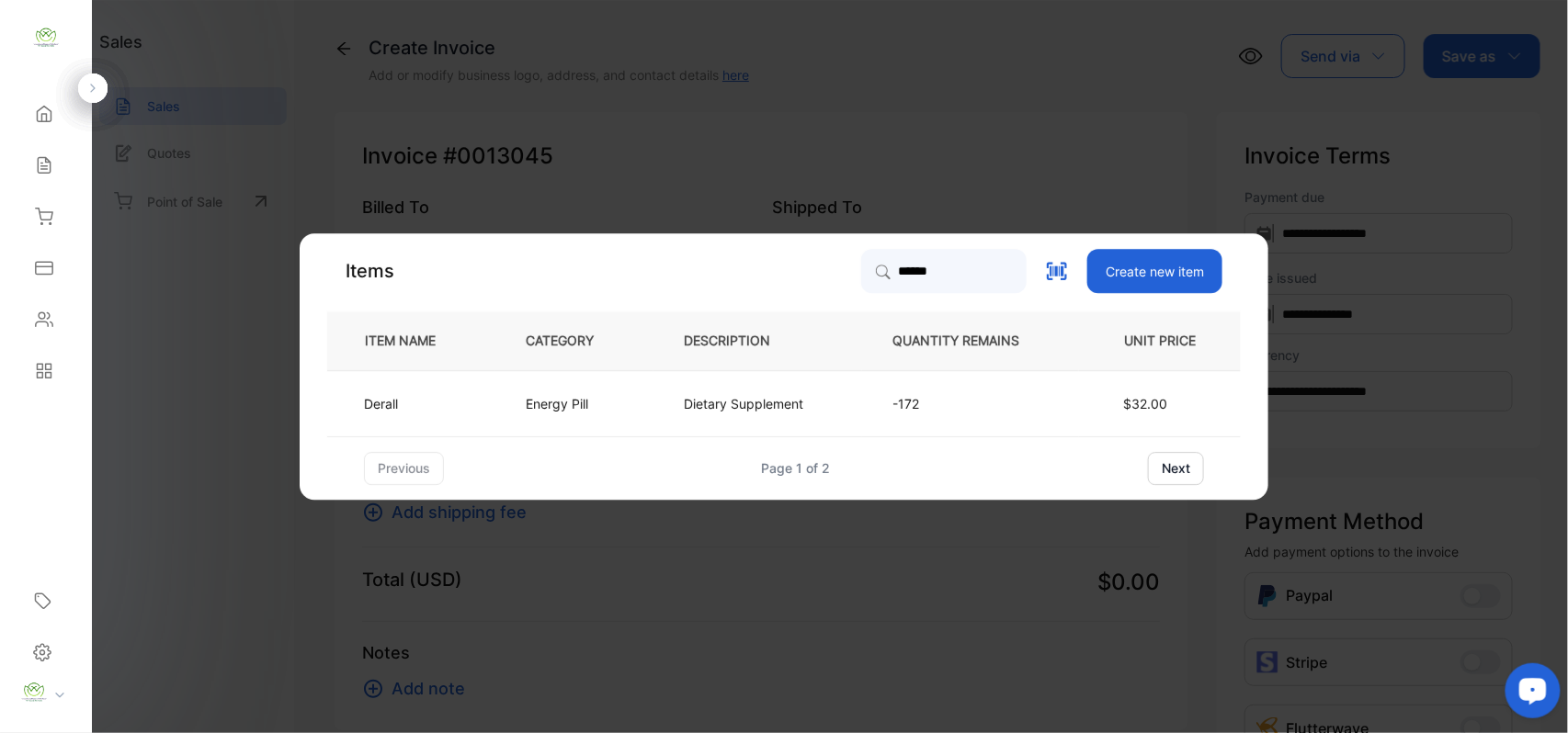
click at [373, 414] on td "Derall" at bounding box center [411, 403] width 168 height 66
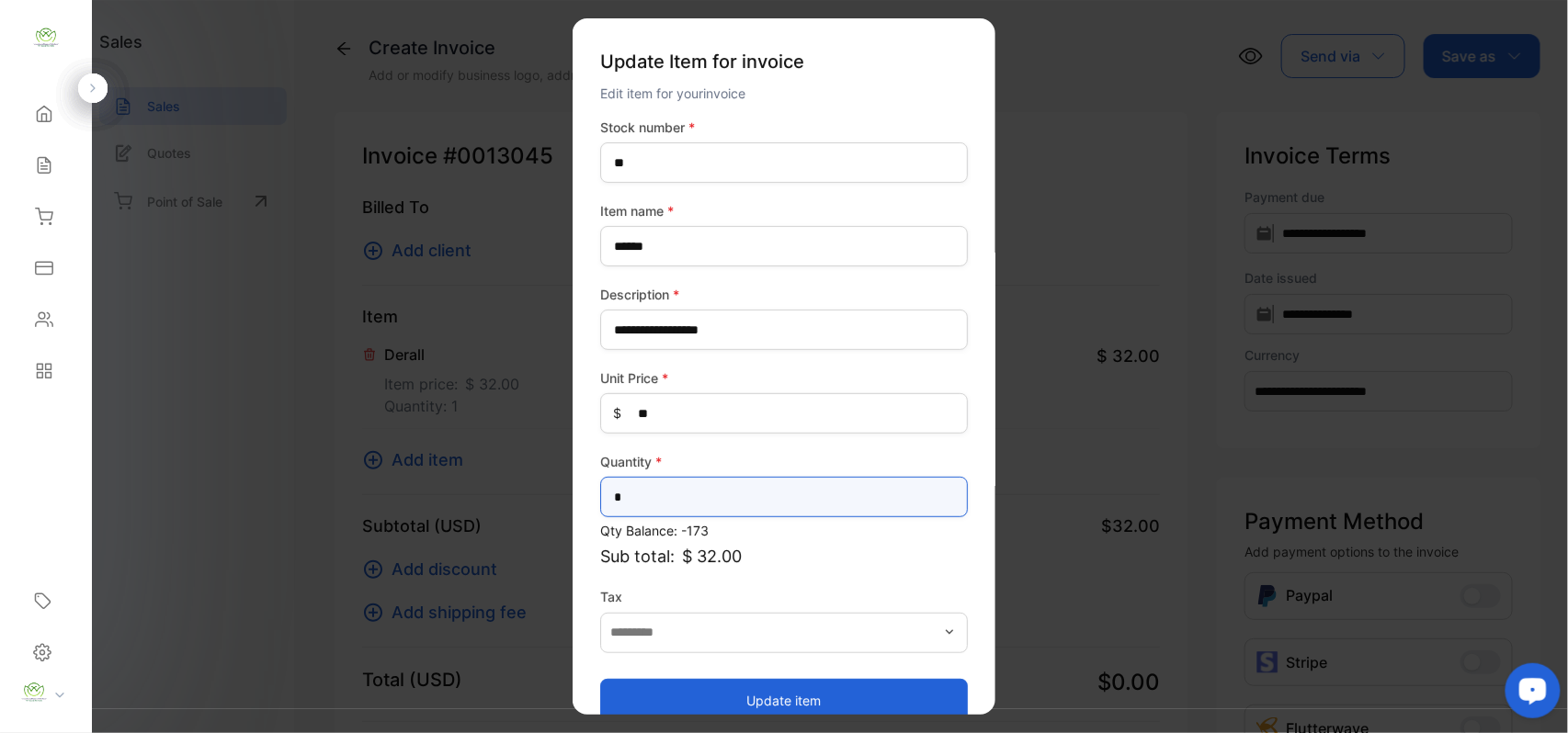
drag, startPoint x: 684, startPoint y: 494, endPoint x: 647, endPoint y: 485, distance: 38.1
click at [684, 496] on input "*" at bounding box center [784, 497] width 368 height 40
type input "**"
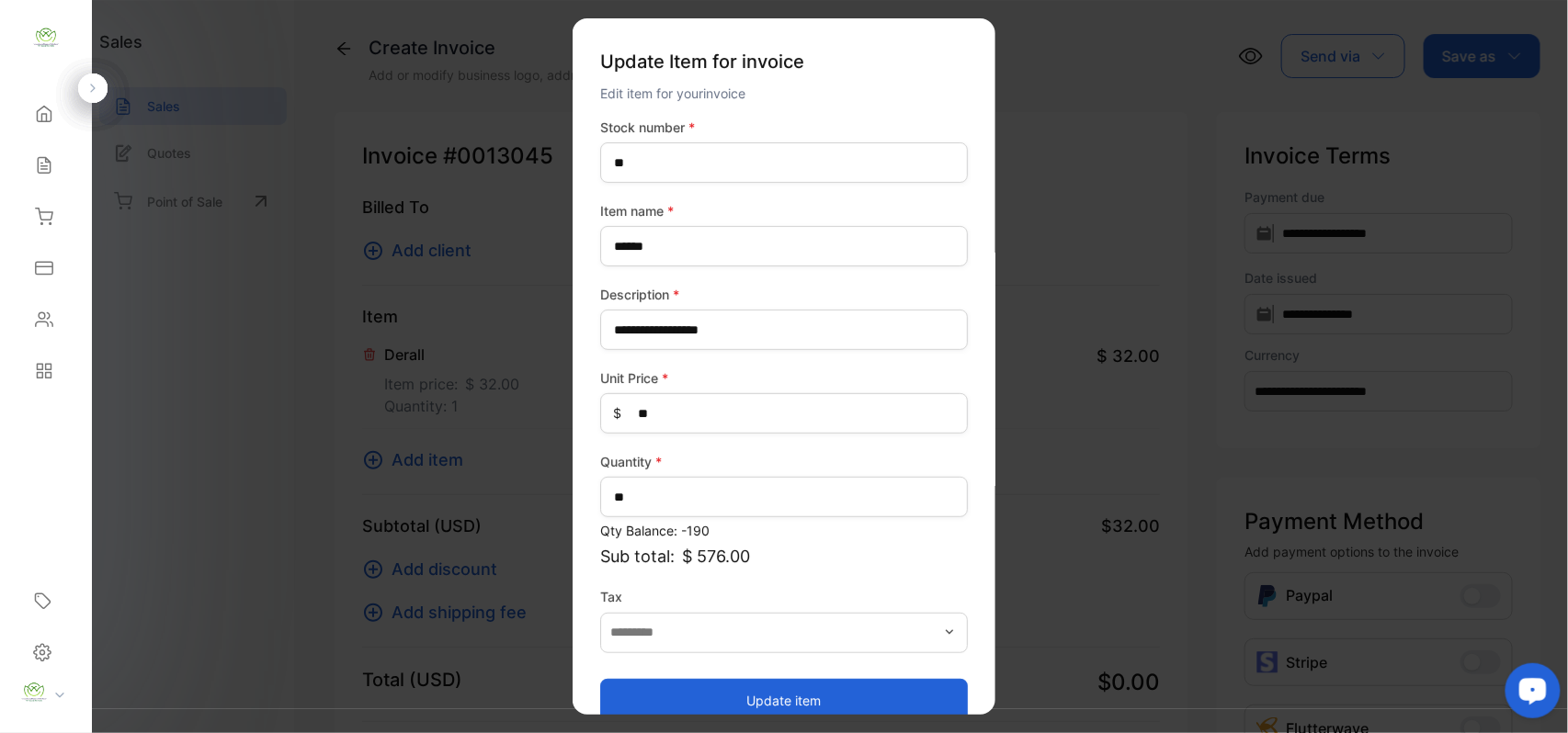
click at [659, 701] on button "Update item" at bounding box center [784, 701] width 368 height 44
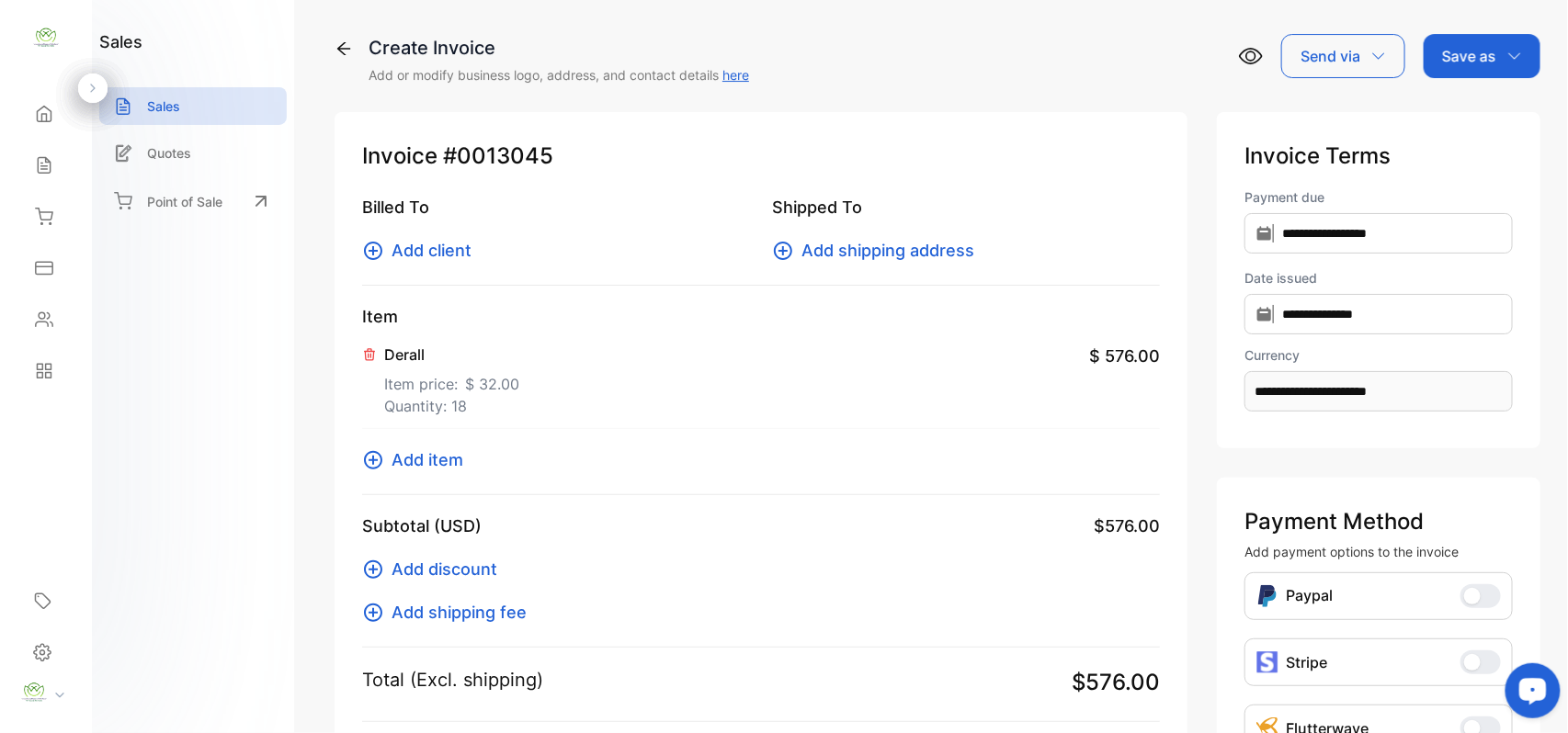
click at [439, 243] on span "Add client" at bounding box center [432, 250] width 80 height 25
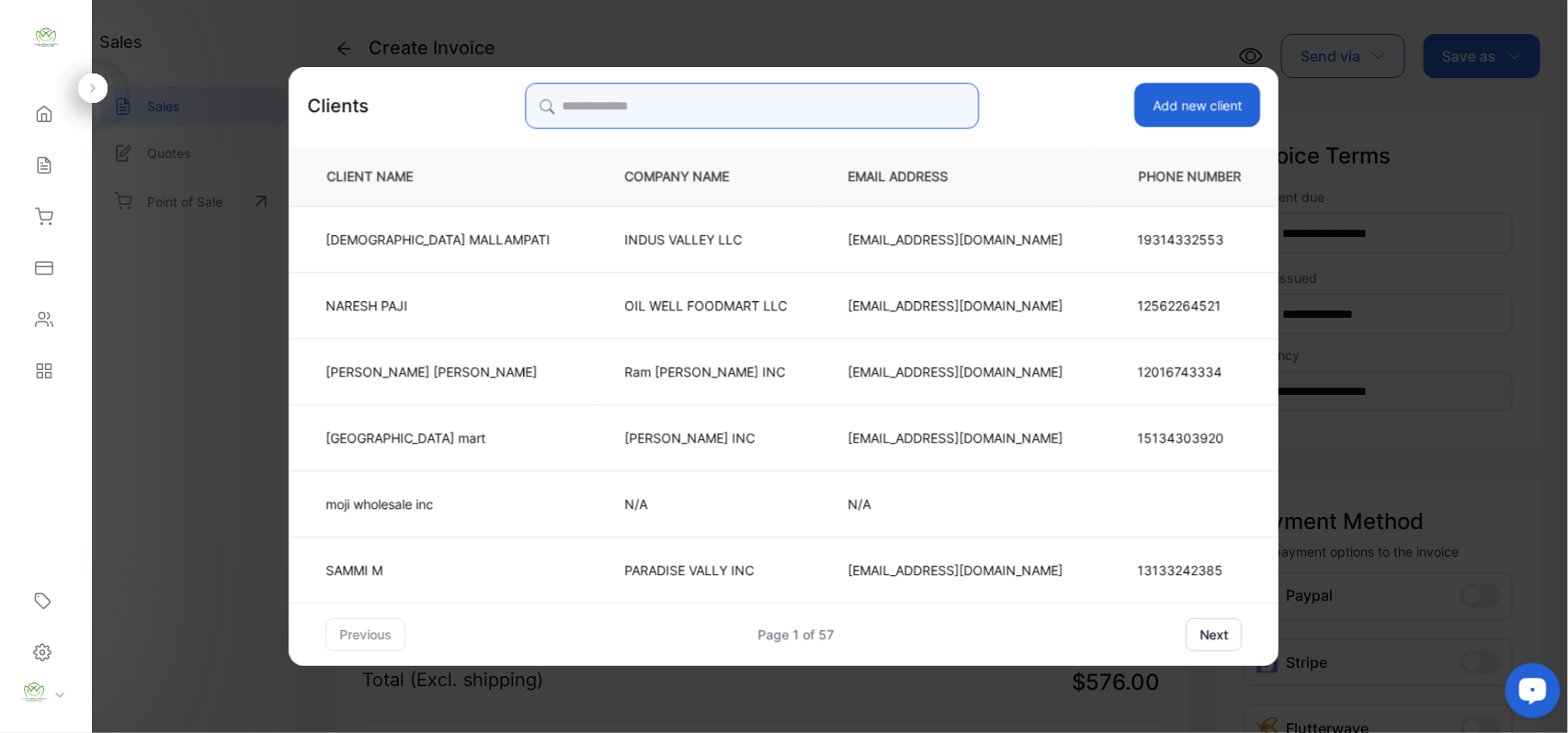
click at [709, 116] on input "search" at bounding box center [751, 106] width 454 height 46
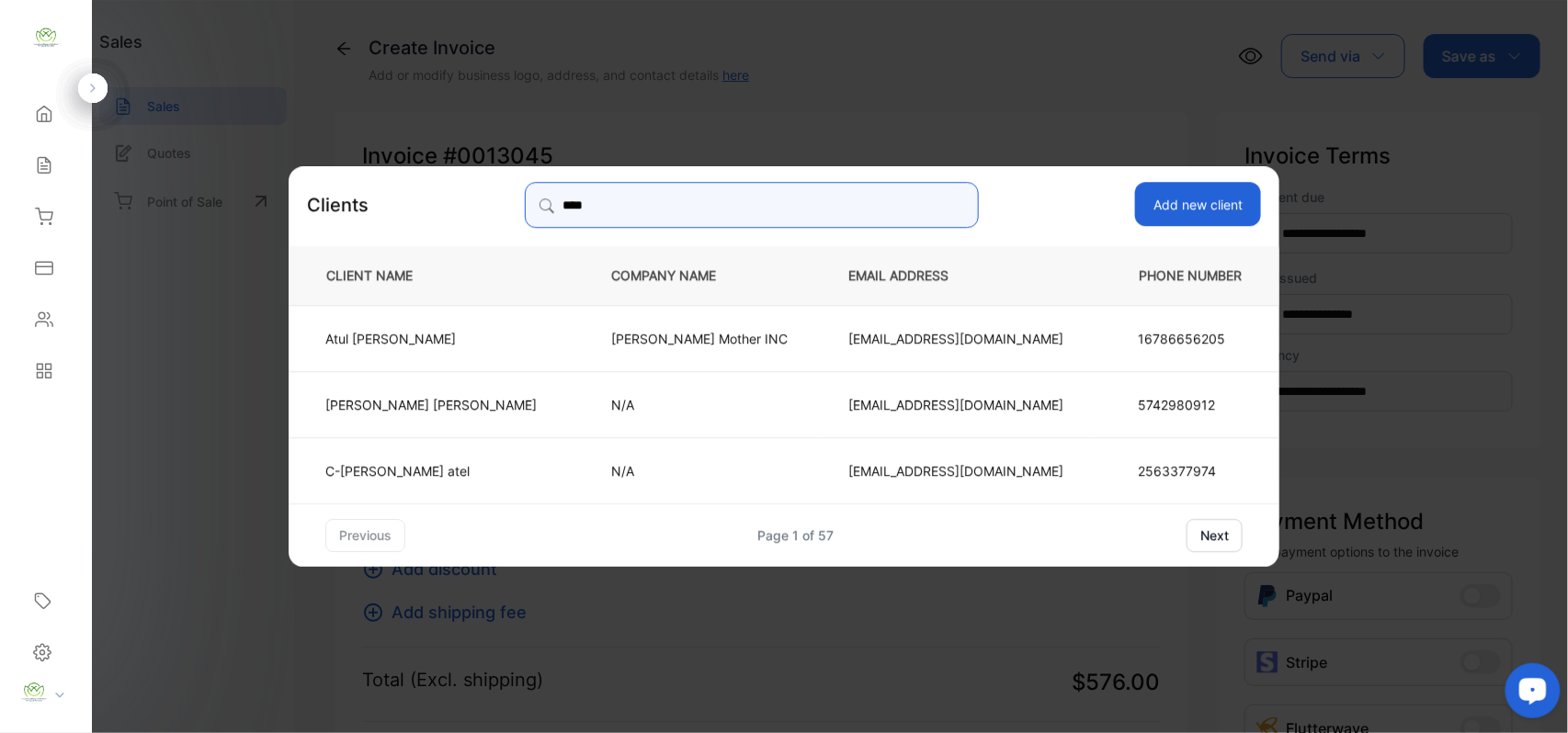
type input "****"
drag, startPoint x: 595, startPoint y: 479, endPoint x: 611, endPoint y: 475, distance: 16.5
click at [600, 479] on td "N/A" at bounding box center [699, 469] width 237 height 66
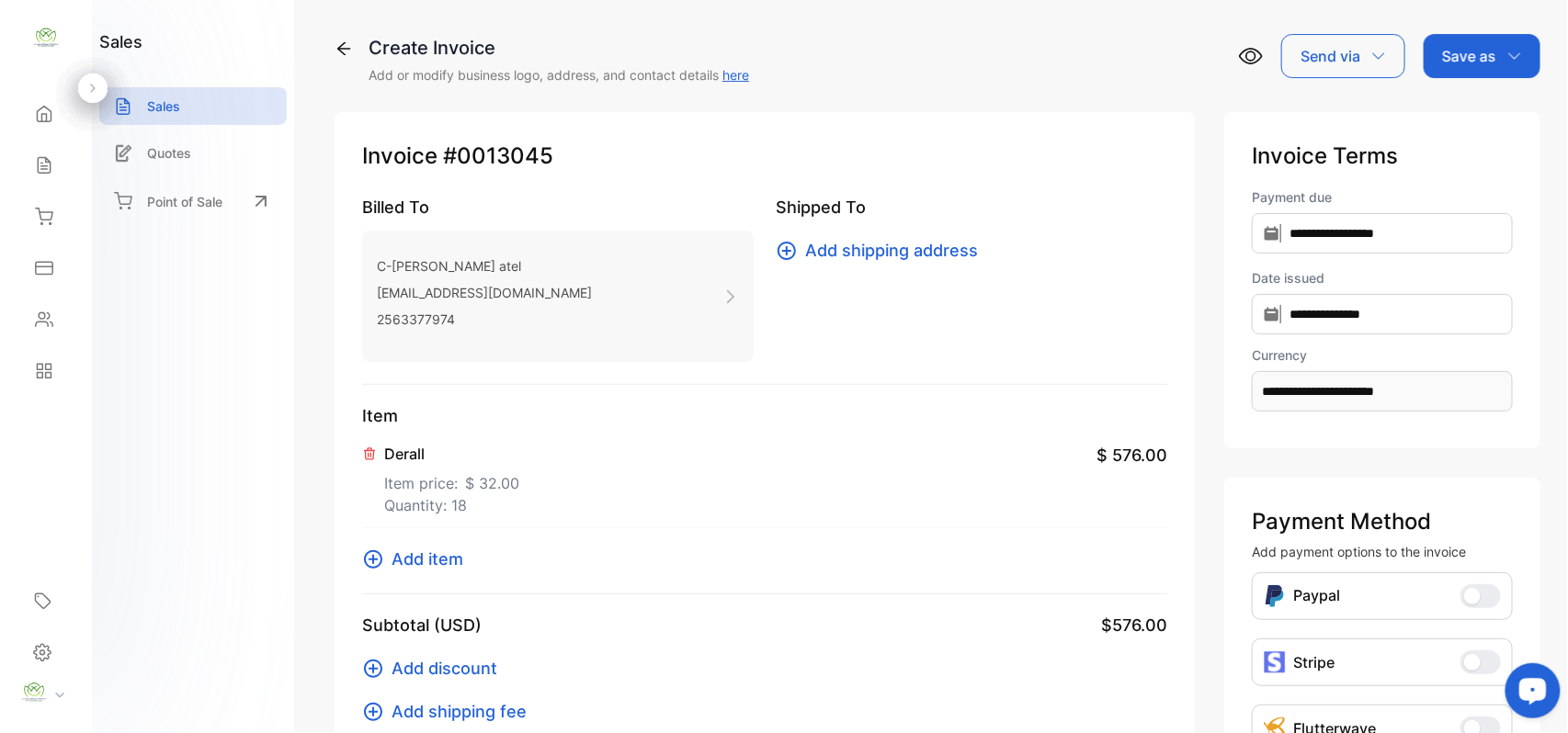
click at [1478, 45] on p "Save as" at bounding box center [1469, 55] width 54 height 22
click at [1452, 110] on div "Invoice" at bounding box center [1477, 117] width 106 height 36
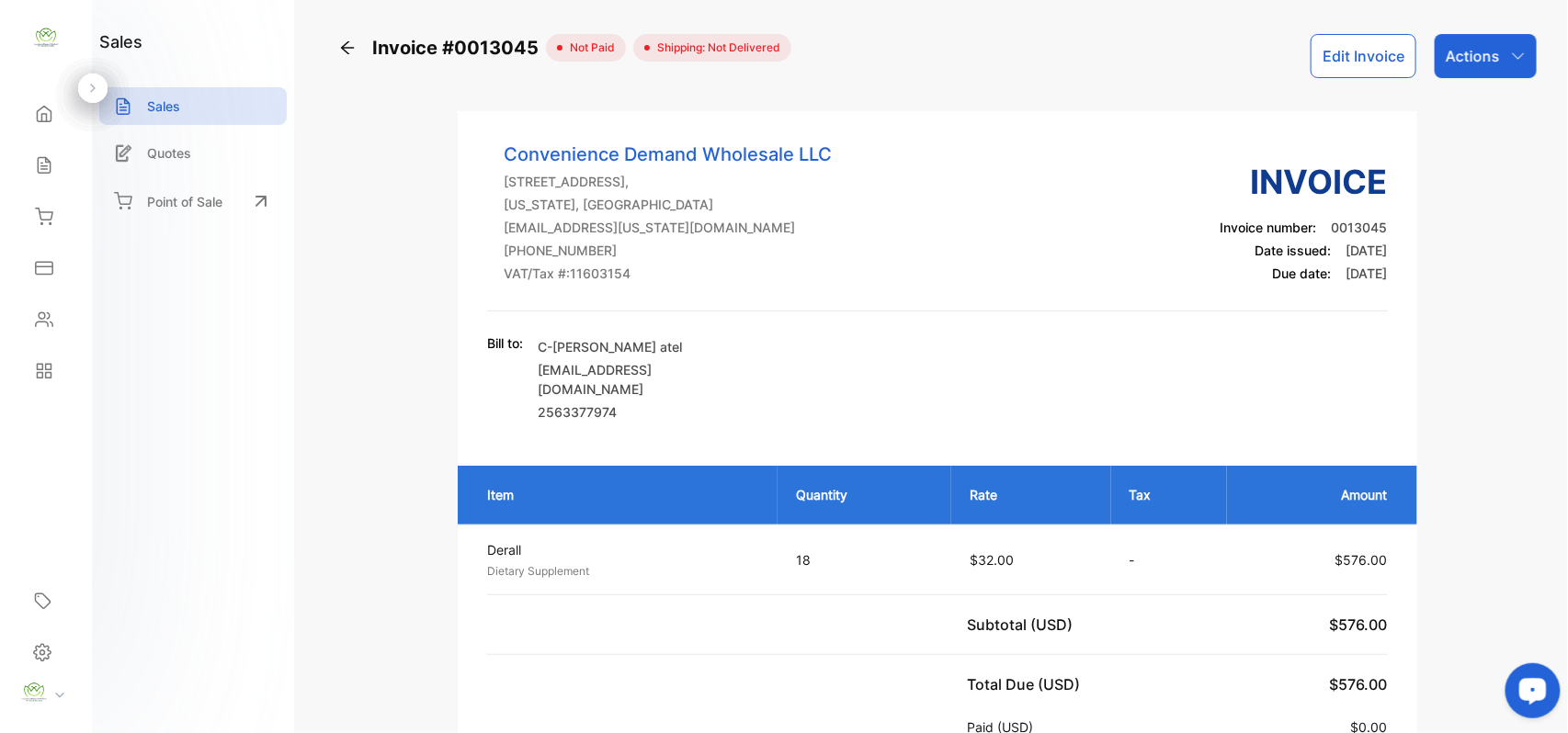
click at [350, 42] on icon at bounding box center [347, 47] width 18 height 18
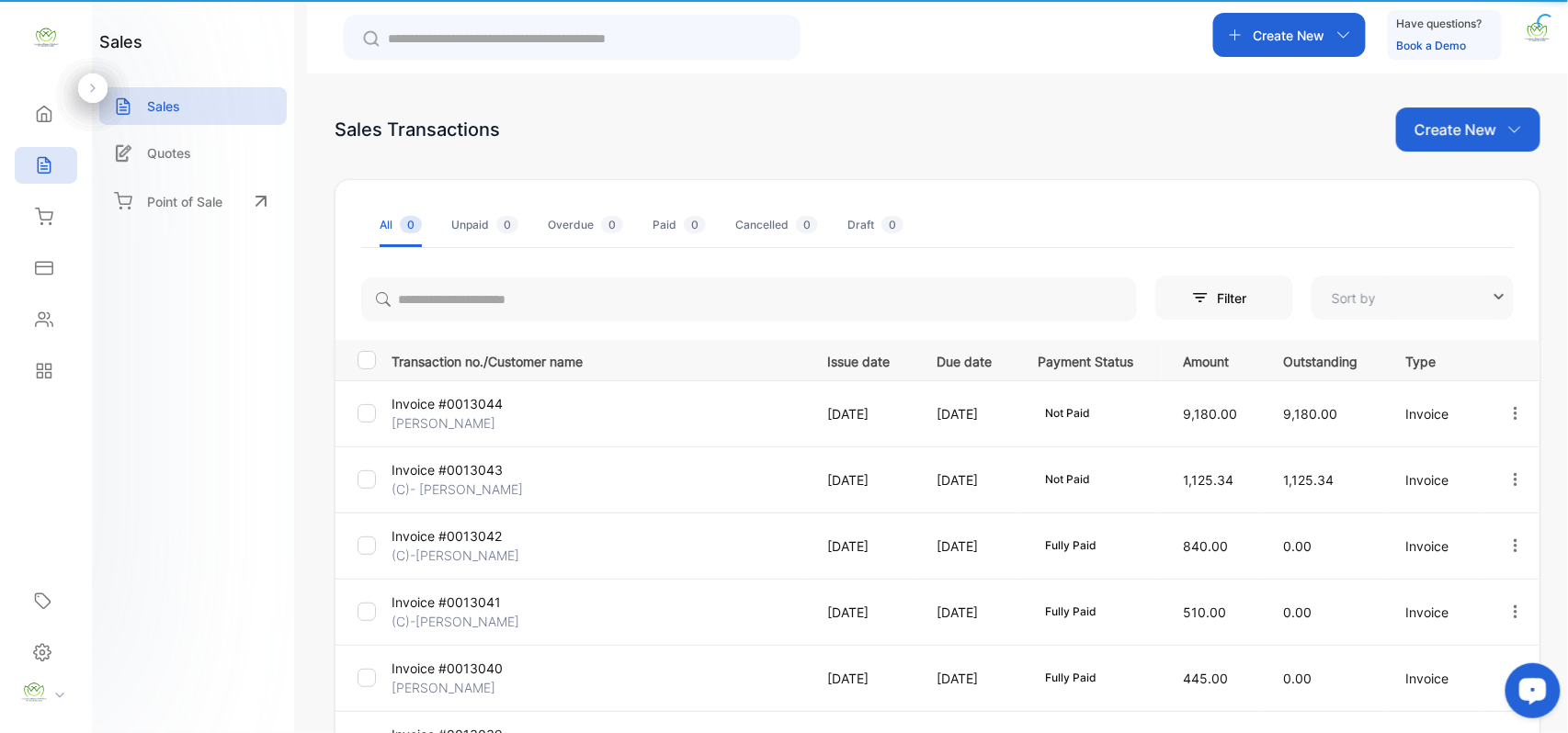
type input "**********"
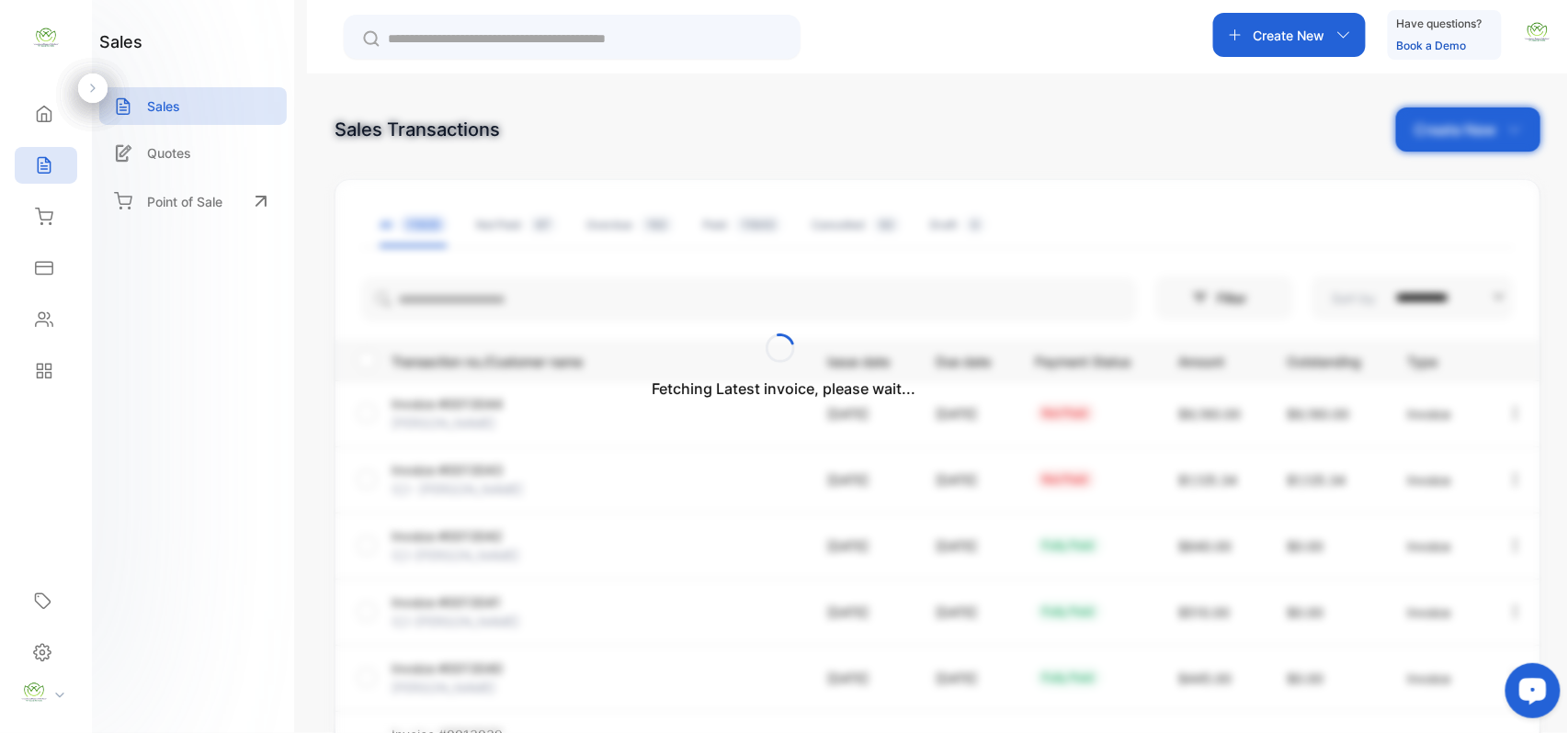
click at [48, 332] on div "Contacts" at bounding box center [45, 319] width 62 height 36
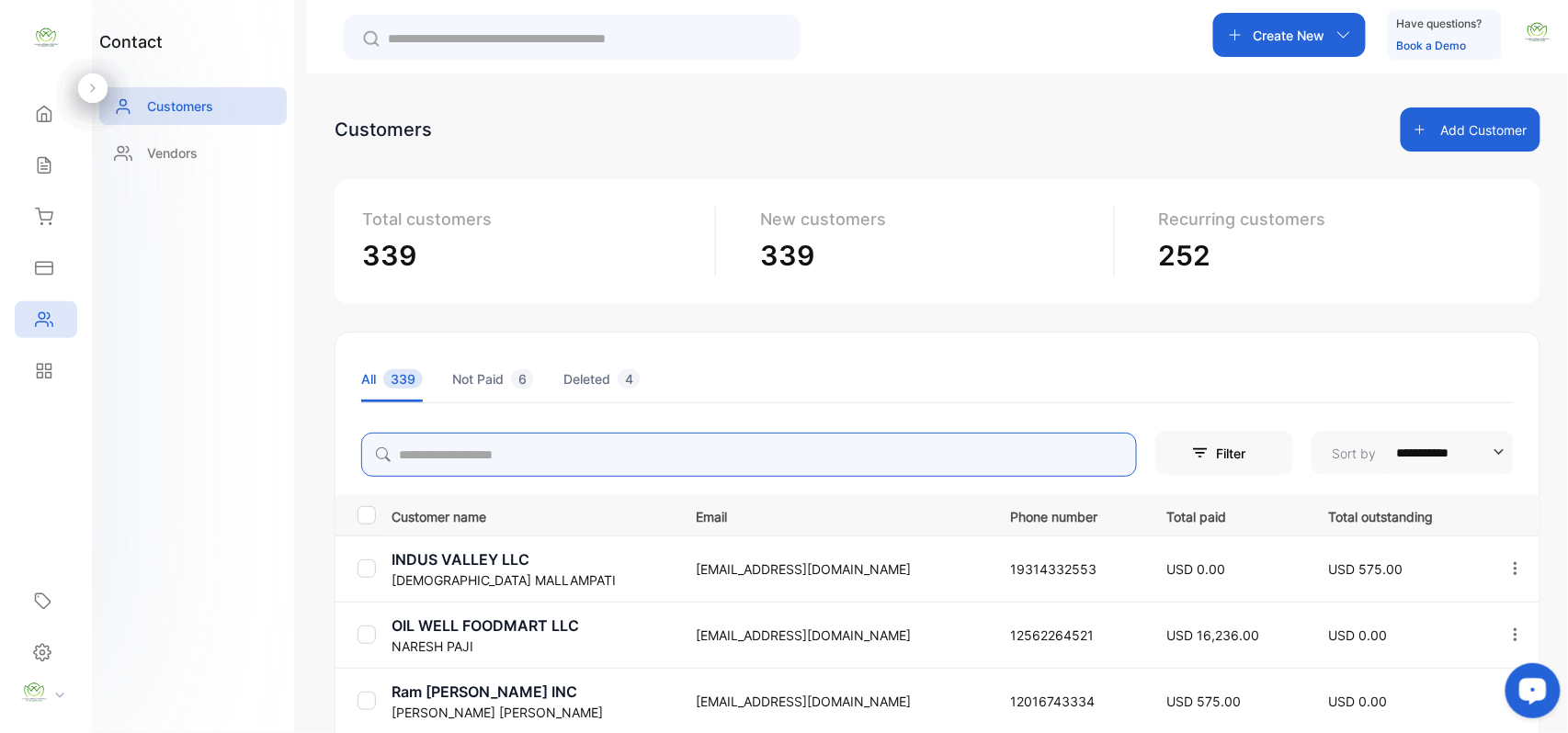
click at [440, 453] on input "search" at bounding box center [749, 455] width 776 height 44
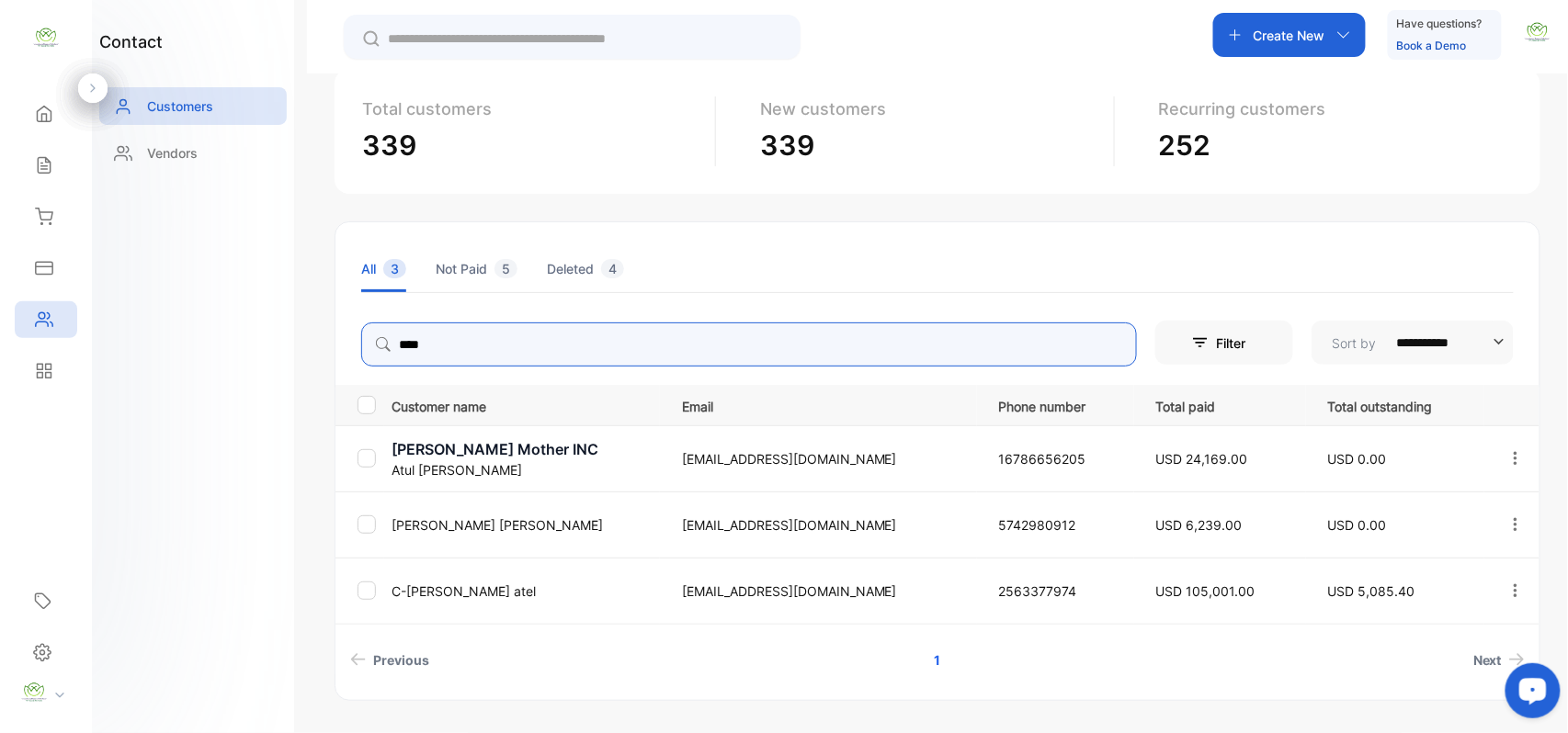
scroll to position [163, 0]
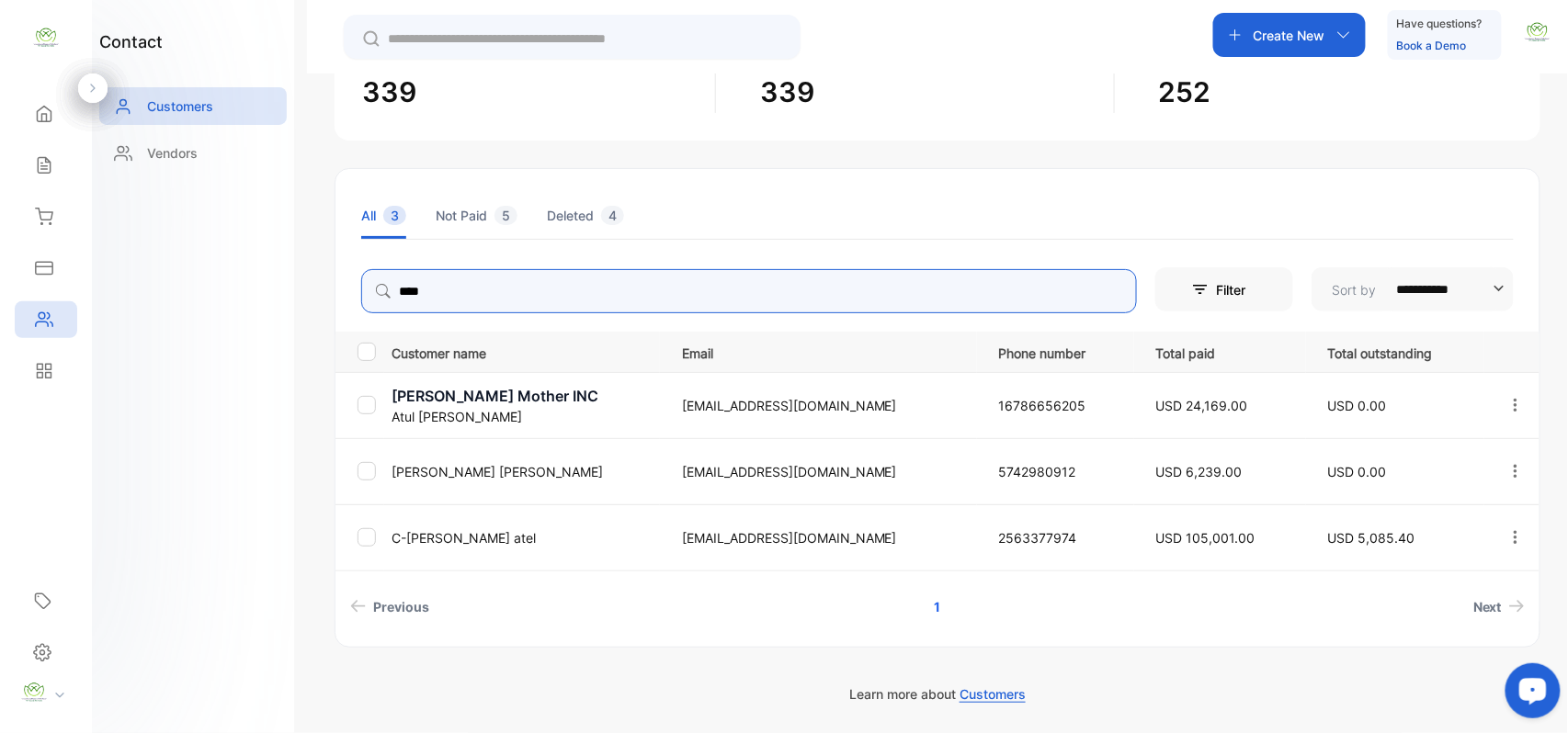
click at [1509, 535] on icon "button" at bounding box center [1514, 537] width 16 height 16
type input "****"
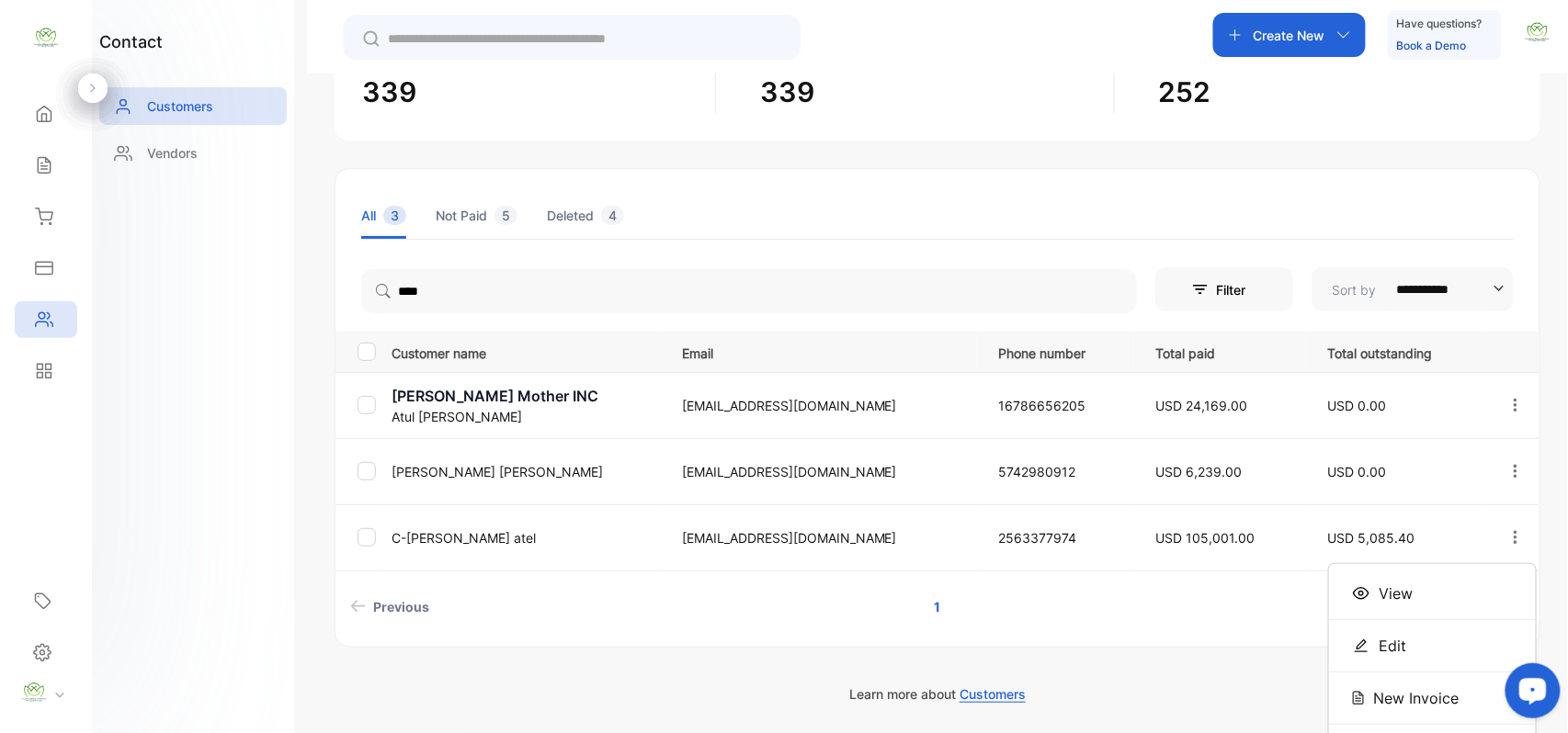
click at [1423, 596] on div "View" at bounding box center [1432, 593] width 206 height 36
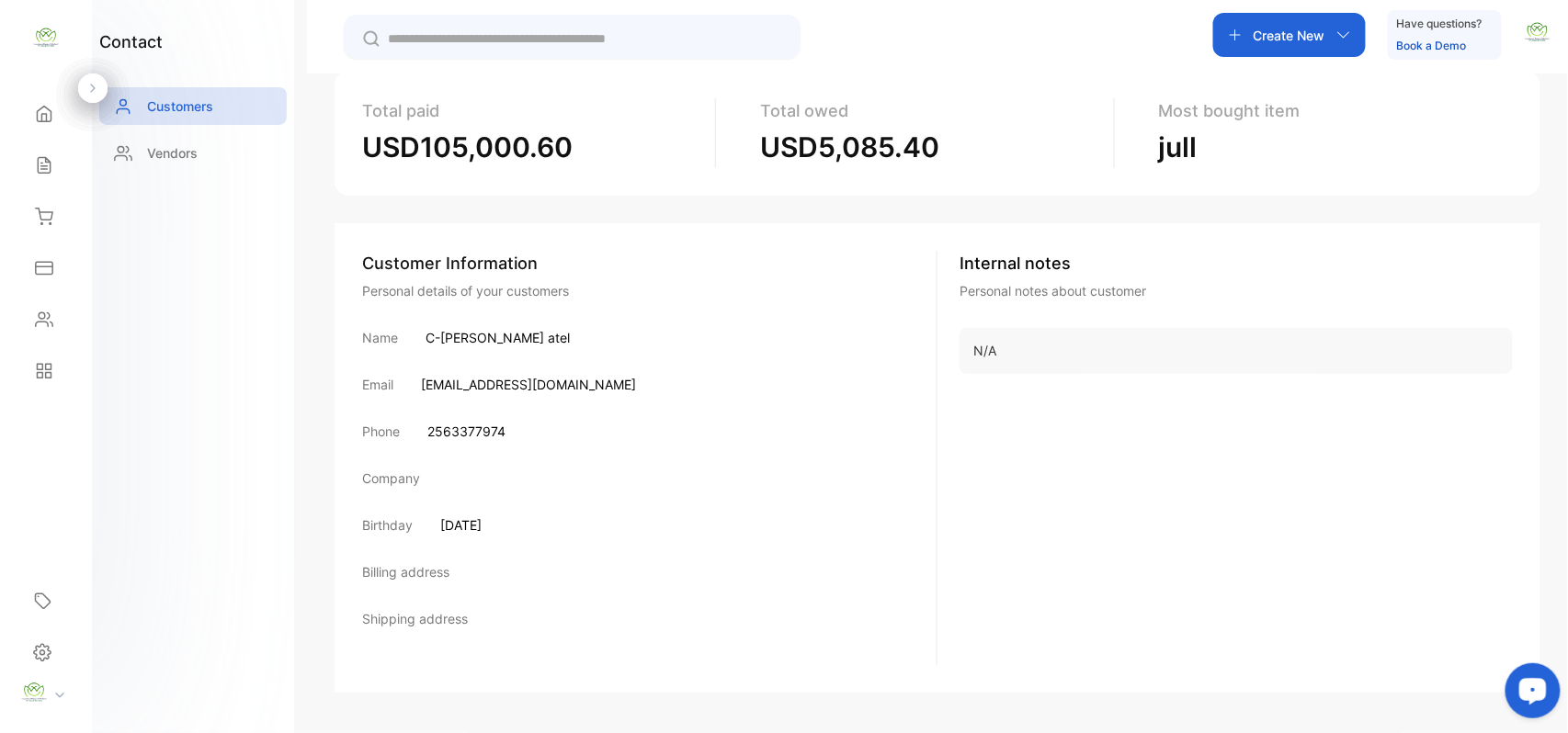
click at [56, 163] on div "Sales" at bounding box center [45, 165] width 62 height 36
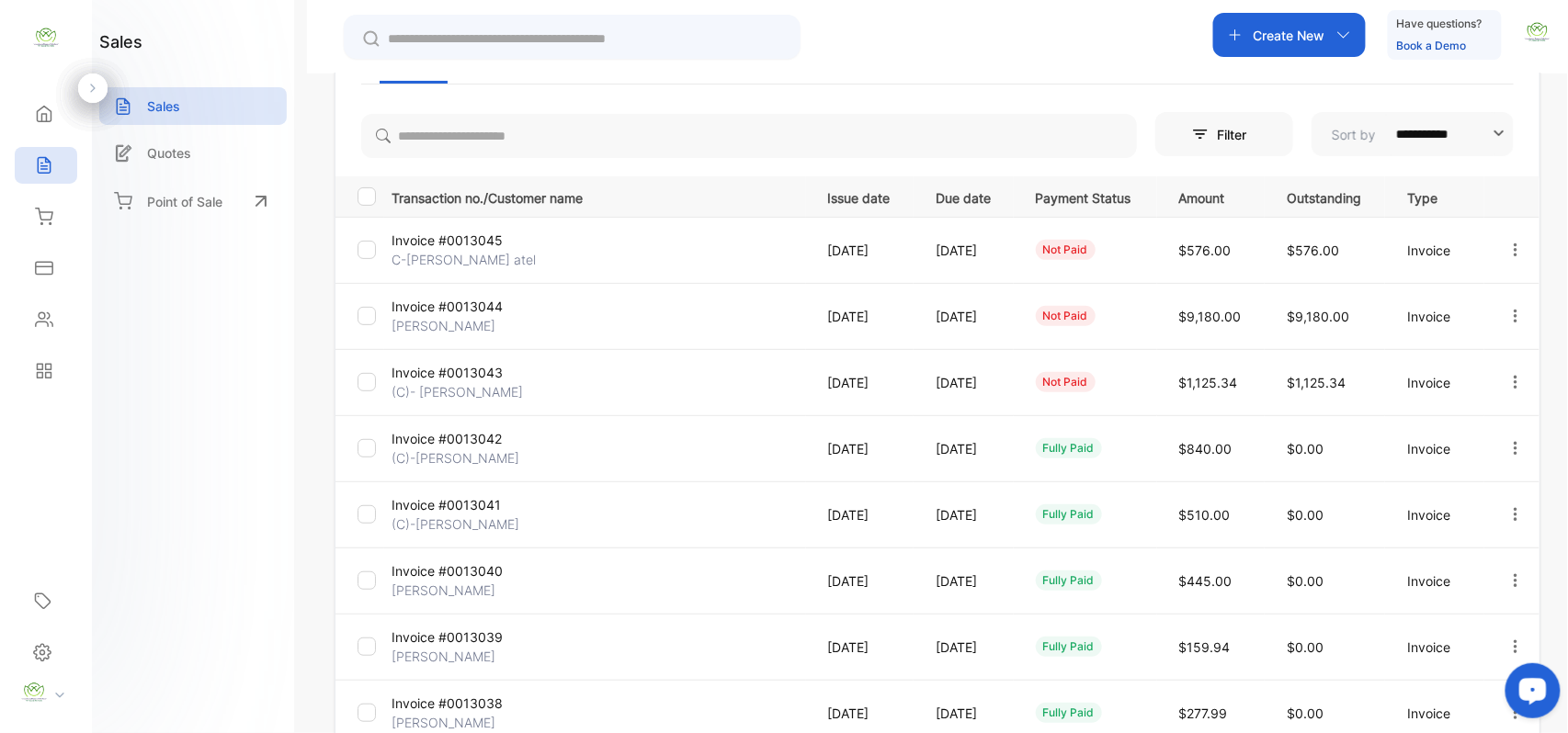
click at [1514, 250] on icon "button" at bounding box center [1515, 248] width 4 height 12
click at [1427, 303] on span "View / Edit Invoice" at bounding box center [1471, 302] width 131 height 22
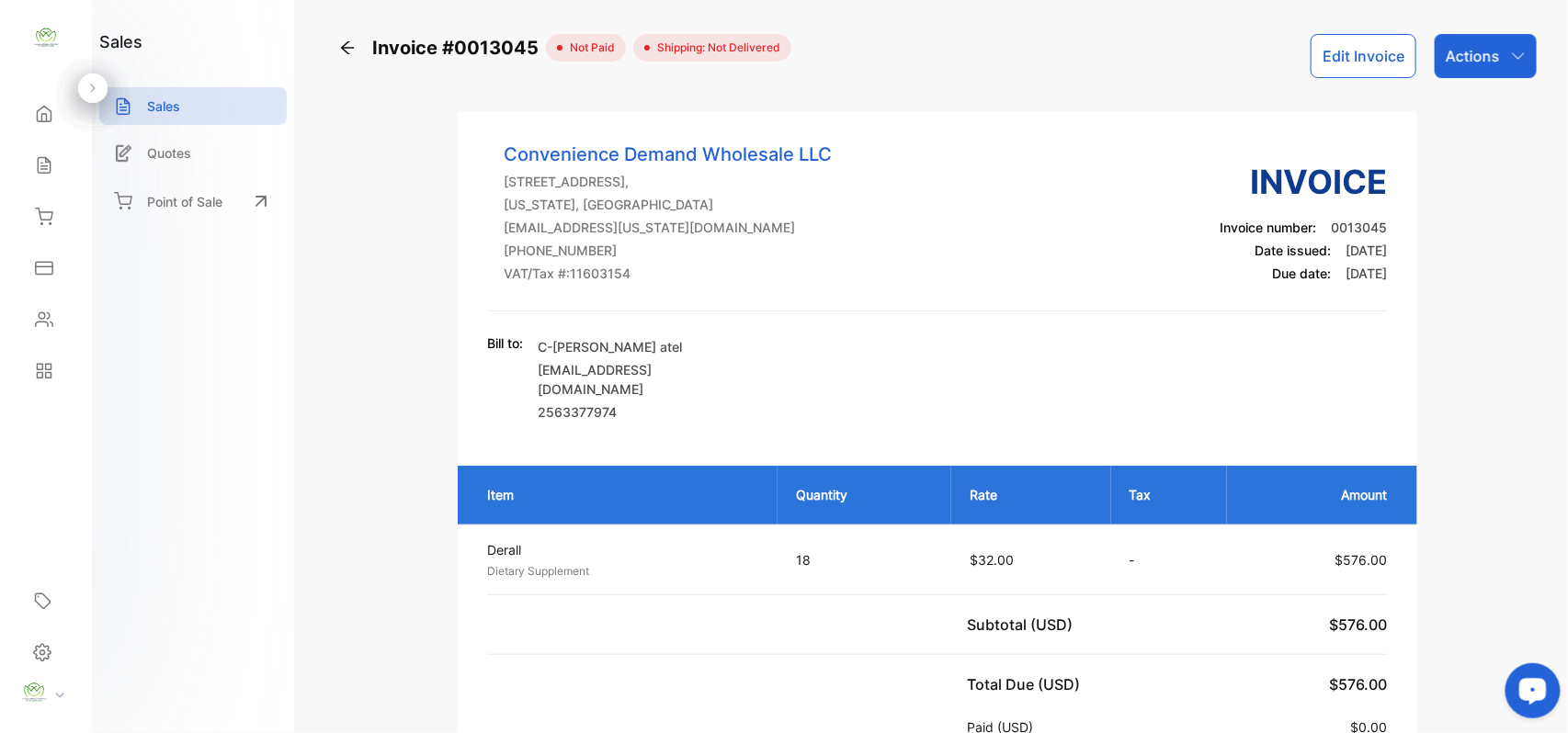
click at [53, 174] on icon at bounding box center [44, 164] width 18 height 18
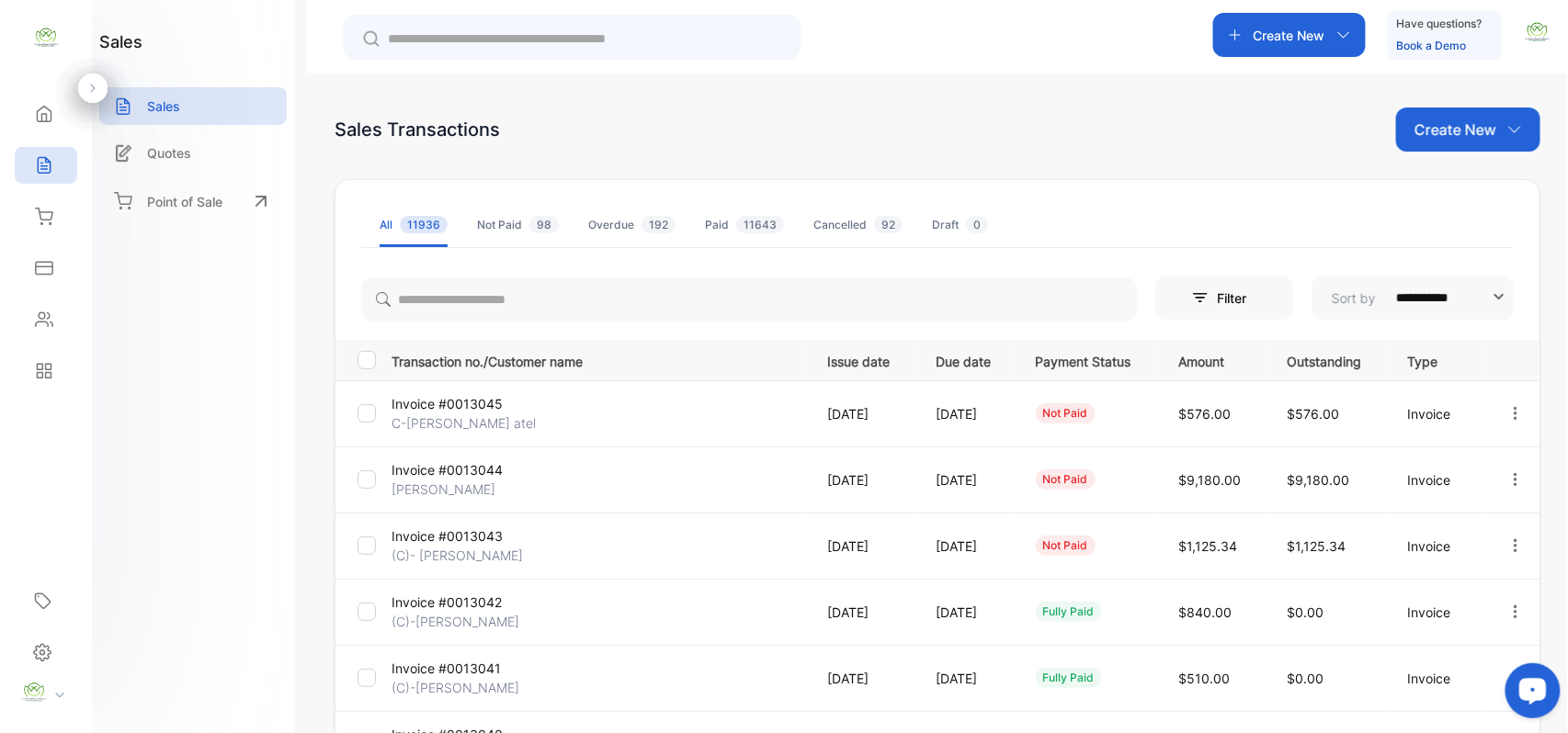
click at [44, 313] on icon at bounding box center [44, 320] width 16 height 13
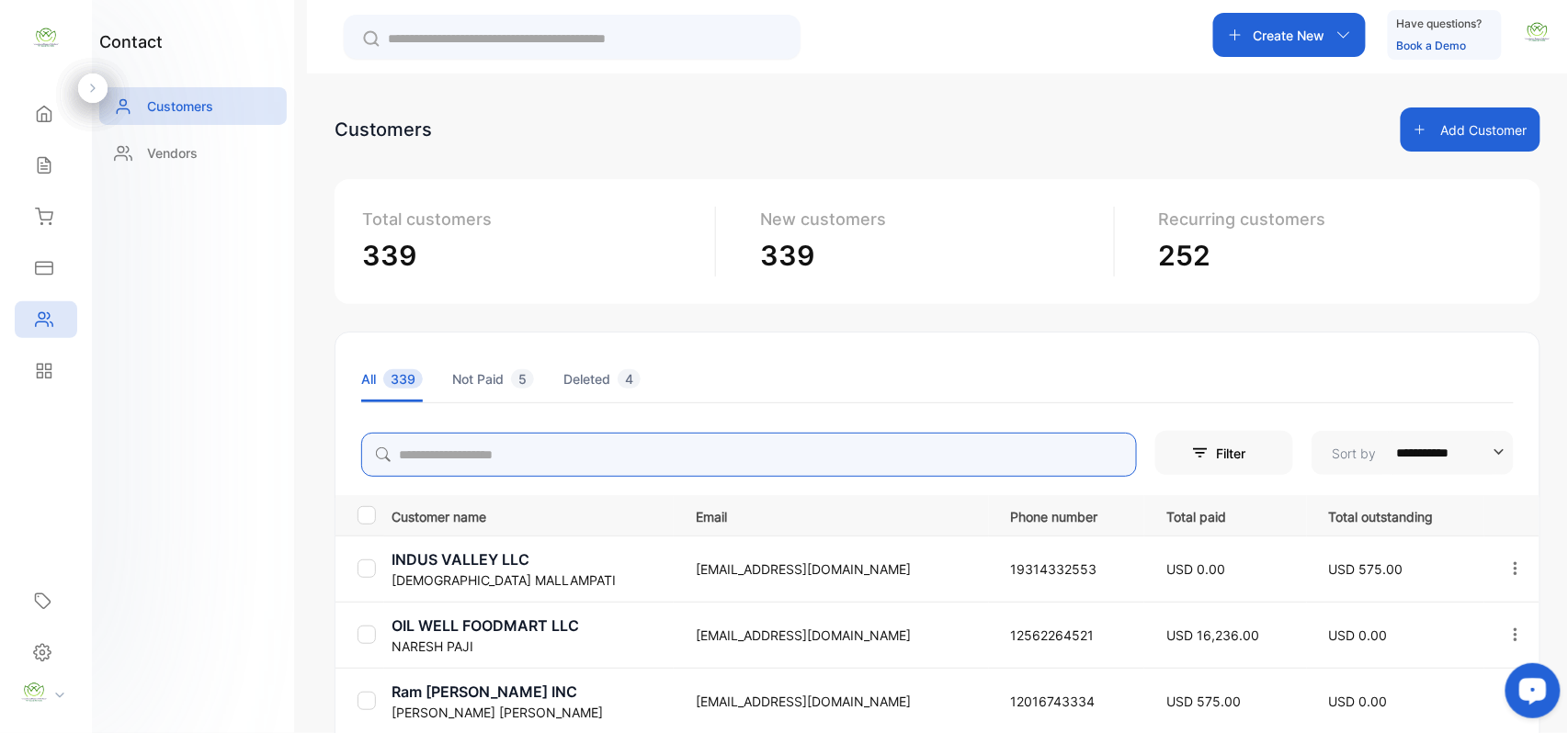
drag, startPoint x: 485, startPoint y: 456, endPoint x: 456, endPoint y: 453, distance: 29.2
click at [485, 456] on input "search" at bounding box center [749, 455] width 776 height 44
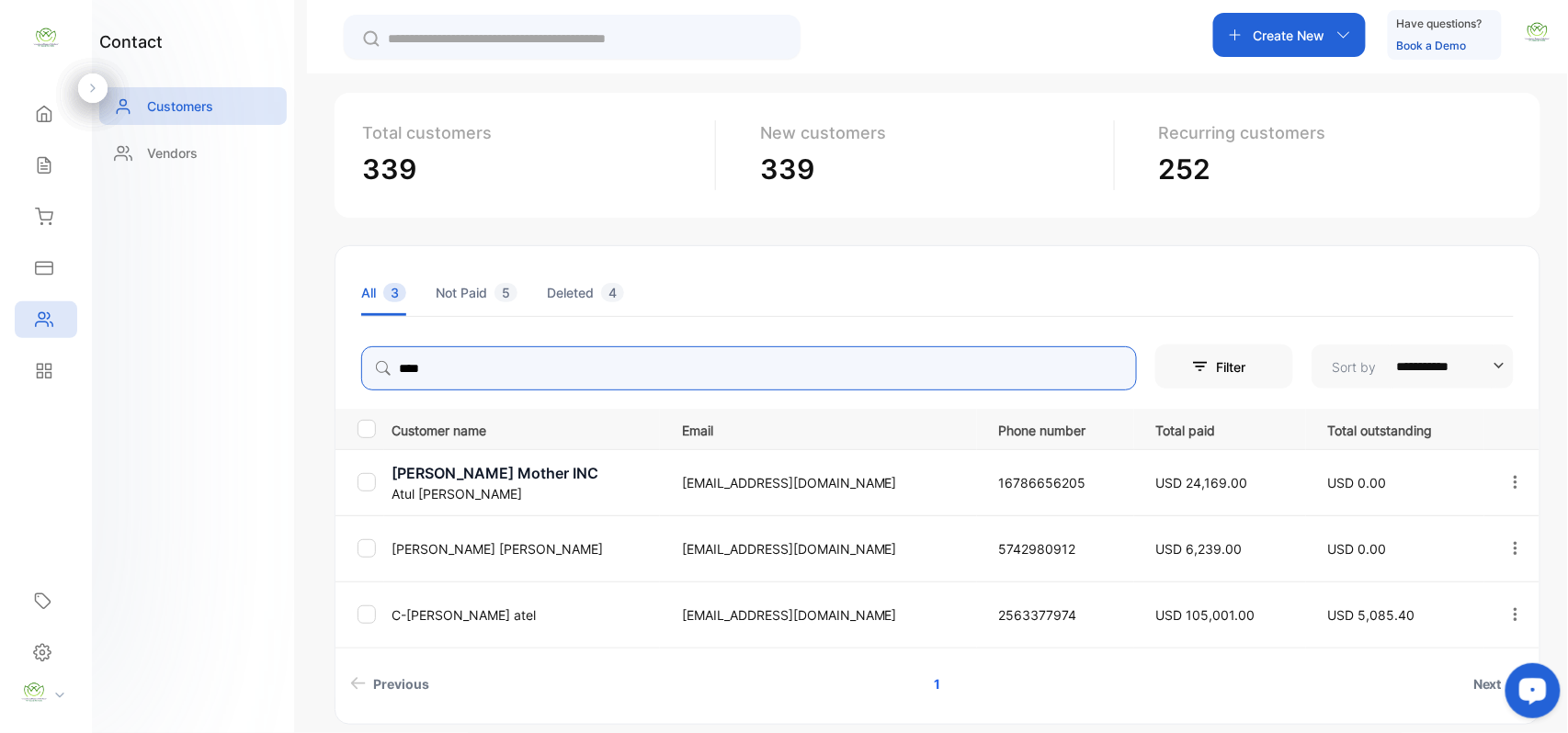
scroll to position [163, 0]
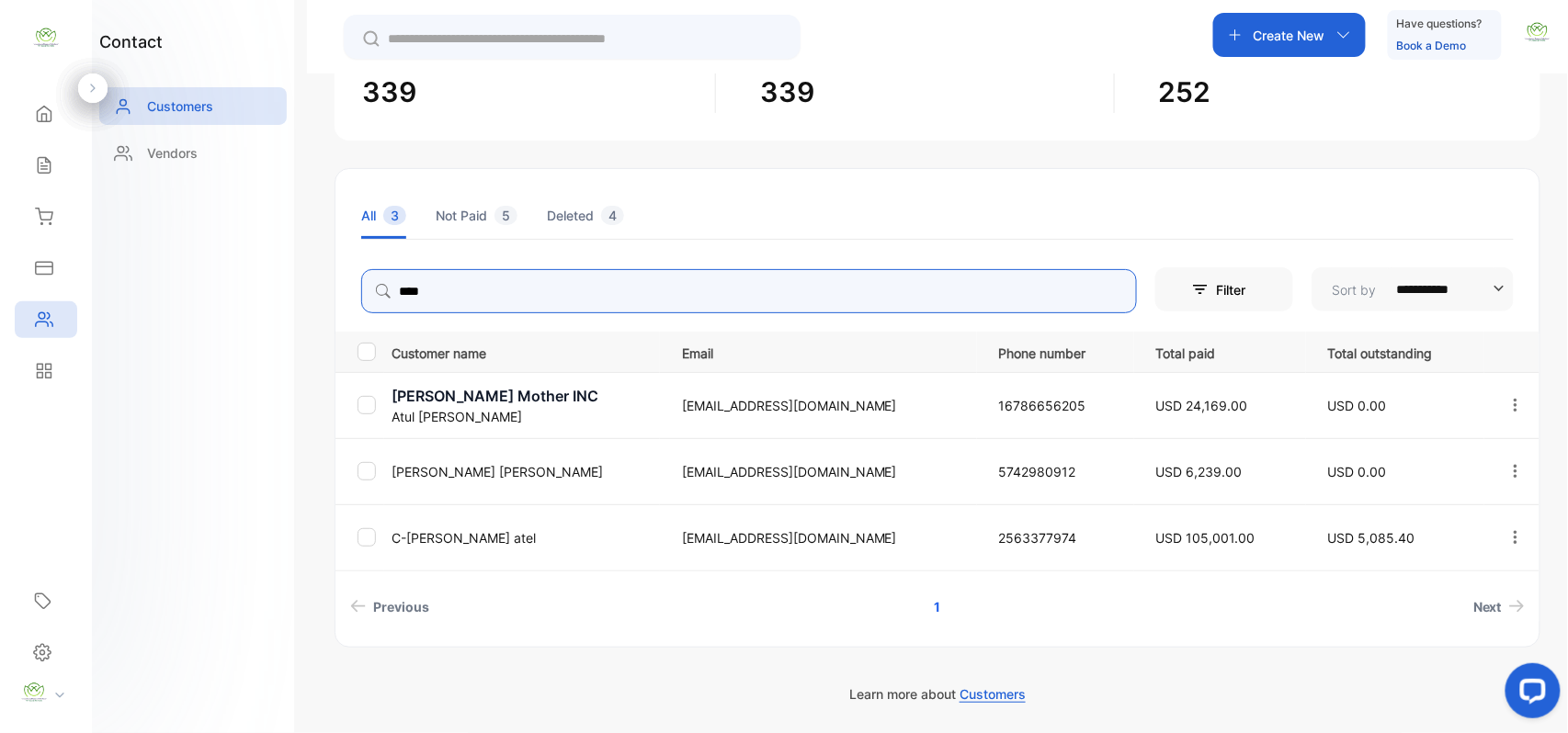
type input "****"
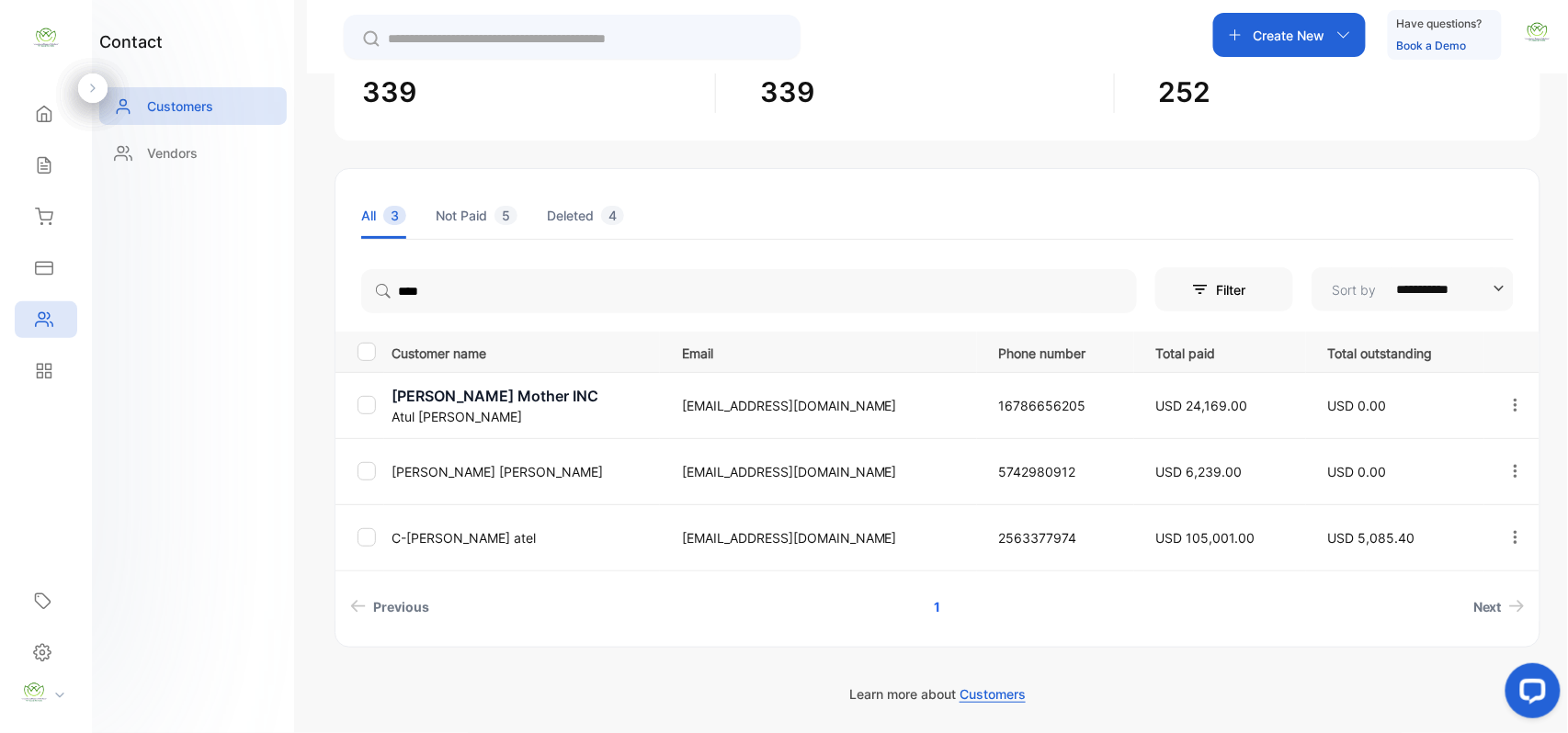
click at [430, 538] on p "C-Atul texco atel" at bounding box center [526, 538] width 268 height 19
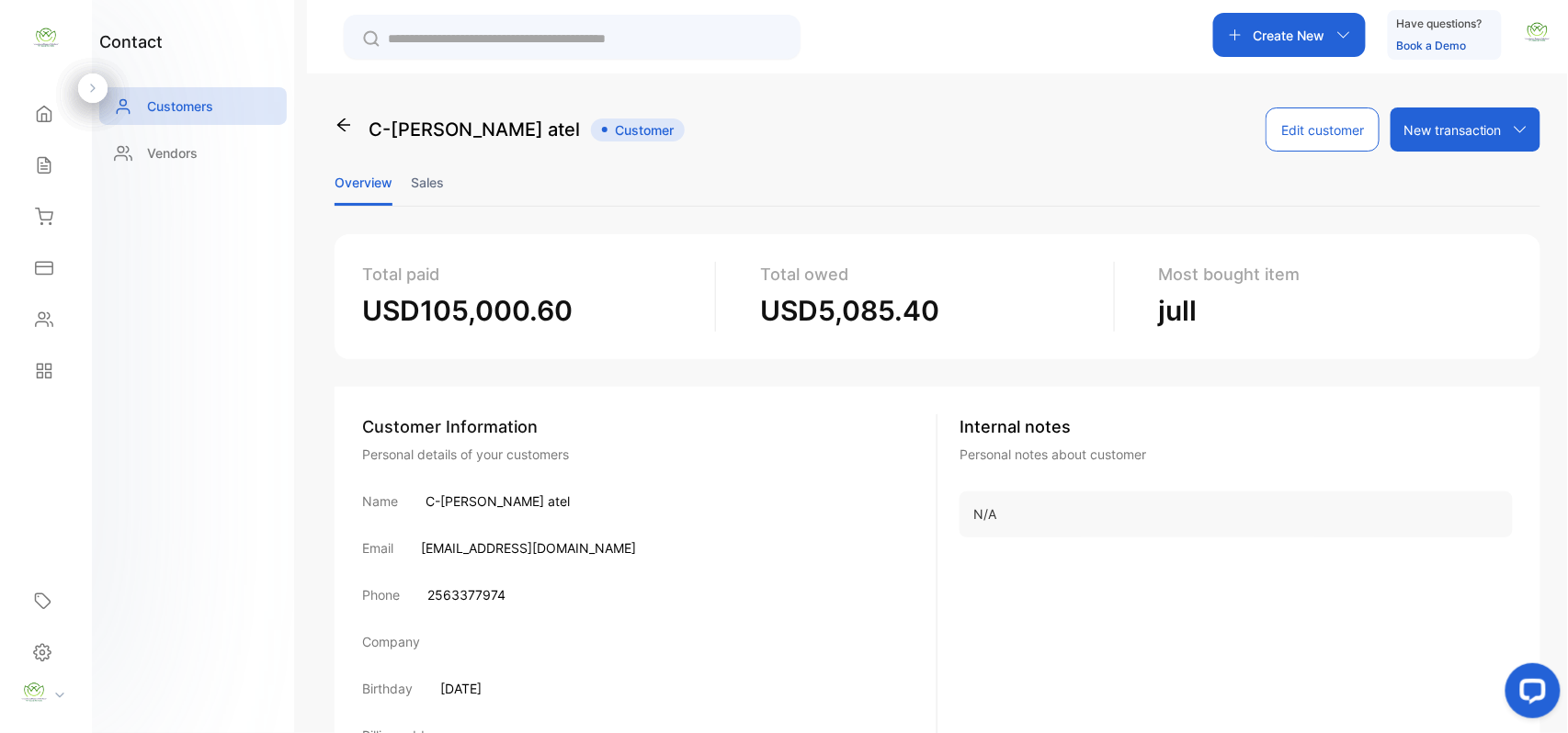
click at [442, 171] on li "Sales" at bounding box center [427, 182] width 33 height 47
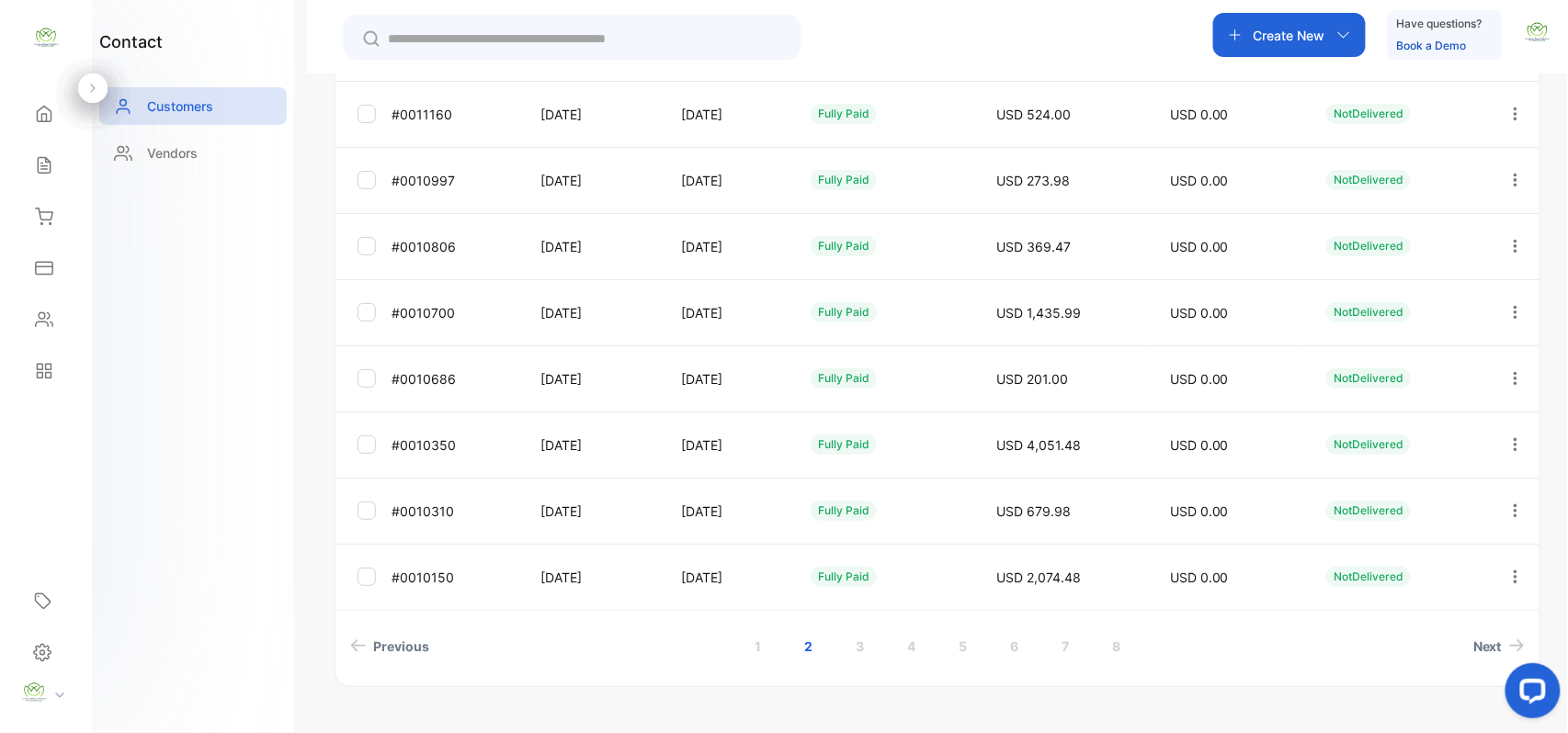
scroll to position [489, 0]
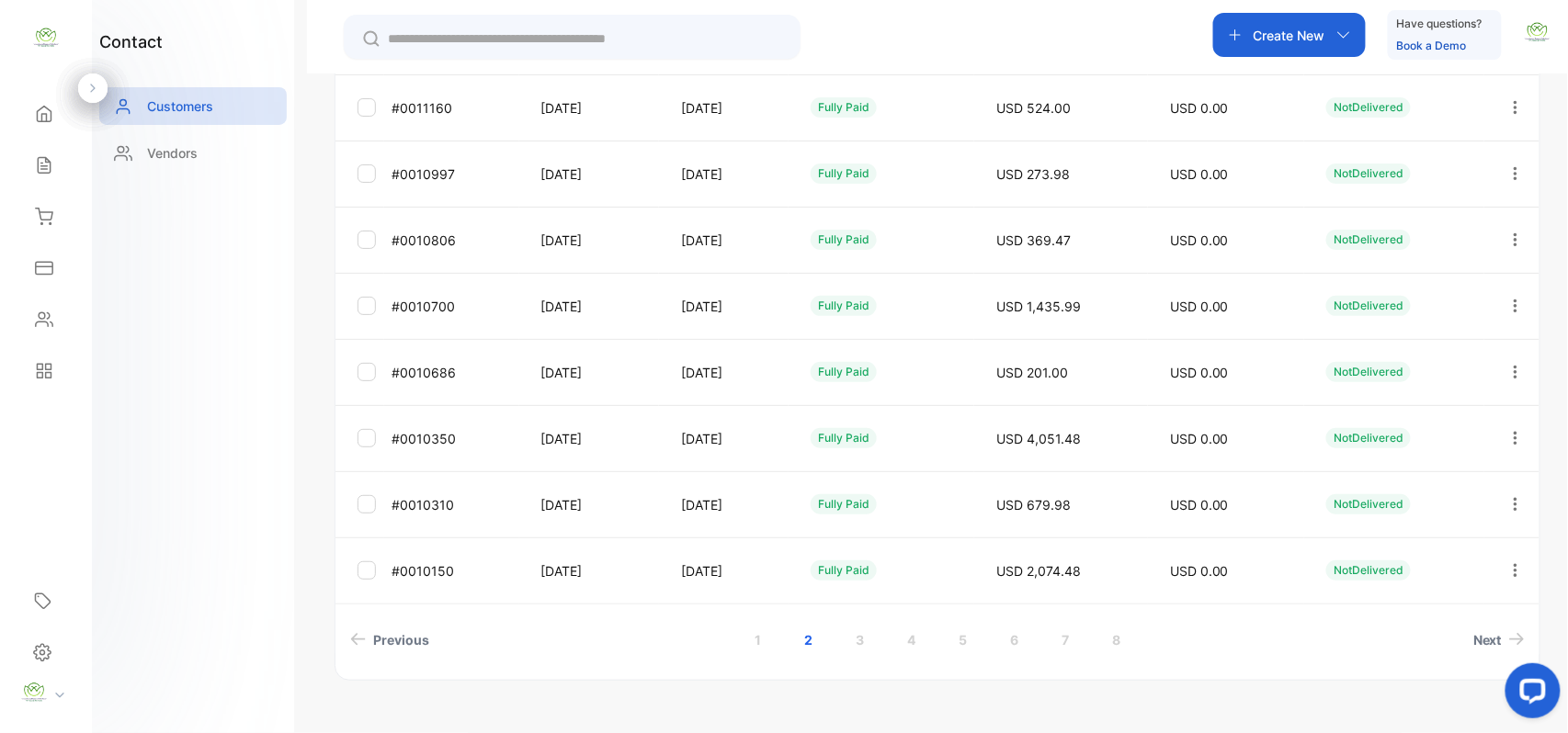
click at [752, 637] on link "1" at bounding box center [758, 640] width 51 height 34
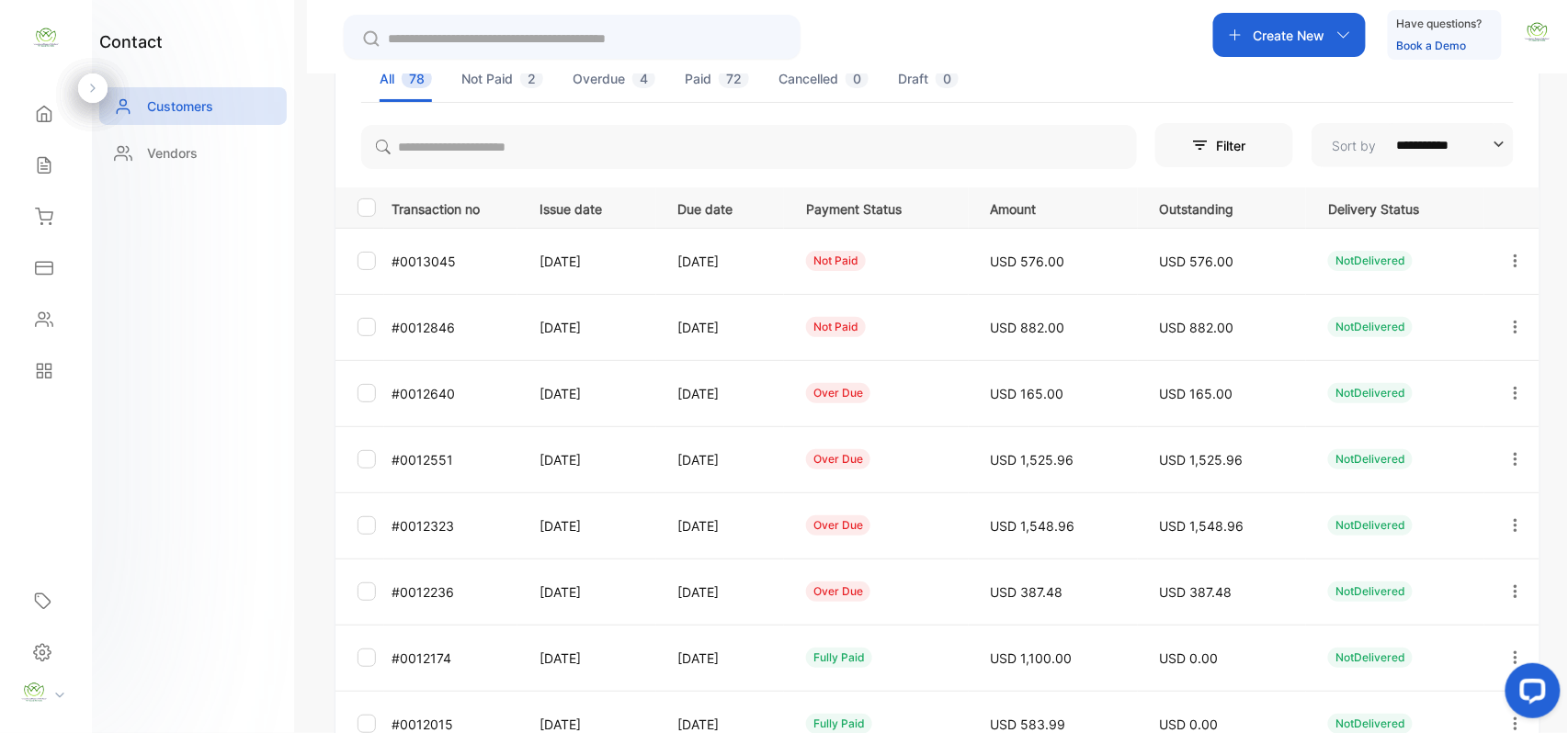
scroll to position [0, 0]
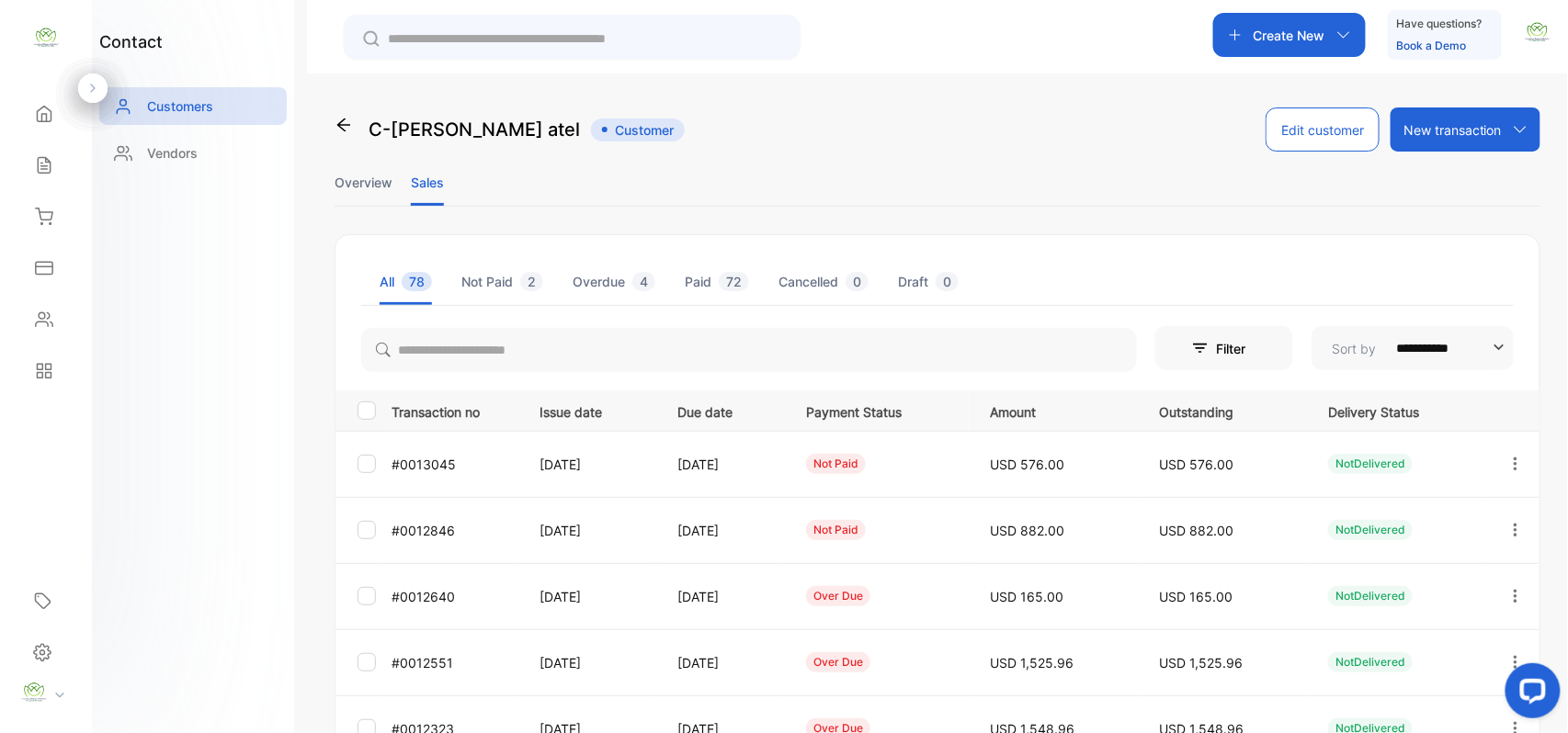
click at [42, 156] on icon at bounding box center [44, 164] width 18 height 18
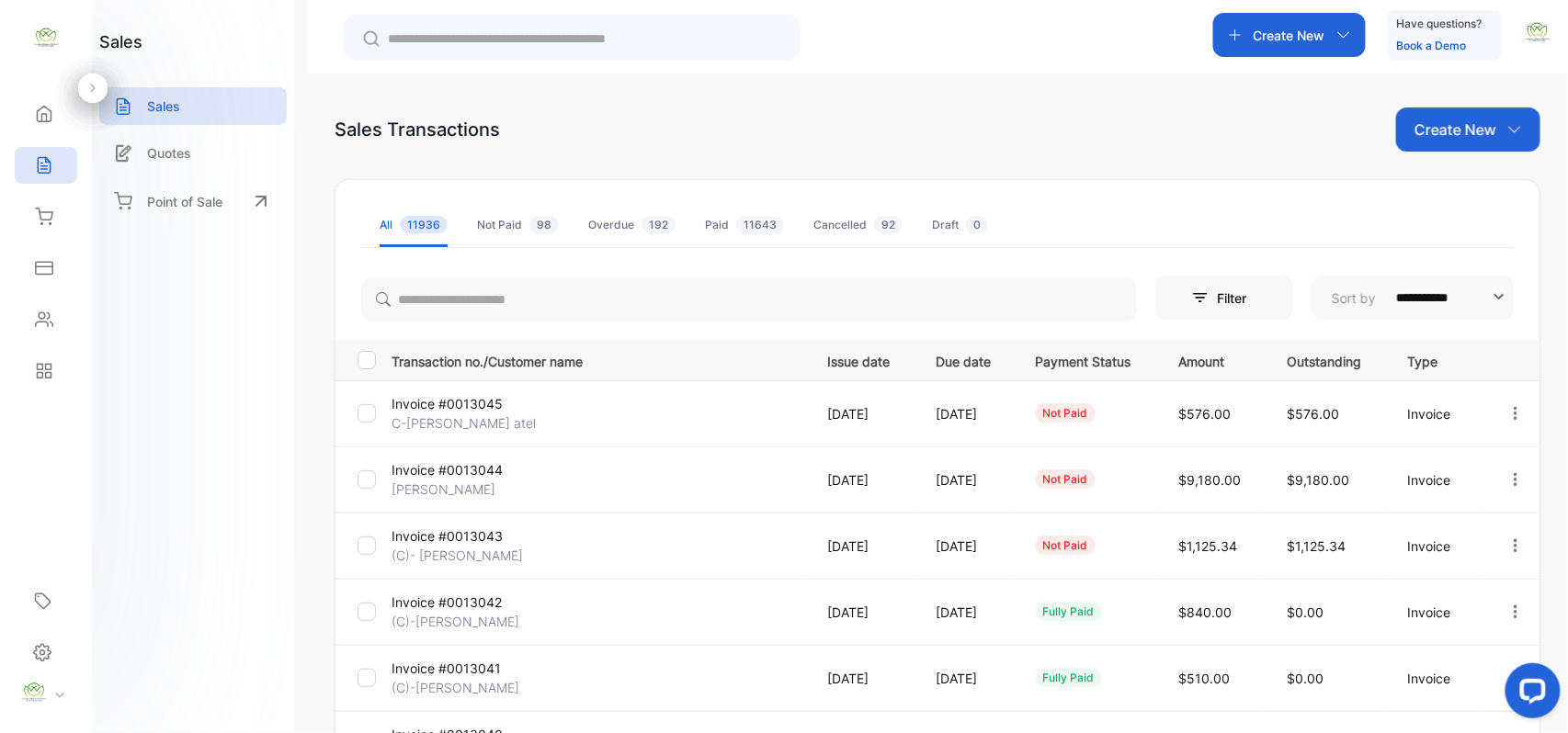
click at [42, 331] on div "Contacts" at bounding box center [45, 319] width 62 height 36
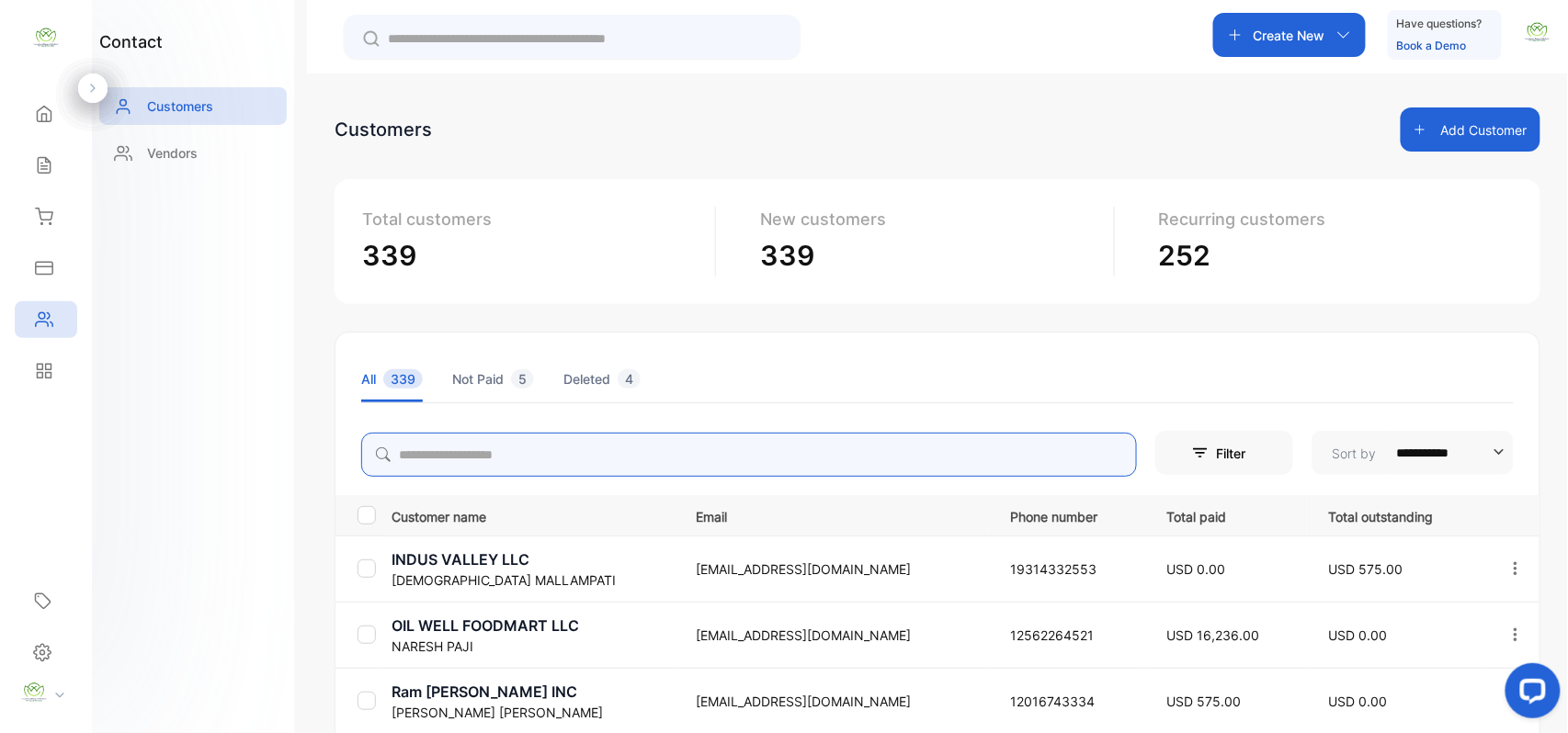
click at [680, 475] on input "search" at bounding box center [749, 455] width 776 height 44
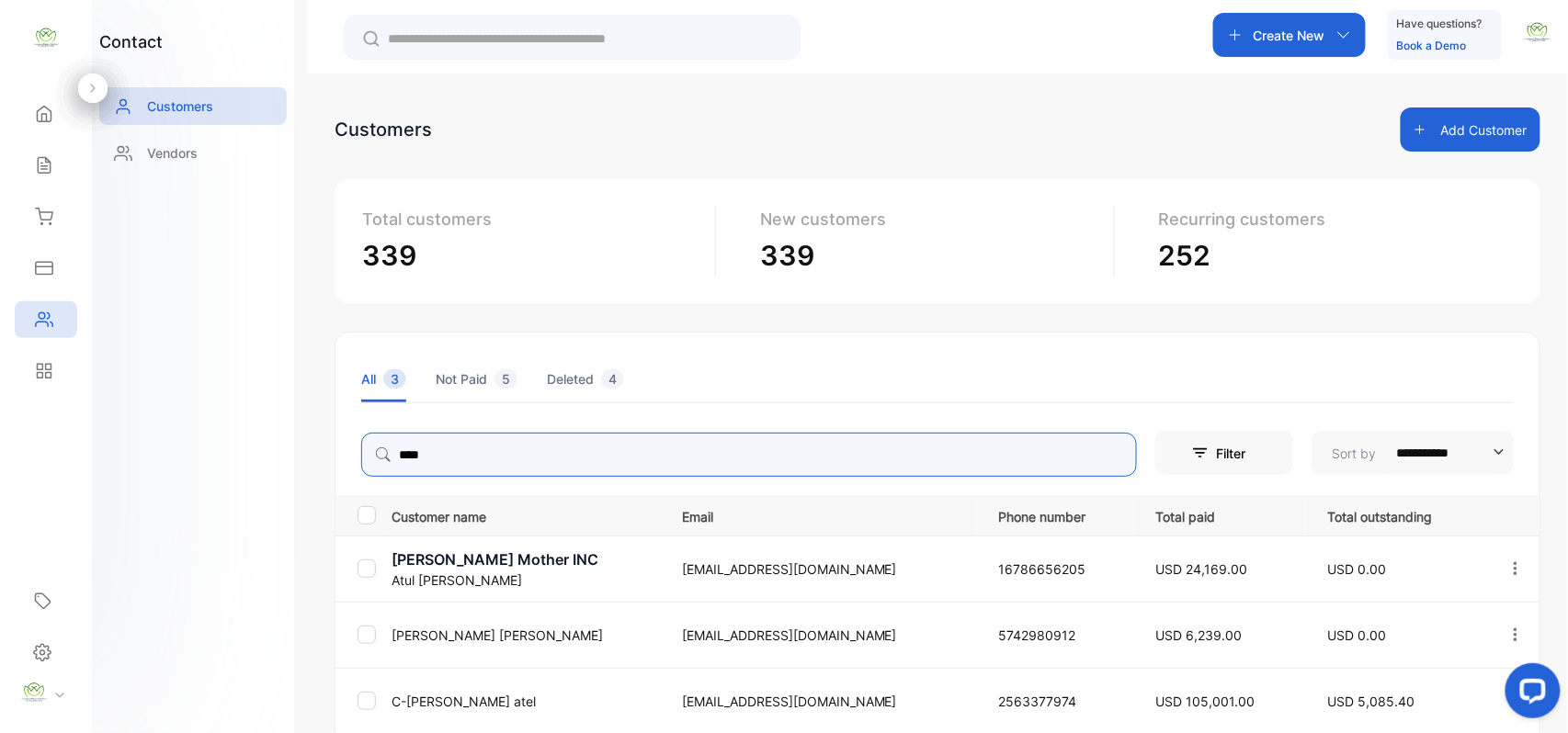
type input "****"
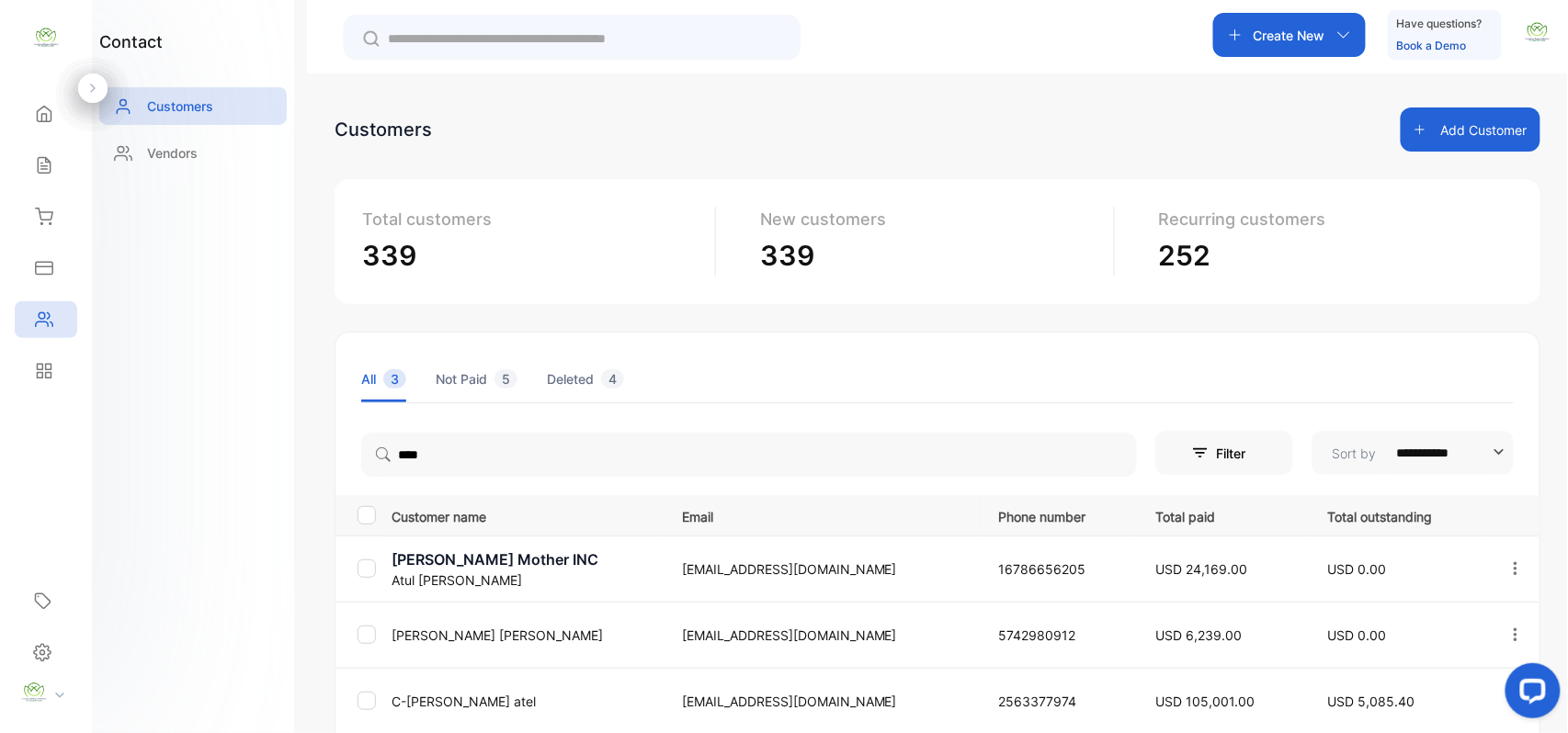
click at [247, 539] on div "contact Customers Vendors" at bounding box center [193, 366] width 203 height 733
click at [450, 704] on p "C-Atul texco atel" at bounding box center [526, 701] width 268 height 19
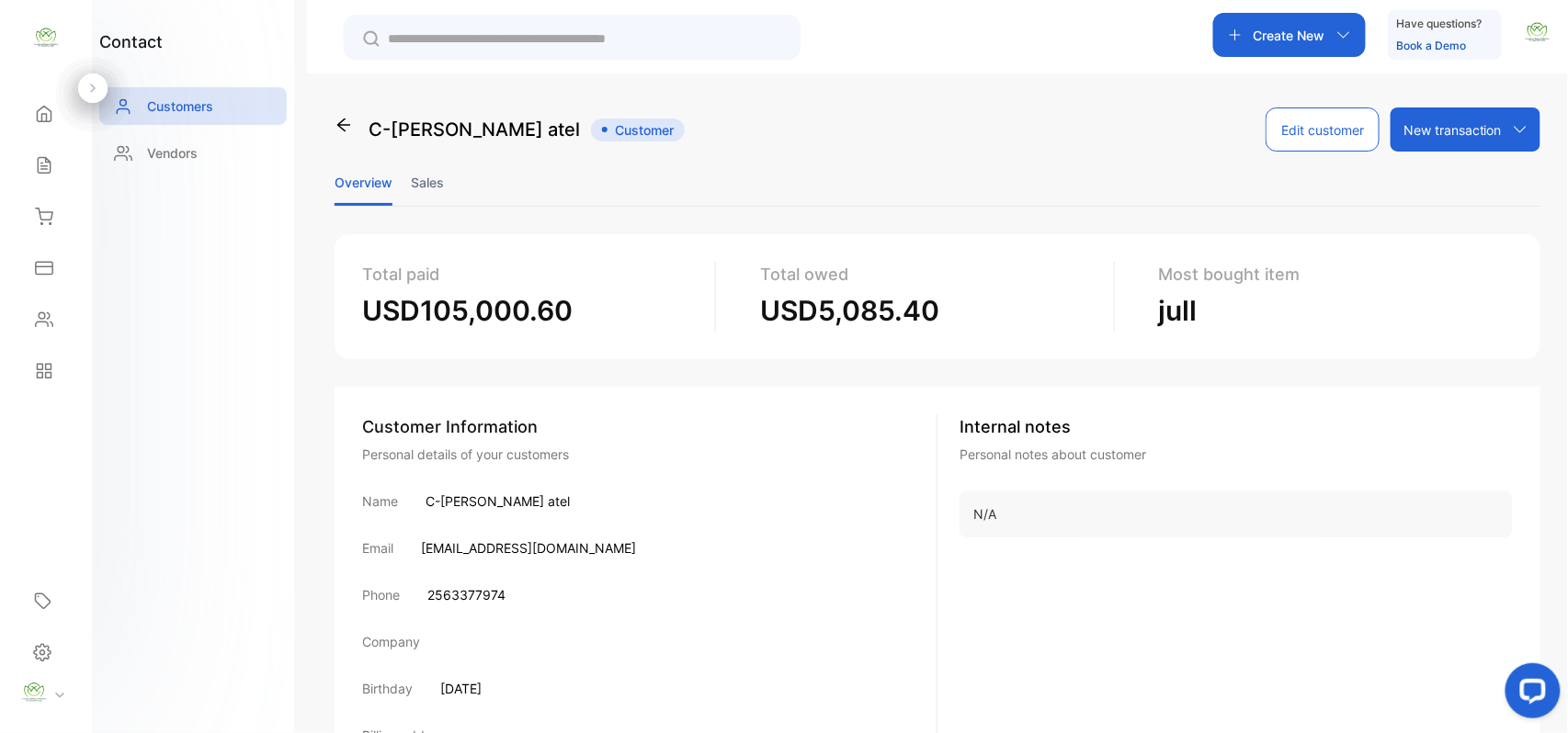
click at [426, 179] on li "Sales" at bounding box center [427, 182] width 33 height 47
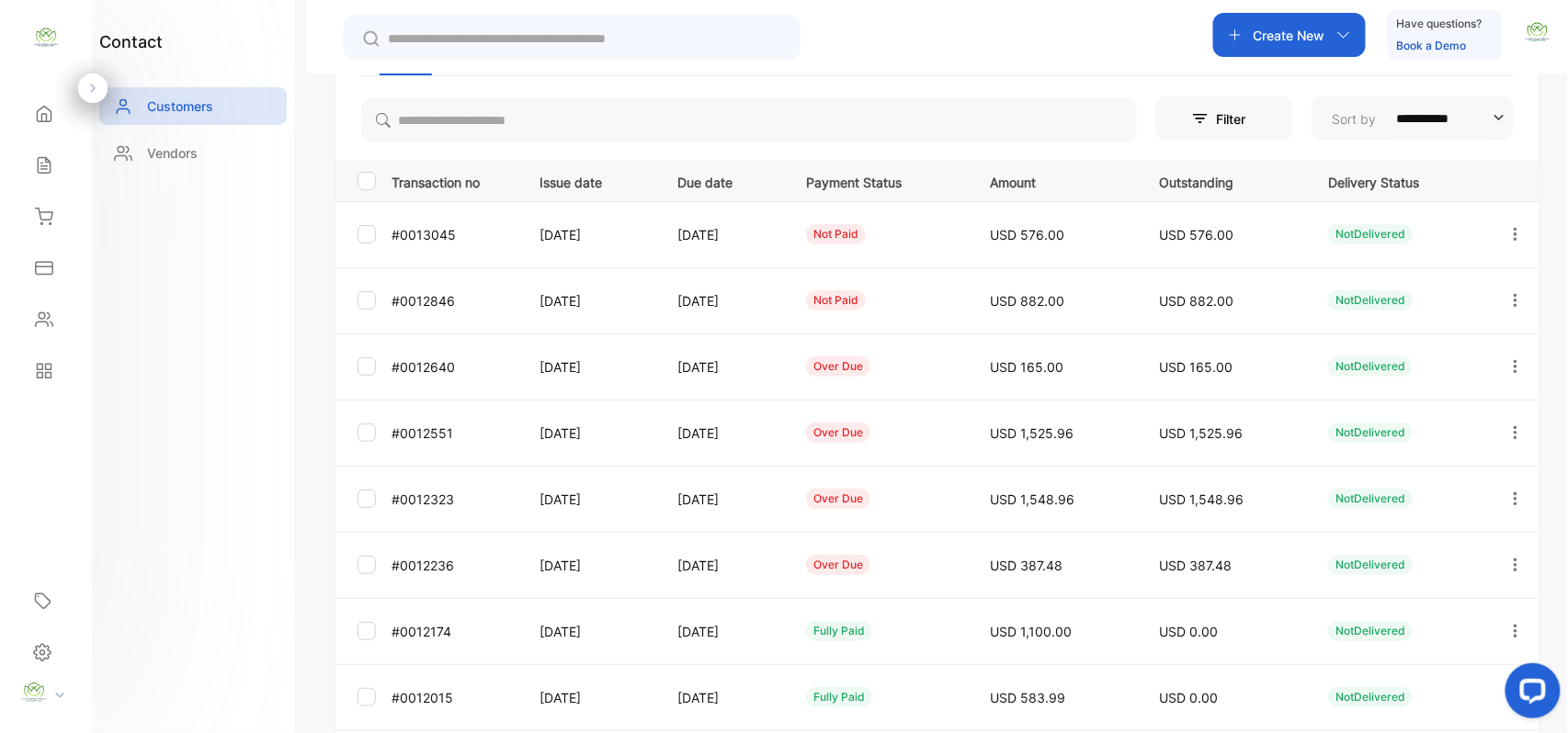
scroll to position [285, 0]
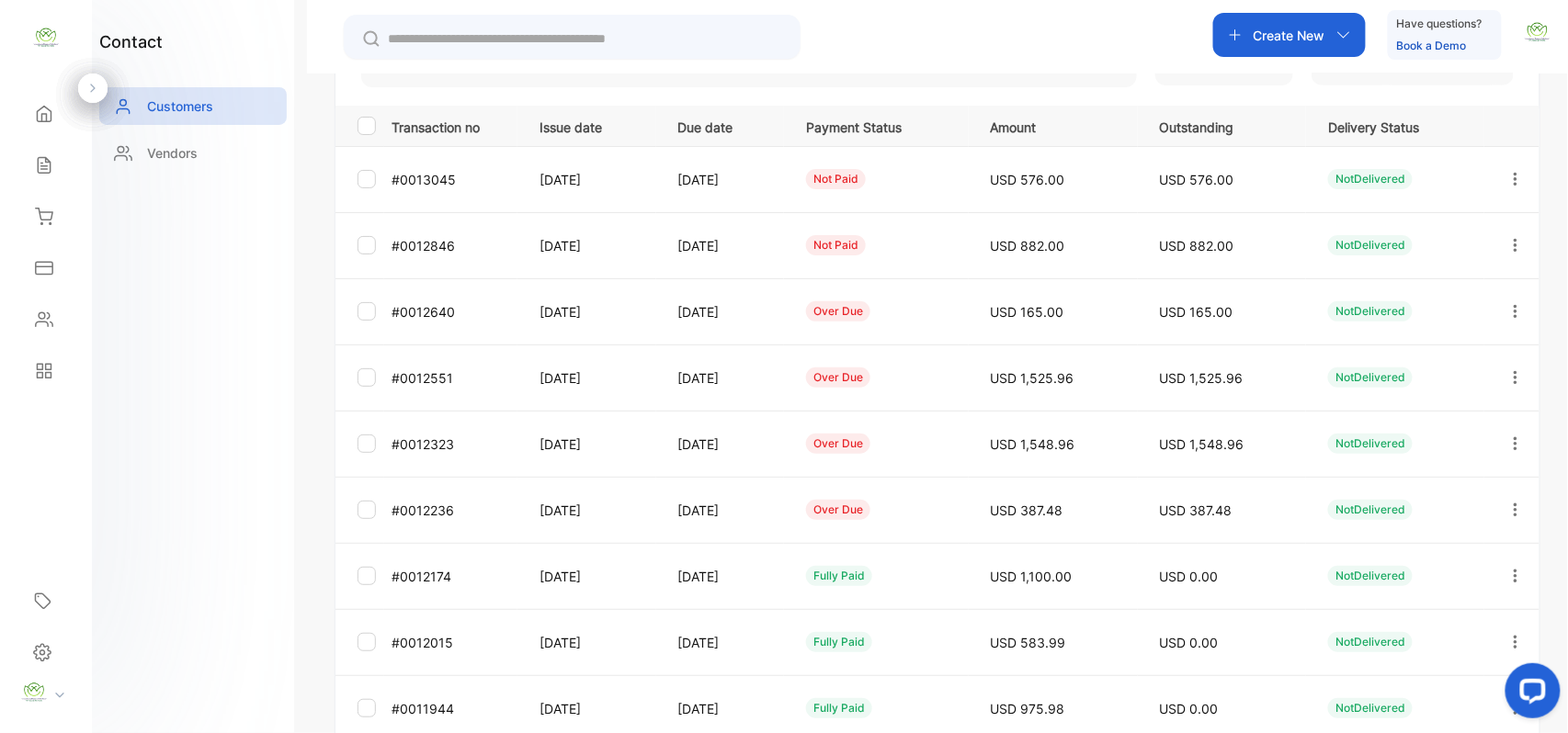
click at [1507, 509] on icon "button" at bounding box center [1514, 509] width 16 height 16
click at [1398, 612] on span "Add payment" at bounding box center [1390, 618] width 94 height 22
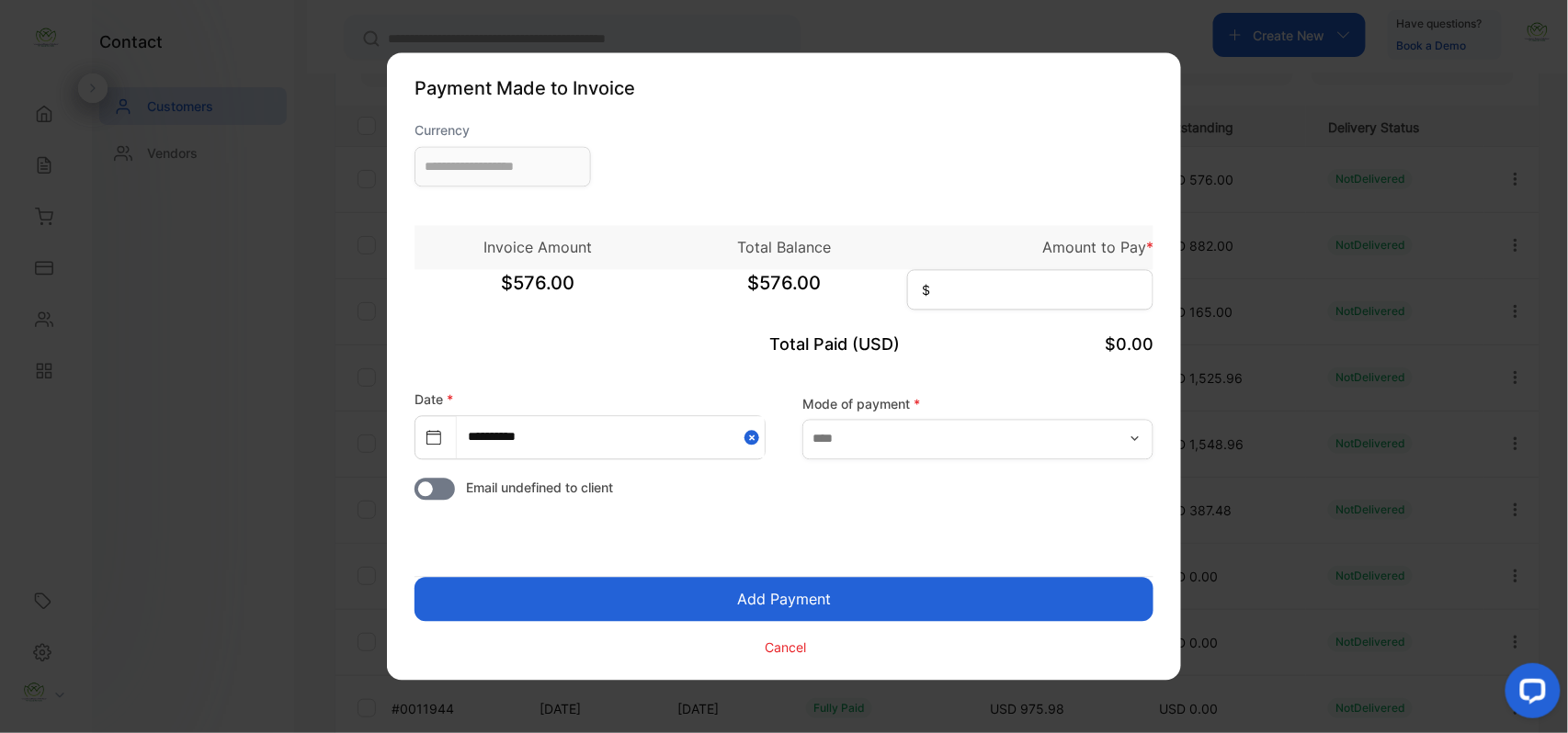
type input "**********"
click at [1033, 287] on input at bounding box center [1030, 291] width 247 height 40
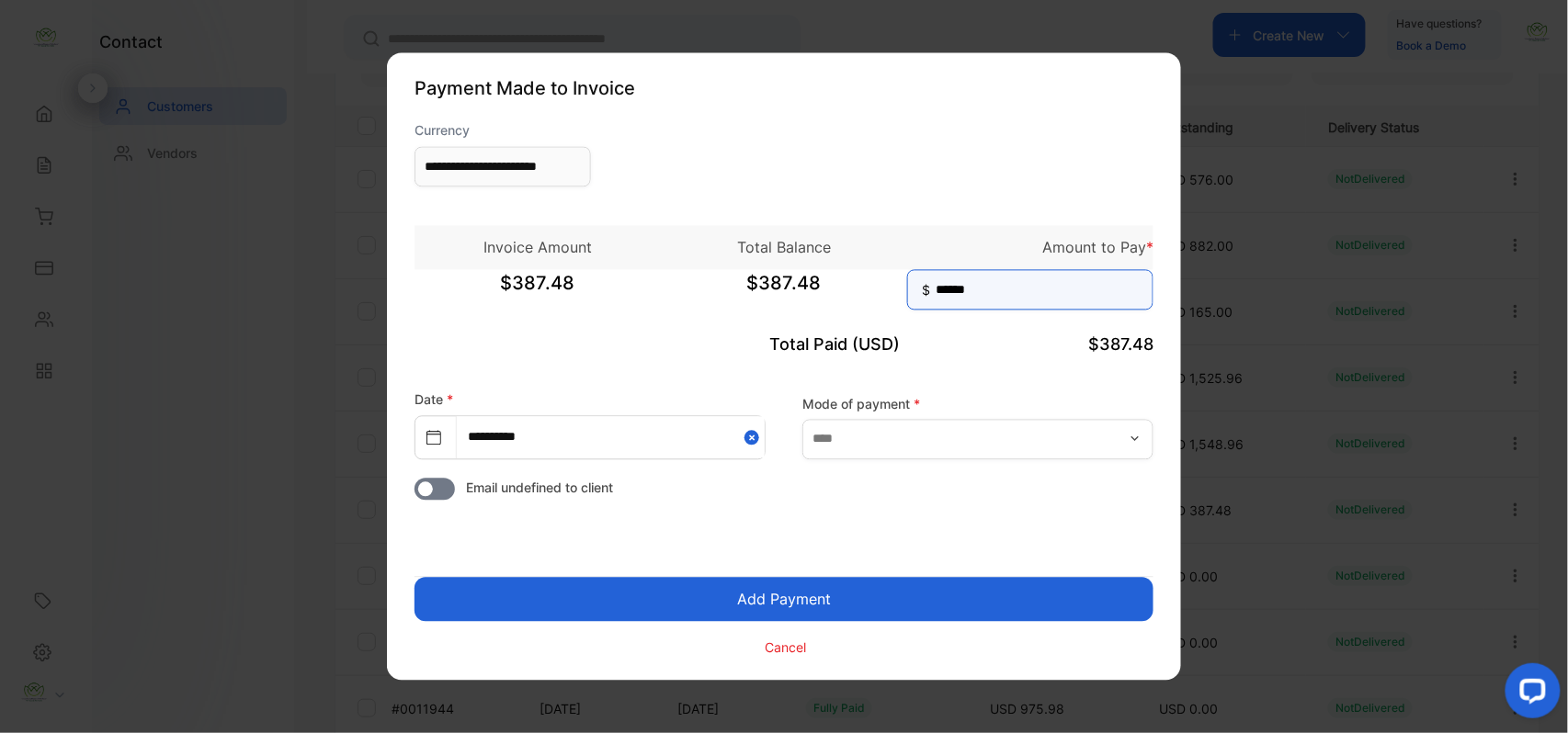
type input "******"
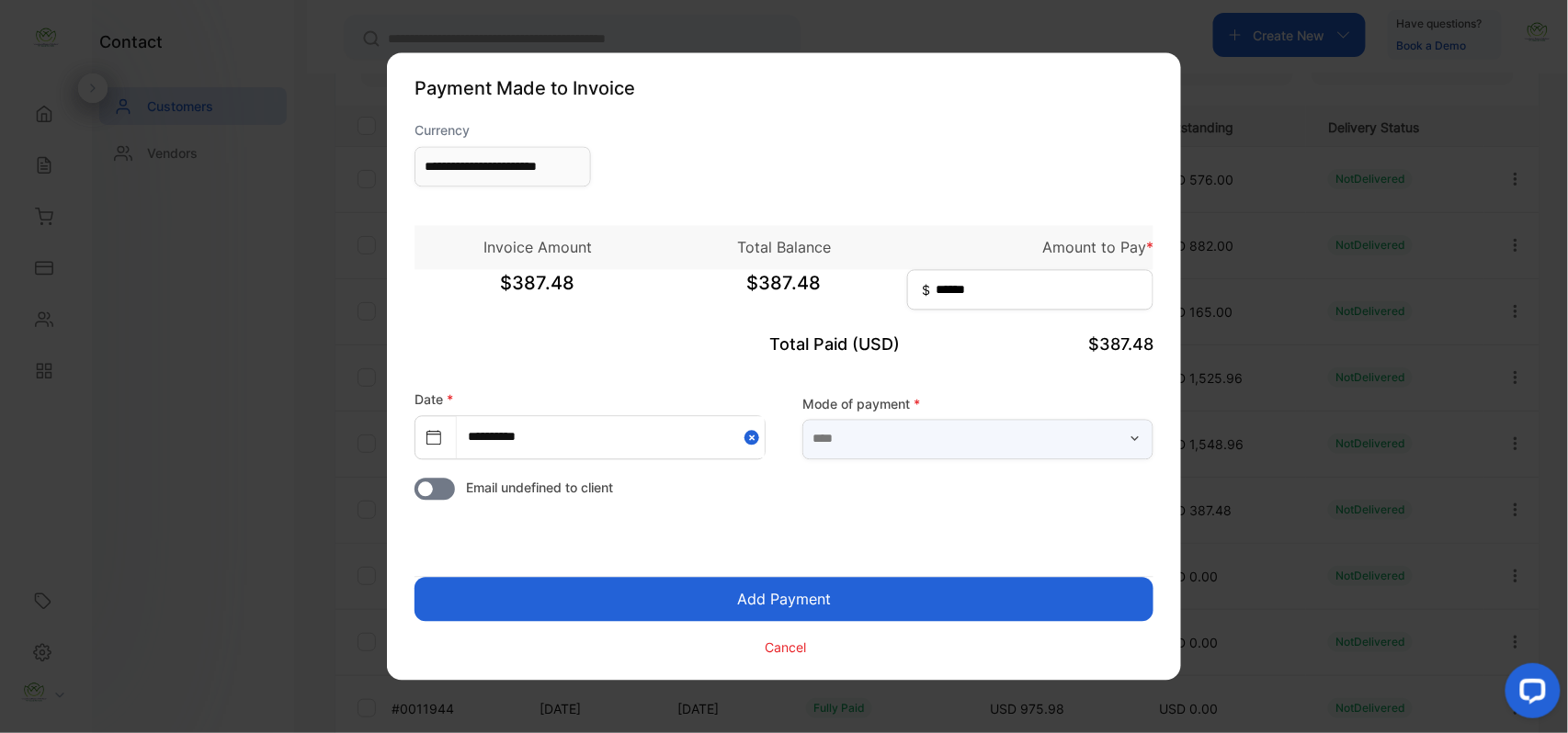
click at [1107, 444] on input "text" at bounding box center [977, 440] width 351 height 40
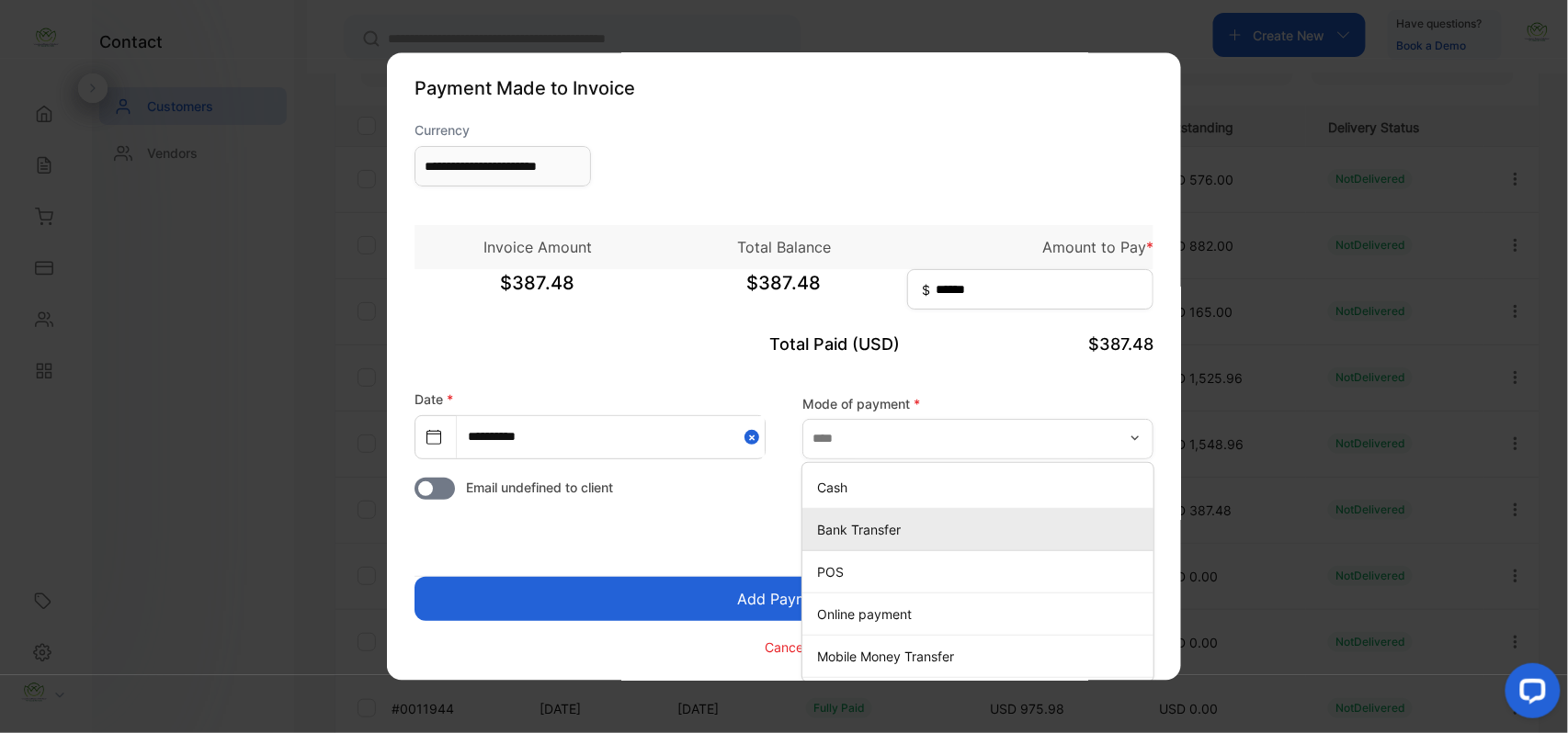
click at [871, 526] on p "Bank Transfer" at bounding box center [981, 529] width 329 height 19
type input "**********"
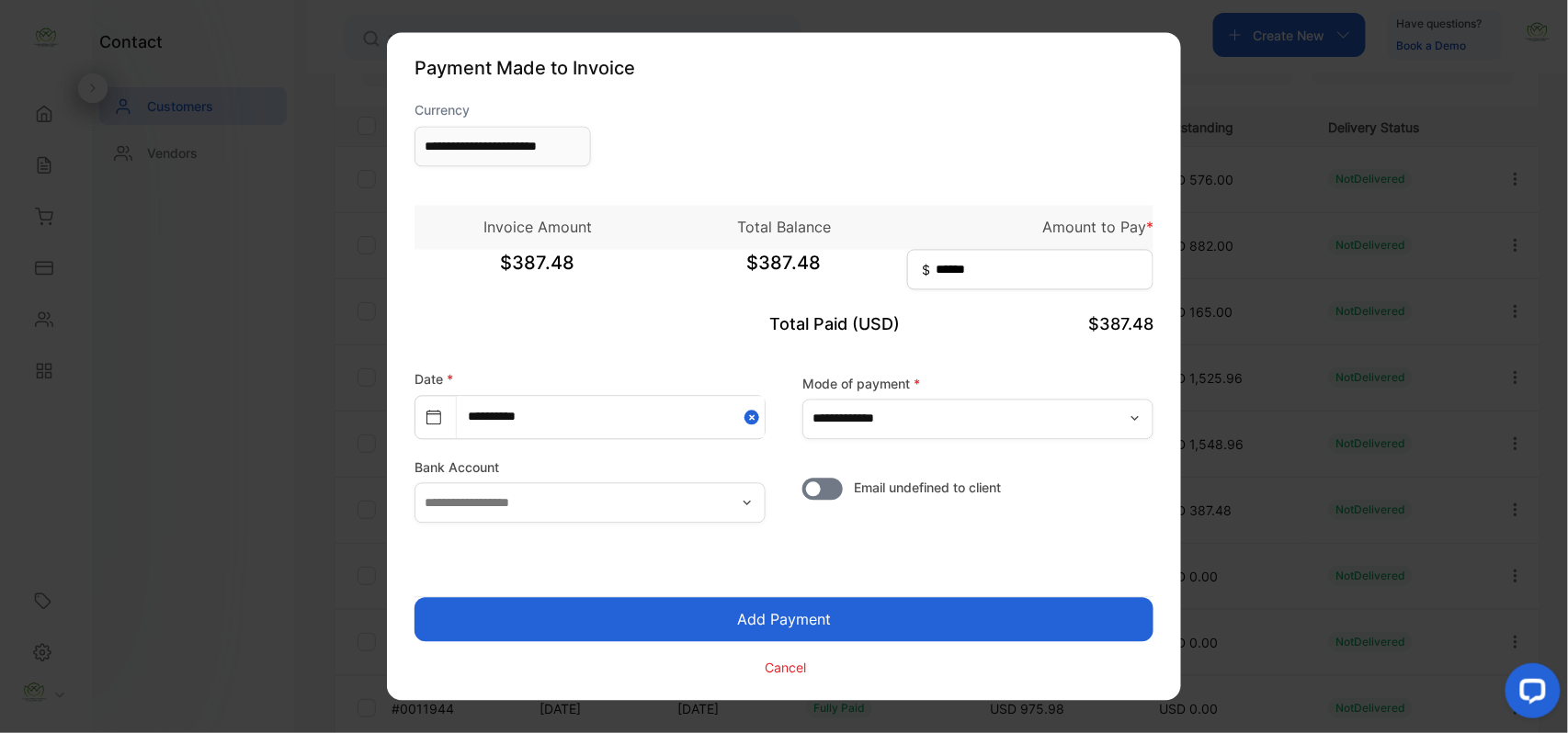
click at [795, 622] on button "Add Payment" at bounding box center [784, 620] width 739 height 44
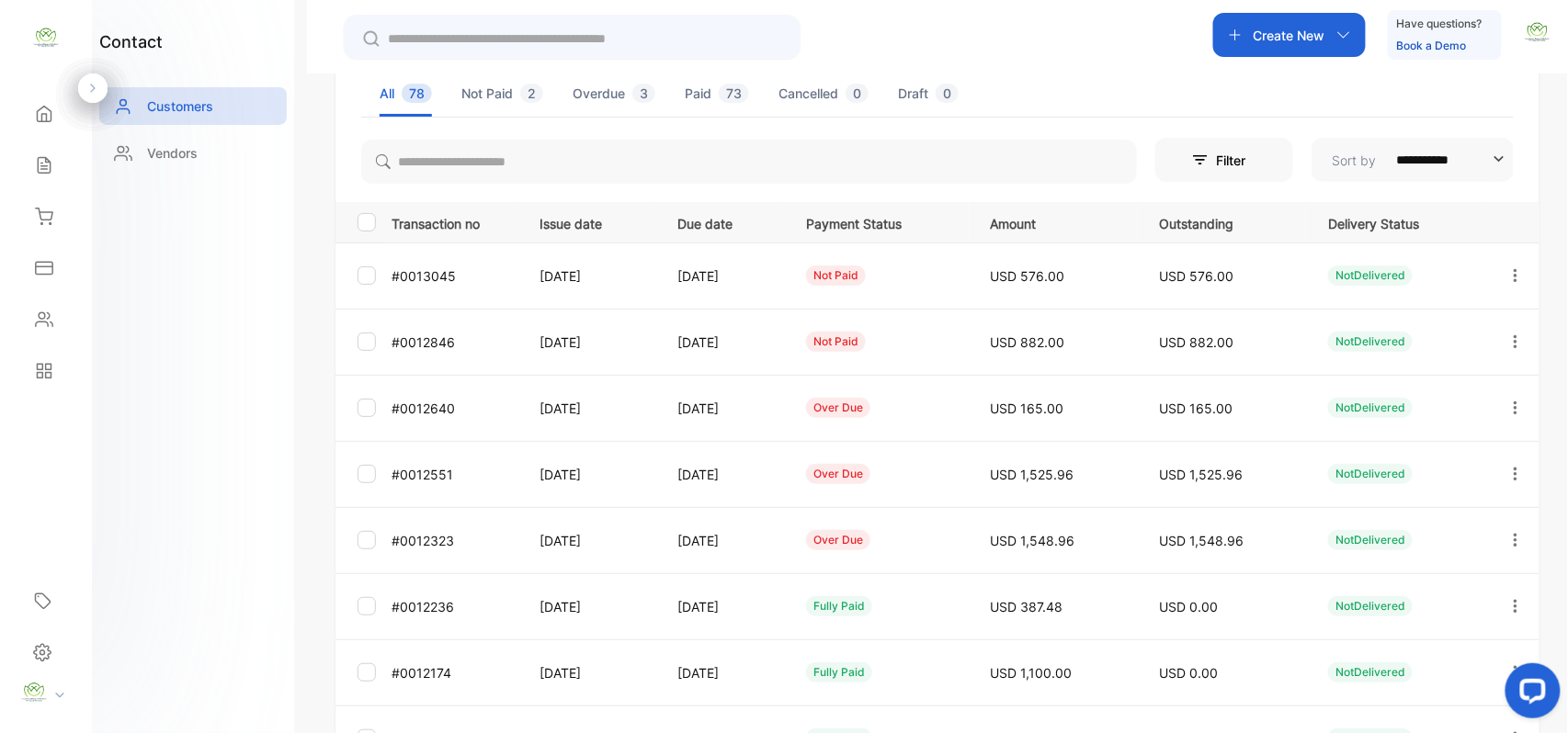
scroll to position [285, 0]
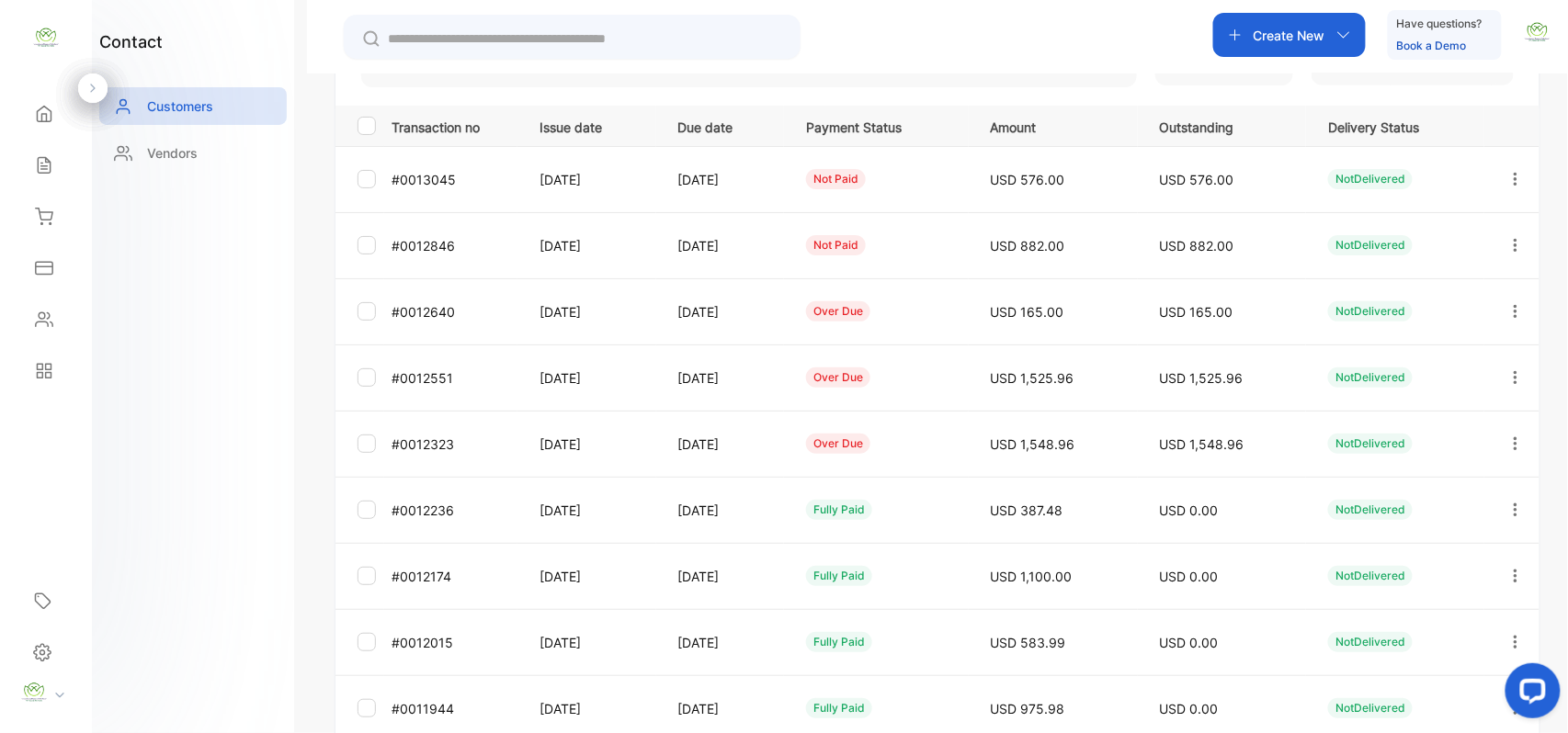
click at [1514, 440] on icon "button" at bounding box center [1515, 442] width 4 height 12
click at [1372, 559] on span "Add payment" at bounding box center [1390, 551] width 94 height 22
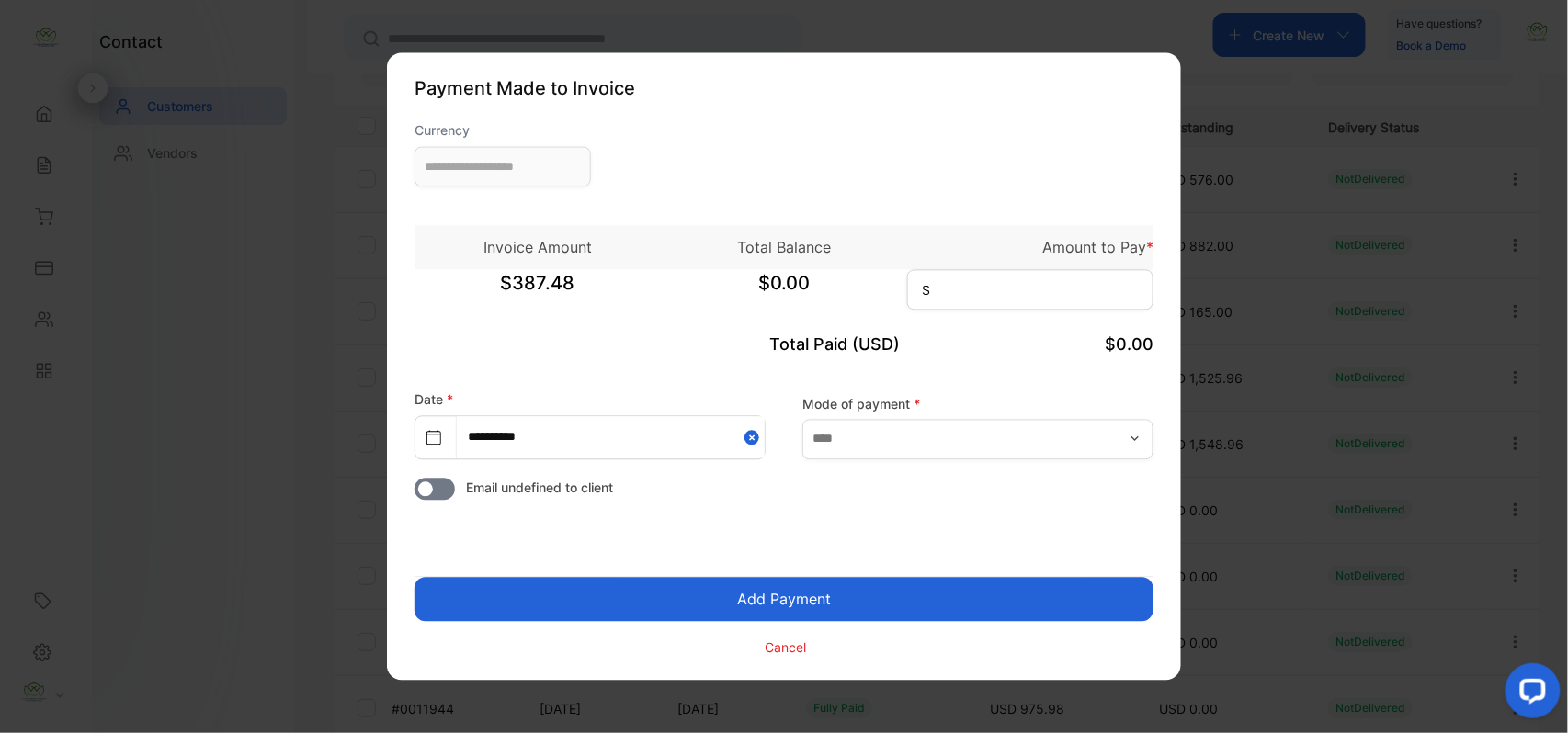
type input "**********"
click at [1078, 311] on div "$1,548.96 $1,548.96 $" at bounding box center [784, 293] width 739 height 46
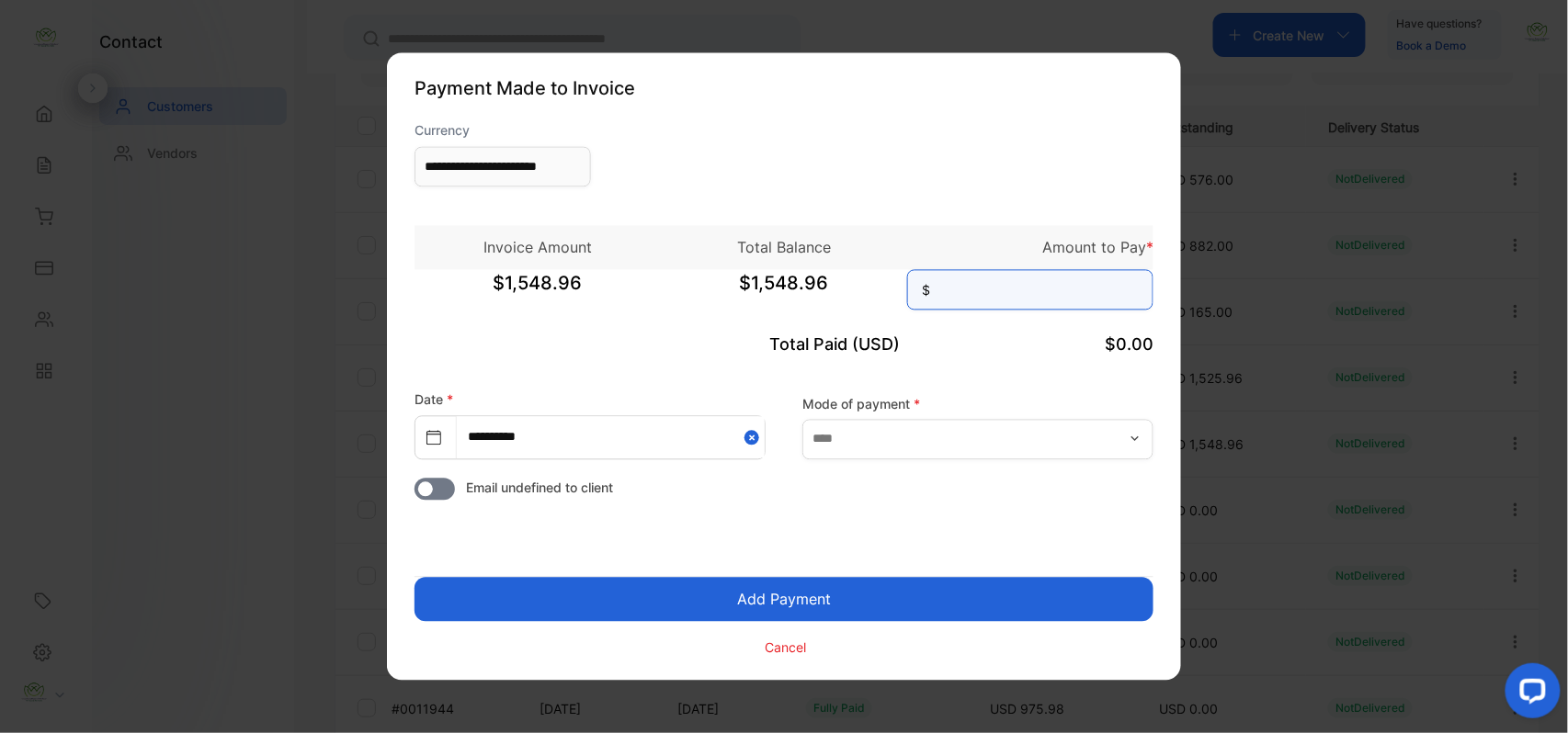
click at [1038, 285] on input at bounding box center [1030, 291] width 247 height 40
type input "********"
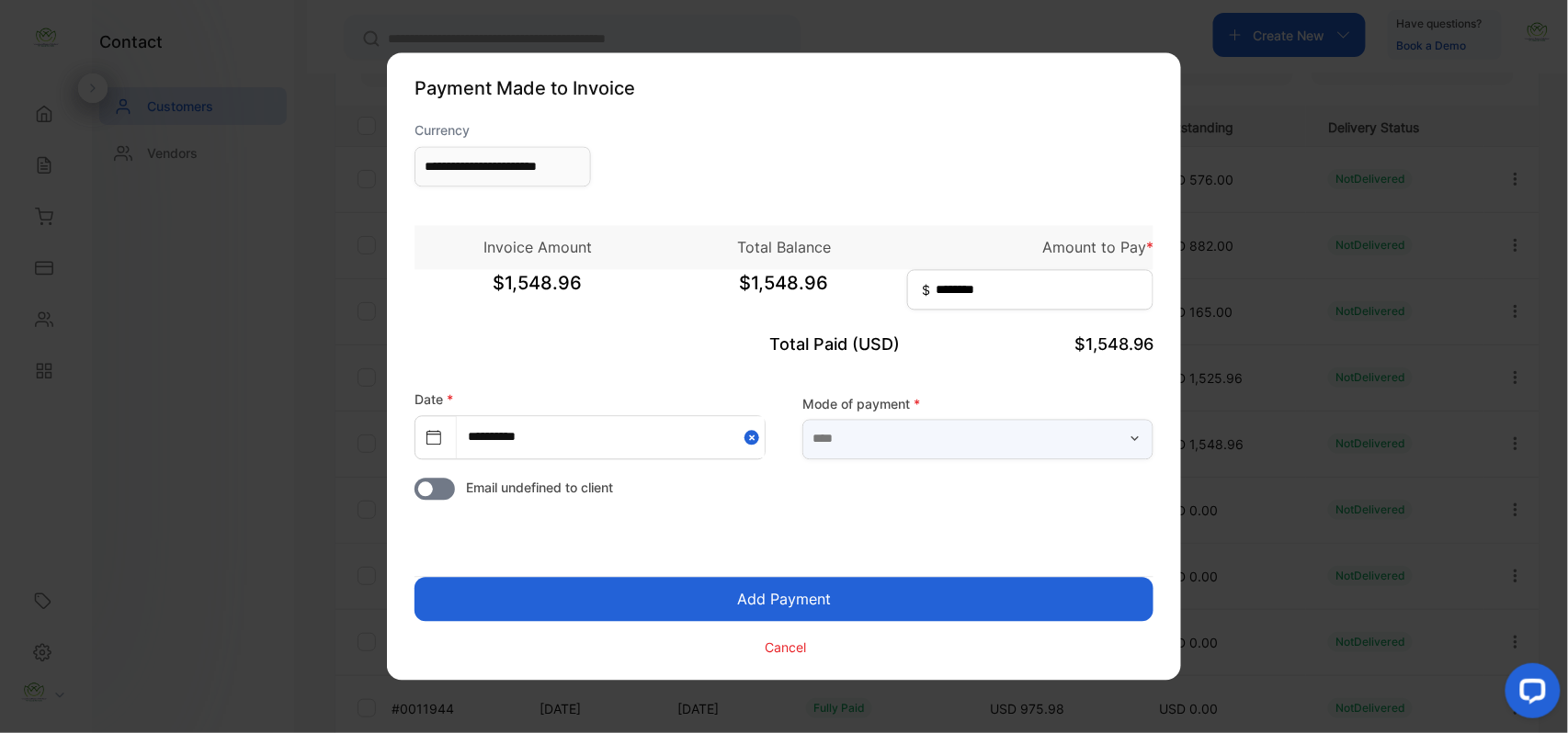
click at [1030, 440] on input "text" at bounding box center [977, 440] width 351 height 40
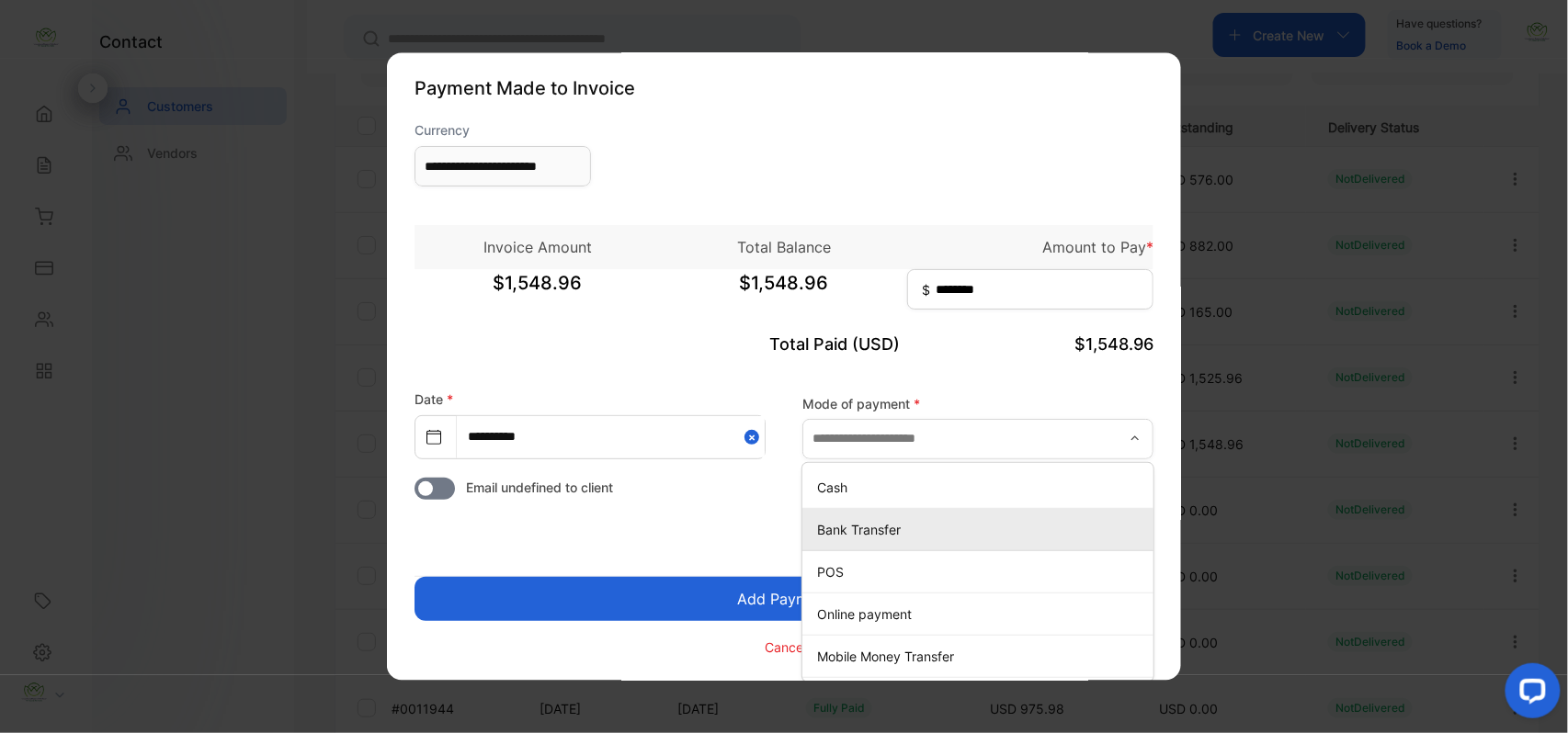
click at [856, 526] on p "Bank Transfer" at bounding box center [981, 529] width 329 height 19
type input "**********"
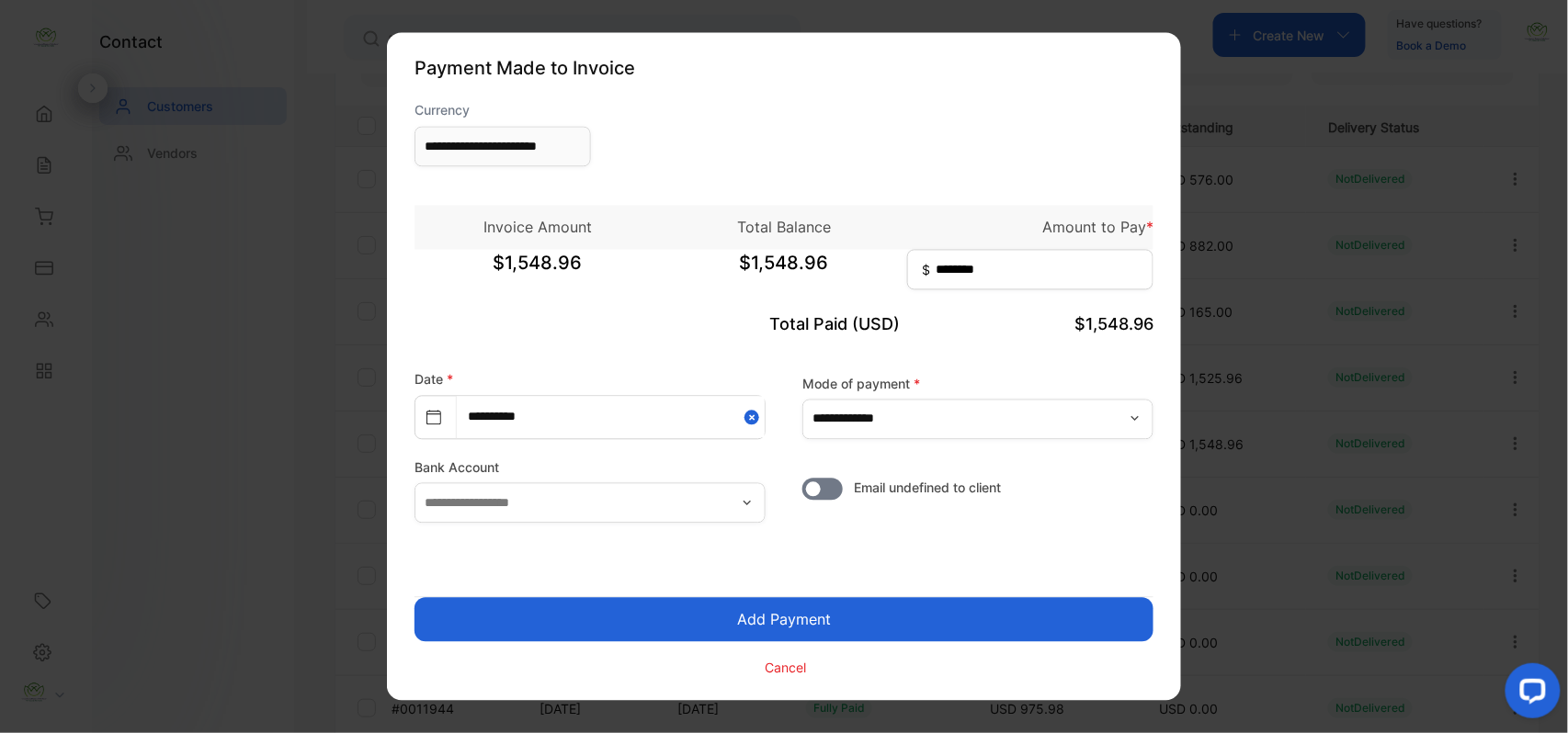
click at [758, 608] on button "Add Payment" at bounding box center [784, 620] width 739 height 44
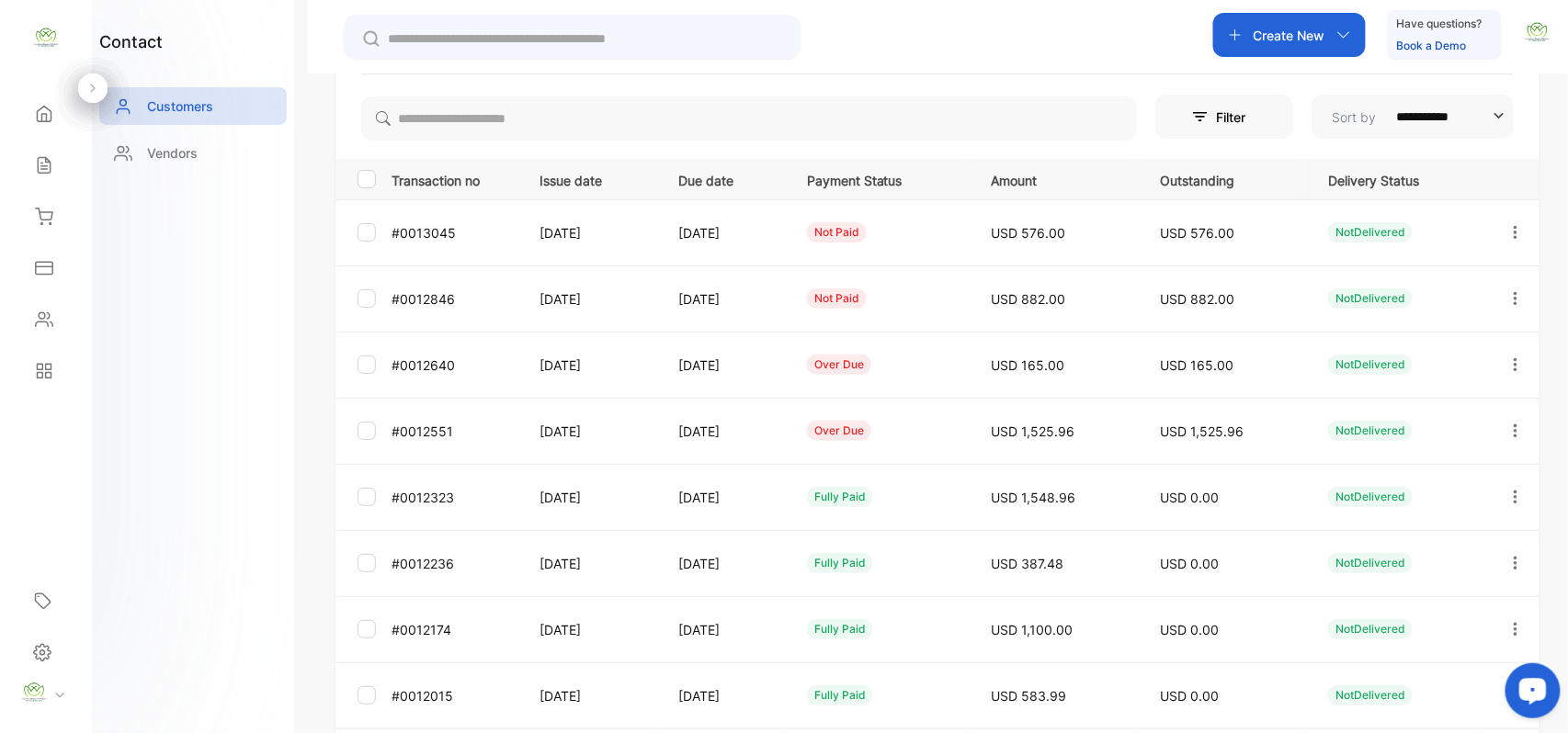
scroll to position [285, 0]
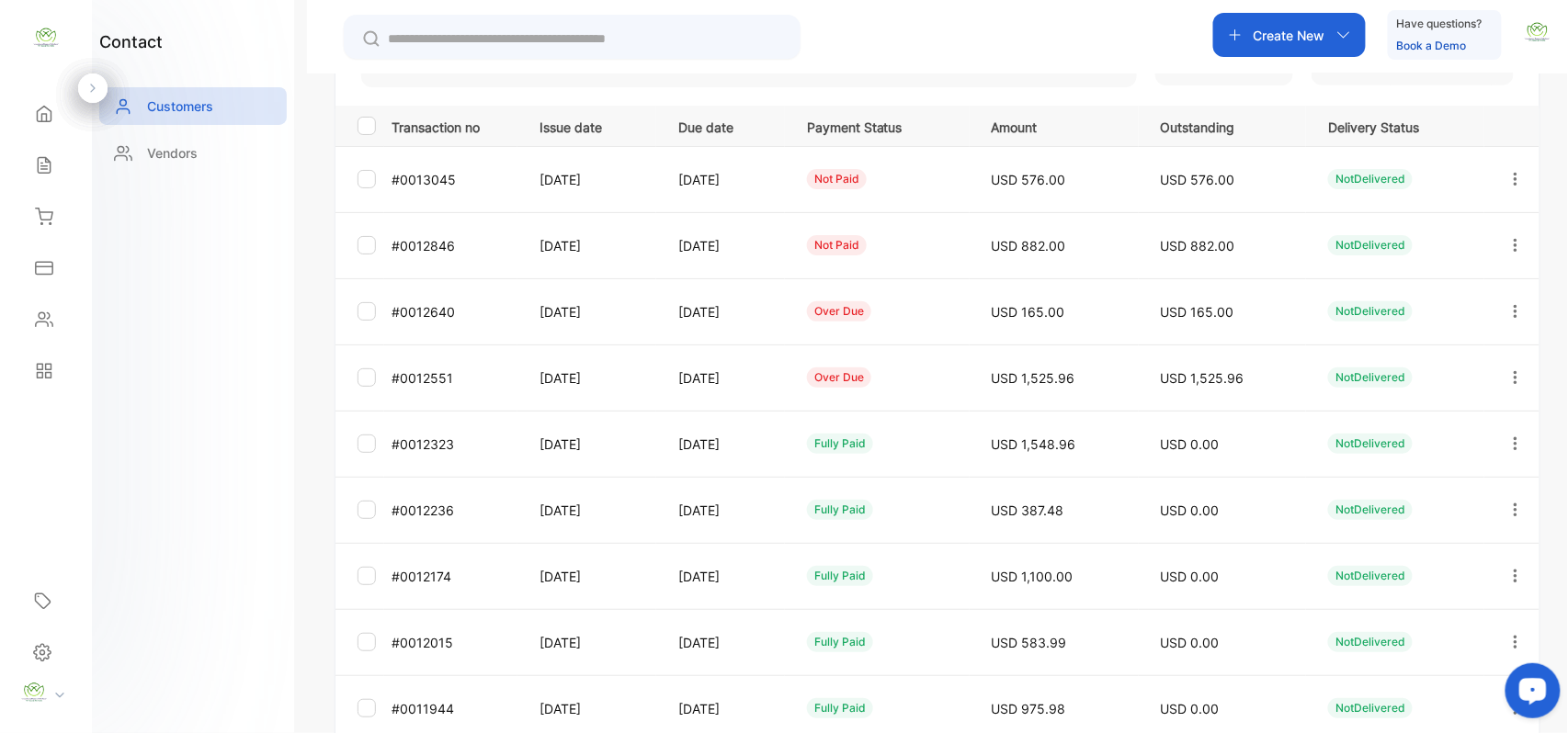
click at [1513, 372] on icon "button" at bounding box center [1514, 377] width 16 height 16
click at [1427, 479] on span "Add payment" at bounding box center [1390, 485] width 94 height 22
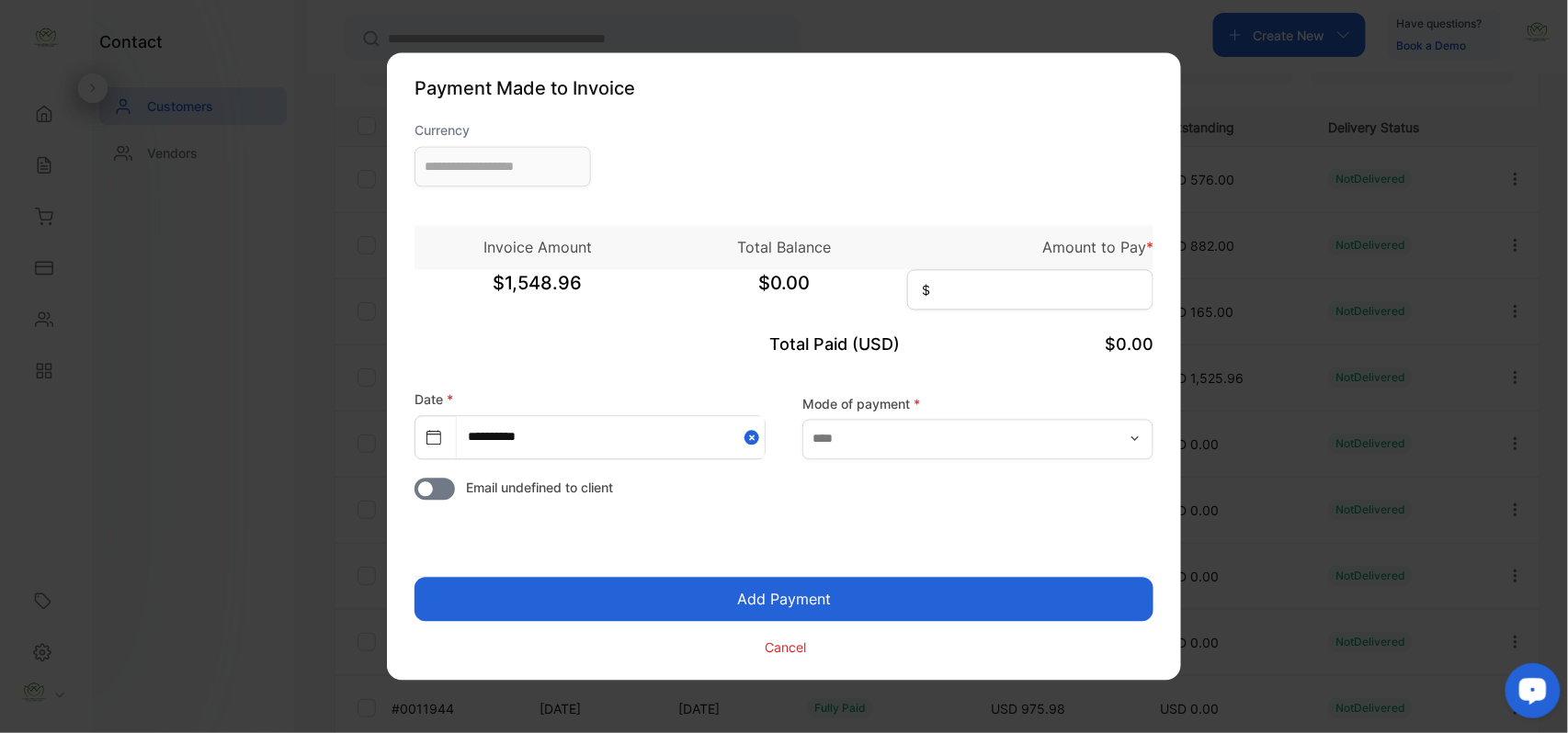
type input "**********"
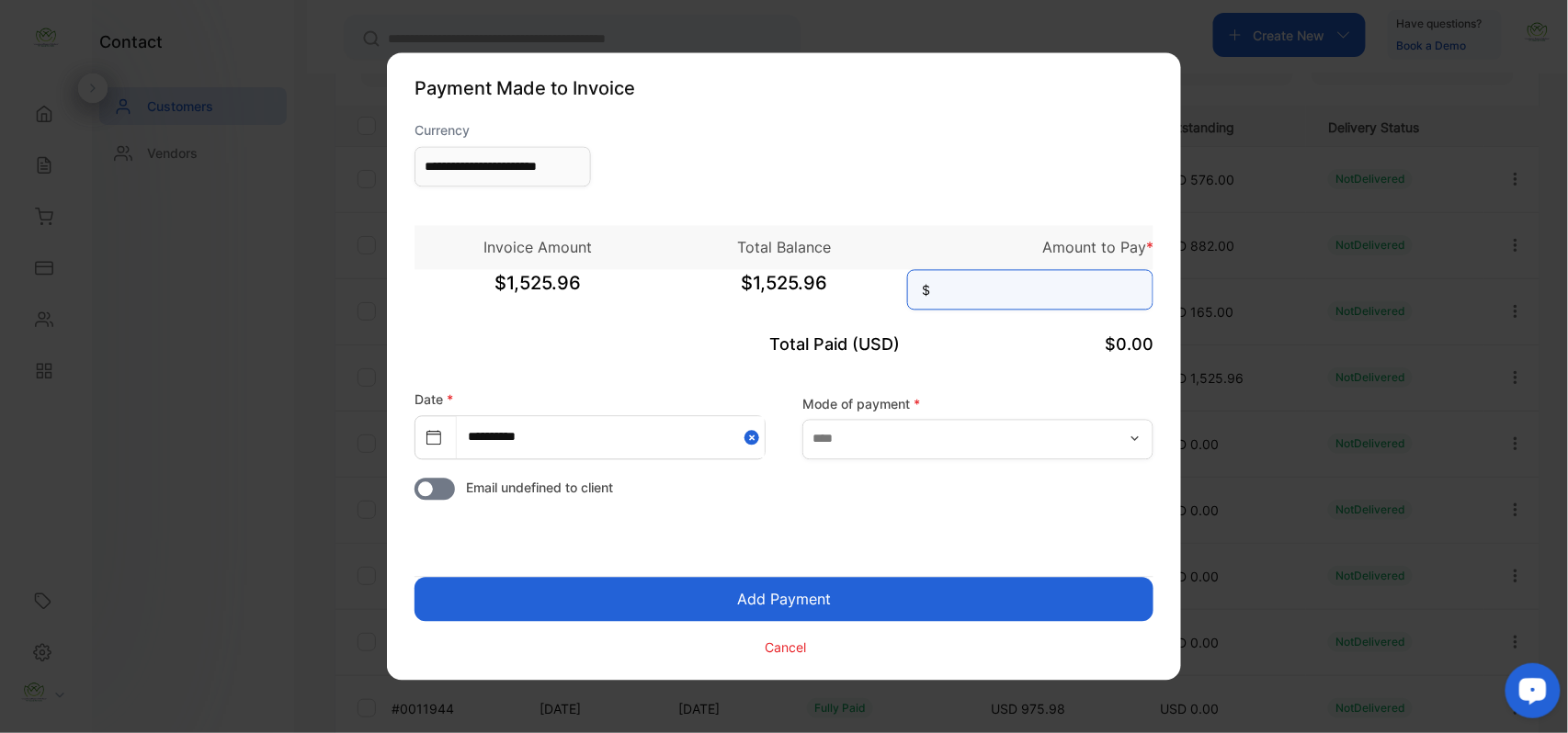
click at [1029, 276] on input at bounding box center [1030, 291] width 247 height 40
type input "********"
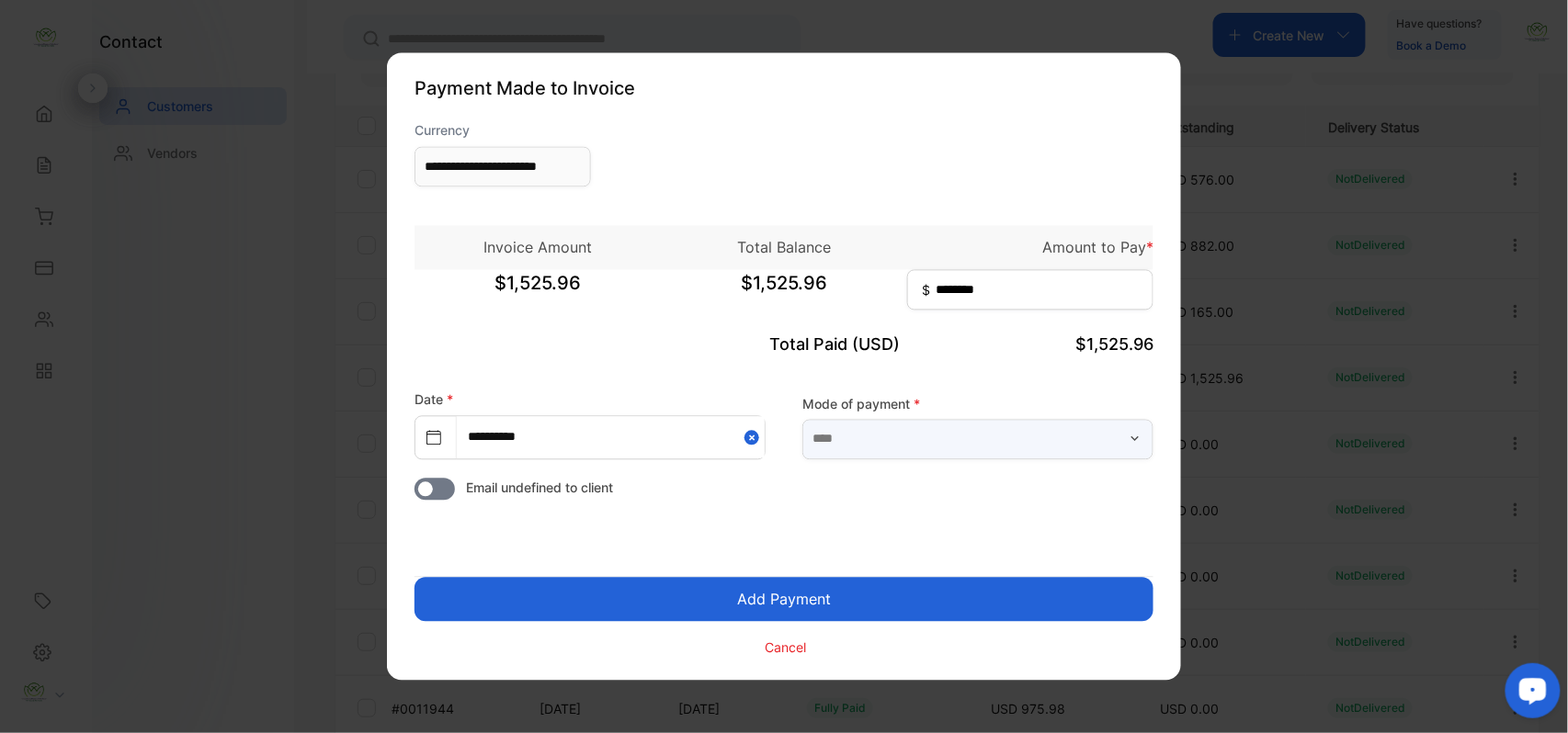
click at [981, 442] on input "text" at bounding box center [977, 440] width 351 height 40
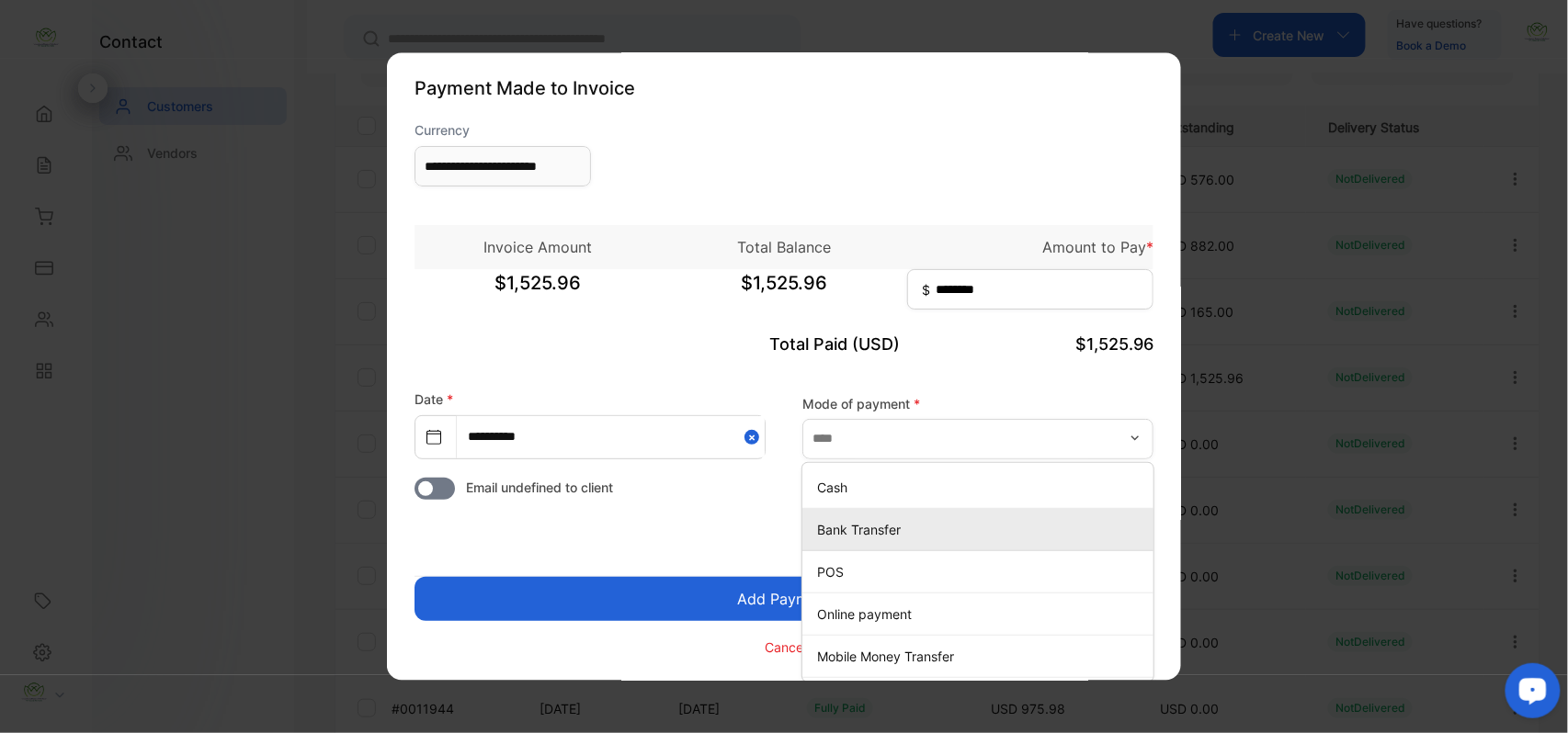
click at [868, 529] on p "Bank Transfer" at bounding box center [981, 529] width 329 height 19
type input "**********"
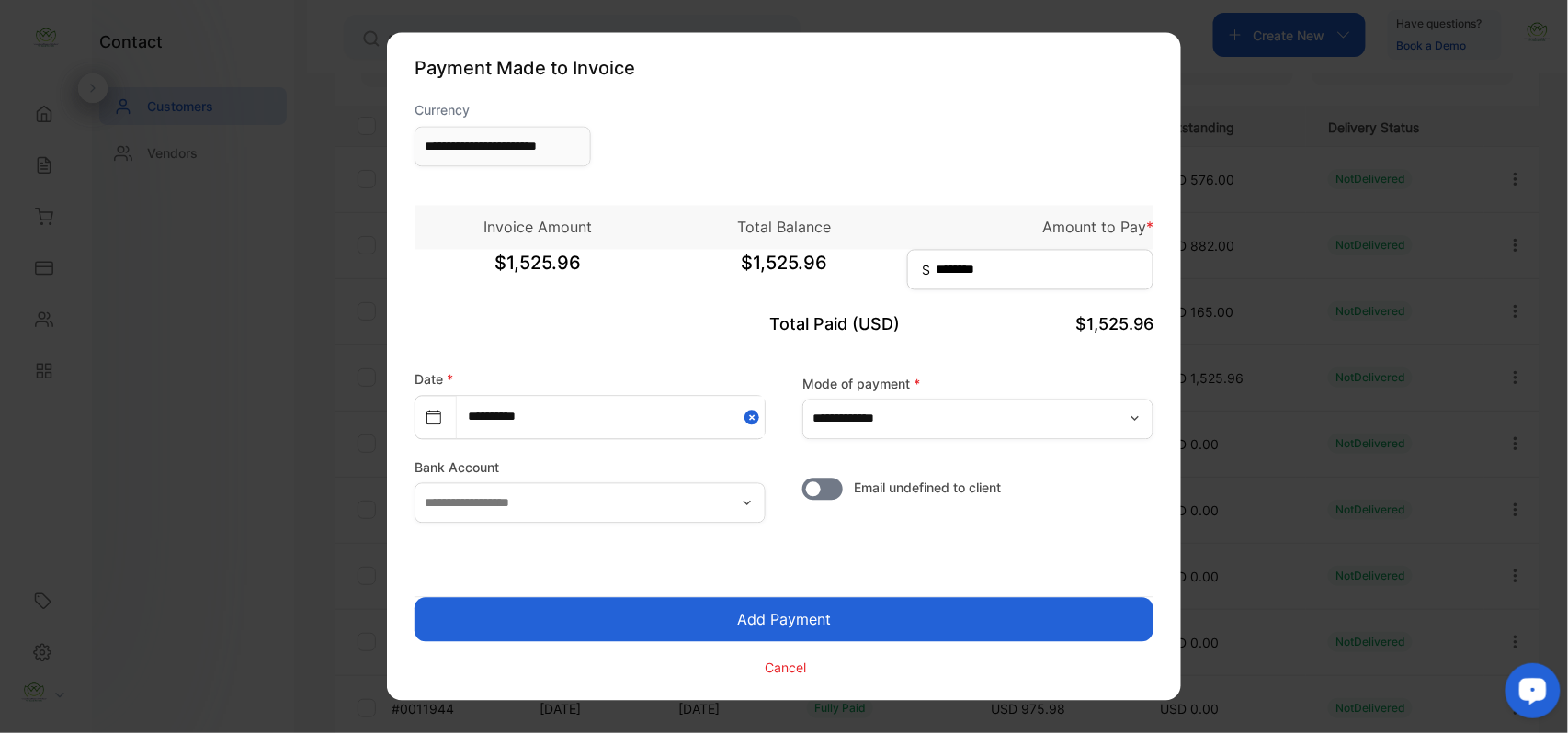
click at [925, 617] on button "Add Payment" at bounding box center [784, 620] width 739 height 44
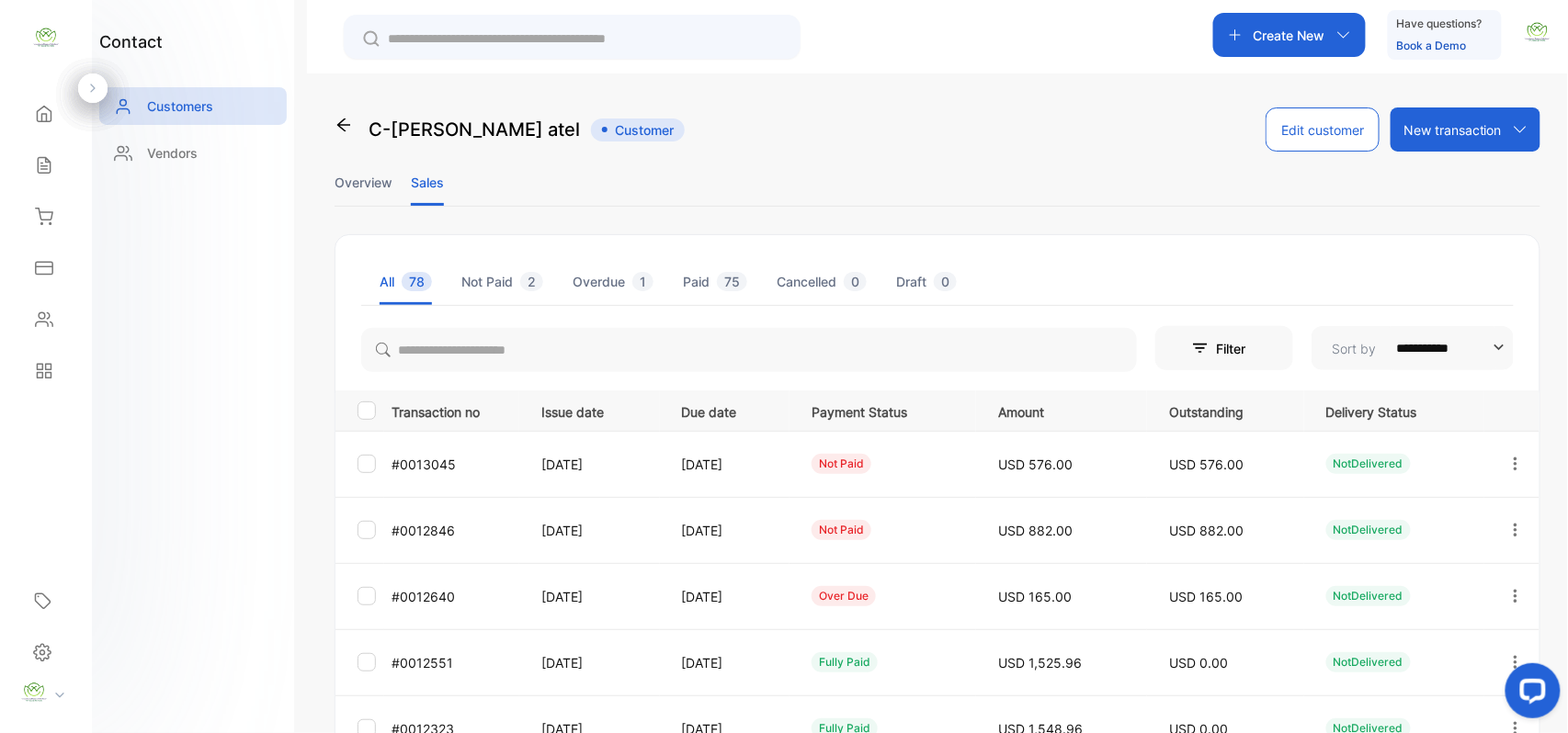
click at [1514, 593] on icon "button" at bounding box center [1515, 594] width 4 height 12
click at [1362, 692] on div "Add payment" at bounding box center [1432, 704] width 206 height 36
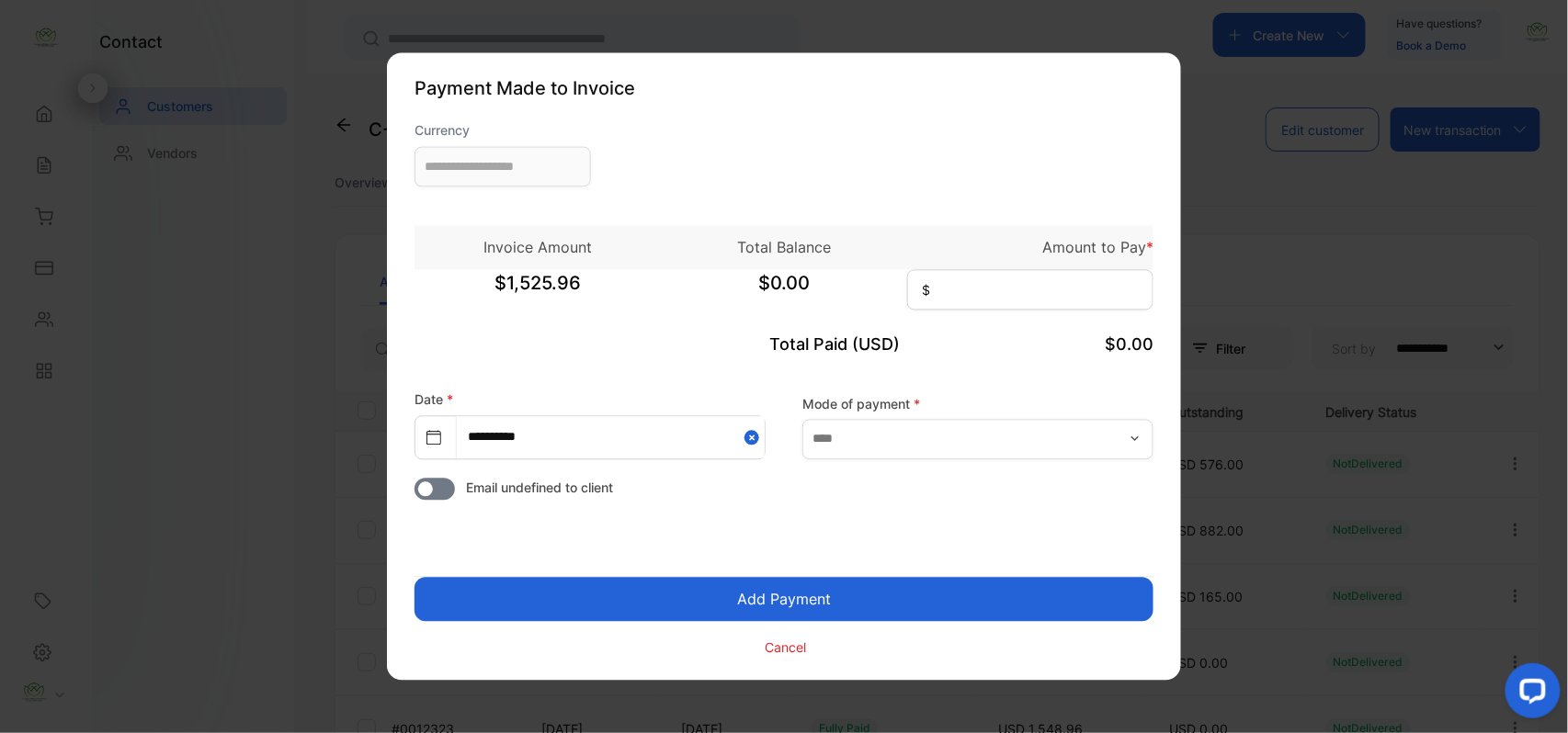
type input "**********"
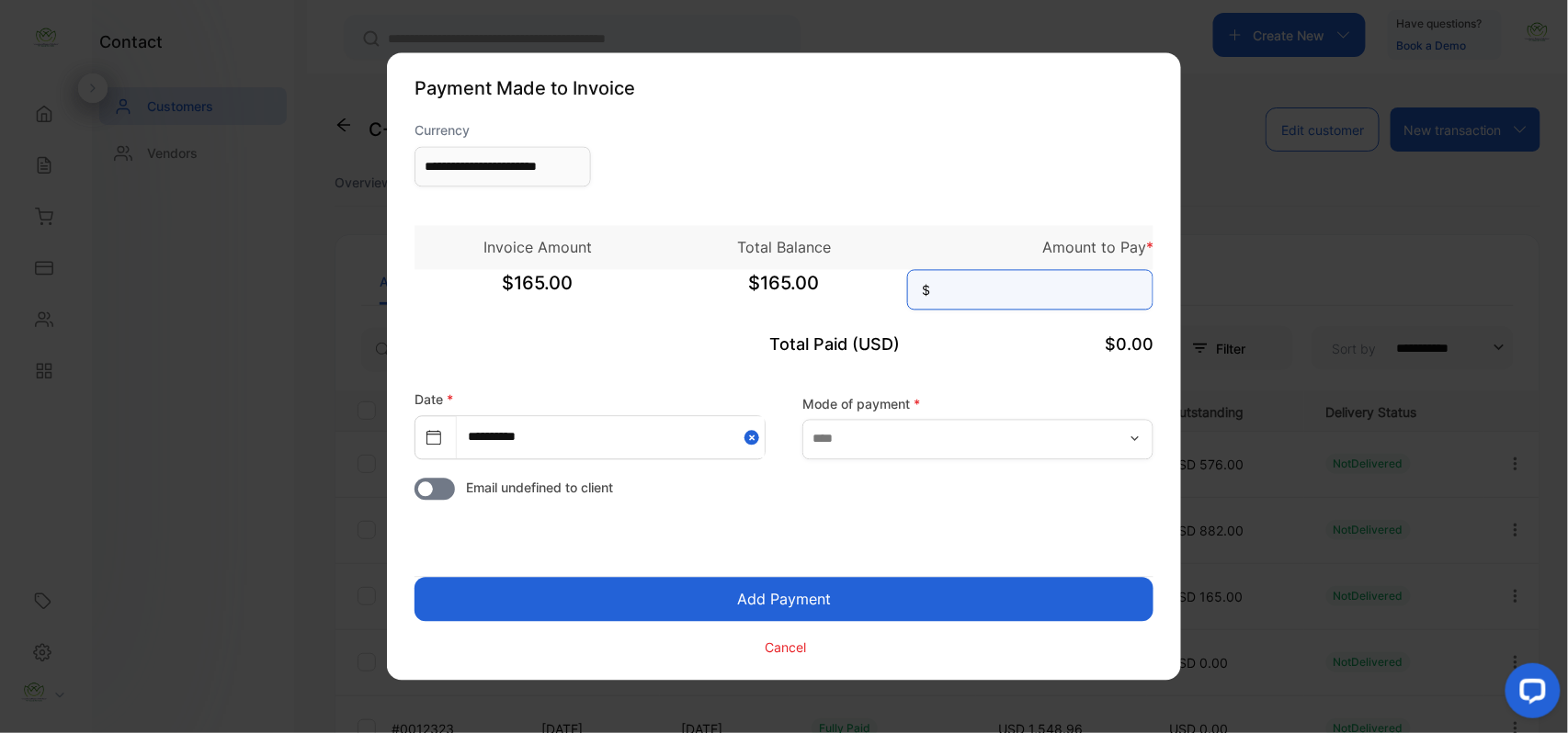
click at [981, 298] on input at bounding box center [1030, 291] width 247 height 40
type input "***"
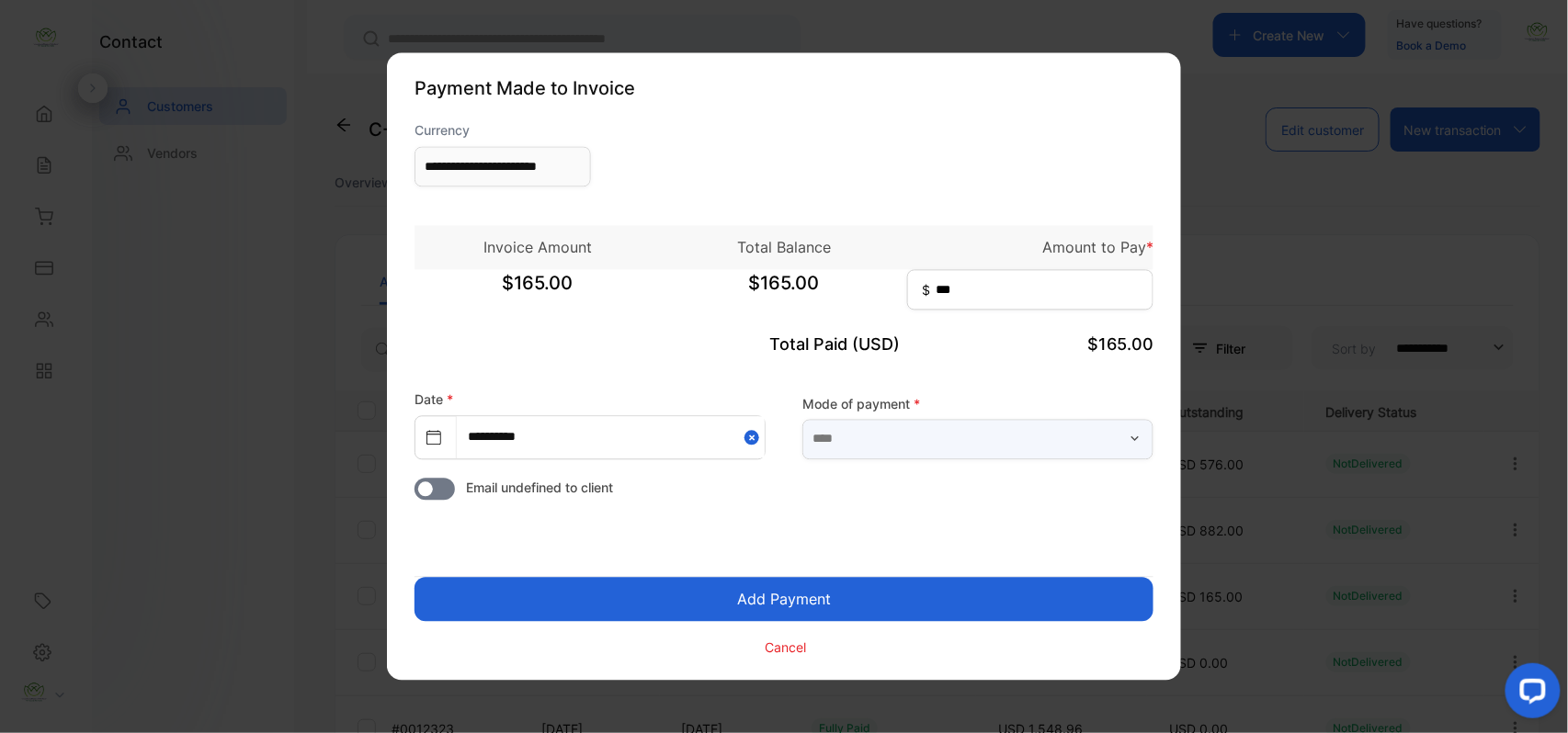
click at [971, 443] on input "text" at bounding box center [977, 440] width 351 height 40
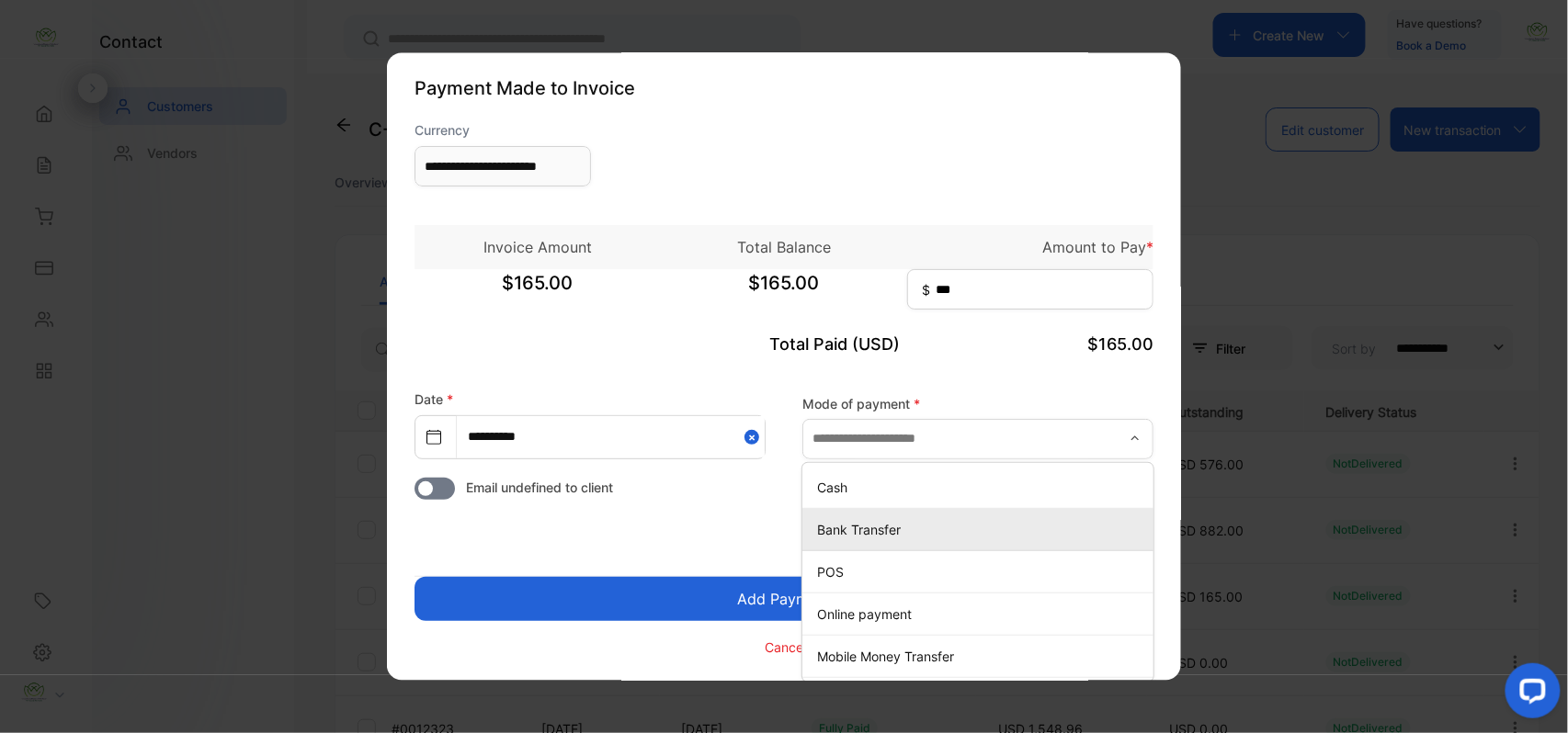
click at [843, 539] on p "Bank Transfer" at bounding box center [981, 529] width 329 height 19
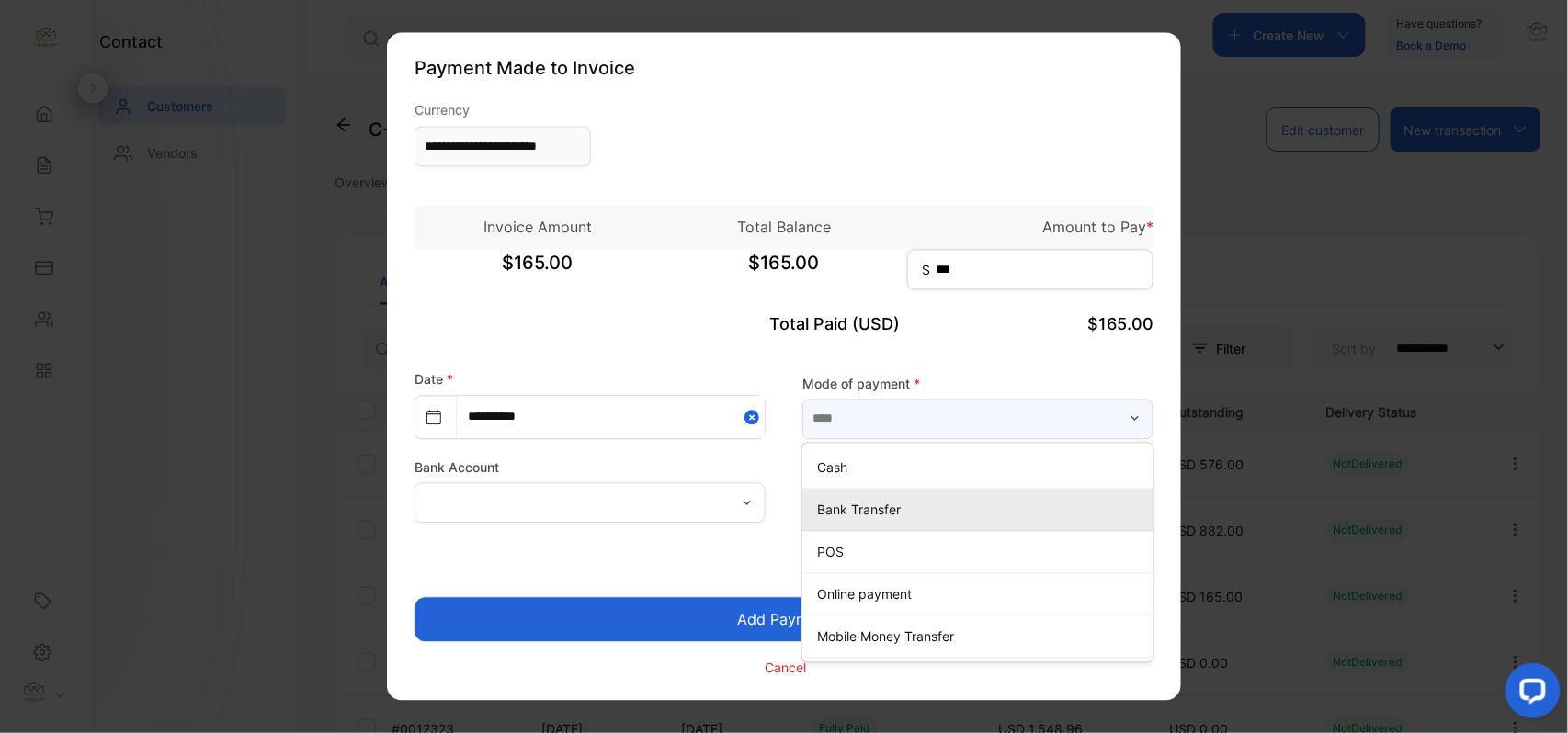
type input "**********"
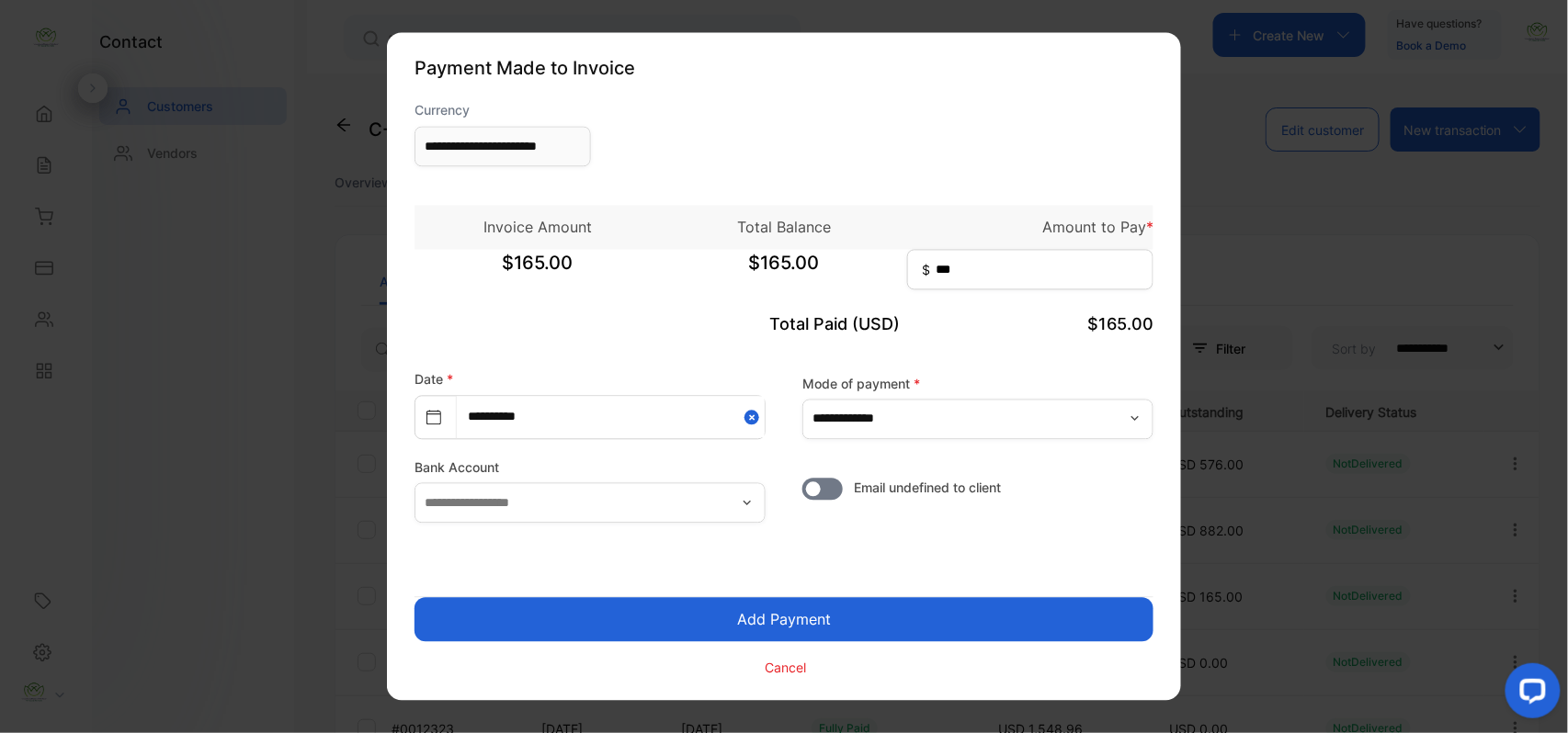
click at [813, 615] on button "Add Payment" at bounding box center [784, 620] width 739 height 44
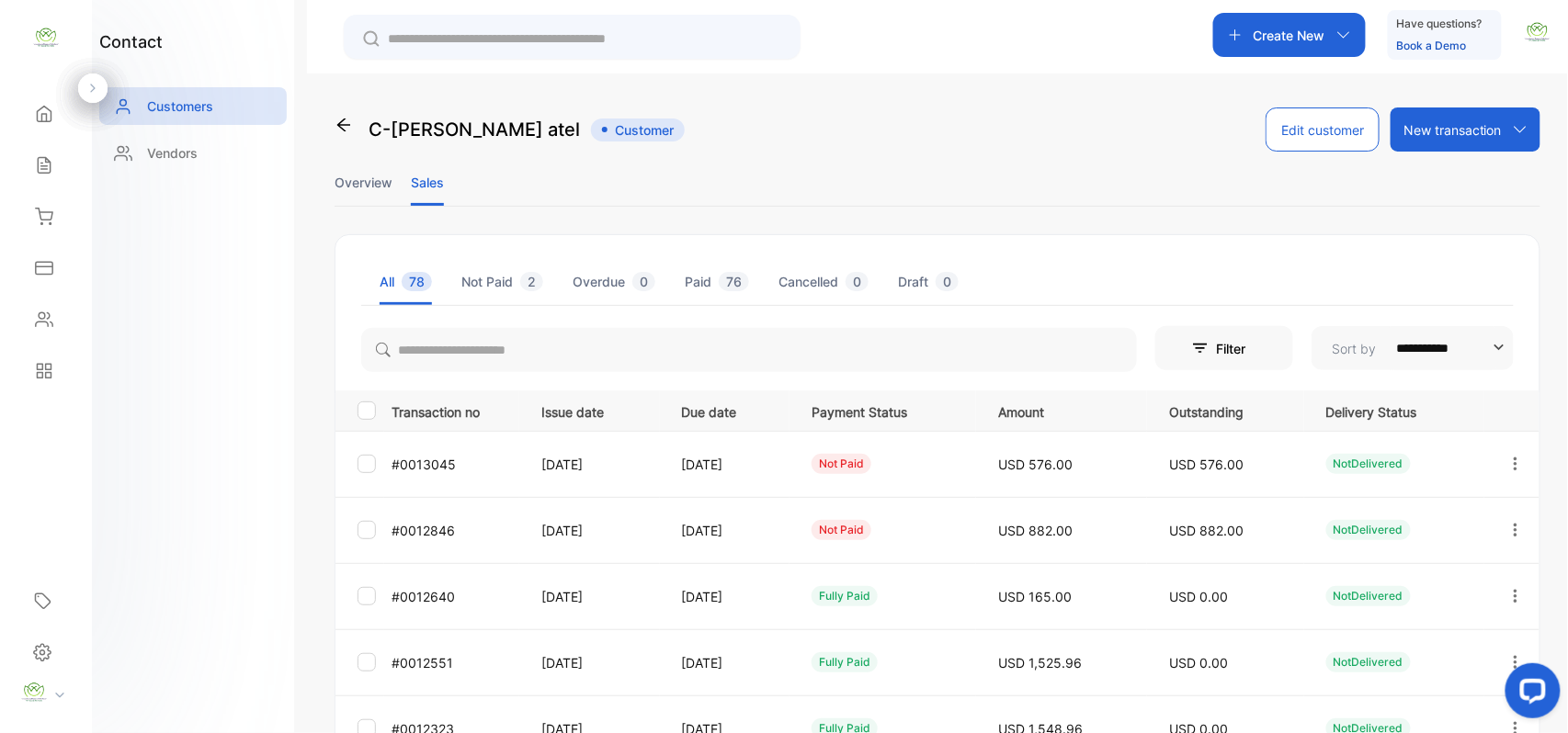
click at [1512, 528] on icon "button" at bounding box center [1514, 529] width 16 height 16
click at [1381, 648] on span "Add payment" at bounding box center [1390, 638] width 94 height 22
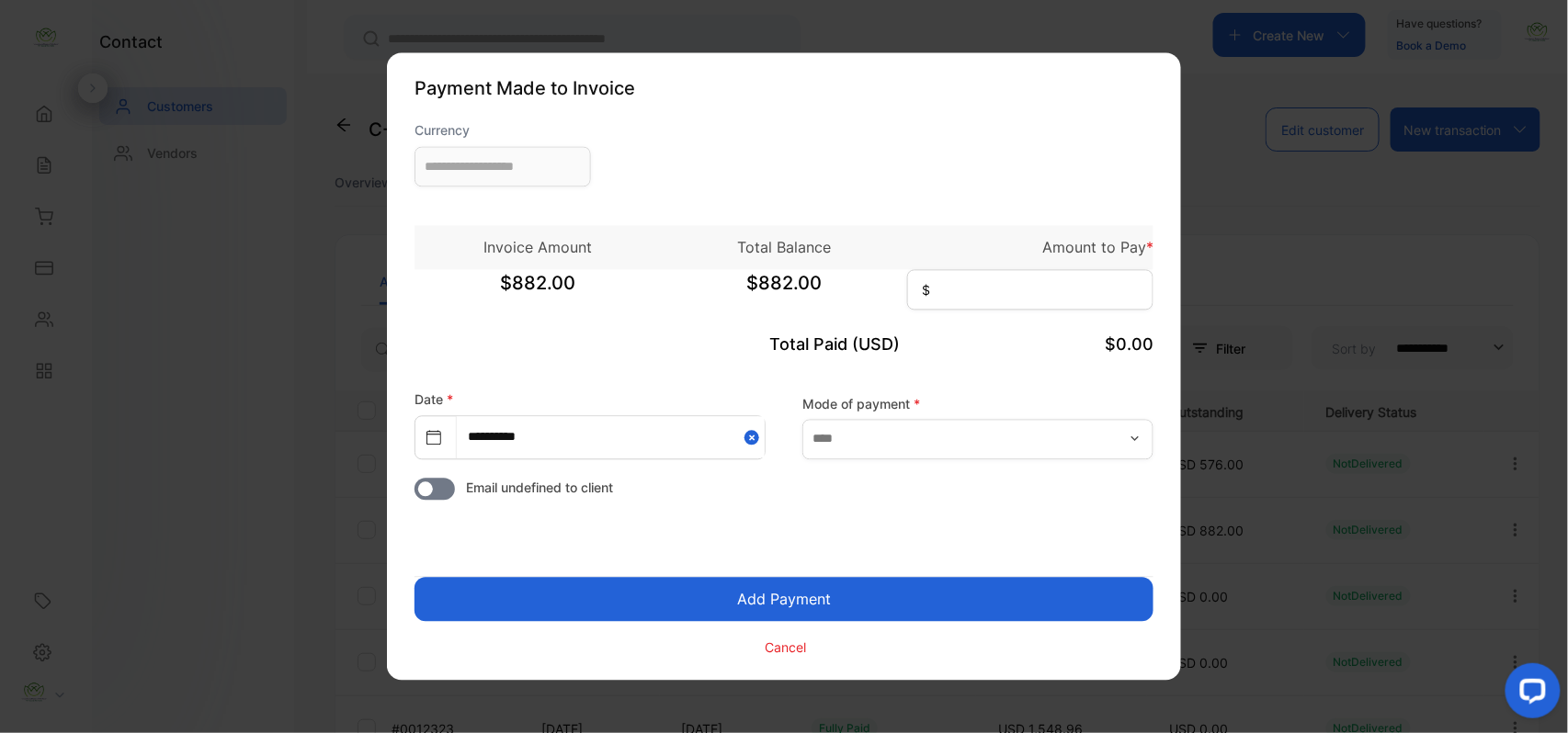
type input "**********"
click at [1008, 295] on input at bounding box center [1030, 291] width 247 height 40
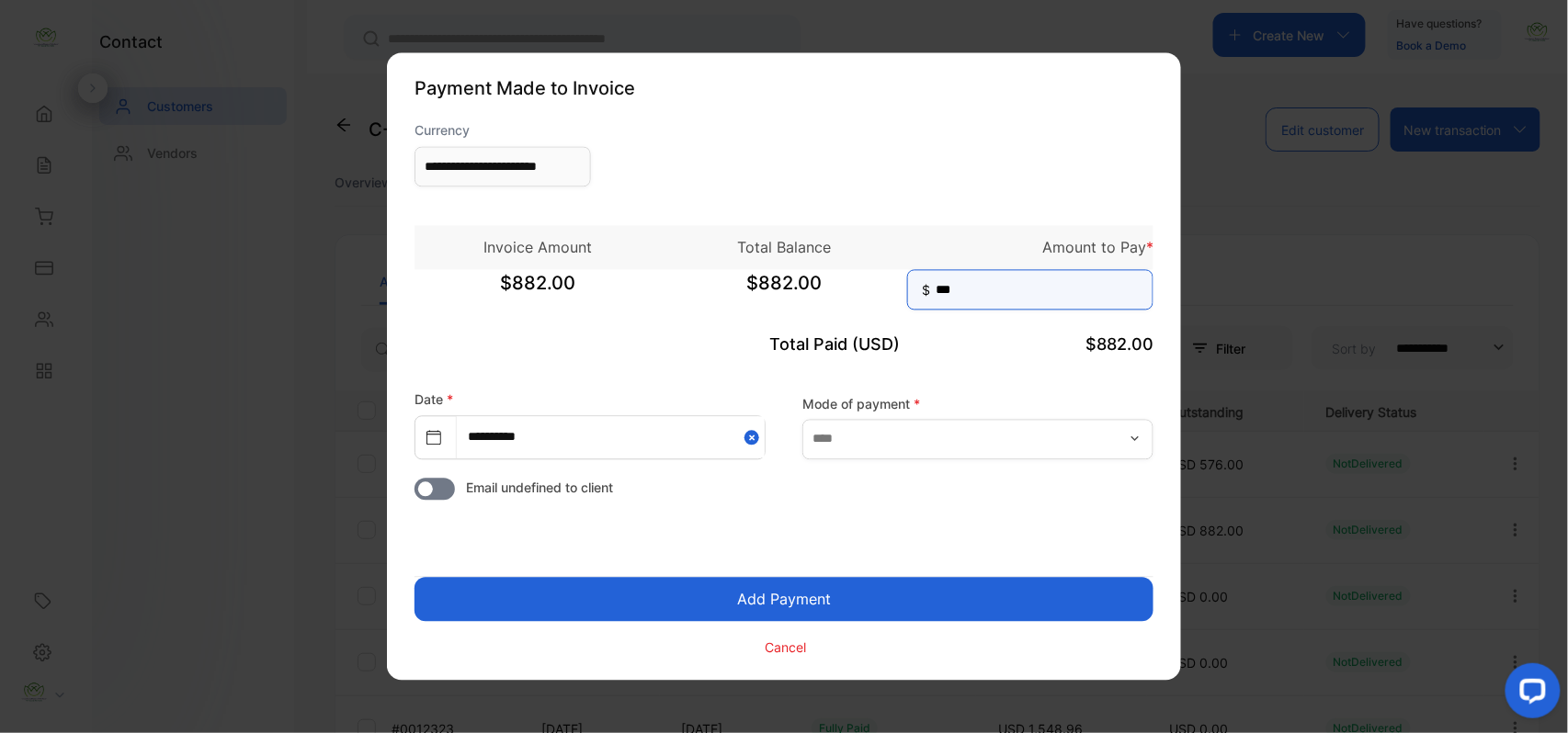
type input "***"
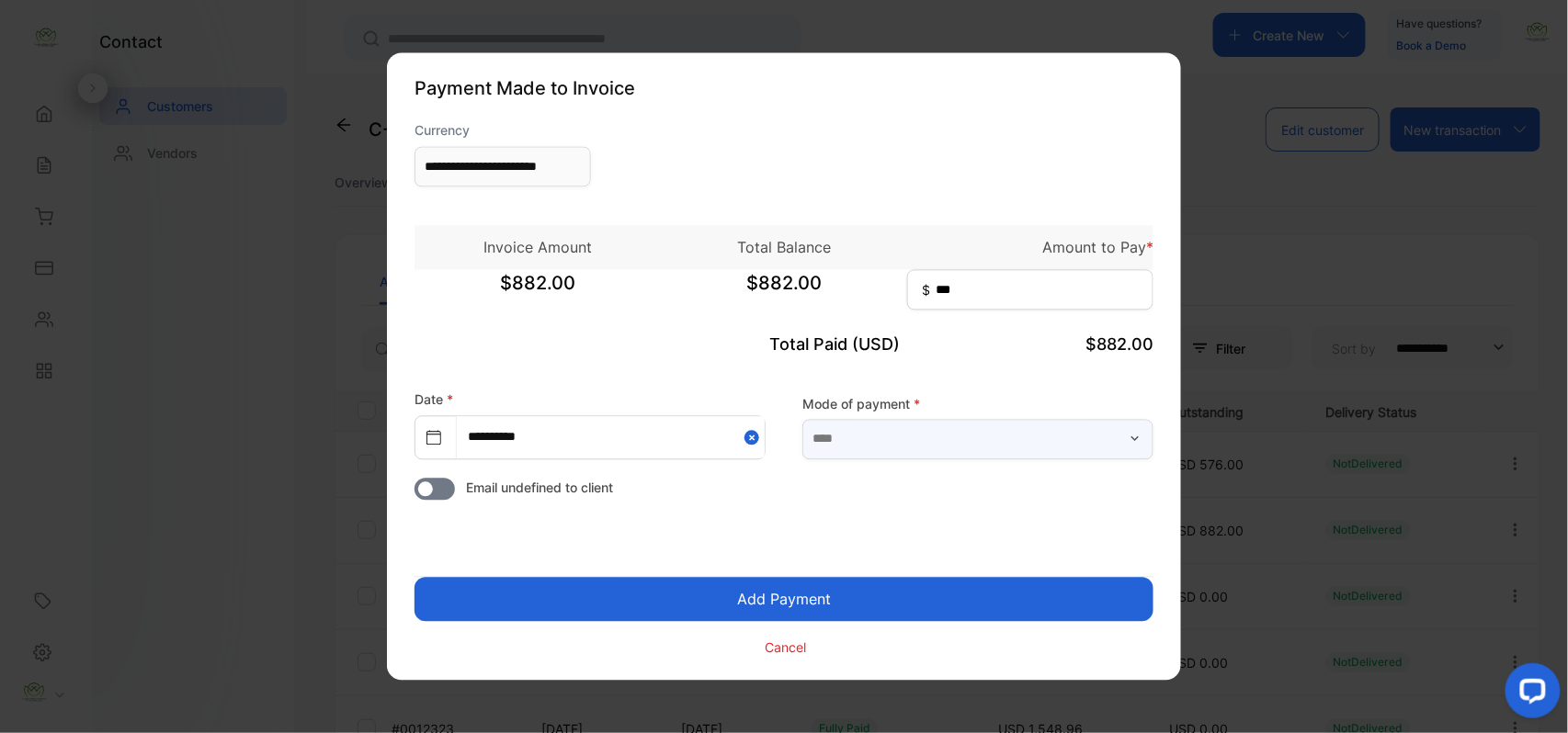
click at [868, 445] on input "text" at bounding box center [977, 440] width 351 height 40
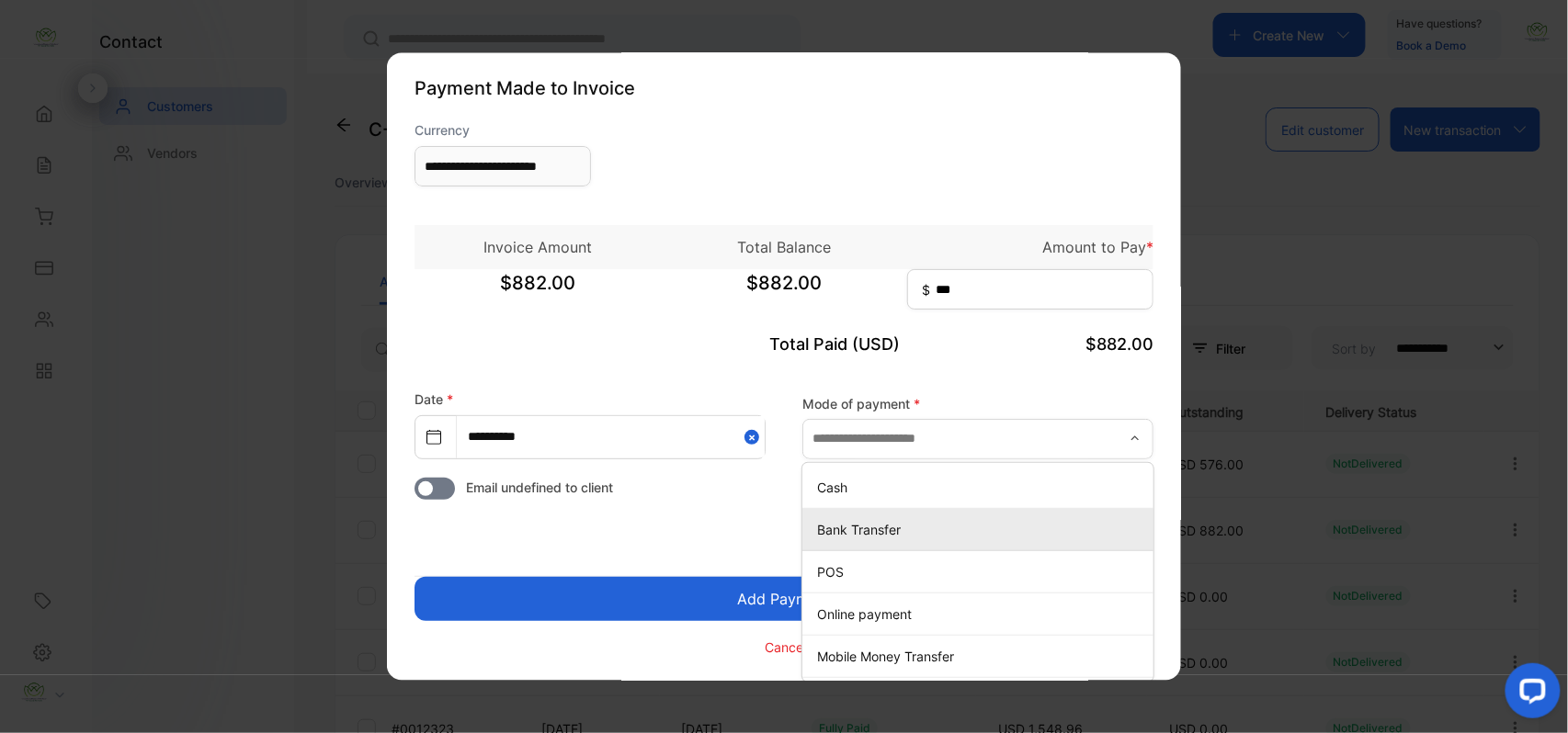
click at [836, 530] on p "Bank Transfer" at bounding box center [981, 529] width 329 height 19
type input "**********"
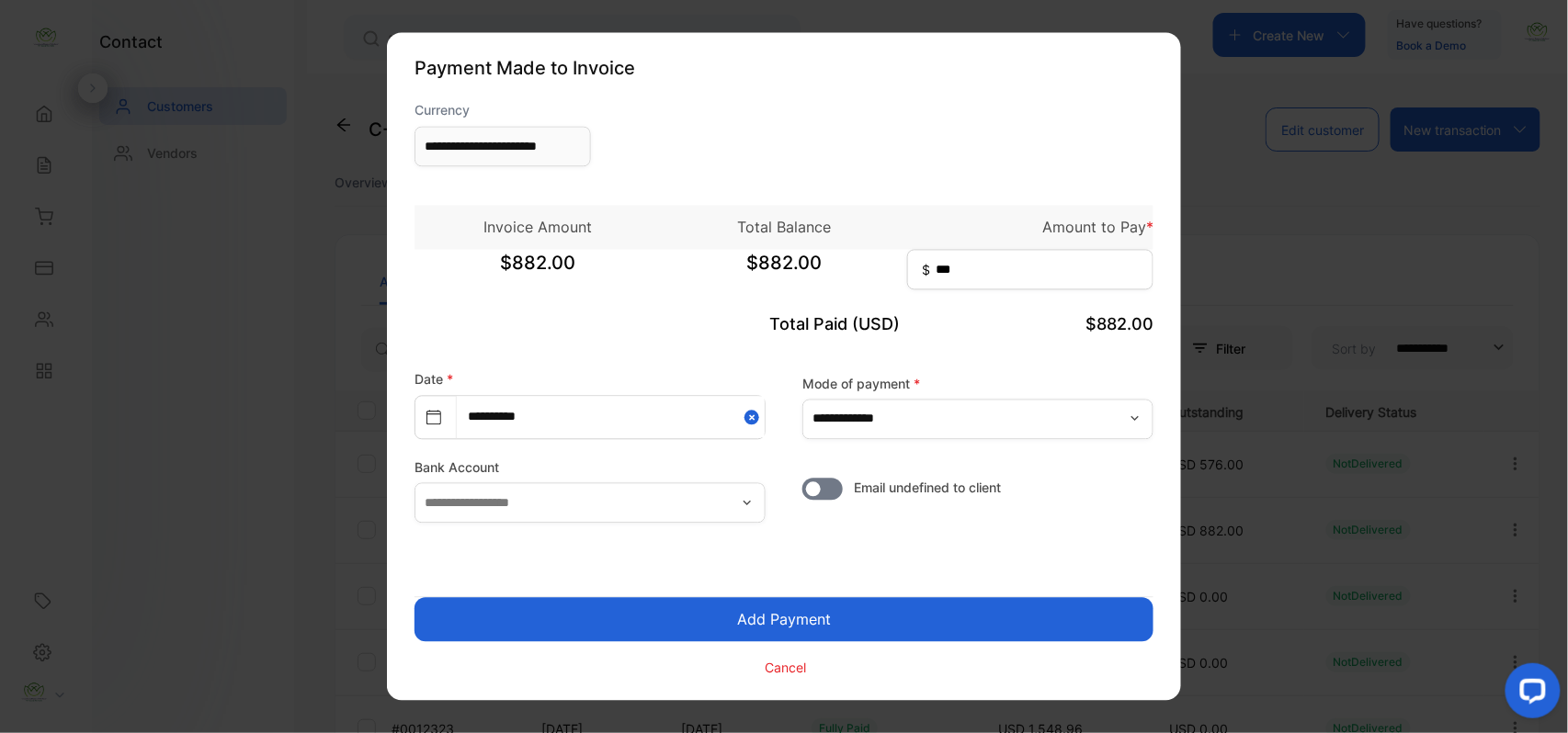
click at [726, 605] on button "Add Payment" at bounding box center [784, 620] width 739 height 44
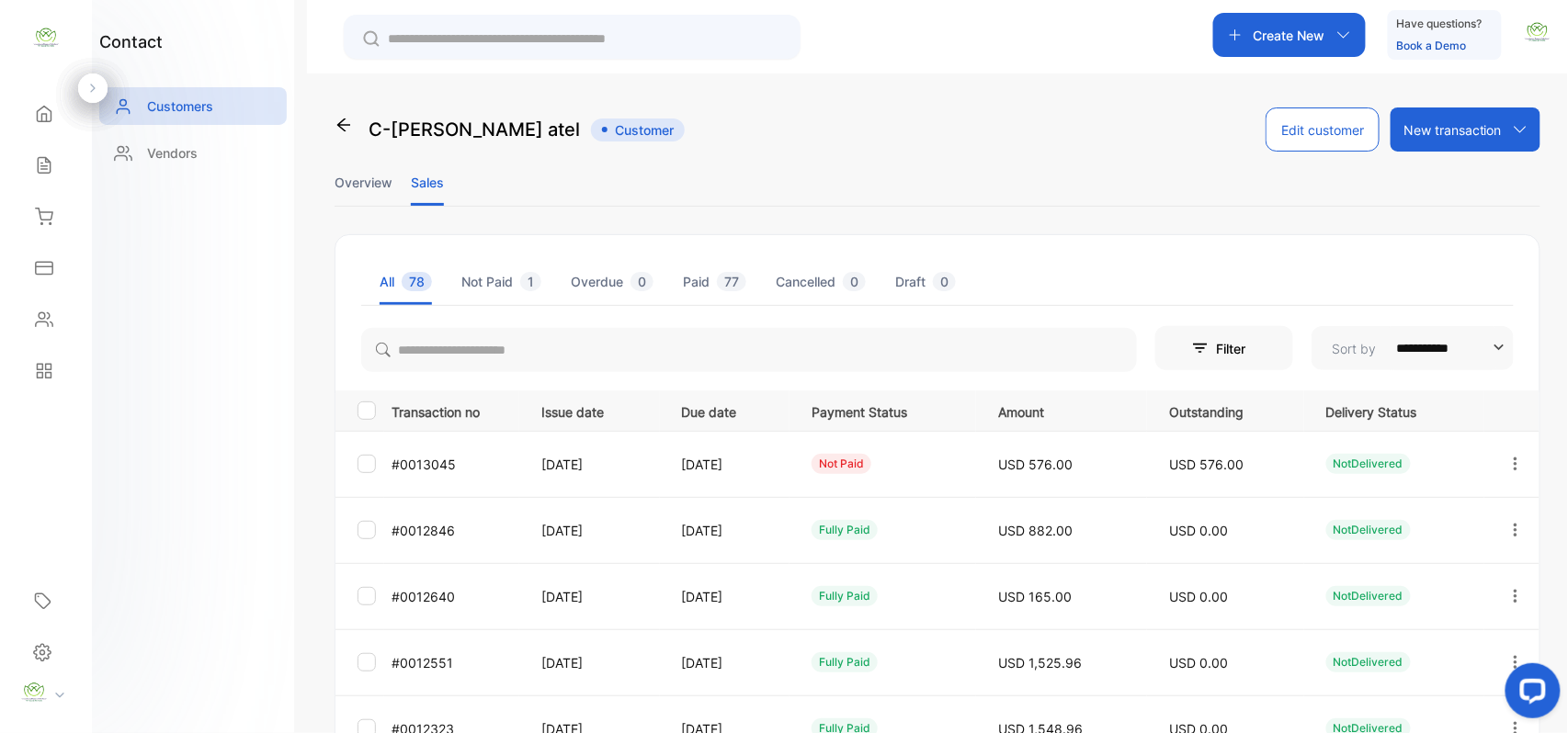
click at [1514, 462] on icon "button" at bounding box center [1514, 464] width 16 height 16
click at [1401, 562] on span "Add payment" at bounding box center [1390, 572] width 94 height 22
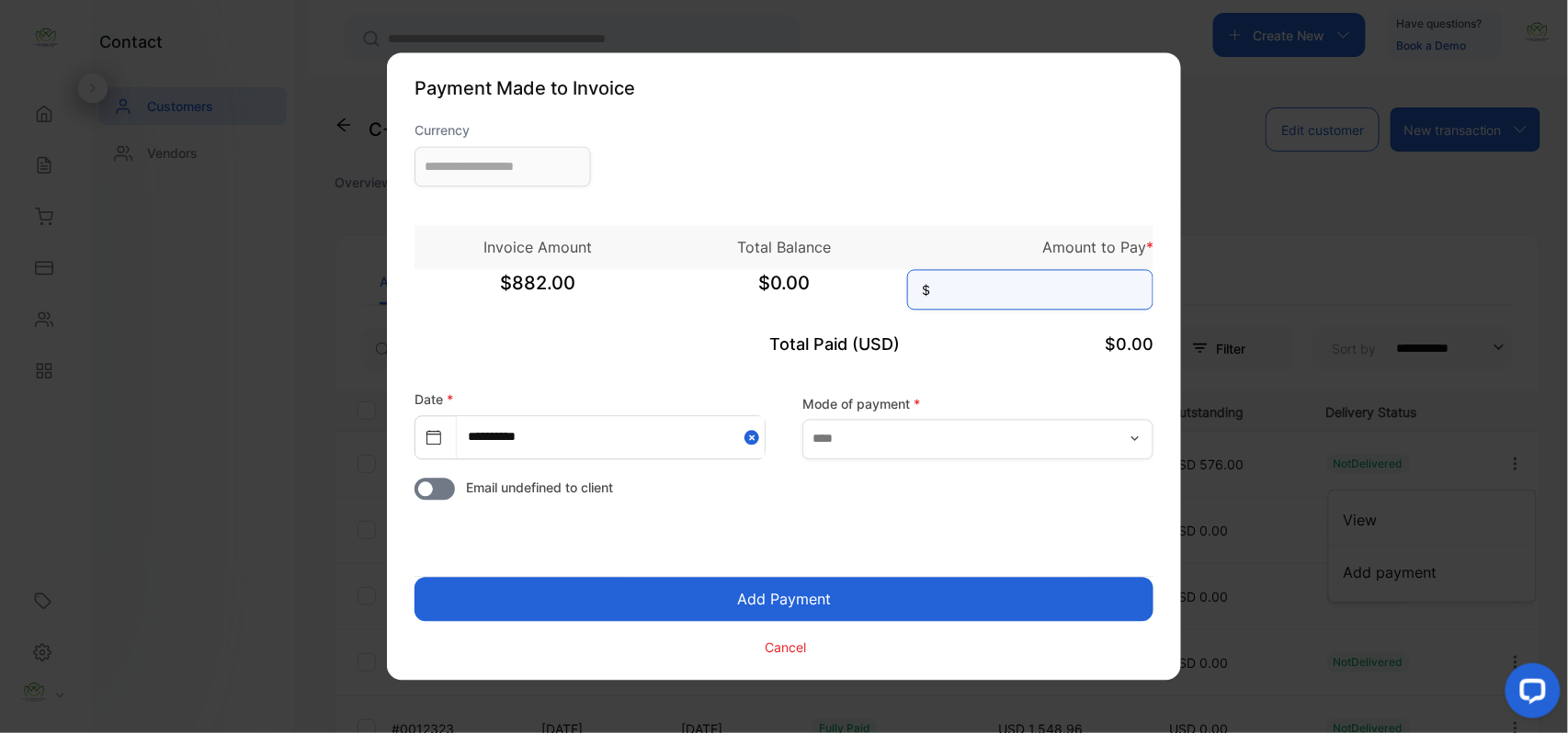
type input "**********"
click at [1025, 287] on input at bounding box center [1030, 291] width 247 height 40
type input "*****"
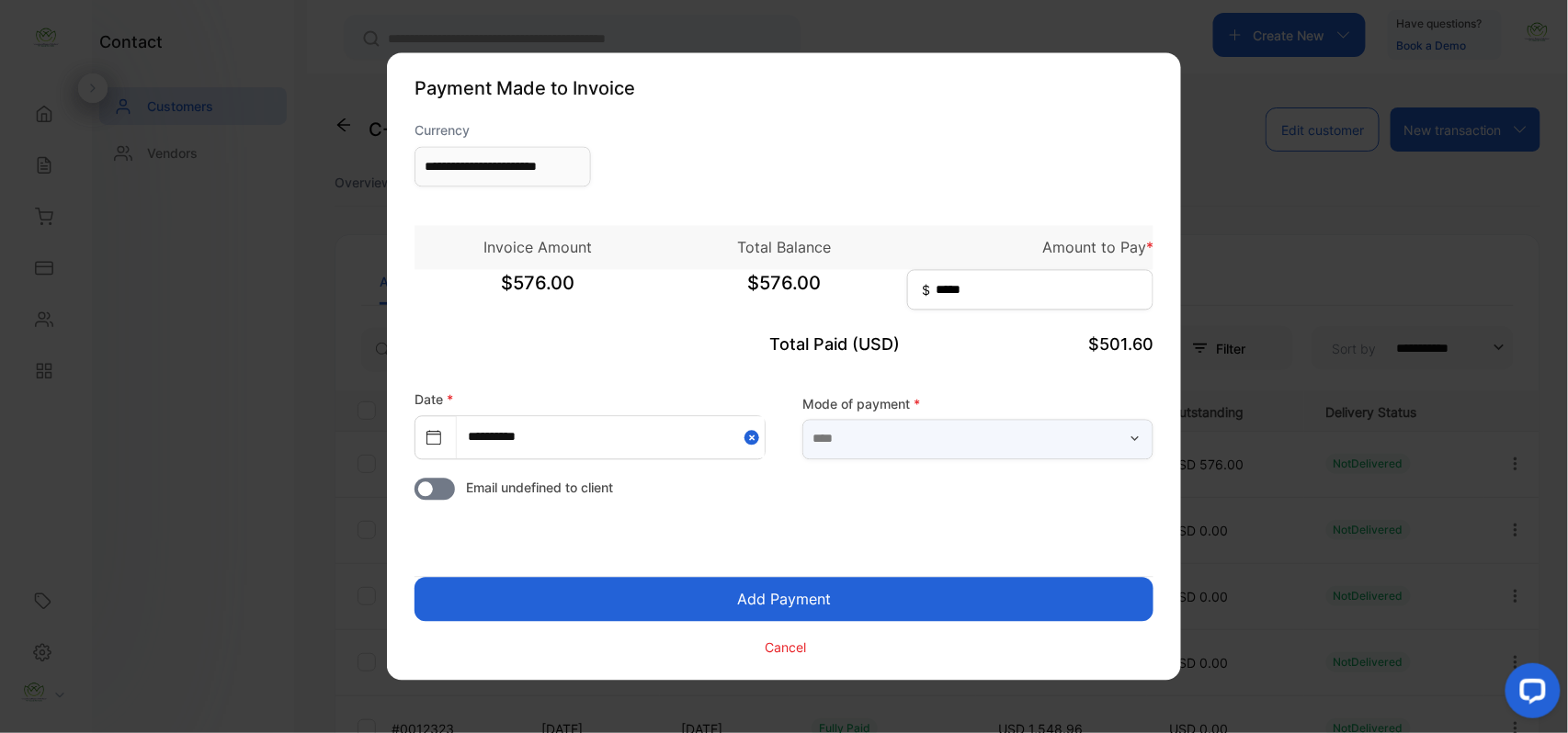
click at [954, 431] on input "text" at bounding box center [977, 440] width 351 height 40
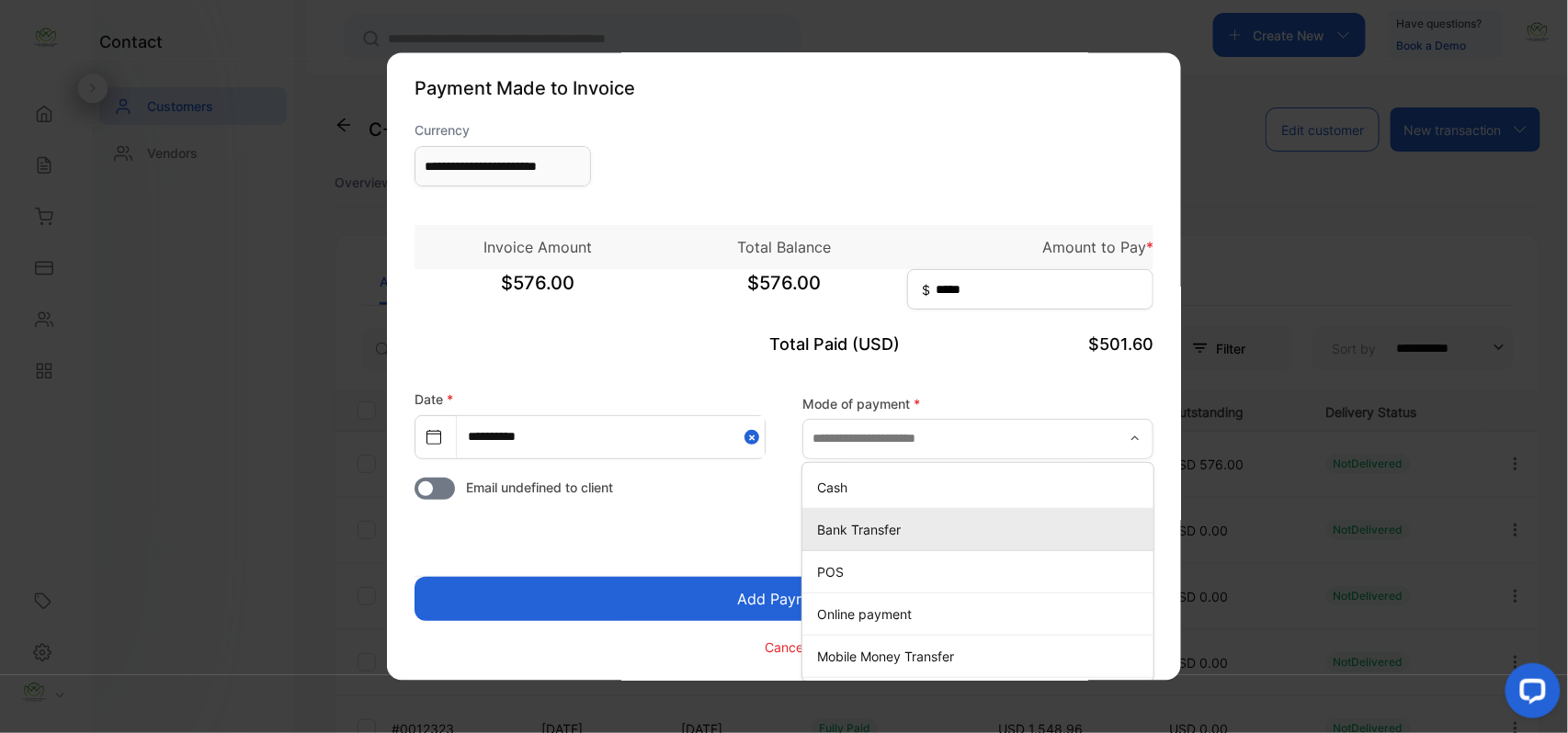
click at [849, 533] on p "Bank Transfer" at bounding box center [981, 529] width 329 height 19
type input "**********"
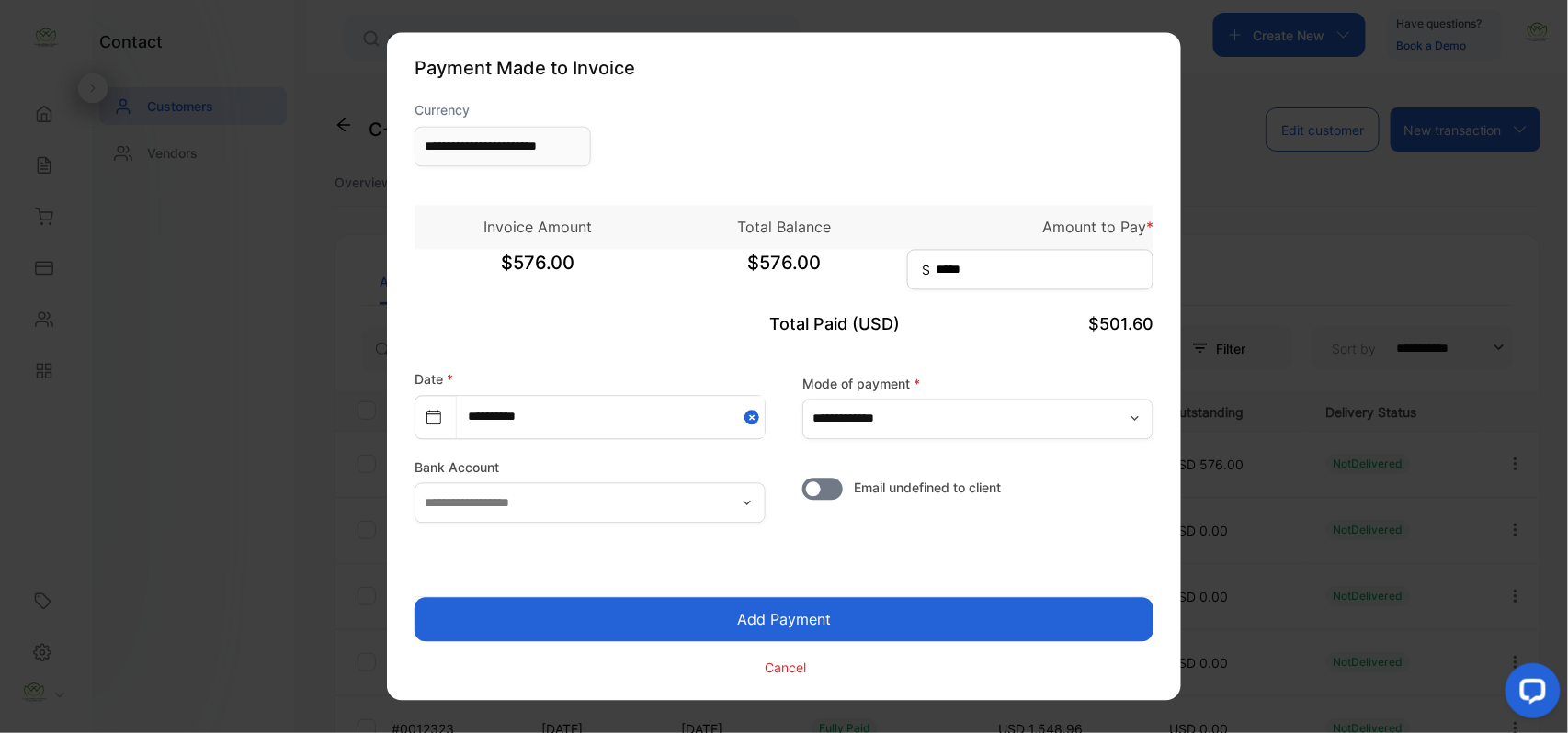
click at [842, 613] on button "Add Payment" at bounding box center [784, 620] width 739 height 44
